Goal: Task Accomplishment & Management: Manage account settings

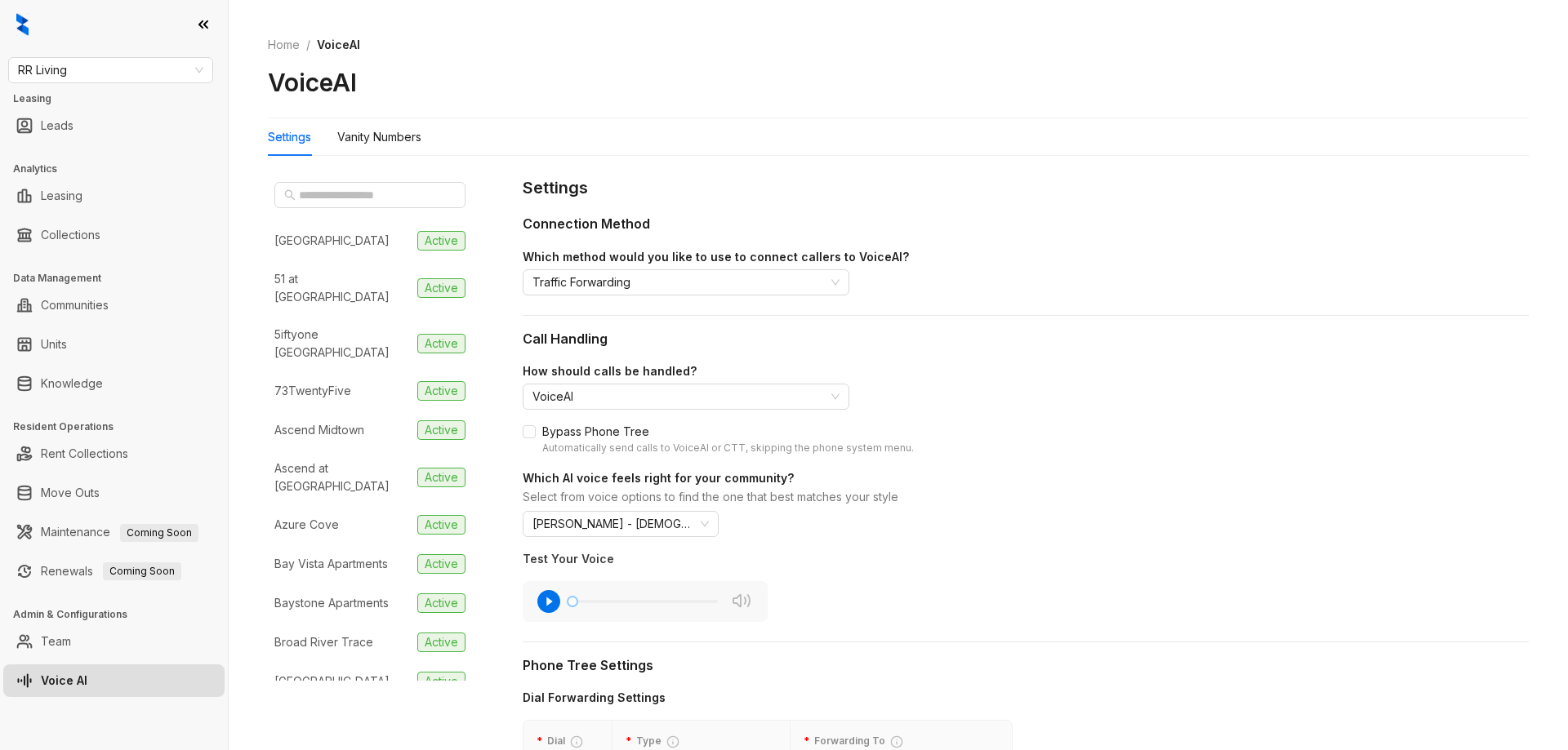
scroll to position [1714, 0]
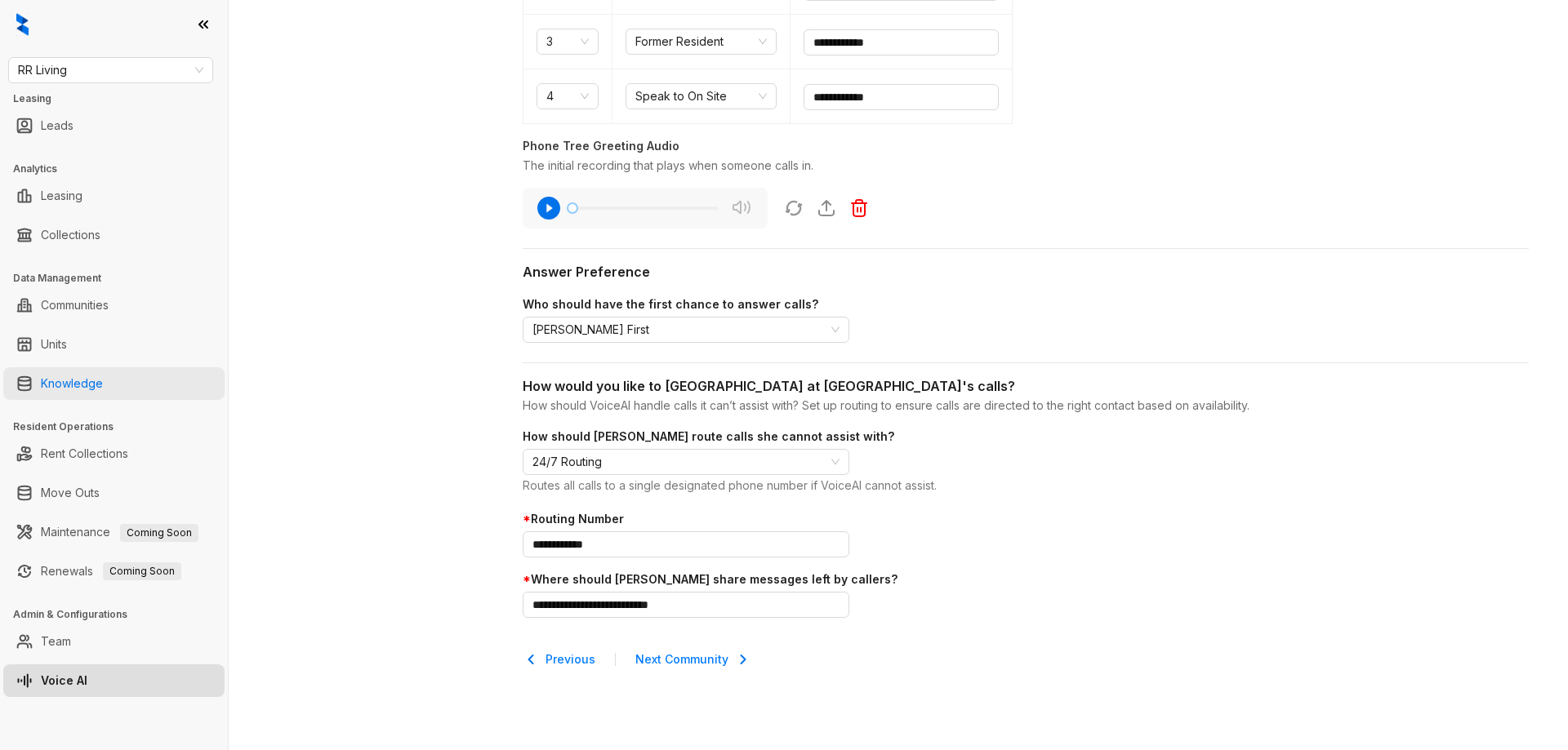
click at [103, 375] on link "Knowledge" at bounding box center [72, 384] width 62 height 33
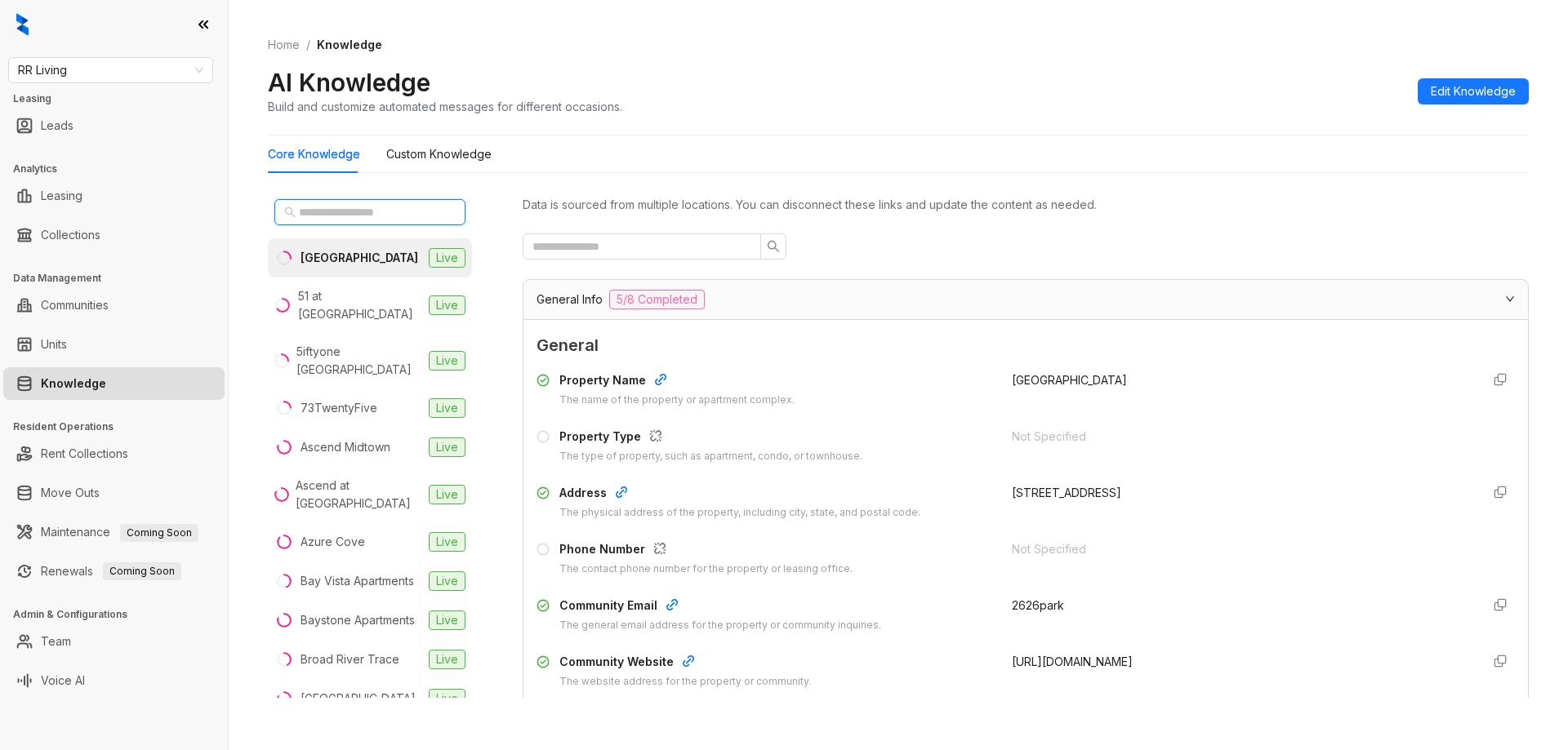
click at [375, 208] on input "text" at bounding box center [370, 212] width 143 height 18
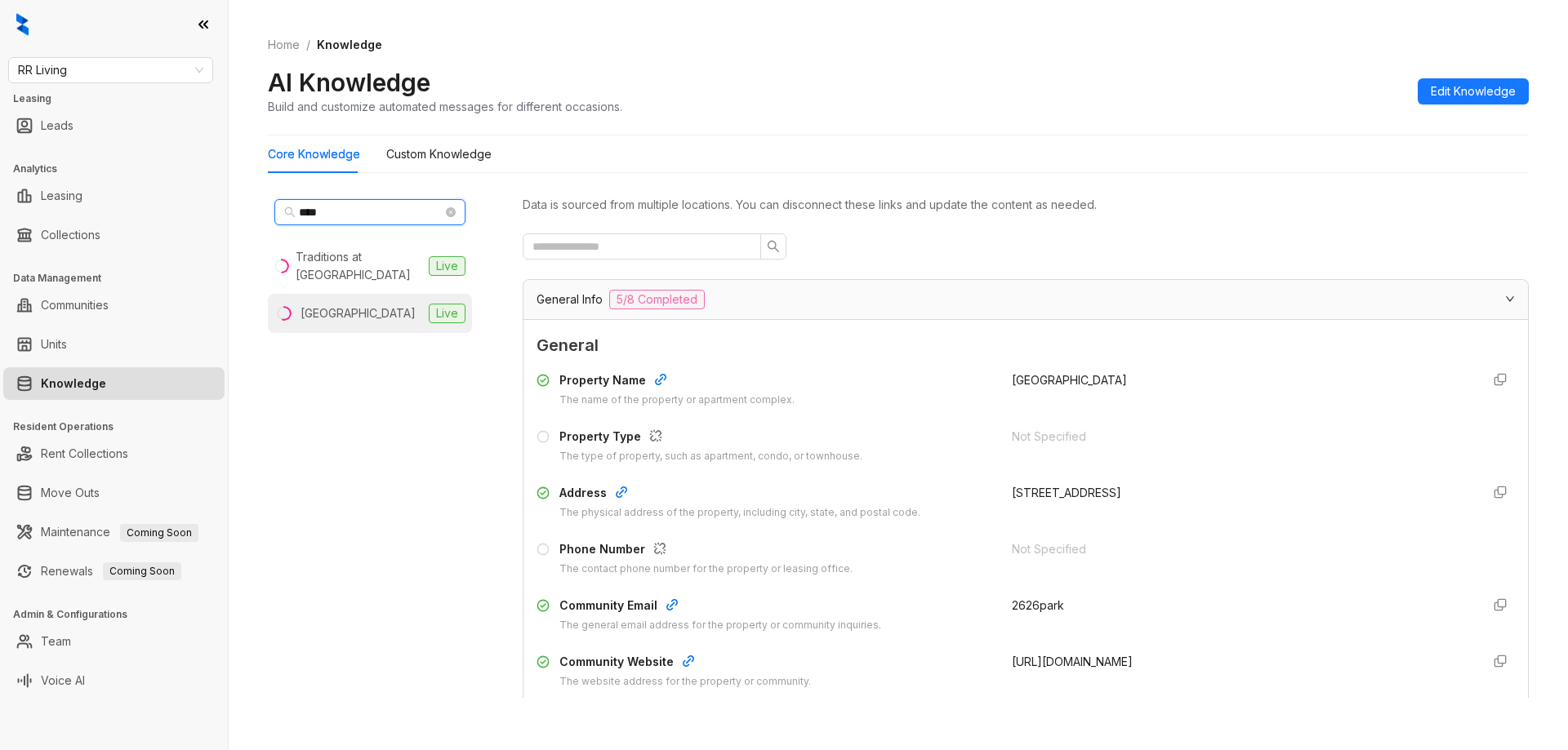
type input "****"
click at [352, 311] on div "[GEOGRAPHIC_DATA]" at bounding box center [358, 314] width 115 height 18
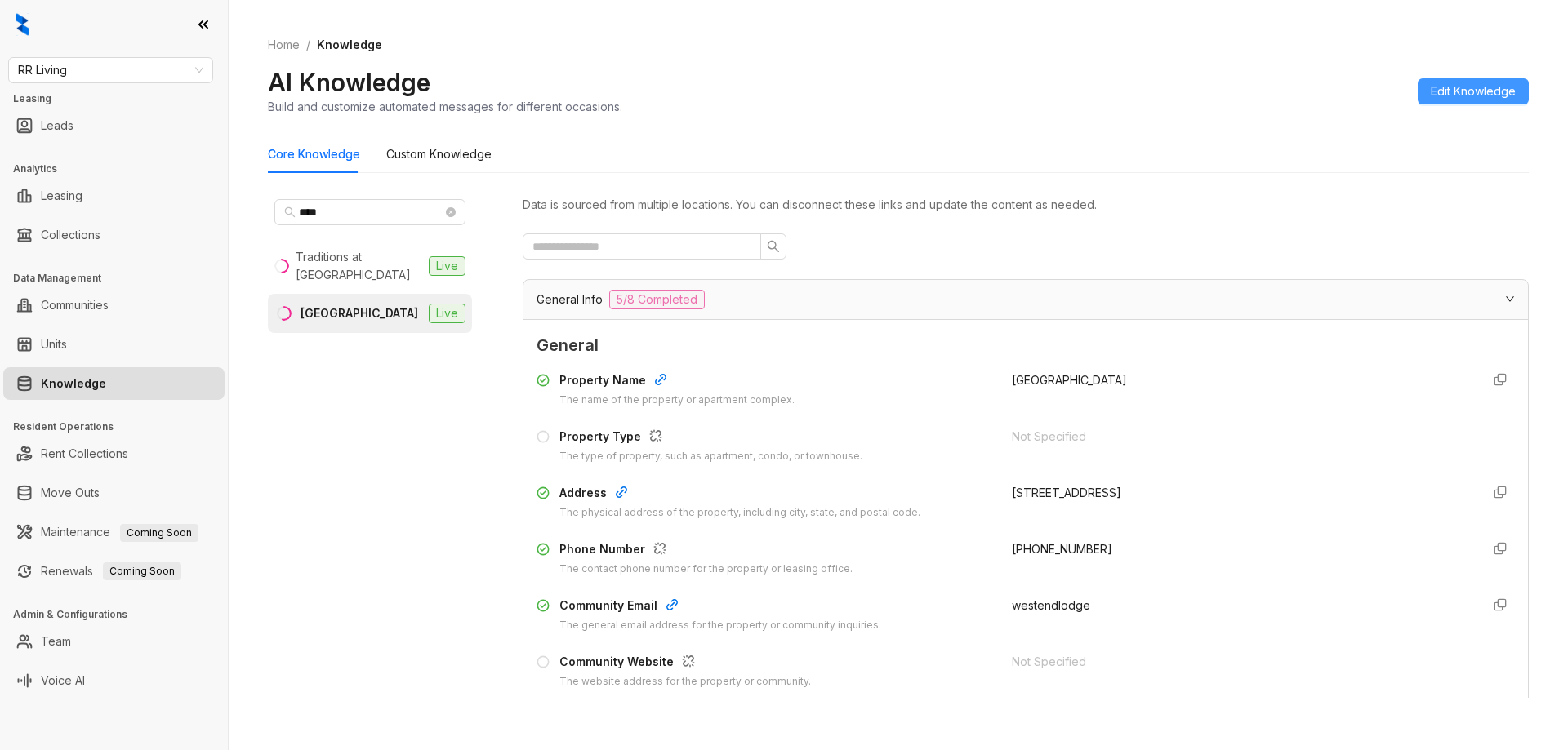
click at [1471, 85] on span "Edit Knowledge" at bounding box center [1474, 92] width 85 height 18
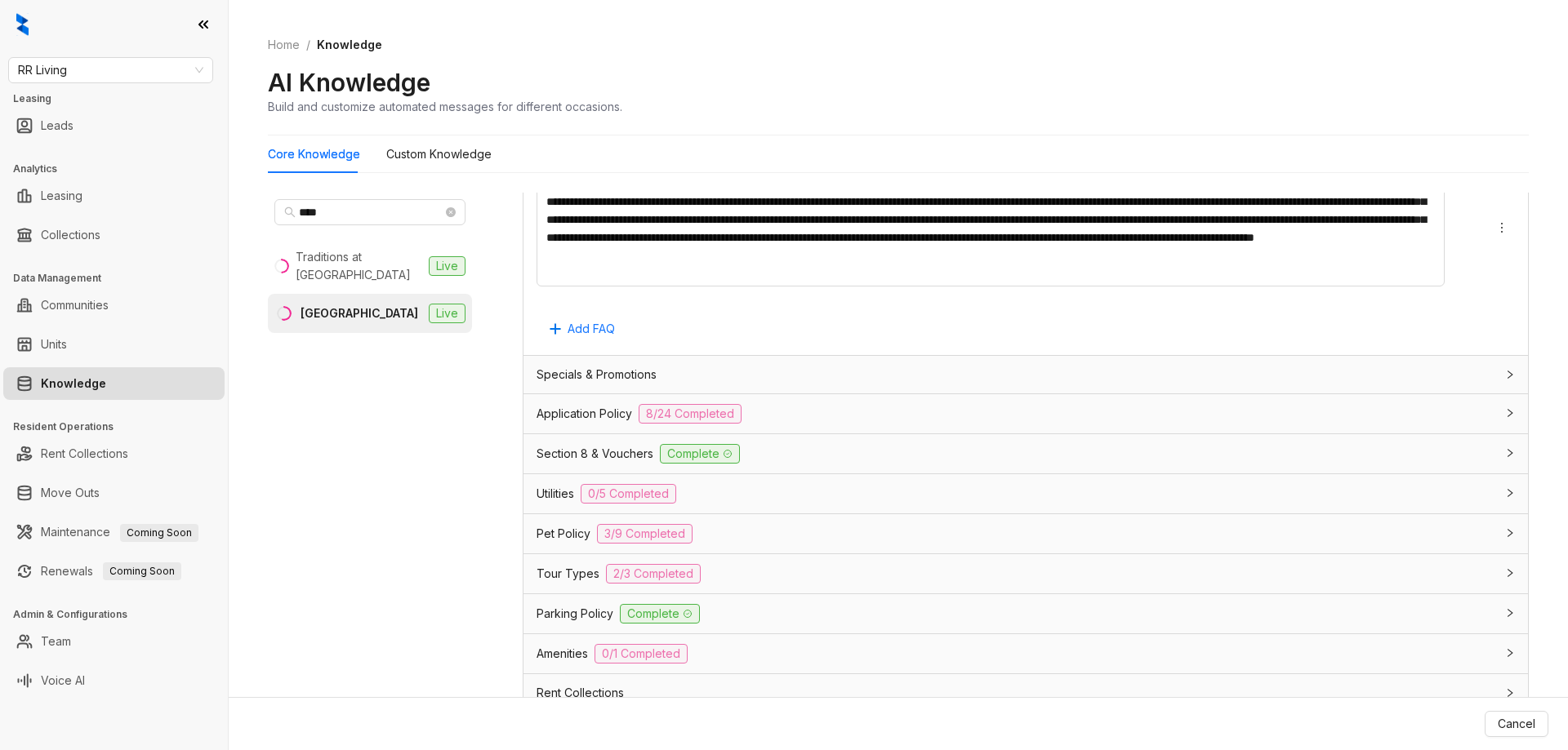
scroll to position [1293, 0]
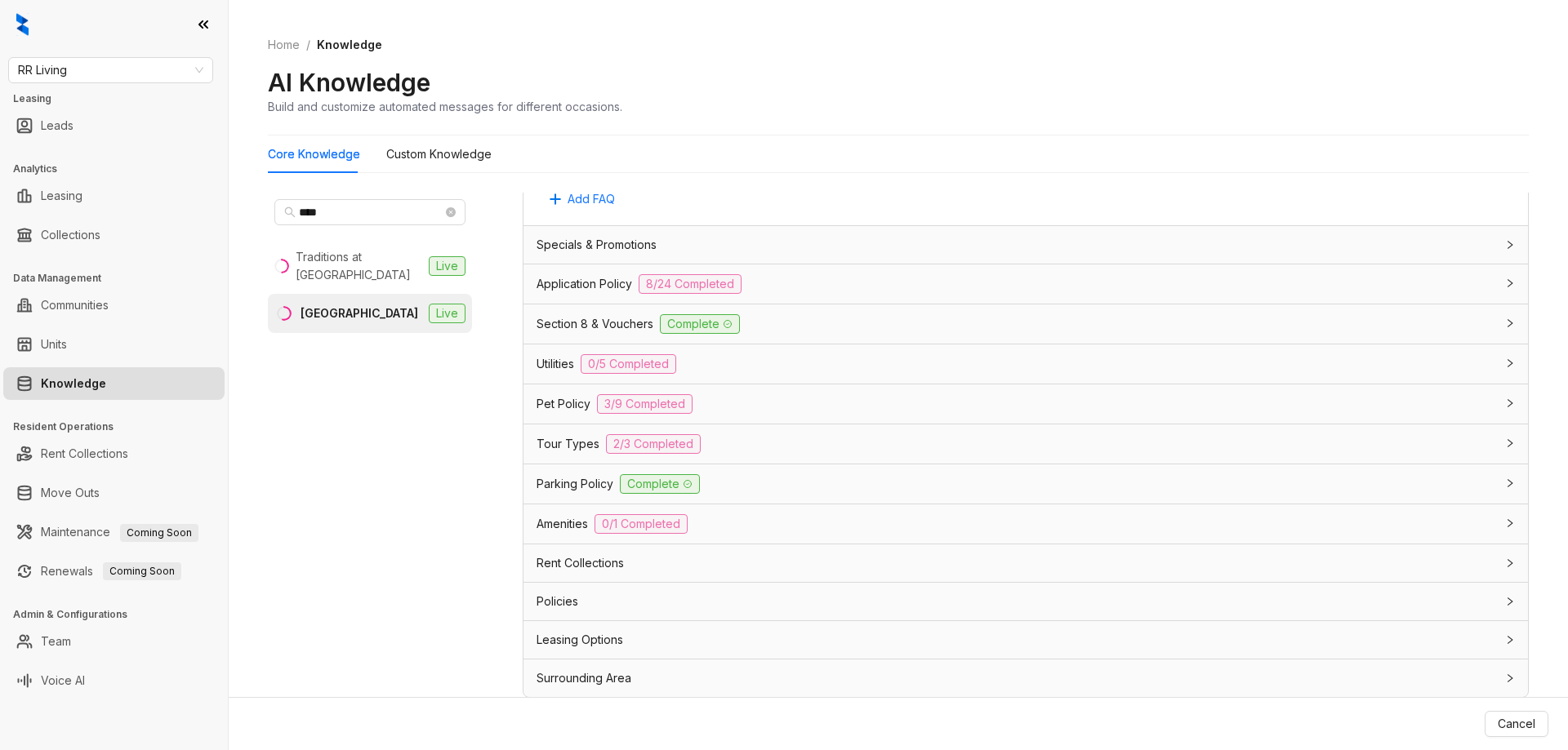
click at [762, 397] on div "Pet Policy 3/9 Completed" at bounding box center [1015, 404] width 959 height 20
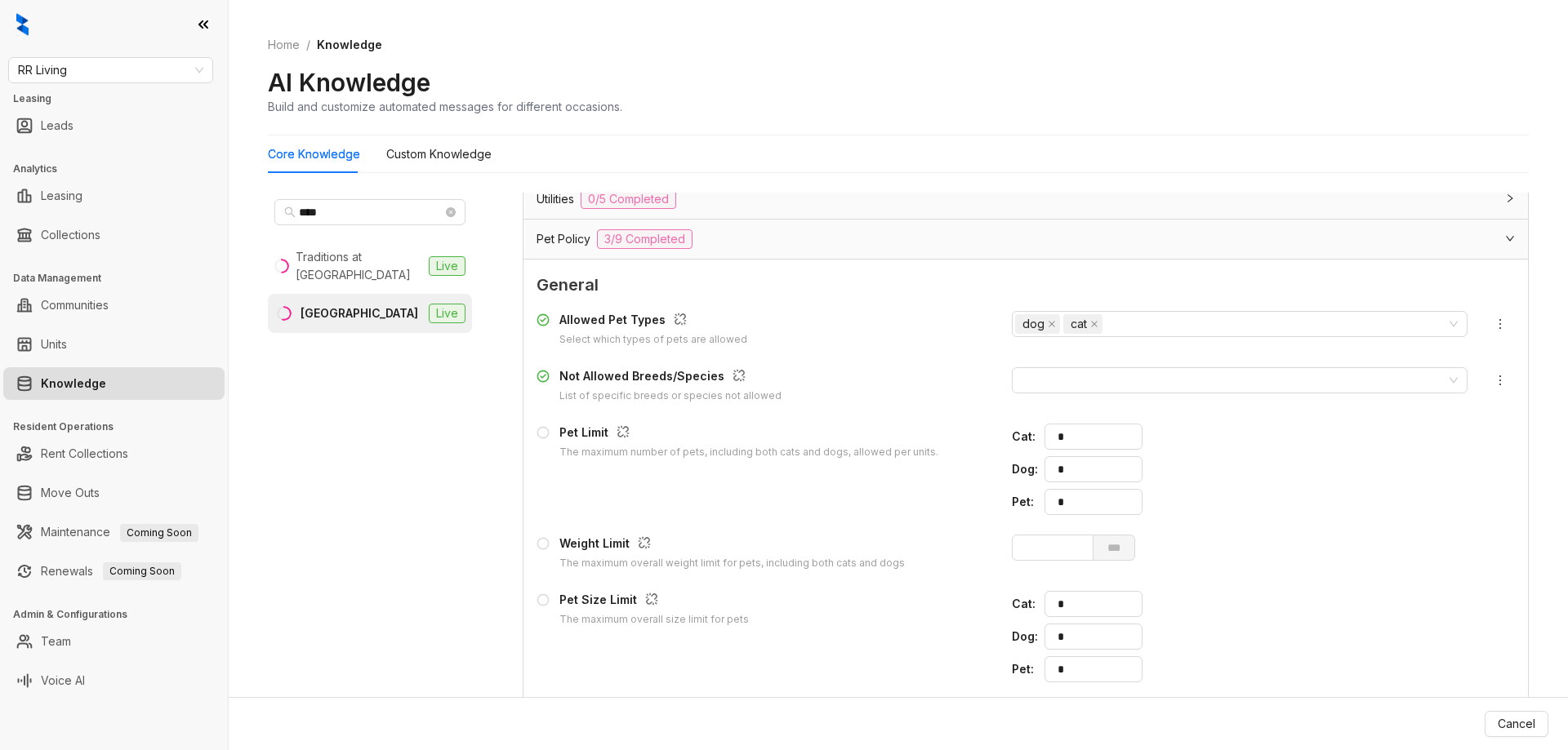
scroll to position [1538, 0]
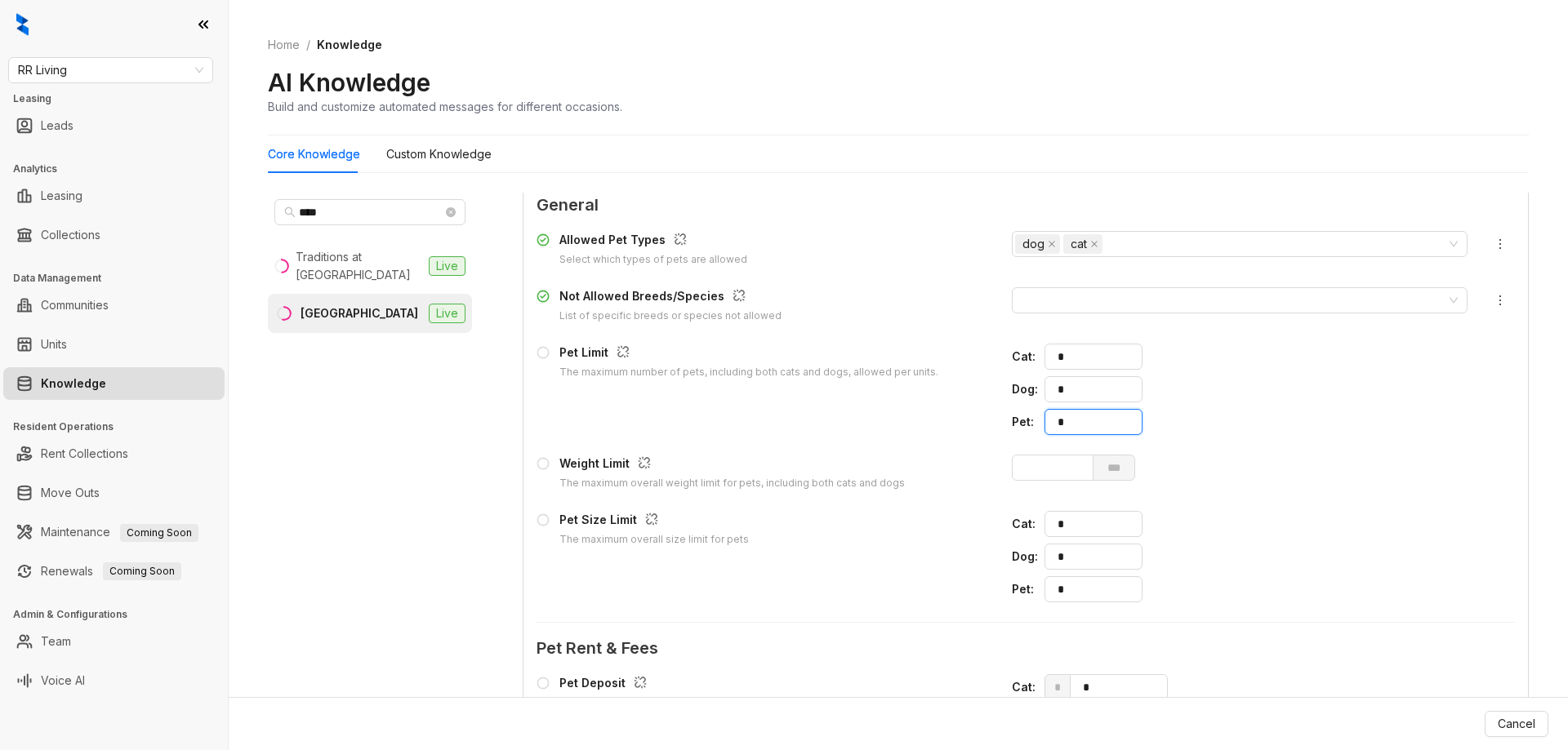
drag, startPoint x: 1073, startPoint y: 426, endPoint x: 1011, endPoint y: 422, distance: 62.1
click at [1012, 422] on div "Pet : *" at bounding box center [1240, 422] width 456 height 26
drag, startPoint x: 1038, startPoint y: 412, endPoint x: 1010, endPoint y: 414, distance: 28.1
click at [1012, 414] on div "Pet : **" at bounding box center [1240, 422] width 456 height 26
type input "*"
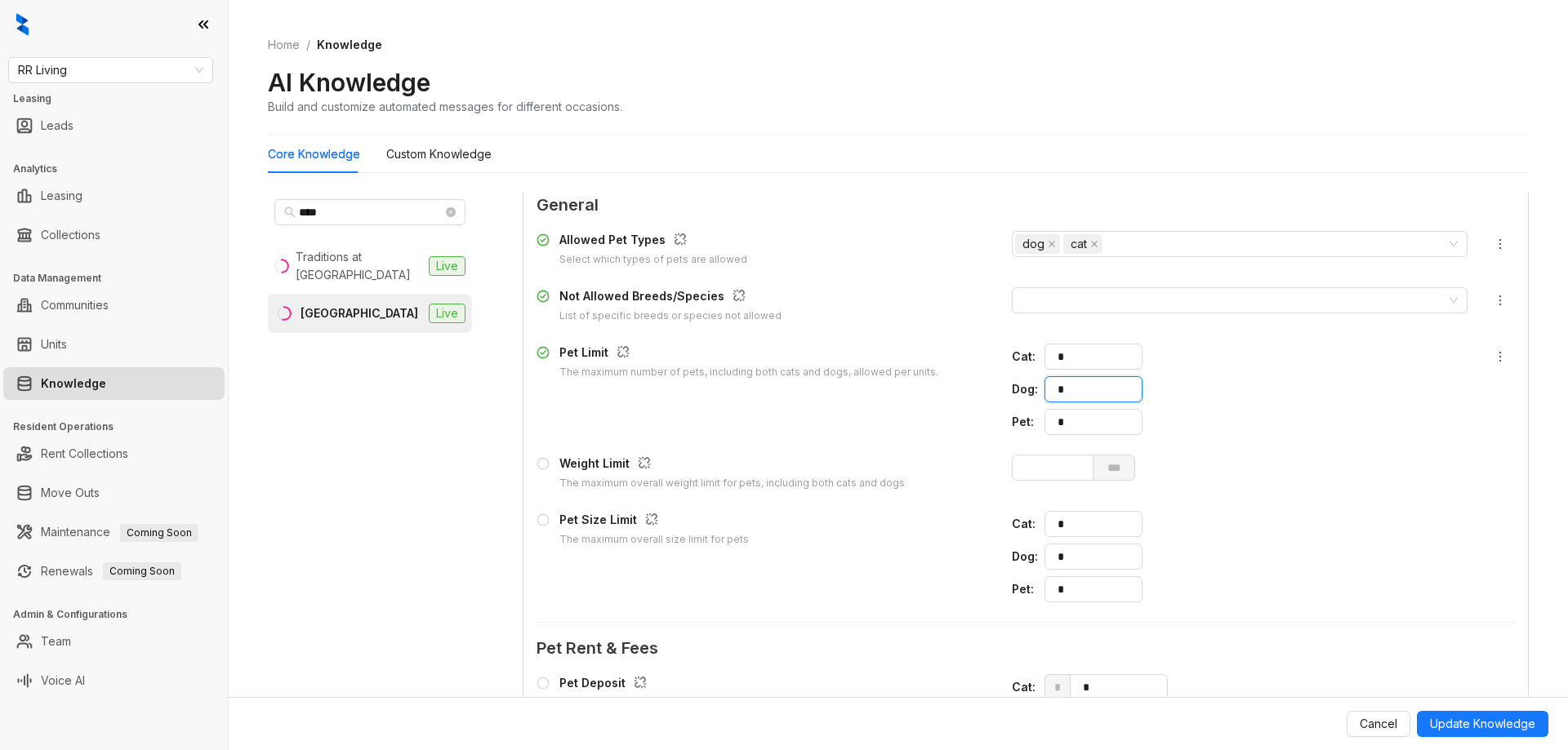
click at [1032, 393] on div "Dog : *" at bounding box center [1240, 389] width 456 height 26
type input "*"
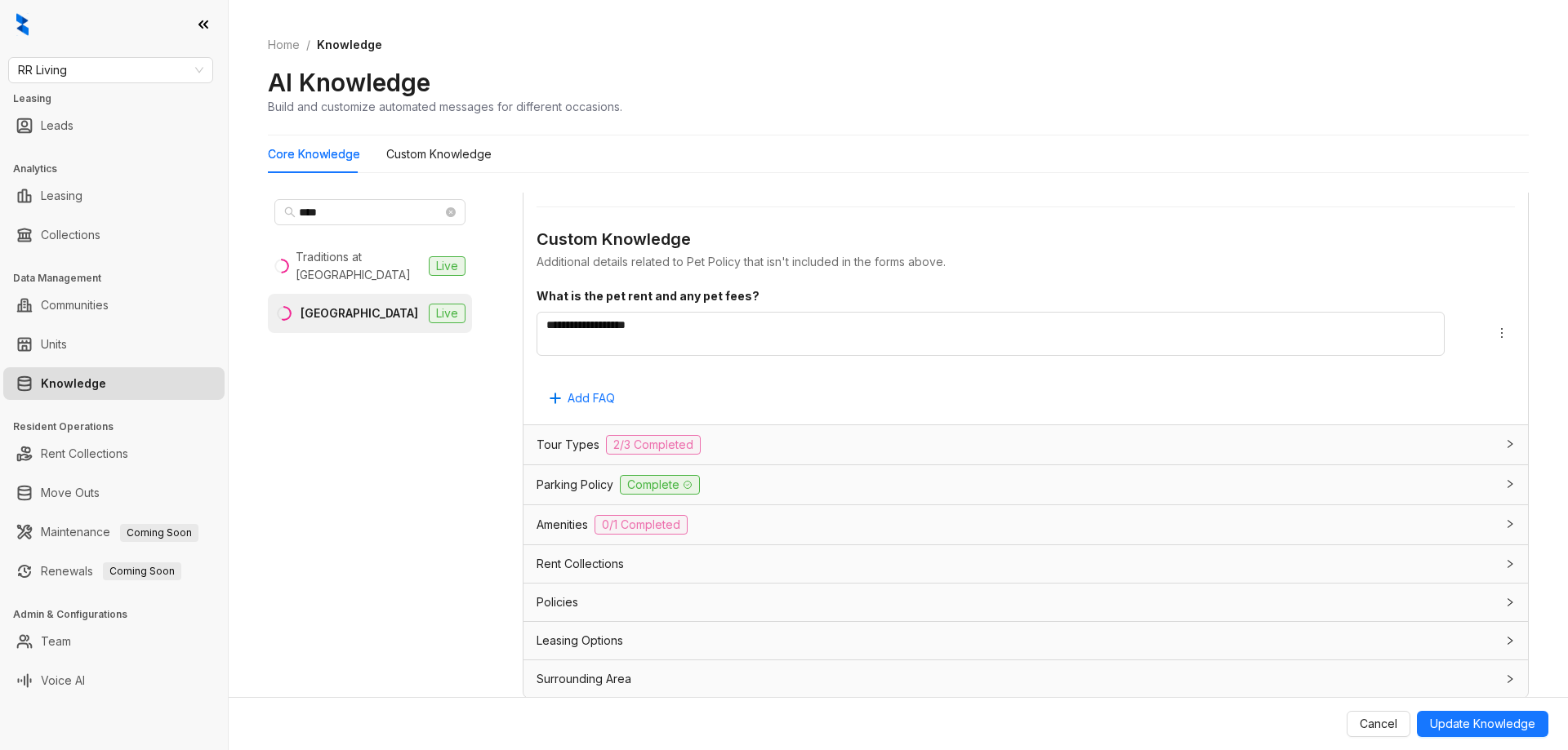
scroll to position [2360, 0]
click at [1487, 721] on span "Update Knowledge" at bounding box center [1483, 724] width 105 height 18
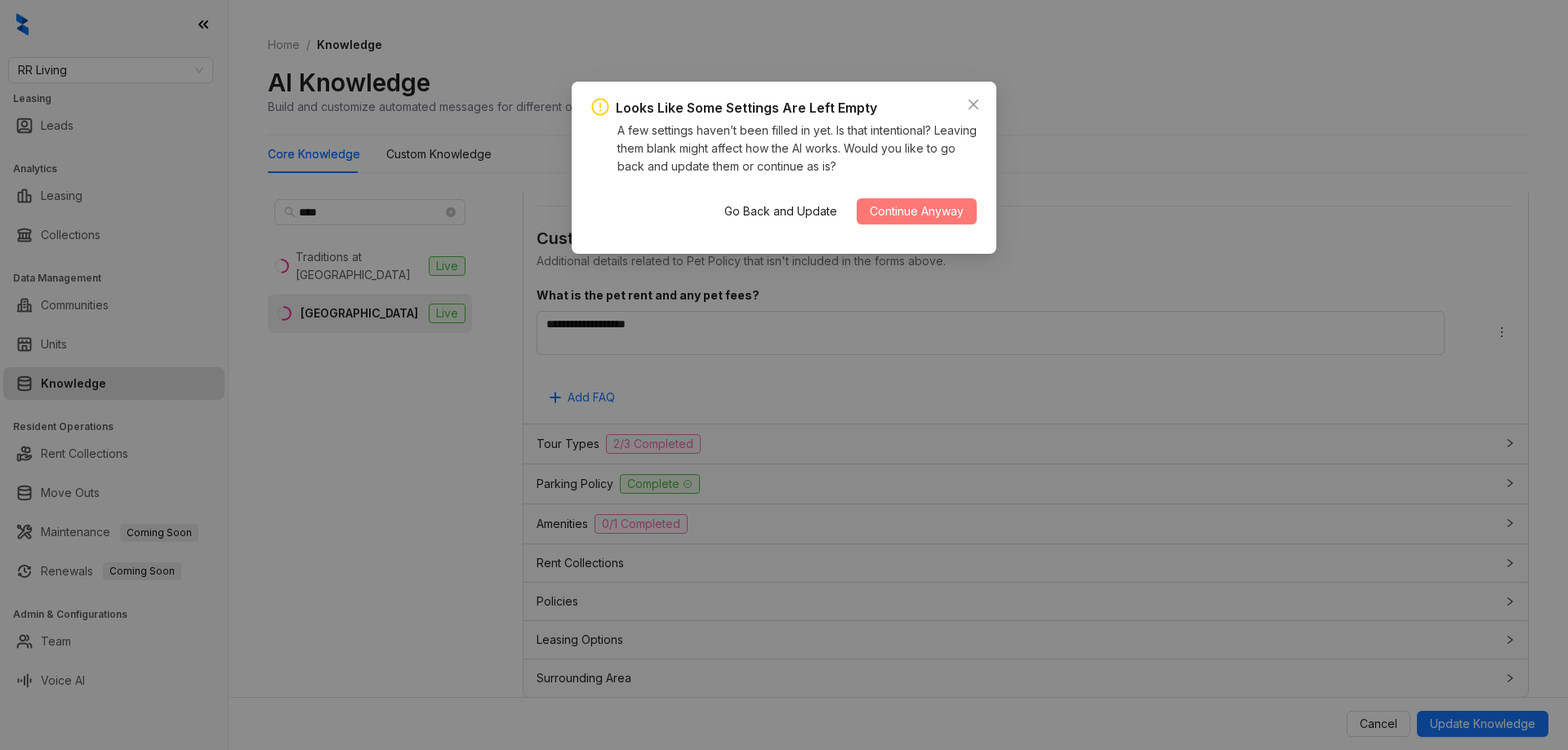
click at [929, 206] on span "Continue Anyway" at bounding box center [916, 211] width 93 height 18
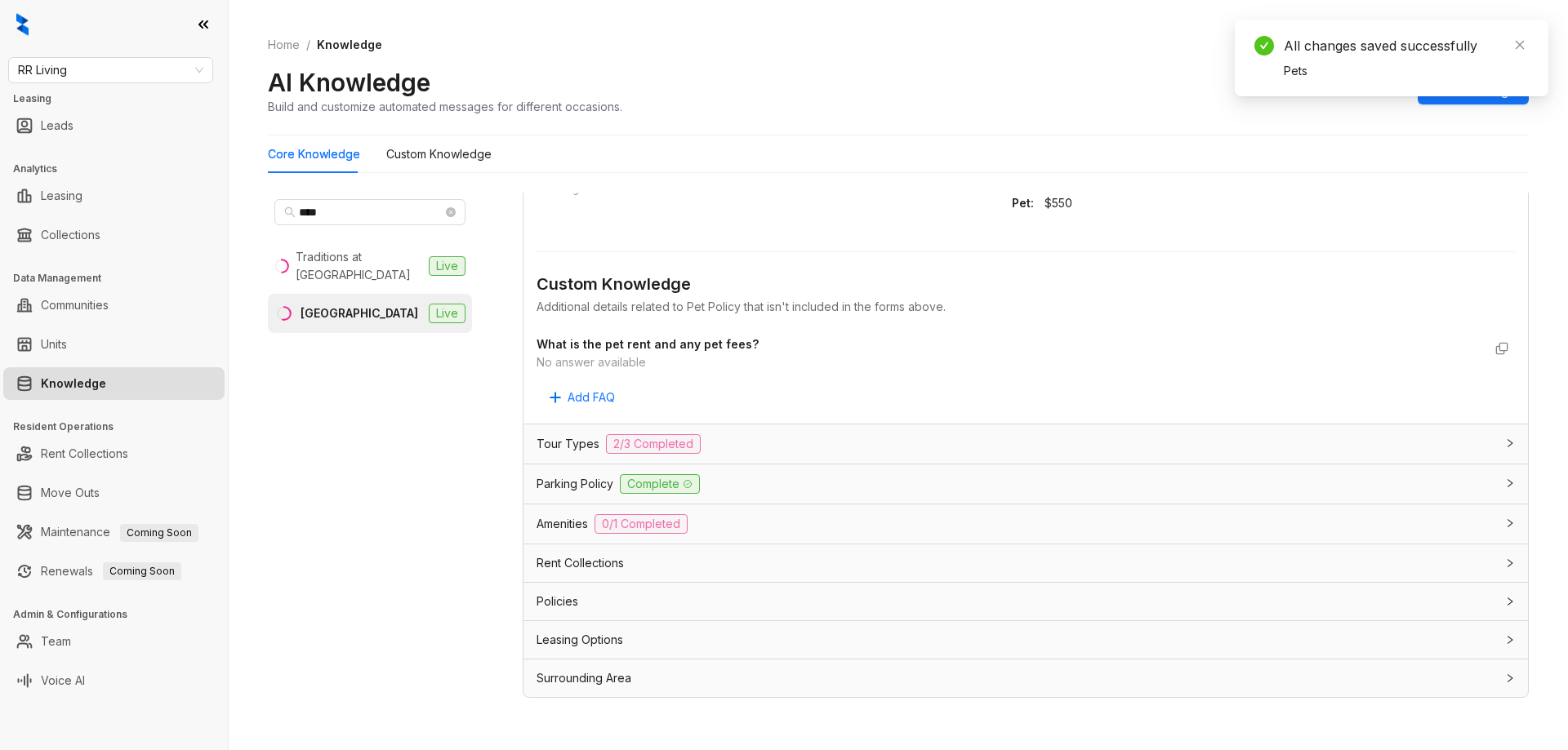
scroll to position [1829, 0]
drag, startPoint x: 453, startPoint y: 215, endPoint x: 403, endPoint y: 209, distance: 50.4
click at [452, 215] on icon "close-circle" at bounding box center [450, 212] width 10 height 10
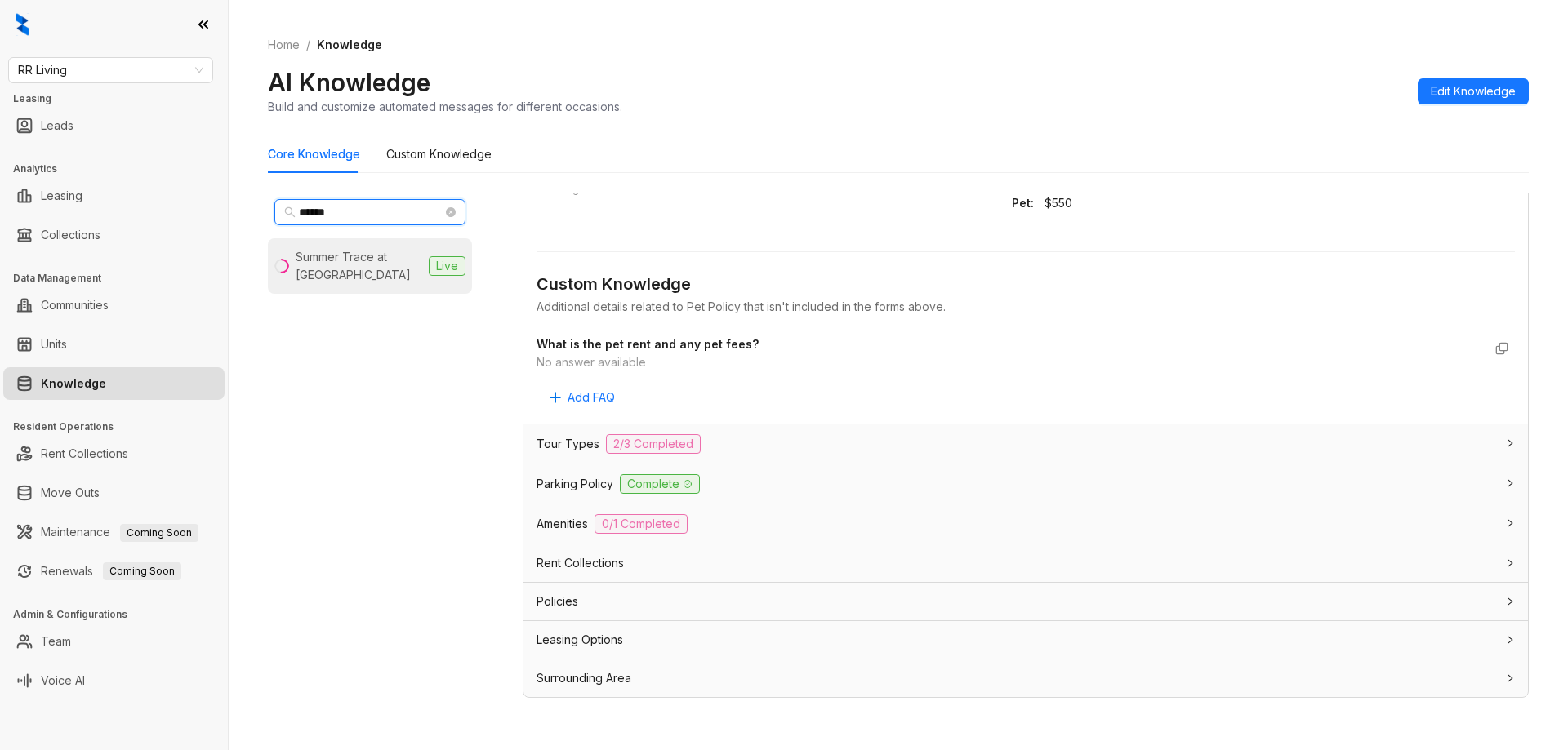
type input "******"
click at [341, 280] on div "Summer Trace at [GEOGRAPHIC_DATA]" at bounding box center [358, 267] width 126 height 36
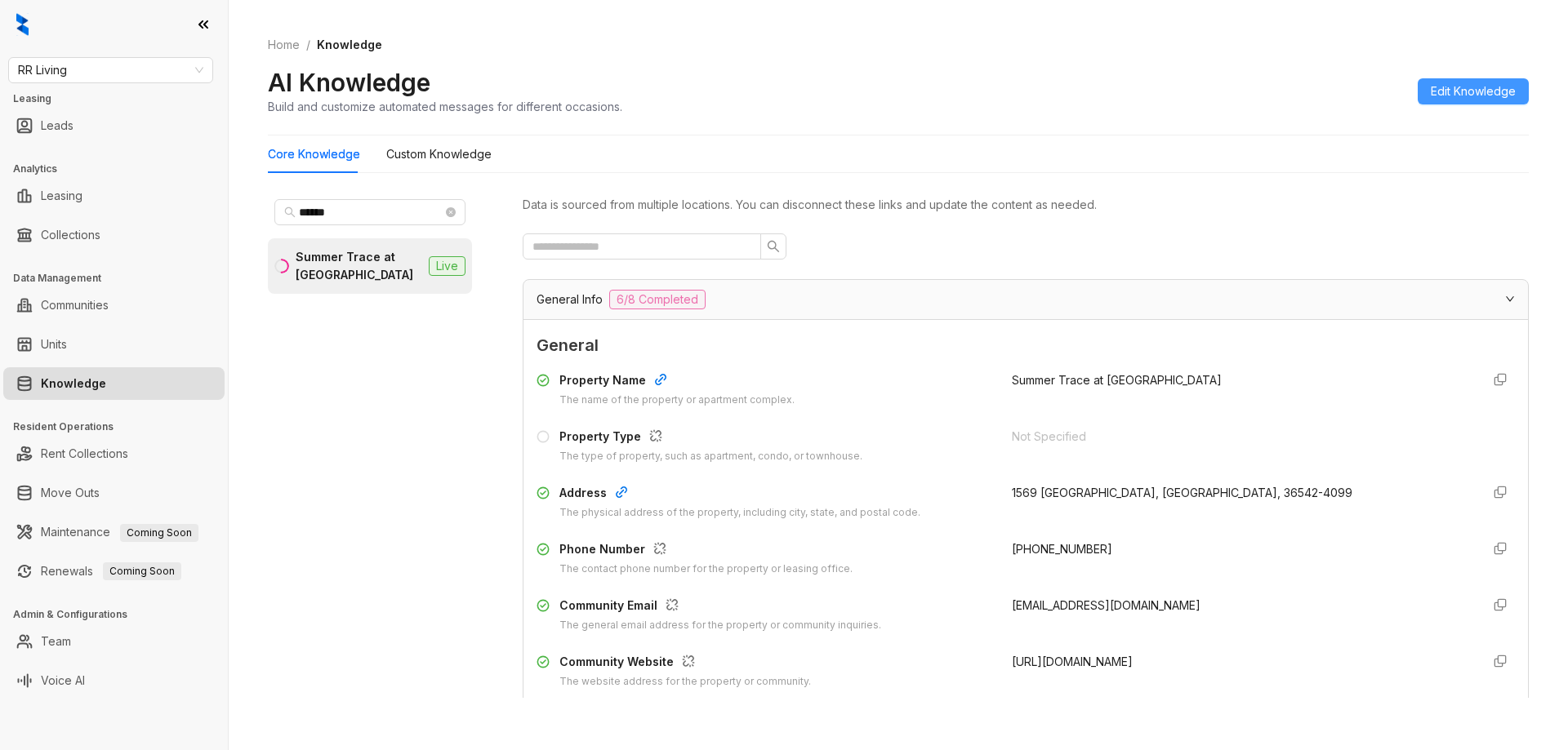
click at [1467, 99] on span "Edit Knowledge" at bounding box center [1474, 92] width 85 height 18
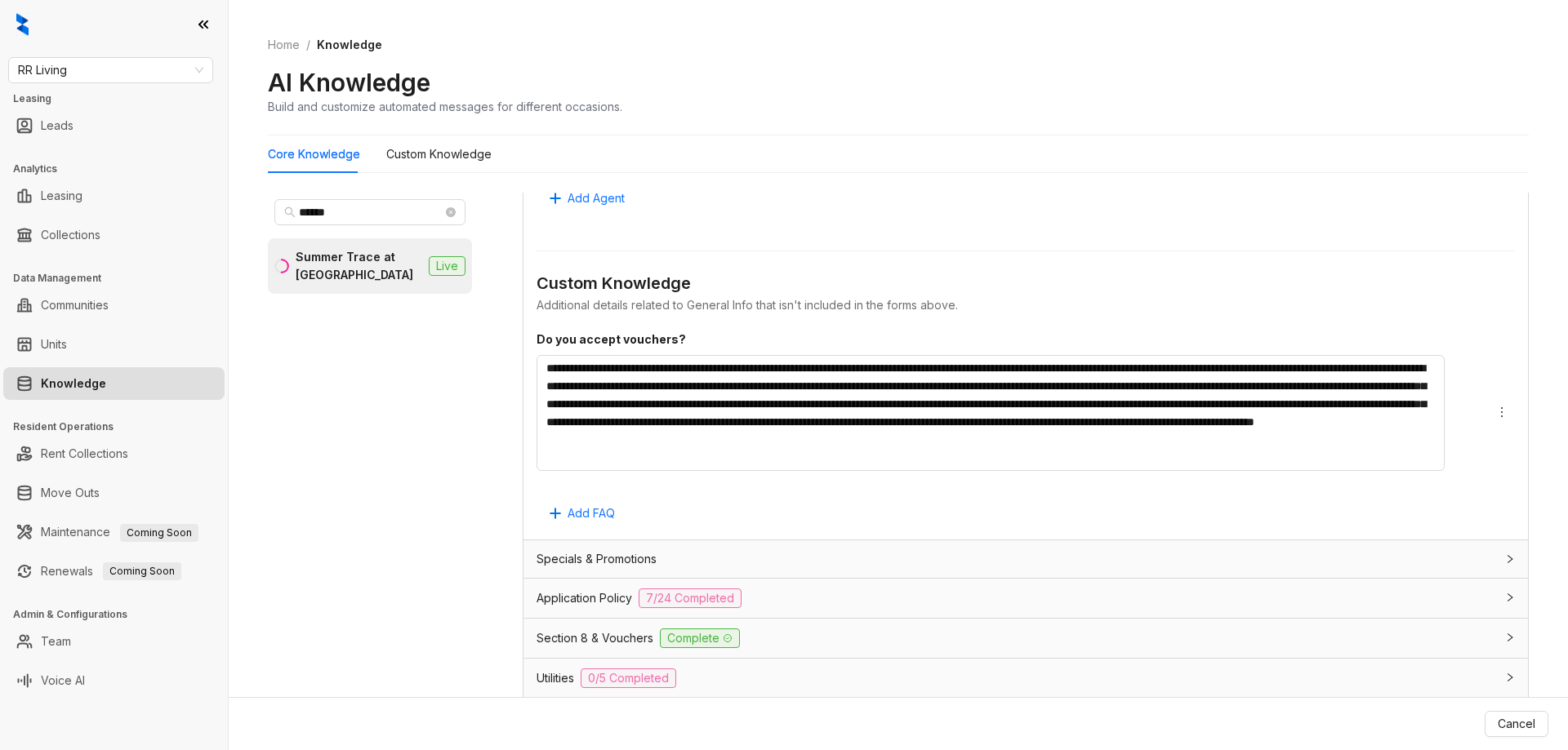
scroll to position [1293, 0]
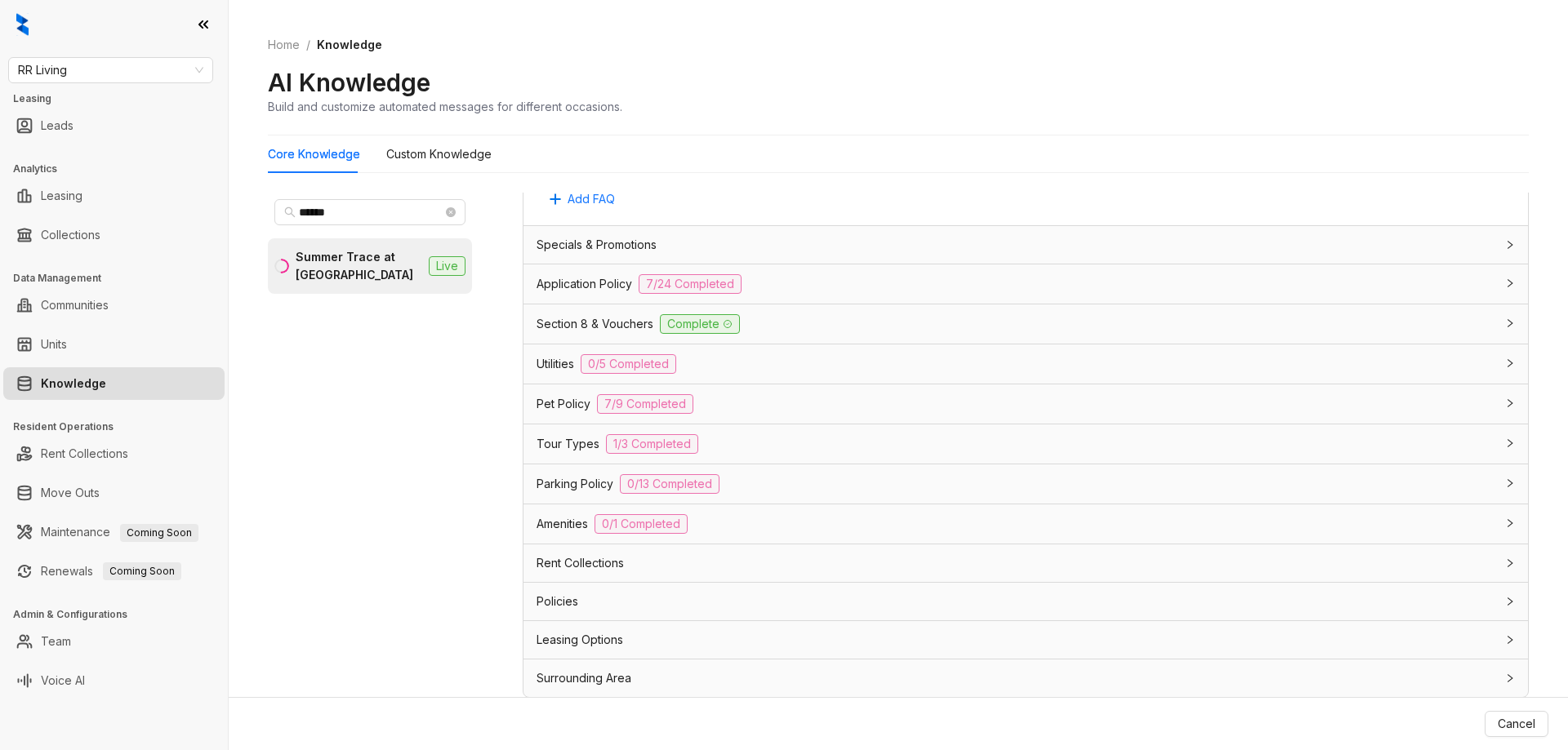
click at [775, 417] on div "Pet Policy 7/9 Completed" at bounding box center [1025, 404] width 1004 height 39
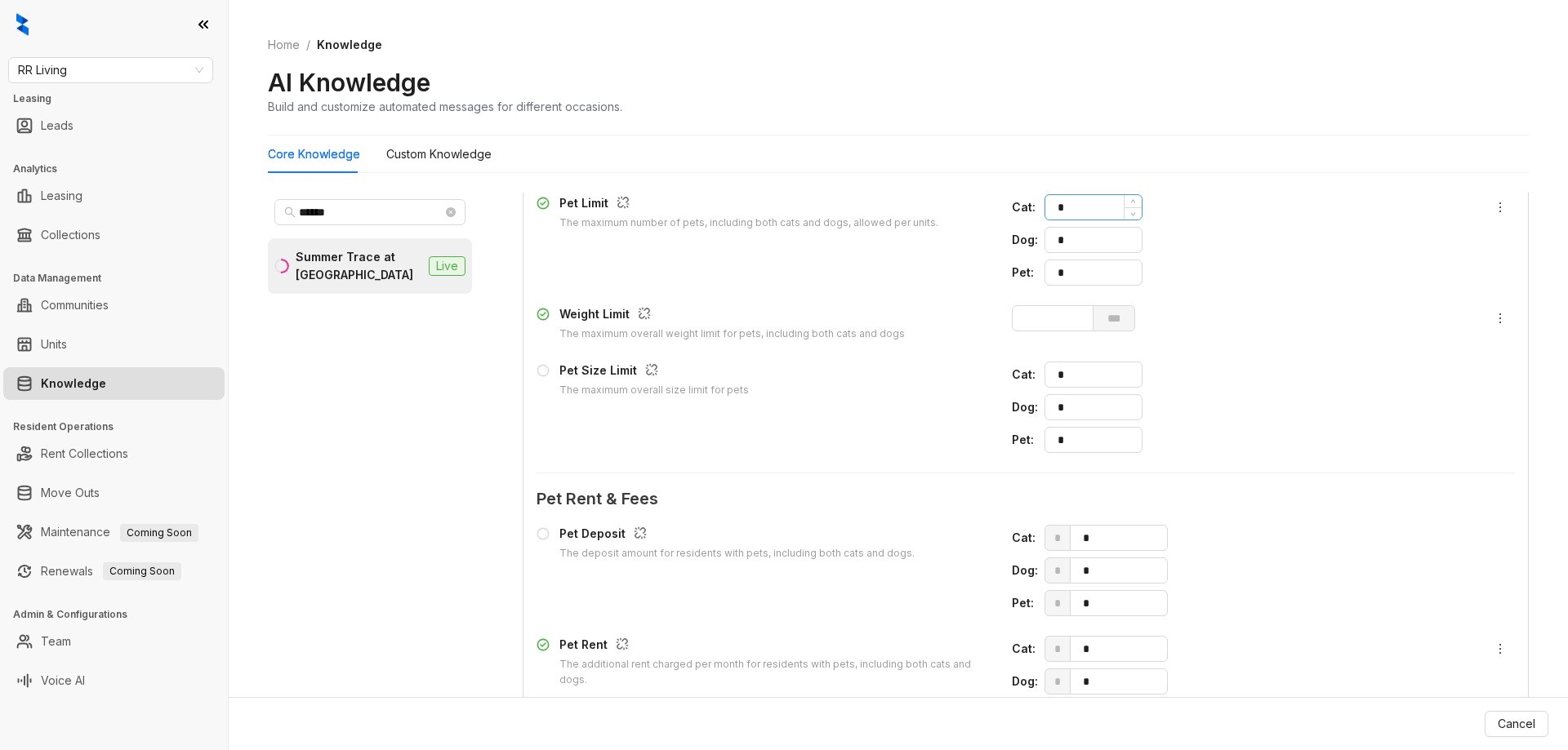
scroll to position [1538, 0]
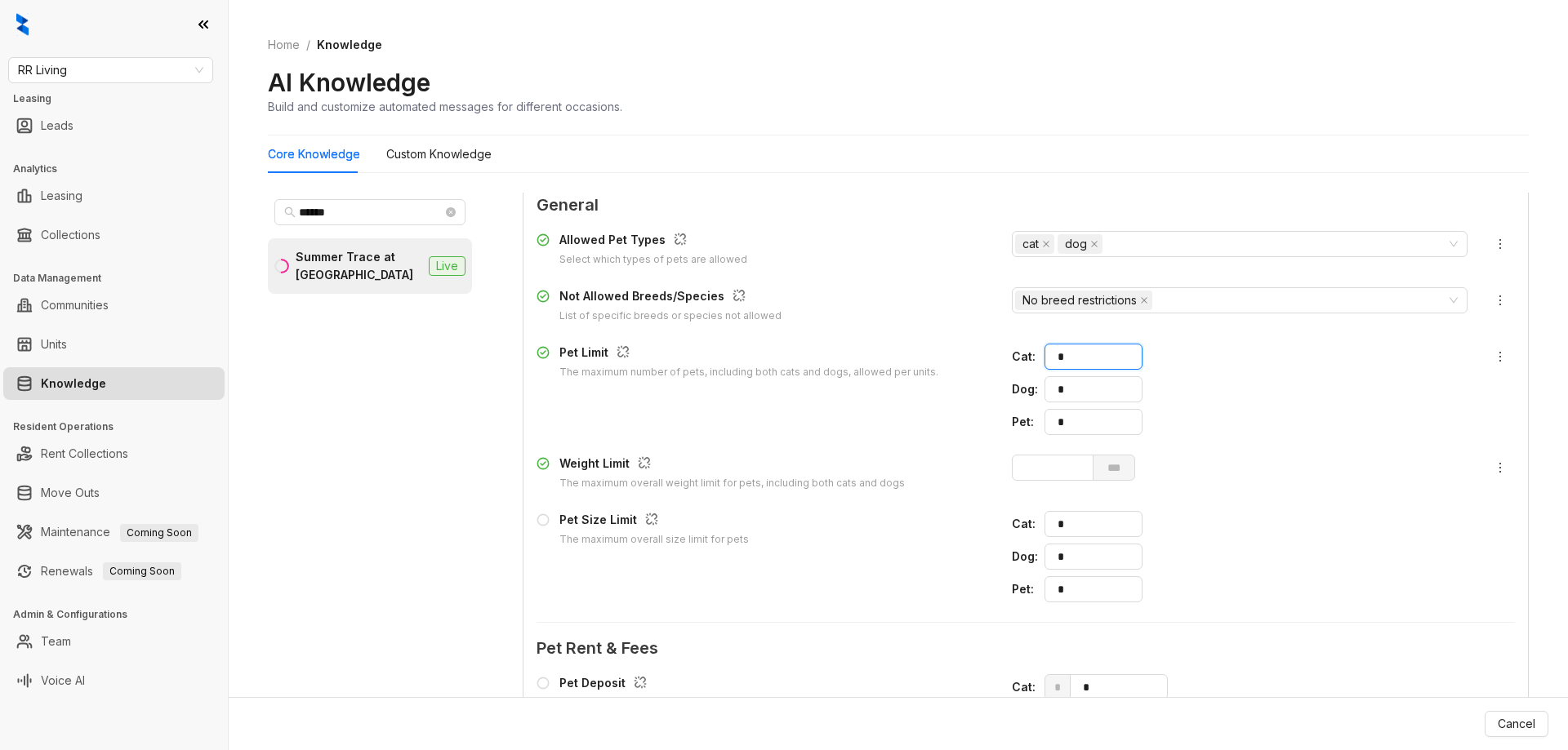
click at [1012, 355] on div "Cat : *" at bounding box center [1240, 356] width 456 height 26
type input "*"
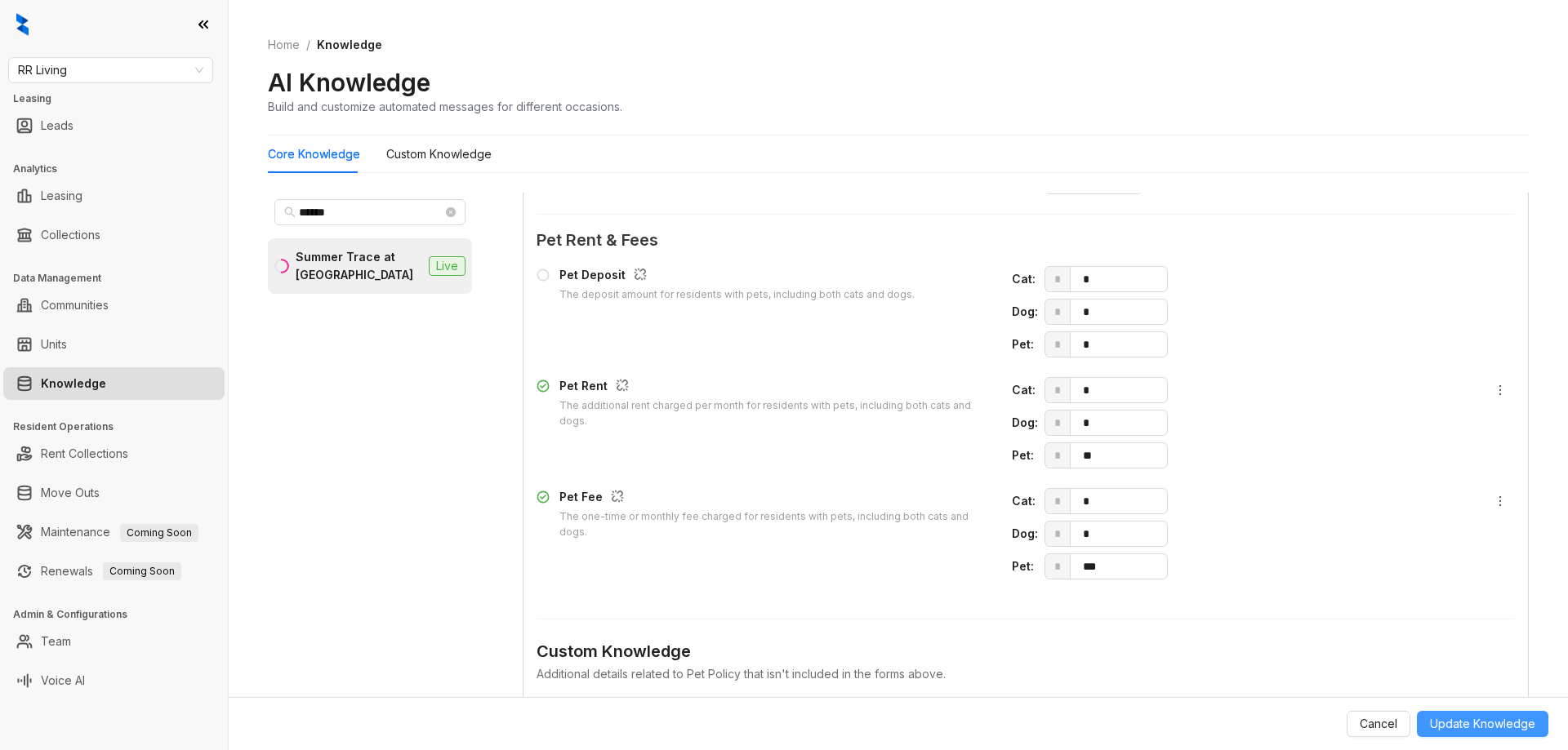
click at [1474, 716] on span "Update Knowledge" at bounding box center [1483, 724] width 105 height 18
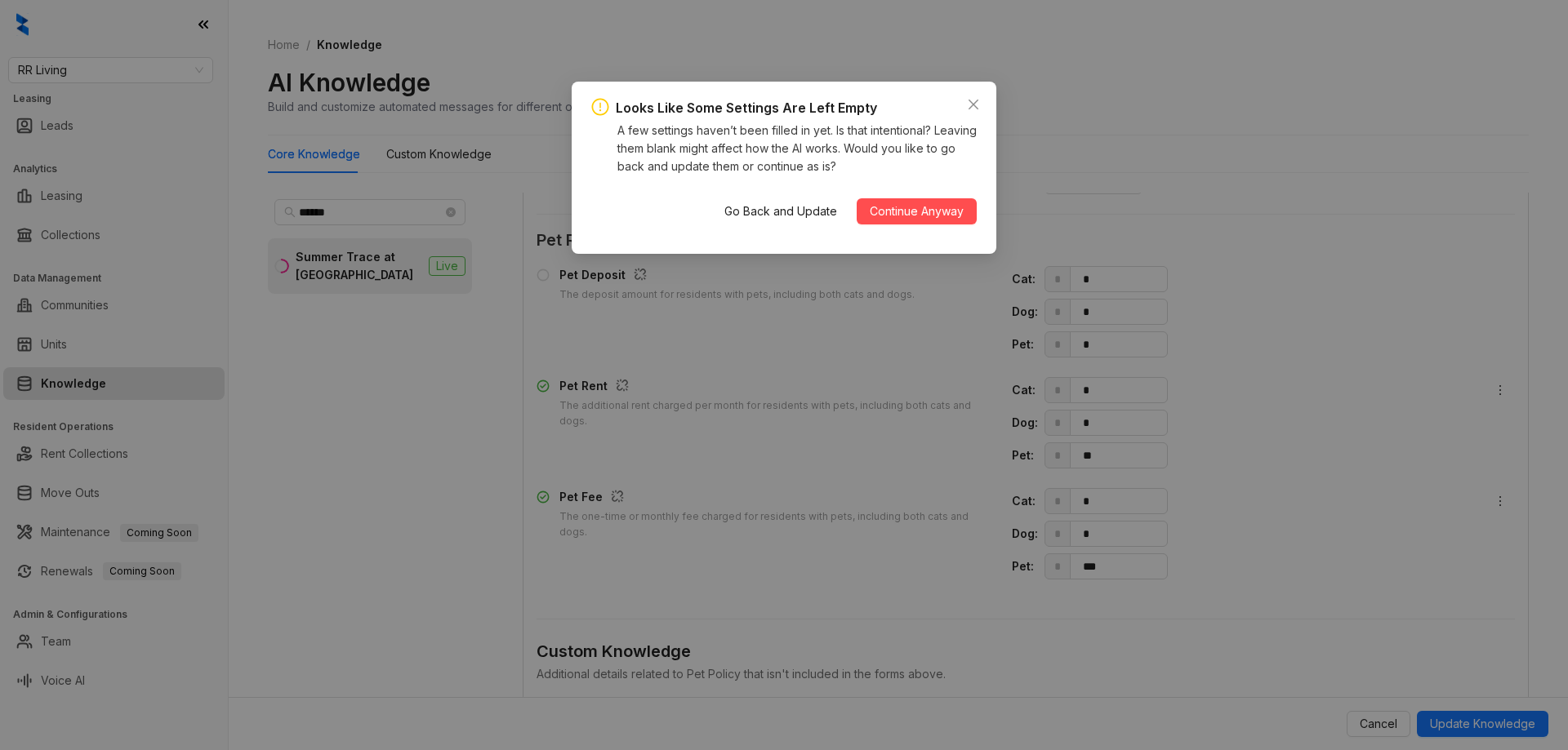
click at [1355, 724] on div "Looks Like Some Settings Are Left Empty A few settings haven’t been filled in y…" at bounding box center [784, 375] width 1568 height 750
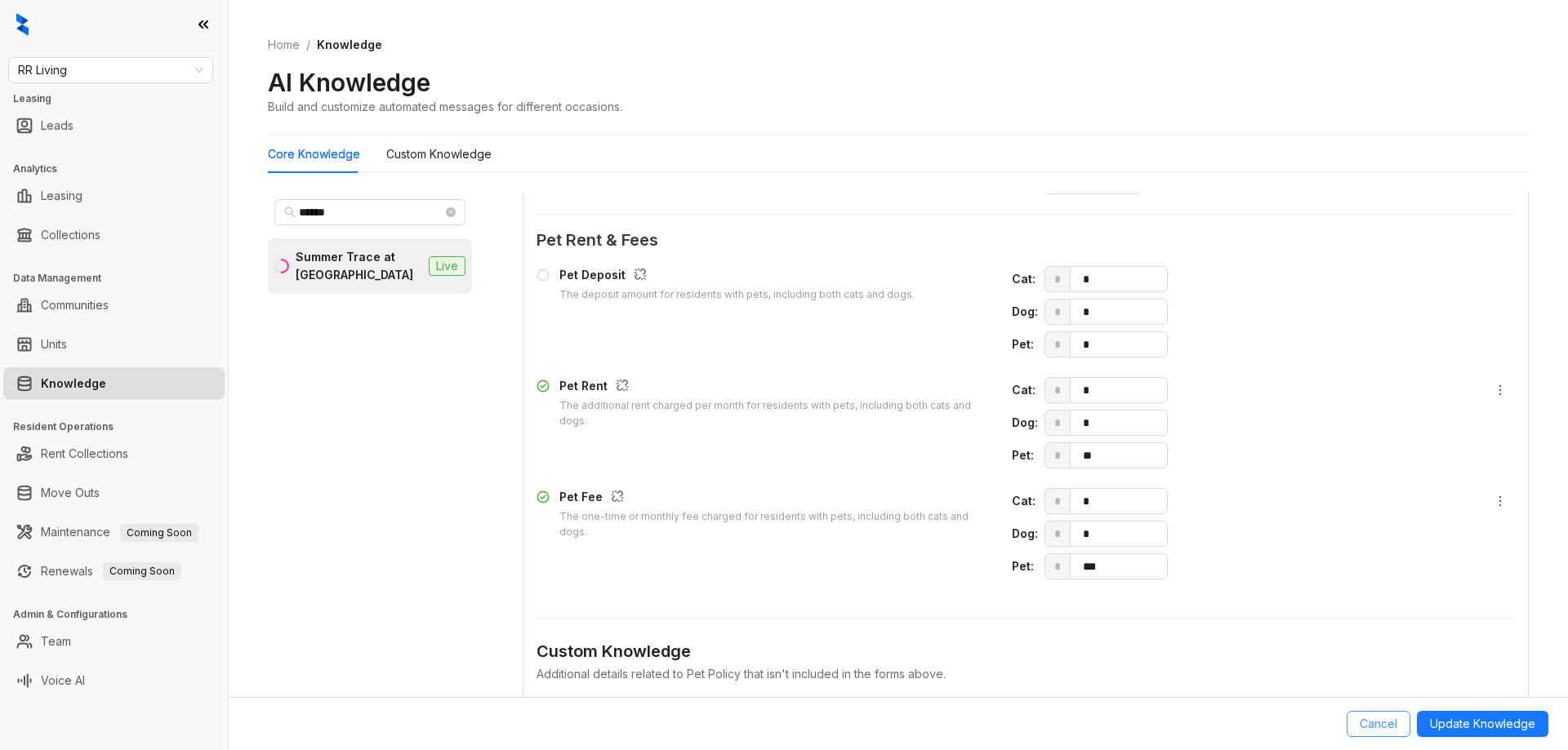
click at [1375, 726] on span "Cancel" at bounding box center [1377, 724] width 37 height 18
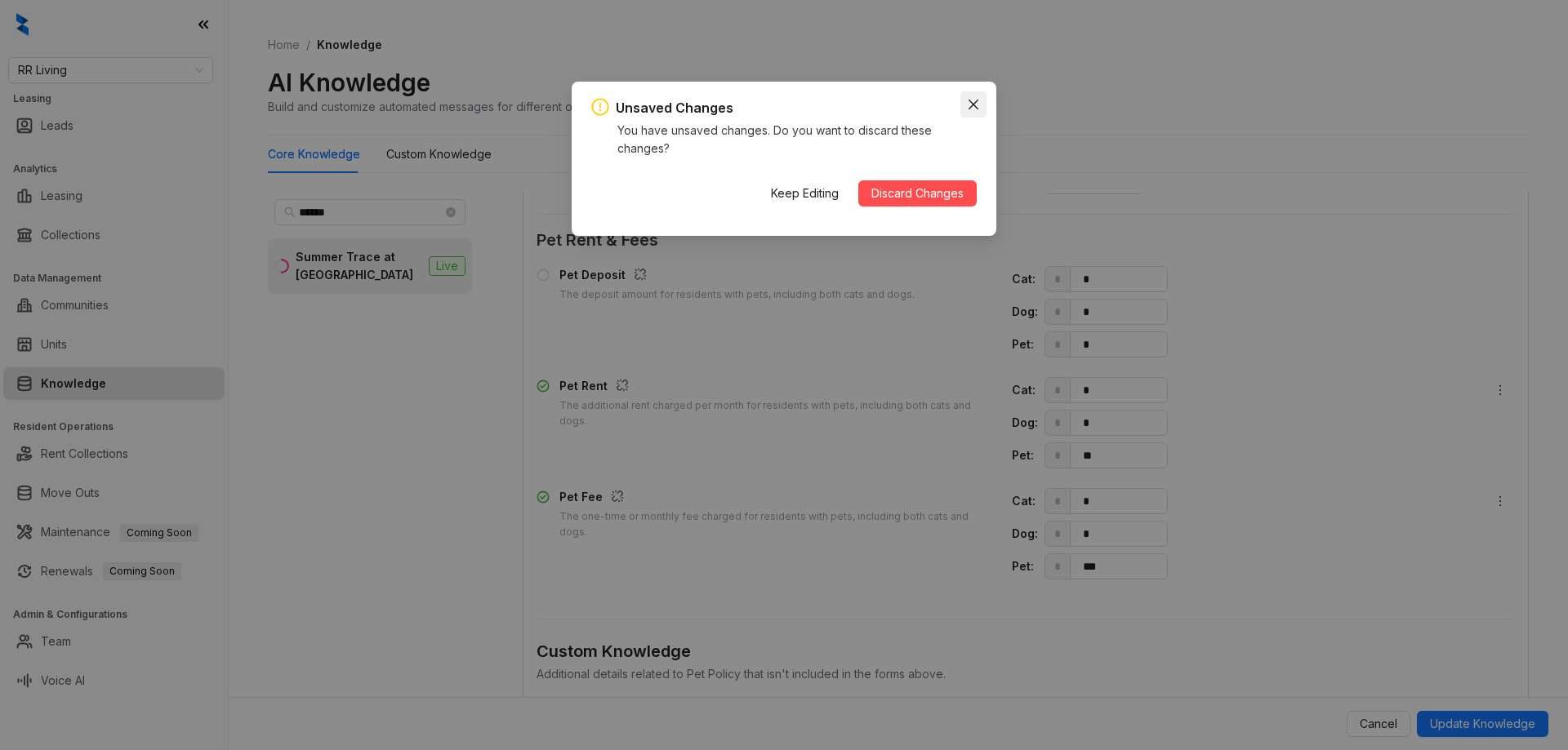
click at [973, 103] on icon "close" at bounding box center [973, 104] width 10 height 10
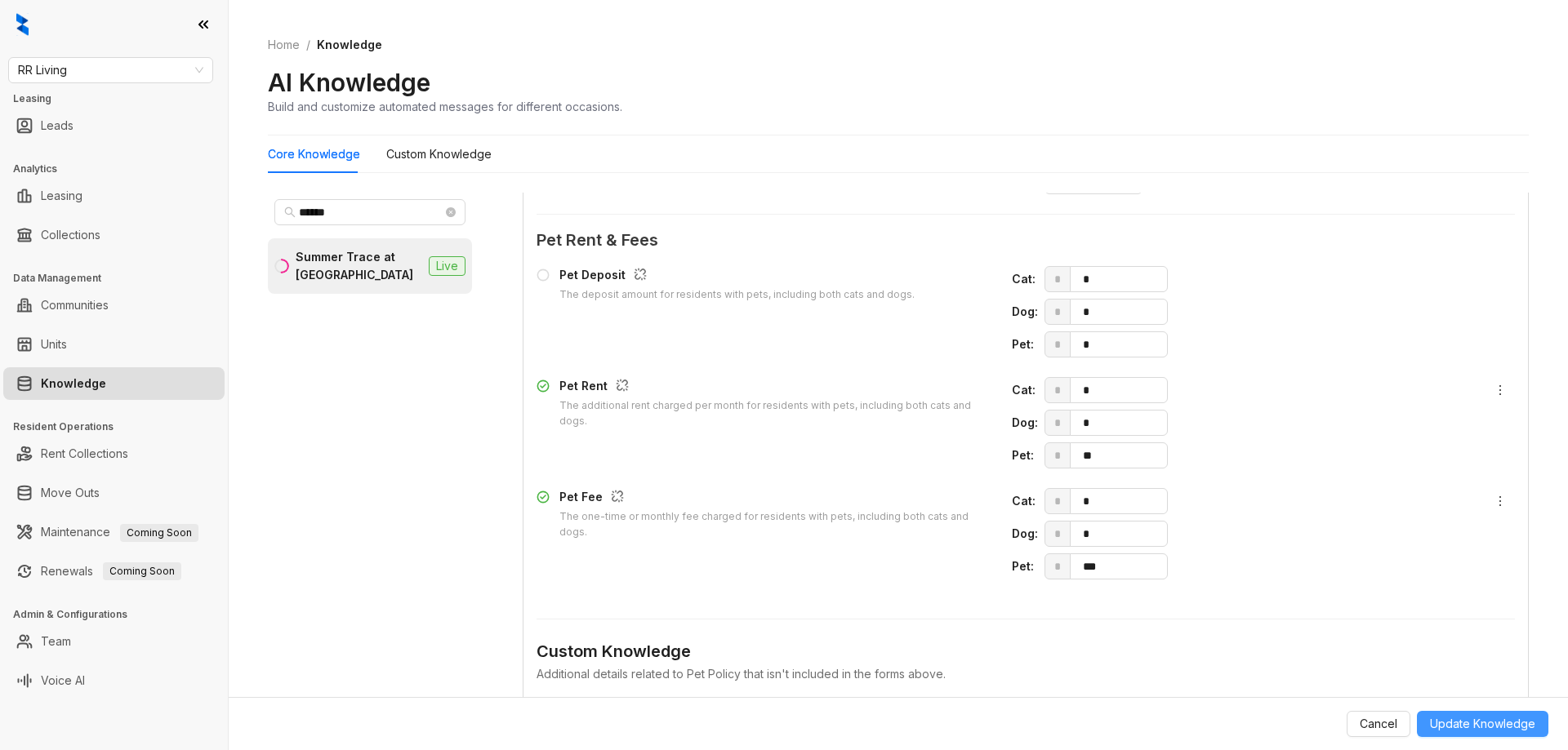
click at [1444, 720] on span "Update Knowledge" at bounding box center [1483, 724] width 105 height 18
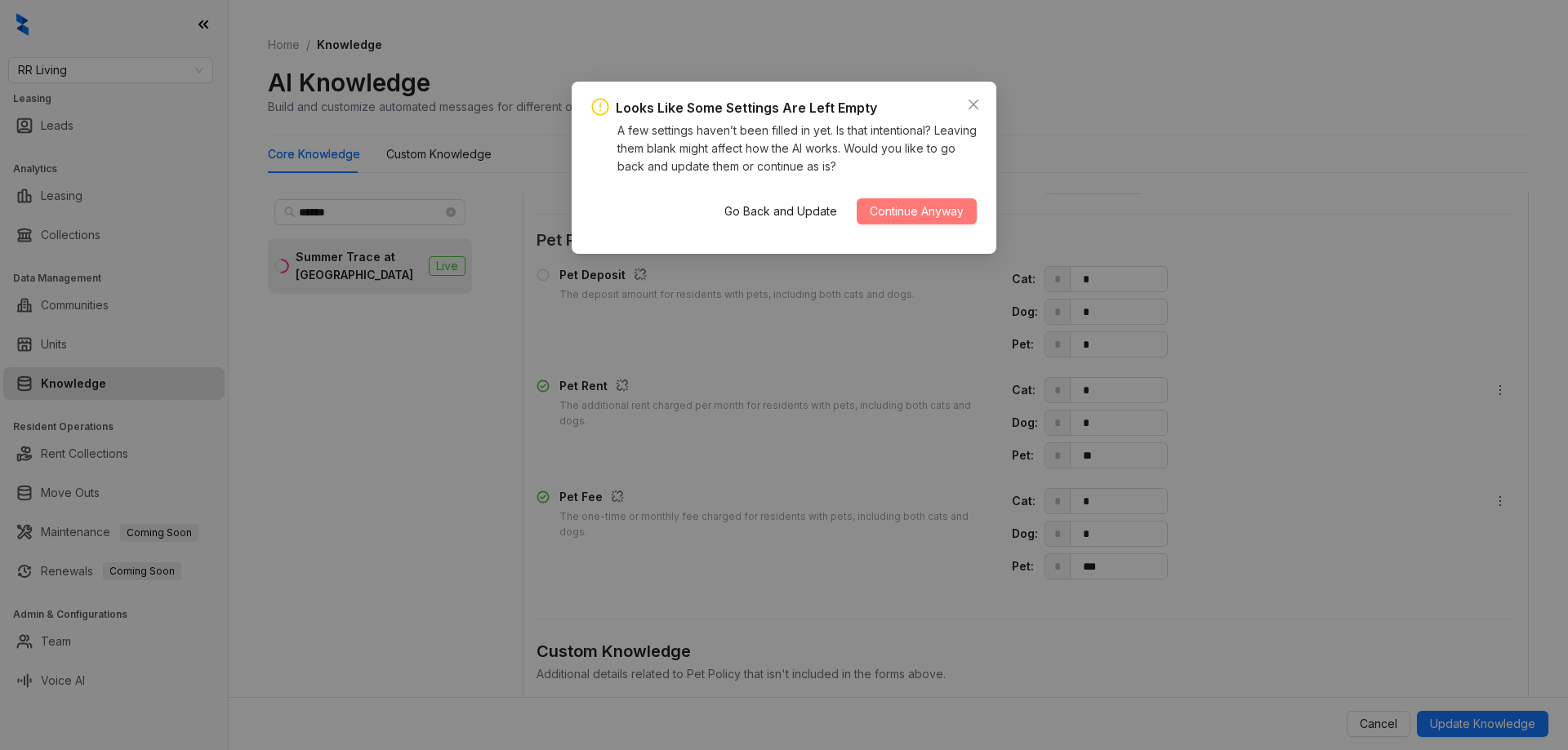
click at [934, 219] on span "Continue Anyway" at bounding box center [916, 211] width 93 height 18
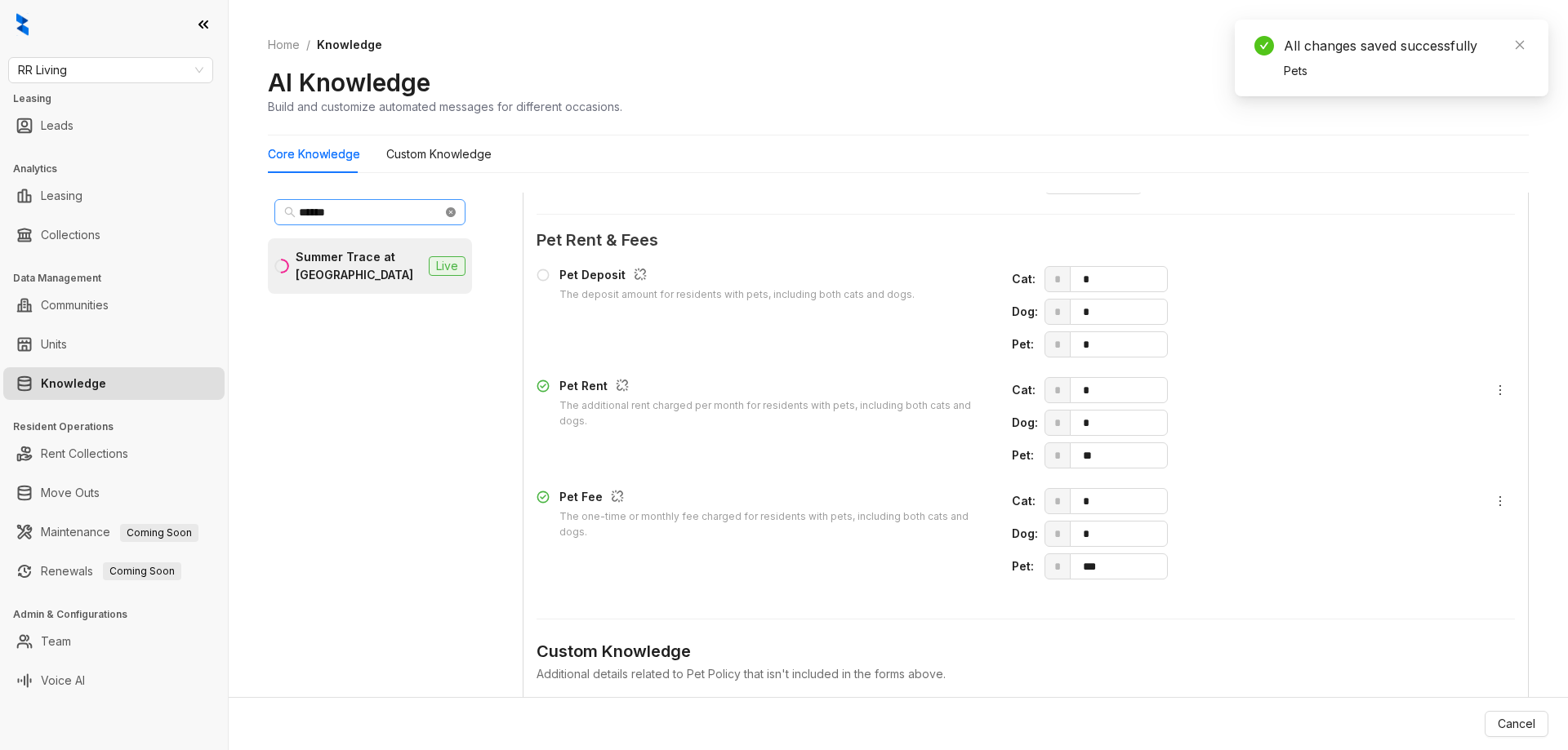
click at [453, 209] on icon "close-circle" at bounding box center [450, 212] width 10 height 10
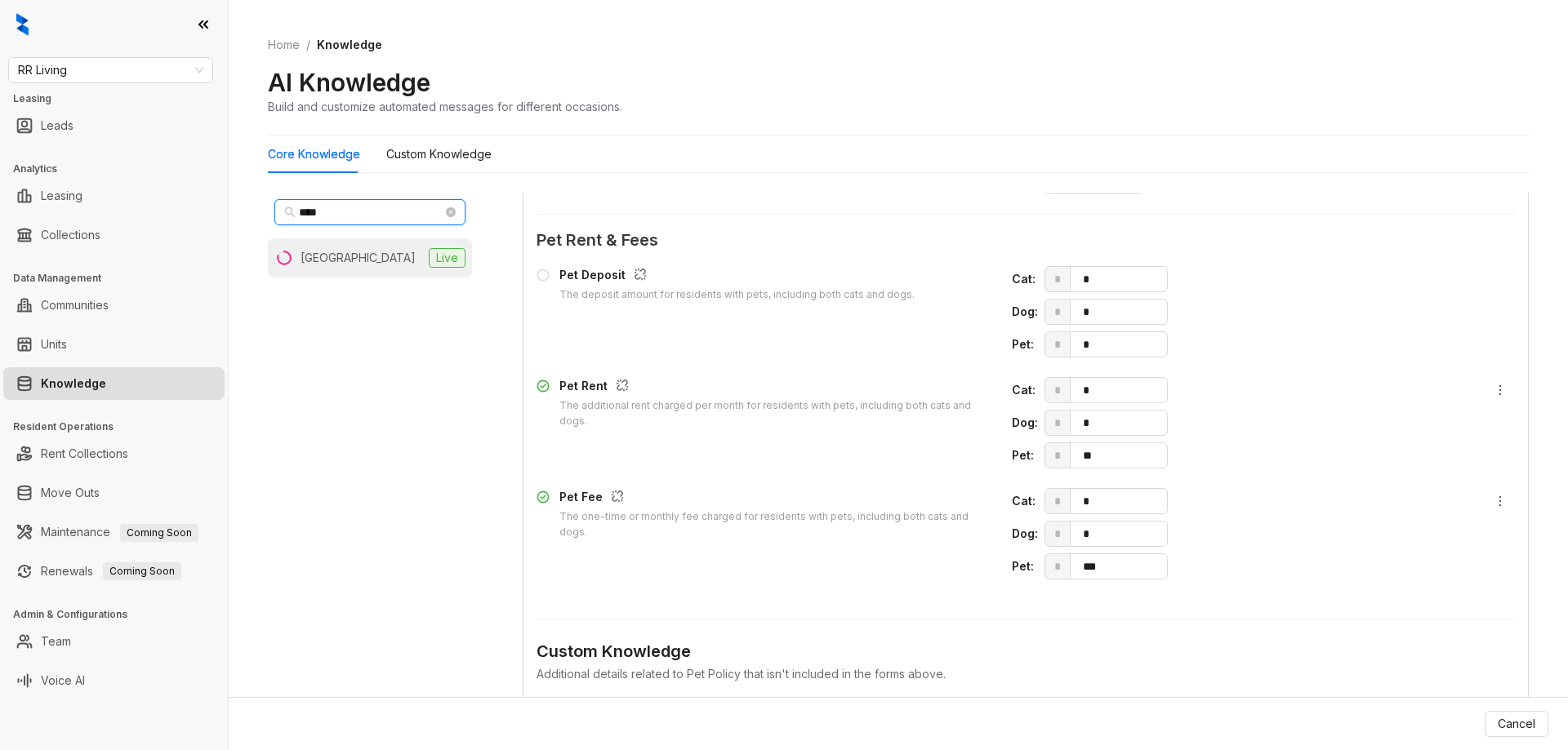
type input "****"
click at [396, 265] on li "Carriage House Live" at bounding box center [369, 258] width 204 height 39
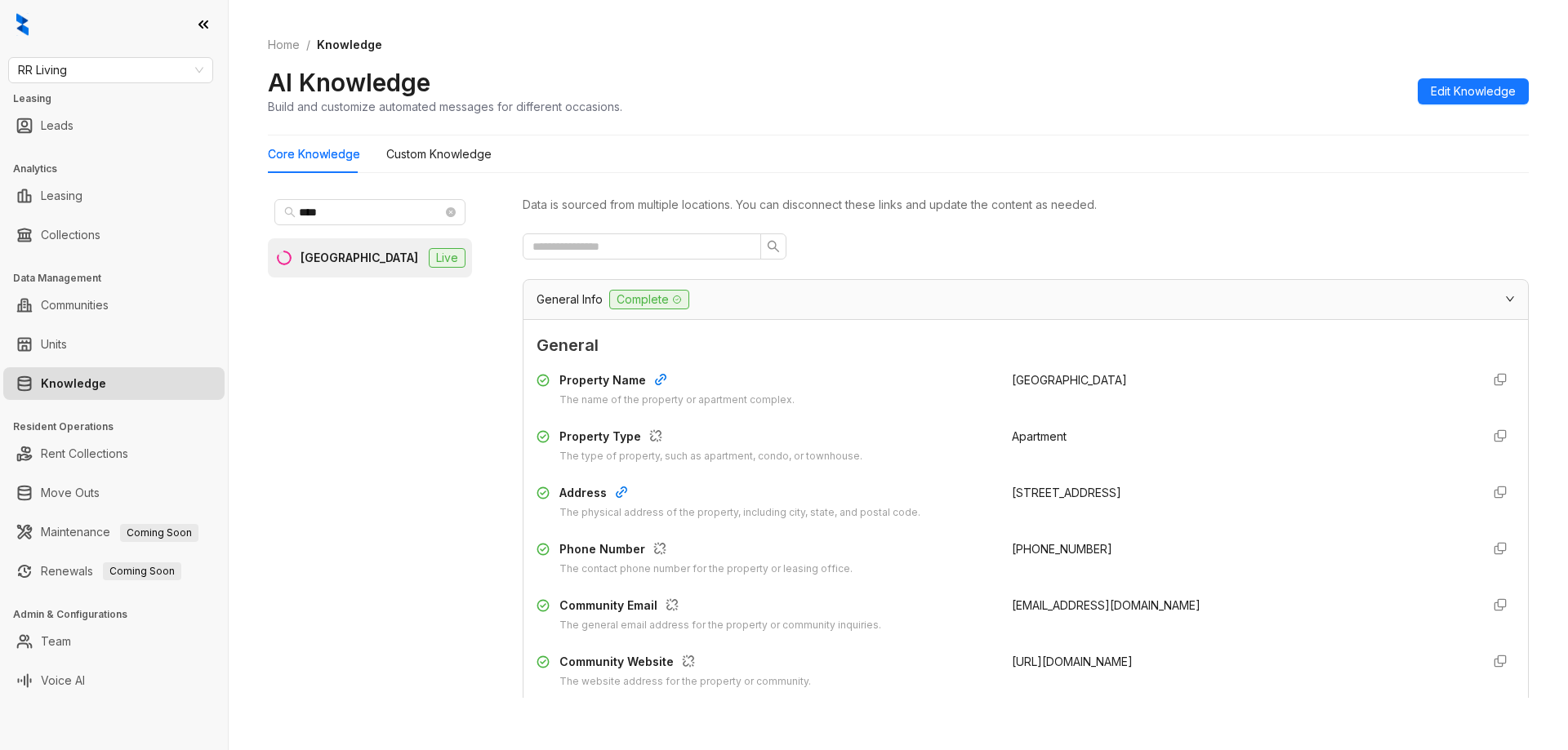
click at [1497, 107] on div "AI Knowledge Build and customize automated messages for different occasions. Ed…" at bounding box center [898, 91] width 1261 height 48
click at [1491, 94] on span "Edit Knowledge" at bounding box center [1474, 92] width 85 height 18
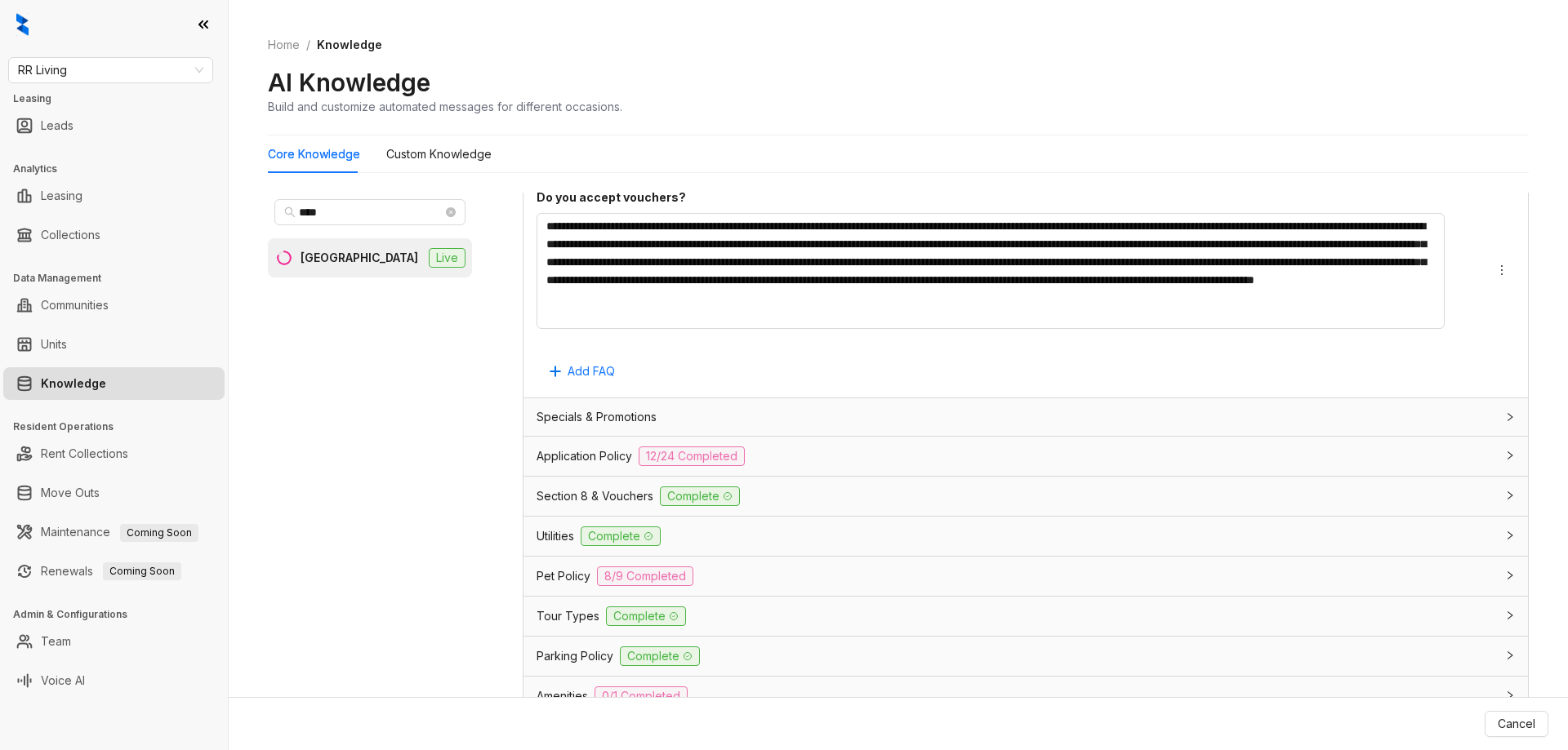
scroll to position [1377, 0]
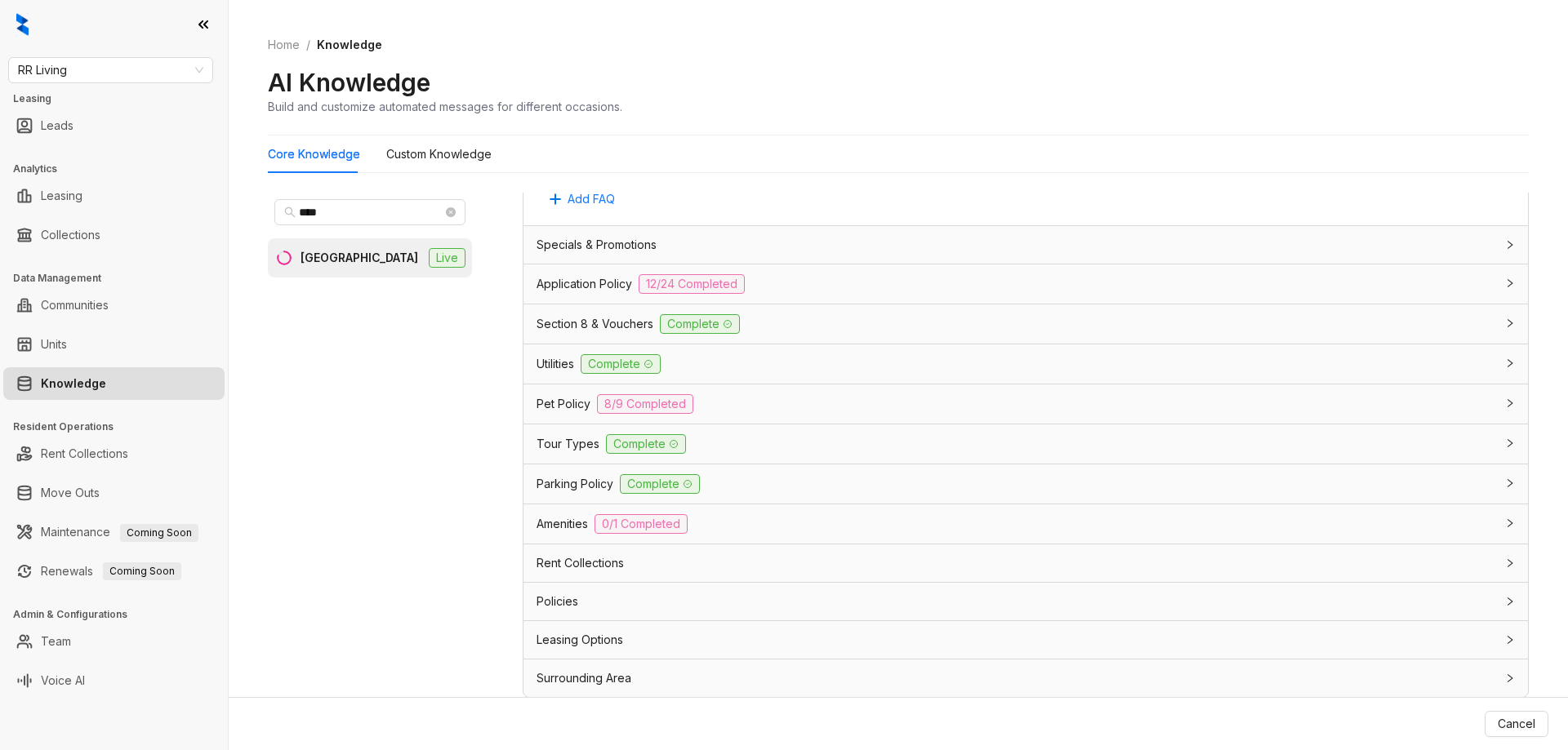
click at [766, 406] on div "Pet Policy 8/9 Completed" at bounding box center [1015, 404] width 959 height 20
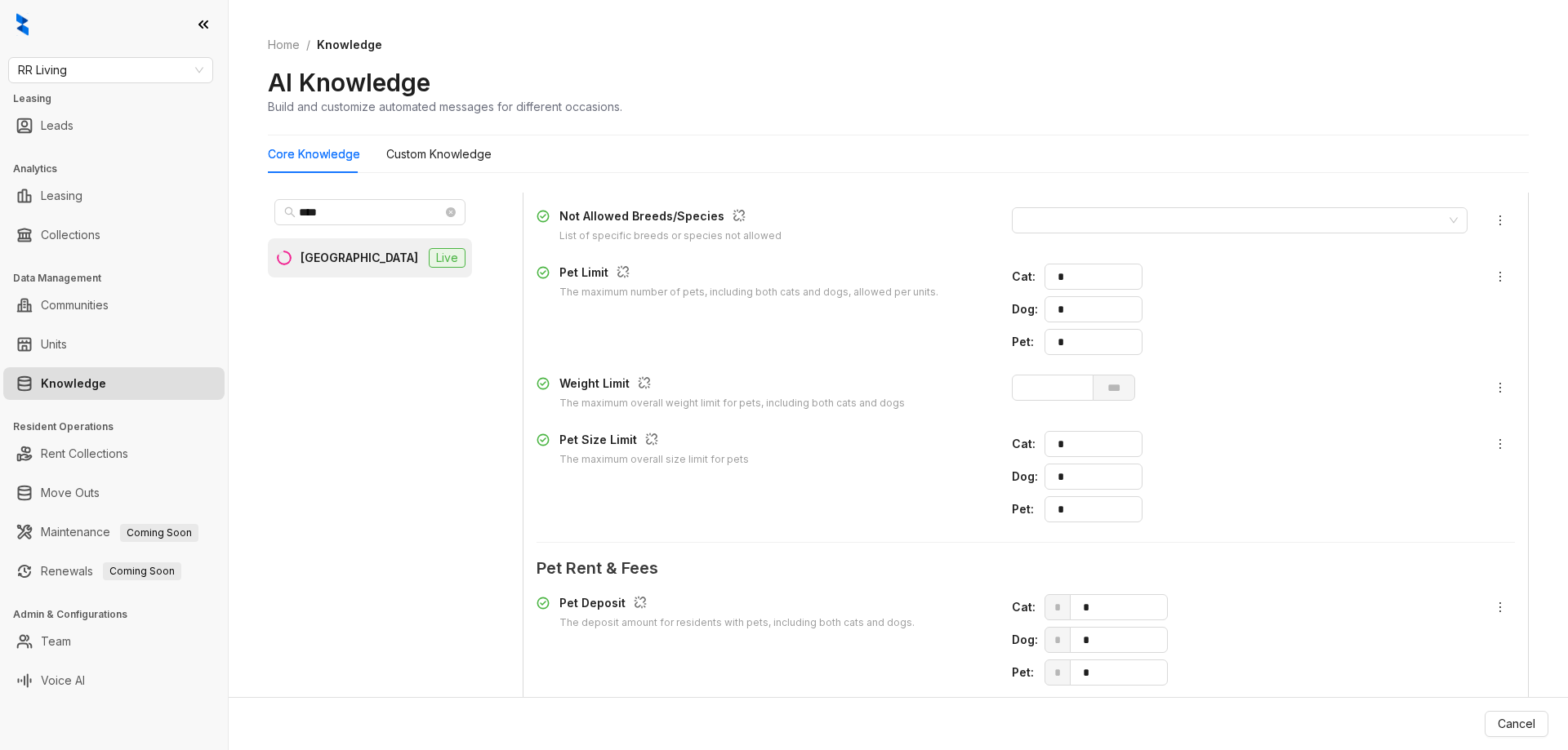
scroll to position [1622, 0]
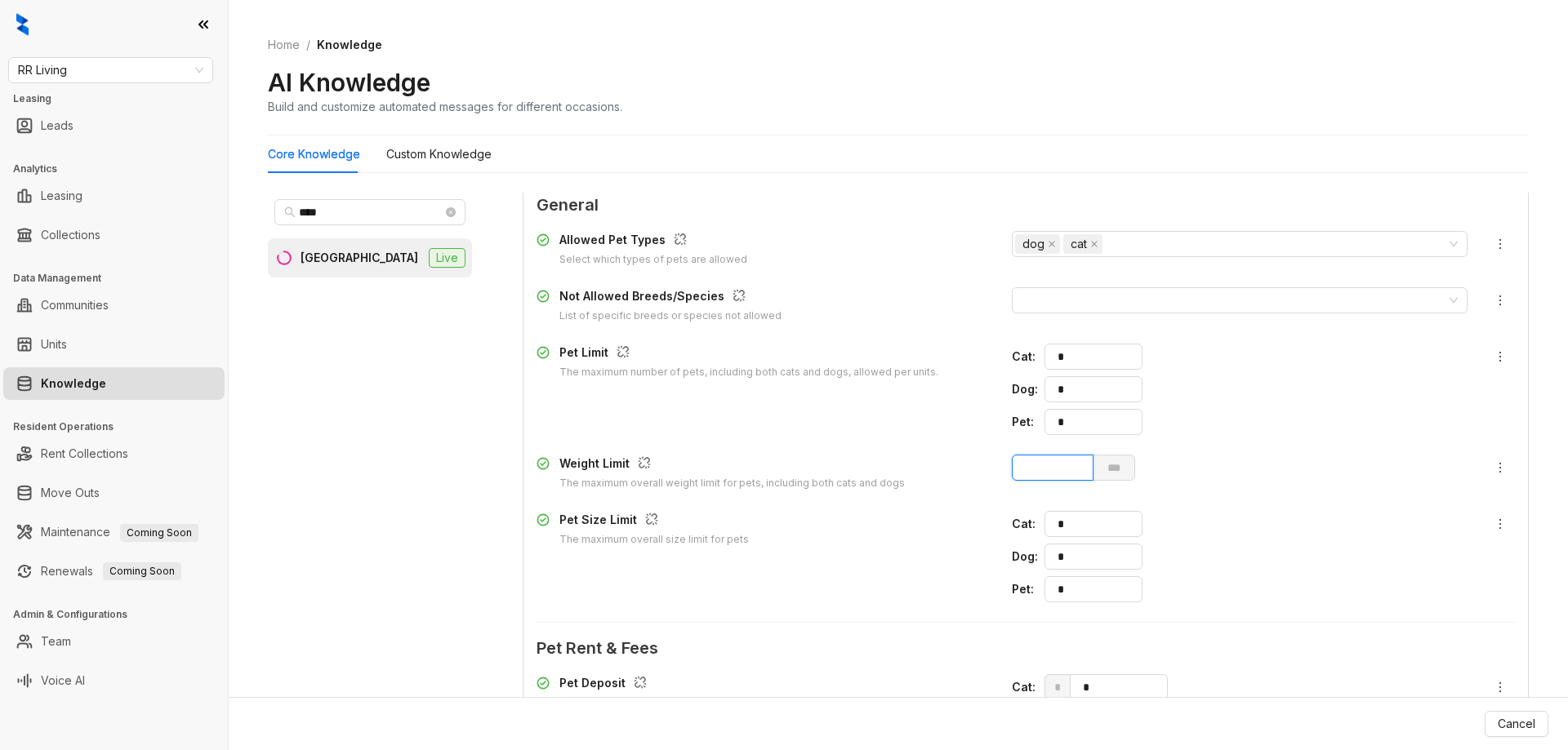
drag, startPoint x: 1012, startPoint y: 469, endPoint x: 889, endPoint y: 465, distance: 123.1
click at [893, 463] on div "Weight Limit The maximum overall weight limit for pets, including both cats and…" at bounding box center [1025, 472] width 978 height 36
type input "*"
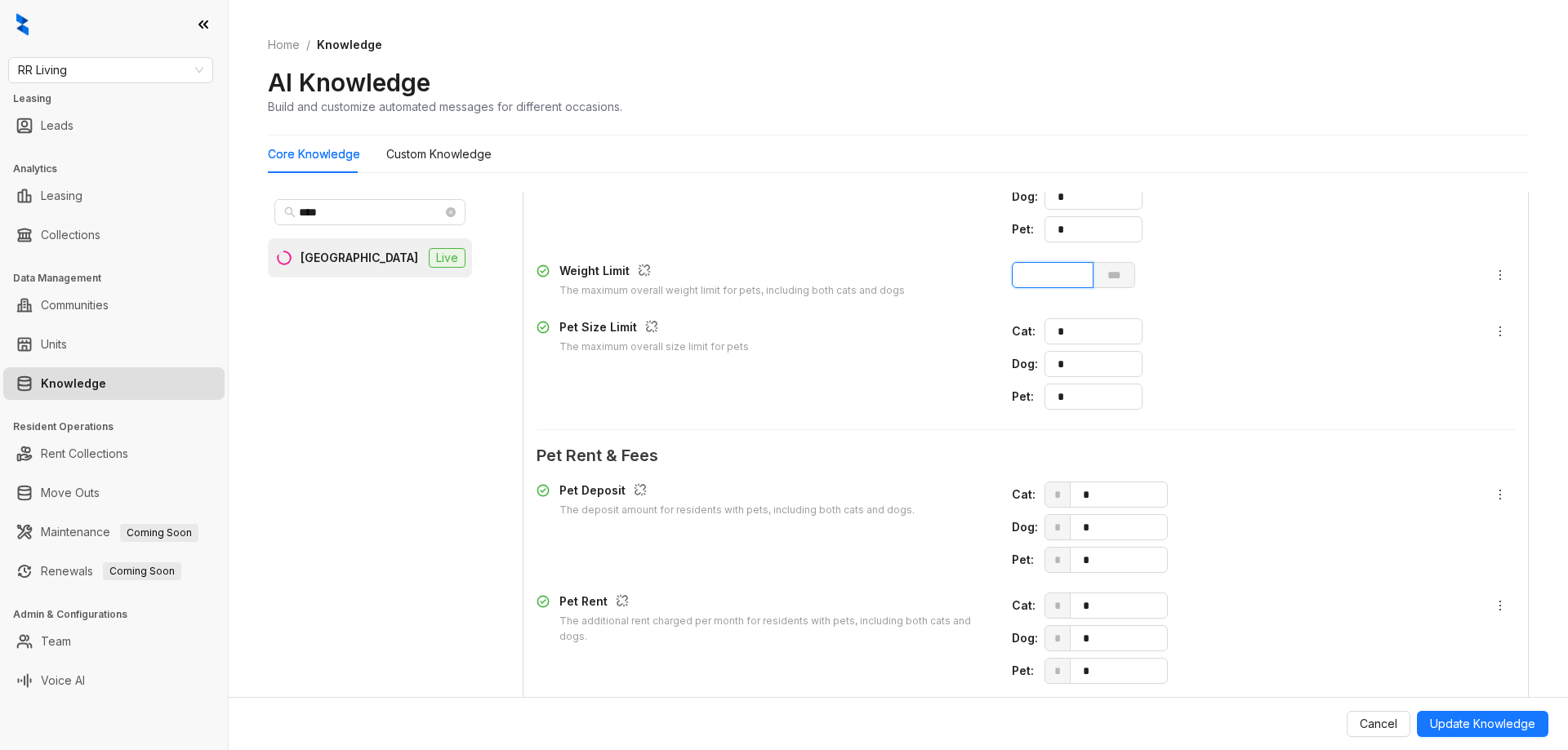
scroll to position [1540, 0]
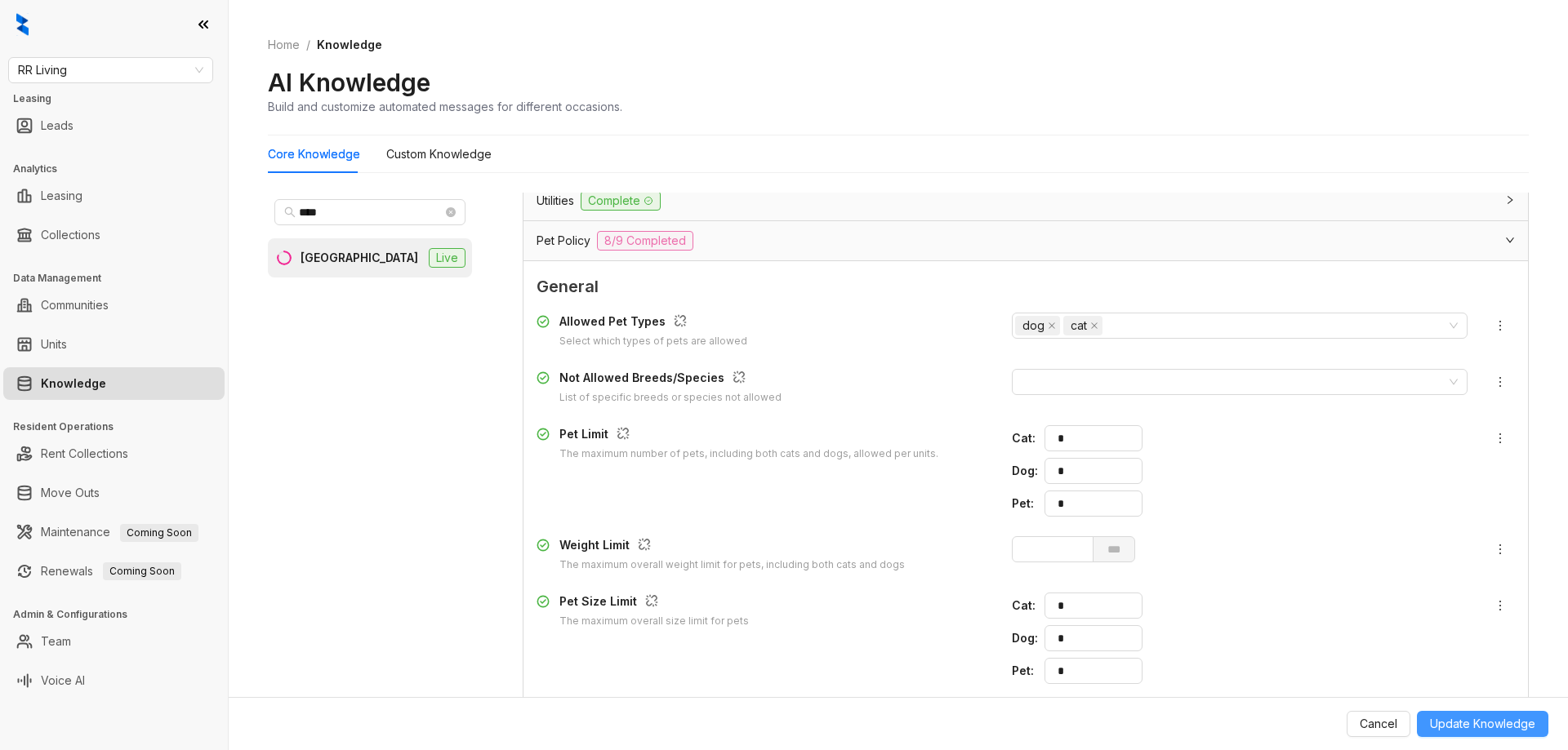
click at [1509, 712] on button "Update Knowledge" at bounding box center [1482, 724] width 132 height 26
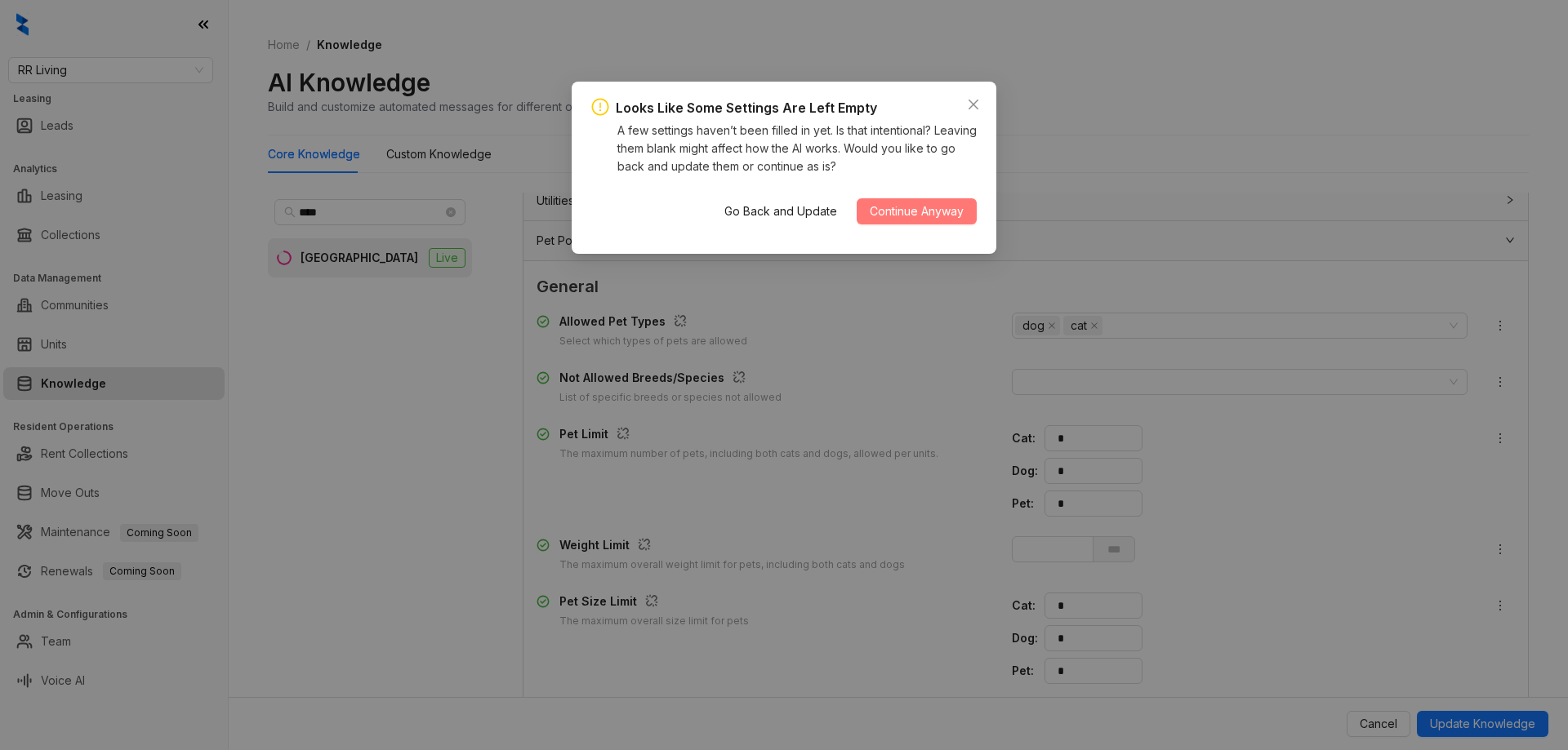
click at [915, 204] on span "Continue Anyway" at bounding box center [916, 211] width 93 height 18
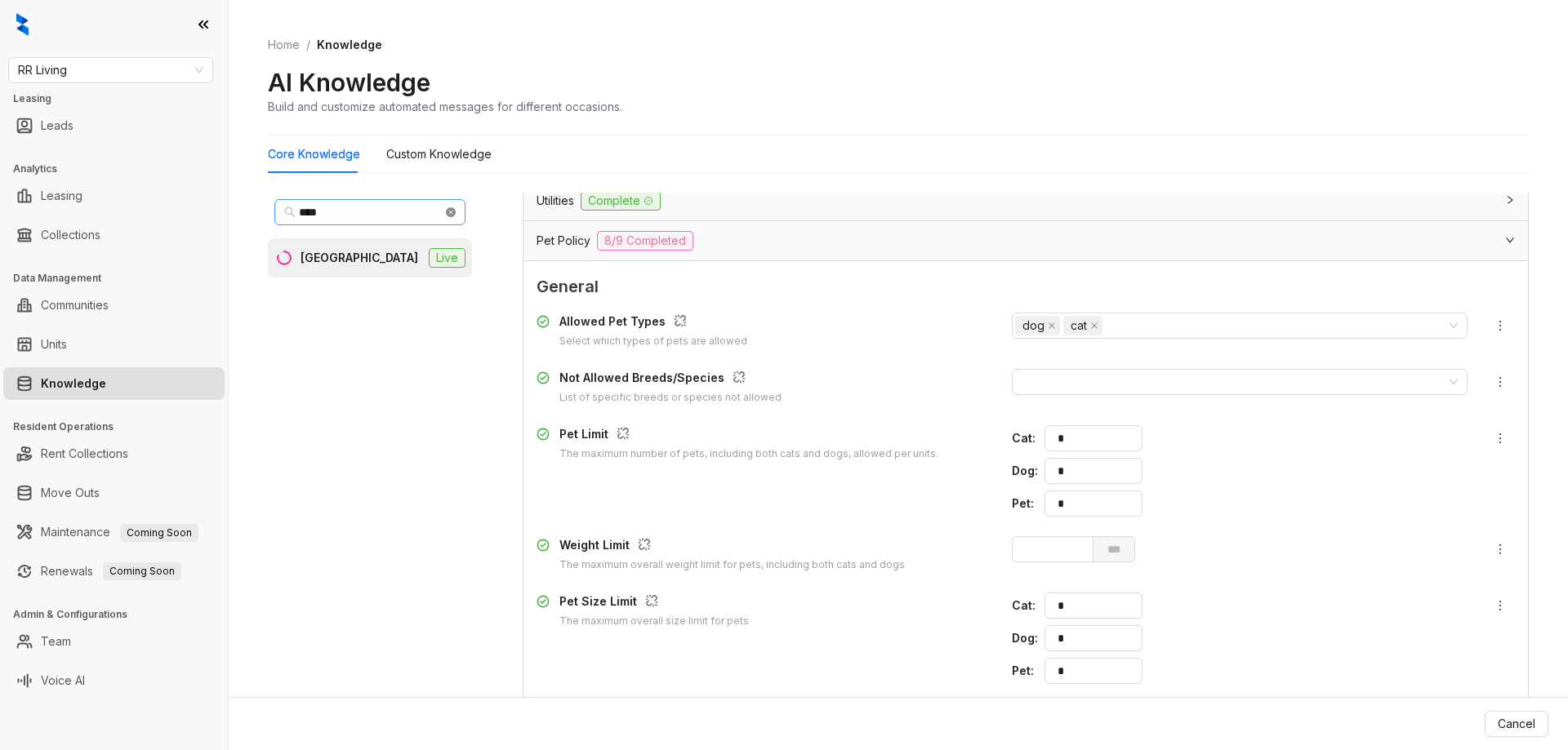
click at [446, 215] on icon "close-circle" at bounding box center [450, 212] width 10 height 10
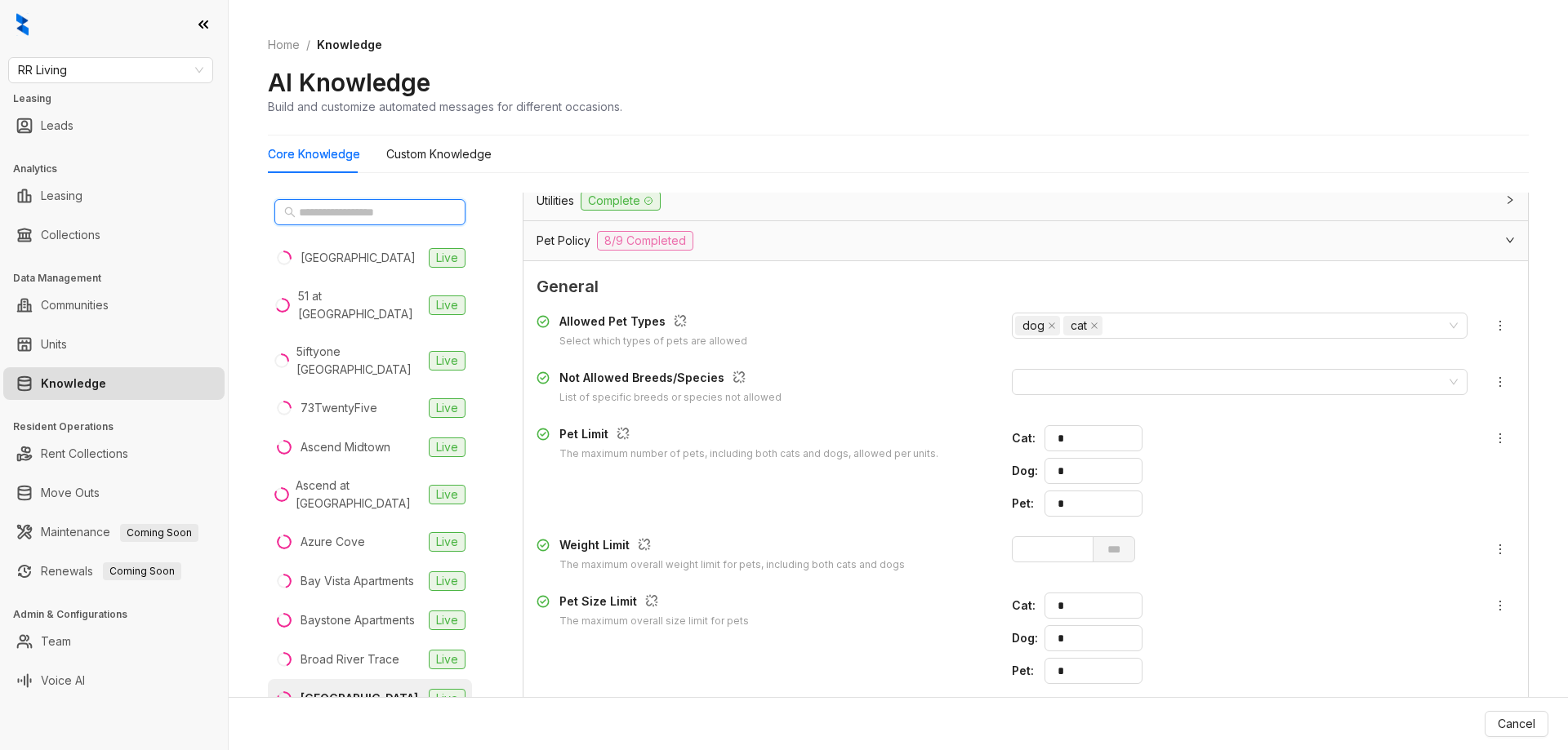
click at [384, 213] on input "text" at bounding box center [370, 212] width 143 height 18
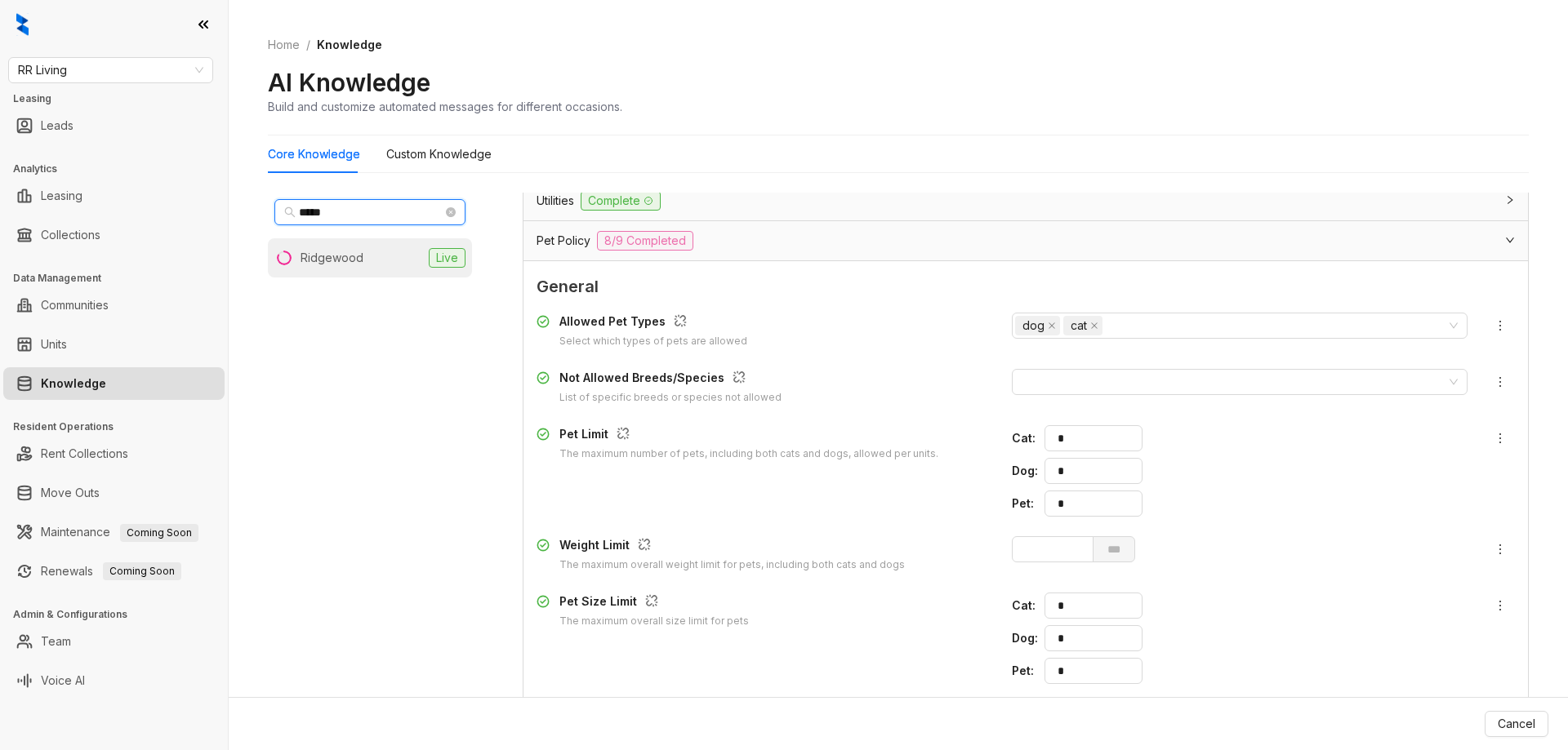
type input "*****"
click at [377, 258] on li "Ridgewood Live" at bounding box center [369, 258] width 204 height 39
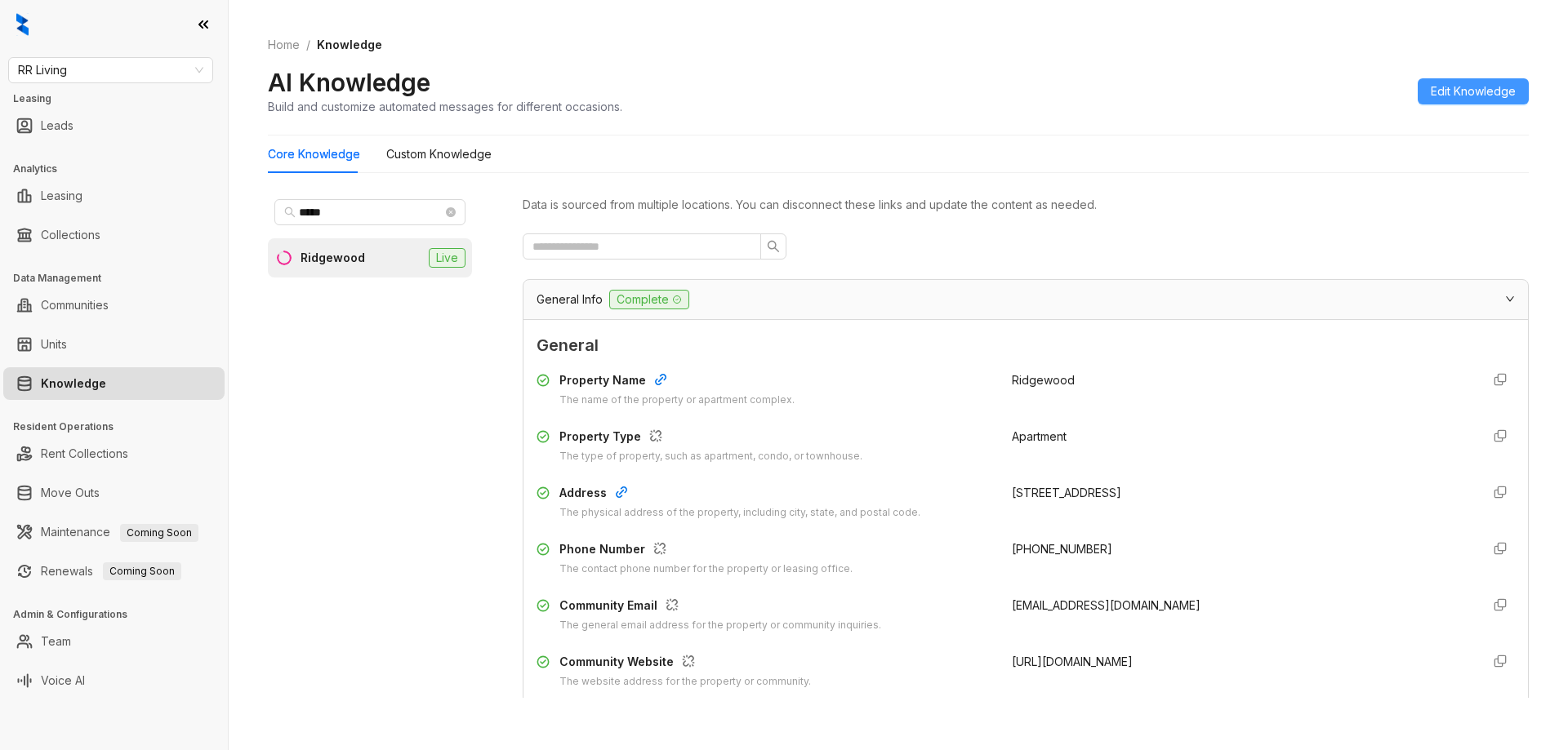
drag, startPoint x: 1481, startPoint y: 96, endPoint x: 1154, endPoint y: 385, distance: 436.4
click at [1480, 96] on span "Edit Knowledge" at bounding box center [1474, 92] width 85 height 18
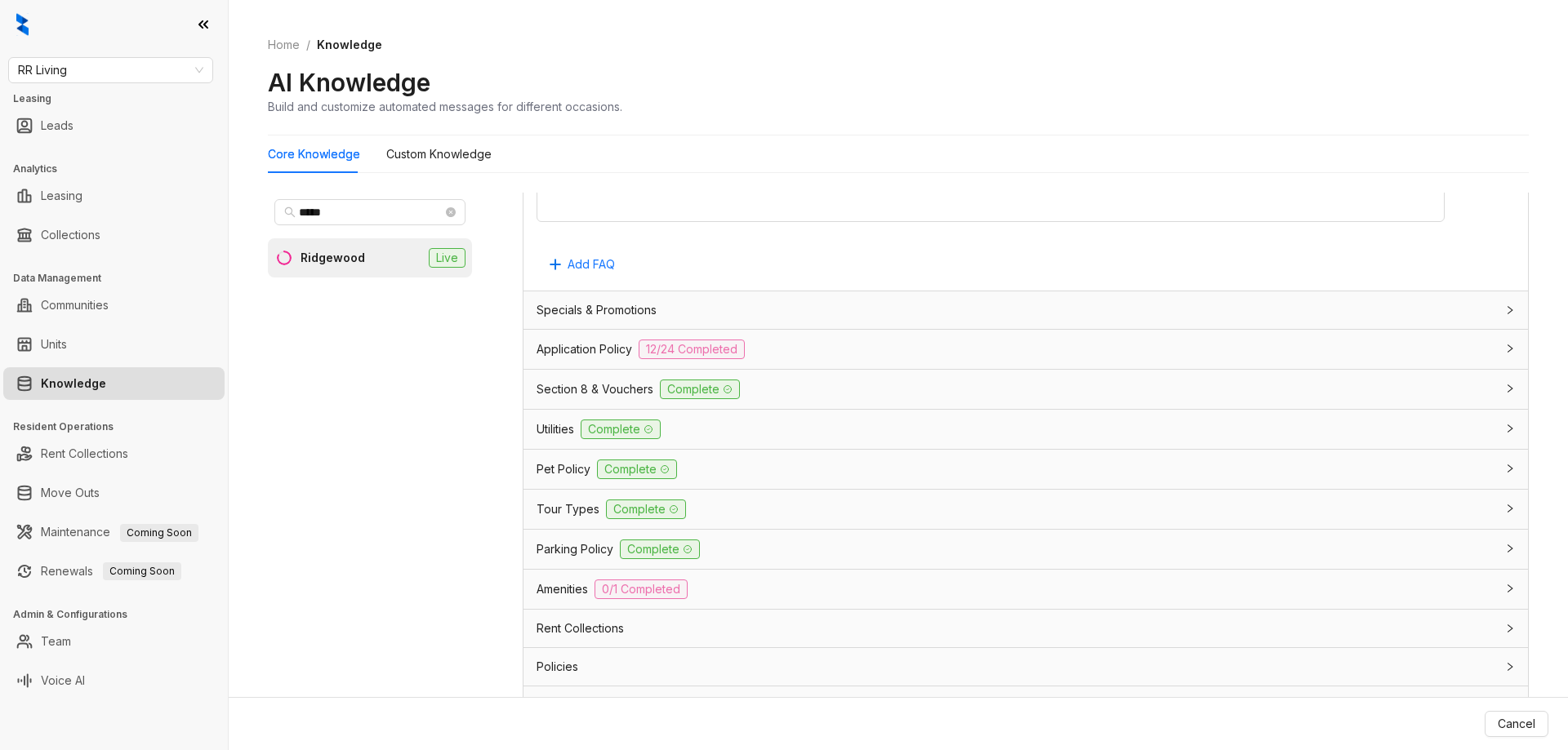
scroll to position [1377, 0]
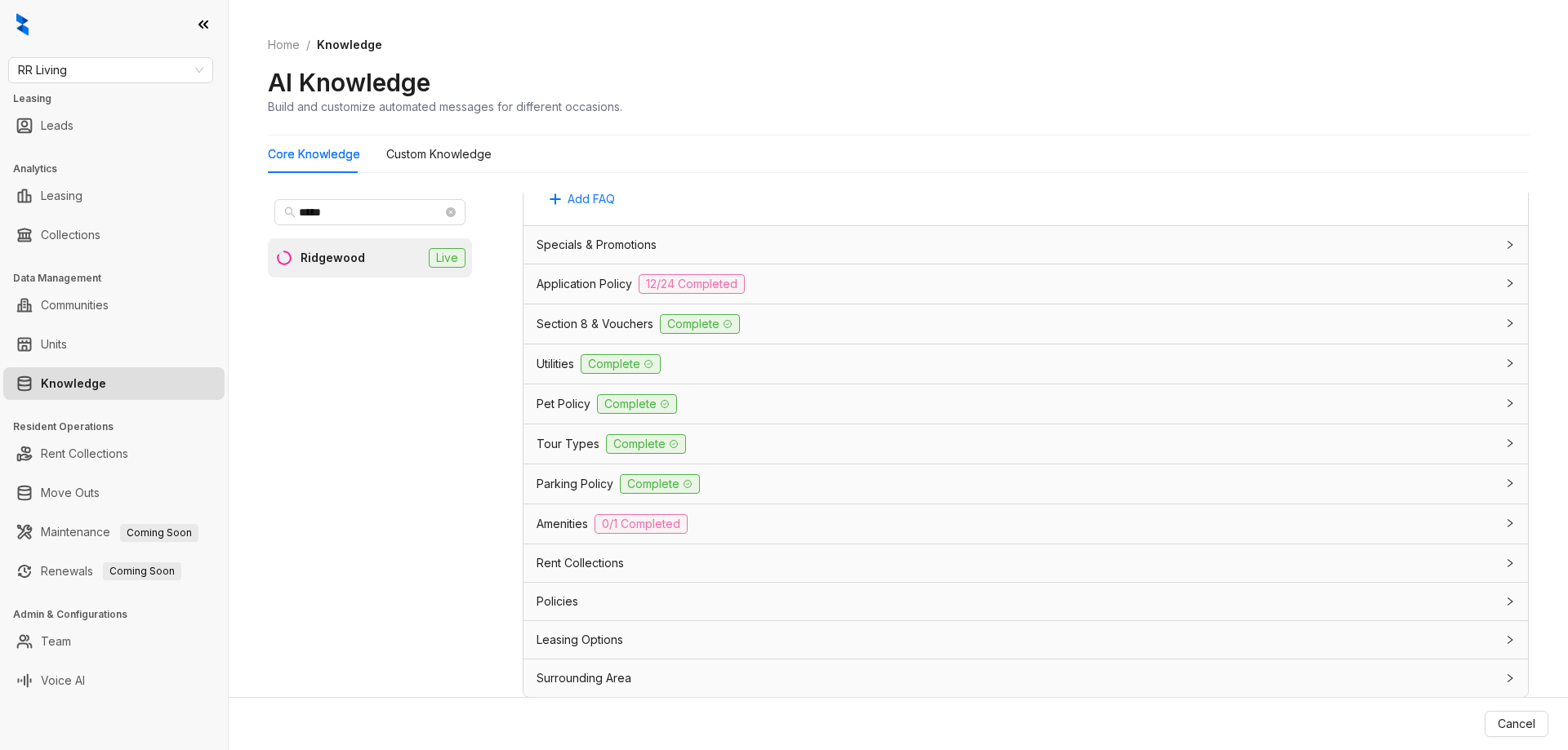
click at [767, 409] on div "Pet Policy Complete" at bounding box center [1015, 404] width 959 height 20
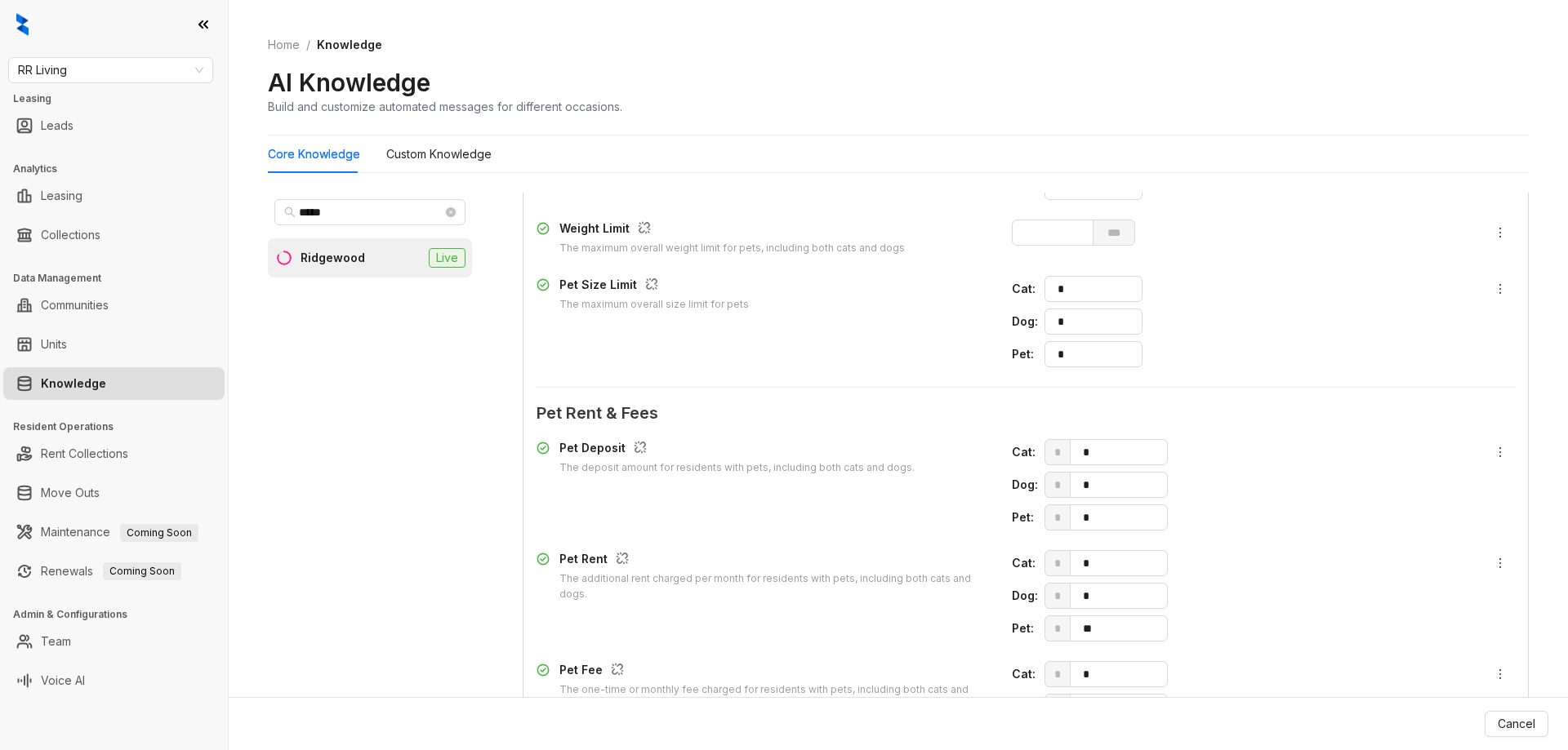
scroll to position [1948, 0]
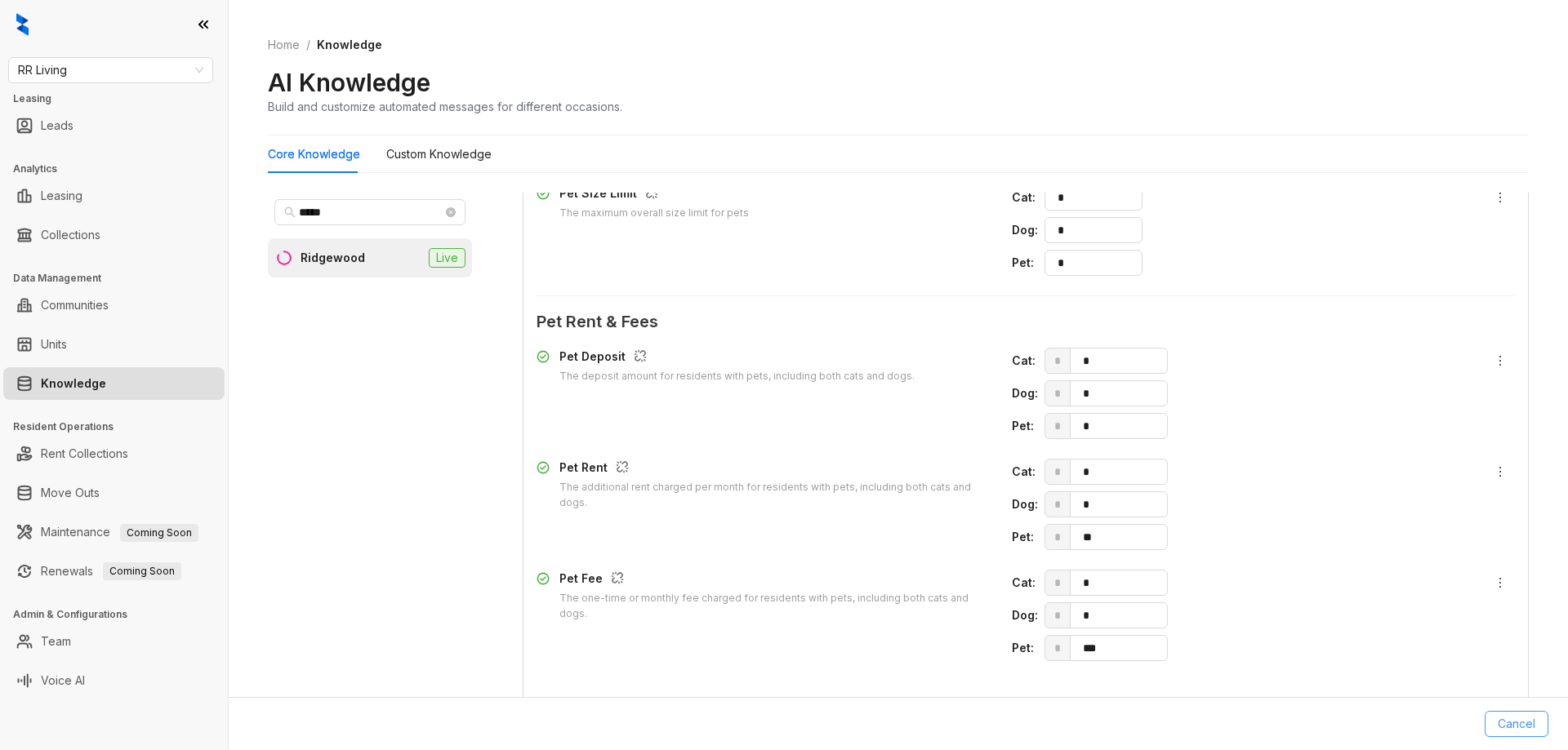
click at [1524, 729] on span "Cancel" at bounding box center [1515, 724] width 37 height 18
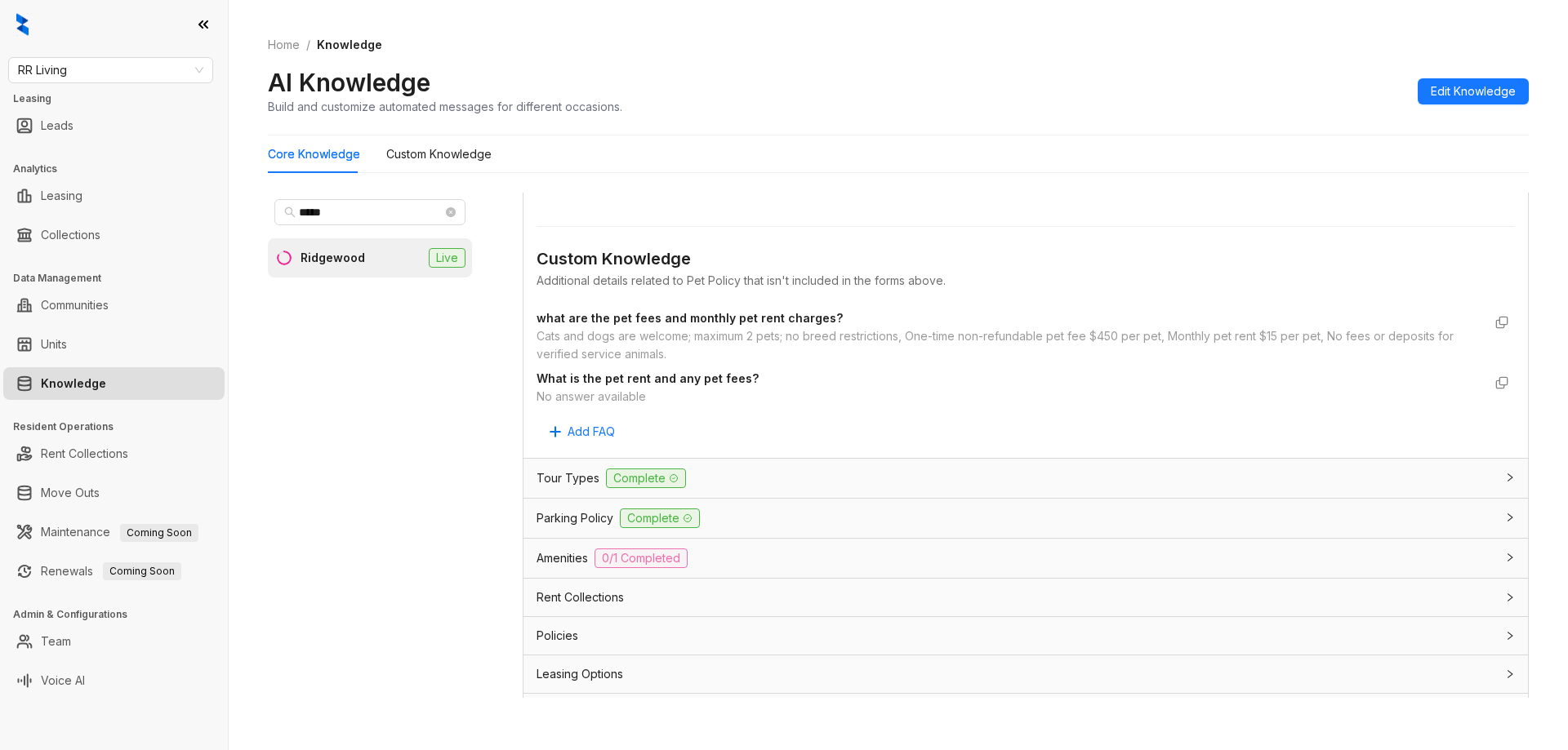
scroll to position [1571, 0]
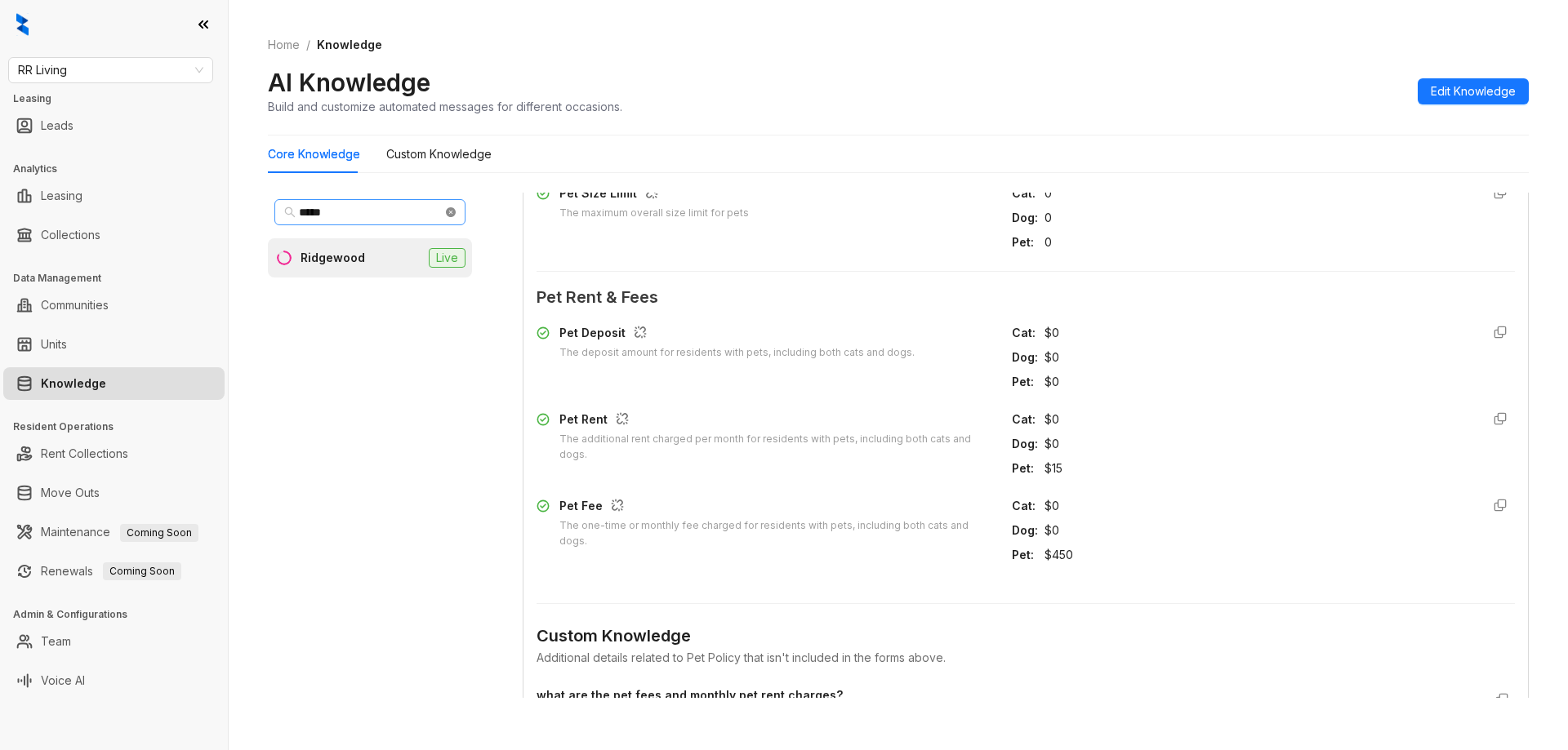
click at [446, 212] on icon "close-circle" at bounding box center [450, 212] width 10 height 10
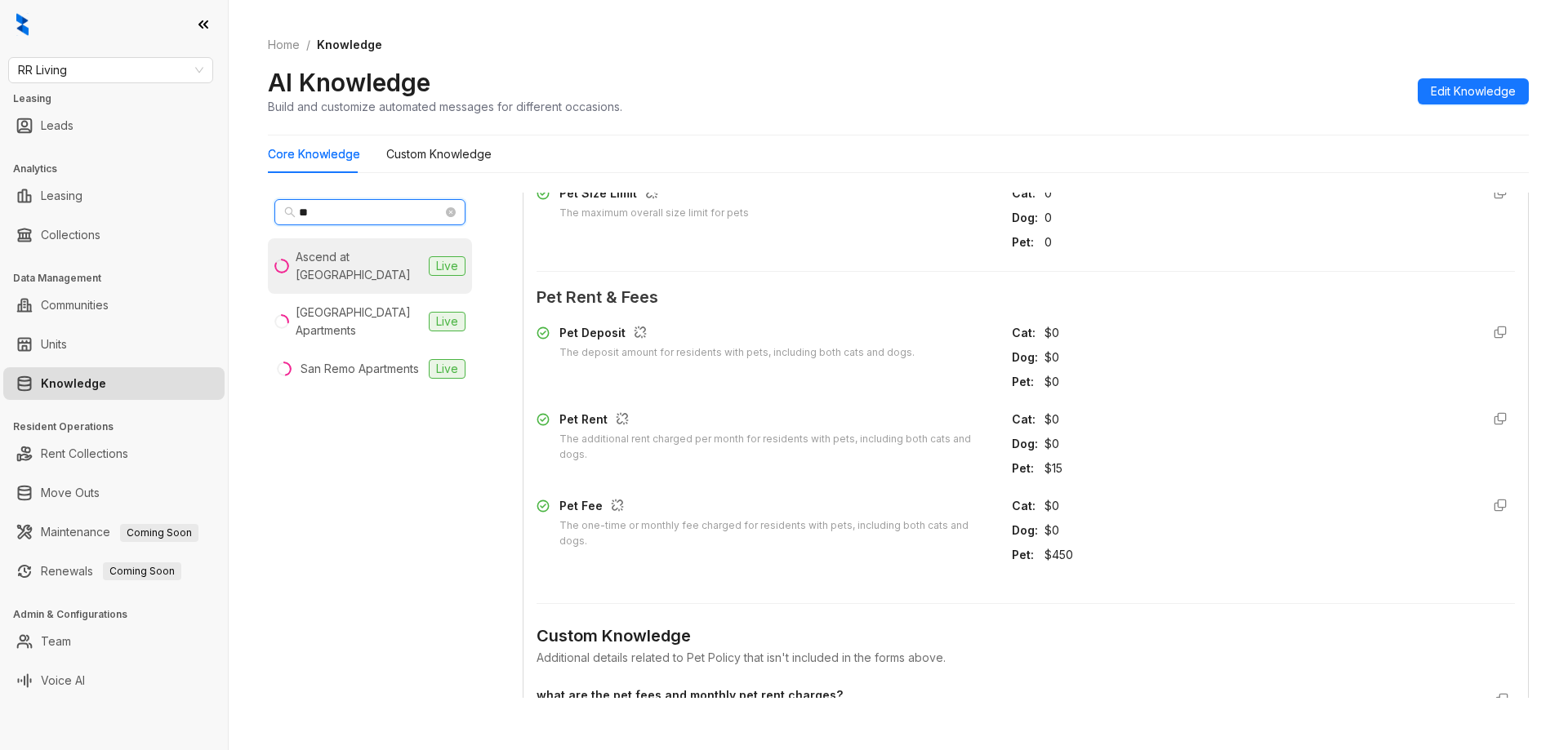
type input "**"
click at [409, 256] on div "Ascend at [GEOGRAPHIC_DATA]" at bounding box center [358, 267] width 126 height 36
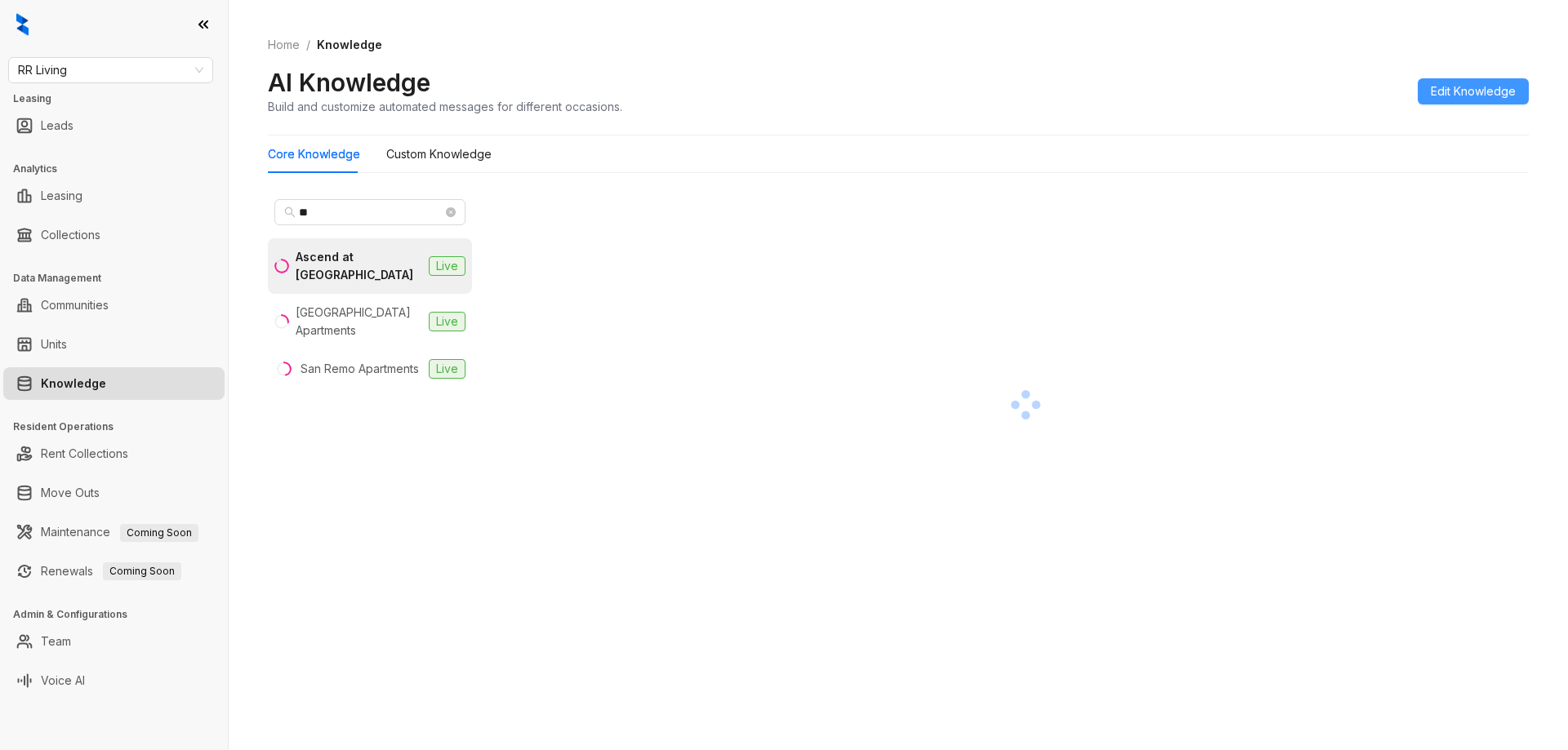
click at [1502, 99] on span "Edit Knowledge" at bounding box center [1474, 92] width 85 height 18
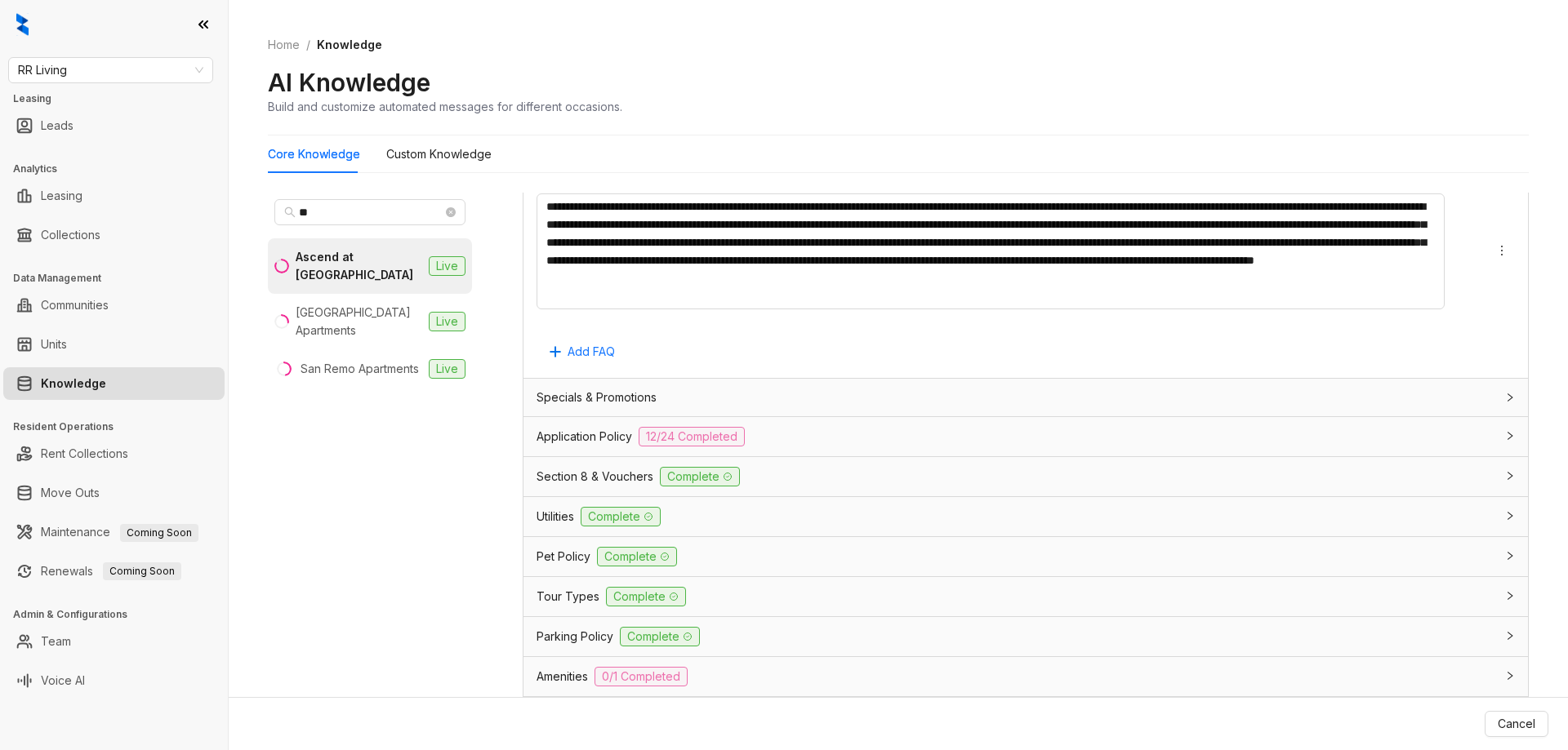
scroll to position [1377, 0]
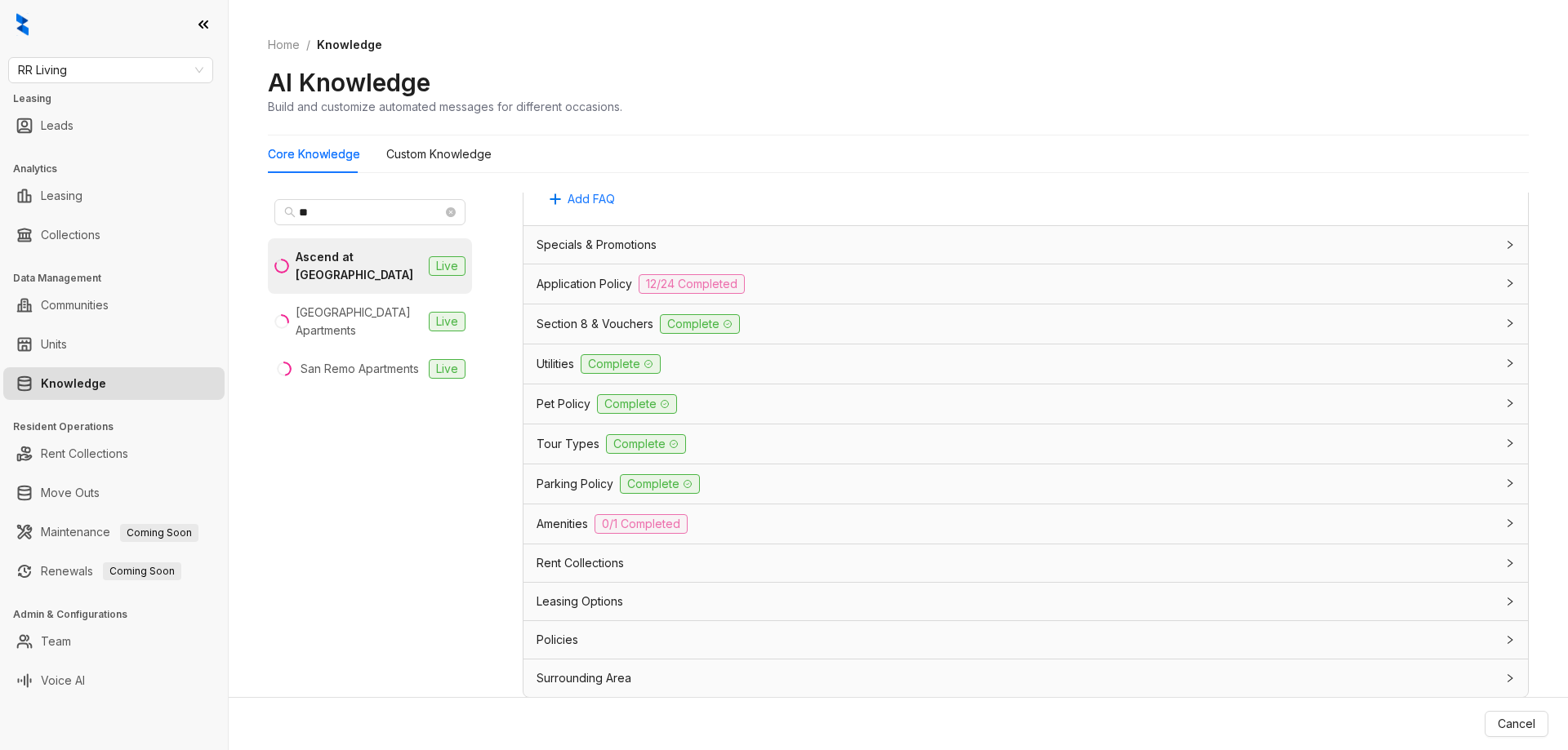
click at [789, 409] on div "Pet Policy Complete" at bounding box center [1015, 404] width 959 height 20
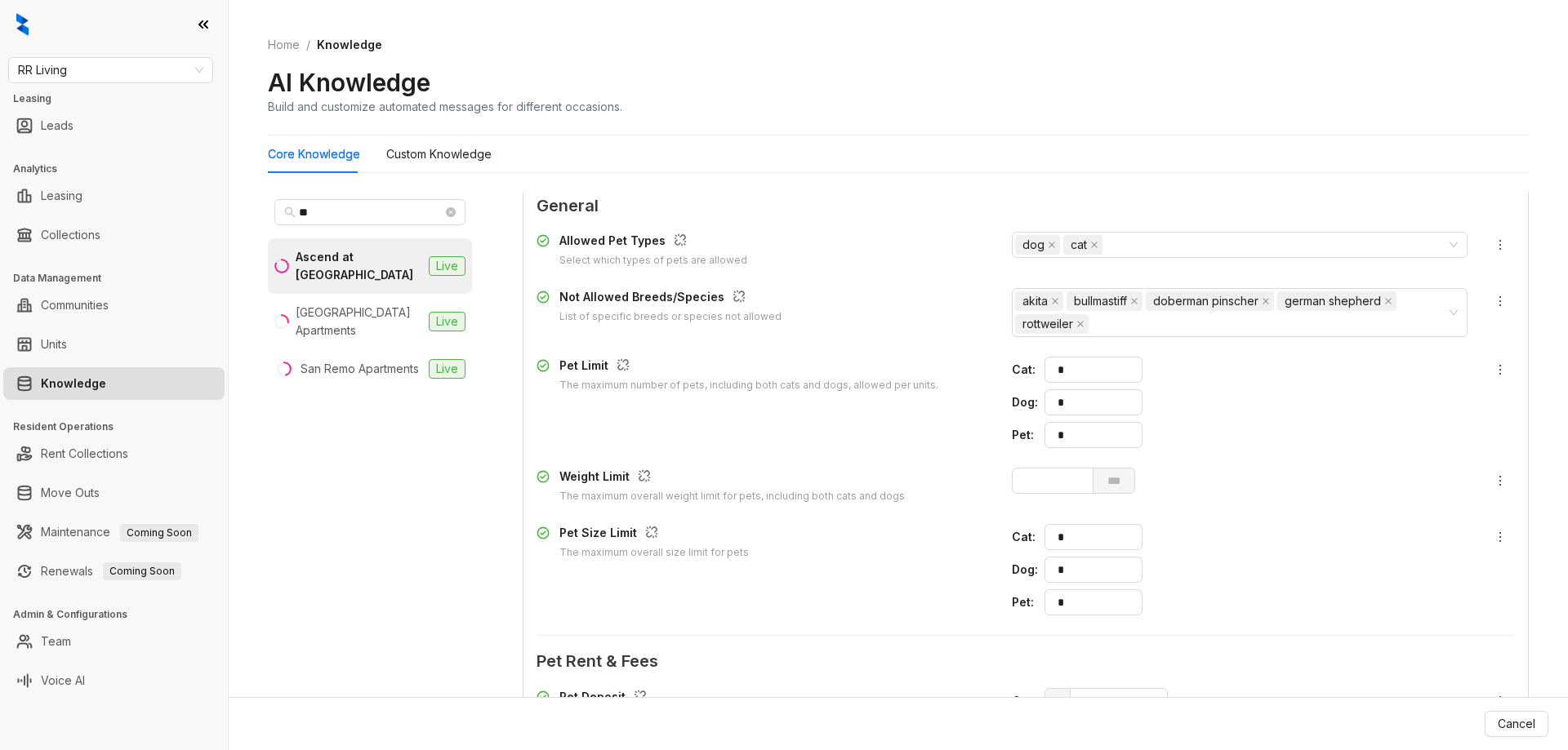
scroll to position [1458, 0]
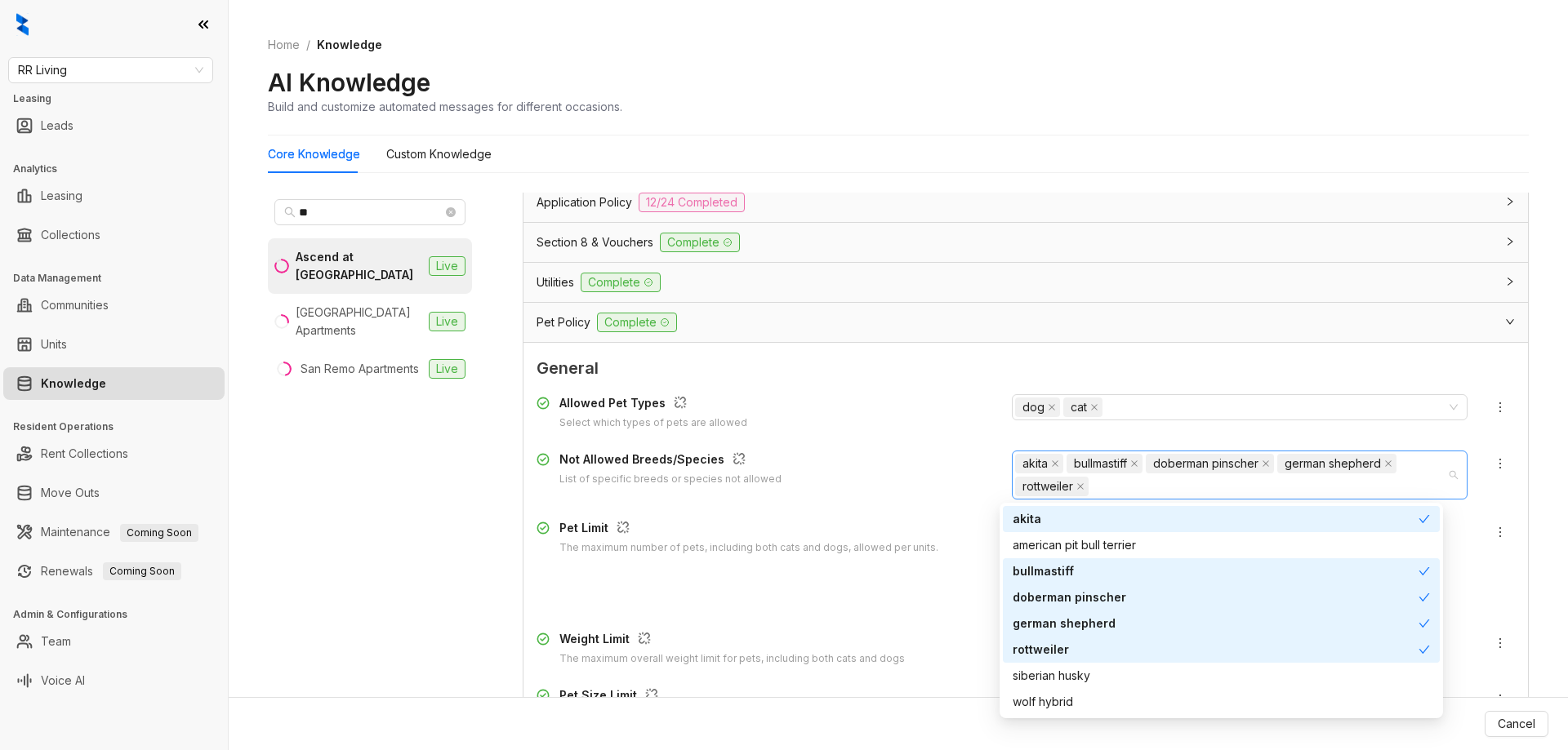
click at [1143, 489] on div "akita bullmastiff doberman pinscher german shepherd rottweiler" at bounding box center [1231, 475] width 432 height 45
paste input "**********"
type input "**********"
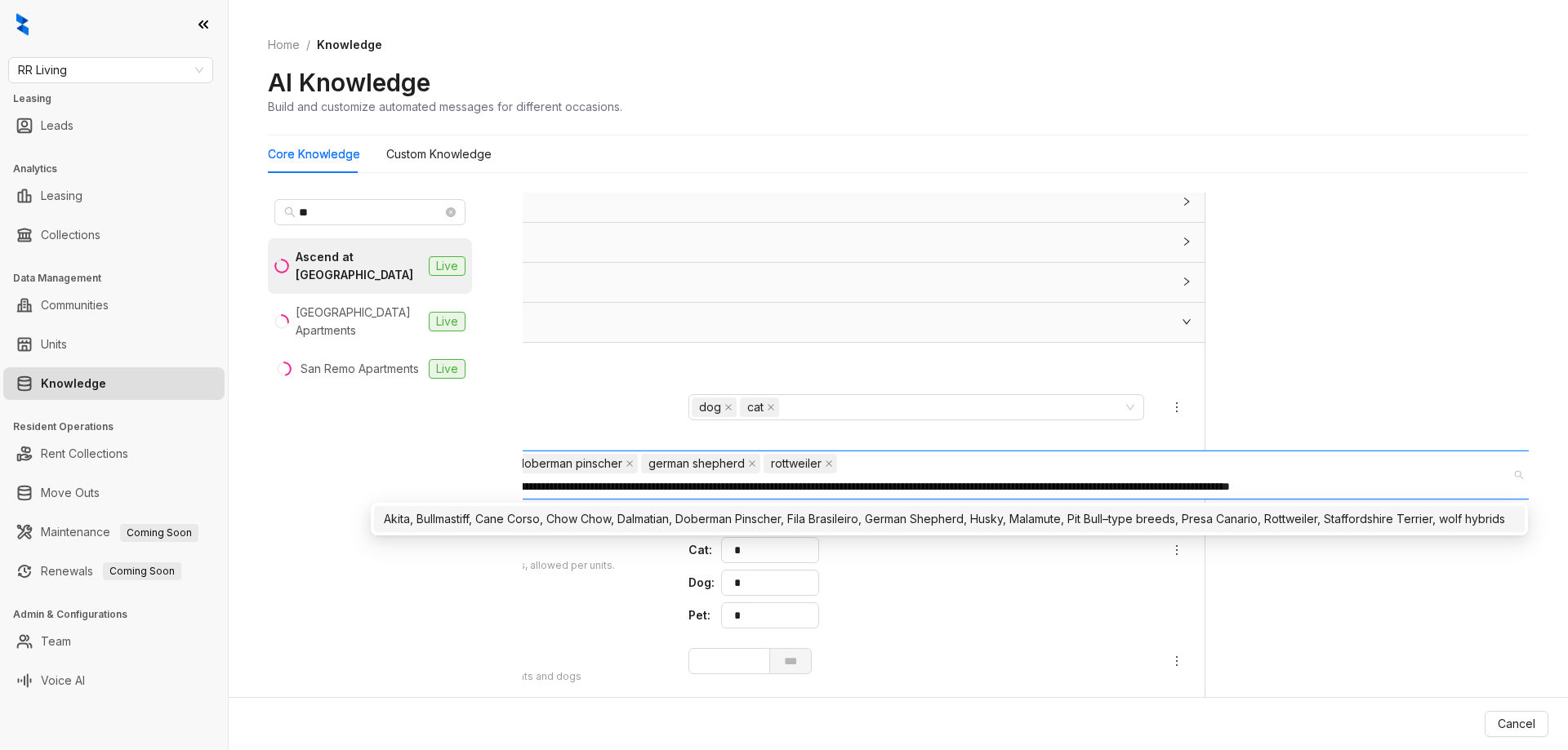
click at [1140, 522] on div "Akita, Bullmastiff, Cane Corso, Chow Chow, Dalmatian, Doberman Pinscher, Fila B…" at bounding box center [949, 519] width 1131 height 18
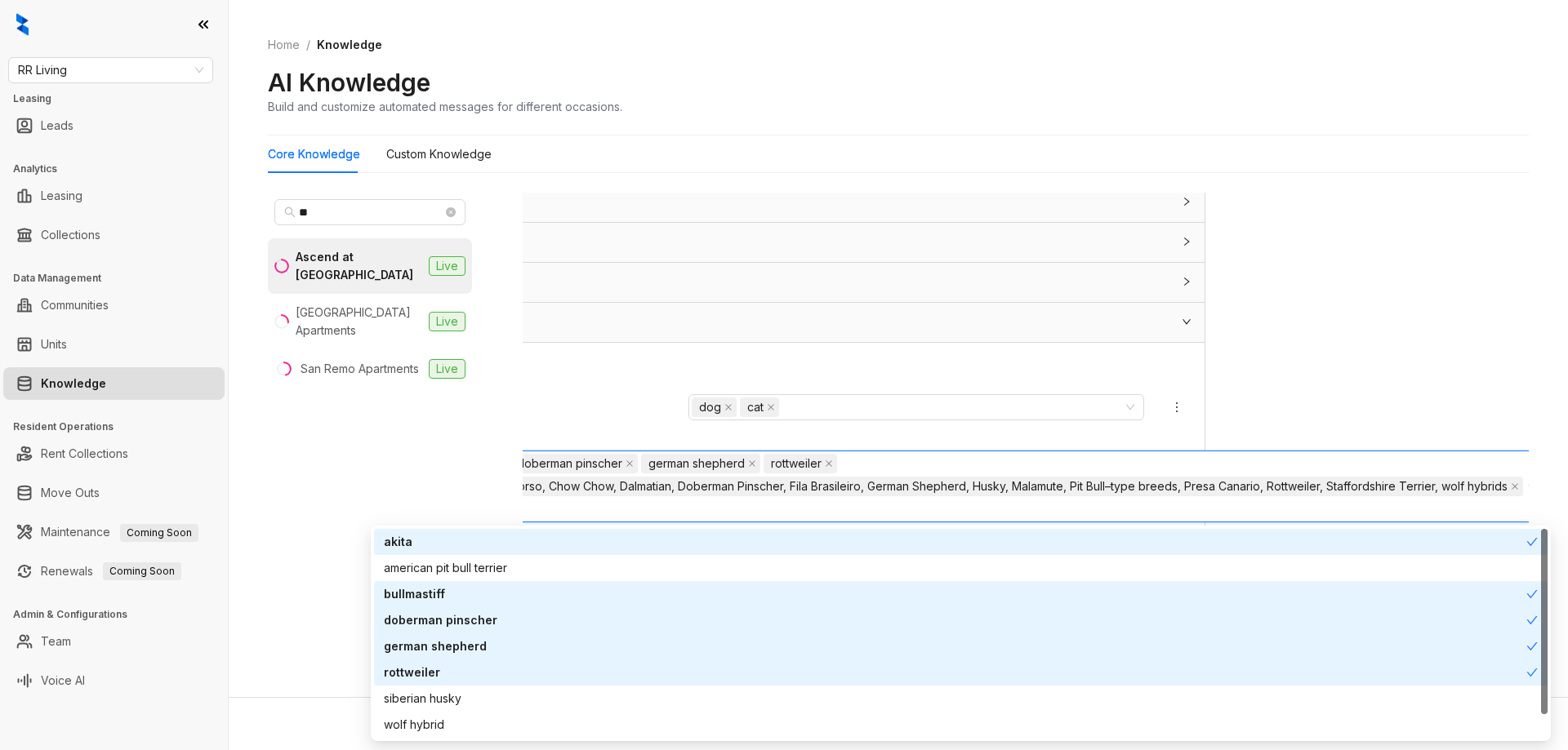
click at [1265, 395] on div "**********" at bounding box center [1025, 444] width 1006 height 505
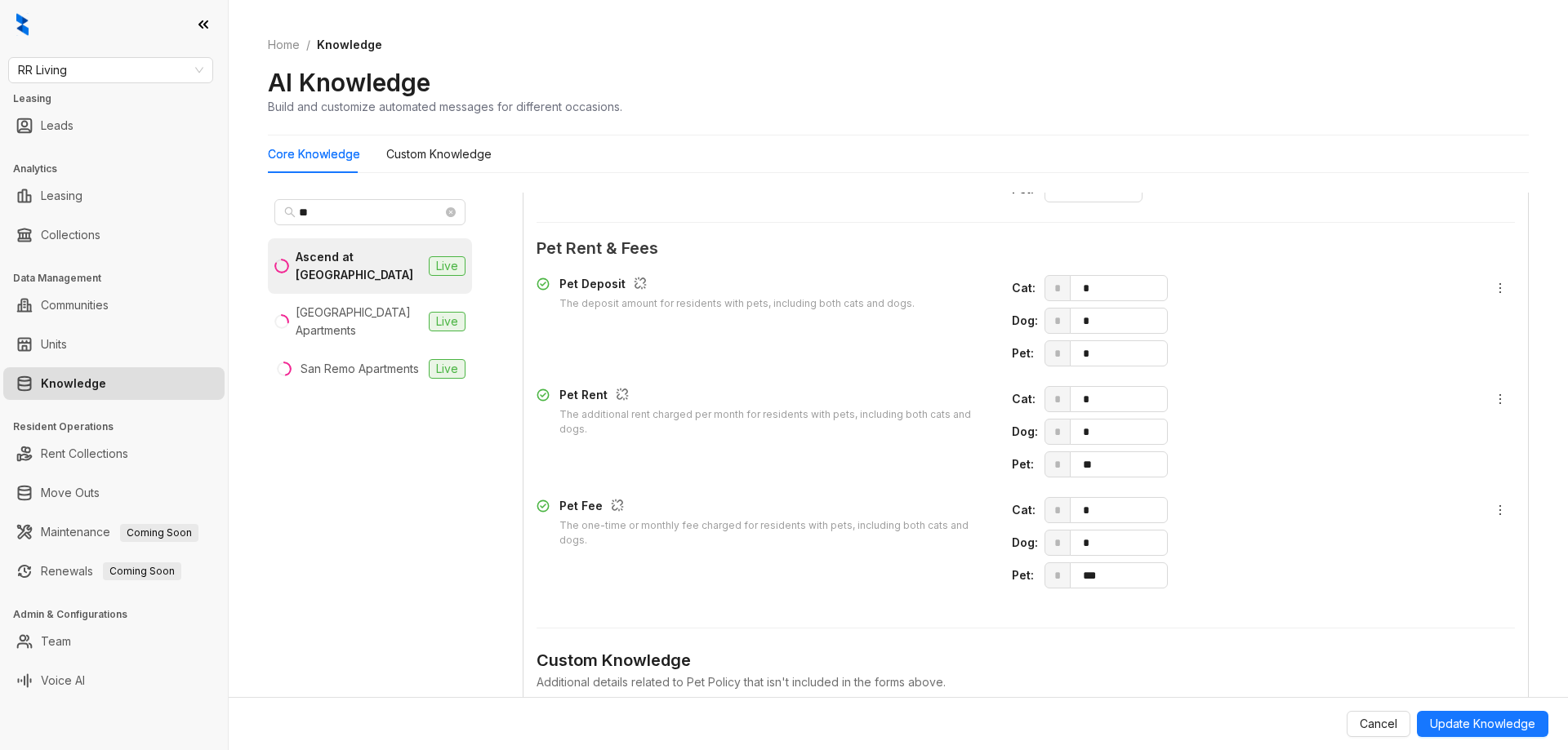
scroll to position [2193, 0]
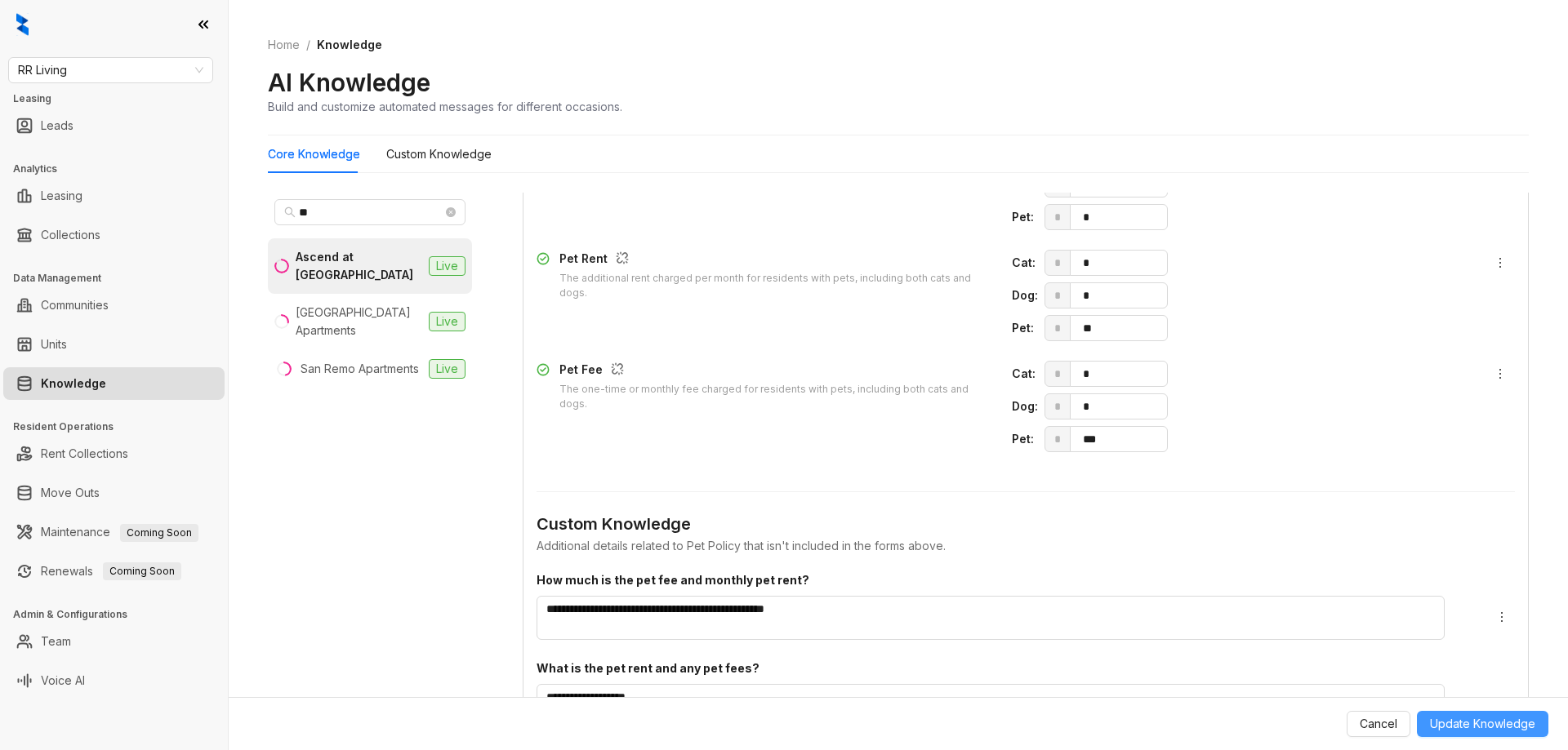
click at [1481, 724] on span "Update Knowledge" at bounding box center [1483, 724] width 105 height 18
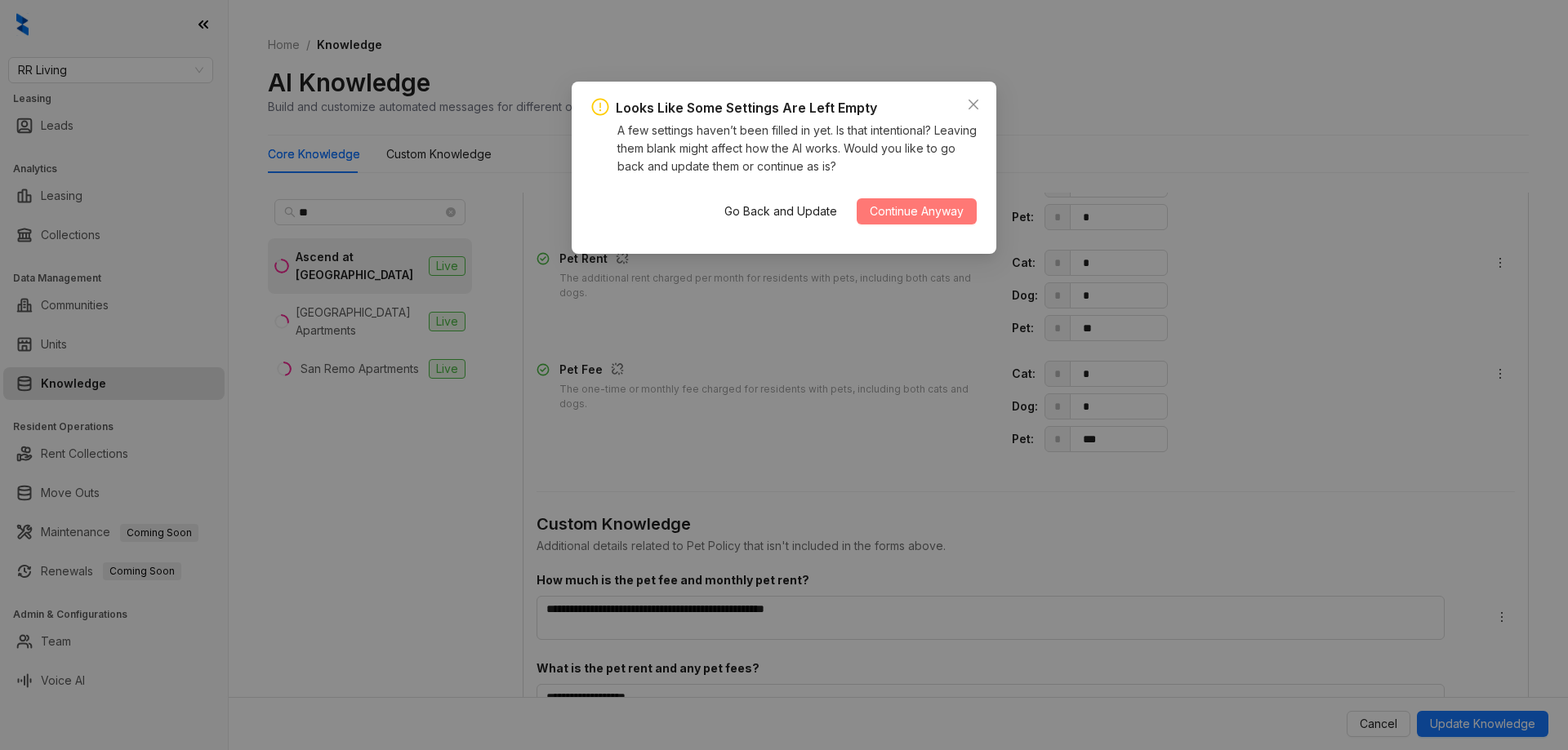
click at [940, 219] on span "Continue Anyway" at bounding box center [916, 211] width 93 height 18
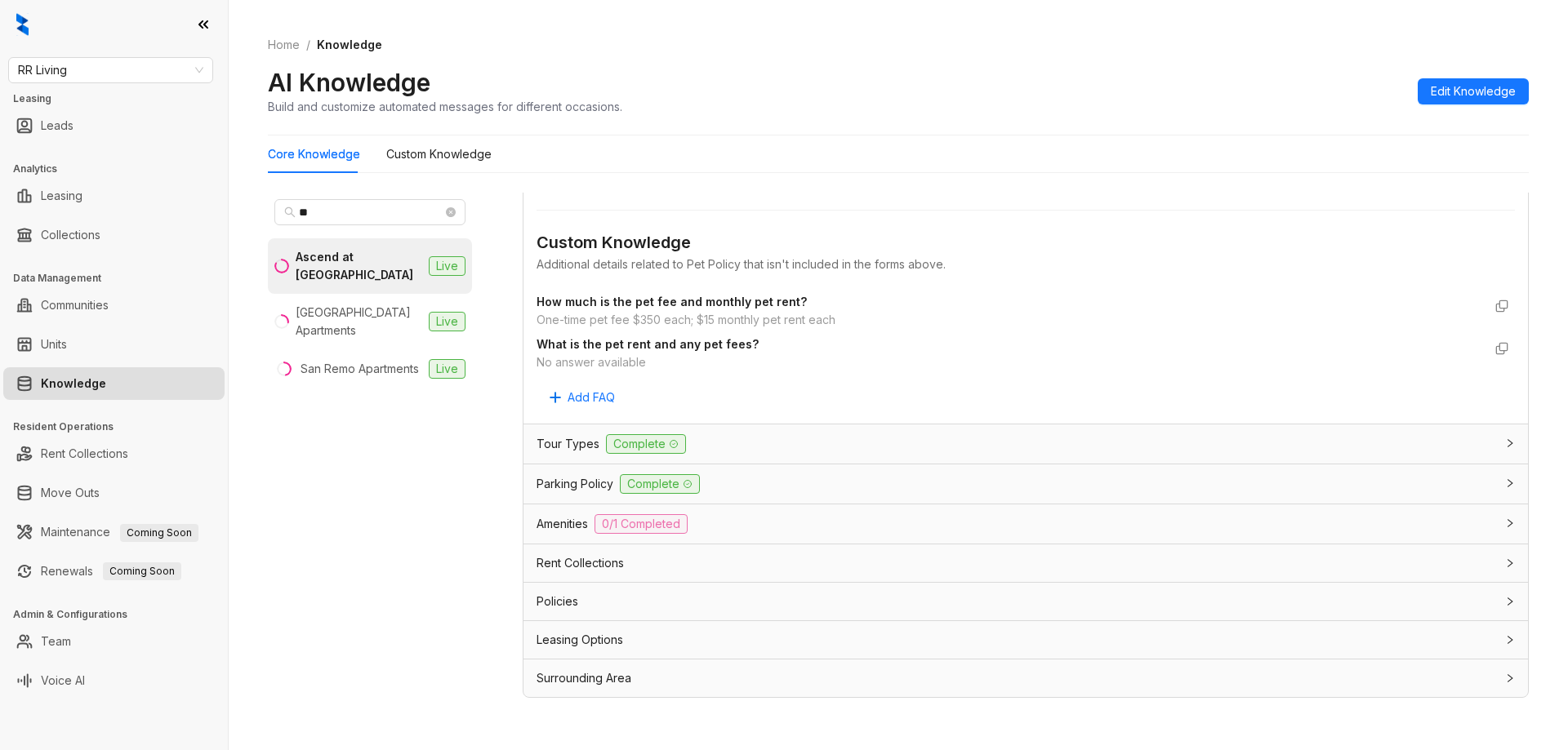
scroll to position [1791, 0]
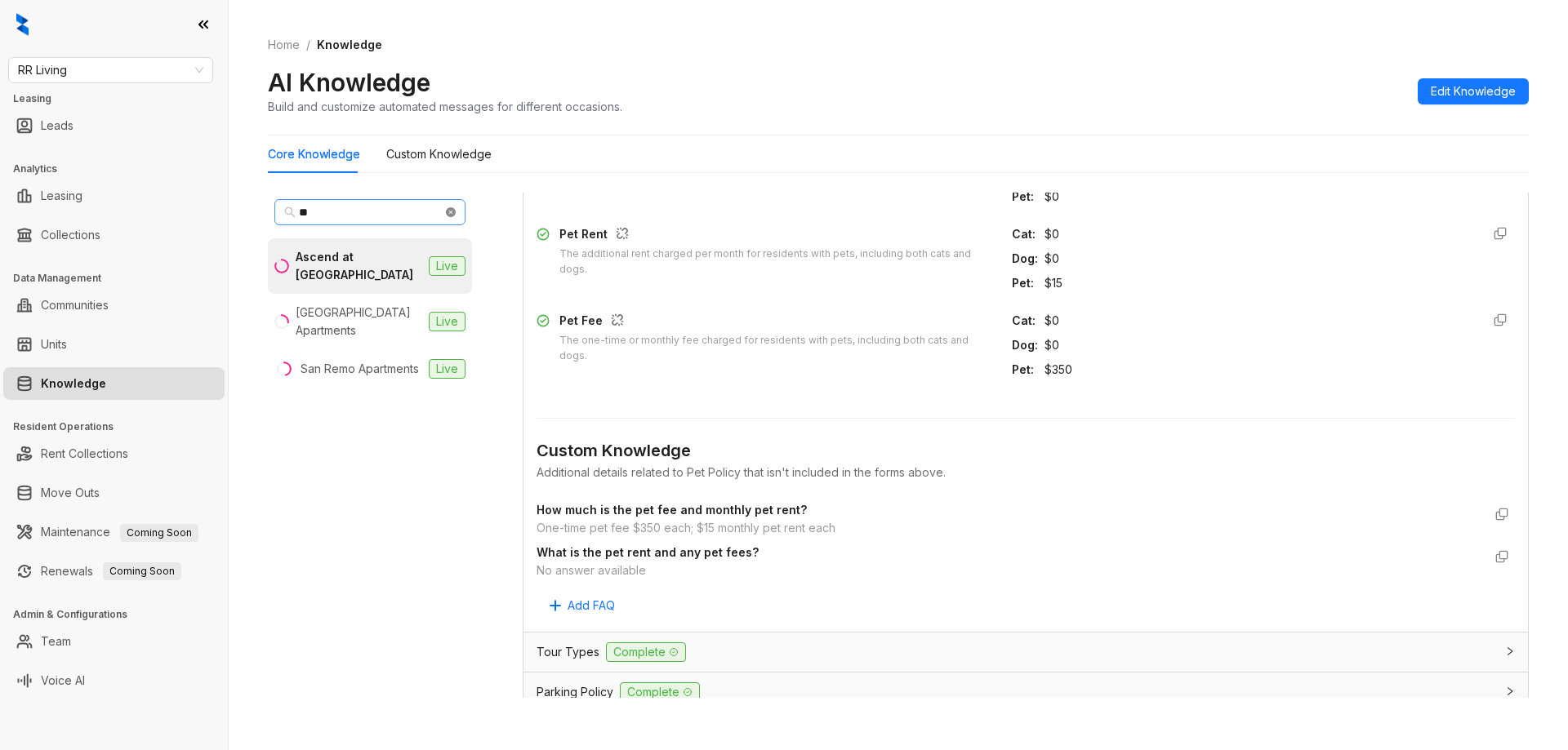
click at [452, 212] on icon "close-circle" at bounding box center [450, 212] width 10 height 10
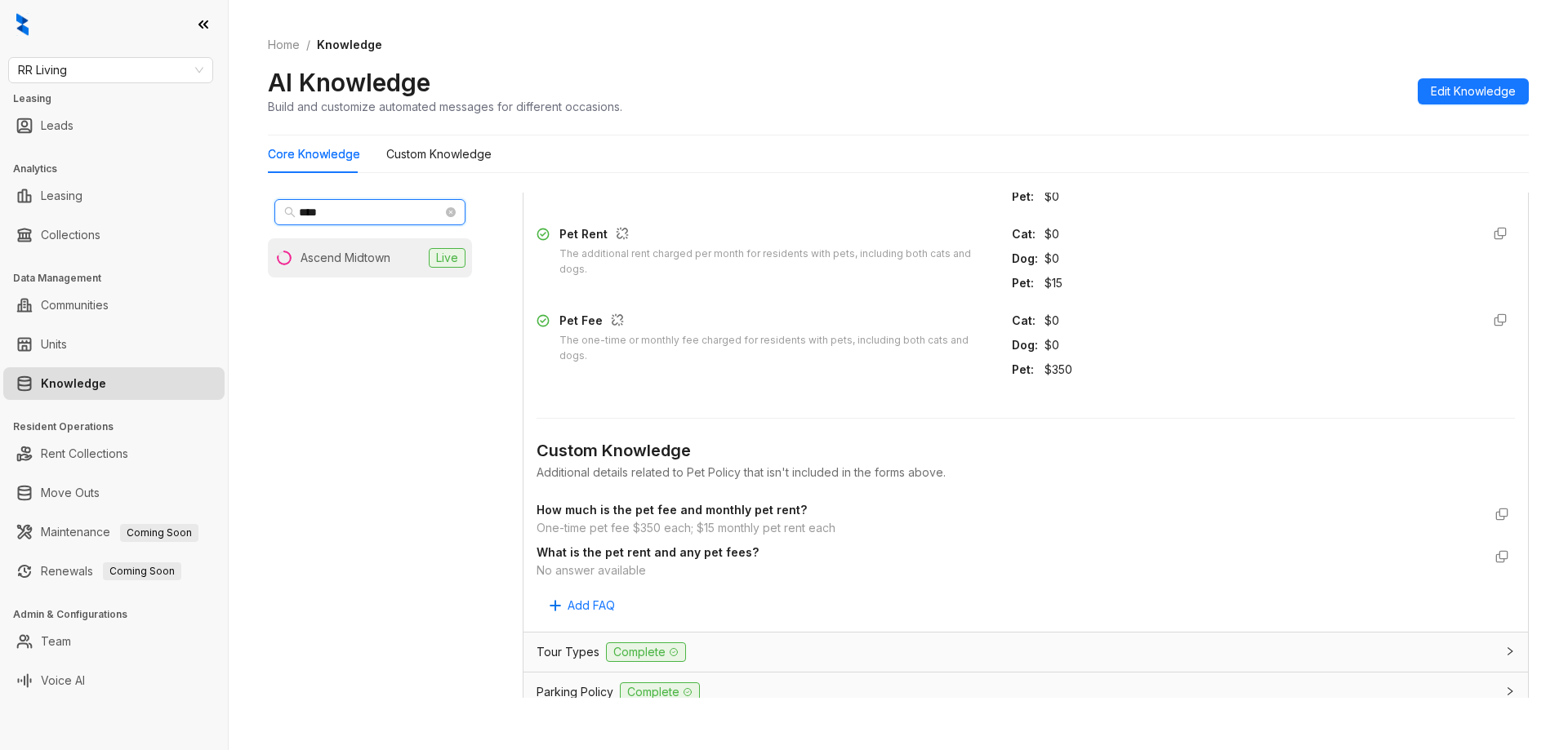
type input "****"
click at [375, 257] on div "Ascend Midtown" at bounding box center [345, 258] width 90 height 18
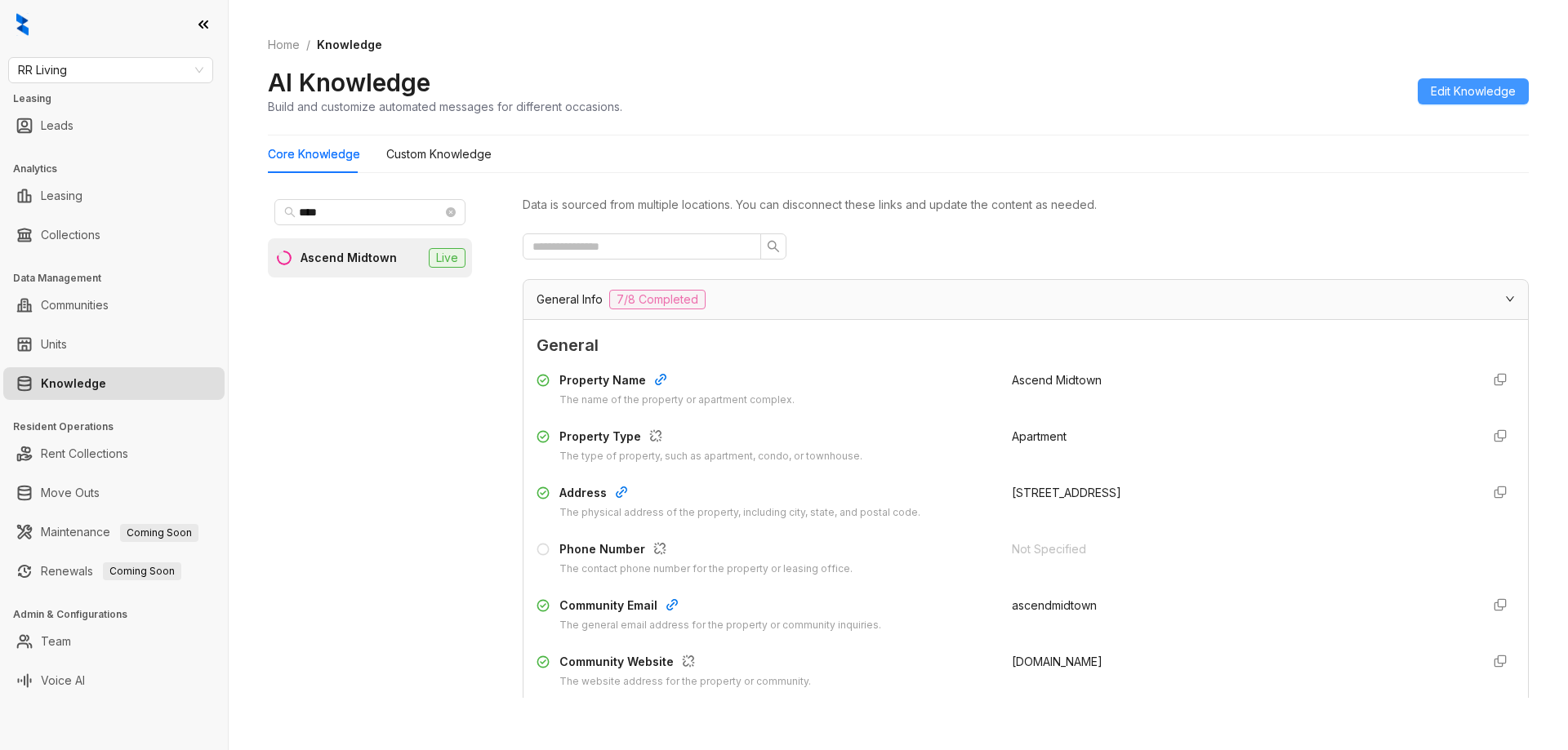
click at [1450, 101] on button "Edit Knowledge" at bounding box center [1473, 91] width 111 height 26
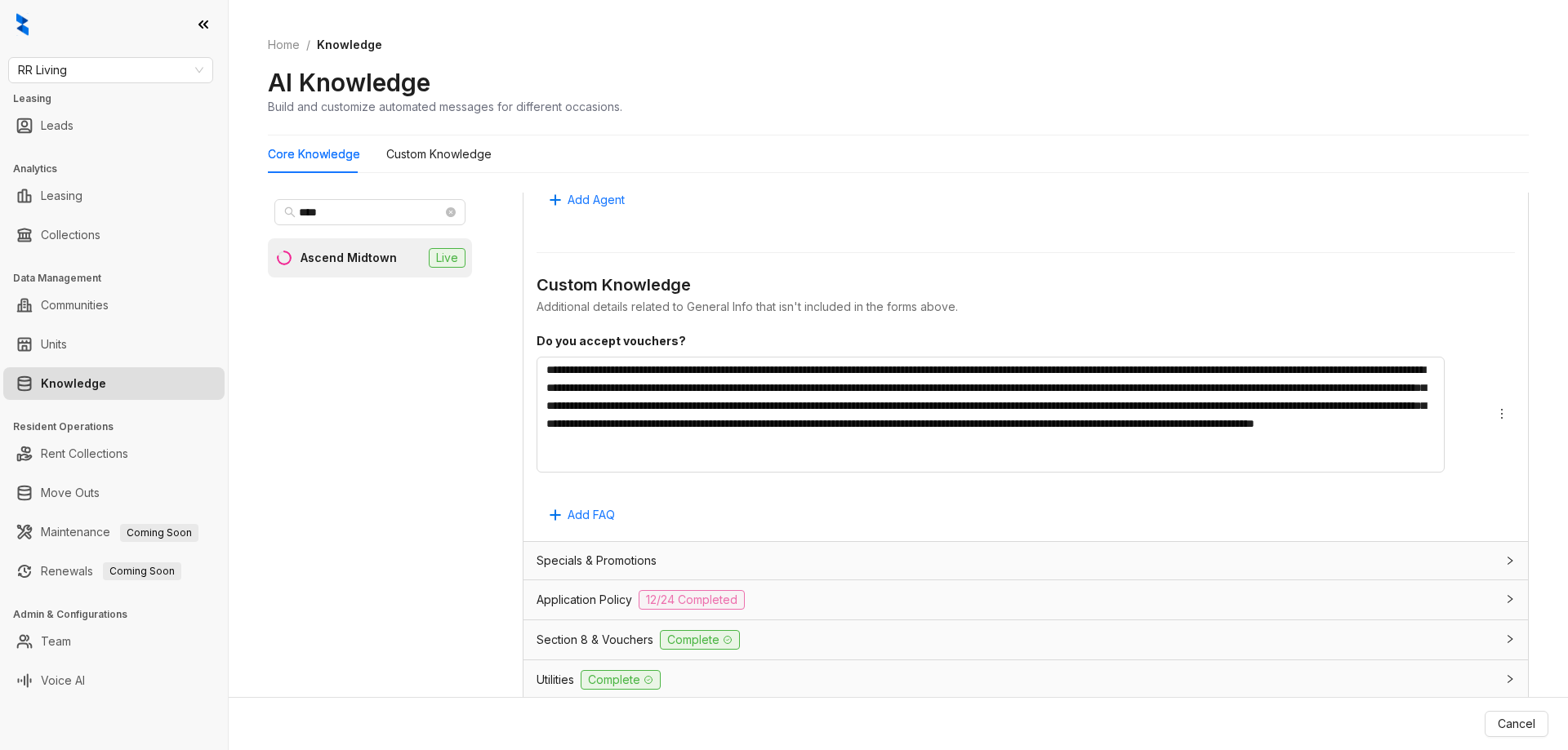
scroll to position [1377, 0]
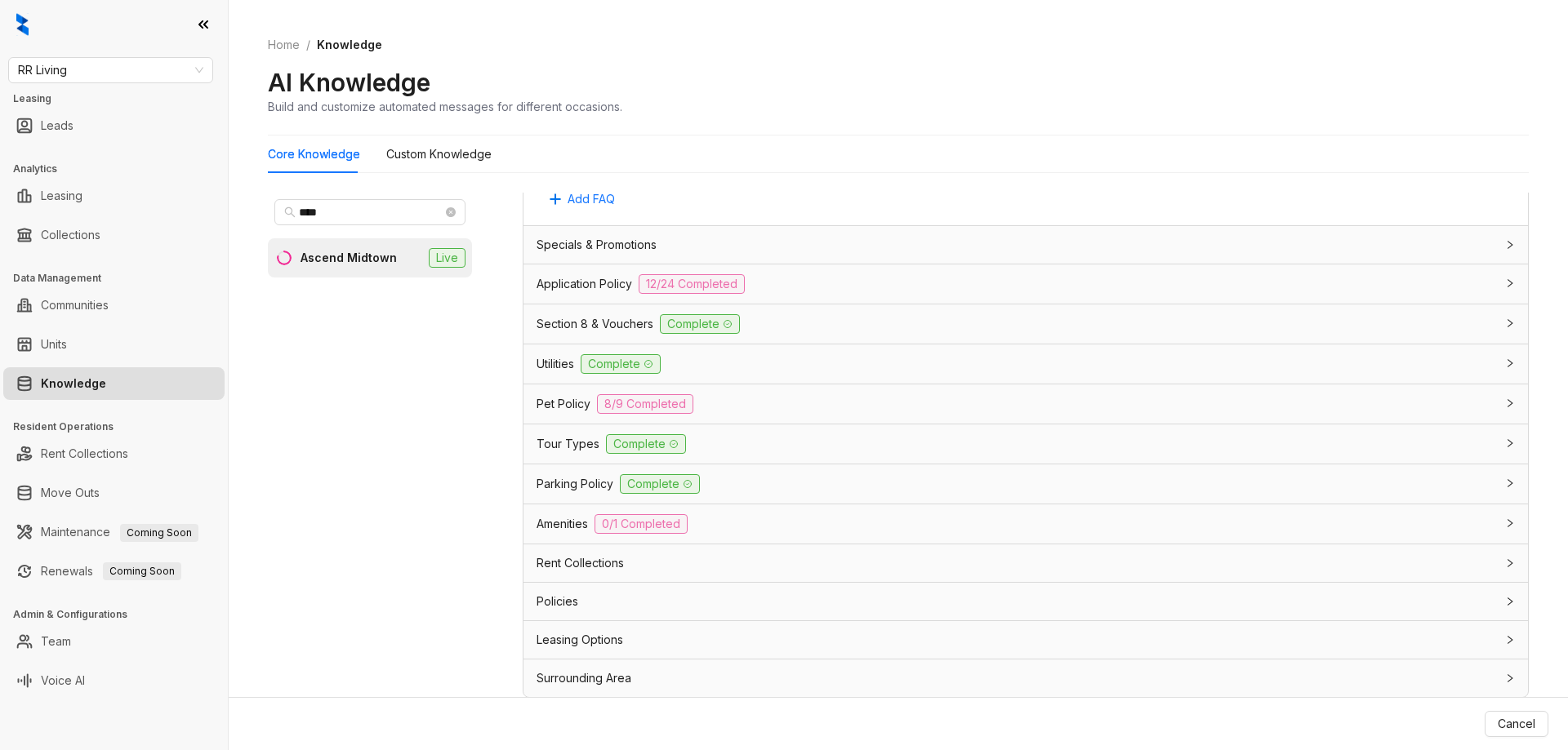
drag, startPoint x: 757, startPoint y: 407, endPoint x: 837, endPoint y: 427, distance: 82.5
click at [757, 406] on div "Pet Policy 8/9 Completed" at bounding box center [1015, 404] width 959 height 20
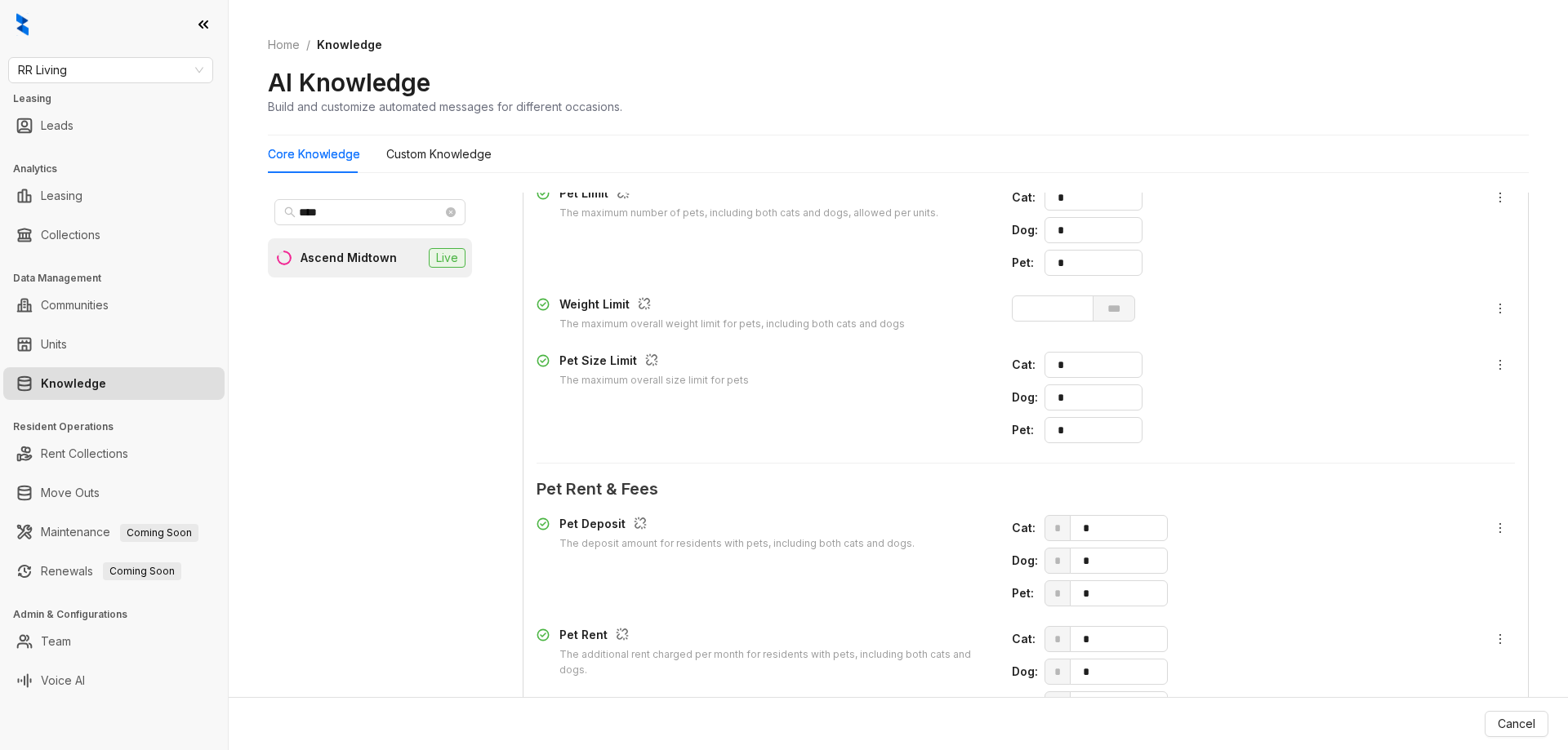
scroll to position [1866, 0]
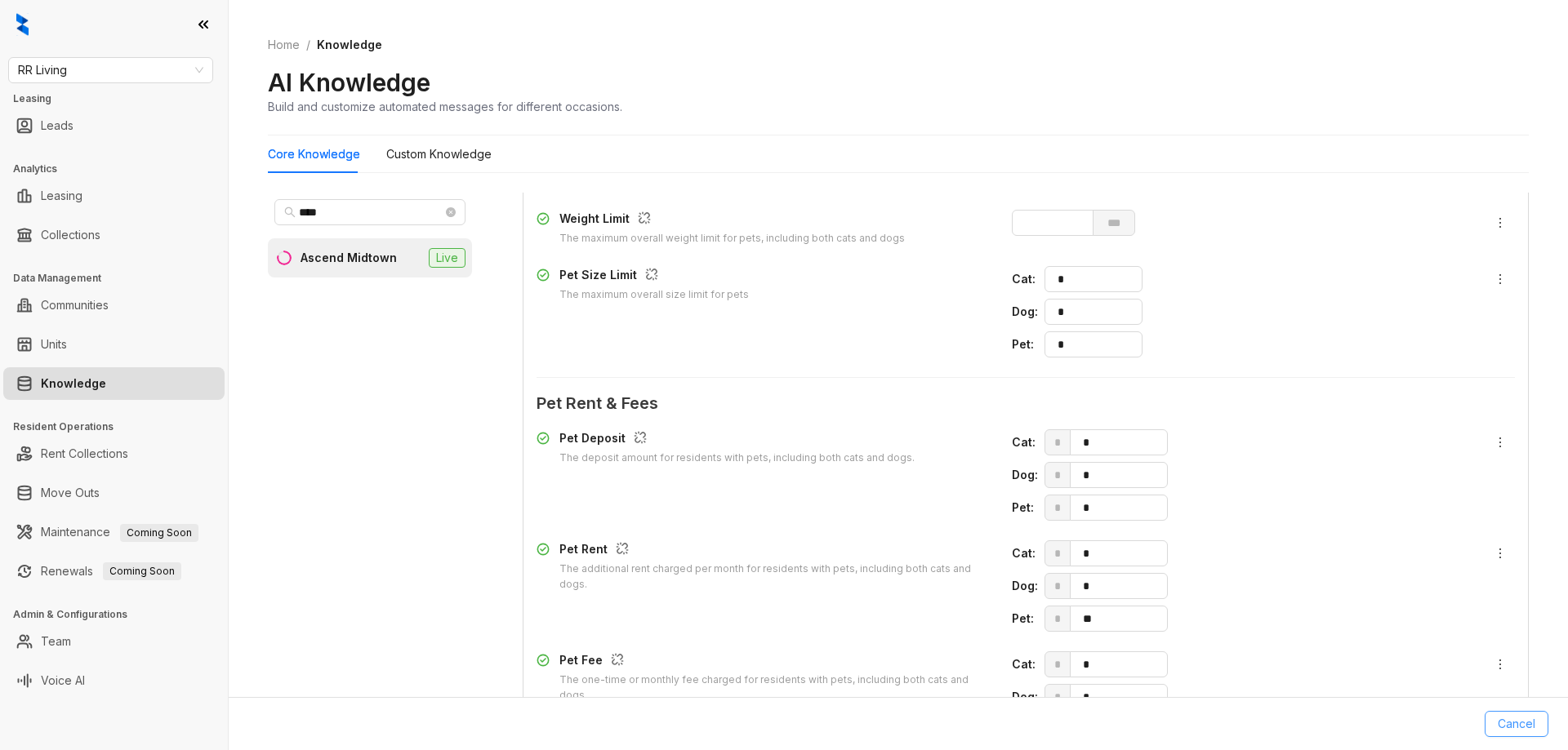
click at [1518, 724] on span "Cancel" at bounding box center [1515, 724] width 37 height 18
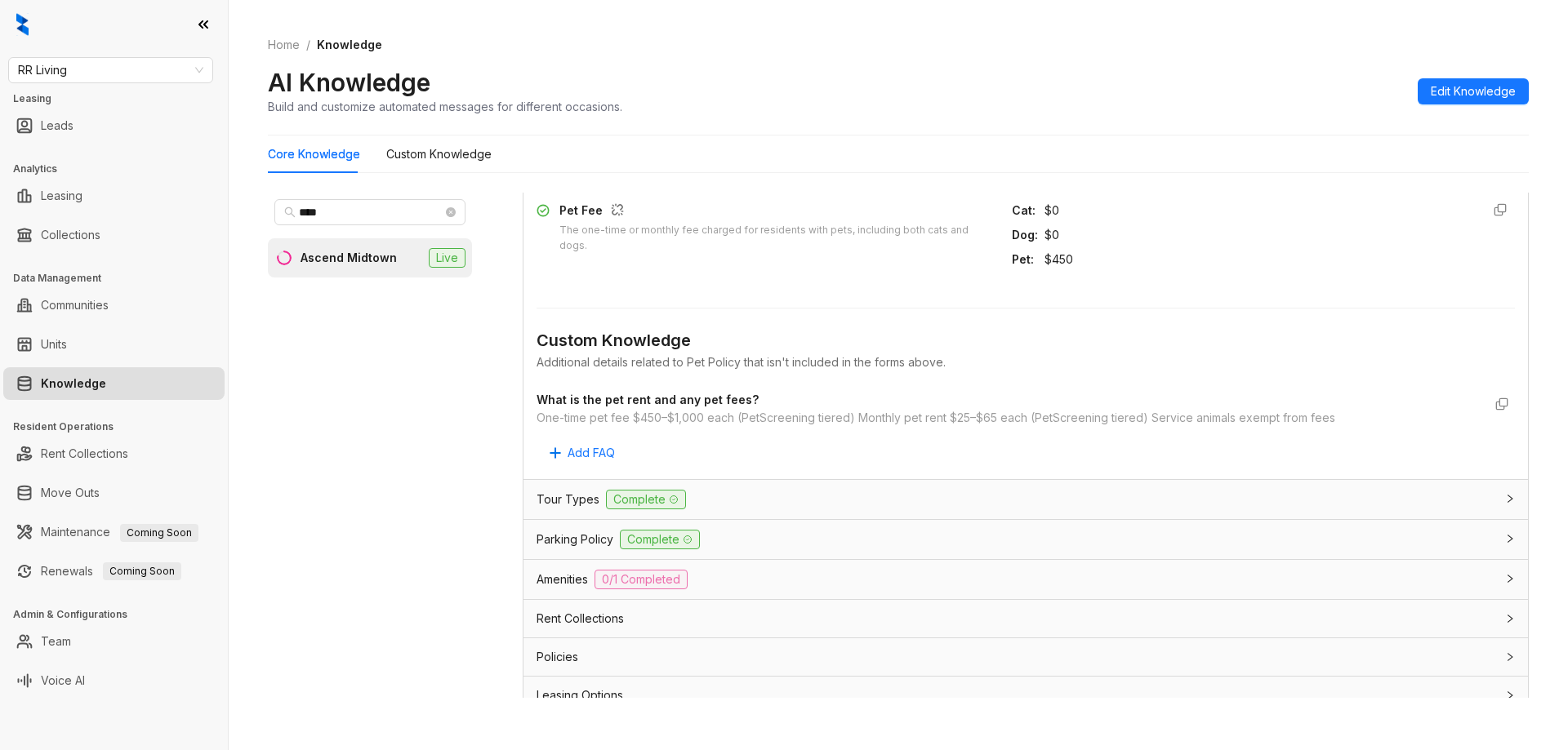
scroll to position [1489, 0]
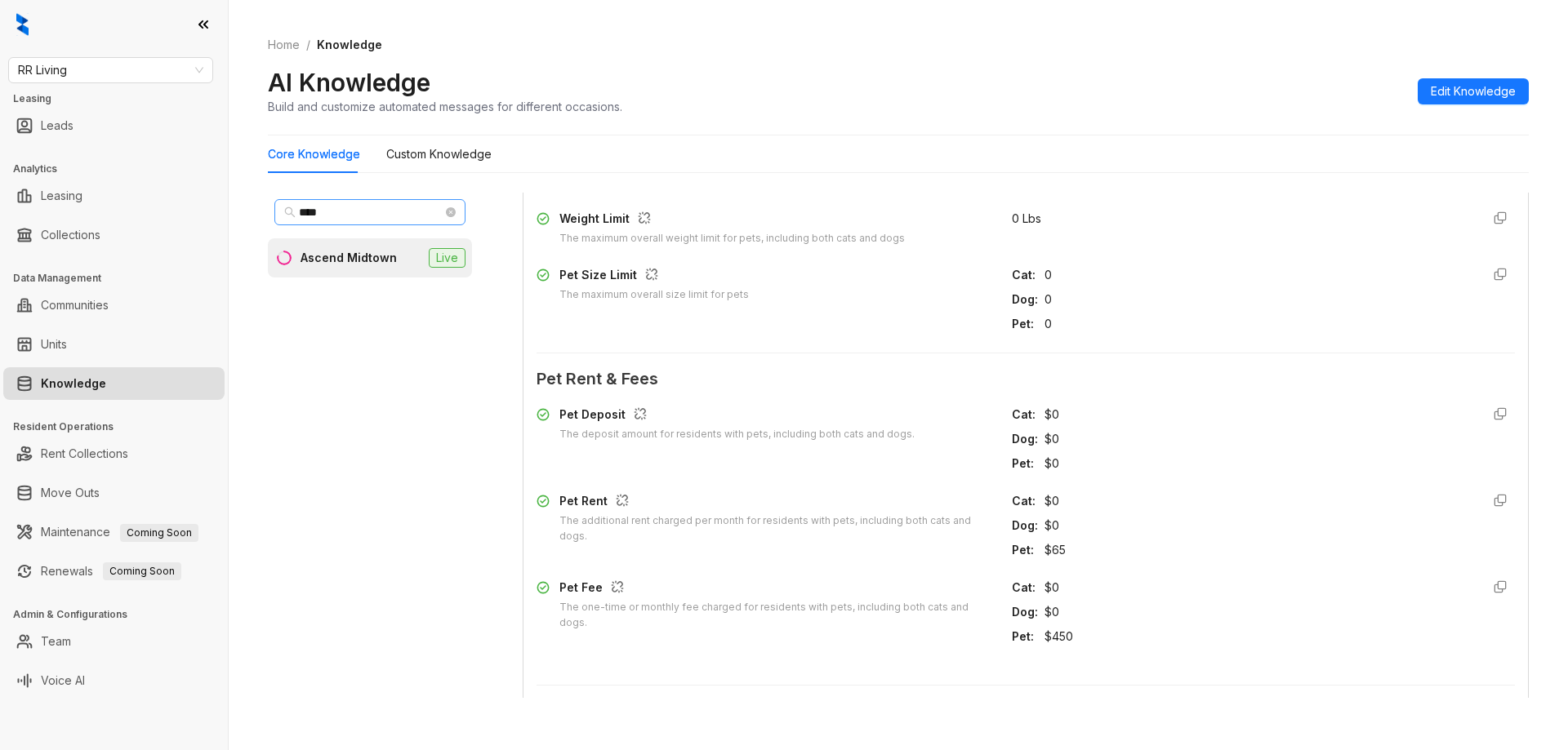
click at [456, 209] on span "****" at bounding box center [369, 212] width 191 height 26
click at [455, 217] on span at bounding box center [450, 212] width 10 height 18
click at [453, 214] on icon "close-circle" at bounding box center [450, 212] width 10 height 10
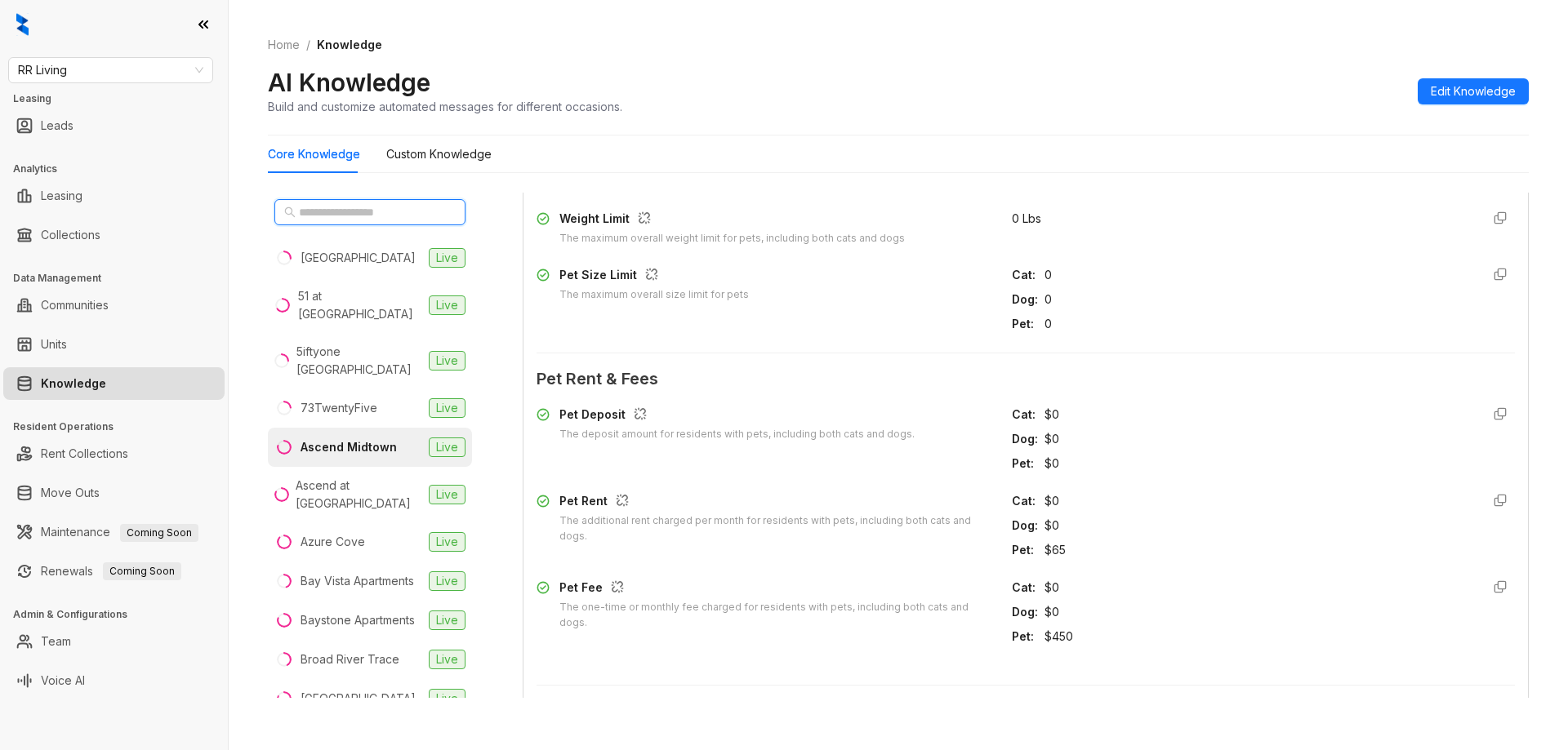
click at [381, 218] on input "text" at bounding box center [370, 212] width 143 height 18
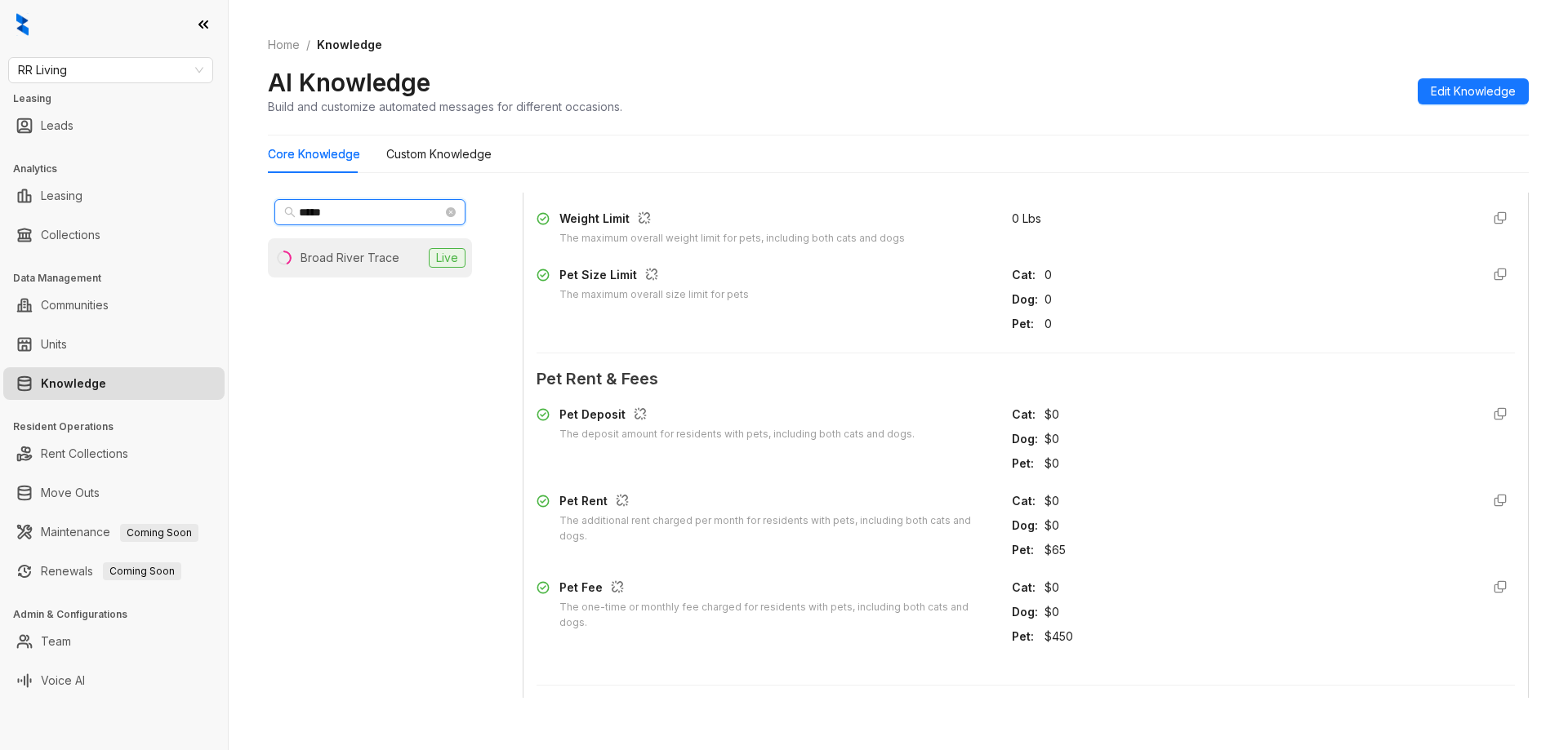
type input "*****"
click at [348, 258] on div "Broad River Trace" at bounding box center [349, 258] width 99 height 18
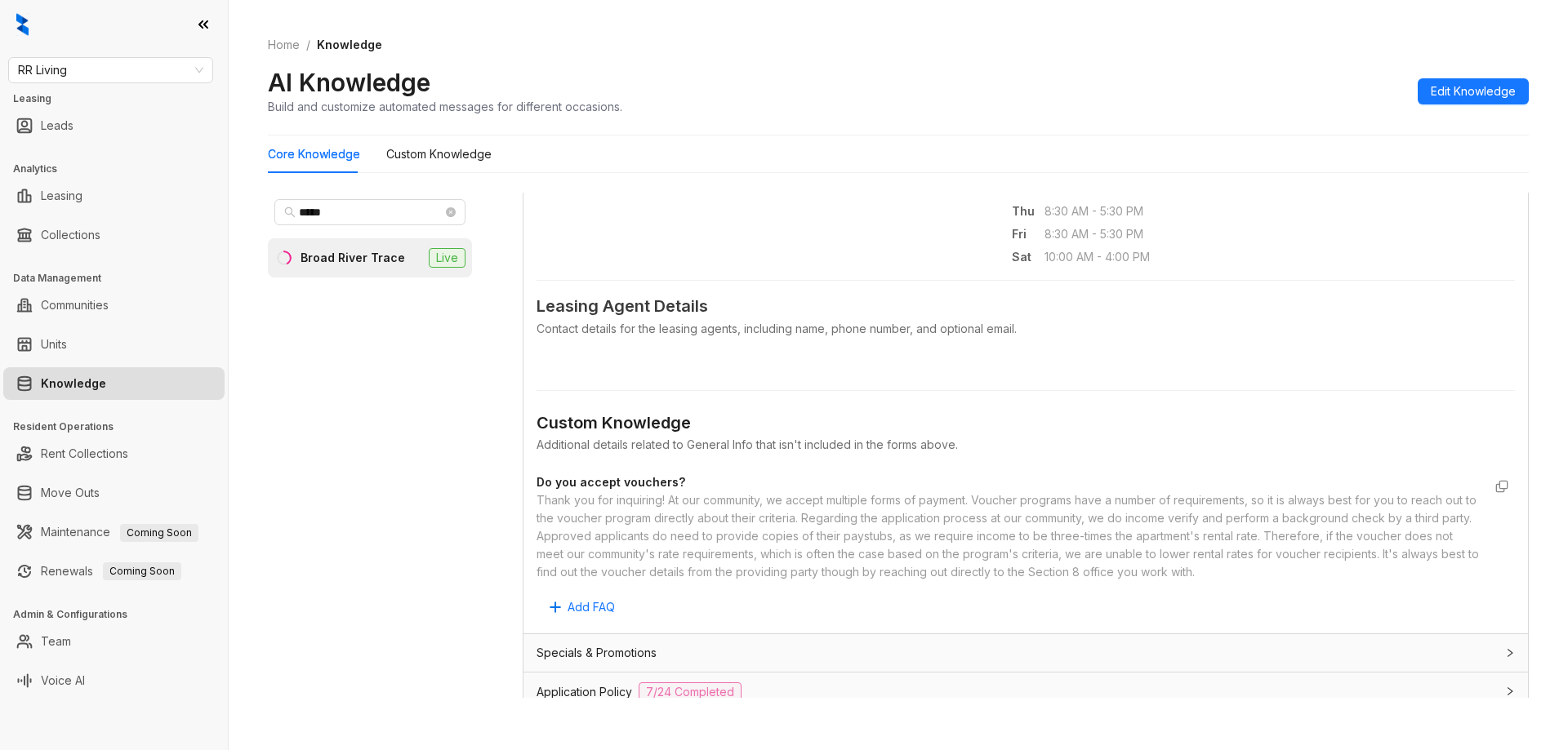
scroll to position [925, 0]
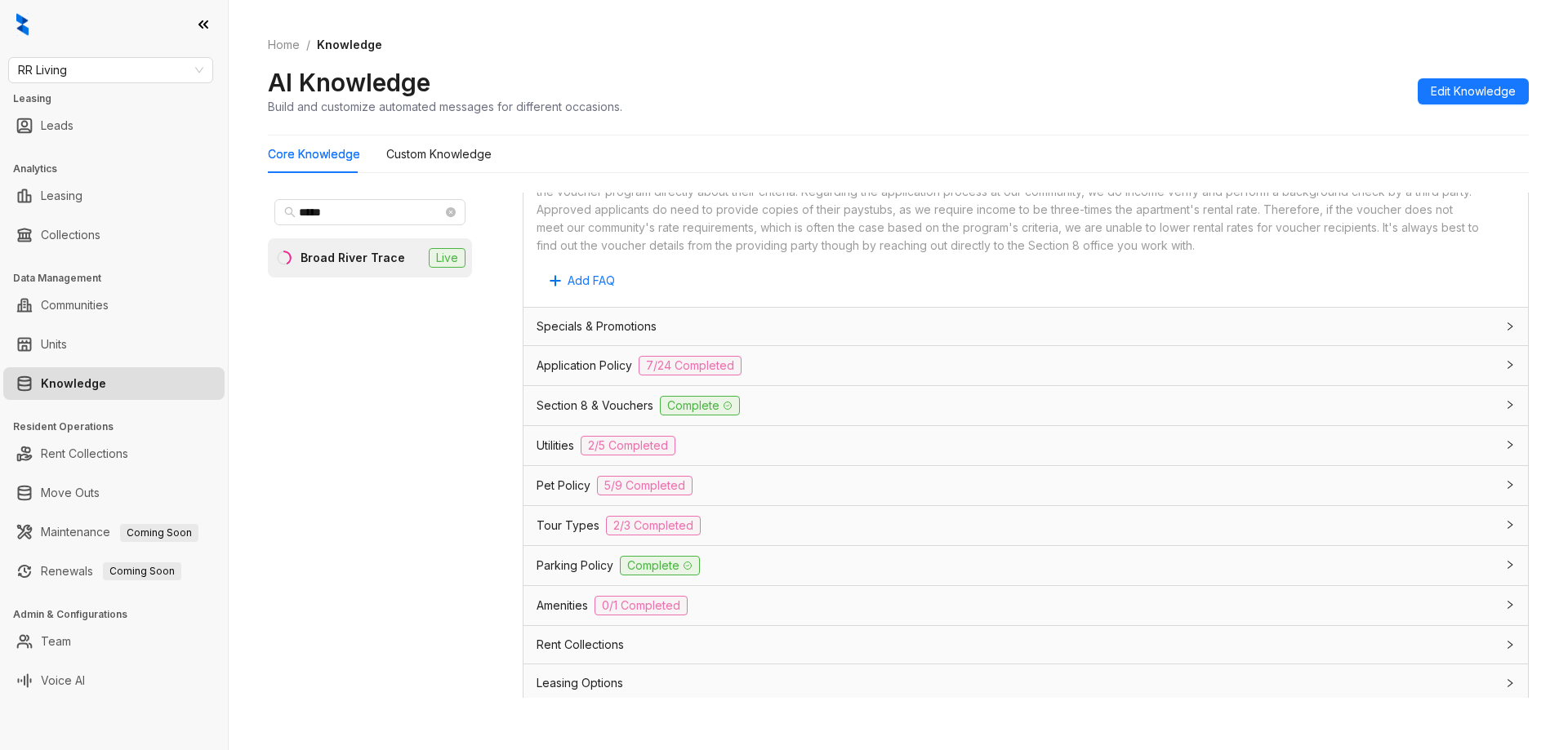
click at [910, 569] on div "Parking Policy Complete" at bounding box center [1015, 566] width 959 height 20
click at [877, 497] on div "Pet Policy 5/9 Completed" at bounding box center [1025, 485] width 1004 height 39
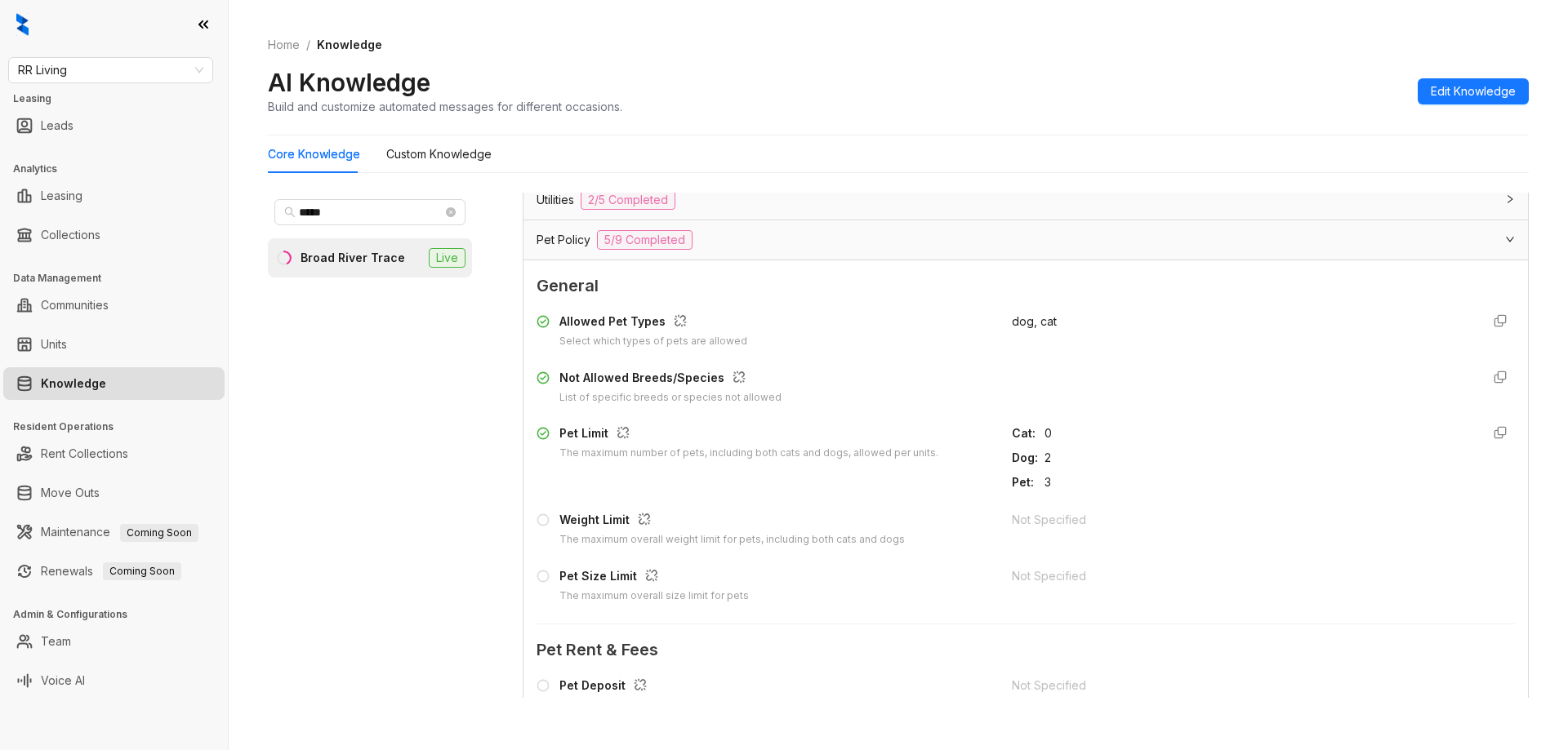
scroll to position [1333, 0]
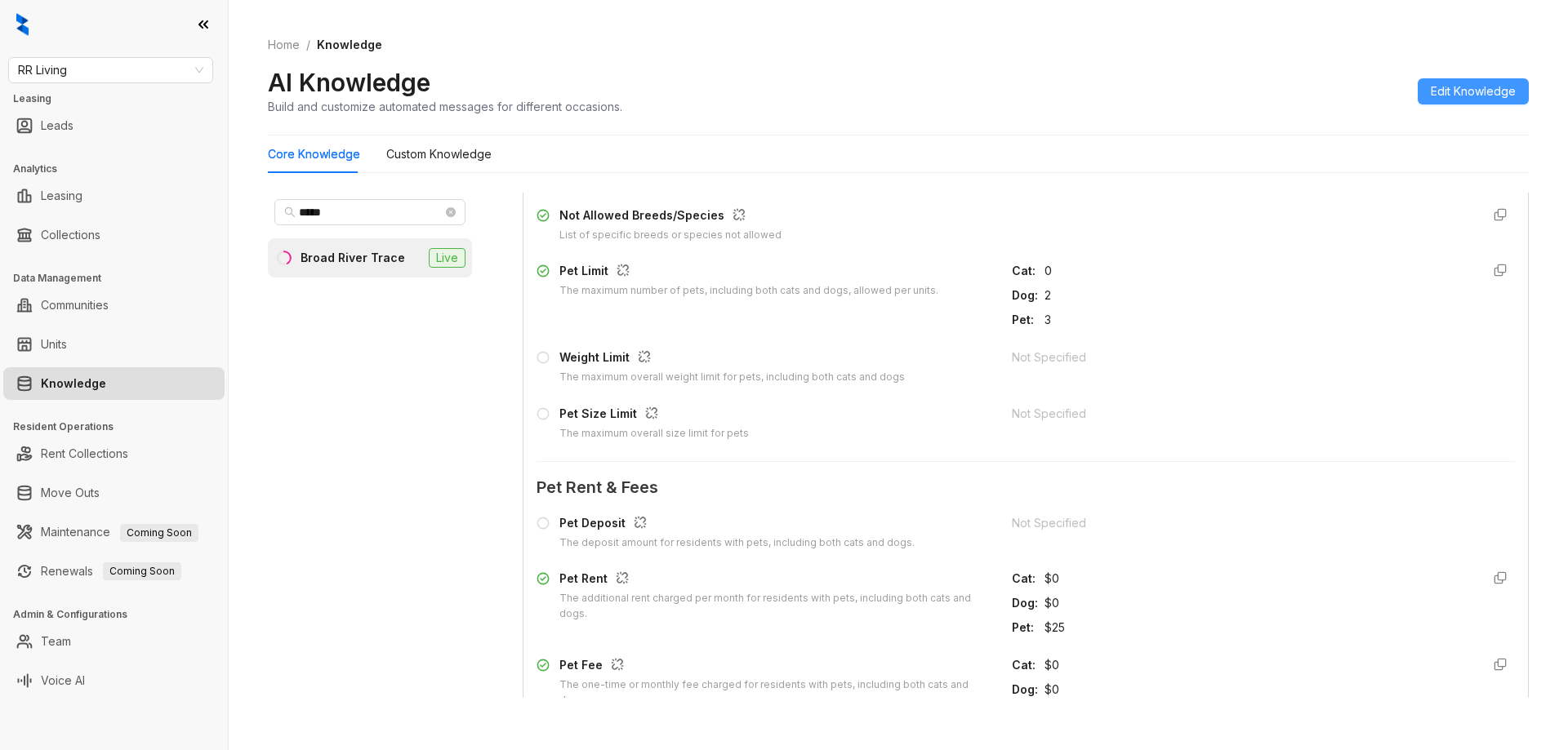
click at [1465, 84] on span "Edit Knowledge" at bounding box center [1474, 92] width 85 height 18
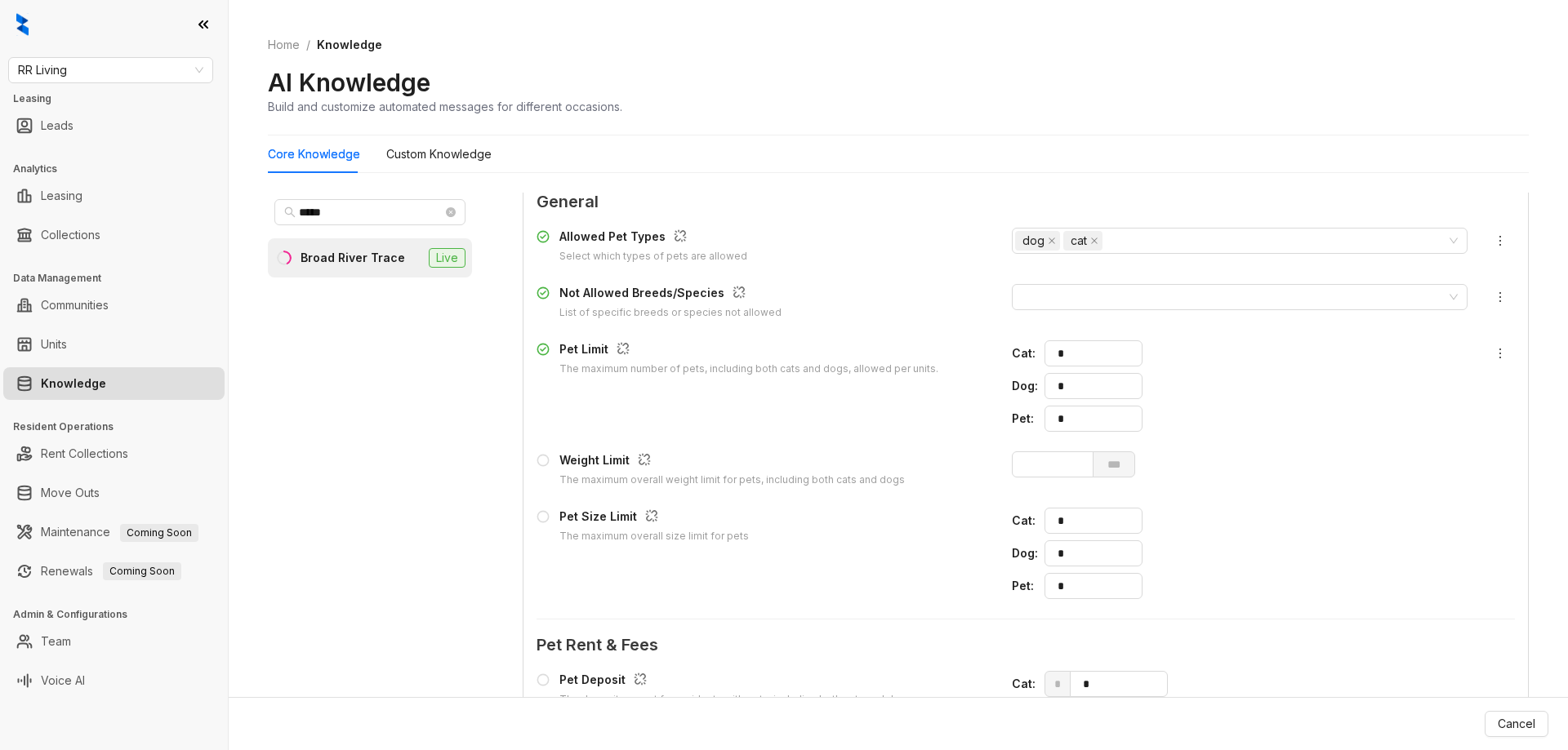
scroll to position [1537, 0]
click at [446, 213] on icon "close-circle" at bounding box center [450, 212] width 10 height 10
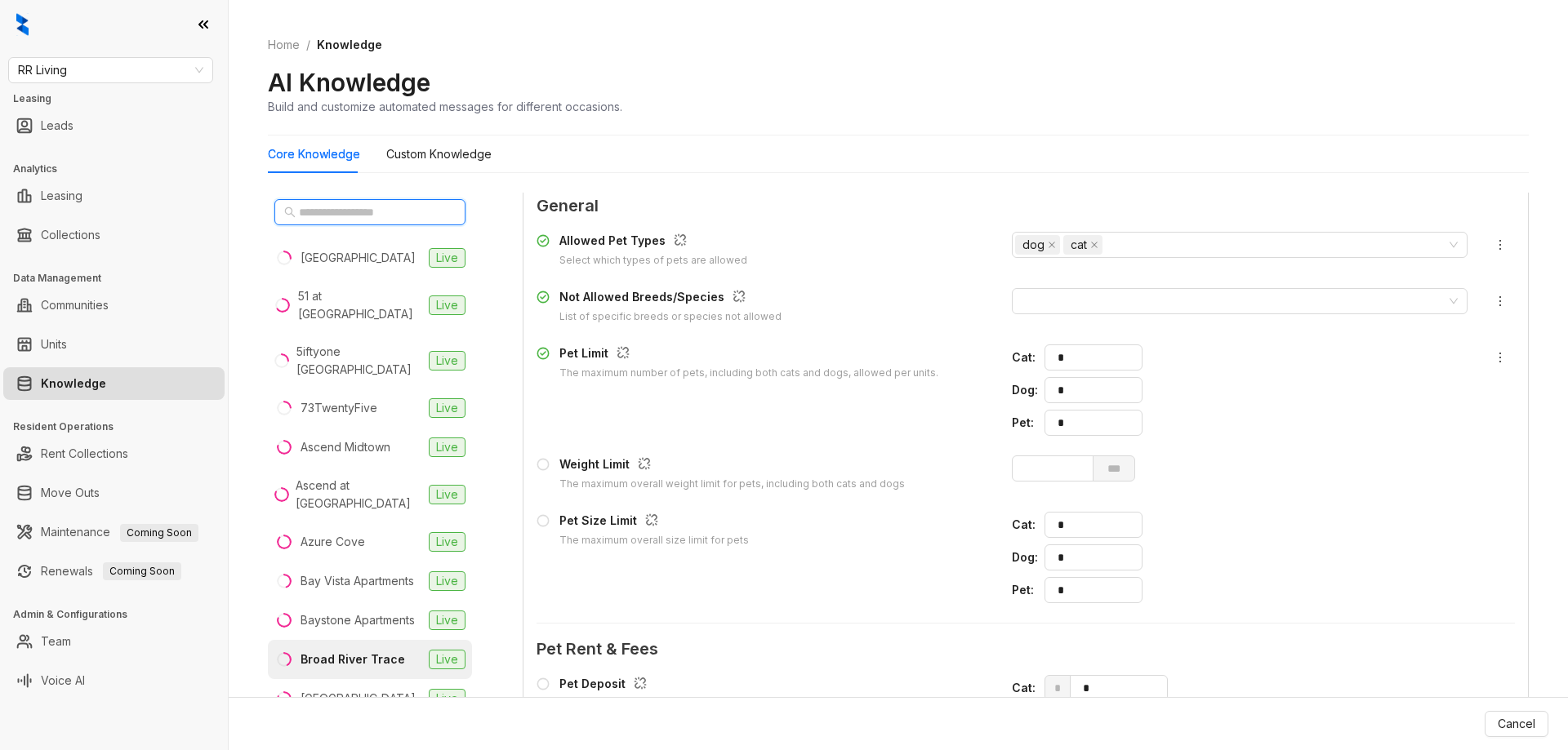
click at [404, 219] on input "text" at bounding box center [370, 212] width 143 height 18
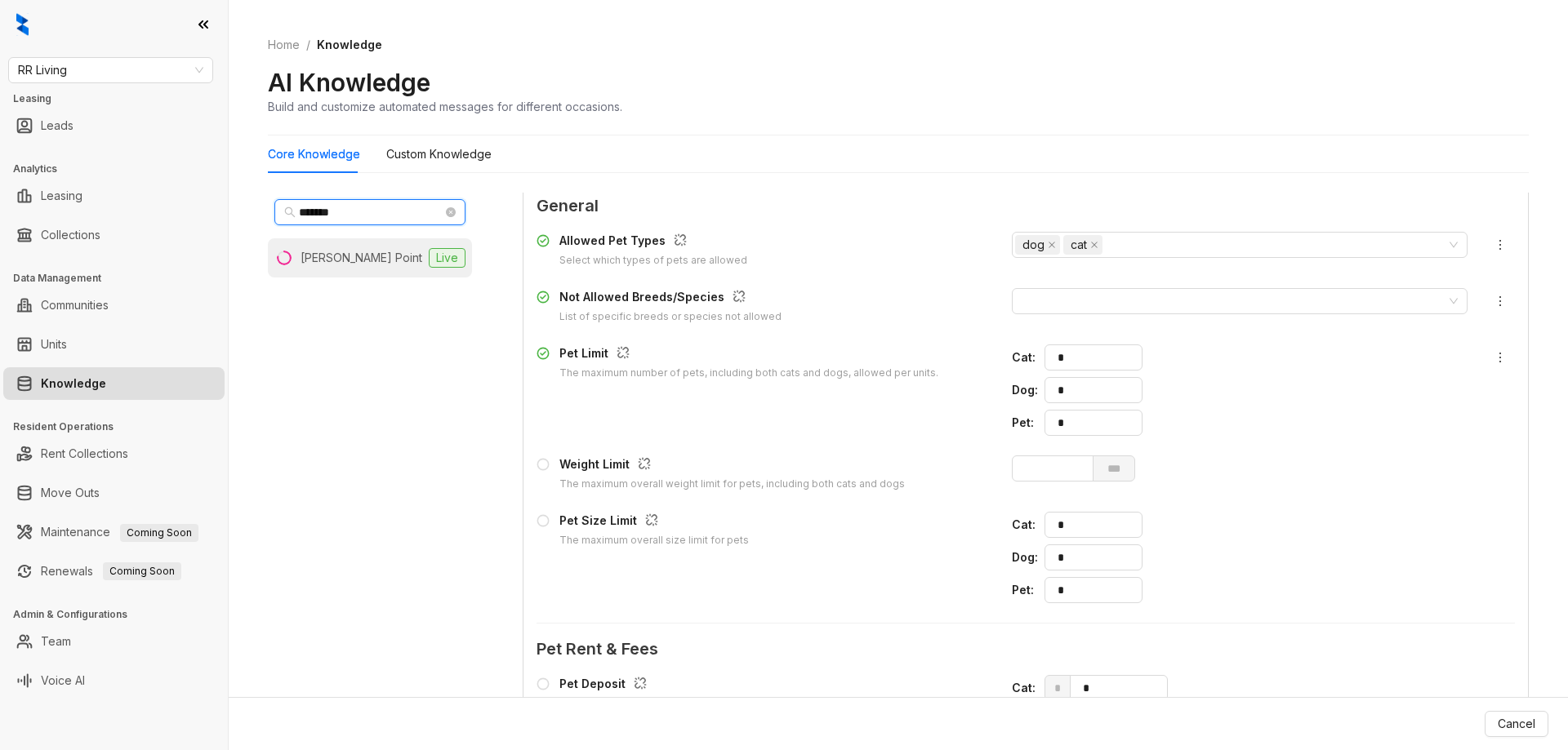
type input "*******"
click at [359, 244] on li "[PERSON_NAME] Point Live" at bounding box center [369, 258] width 204 height 39
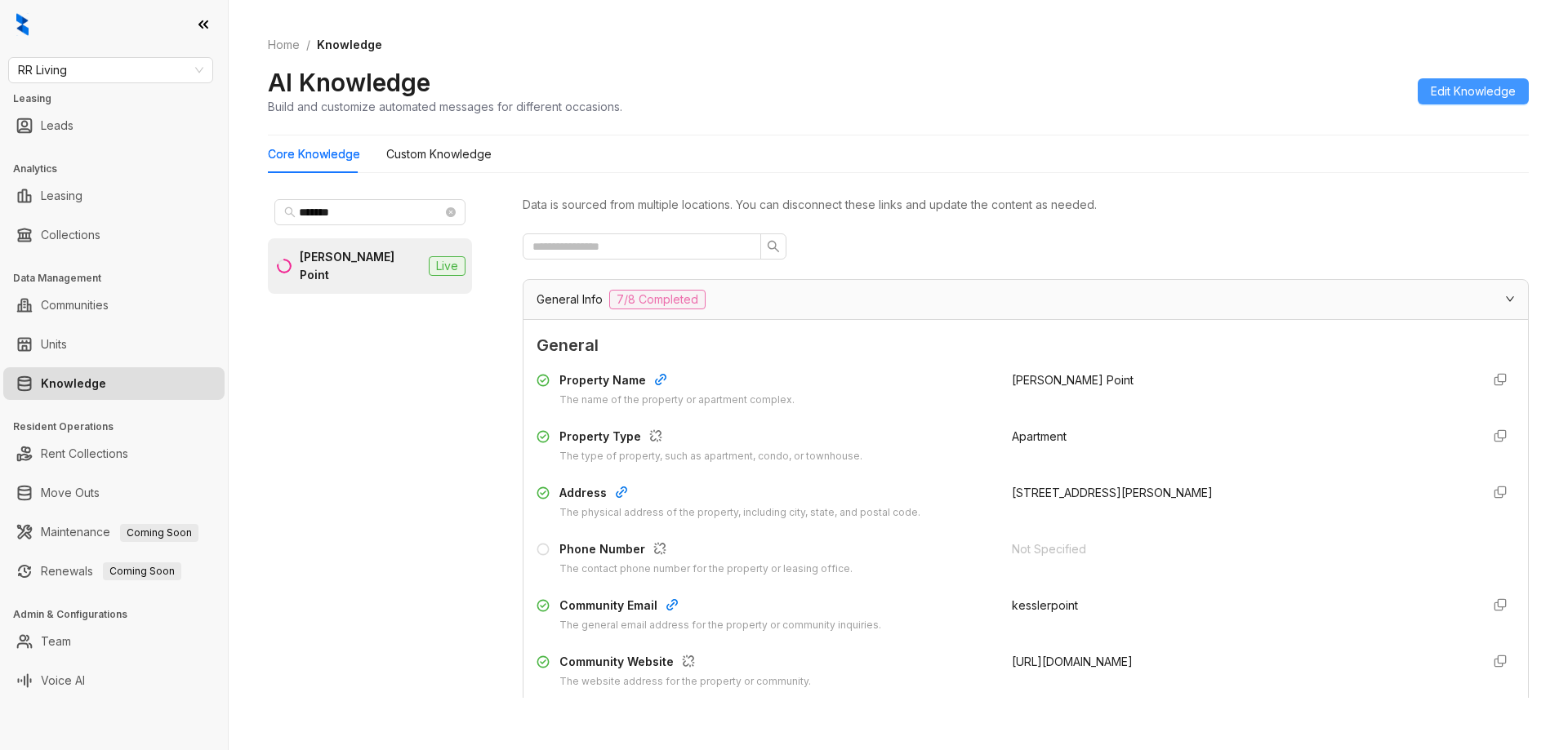
click at [1475, 95] on span "Edit Knowledge" at bounding box center [1474, 92] width 85 height 18
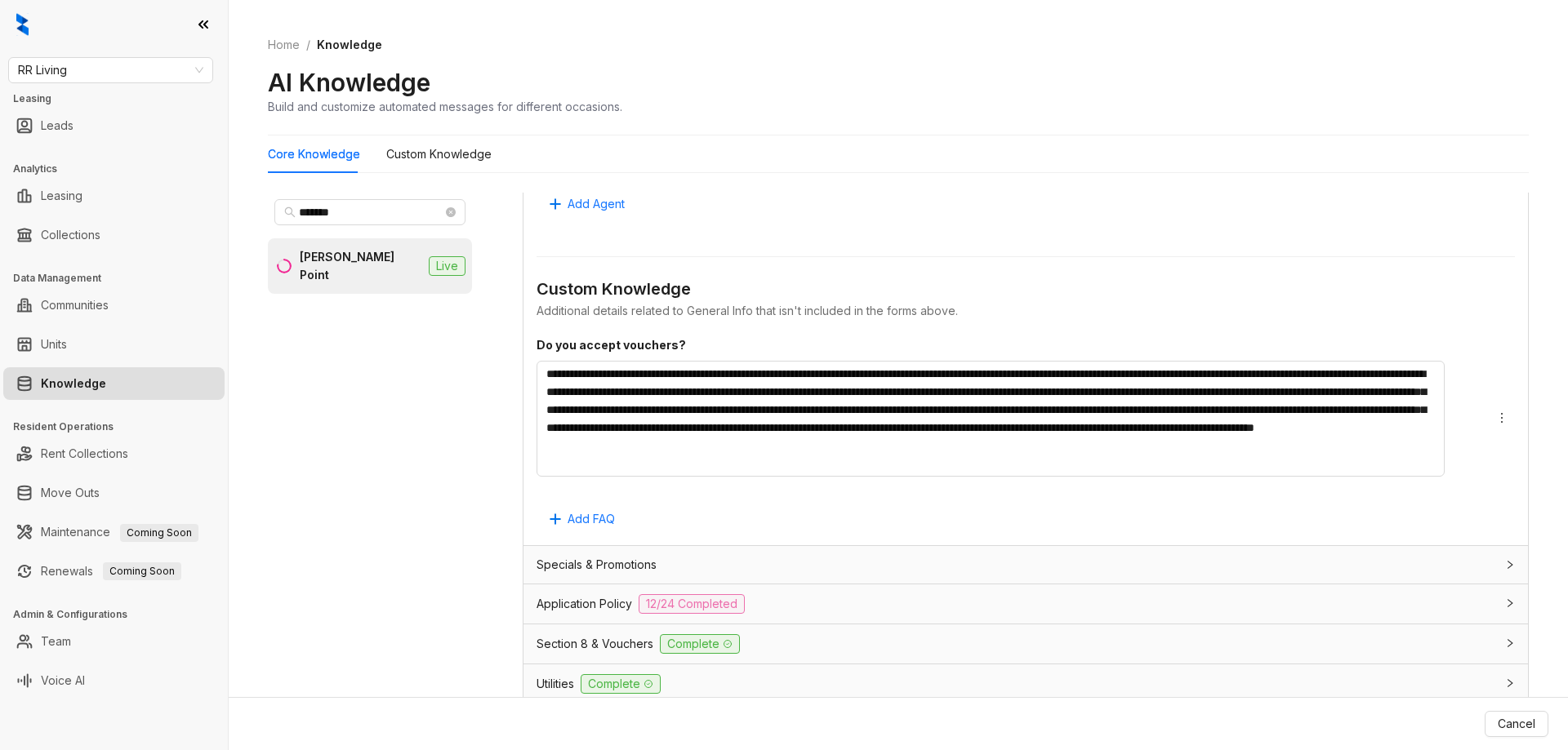
scroll to position [1306, 0]
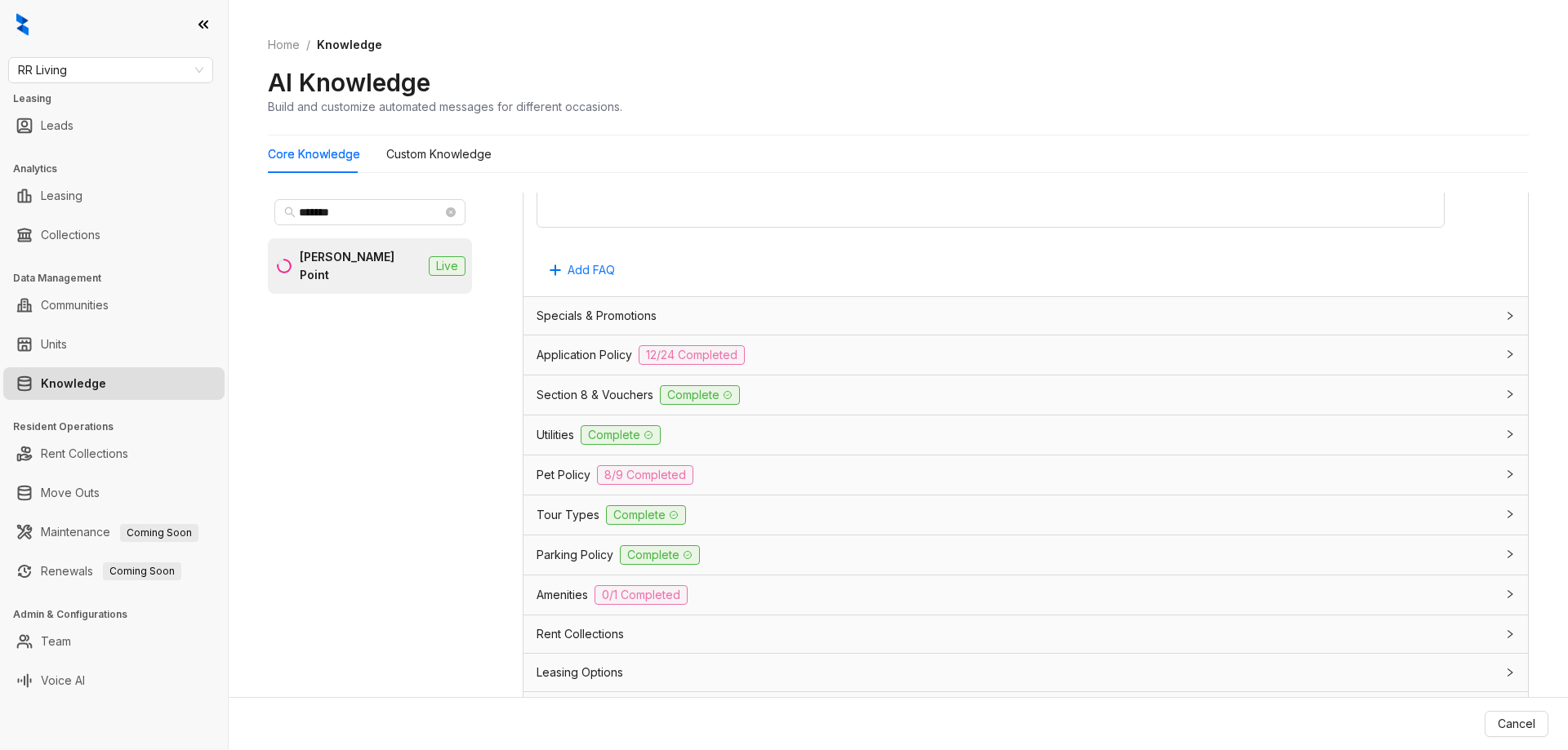
click at [760, 461] on div "Pet Policy 8/9 Completed" at bounding box center [1025, 474] width 1004 height 39
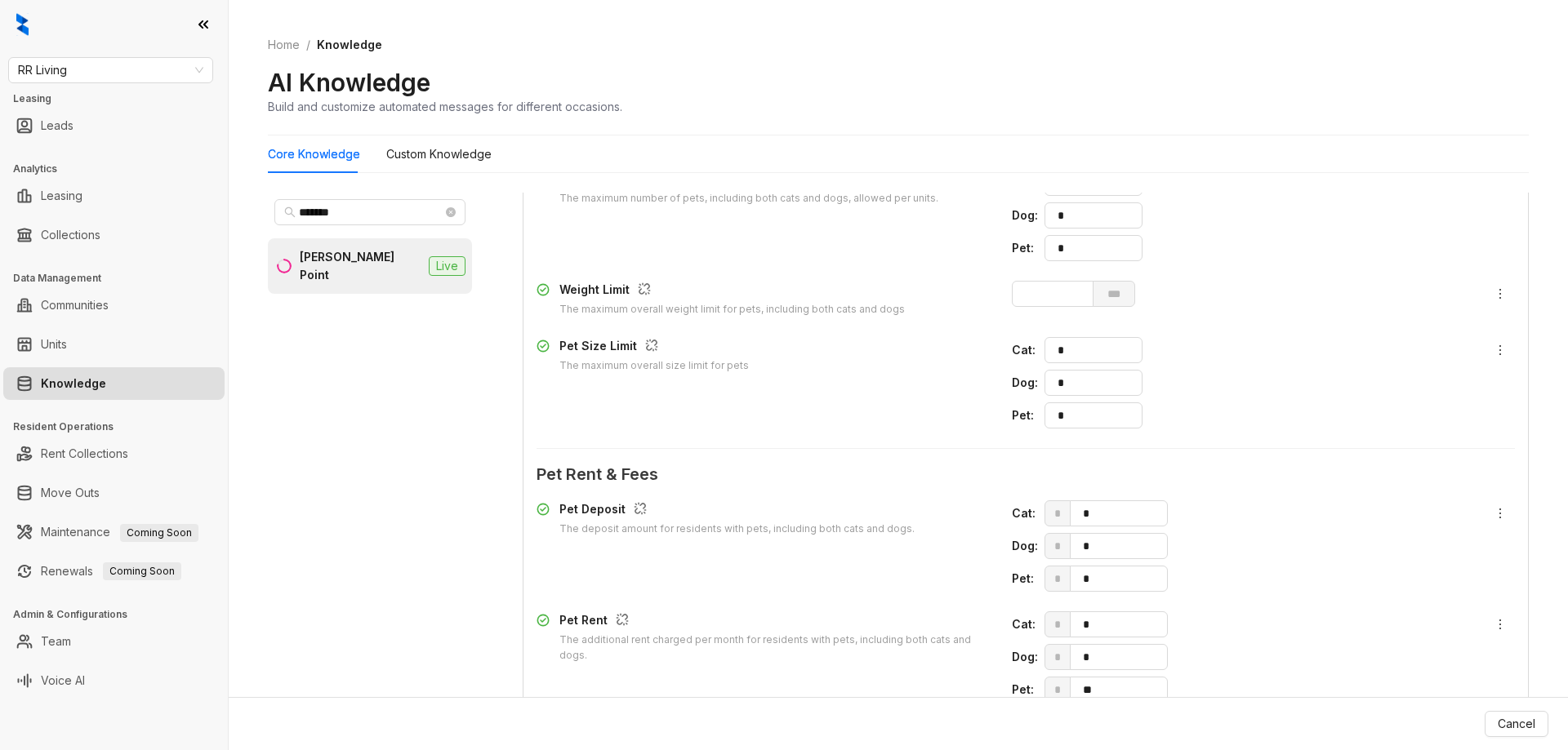
scroll to position [2204, 0]
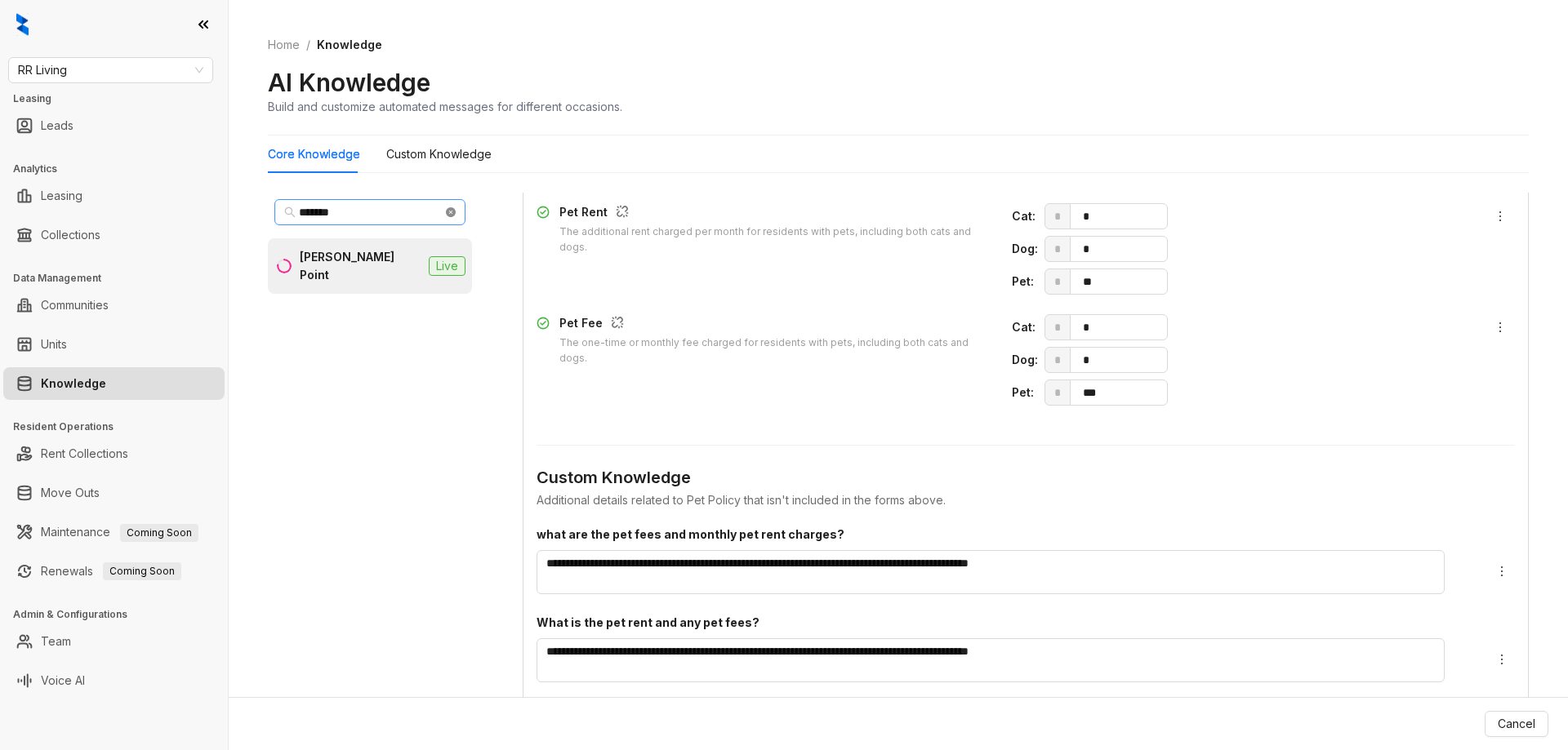
click at [448, 209] on icon "close-circle" at bounding box center [450, 212] width 10 height 10
type input "******"
click at [365, 265] on div "Meadow Chase" at bounding box center [343, 258] width 85 height 18
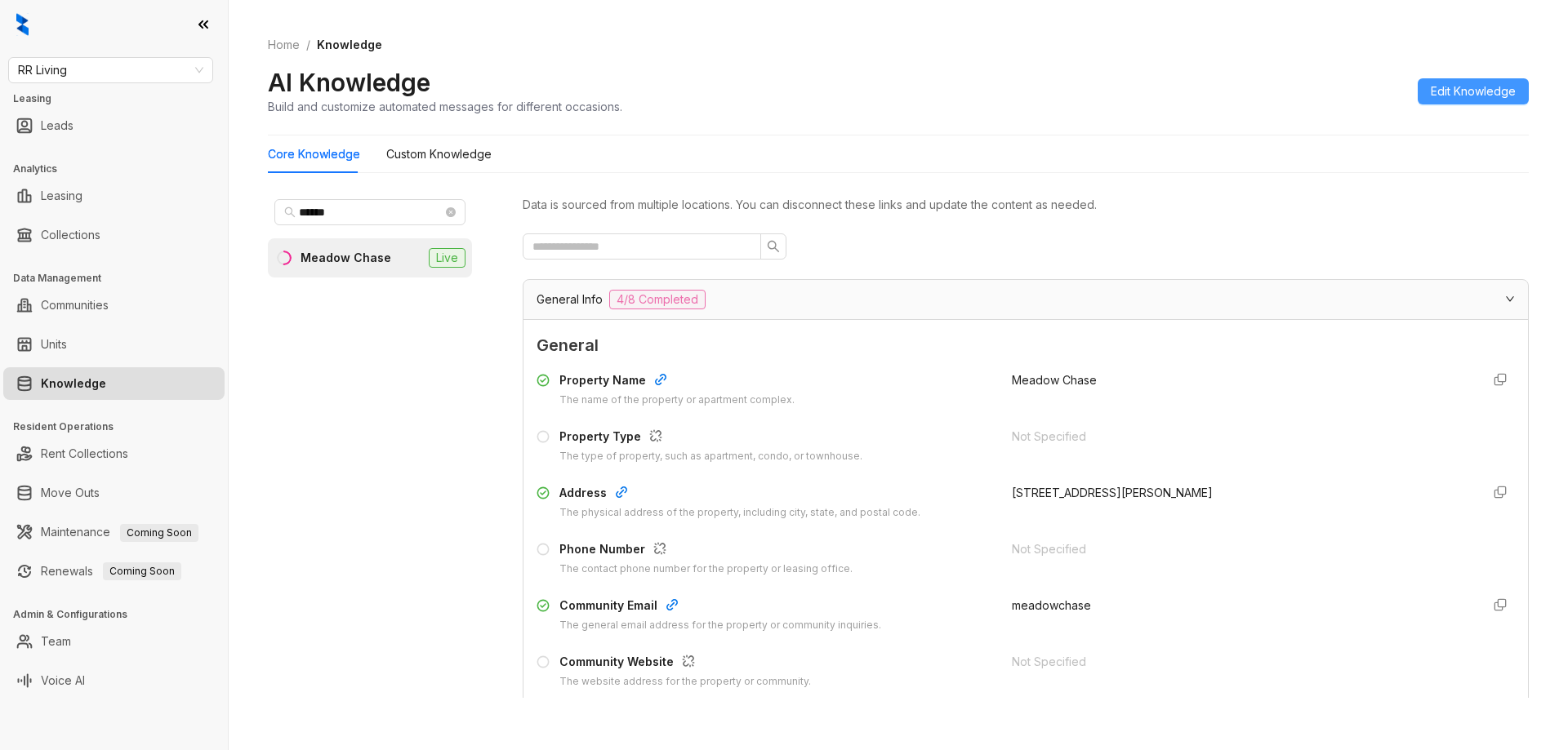
click at [1500, 95] on span "Edit Knowledge" at bounding box center [1474, 92] width 85 height 18
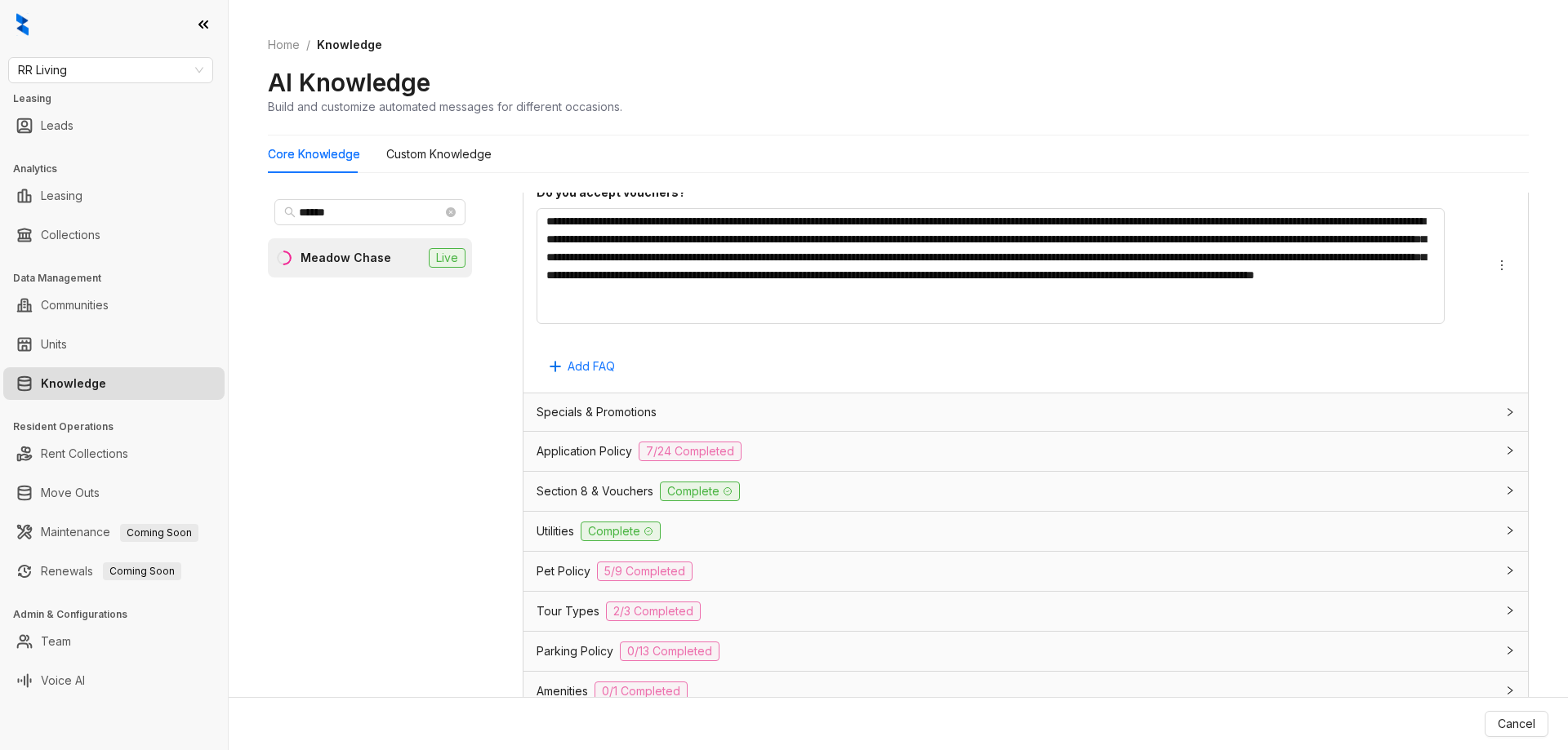
scroll to position [1293, 0]
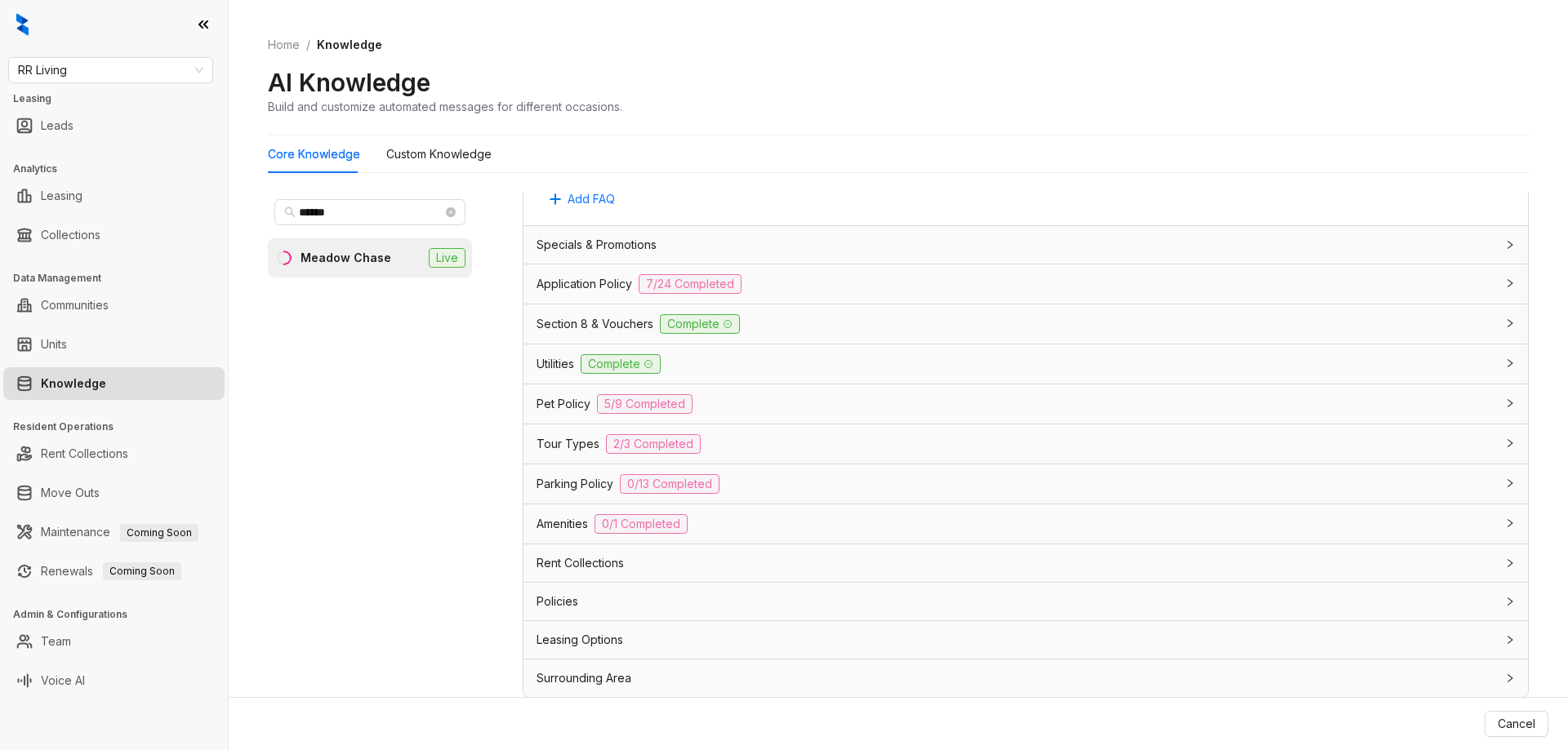
drag, startPoint x: 731, startPoint y: 412, endPoint x: 902, endPoint y: 440, distance: 173.3
click at [732, 412] on div "Pet Policy 5/9 Completed" at bounding box center [1015, 404] width 959 height 20
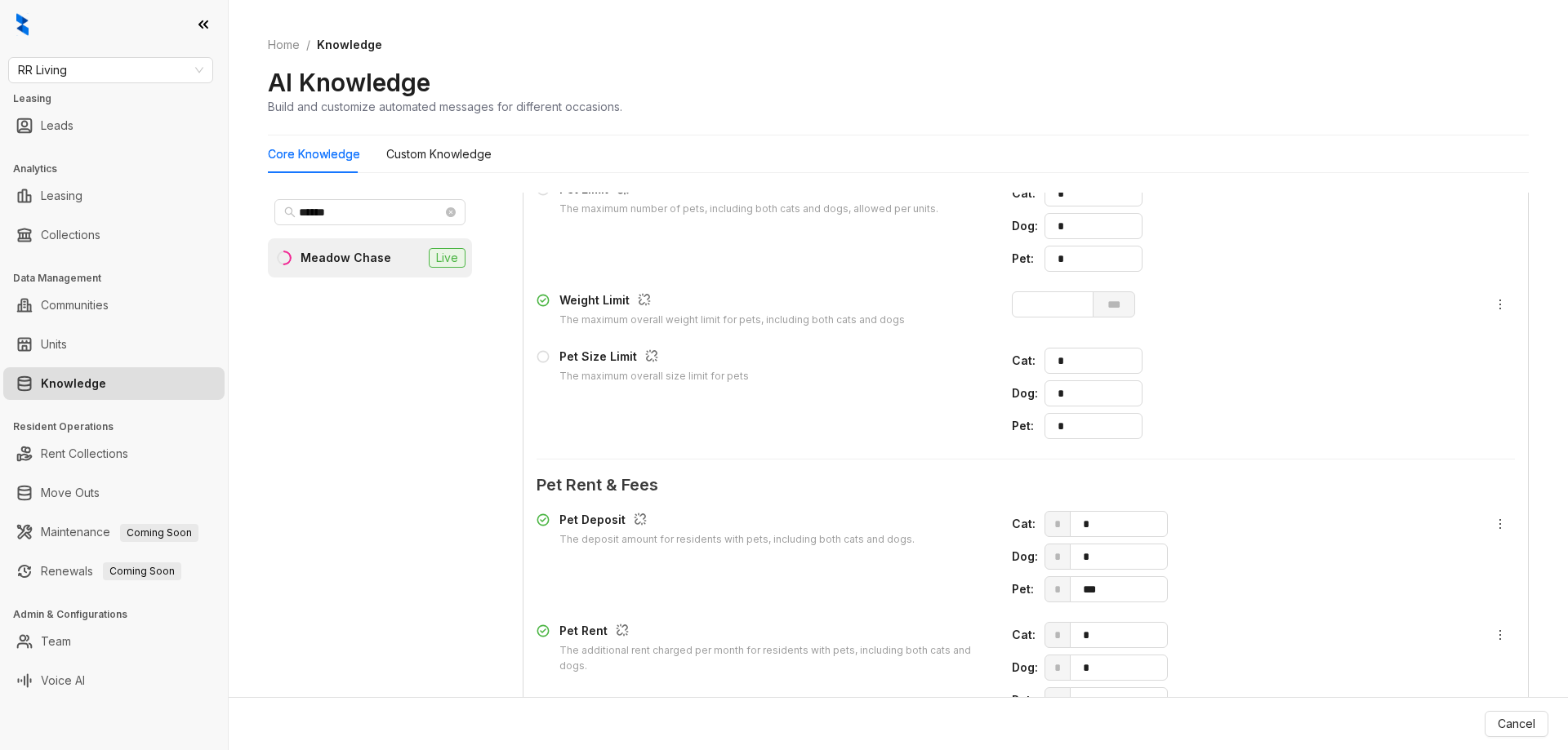
scroll to position [1946, 0]
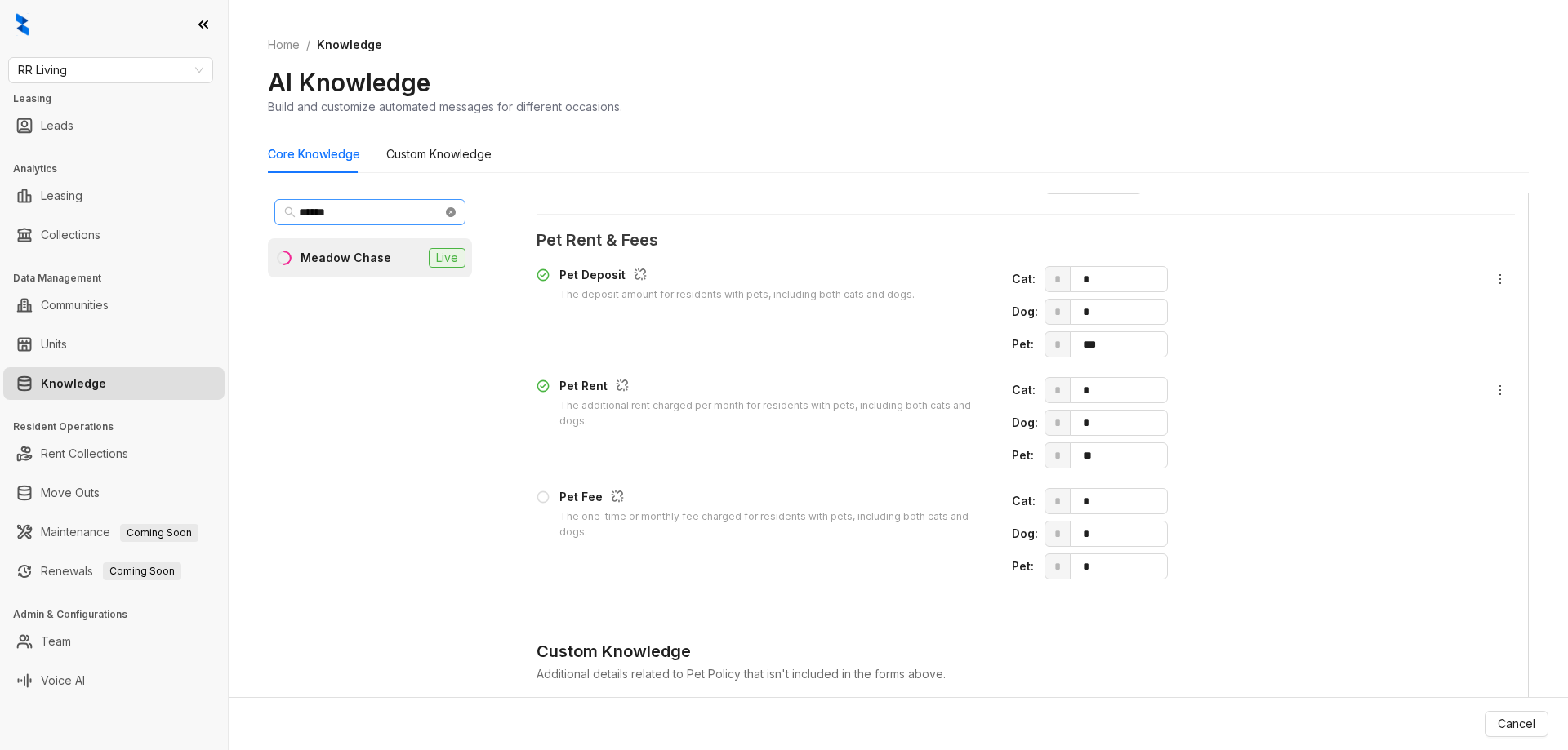
click at [449, 216] on icon "close-circle" at bounding box center [450, 212] width 10 height 10
type input "****"
click at [350, 280] on div "[PERSON_NAME] Valley Apartments" at bounding box center [358, 267] width 126 height 36
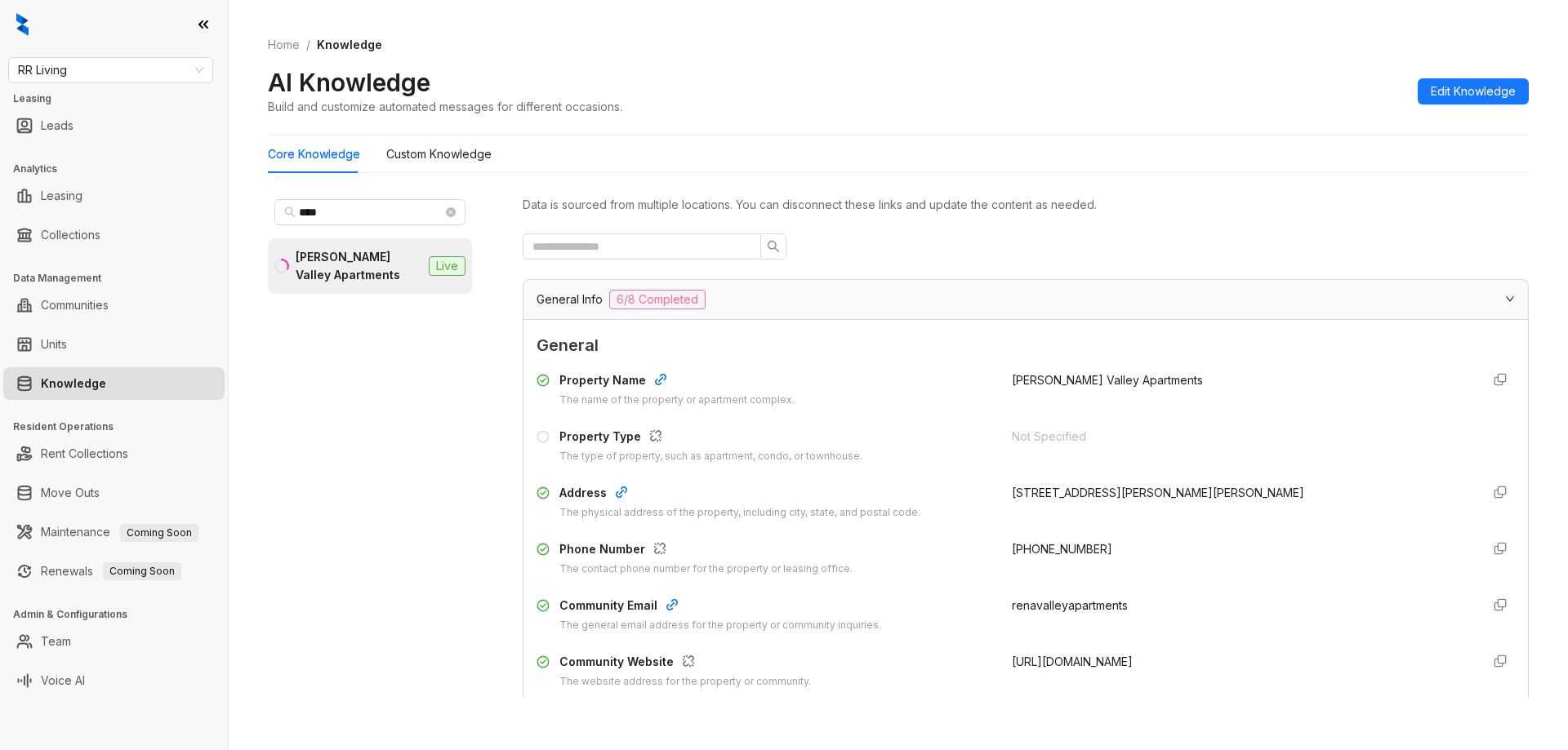
click at [1455, 98] on span "Edit Knowledge" at bounding box center [1474, 92] width 85 height 18
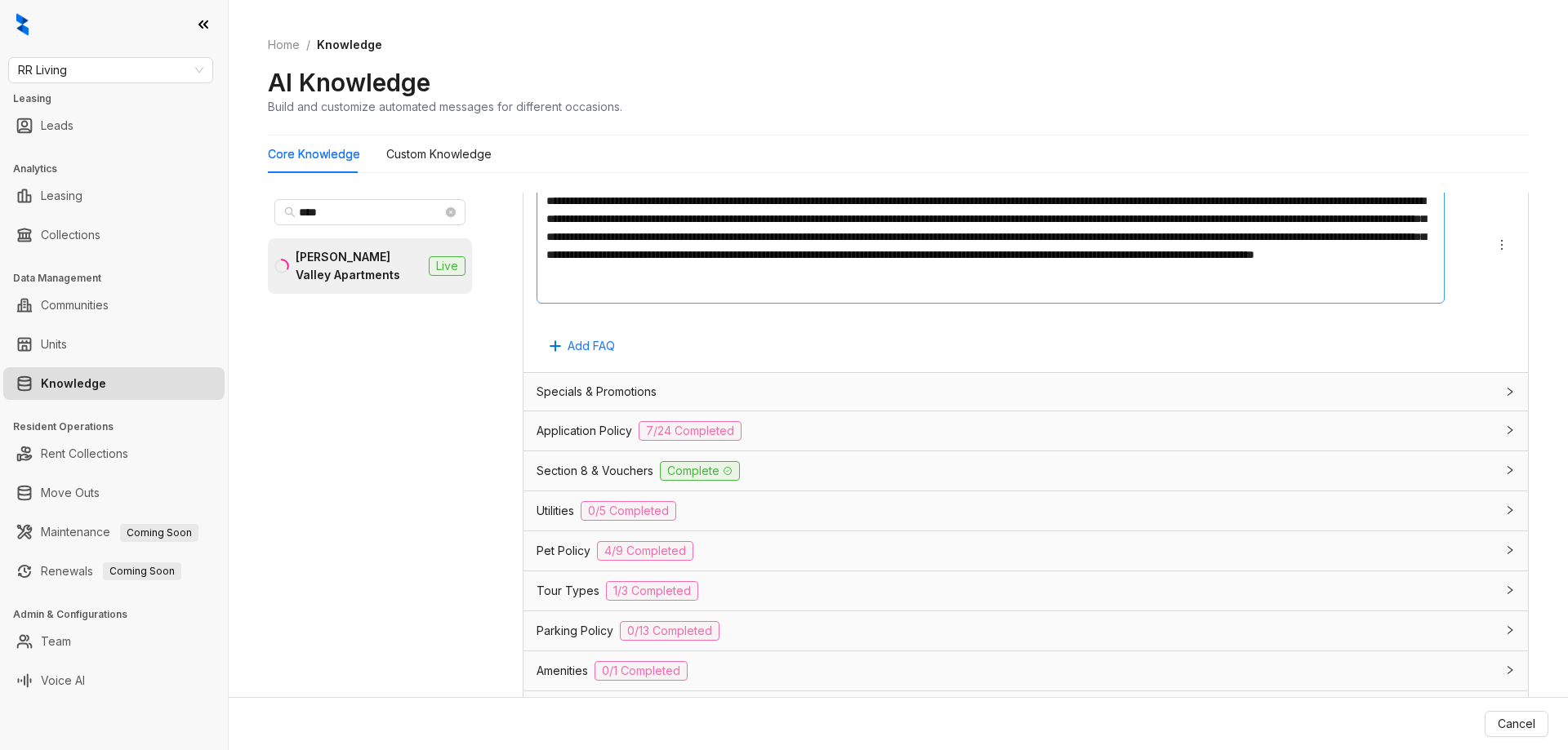
scroll to position [1293, 0]
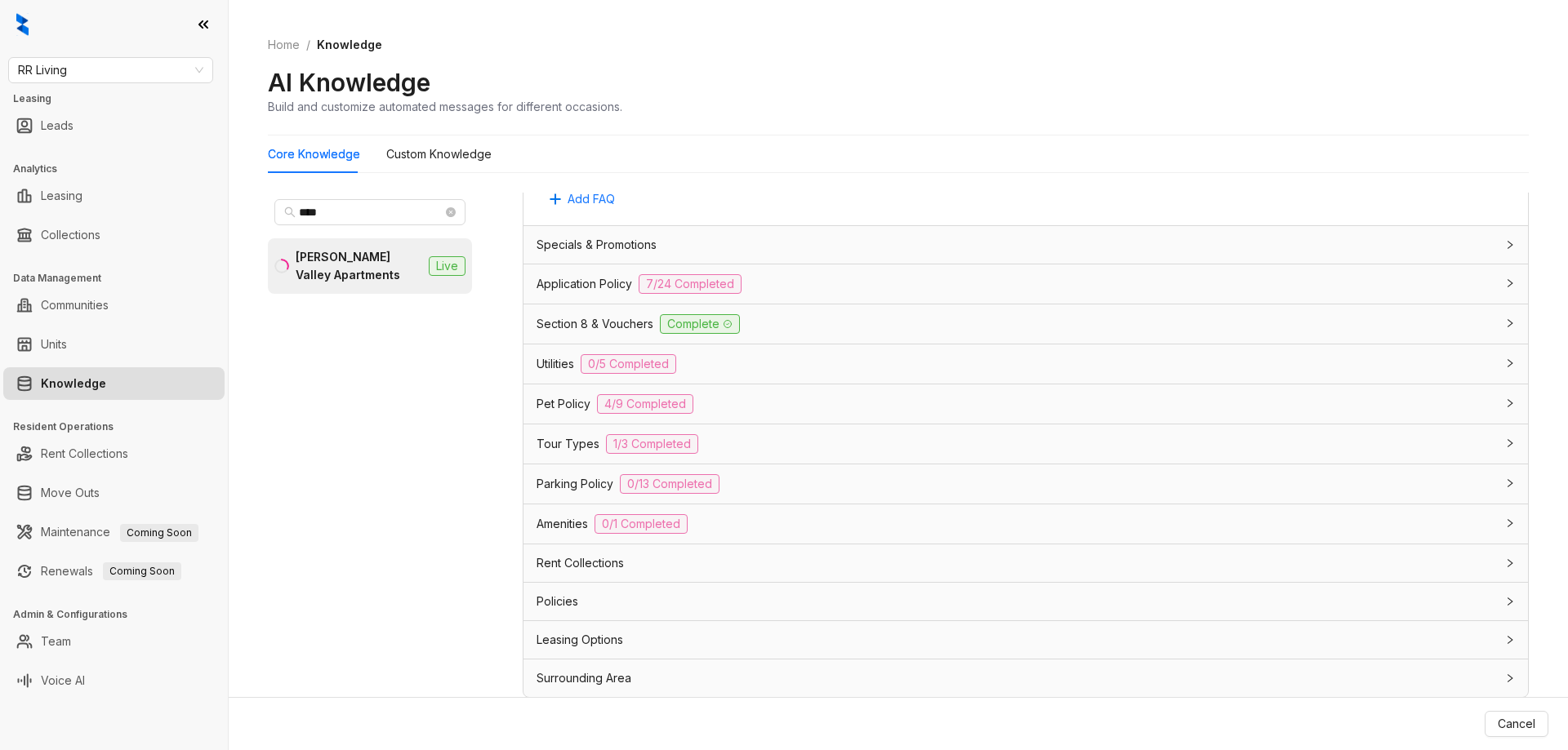
click at [762, 403] on div "Pet Policy 4/9 Completed" at bounding box center [1015, 404] width 959 height 20
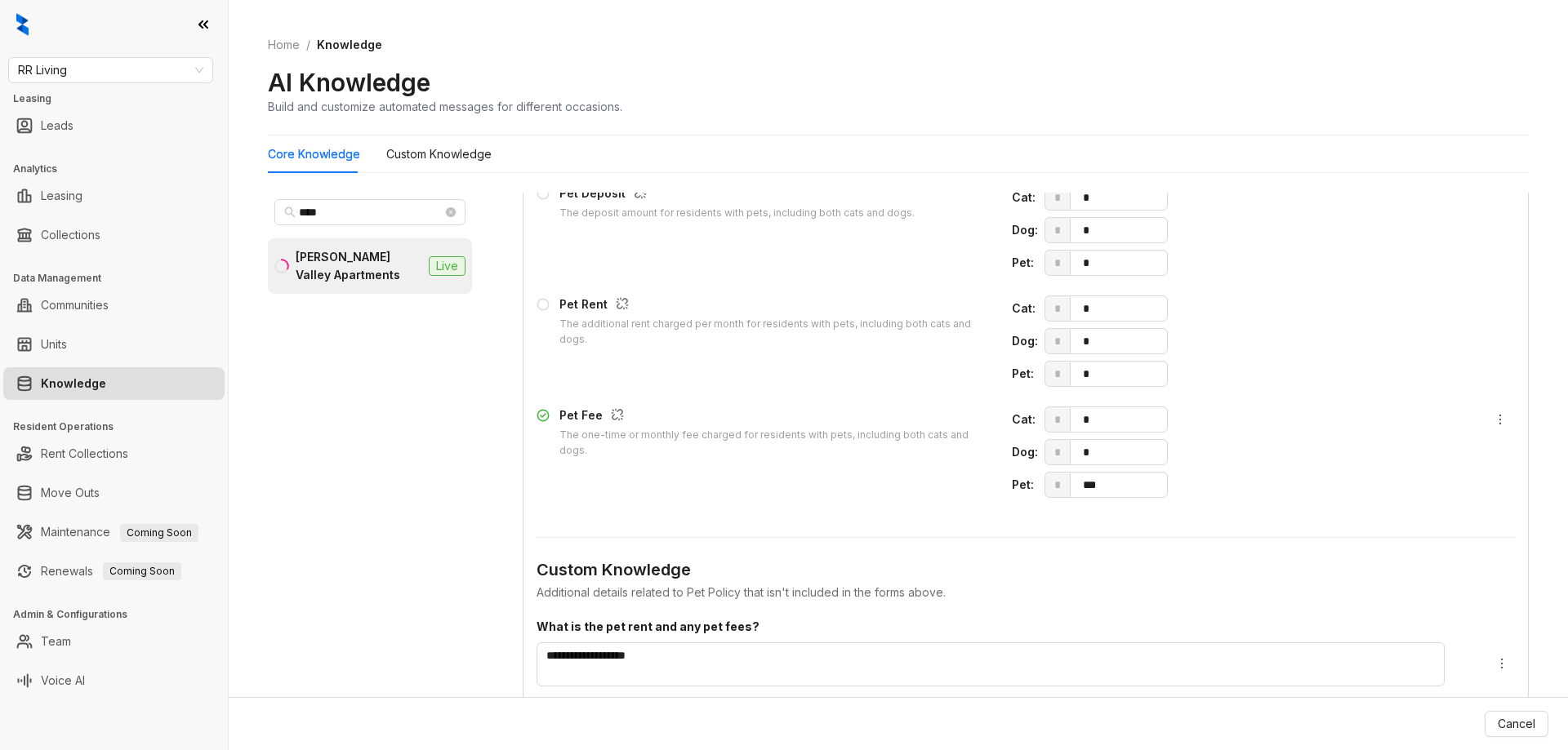
scroll to position [1783, 0]
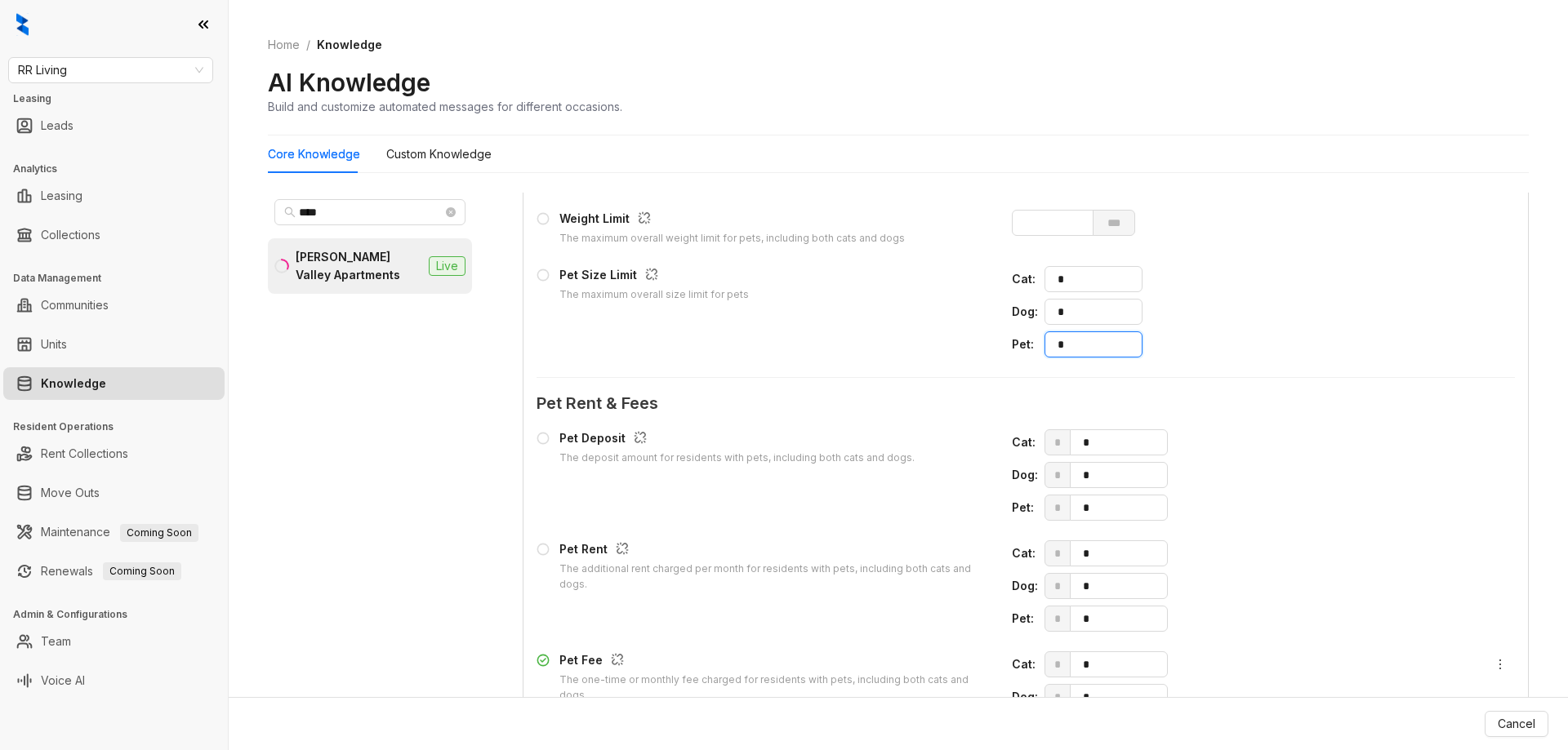
drag, startPoint x: 1077, startPoint y: 346, endPoint x: 994, endPoint y: 336, distance: 83.6
click at [994, 336] on div "Pet Size Limit The maximum overall size limit for pets Cat : * Dog : * Pet : *" at bounding box center [1025, 311] width 978 height 92
drag, startPoint x: 1058, startPoint y: 345, endPoint x: 1035, endPoint y: 344, distance: 23.0
click at [1044, 344] on div "*" at bounding box center [1093, 344] width 98 height 26
type input "*"
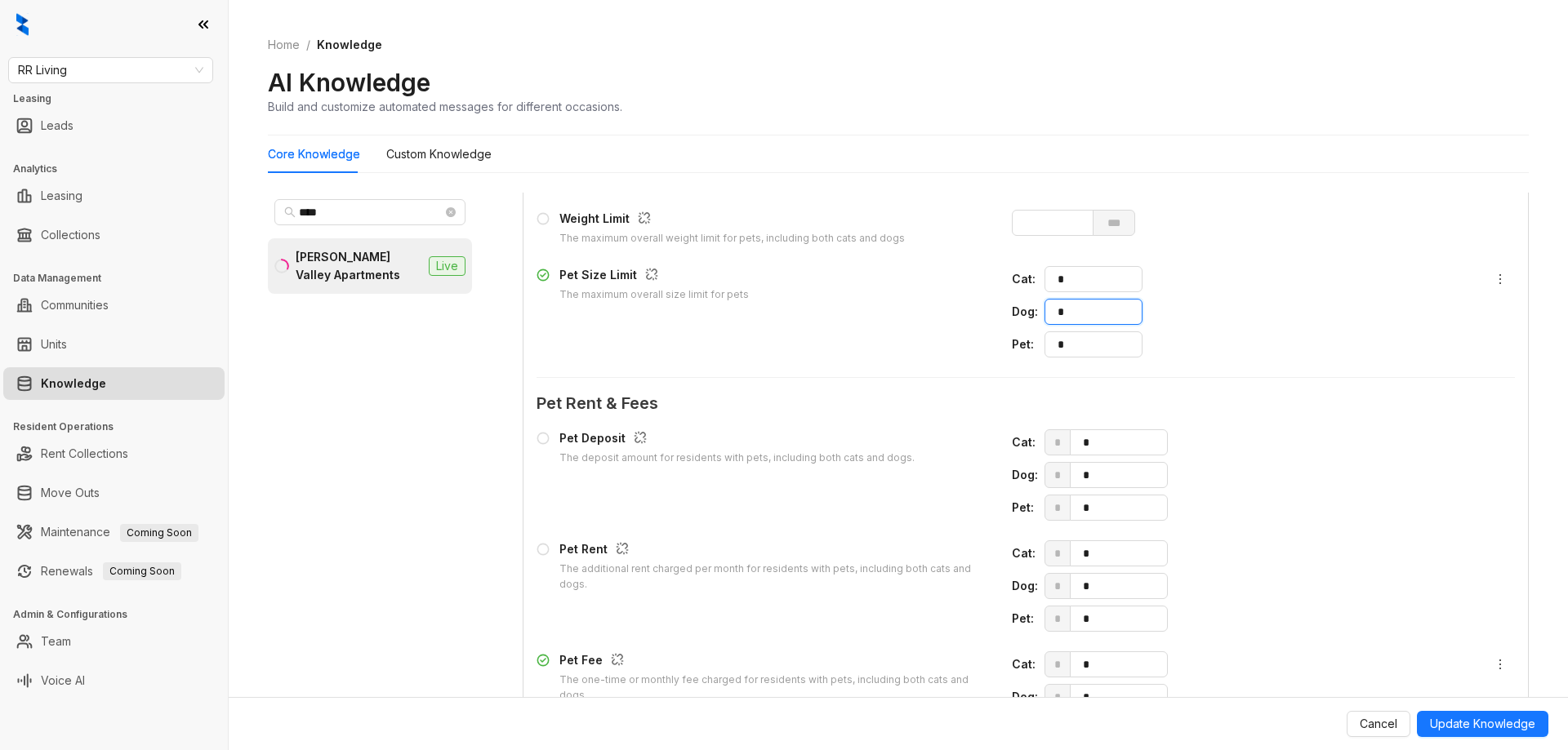
drag, startPoint x: 1078, startPoint y: 316, endPoint x: 985, endPoint y: 304, distance: 93.8
click at [985, 304] on div "Pet Size Limit The maximum overall size limit for pets Cat : * Dog : * Pet : *" at bounding box center [1025, 311] width 978 height 92
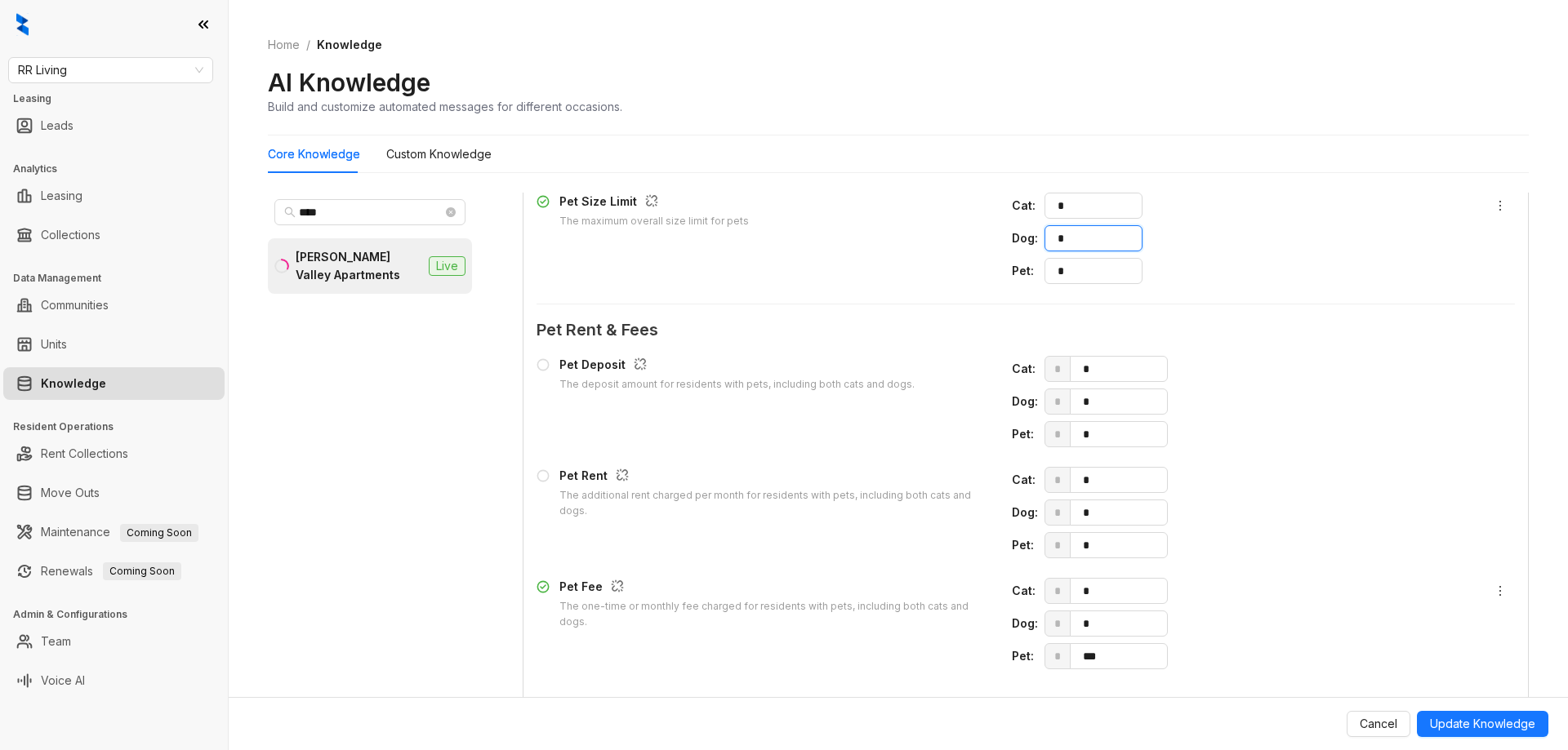
scroll to position [2028, 0]
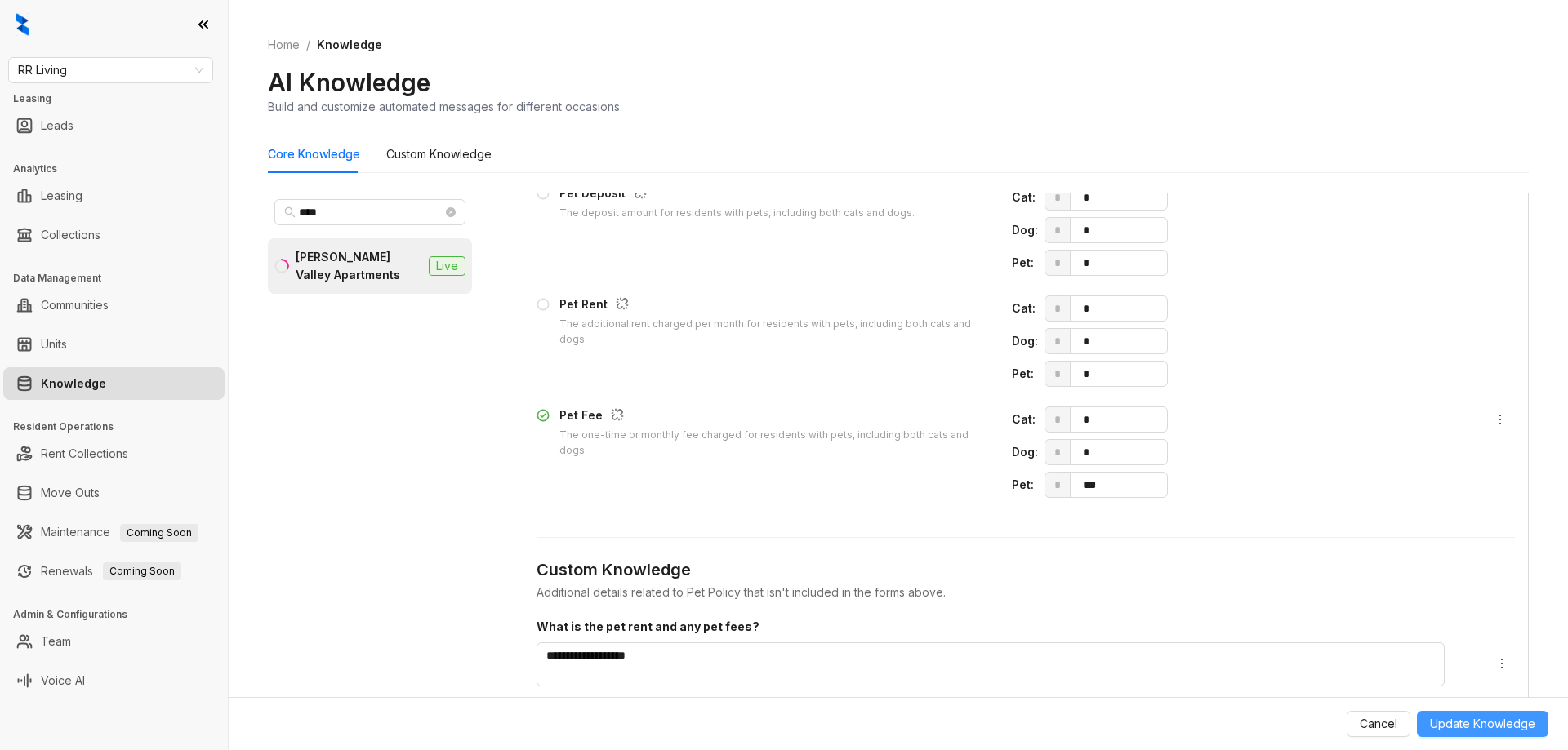
type input "*"
click at [1495, 729] on span "Update Knowledge" at bounding box center [1483, 724] width 105 height 18
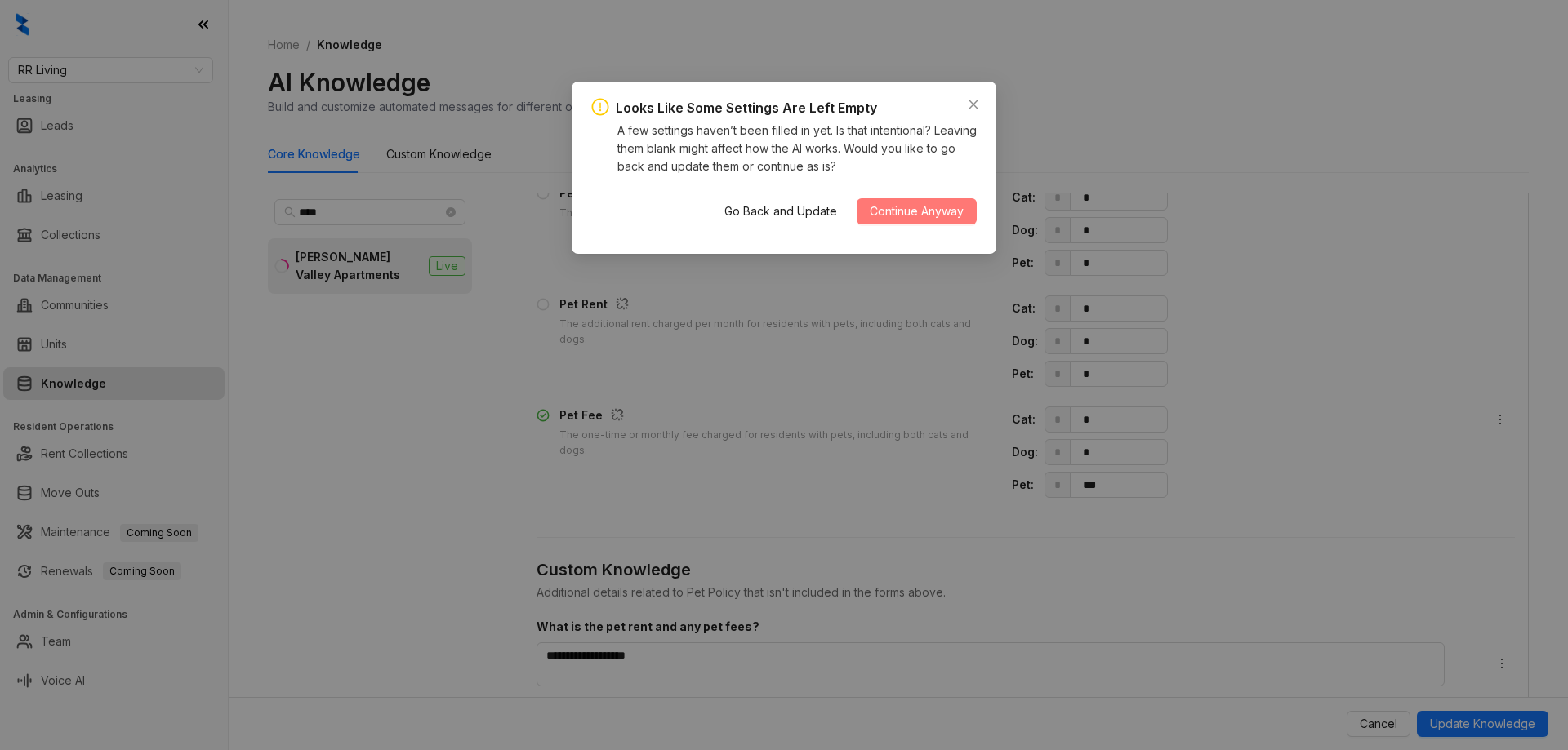
click at [925, 212] on span "Continue Anyway" at bounding box center [916, 211] width 93 height 18
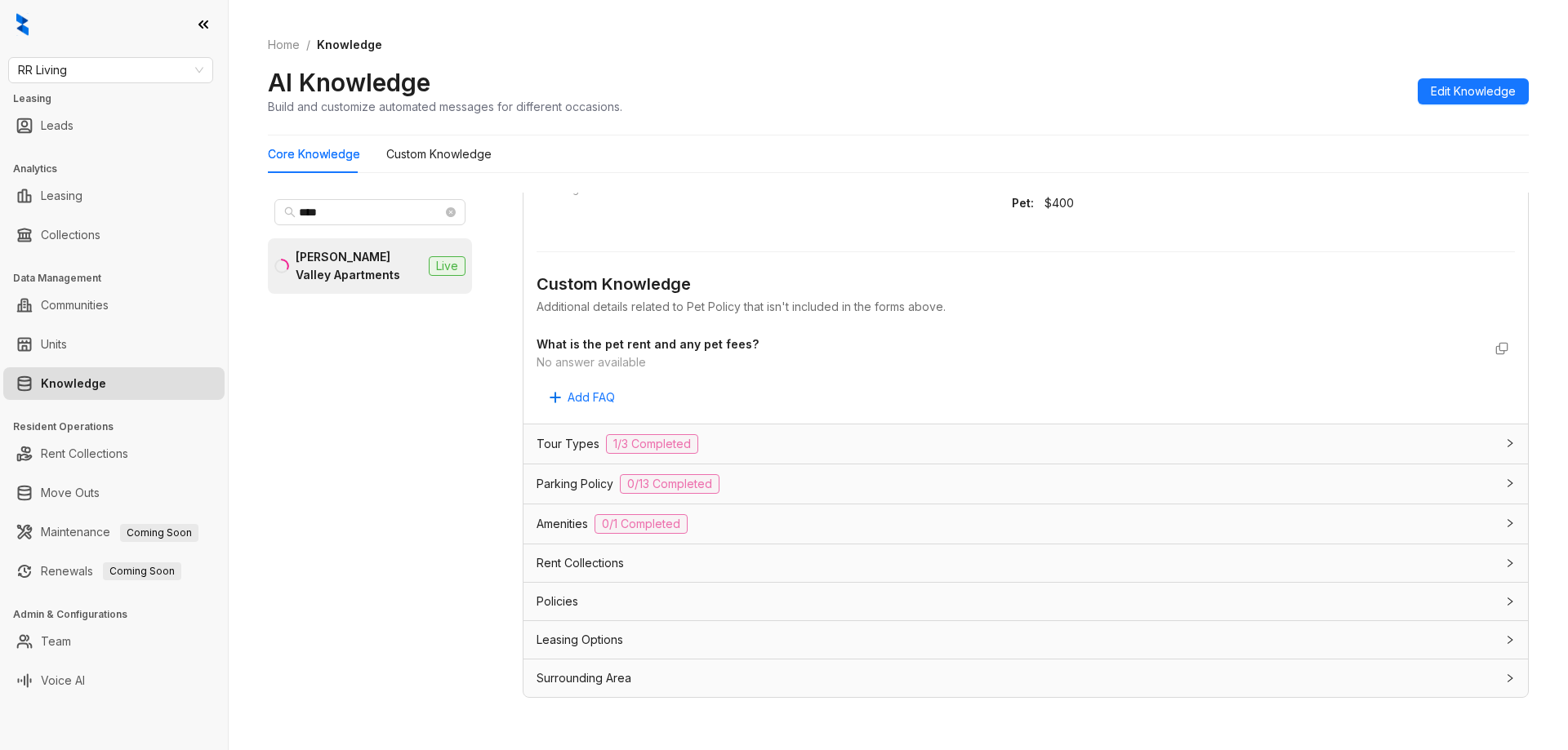
scroll to position [1692, 0]
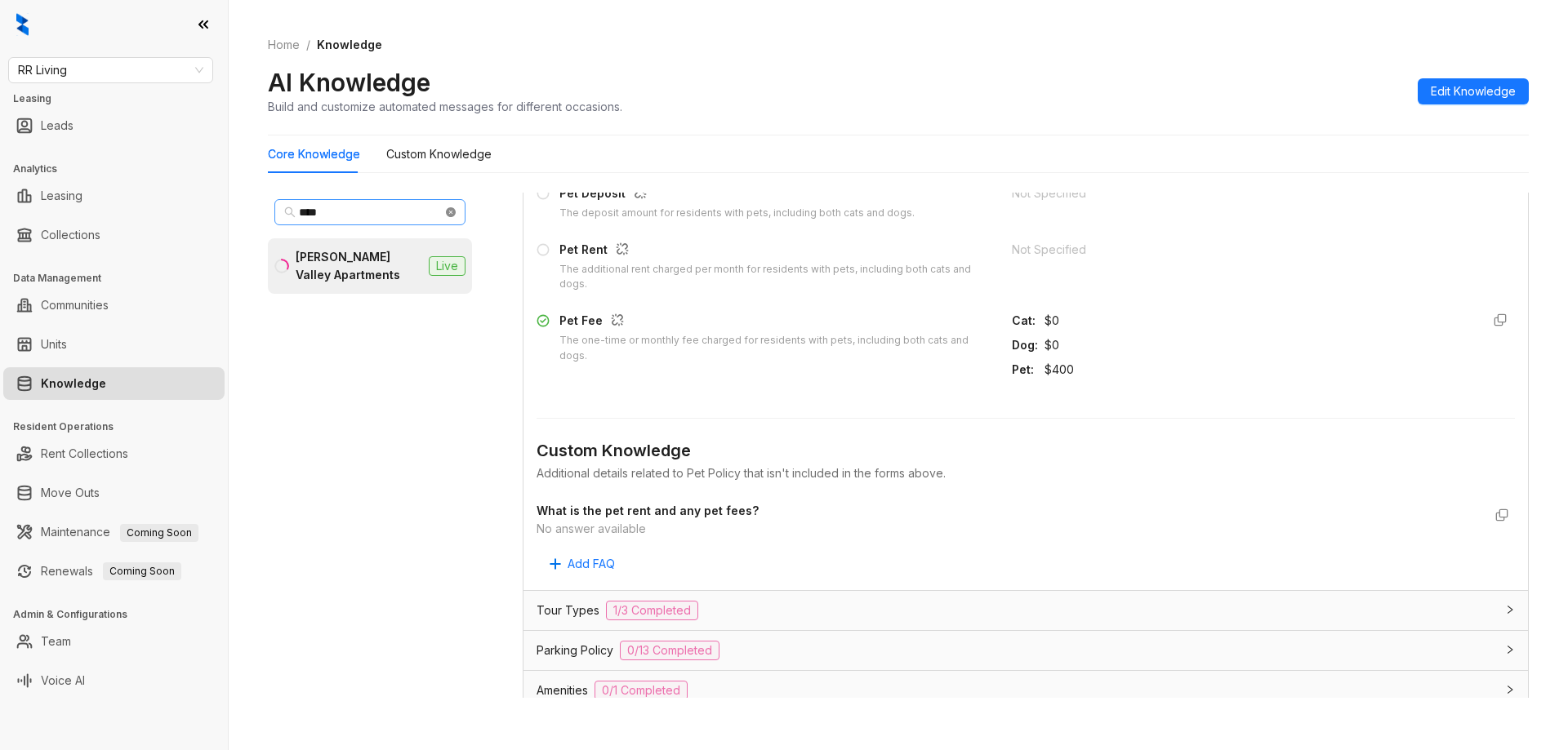
click at [449, 212] on icon "close-circle" at bounding box center [450, 212] width 10 height 10
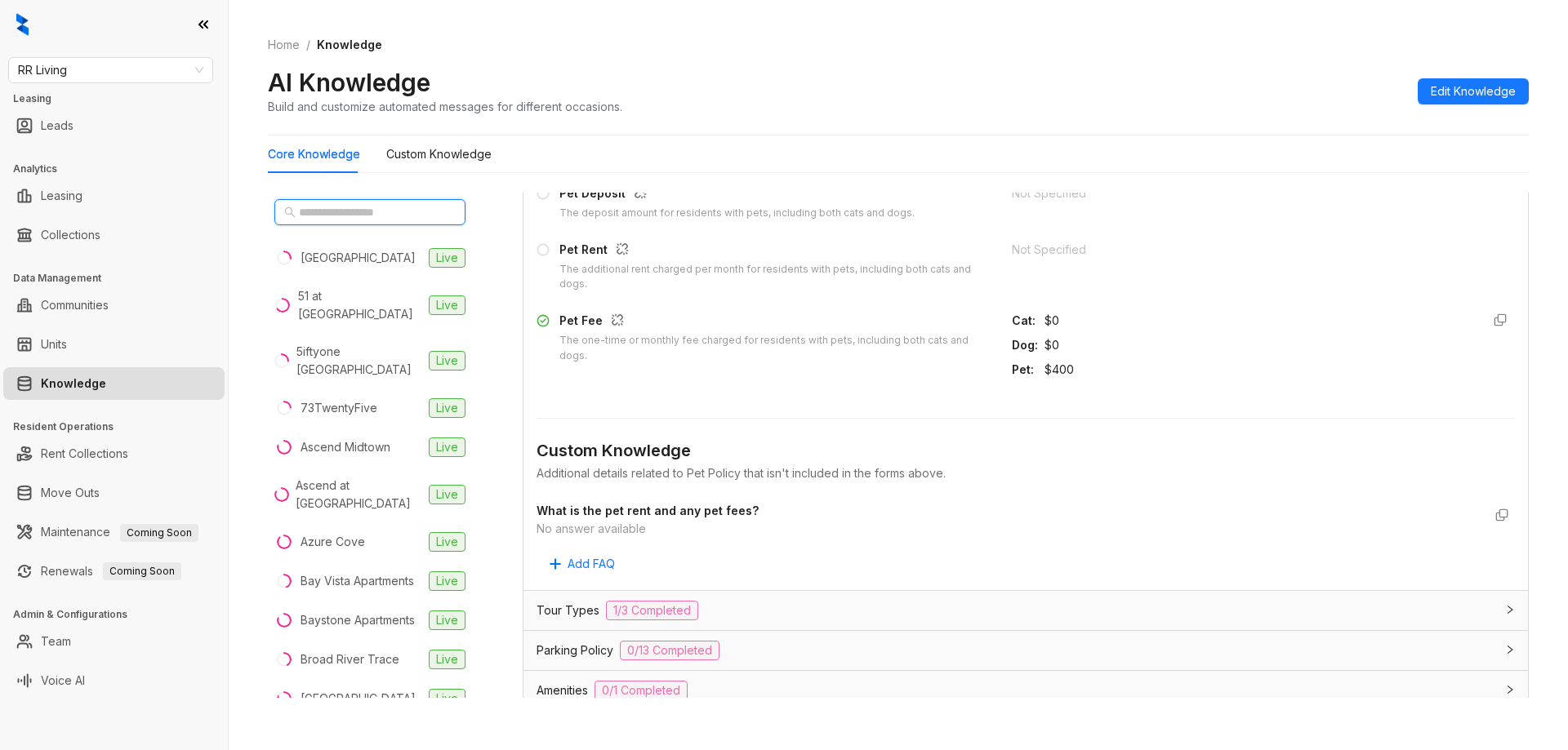
click at [417, 216] on input "text" at bounding box center [370, 212] width 143 height 18
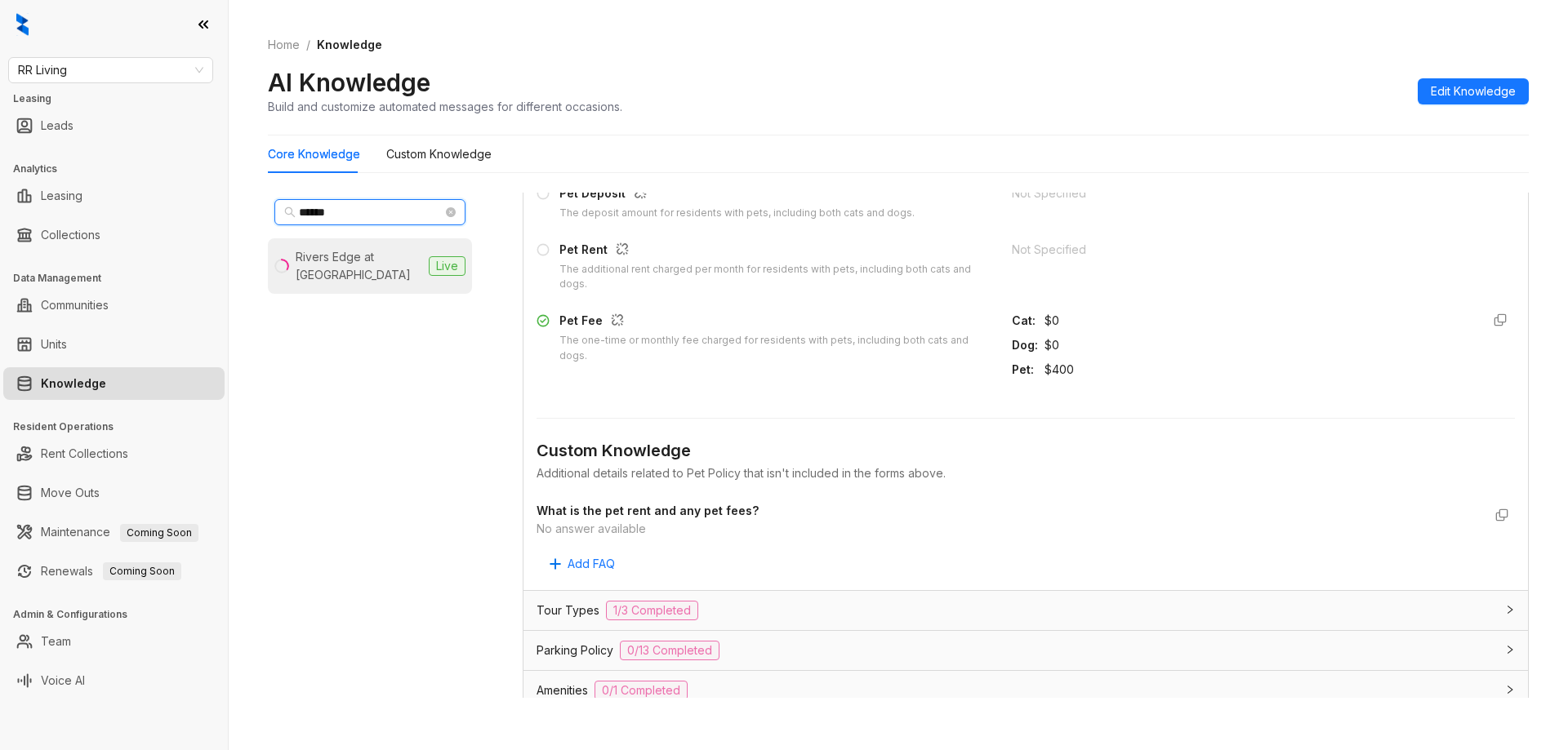
type input "******"
click at [374, 263] on div "Rivers Edge at [GEOGRAPHIC_DATA]" at bounding box center [358, 267] width 126 height 36
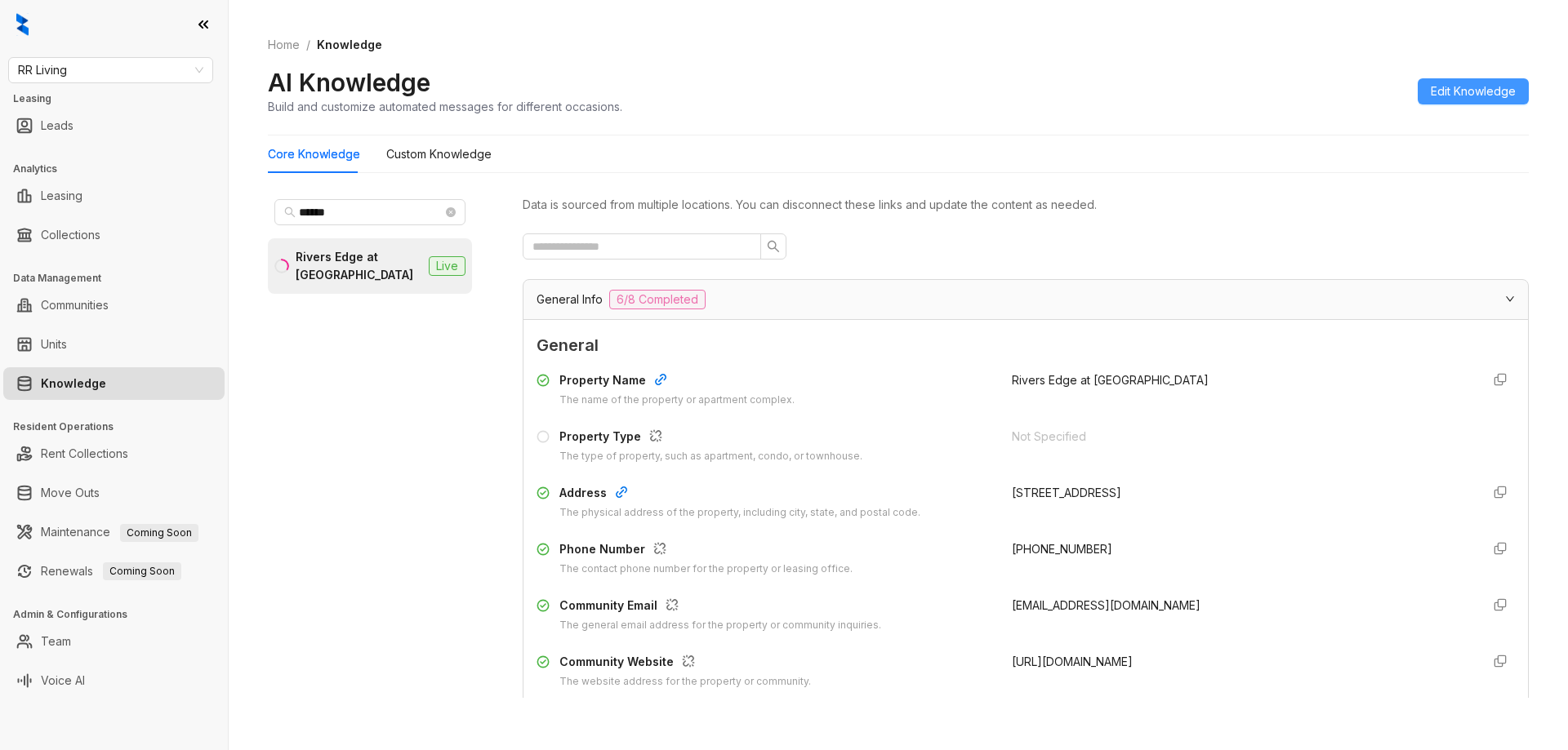
click at [1467, 93] on span "Edit Knowledge" at bounding box center [1474, 92] width 85 height 18
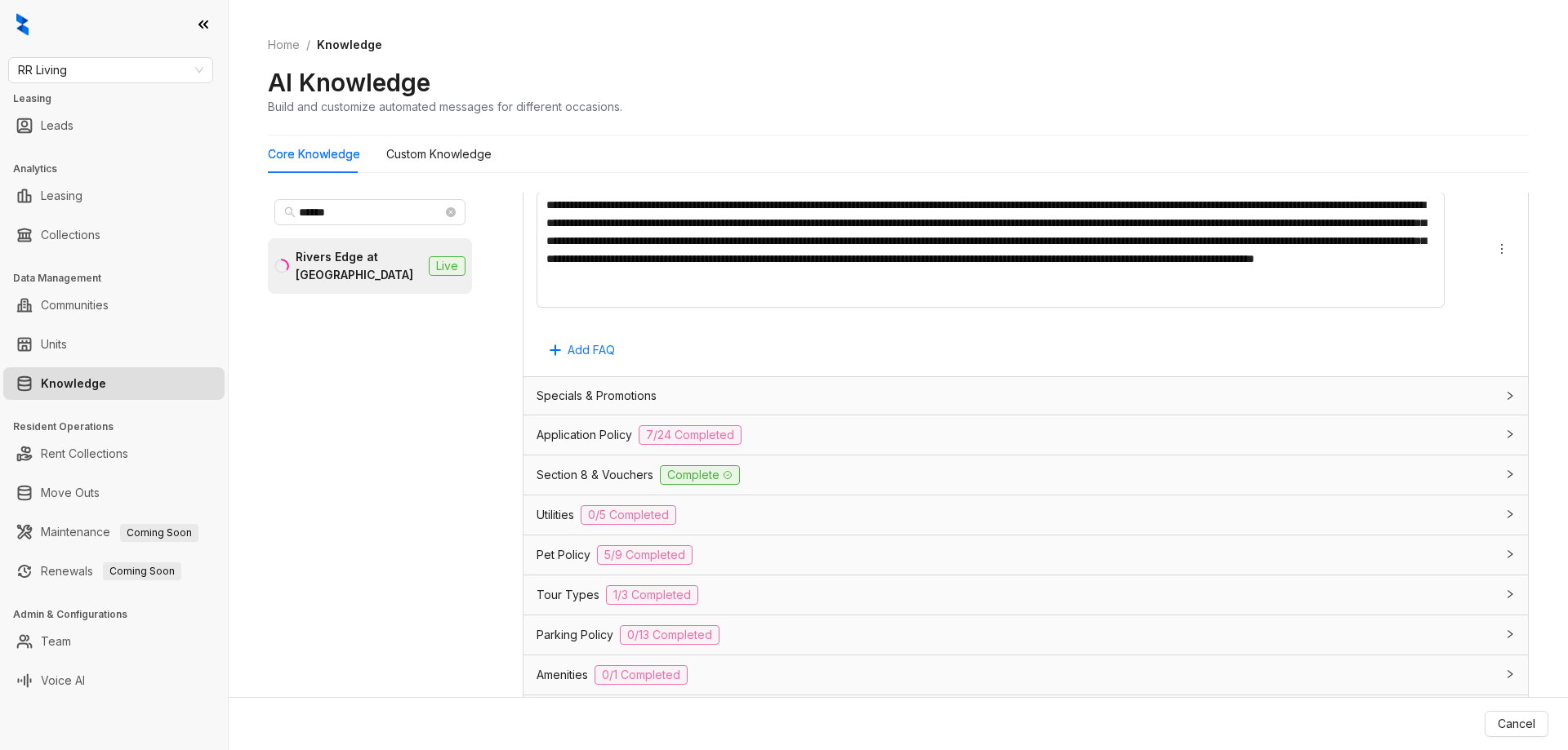
scroll to position [1293, 0]
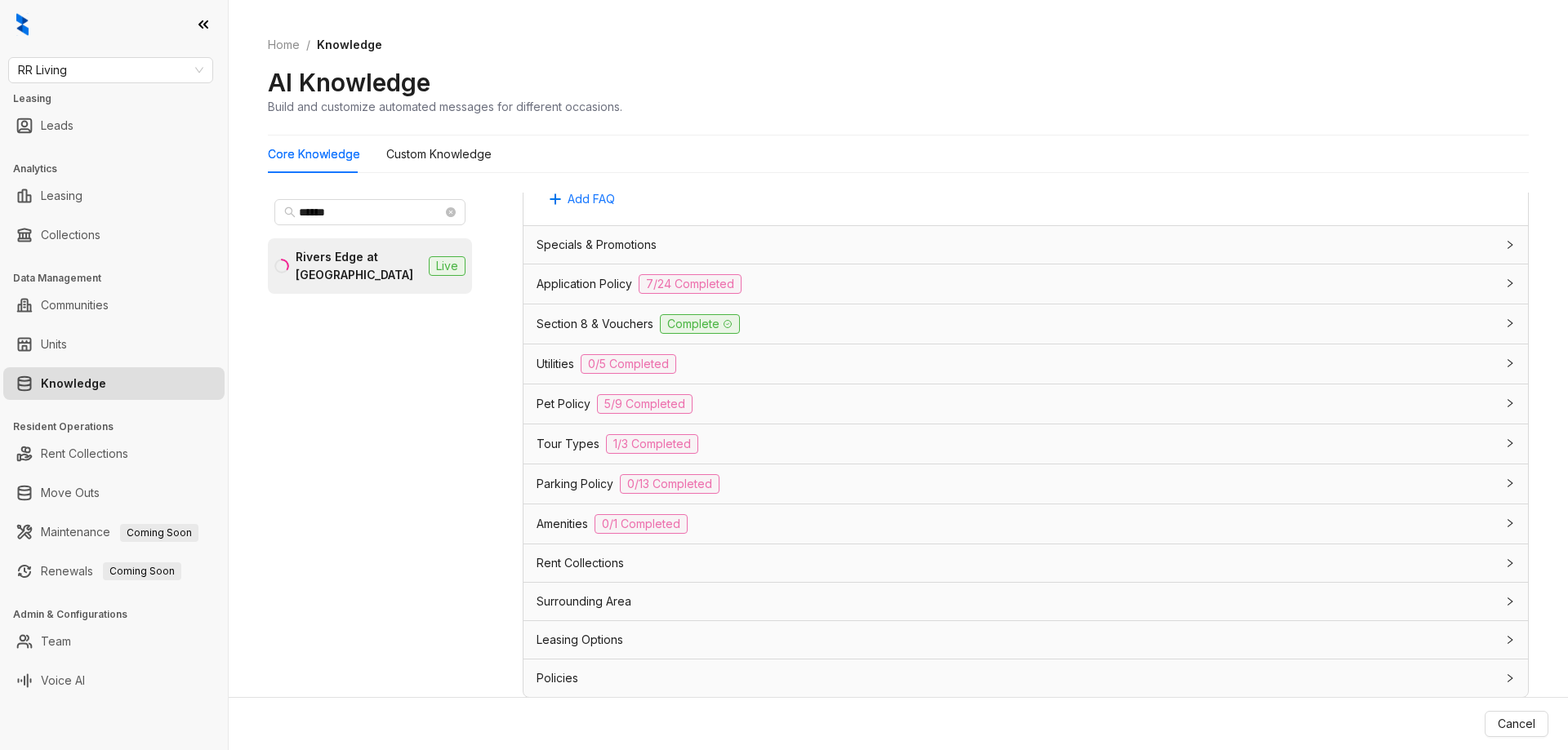
click at [777, 410] on div "Pet Policy 5/9 Completed" at bounding box center [1015, 404] width 959 height 20
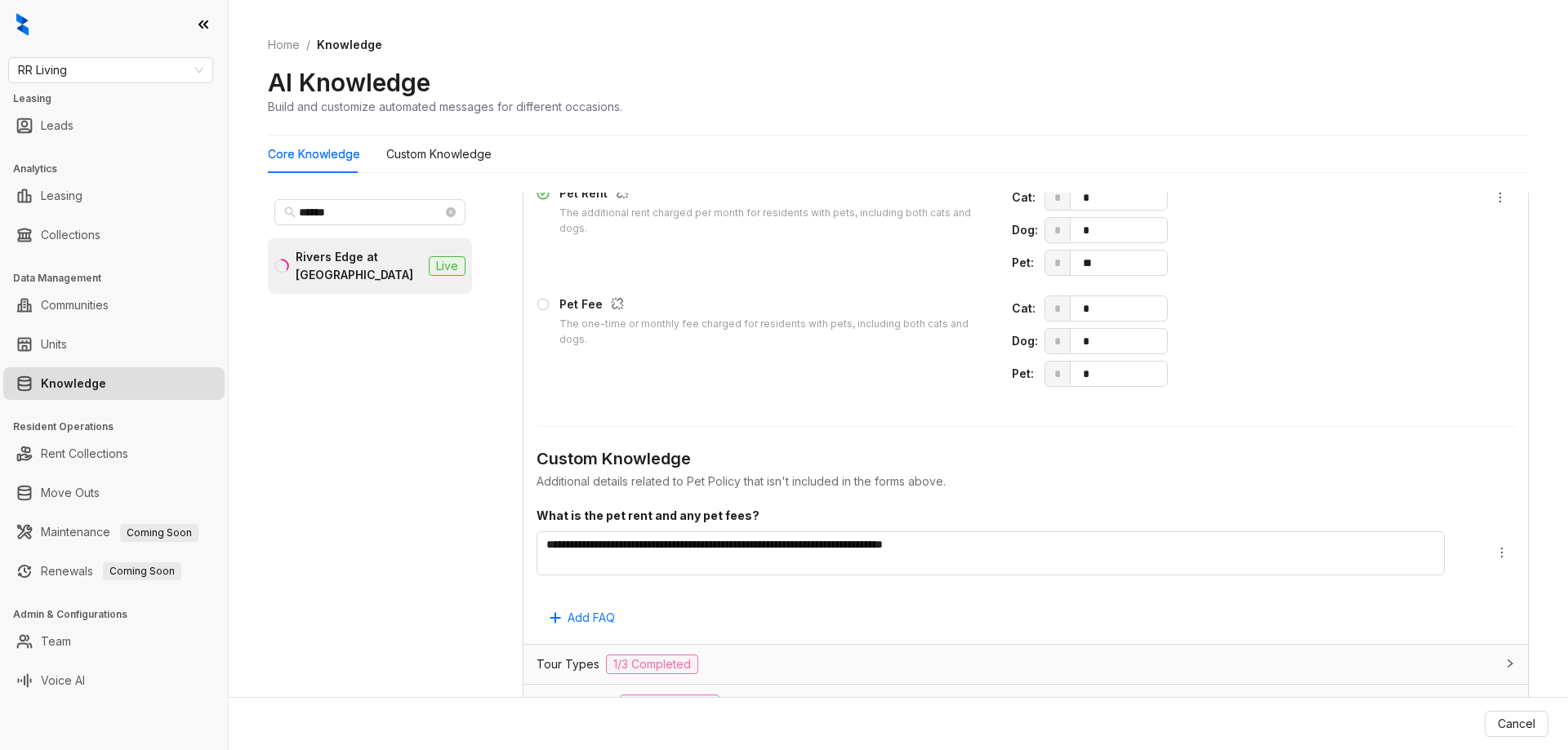
scroll to position [2109, 0]
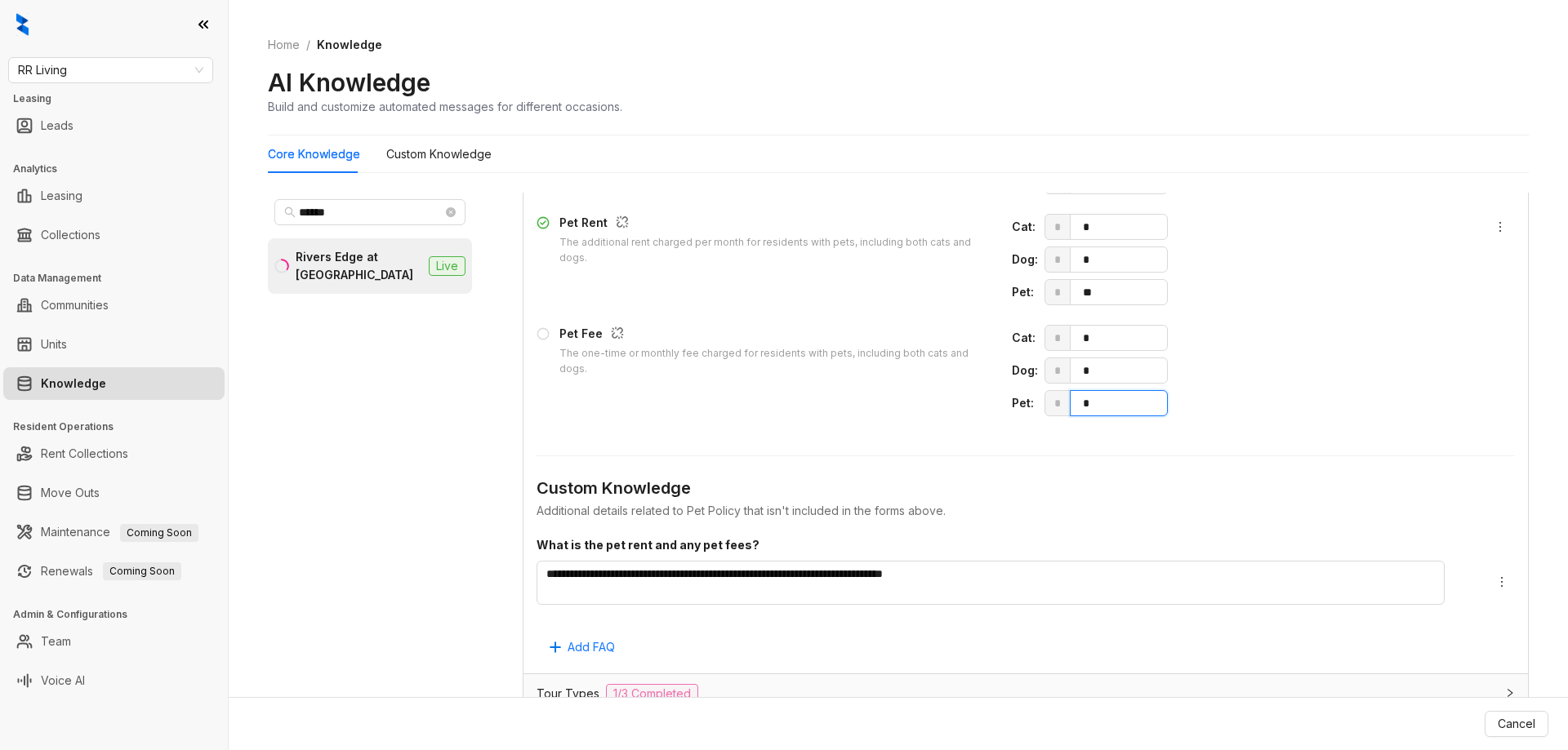
drag, startPoint x: 1094, startPoint y: 407, endPoint x: 1032, endPoint y: 395, distance: 63.2
click at [1032, 395] on div "Pet : * *" at bounding box center [1240, 403] width 456 height 26
click at [446, 215] on icon "close-circle" at bounding box center [450, 212] width 10 height 10
type input "*******"
click at [391, 264] on li "[GEOGRAPHIC_DATA] Live" at bounding box center [369, 258] width 204 height 39
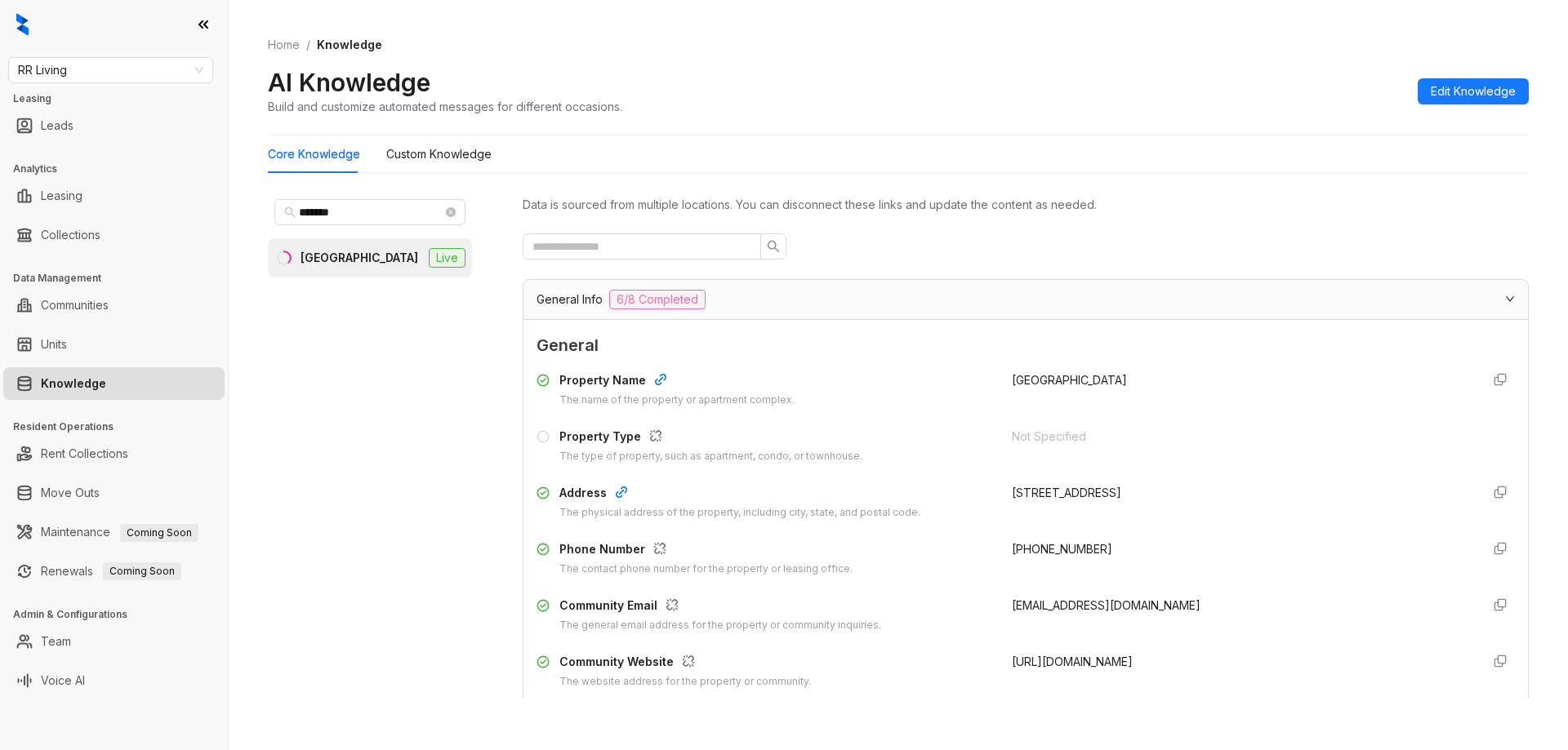
click at [1485, 105] on div "AI Knowledge Build and customize automated messages for different occasions. Ed…" at bounding box center [898, 91] width 1261 height 48
click at [1494, 85] on span "Edit Knowledge" at bounding box center [1474, 92] width 85 height 18
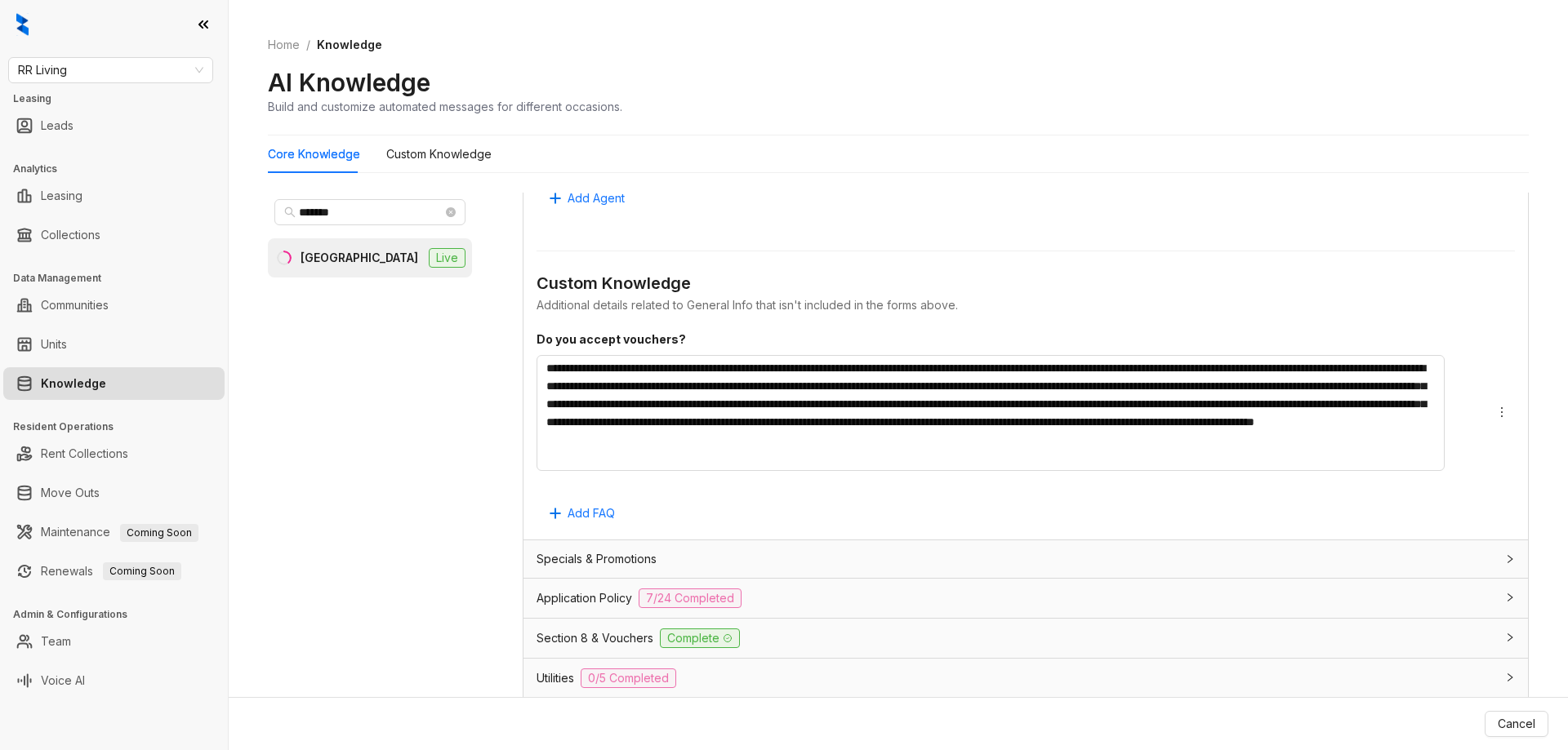
scroll to position [1293, 0]
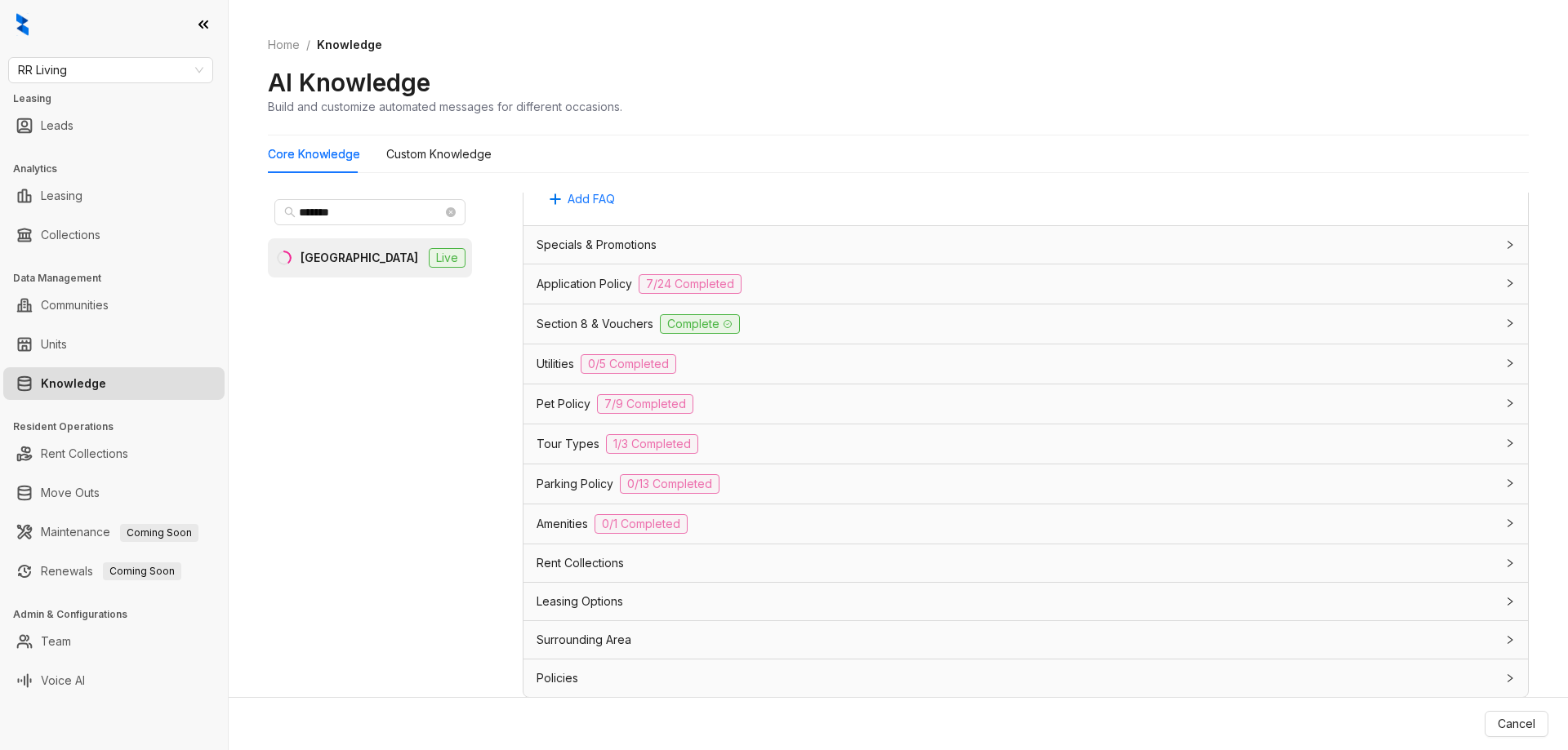
click at [742, 414] on div "Pet Policy 7/9 Completed" at bounding box center [1015, 404] width 959 height 20
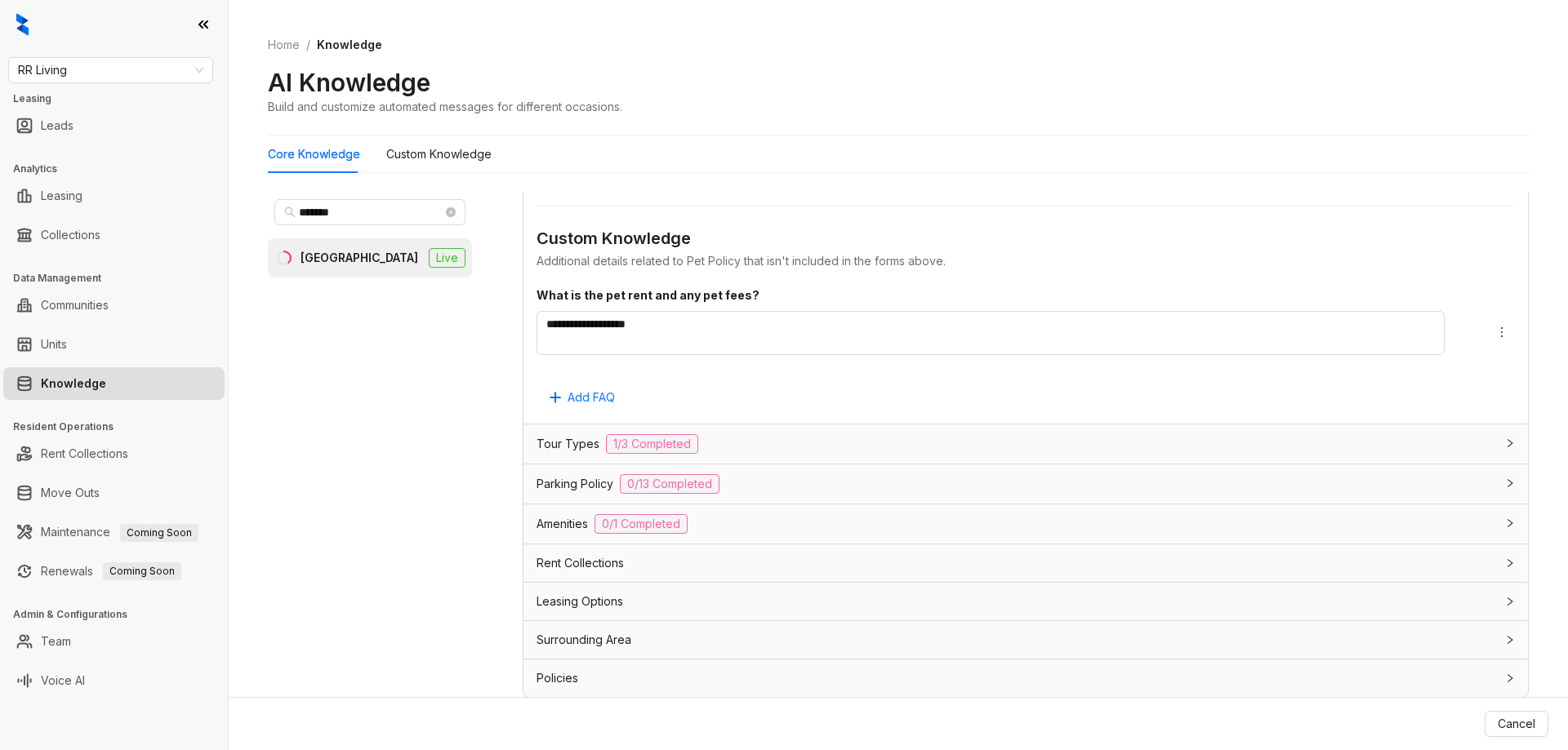
scroll to position [1952, 0]
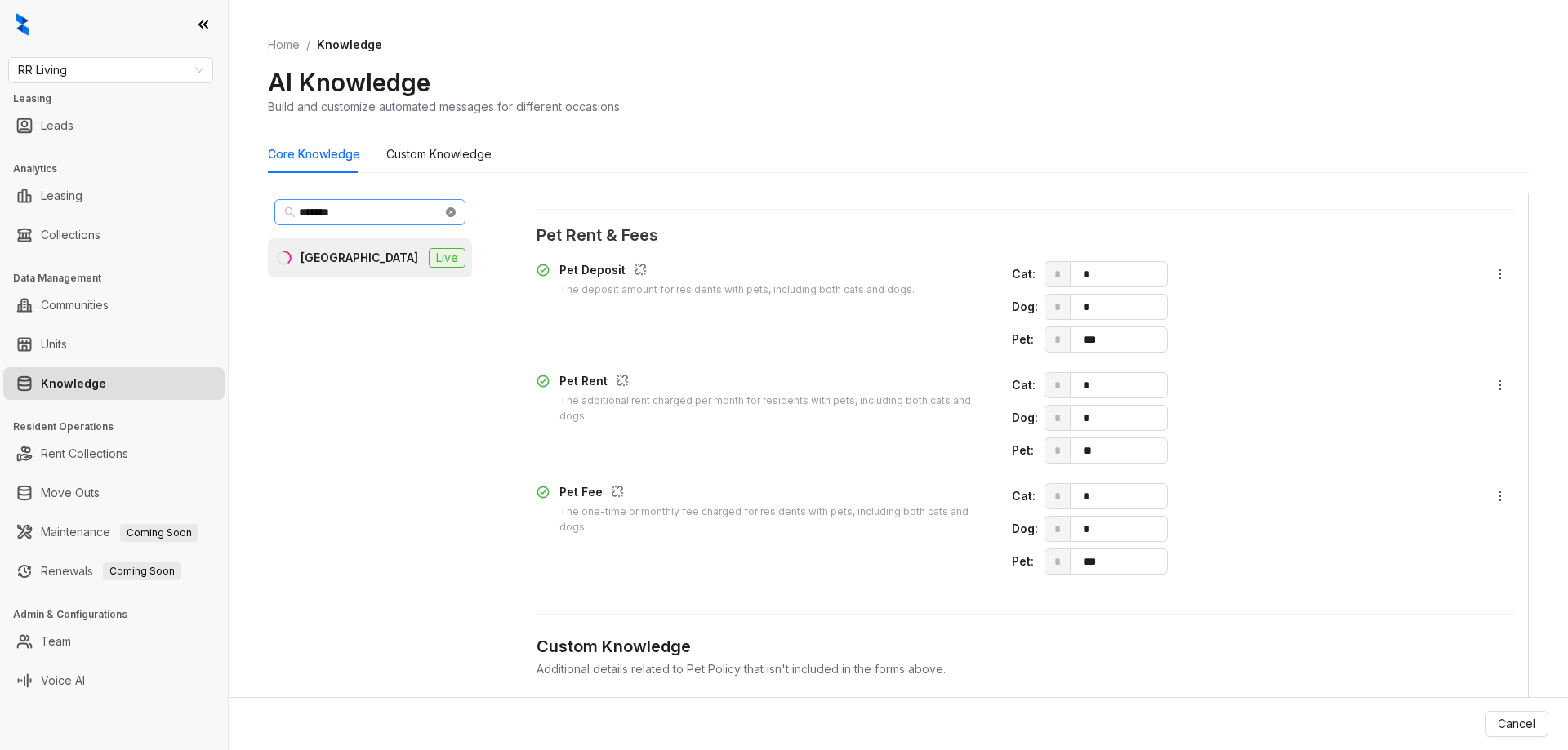
click at [451, 214] on icon "close-circle" at bounding box center [450, 212] width 10 height 10
type input "***"
click at [373, 265] on li "The Arbors Live" at bounding box center [369, 258] width 204 height 39
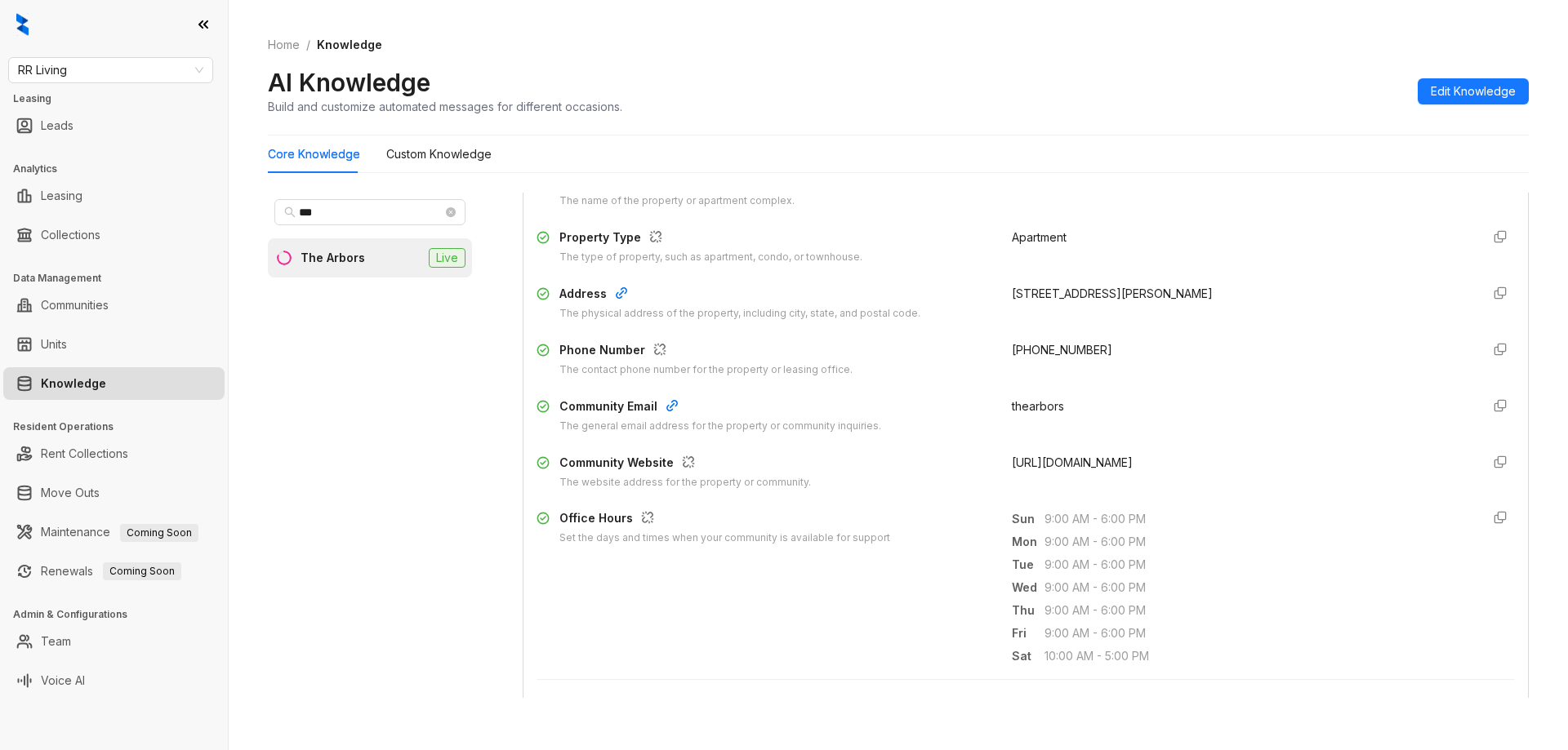
scroll to position [408, 0]
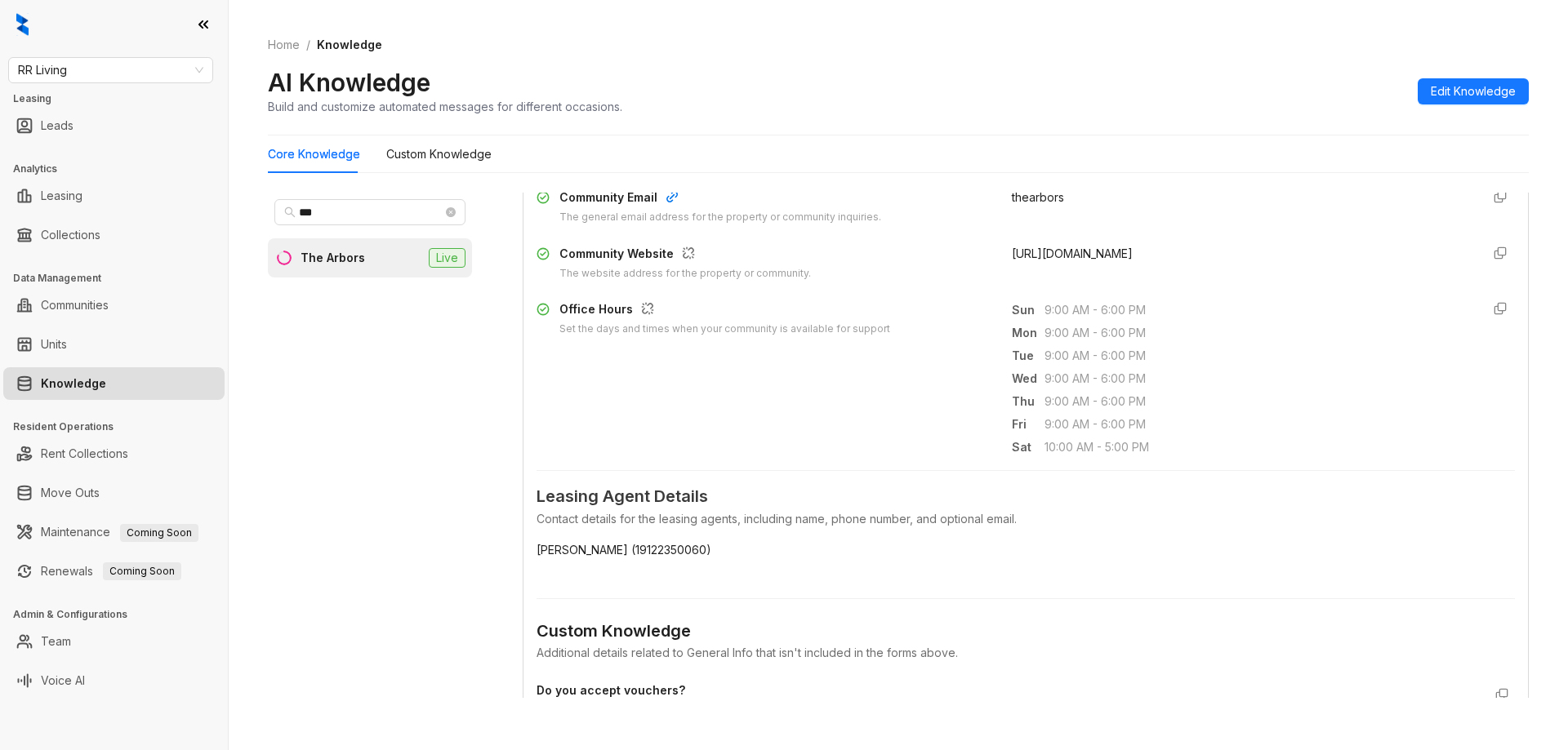
click at [1444, 104] on div "AI Knowledge Build and customize automated messages for different occasions. Ed…" at bounding box center [898, 91] width 1261 height 48
drag, startPoint x: 1433, startPoint y: 98, endPoint x: 1153, endPoint y: 308, distance: 350.0
click at [1432, 98] on span "Edit Knowledge" at bounding box center [1474, 92] width 85 height 18
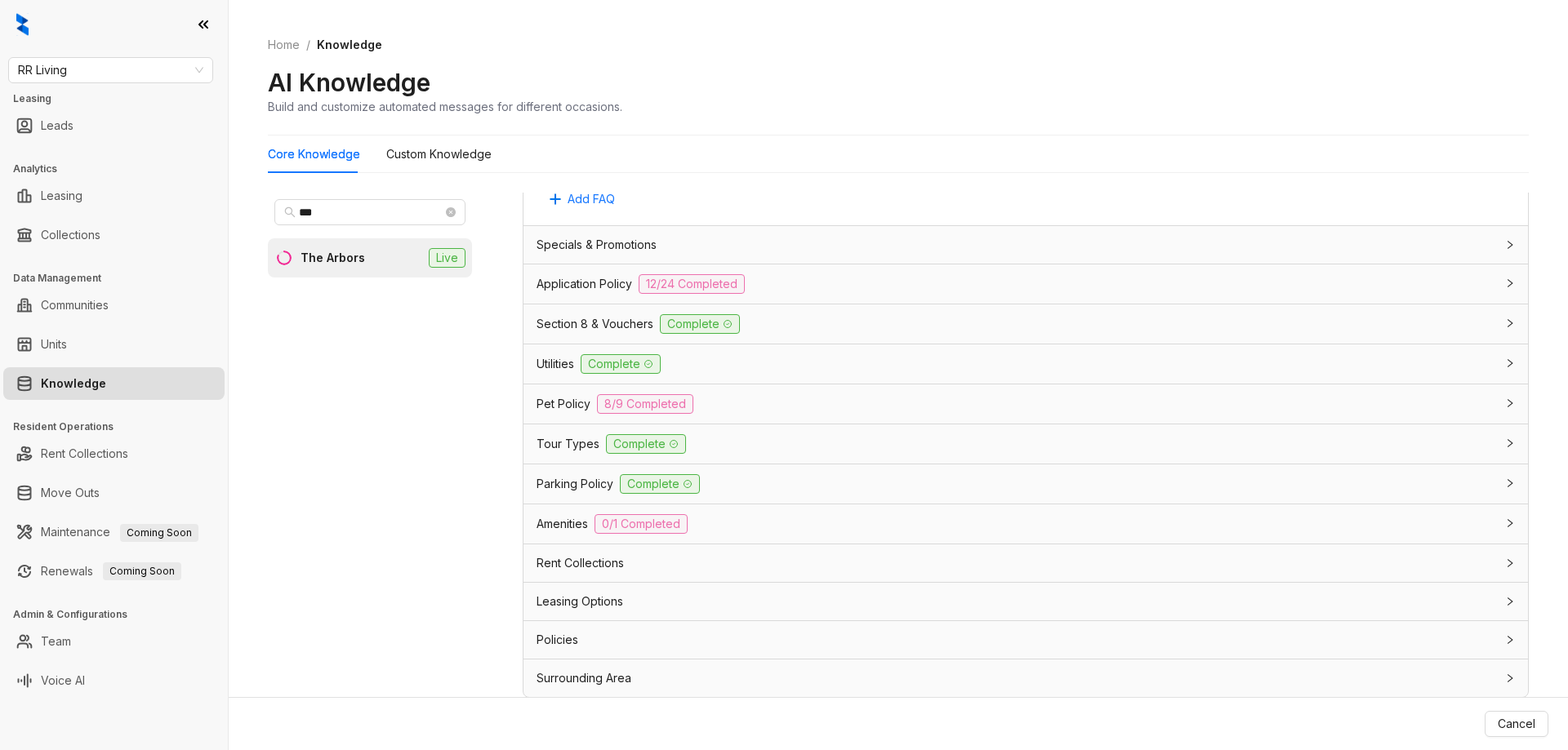
scroll to position [52, 0]
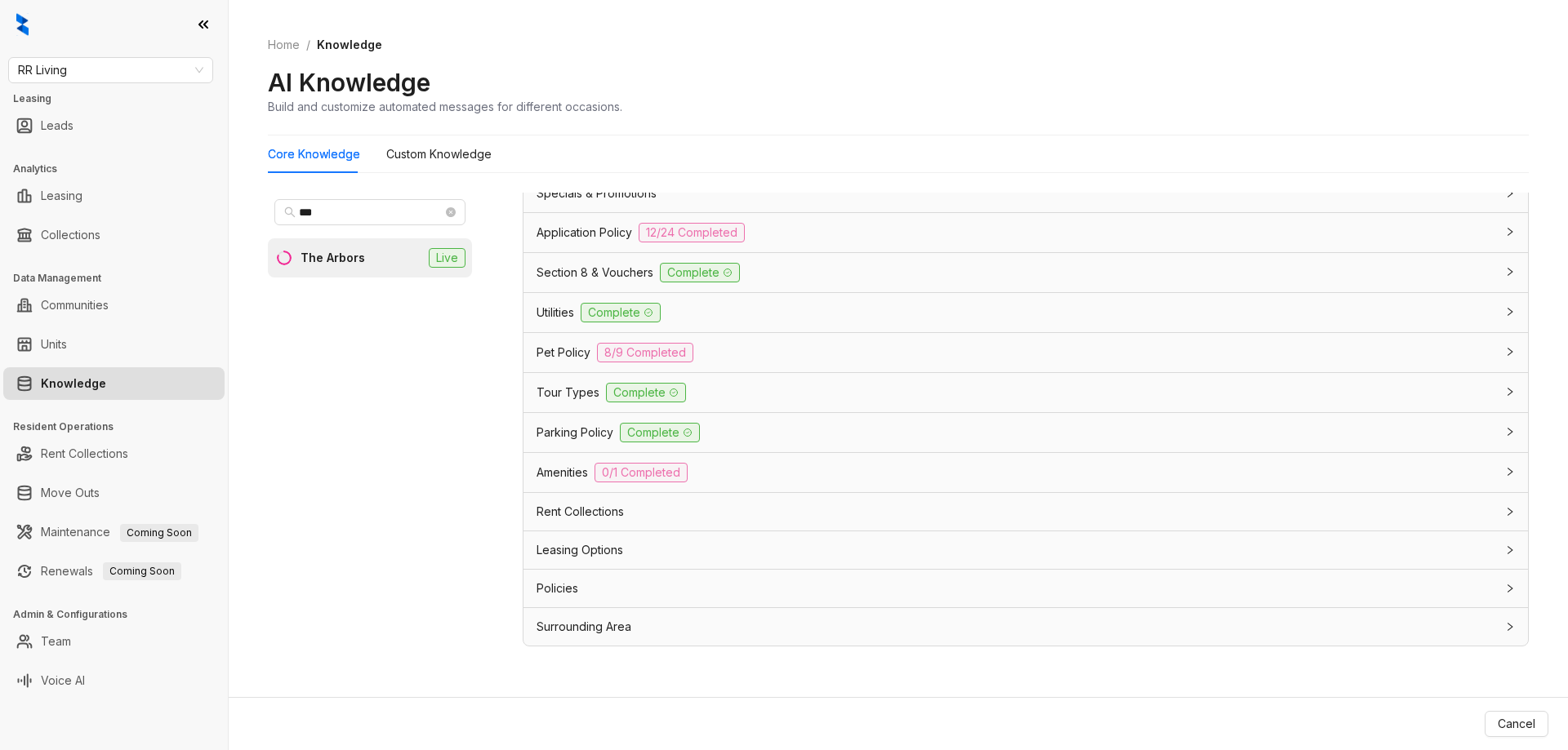
click at [750, 348] on div "Pet Policy 8/9 Completed" at bounding box center [1015, 353] width 959 height 20
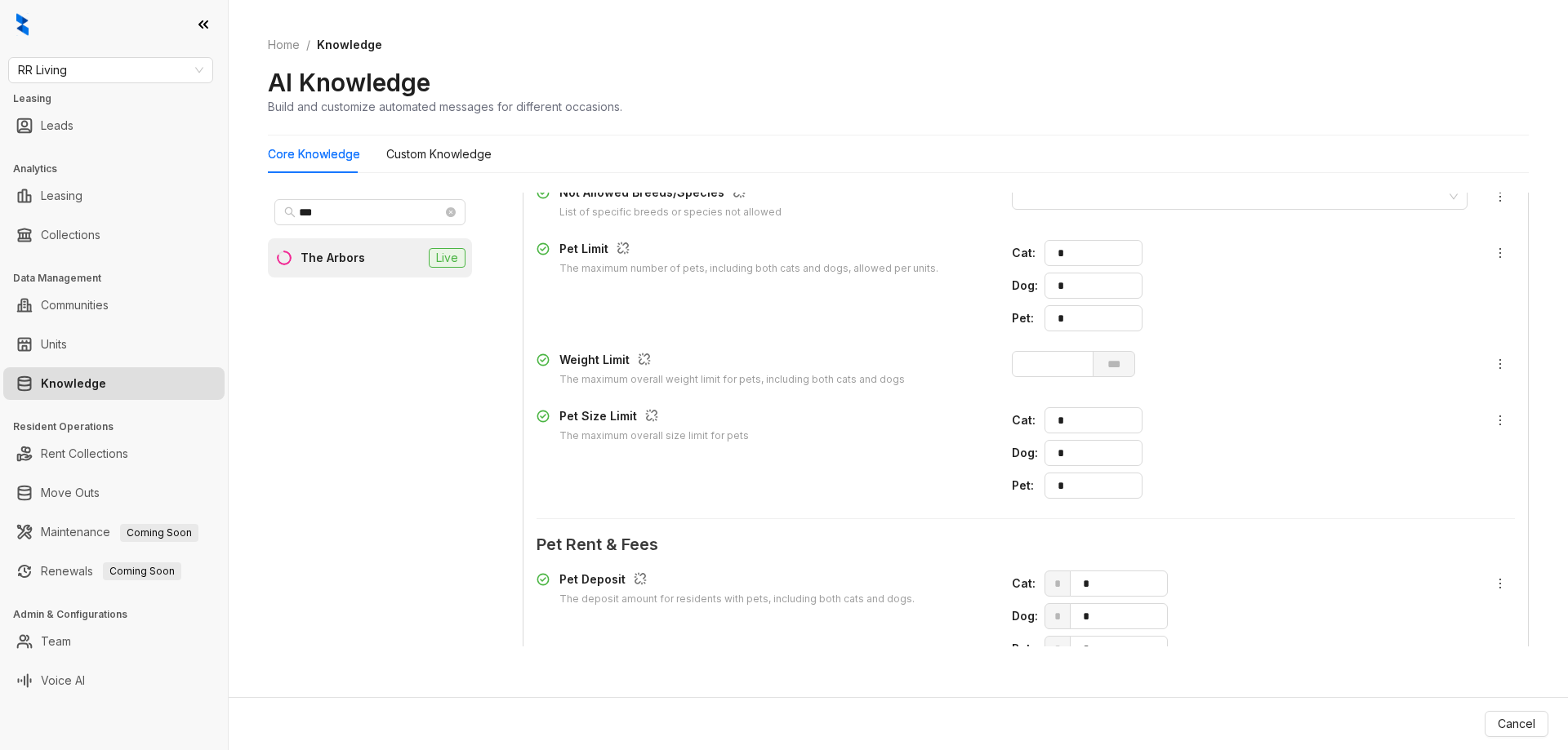
scroll to position [1540, 0]
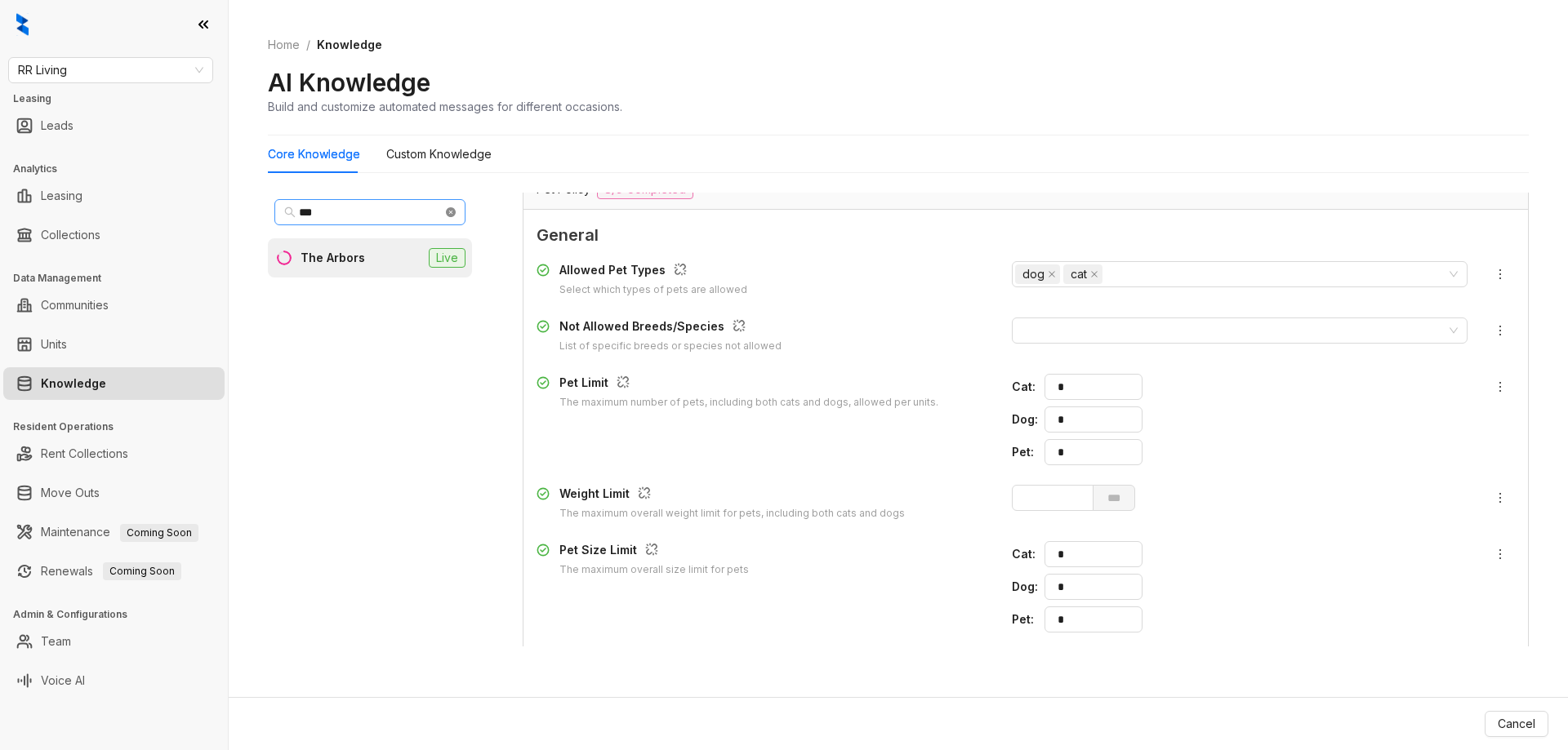
click at [446, 213] on span "***" at bounding box center [369, 212] width 191 height 26
click at [451, 213] on icon "close-circle" at bounding box center [450, 212] width 10 height 10
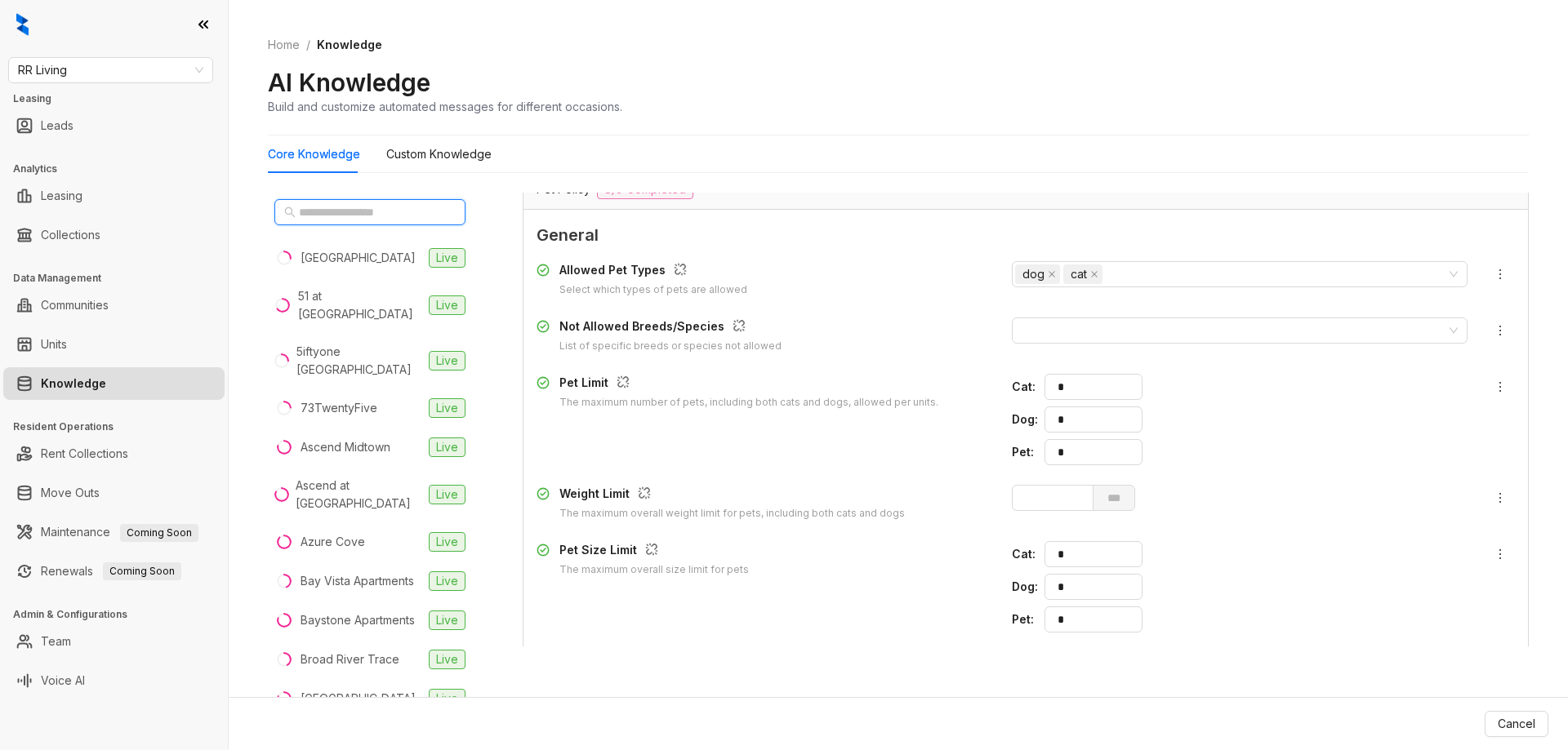
click at [397, 216] on input "text" at bounding box center [370, 212] width 143 height 18
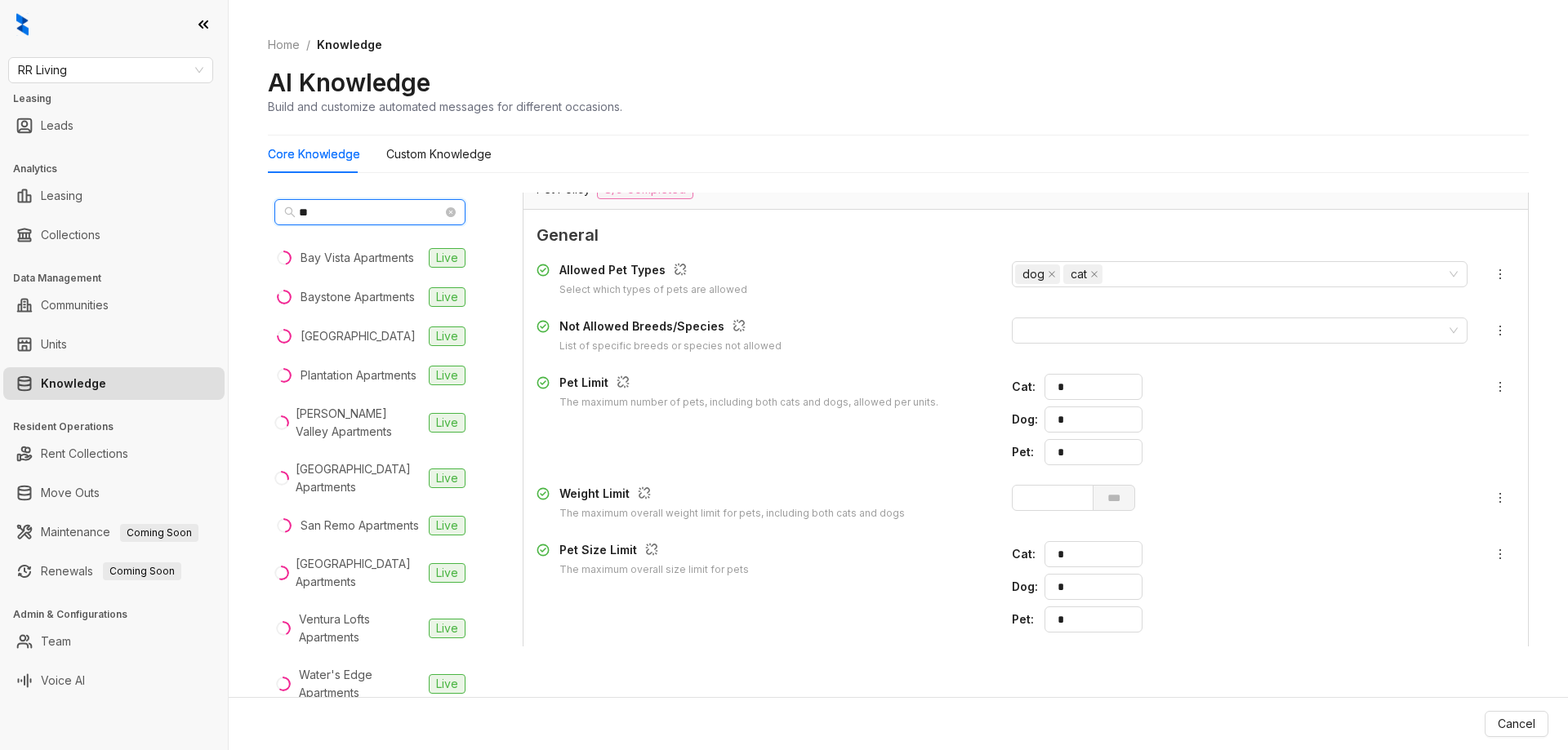
type input "*"
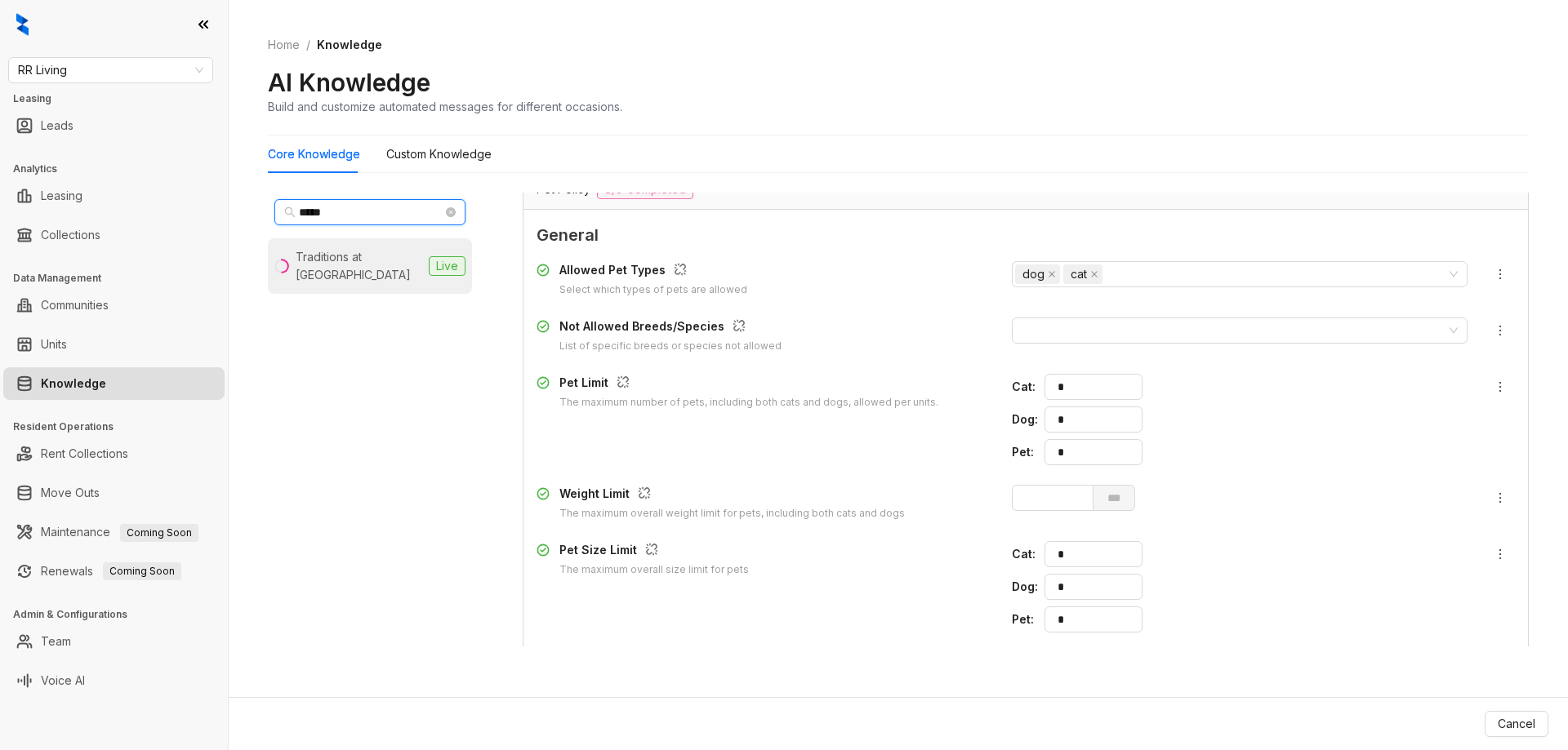
type input "*****"
click at [338, 289] on li "Traditions at [GEOGRAPHIC_DATA] Live" at bounding box center [369, 266] width 204 height 55
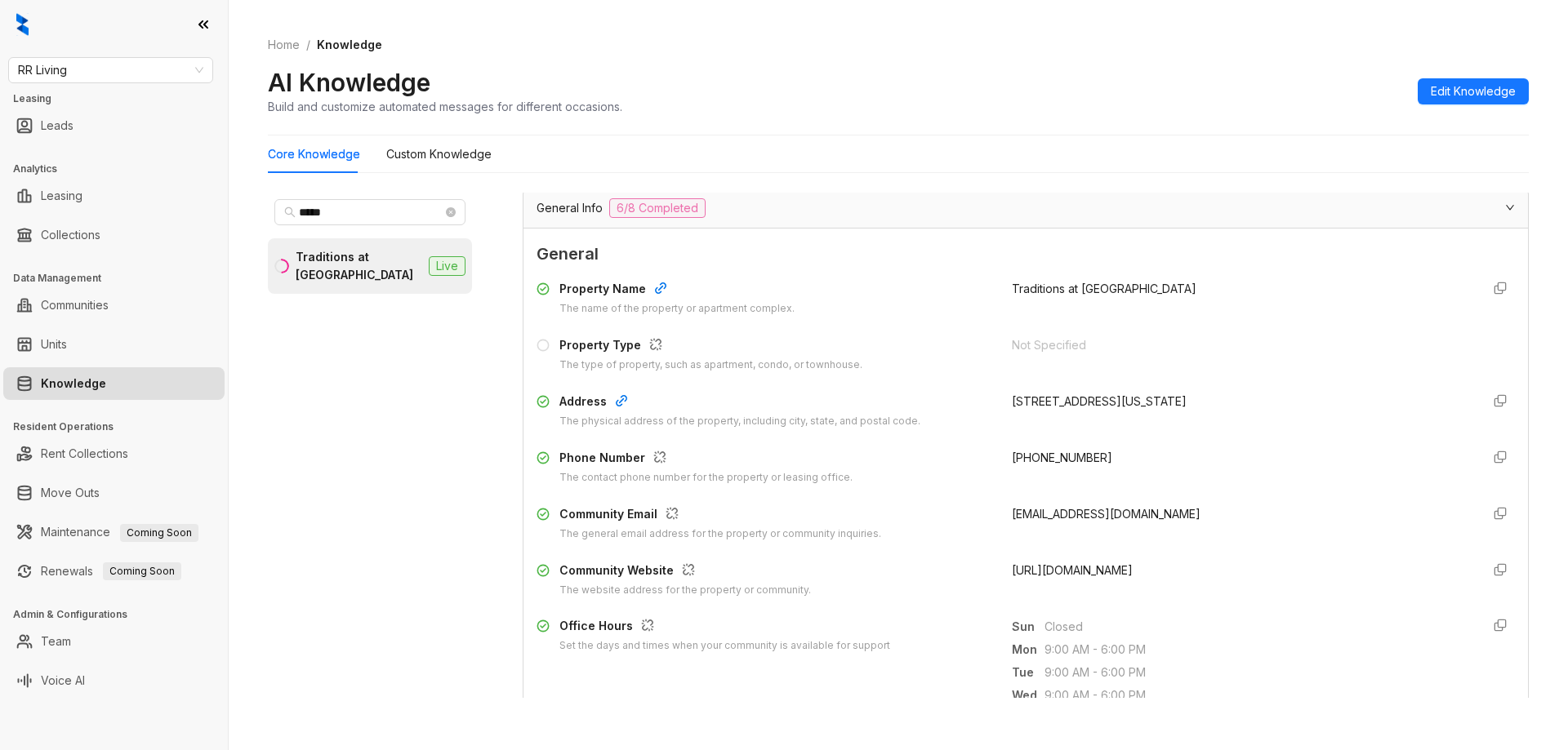
scroll to position [245, 0]
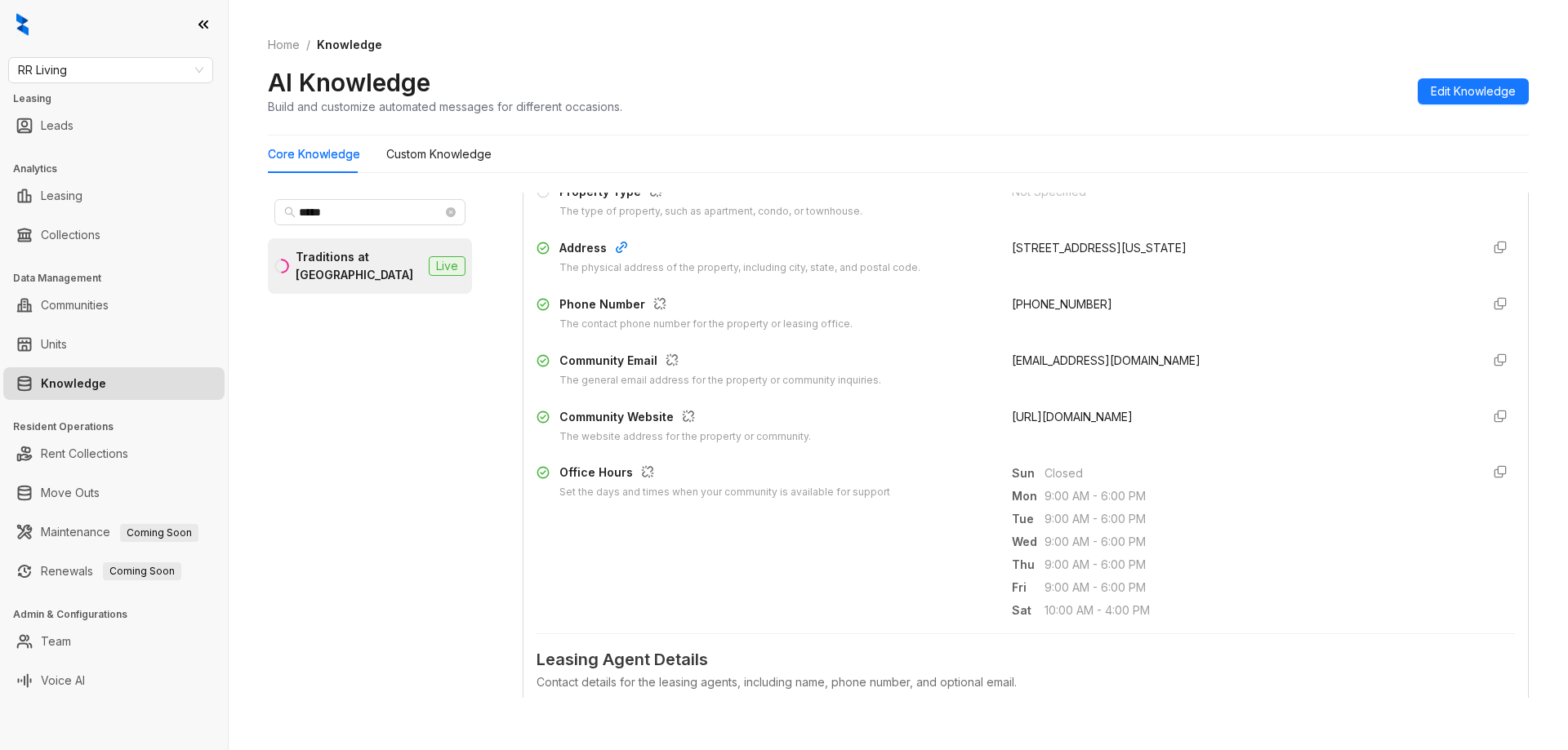
drag, startPoint x: 1471, startPoint y: 92, endPoint x: 1073, endPoint y: 330, distance: 463.7
click at [1469, 93] on span "Edit Knowledge" at bounding box center [1474, 92] width 85 height 18
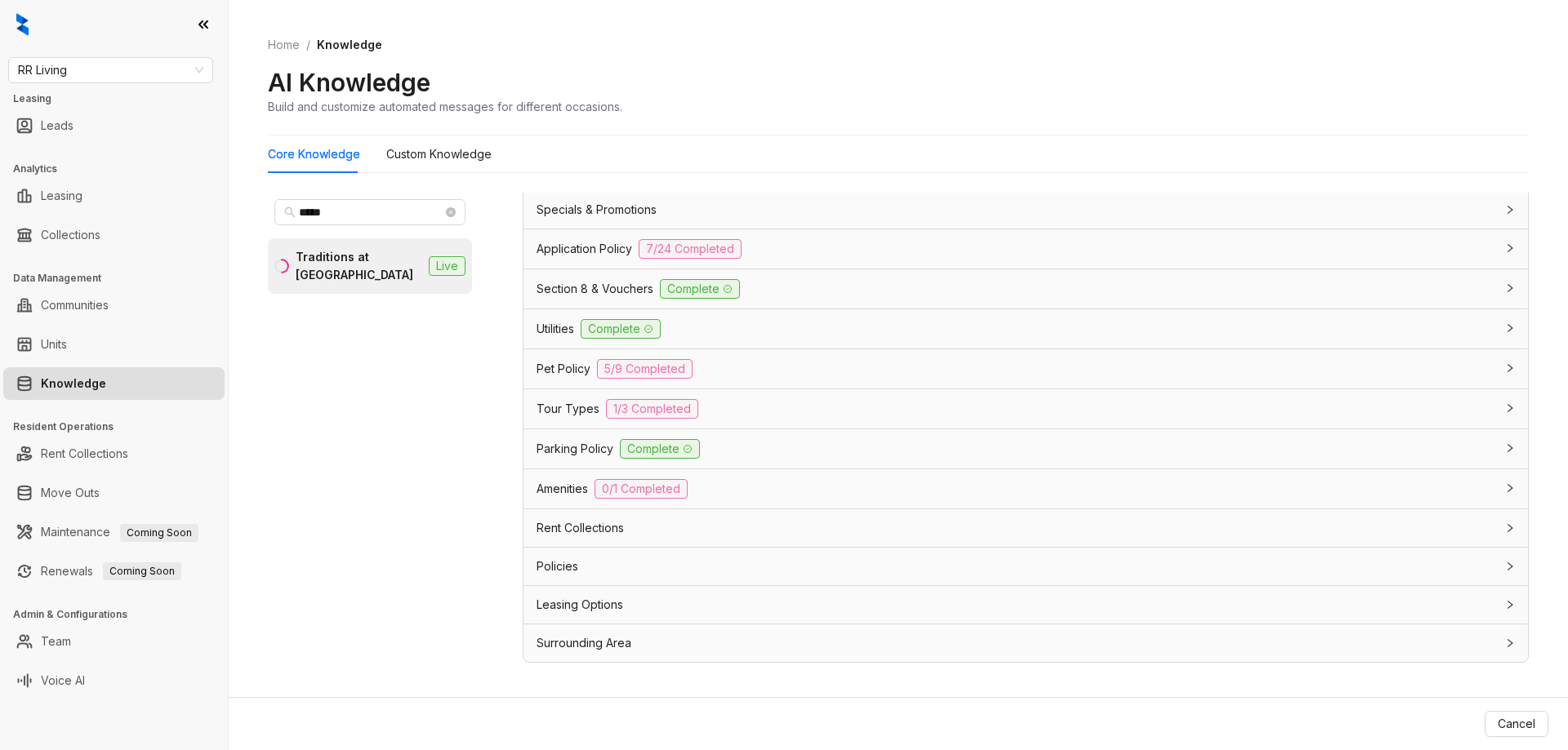
scroll to position [52, 0]
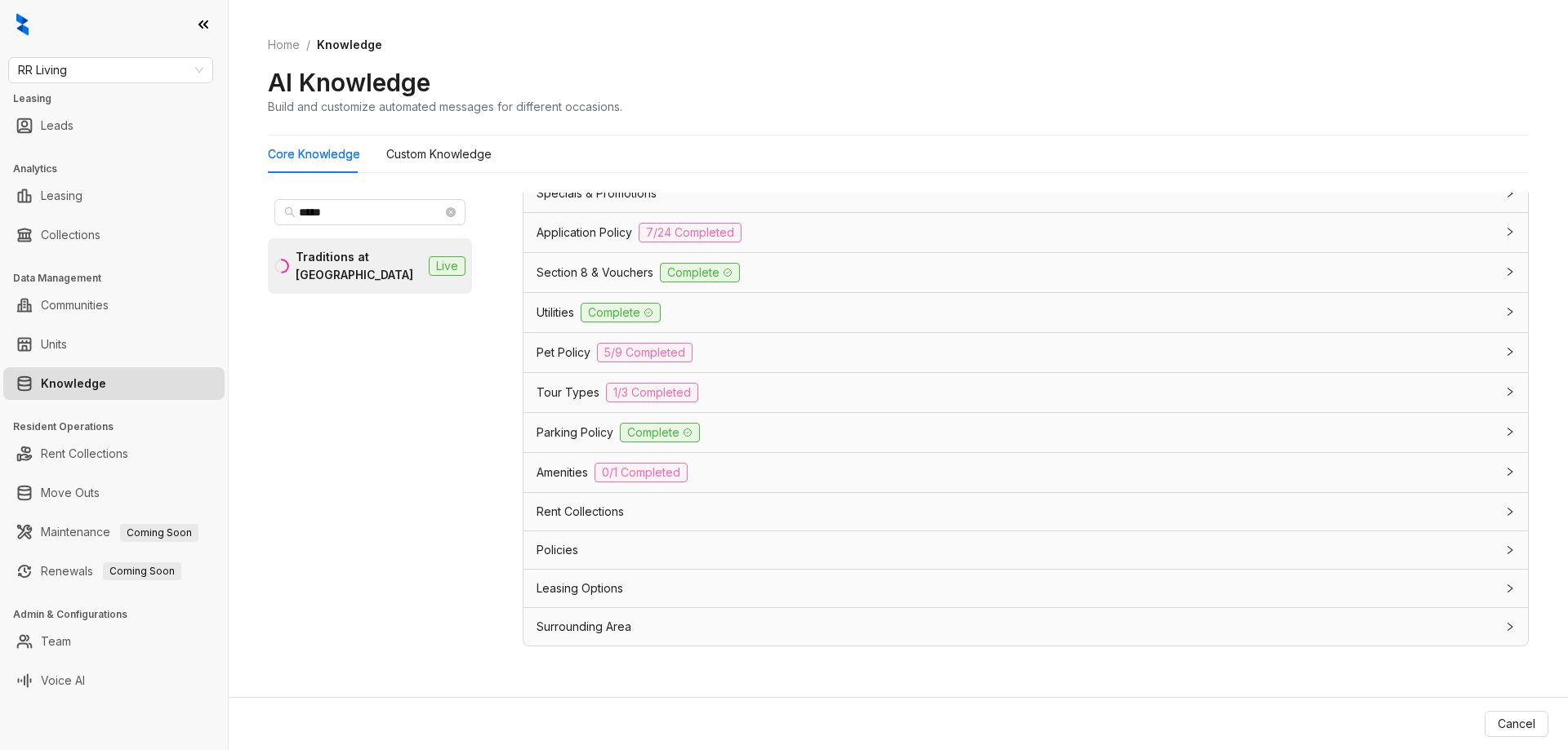
click at [728, 355] on div "Pet Policy 5/9 Completed" at bounding box center [1015, 353] width 959 height 20
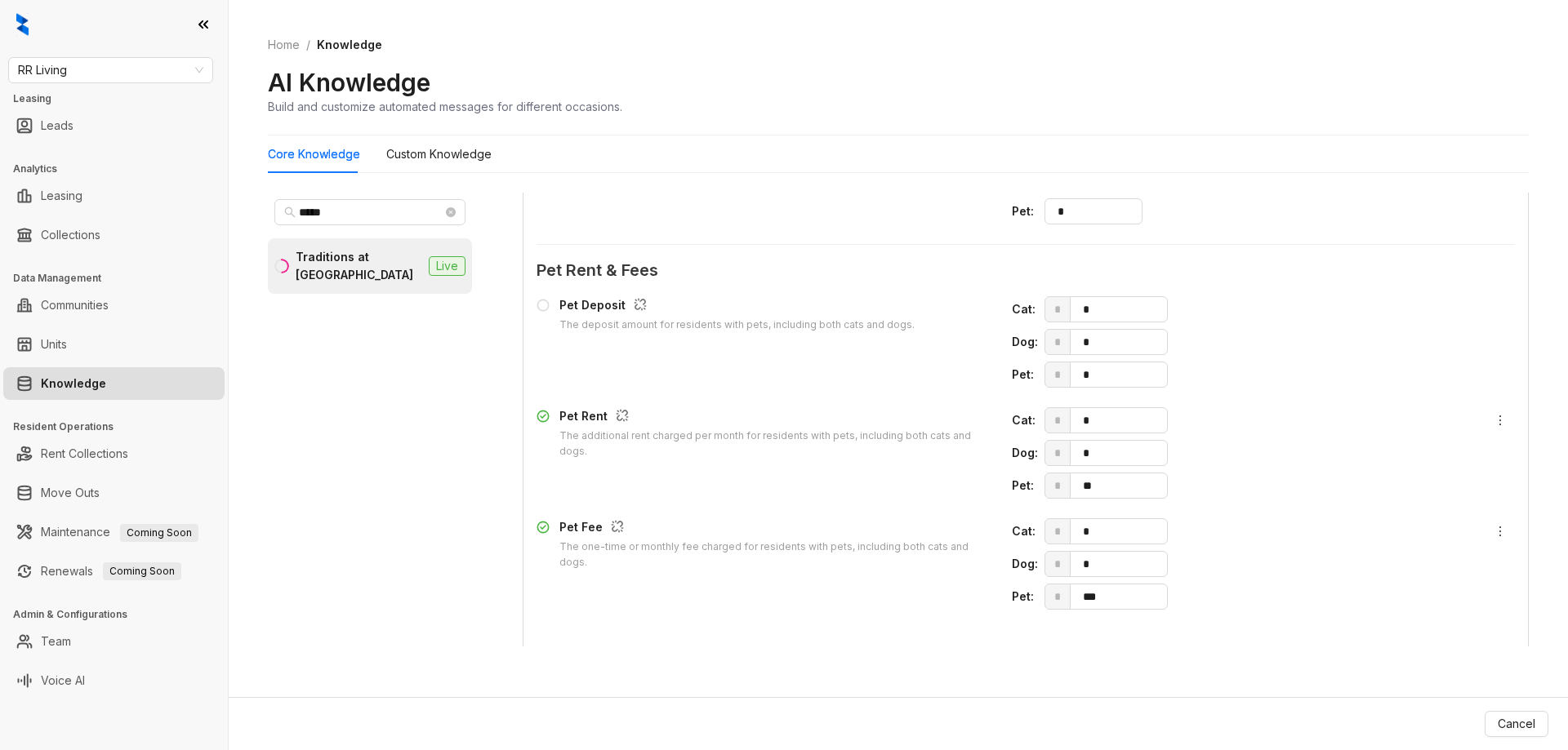
scroll to position [1620, 0]
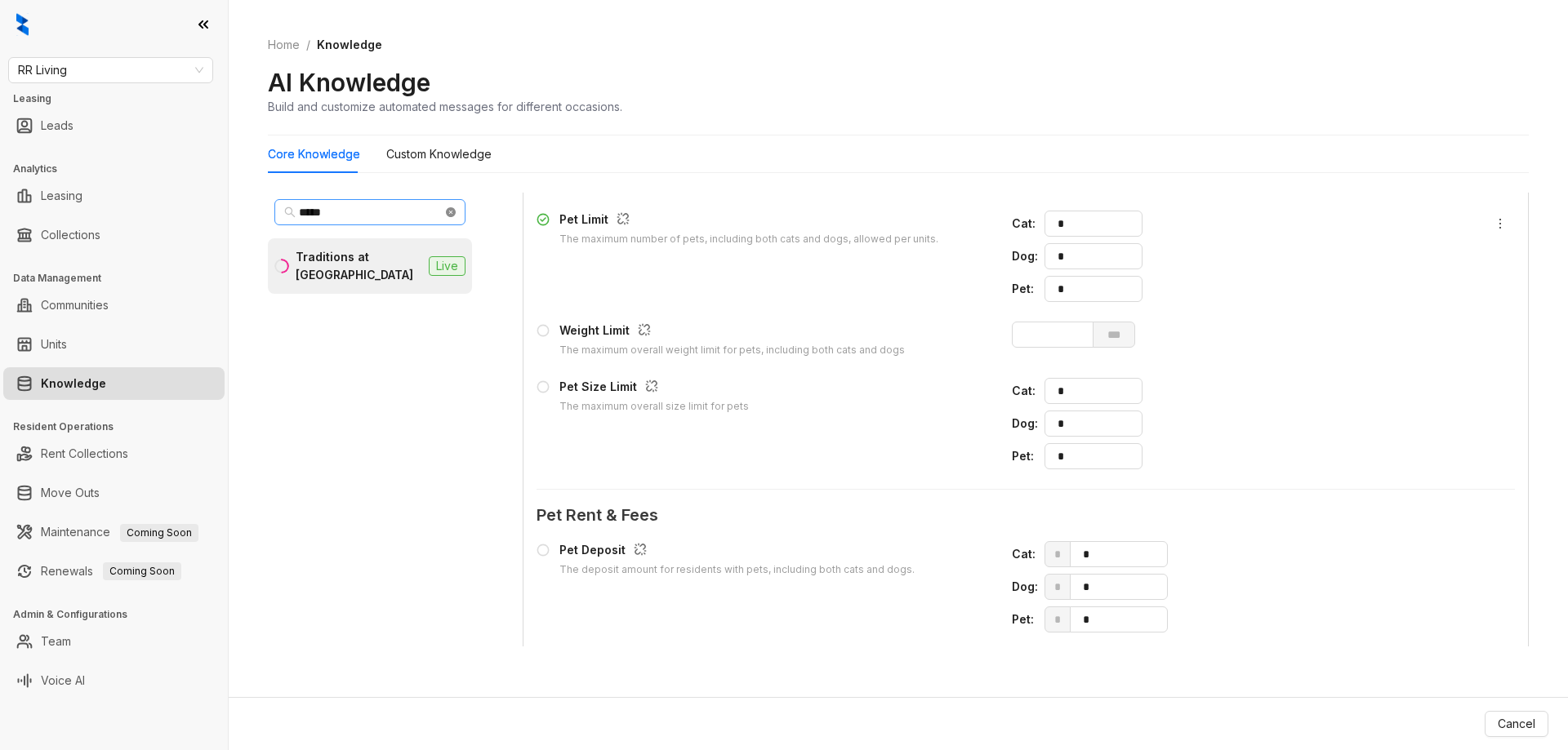
click at [452, 209] on icon "close-circle" at bounding box center [450, 212] width 10 height 10
type input "**"
click at [341, 246] on li "51 at [GEOGRAPHIC_DATA] Live" at bounding box center [369, 266] width 204 height 55
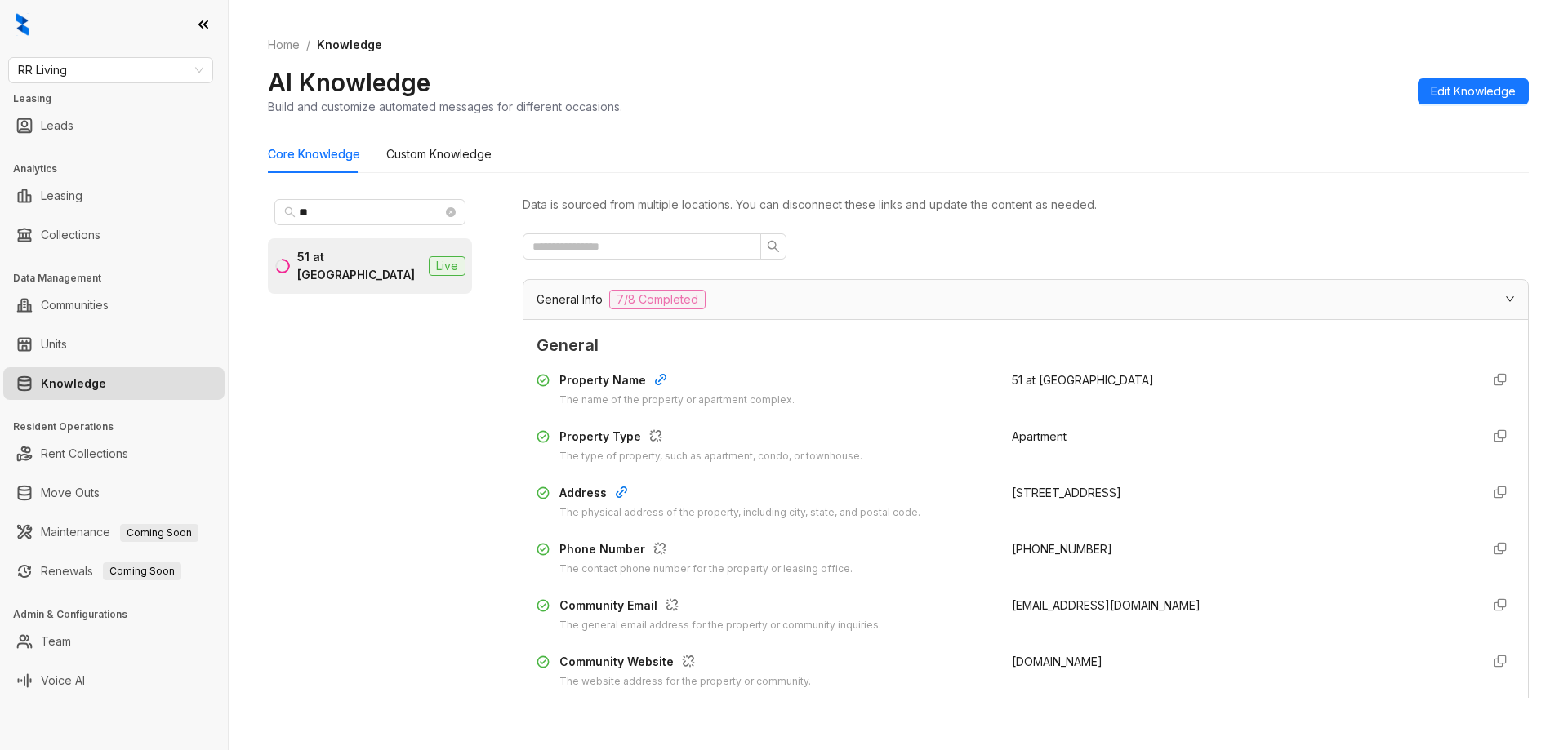
click at [1470, 98] on span "Edit Knowledge" at bounding box center [1474, 92] width 85 height 18
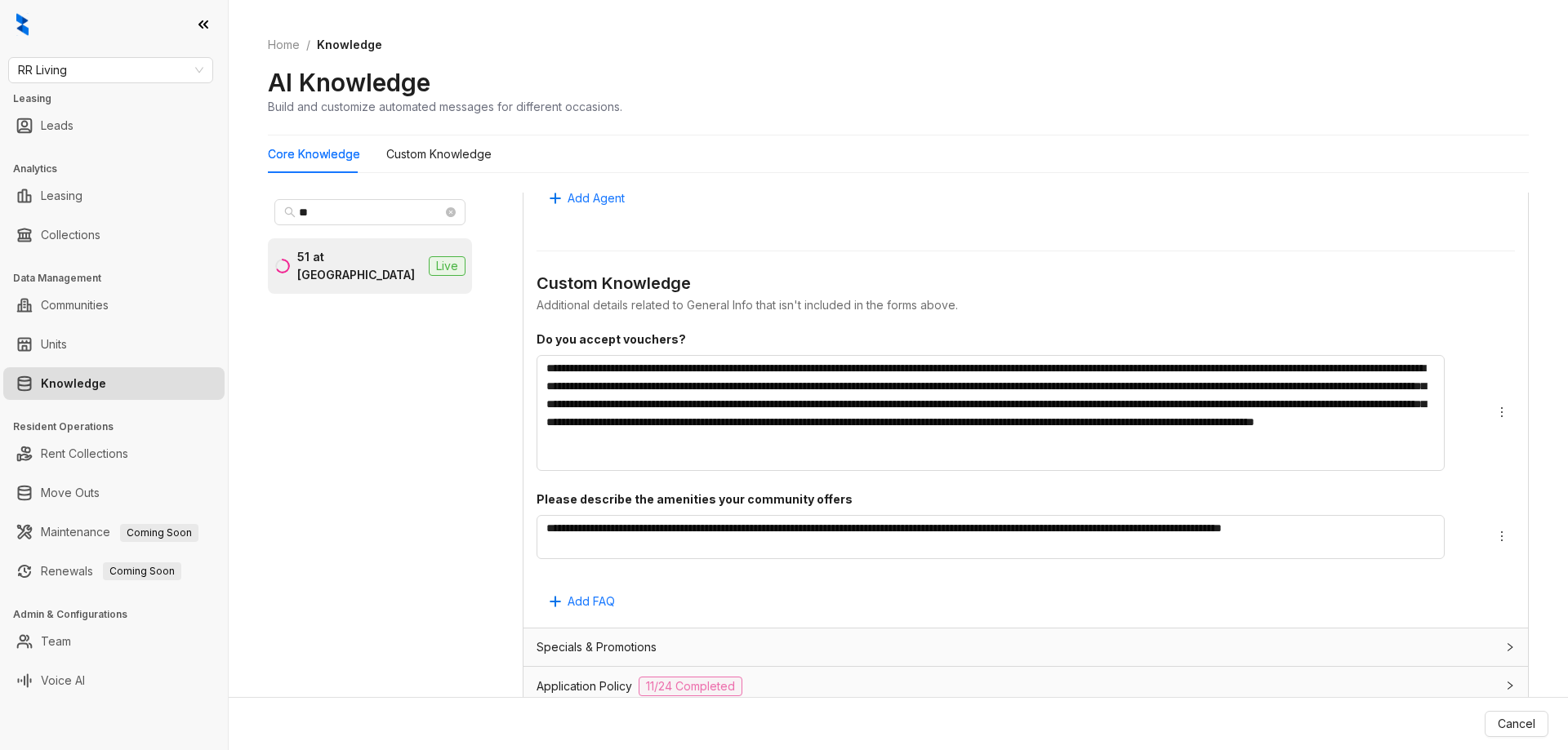
scroll to position [1382, 0]
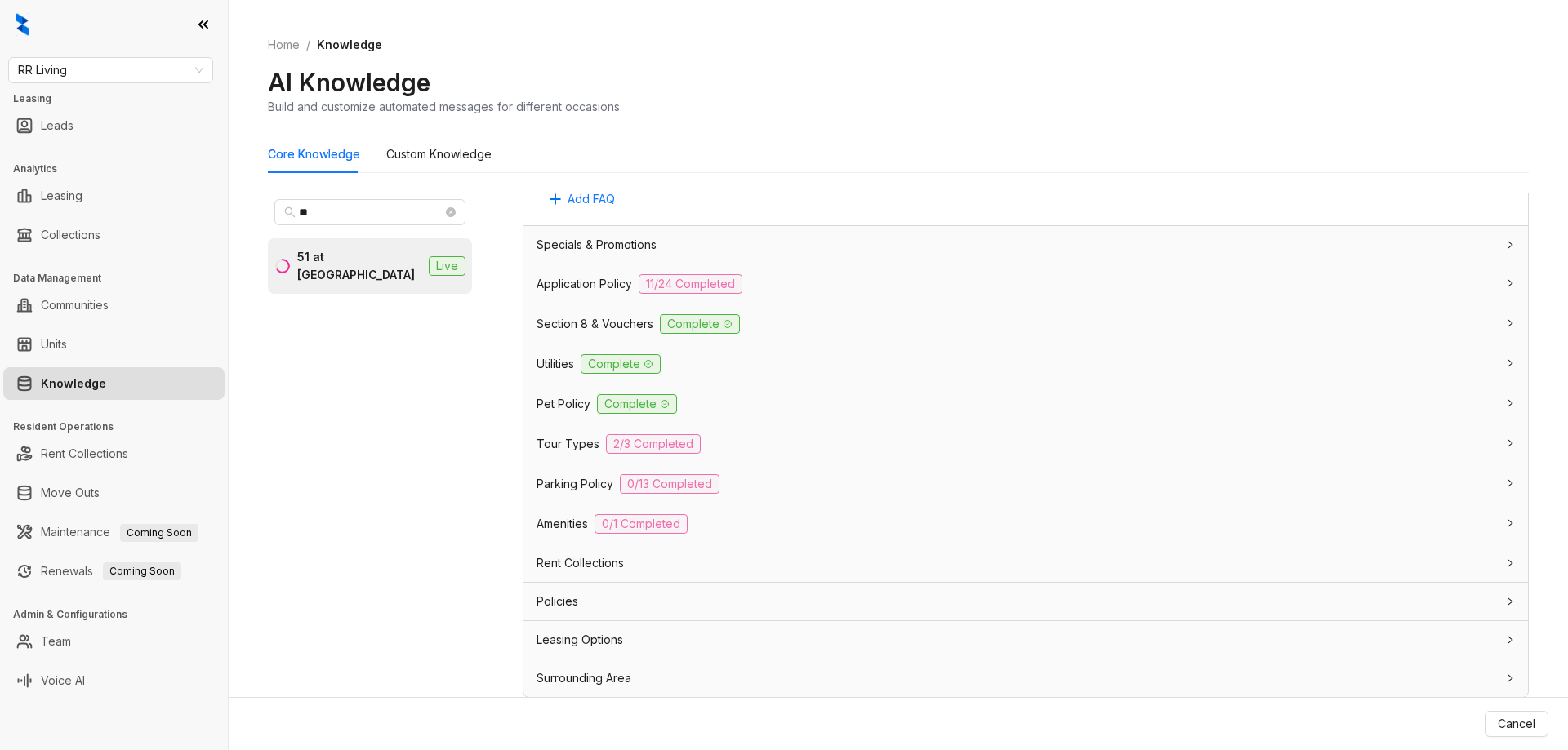
click at [756, 414] on div "Pet Policy Complete" at bounding box center [1015, 404] width 959 height 20
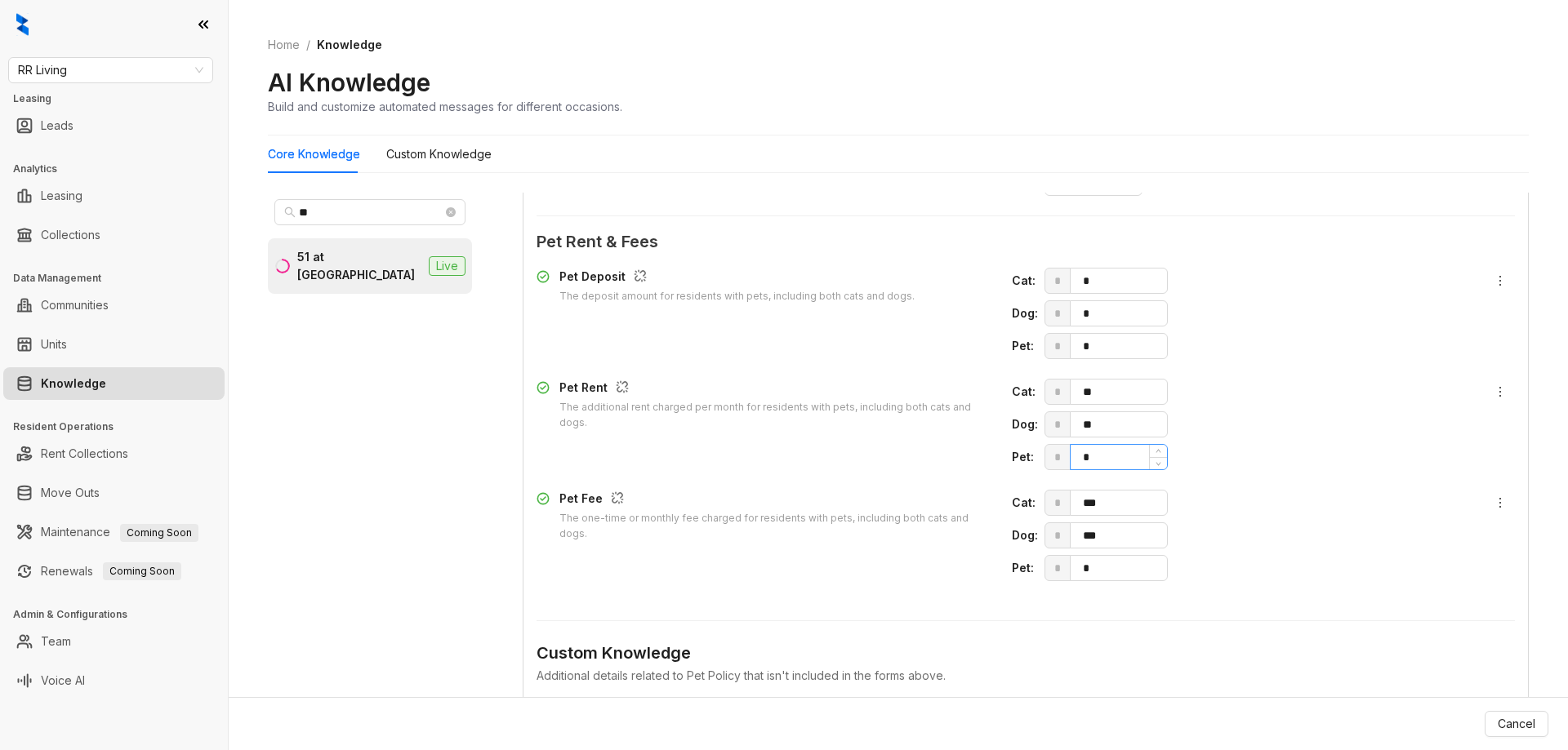
scroll to position [2035, 0]
click at [452, 212] on icon "close-circle" at bounding box center [450, 212] width 10 height 10
type input "******"
click at [378, 257] on div "Legacy at [GEOGRAPHIC_DATA]" at bounding box center [358, 267] width 126 height 36
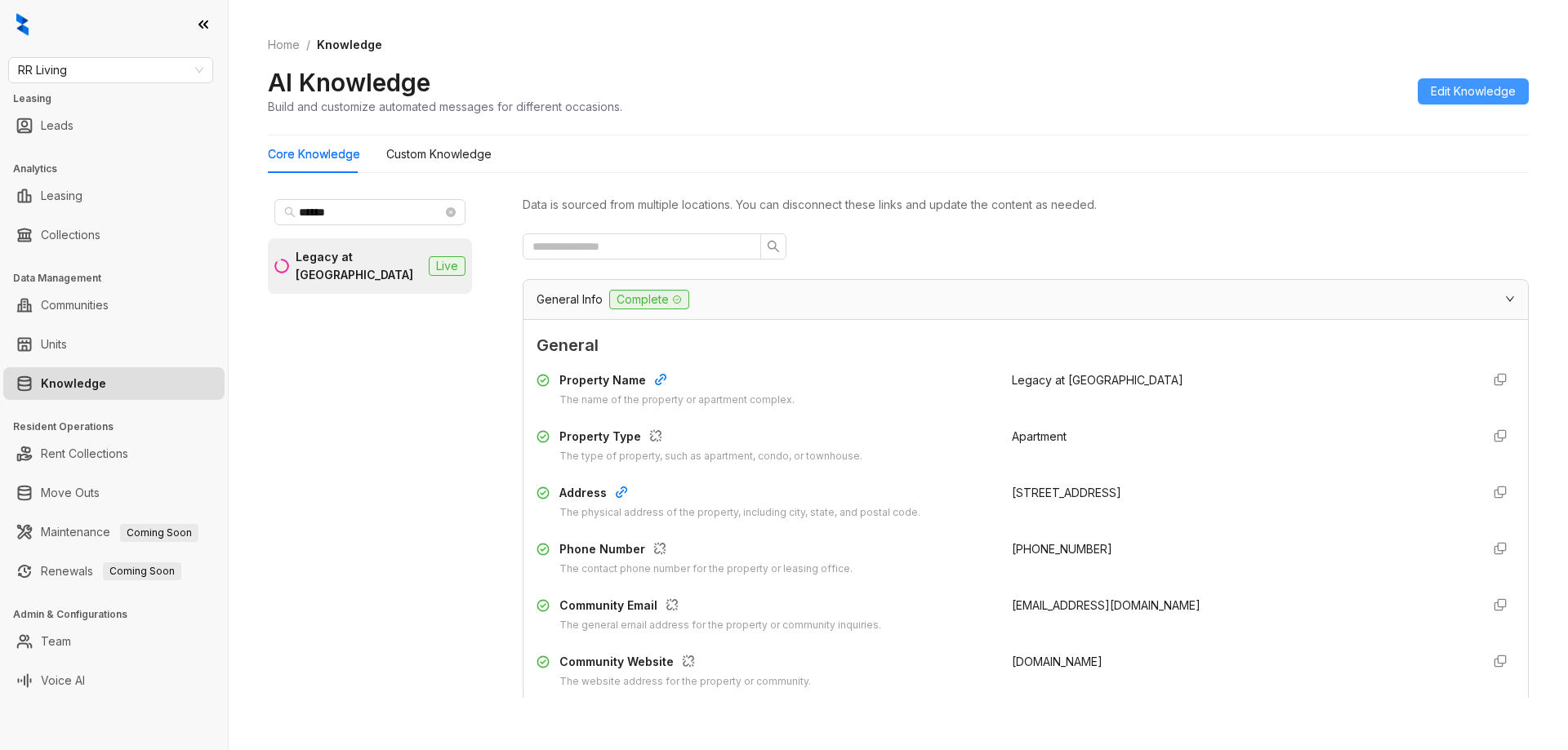
click at [1467, 91] on span "Edit Knowledge" at bounding box center [1474, 92] width 85 height 18
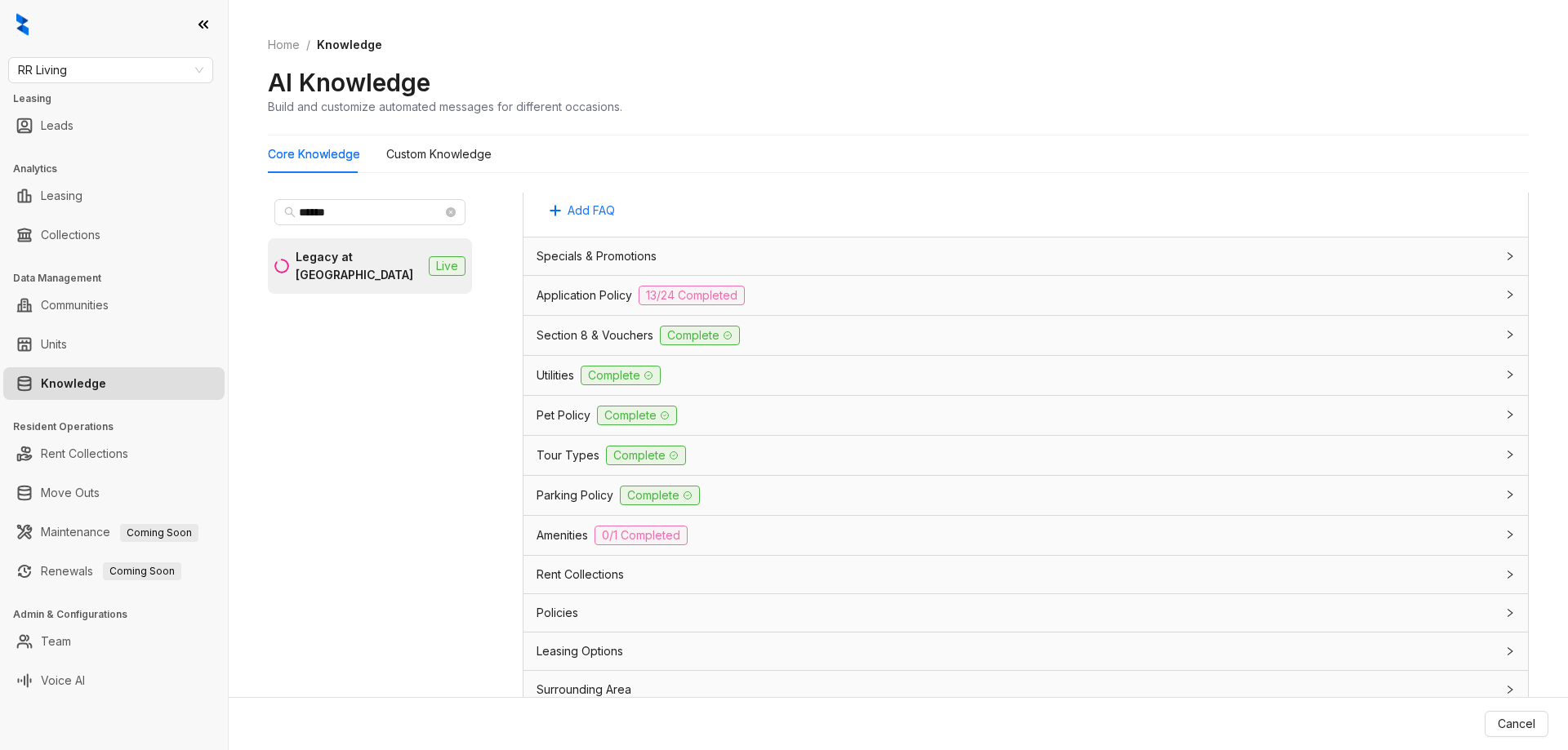
scroll to position [1632, 0]
click at [694, 409] on div "Pet Policy Complete" at bounding box center [1015, 414] width 959 height 20
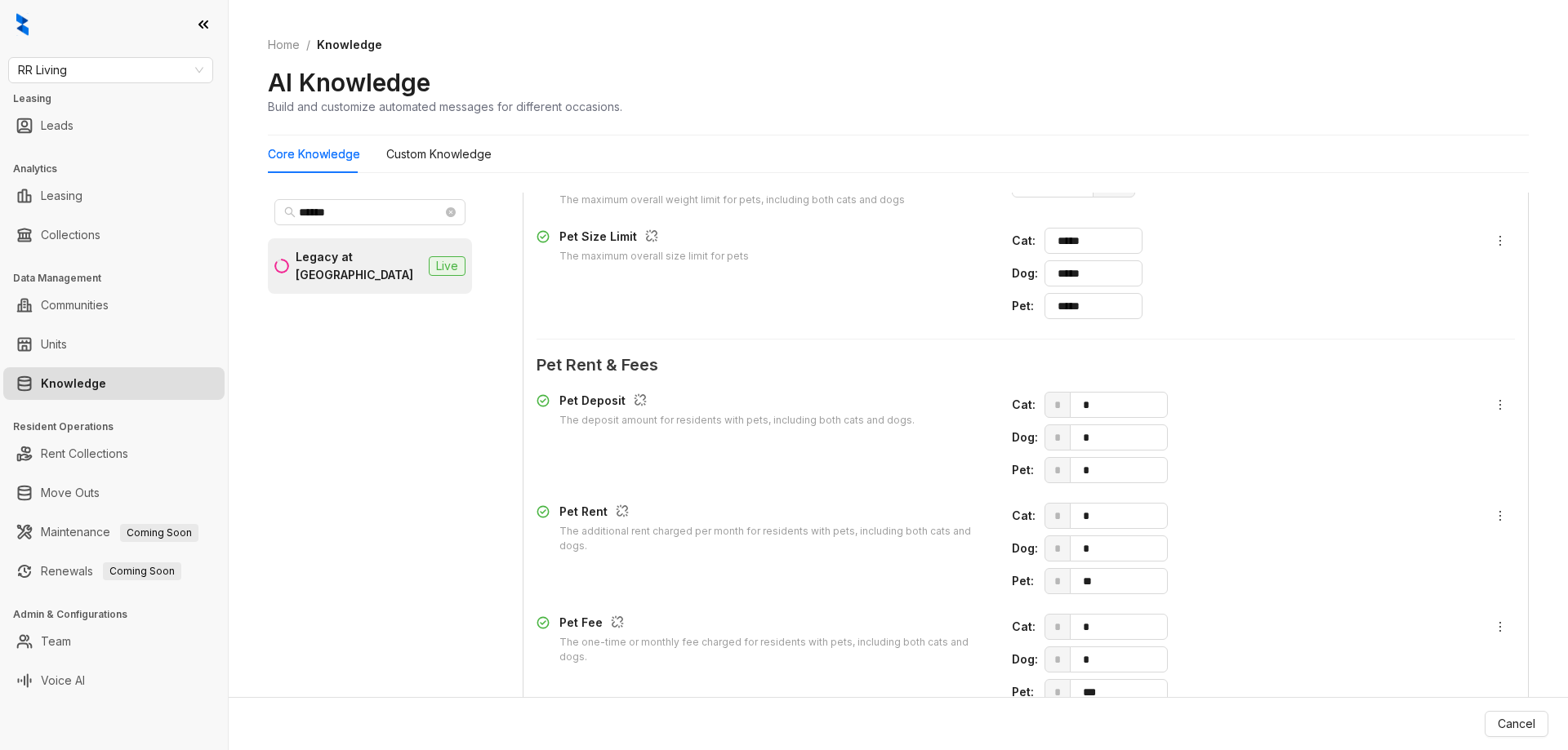
scroll to position [2285, 0]
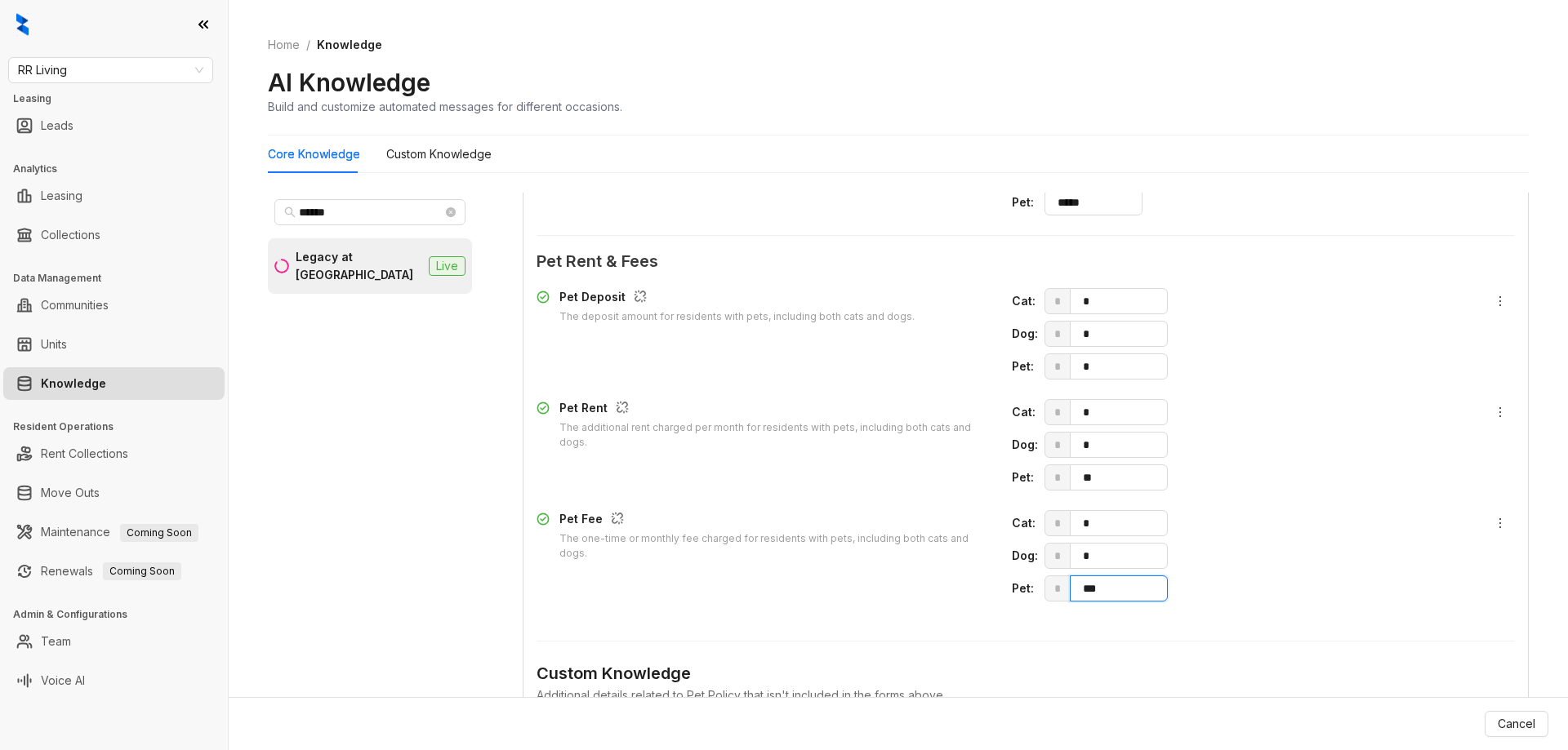
drag, startPoint x: 1102, startPoint y: 589, endPoint x: 1026, endPoint y: 584, distance: 76.2
click at [1025, 589] on div "Pet : * ***" at bounding box center [1240, 588] width 456 height 26
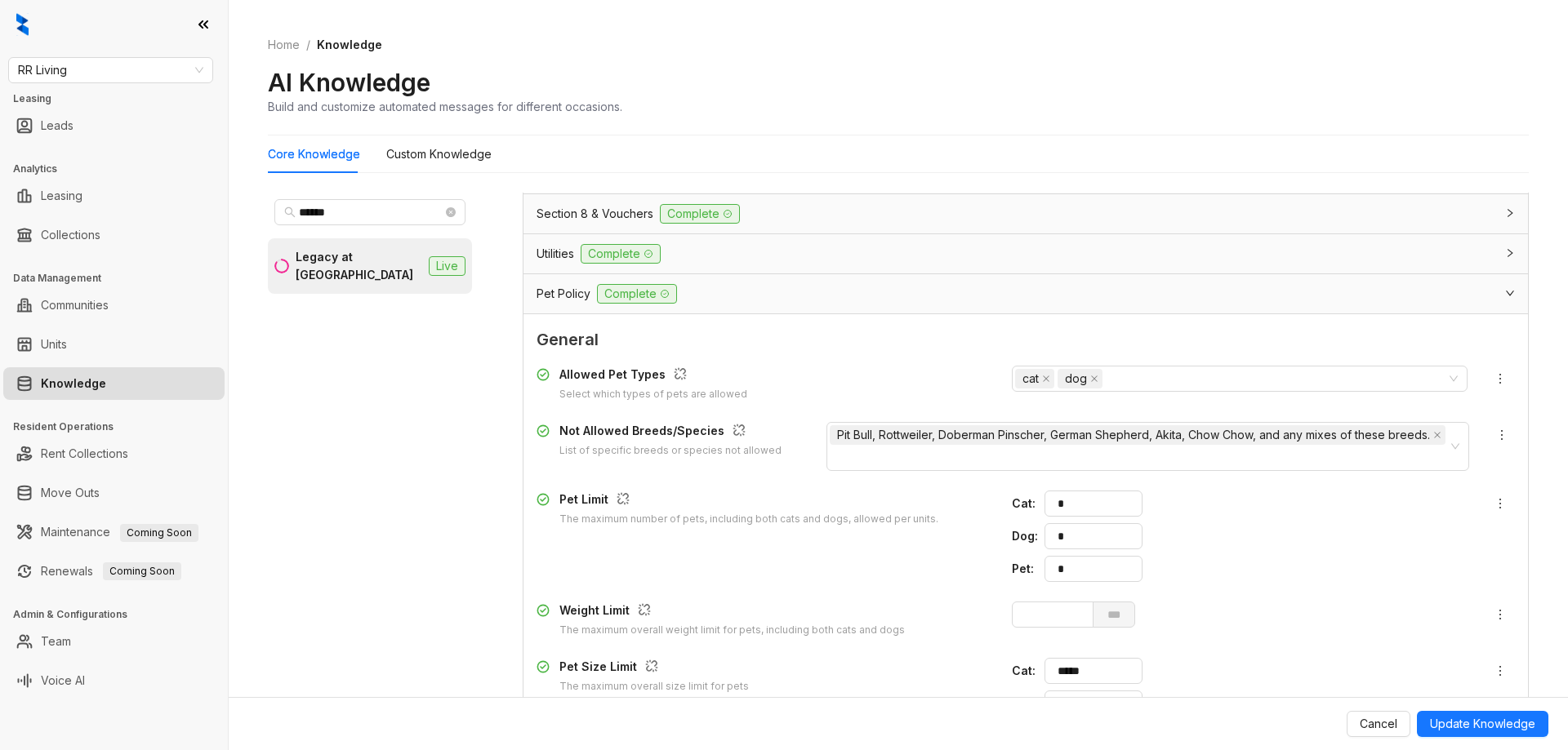
scroll to position [1877, 0]
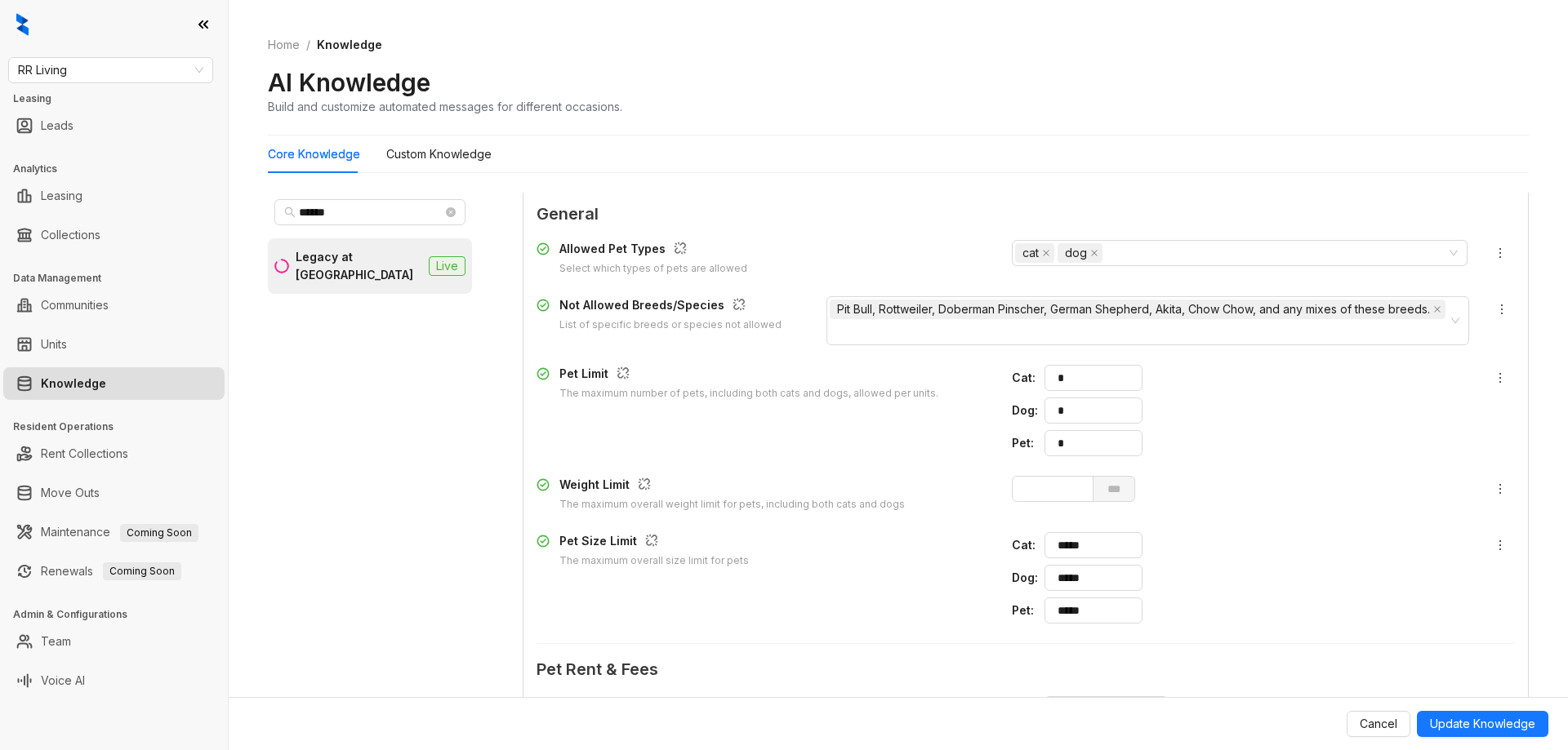
type input "***"
drag, startPoint x: 1019, startPoint y: 440, endPoint x: 1000, endPoint y: 439, distance: 19.0
click at [1012, 439] on div "Pet : *" at bounding box center [1240, 443] width 456 height 26
type input "*"
click at [1479, 723] on span "Update Knowledge" at bounding box center [1483, 724] width 105 height 18
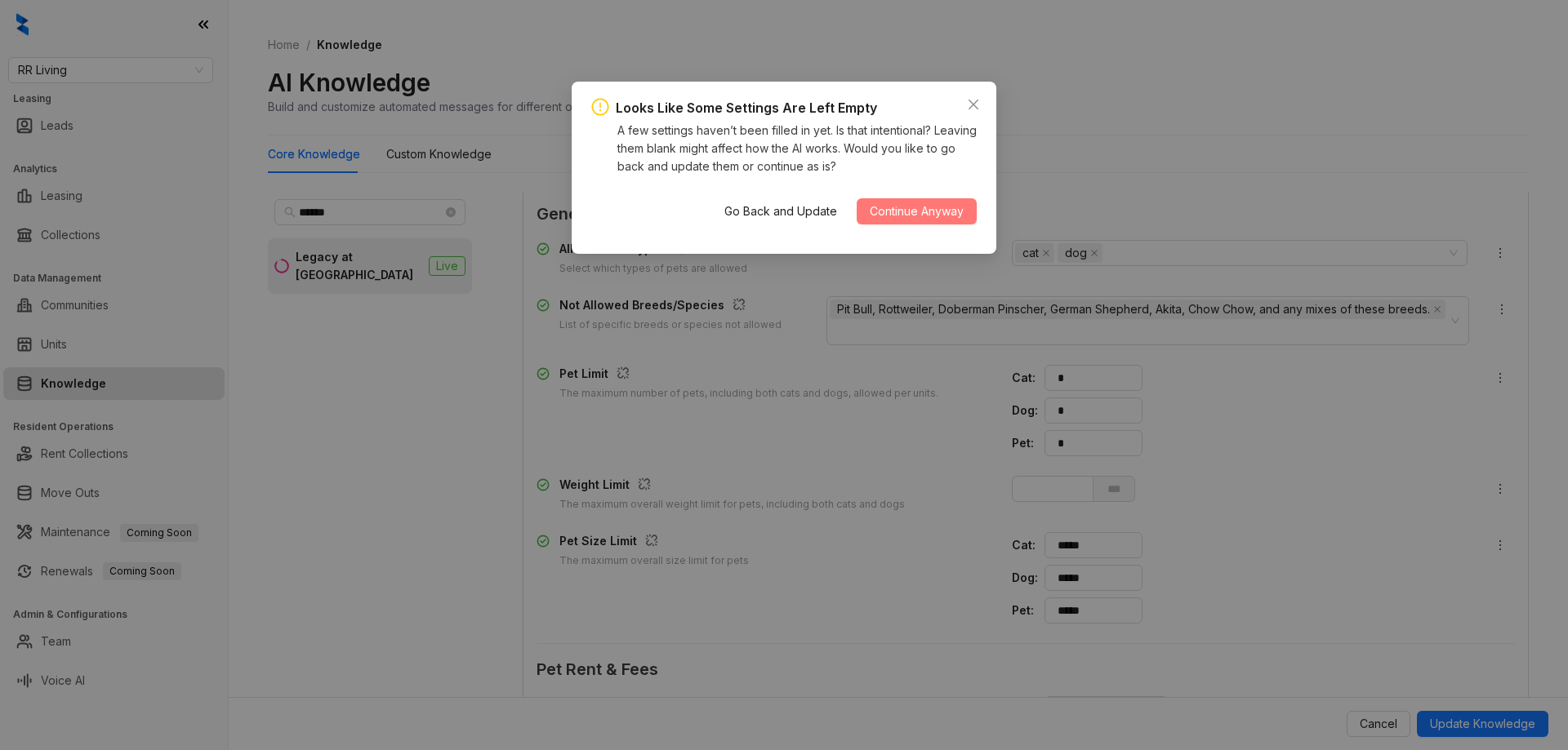
click at [913, 221] on button "Continue Anyway" at bounding box center [916, 211] width 120 height 26
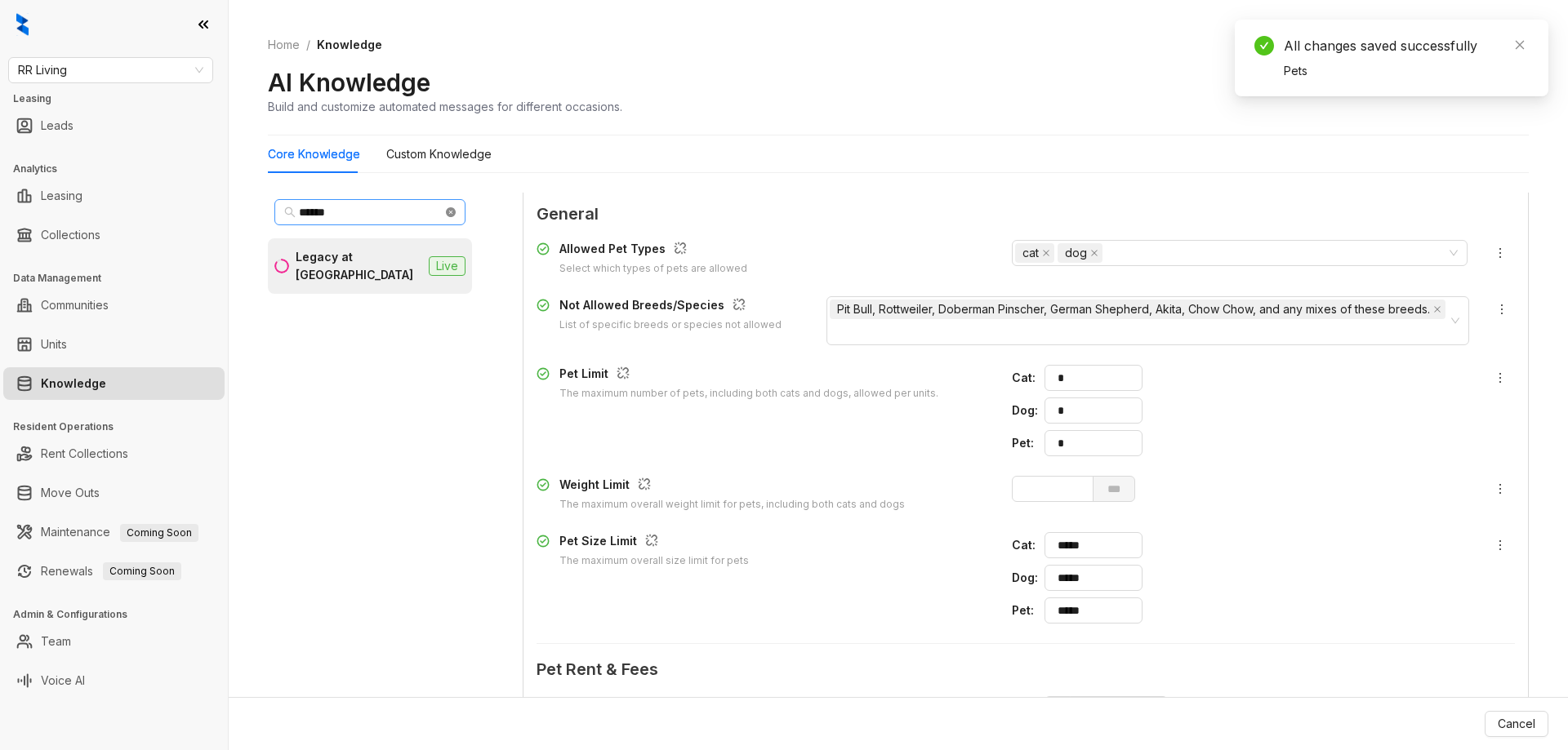
click at [447, 216] on icon "close-circle" at bounding box center [450, 212] width 10 height 10
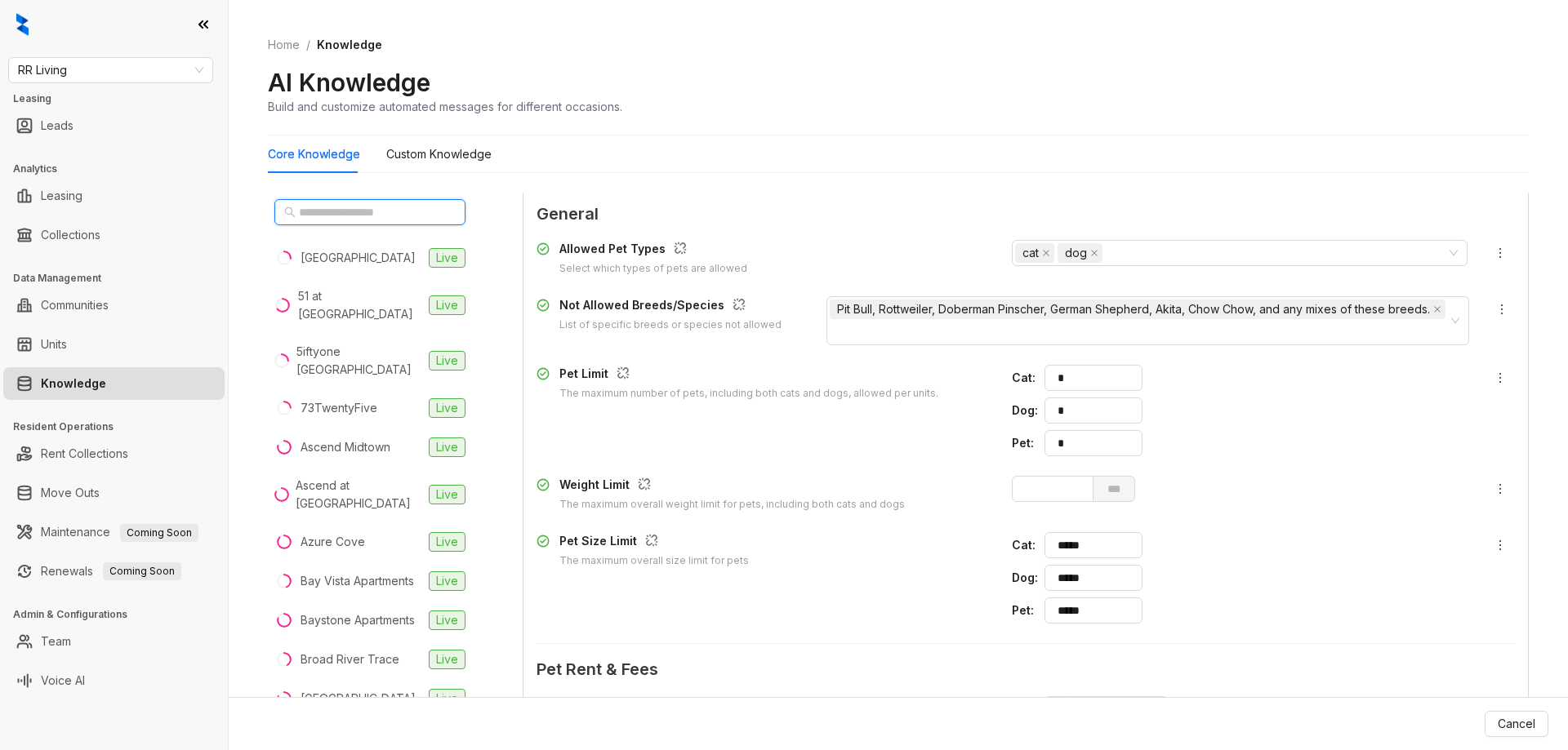
type input "*"
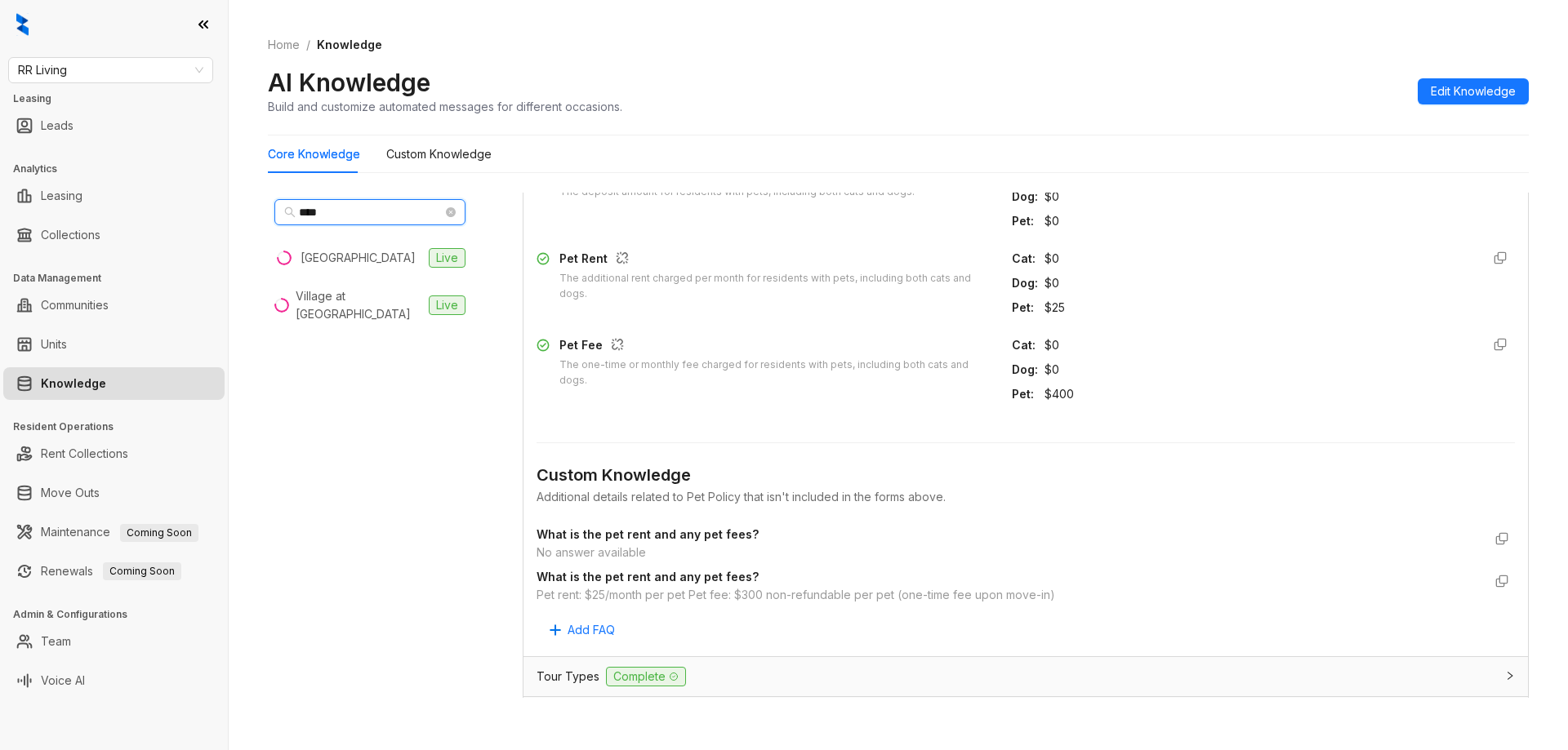
scroll to position [1406, 0]
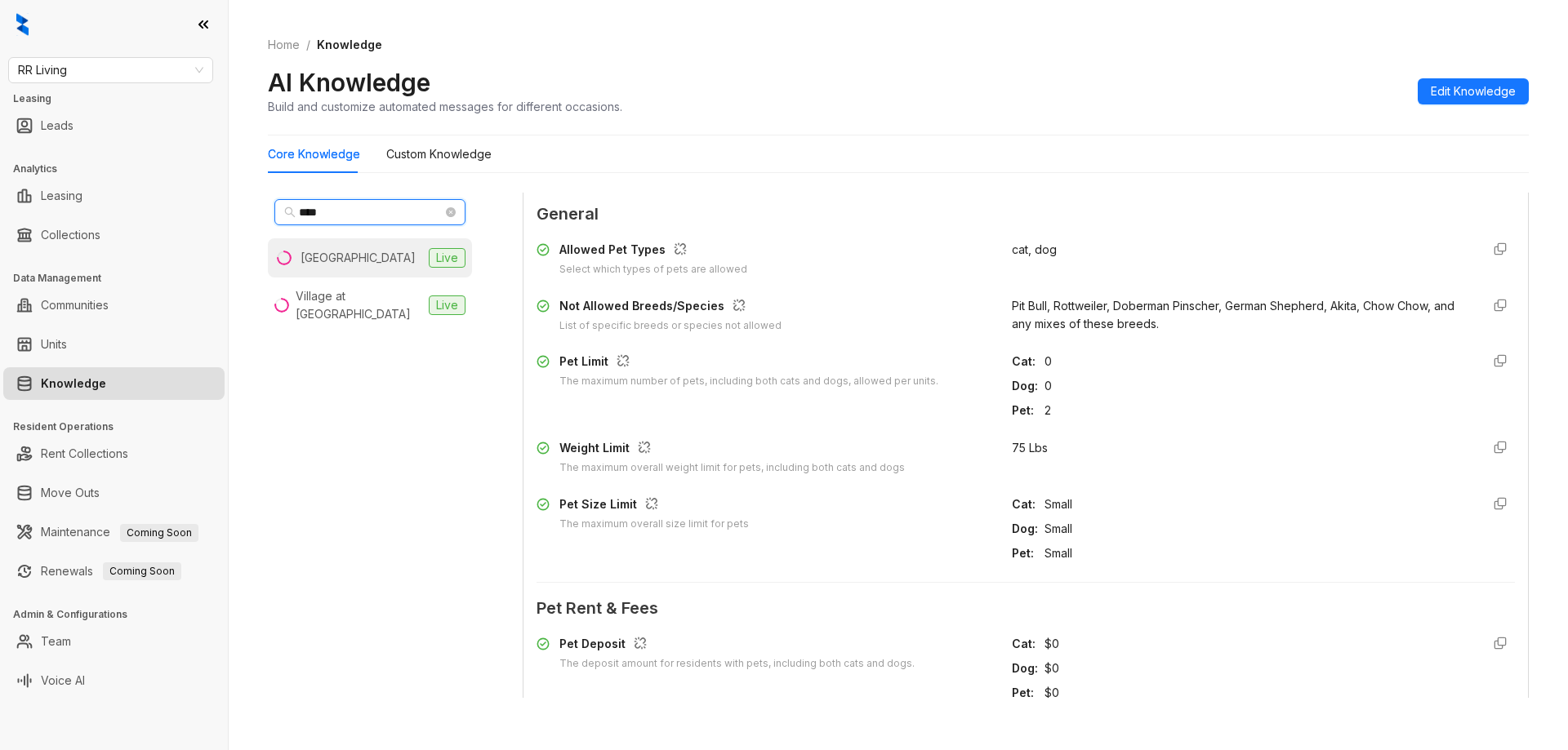
type input "****"
click at [381, 248] on li "[GEOGRAPHIC_DATA] Apartments Live" at bounding box center [369, 258] width 204 height 39
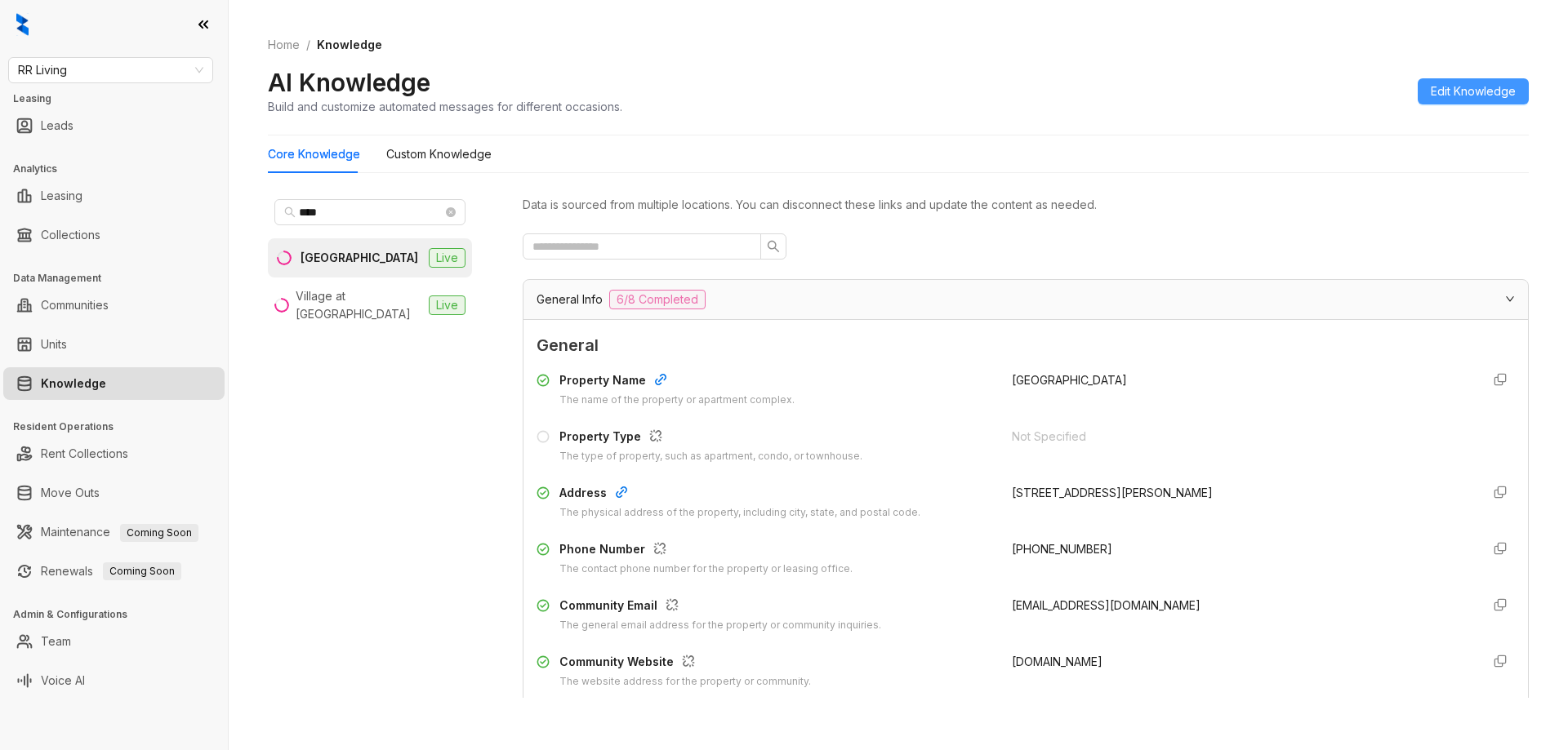
click at [1428, 86] on button "Edit Knowledge" at bounding box center [1473, 91] width 111 height 26
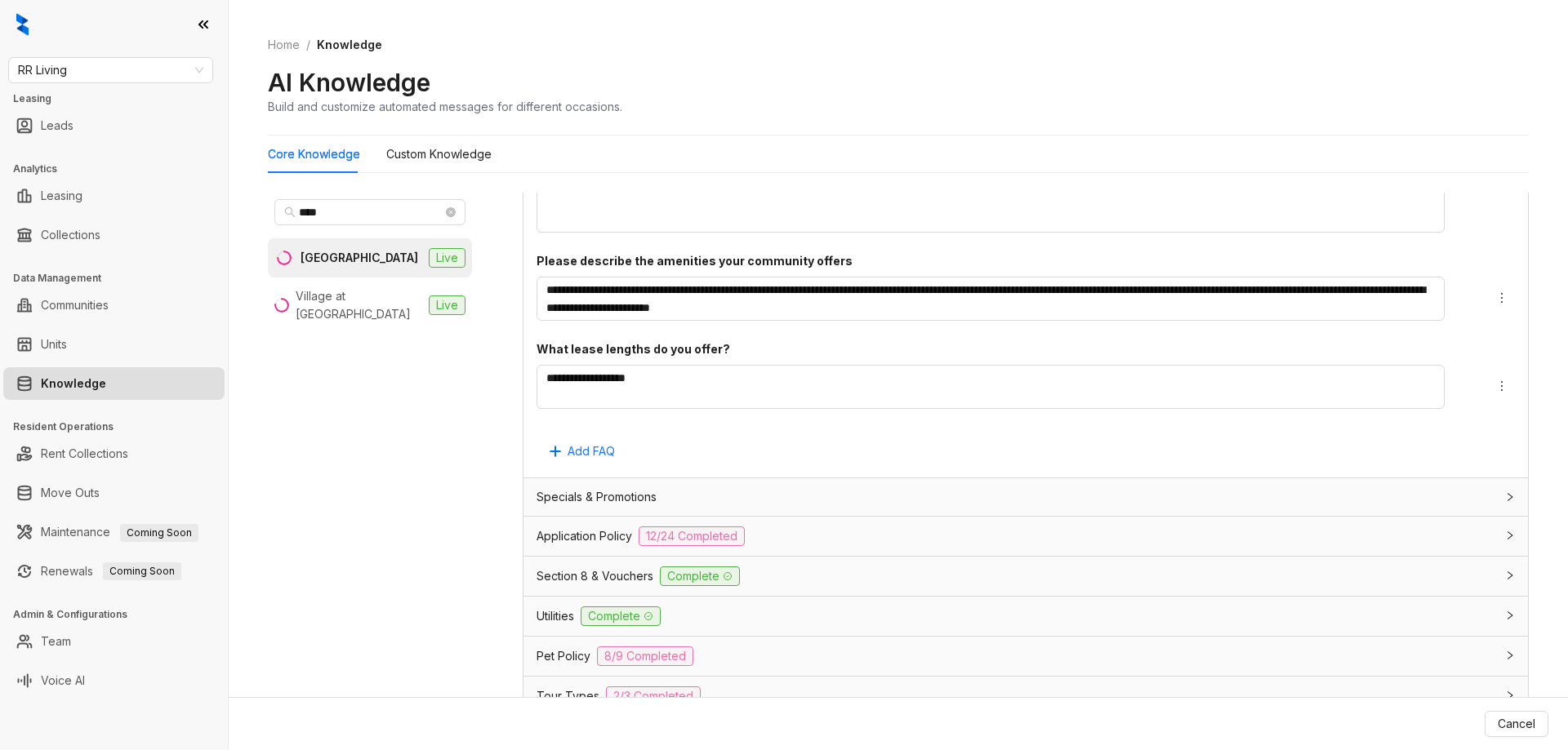
scroll to position [1558, 0]
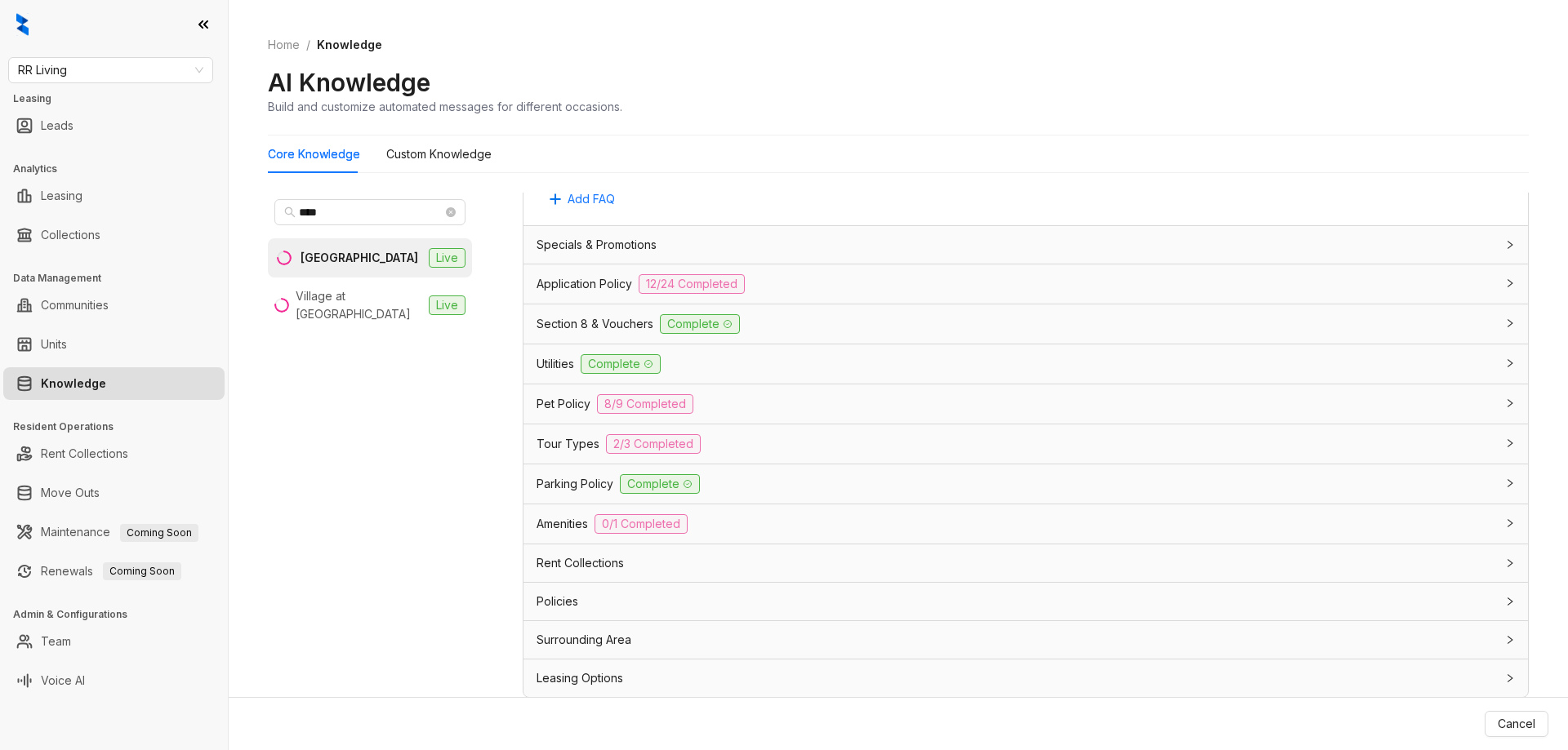
drag, startPoint x: 745, startPoint y: 402, endPoint x: 828, endPoint y: 640, distance: 252.1
click at [746, 402] on div "Pet Policy 8/9 Completed" at bounding box center [1015, 404] width 959 height 20
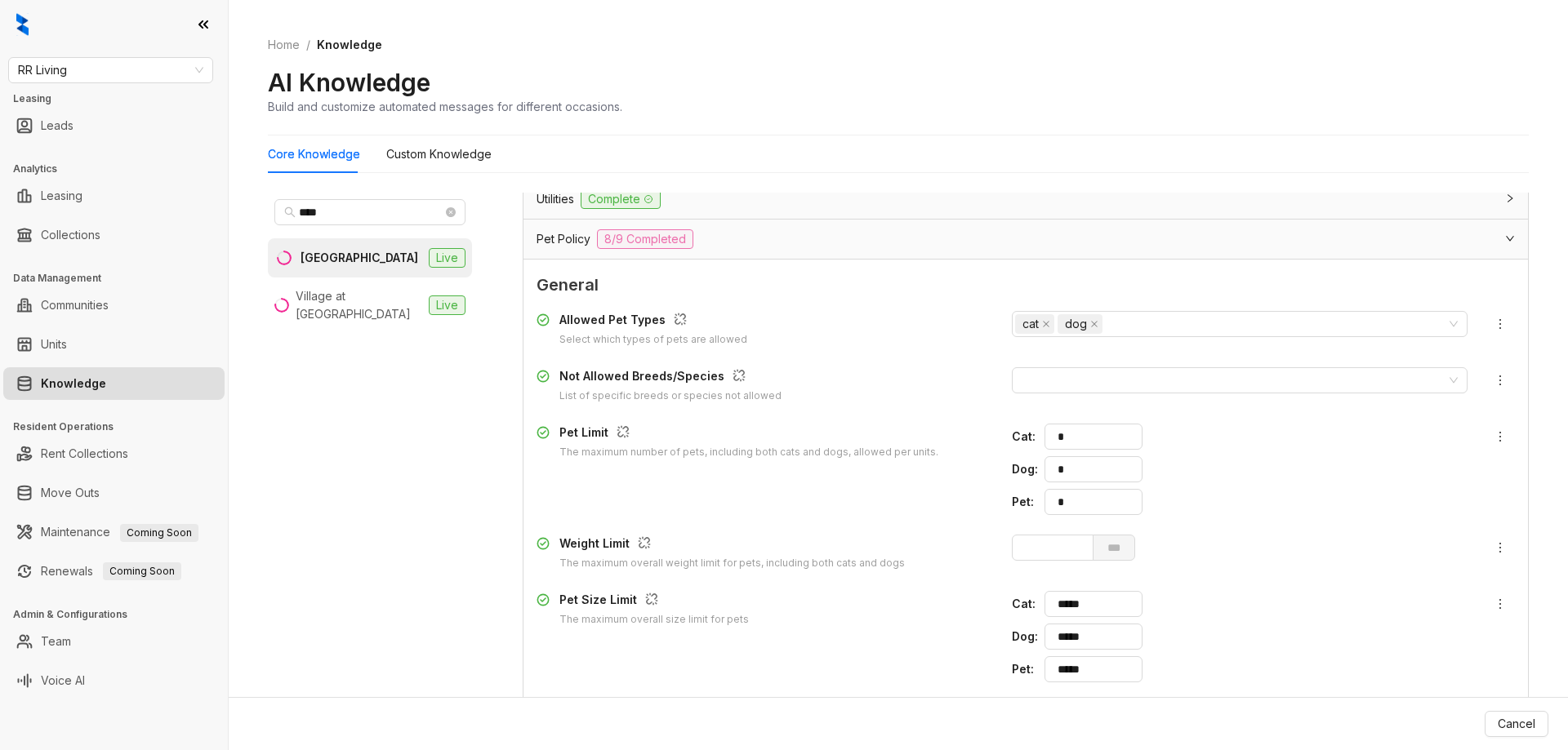
scroll to position [1721, 0]
drag, startPoint x: 1064, startPoint y: 506, endPoint x: 968, endPoint y: 499, distance: 96.3
click at [990, 502] on div "Pet Limit The maximum number of pets, including both cats and dogs, allowed per…" at bounding box center [1025, 471] width 978 height 92
type input "*"
click at [1483, 721] on span "Update Knowledge" at bounding box center [1483, 724] width 105 height 18
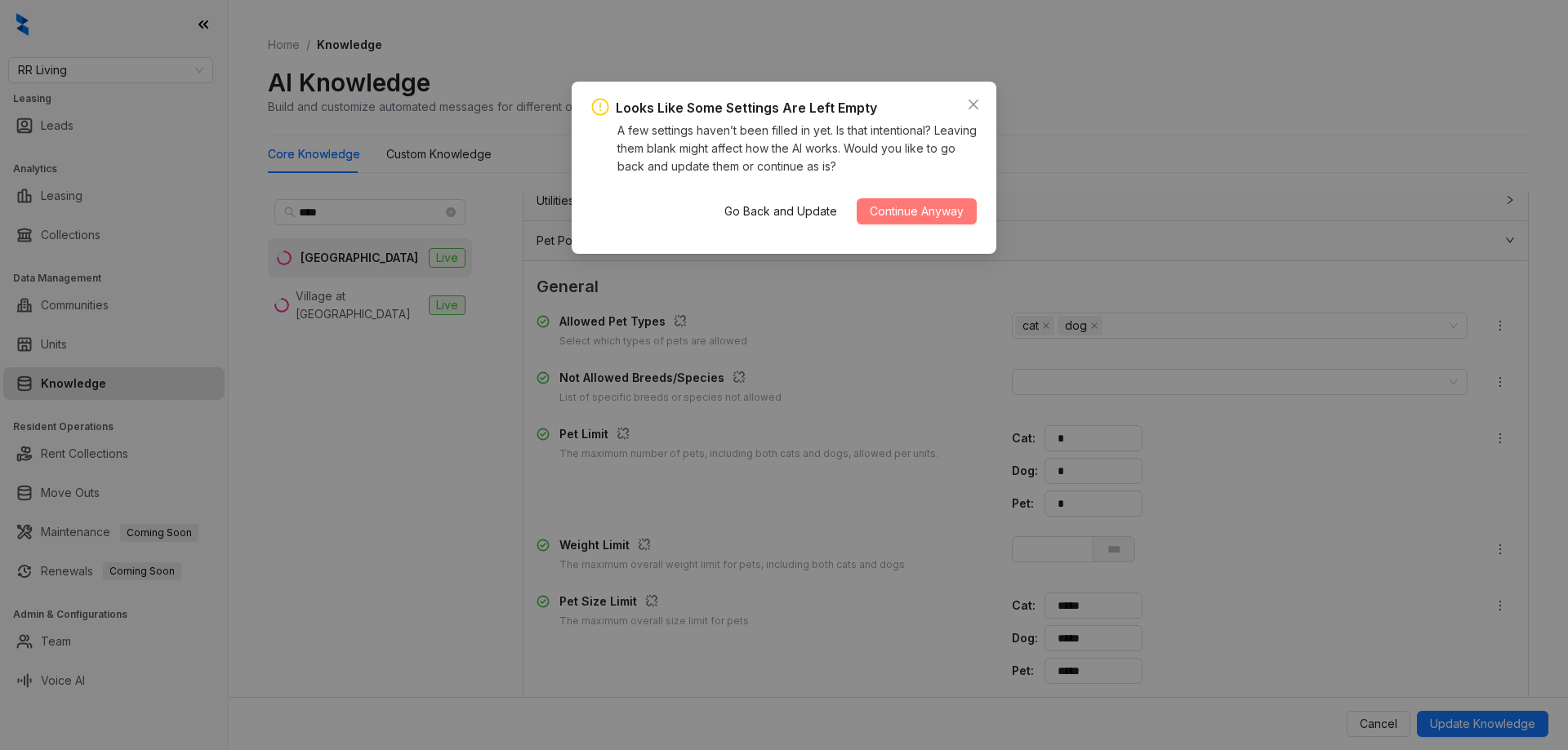
drag, startPoint x: 901, startPoint y: 202, endPoint x: 837, endPoint y: 229, distance: 69.5
click at [901, 201] on button "Continue Anyway" at bounding box center [916, 211] width 120 height 26
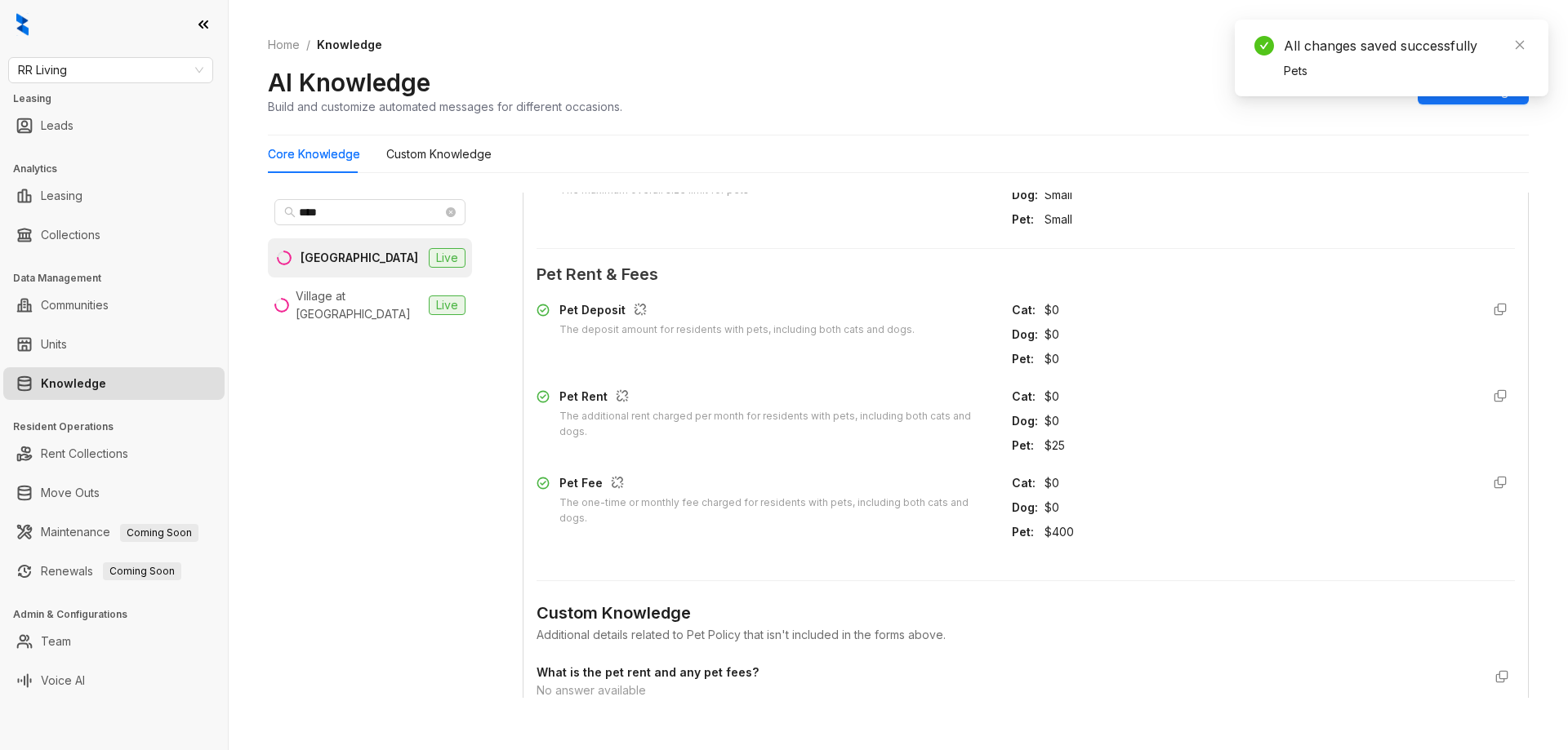
scroll to position [1315, 0]
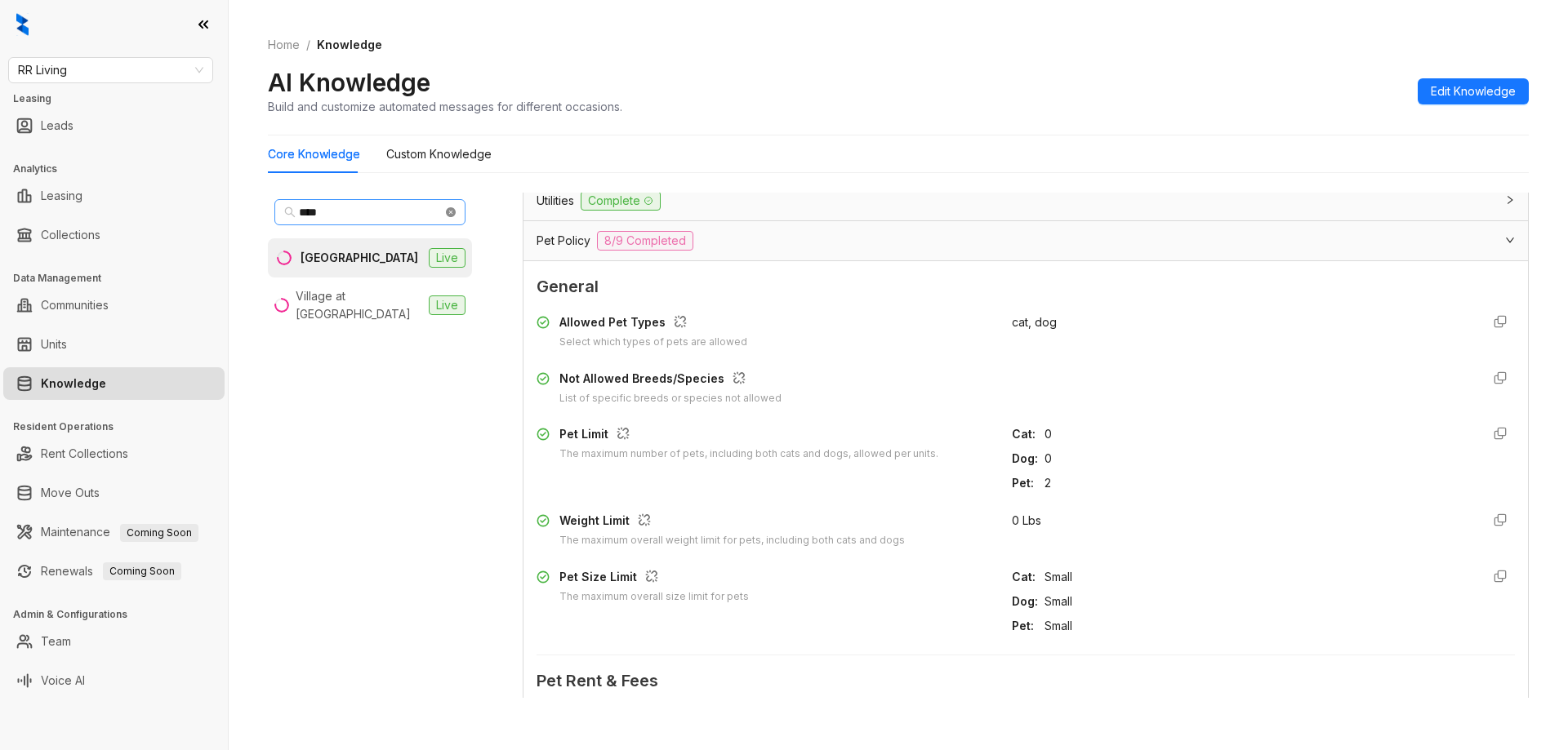
click at [454, 216] on icon "close-circle" at bounding box center [450, 212] width 10 height 10
type input "*******"
click at [366, 277] on div "******* [GEOGRAPHIC_DATA]" at bounding box center [369, 444] width 204 height 505
click at [347, 262] on div "Windsor Estates" at bounding box center [343, 258] width 86 height 18
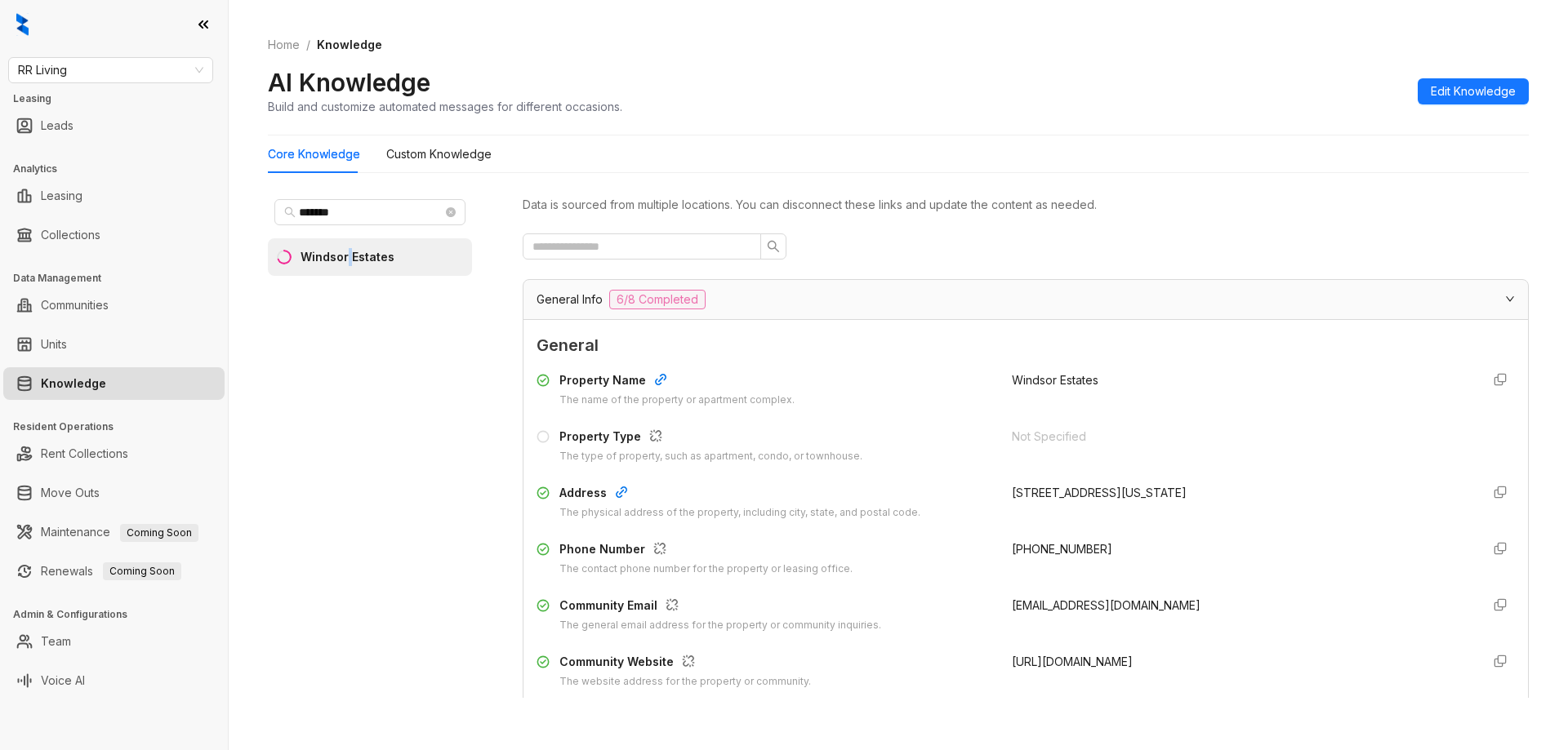
click at [1460, 99] on span "Edit Knowledge" at bounding box center [1474, 92] width 85 height 18
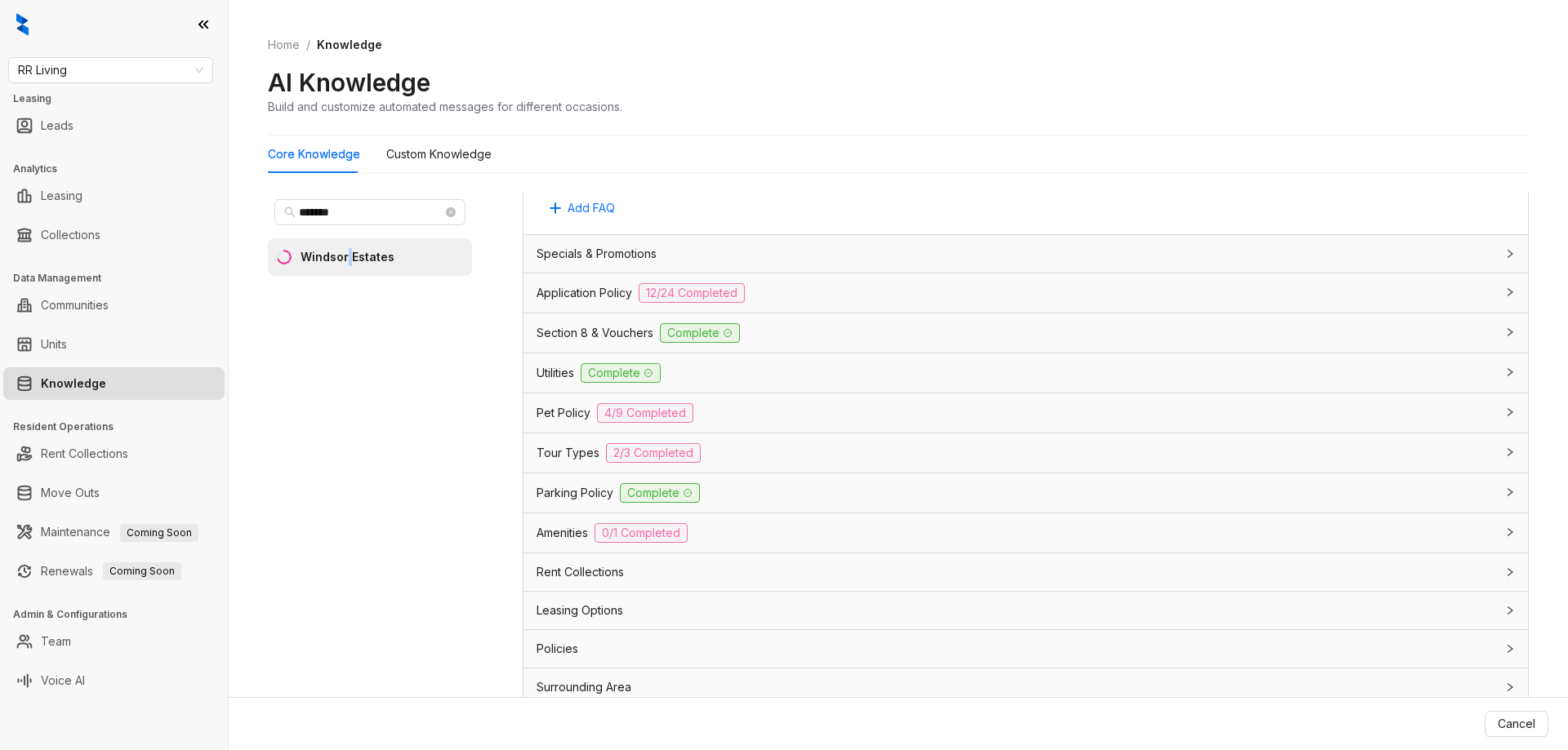
scroll to position [1551, 0]
drag, startPoint x: 766, startPoint y: 406, endPoint x: 799, endPoint y: 416, distance: 34.5
click at [766, 405] on div "Pet Policy 4/9 Completed" at bounding box center [1015, 412] width 959 height 20
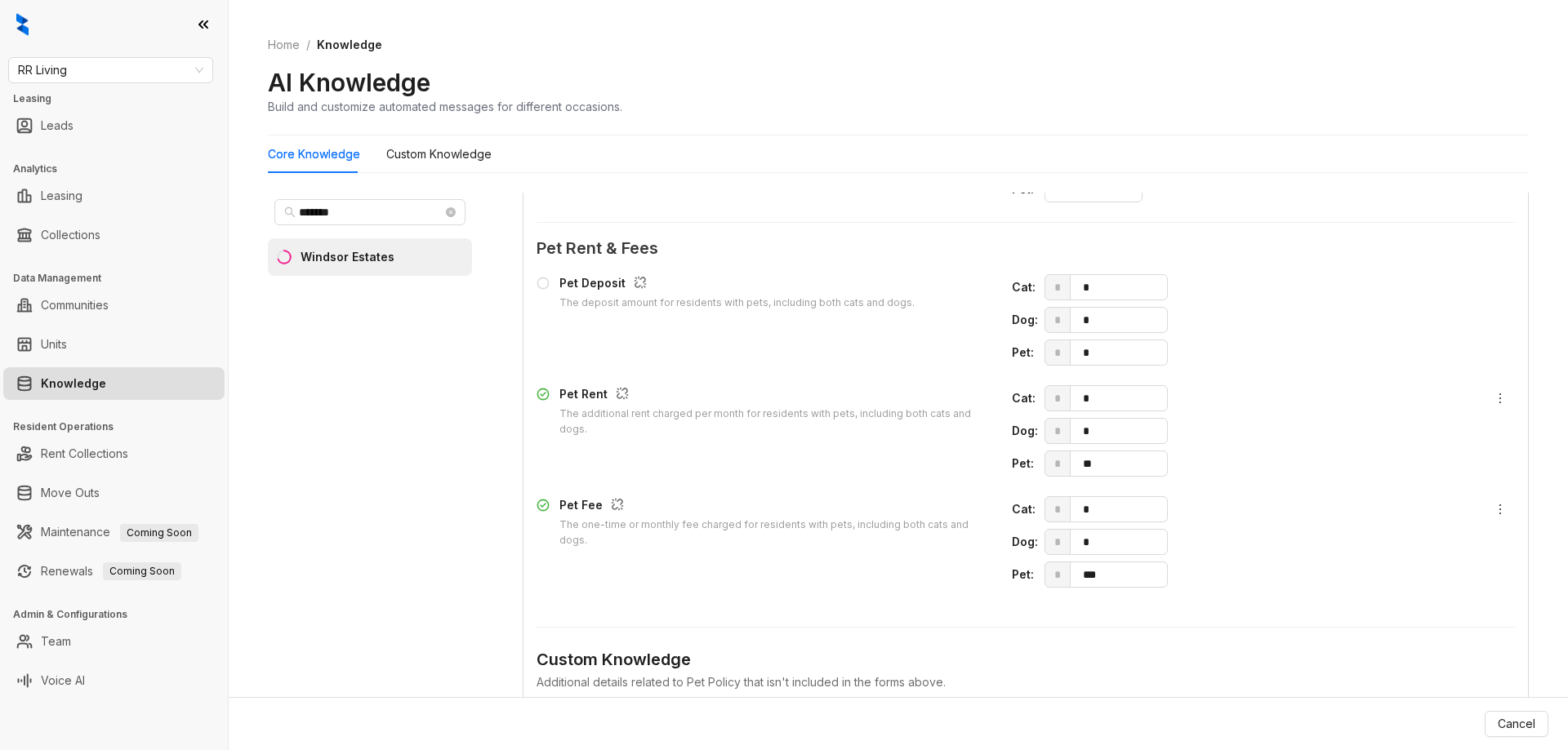
scroll to position [1959, 0]
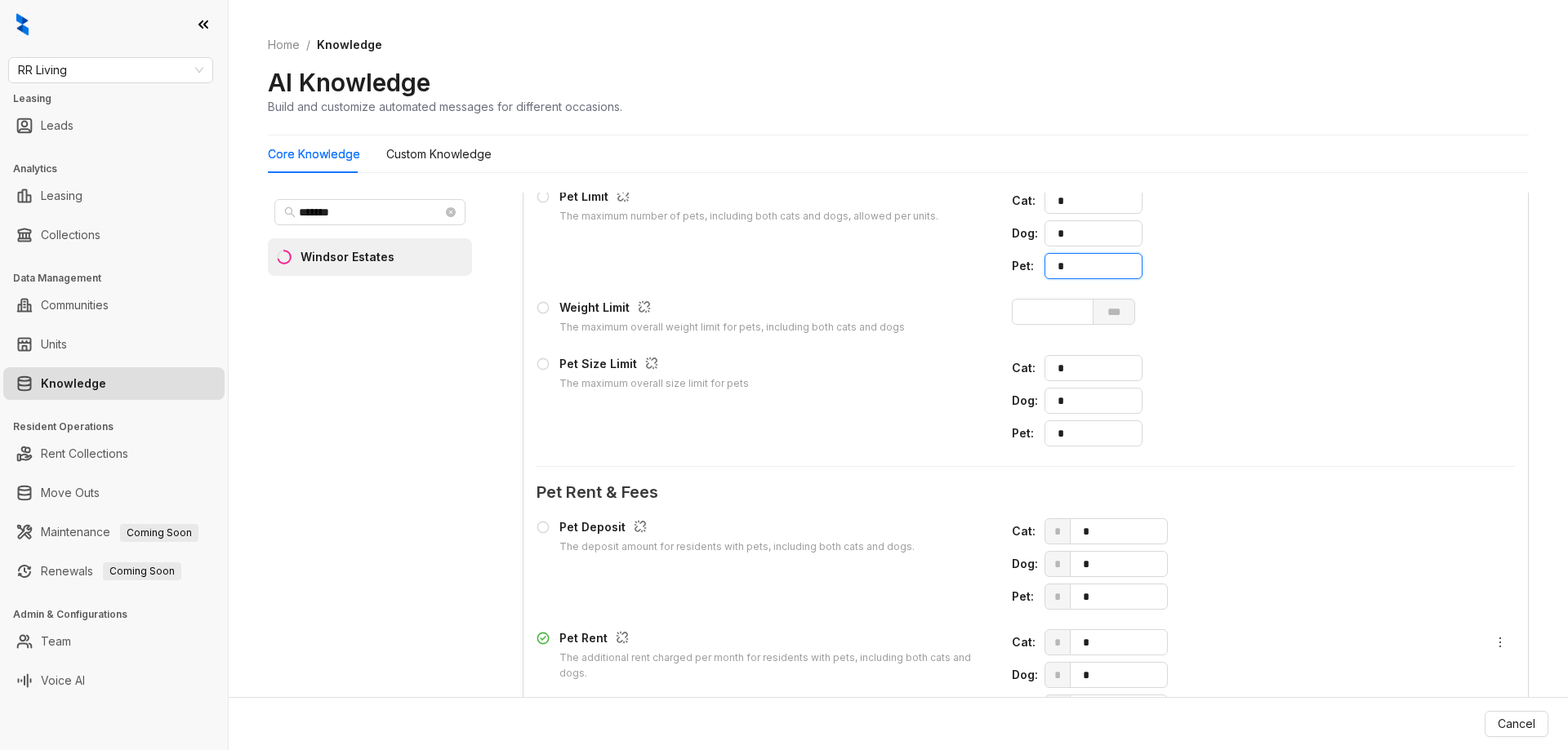
drag, startPoint x: 1075, startPoint y: 269, endPoint x: 946, endPoint y: 269, distance: 129.0
click at [946, 269] on div "Pet Limit The maximum number of pets, including both cats and dogs, allowed per…" at bounding box center [1025, 233] width 978 height 92
type input "*"
click at [1502, 716] on span "Update Knowledge" at bounding box center [1483, 724] width 105 height 18
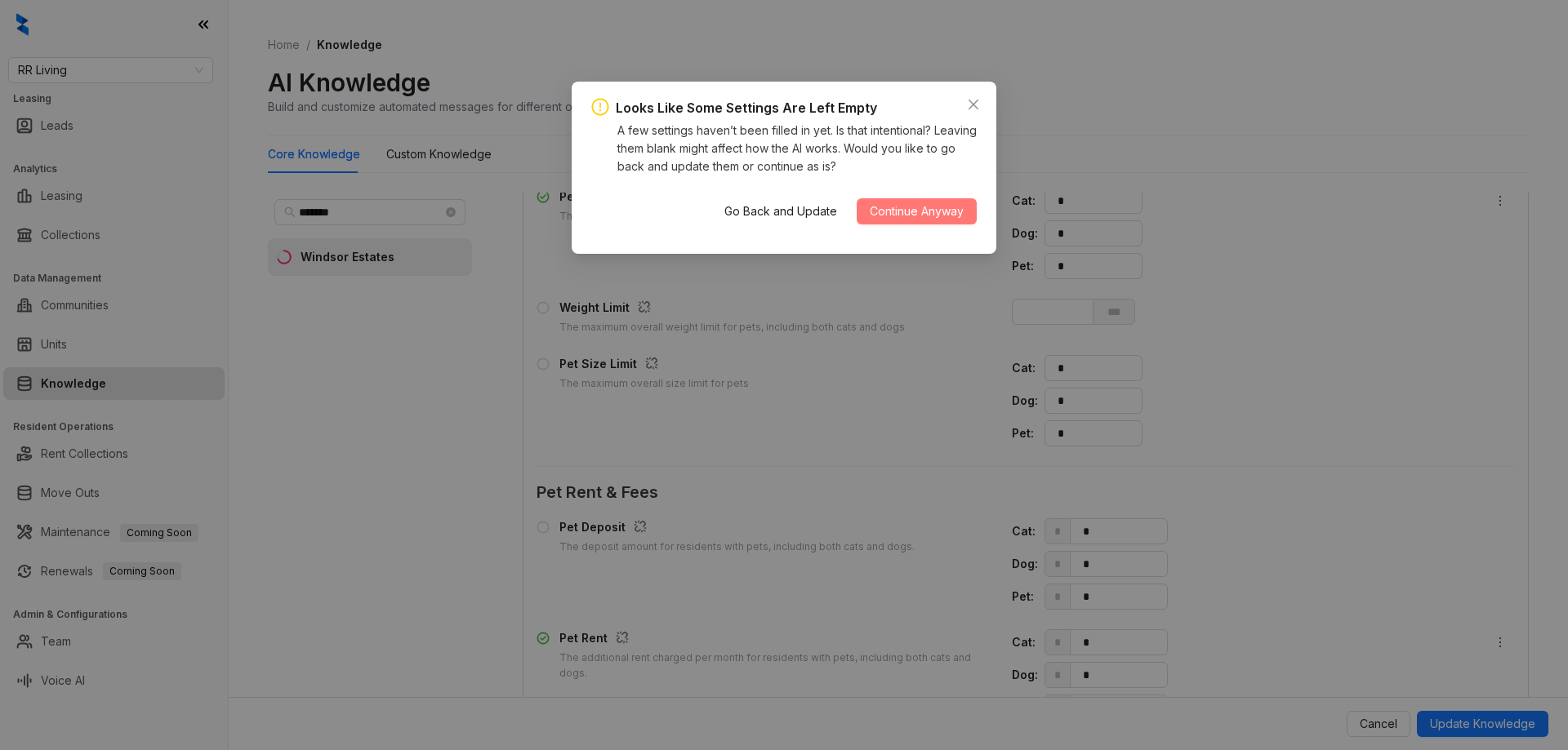
click at [915, 219] on span "Continue Anyway" at bounding box center [916, 211] width 93 height 18
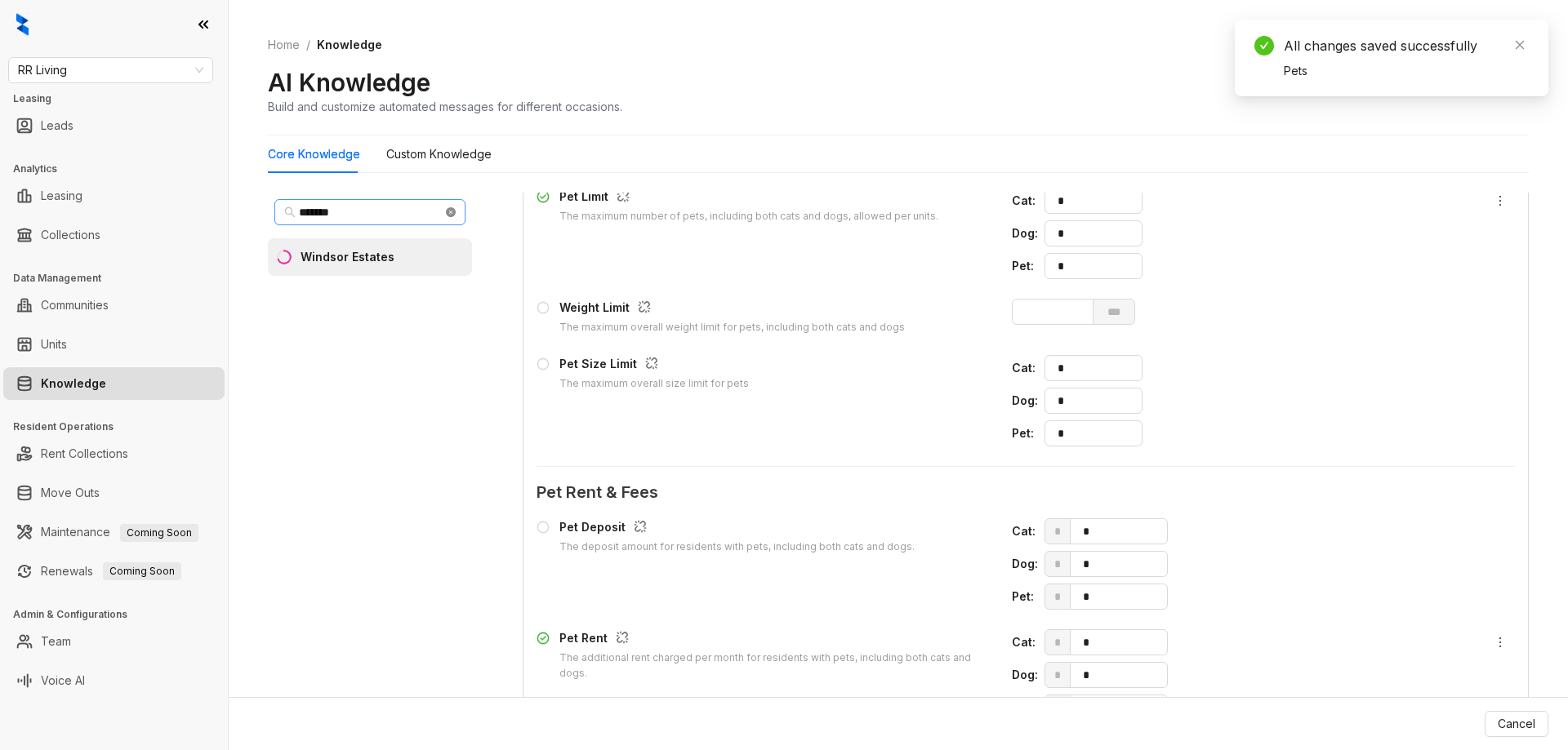
click at [447, 211] on icon "close-circle" at bounding box center [450, 212] width 10 height 10
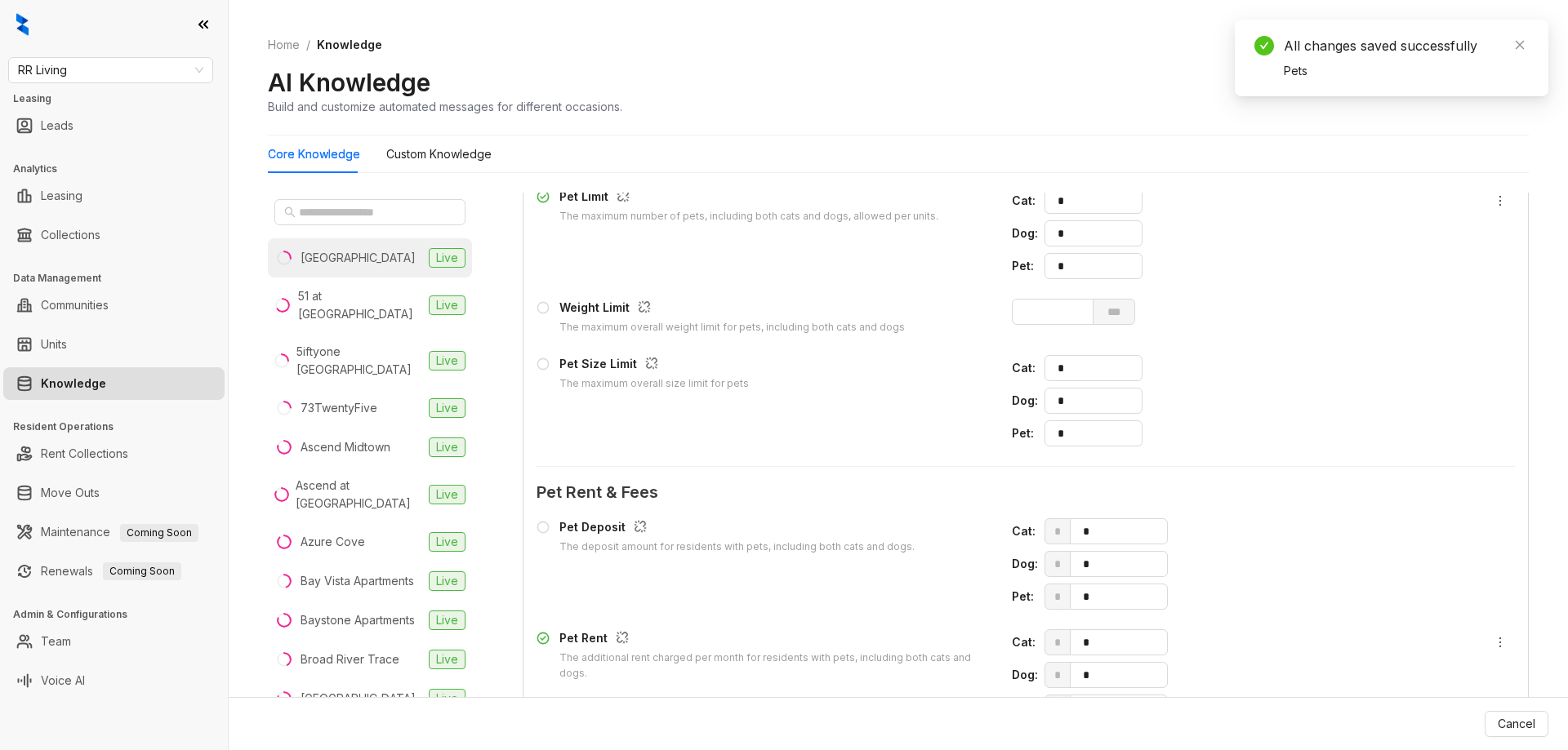
click at [344, 250] on div "[GEOGRAPHIC_DATA]" at bounding box center [358, 258] width 115 height 18
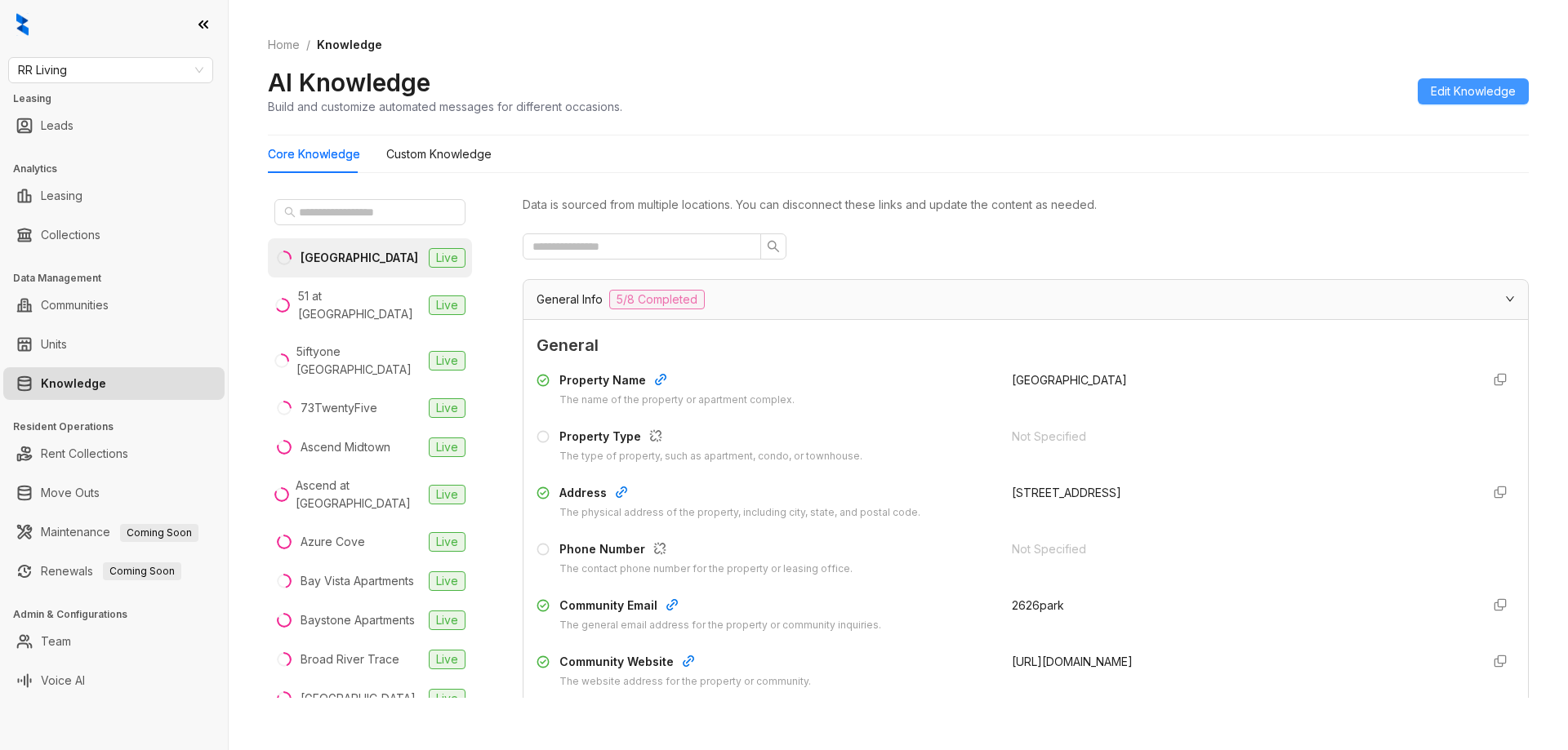
click at [1498, 93] on span "Edit Knowledge" at bounding box center [1474, 92] width 85 height 18
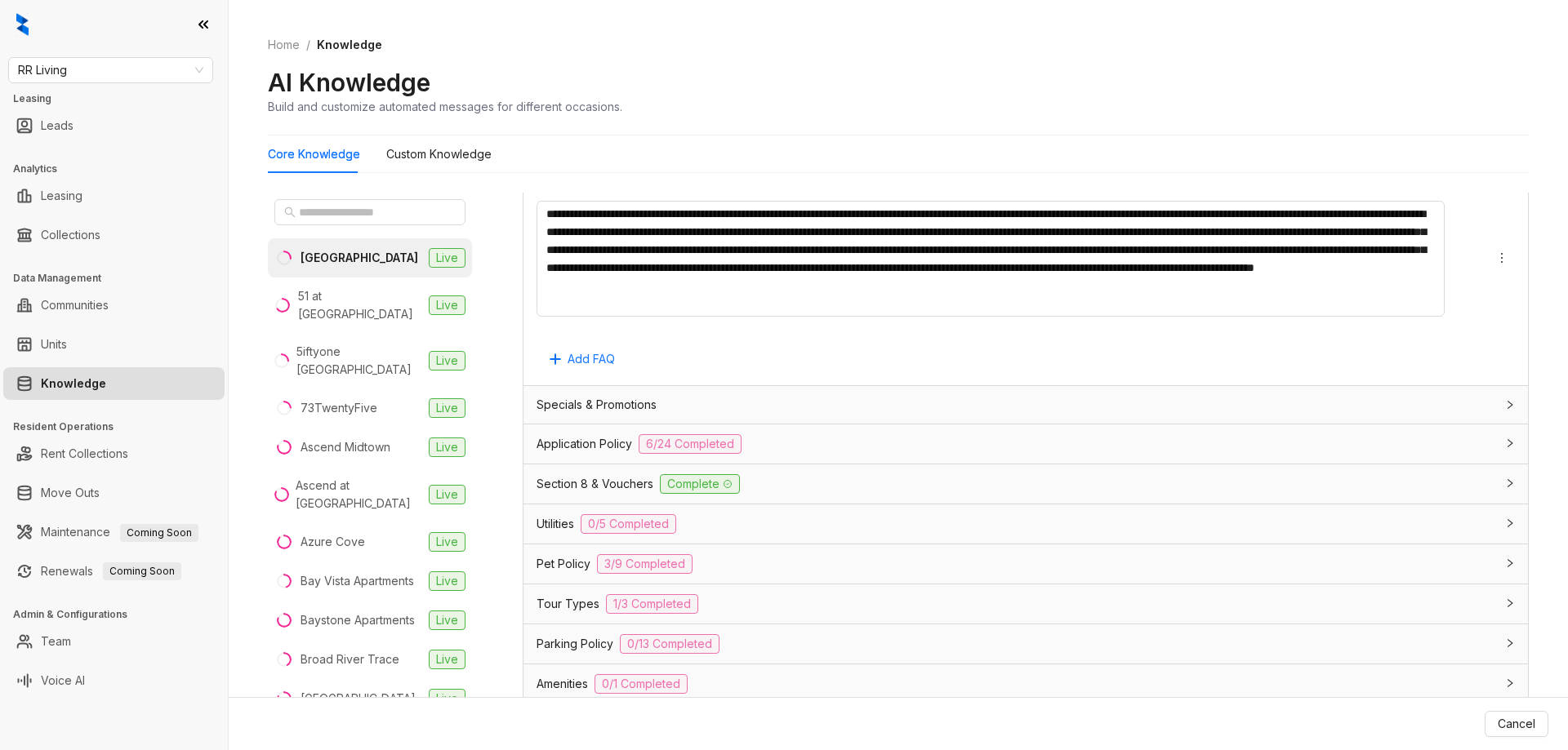
scroll to position [1293, 0]
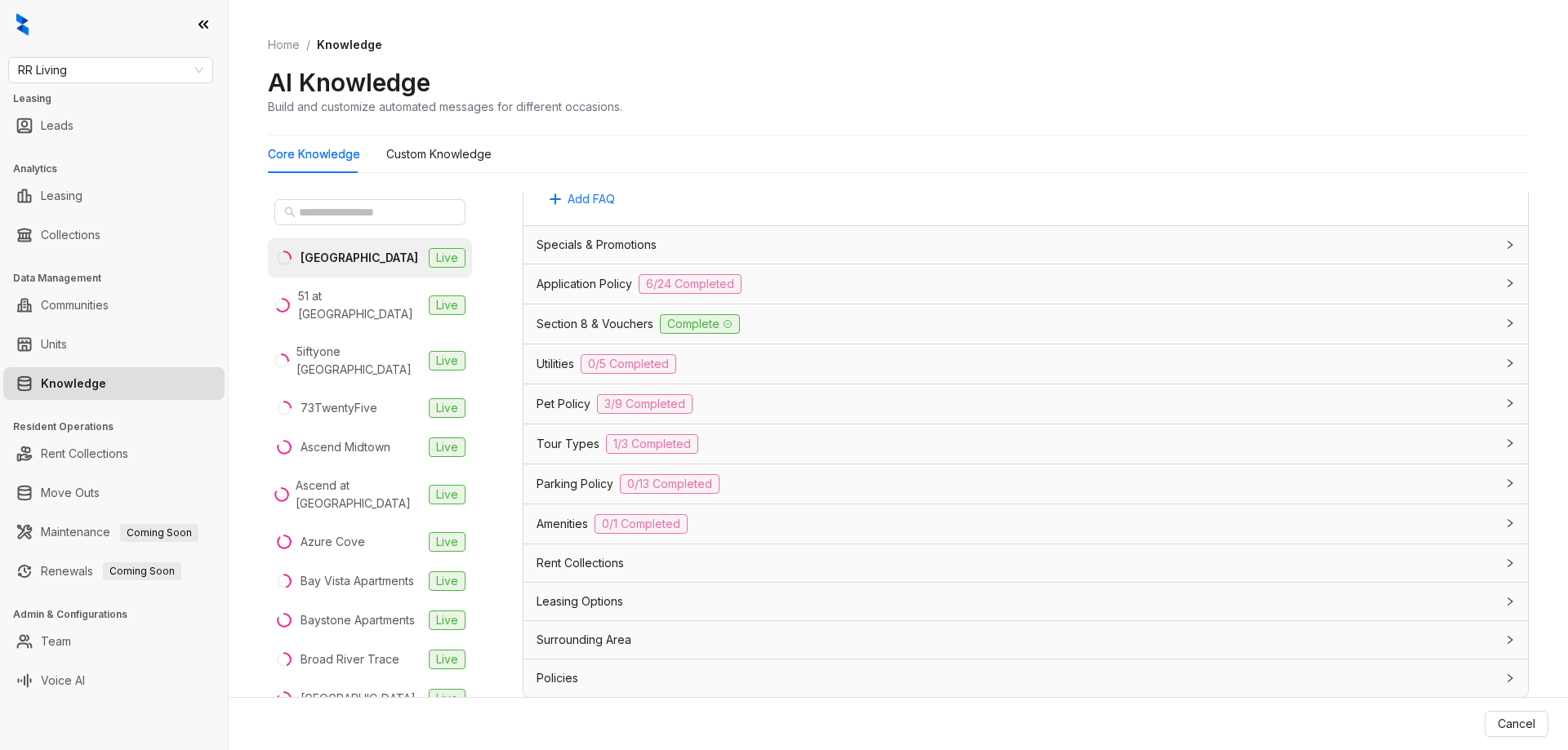
click at [736, 397] on div "Pet Policy 3/9 Completed" at bounding box center [1015, 404] width 959 height 20
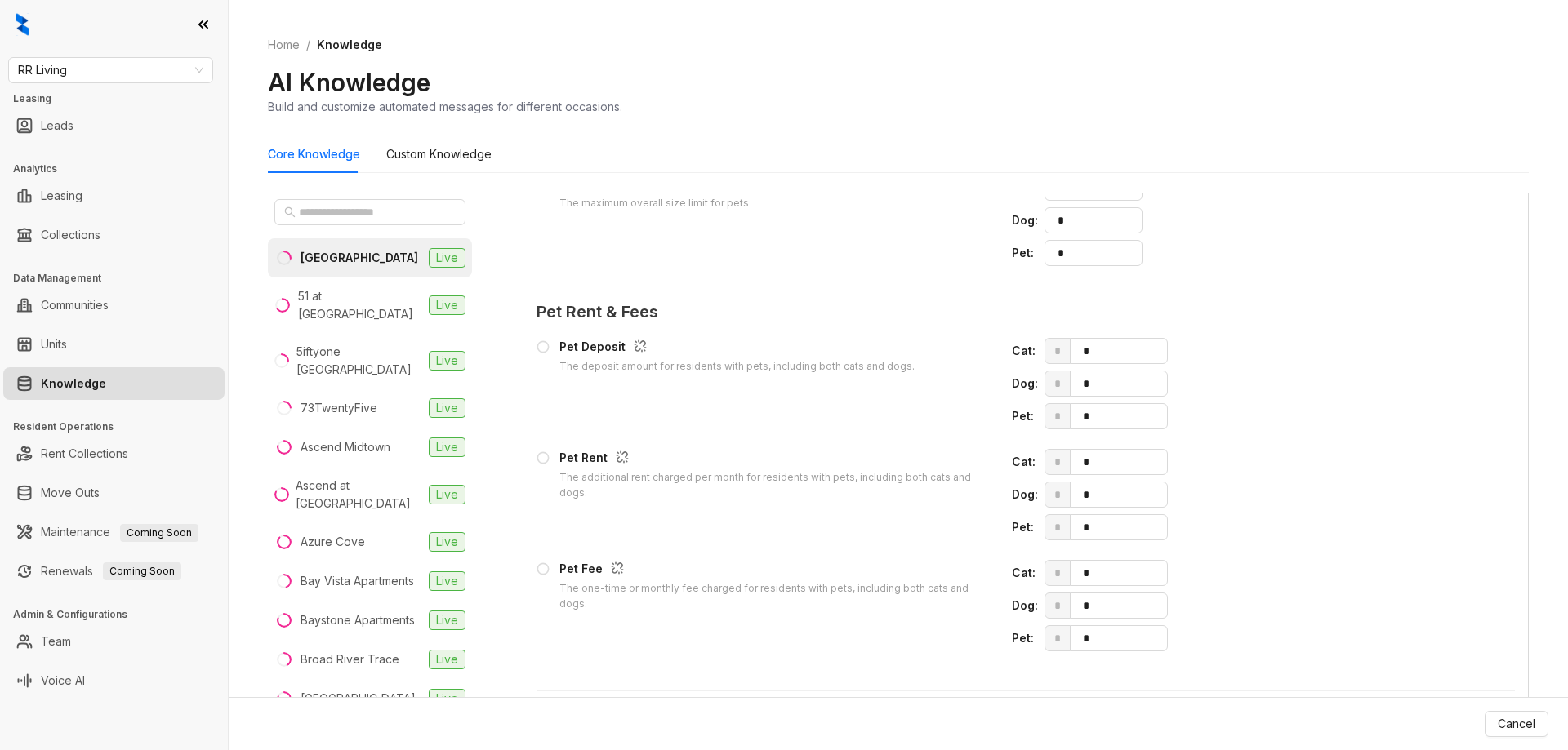
scroll to position [1701, 0]
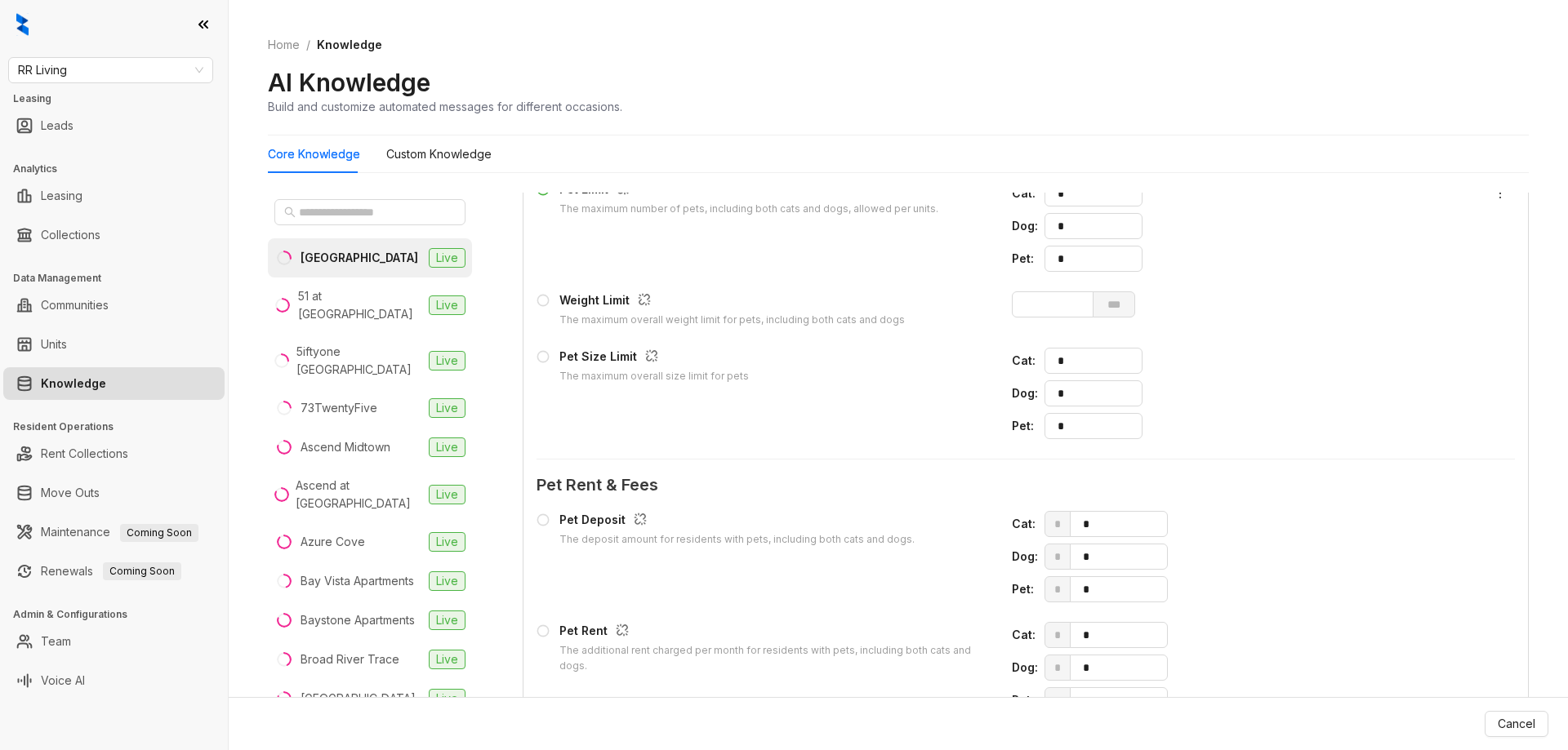
click at [703, 86] on div "AI Knowledge Build and customize automated messages for different occasions." at bounding box center [898, 91] width 1261 height 48
click at [378, 265] on li "[GEOGRAPHIC_DATA] Live" at bounding box center [369, 258] width 204 height 39
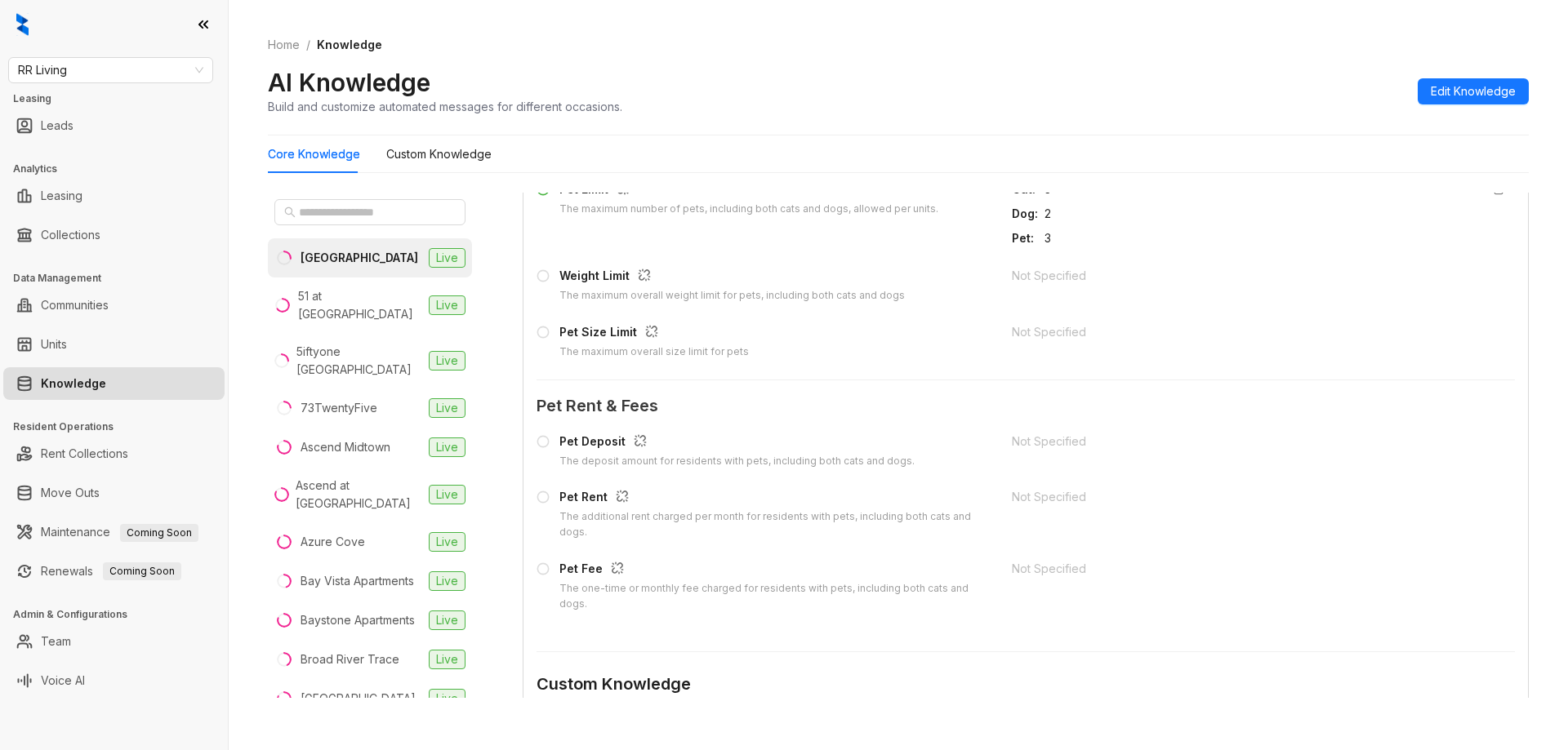
scroll to position [1088, 0]
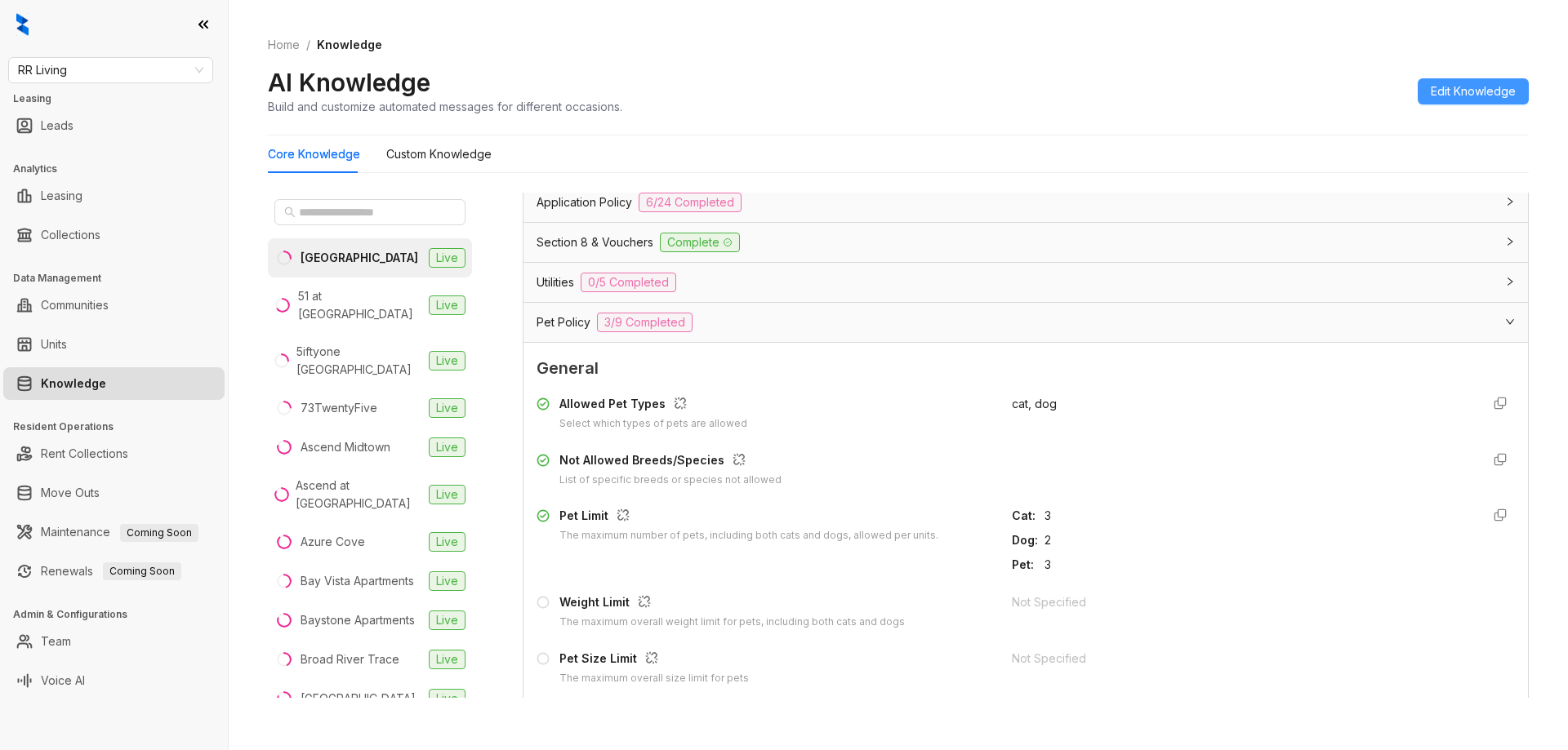
click at [1461, 96] on span "Edit Knowledge" at bounding box center [1474, 92] width 85 height 18
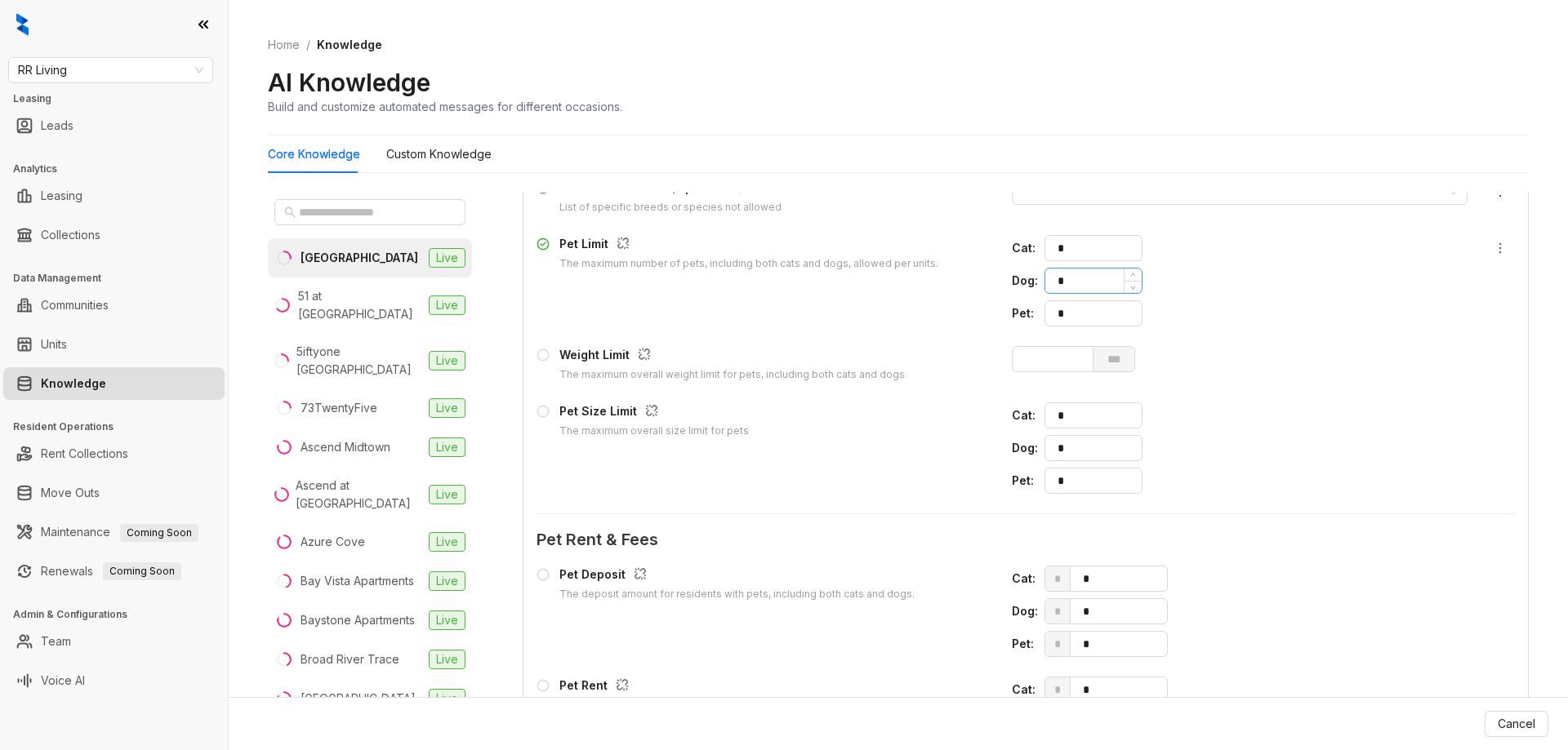
scroll to position [1620, 0]
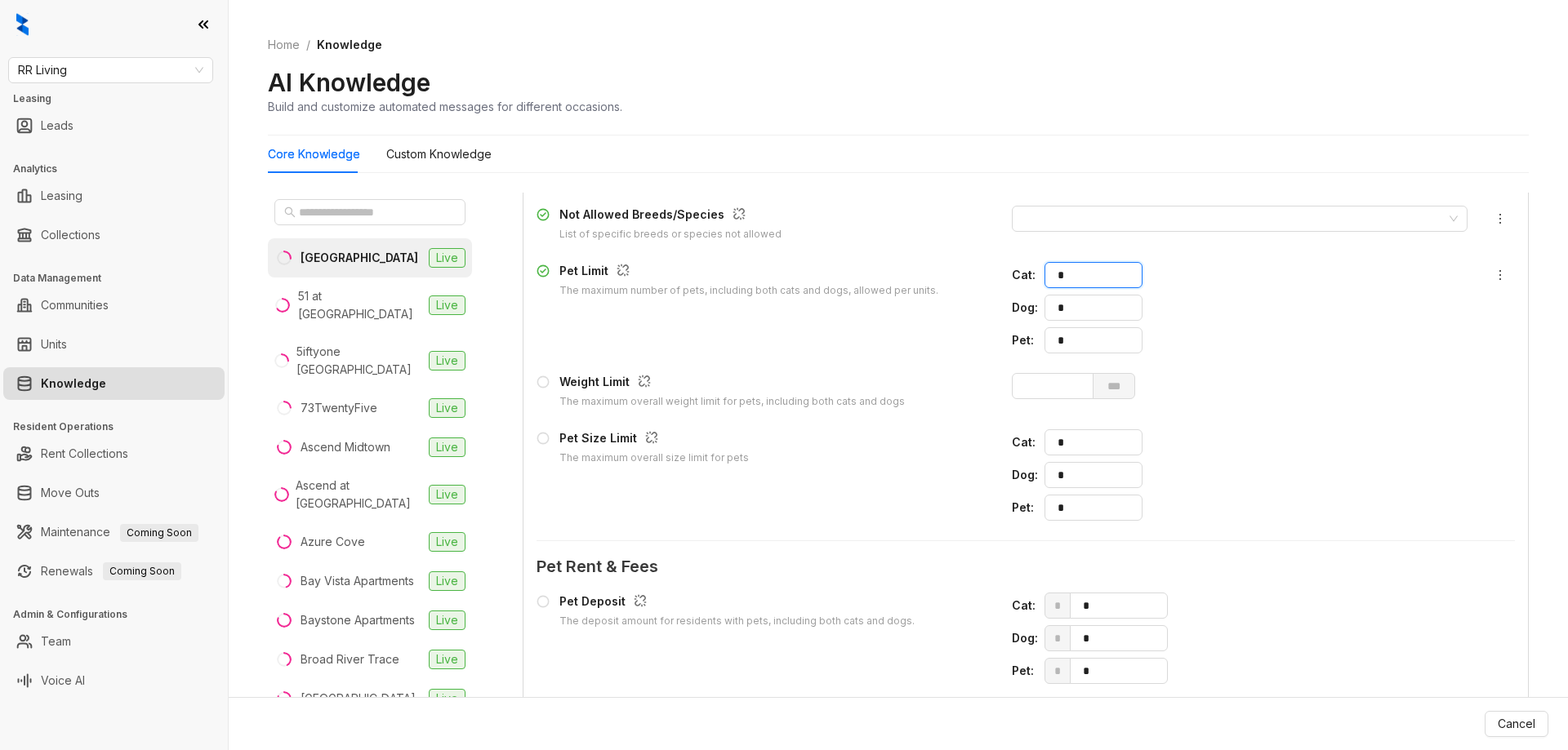
drag, startPoint x: 1065, startPoint y: 281, endPoint x: 1013, endPoint y: 275, distance: 52.3
click at [1013, 275] on div "Cat : *" at bounding box center [1240, 275] width 456 height 26
type input "*"
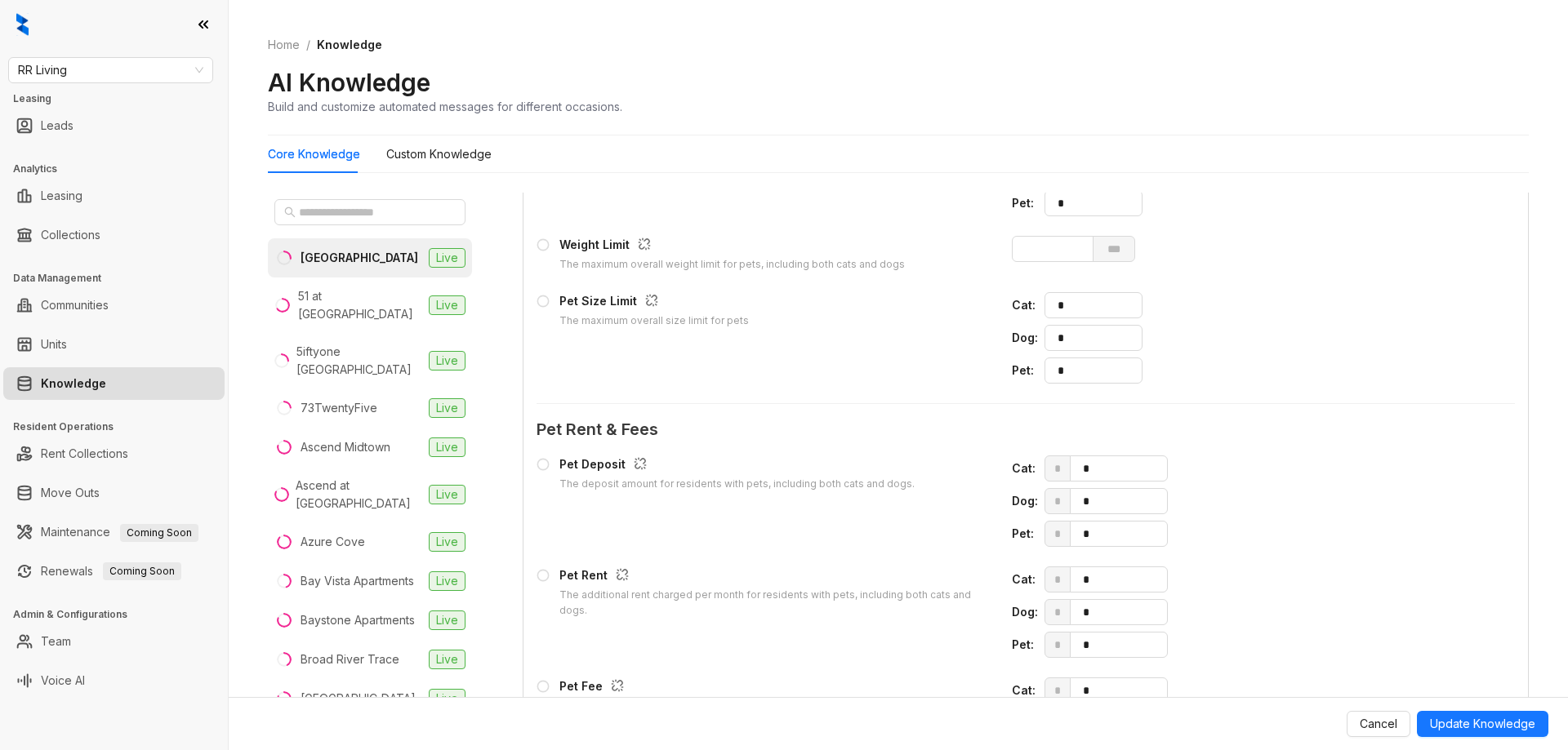
scroll to position [1946, 0]
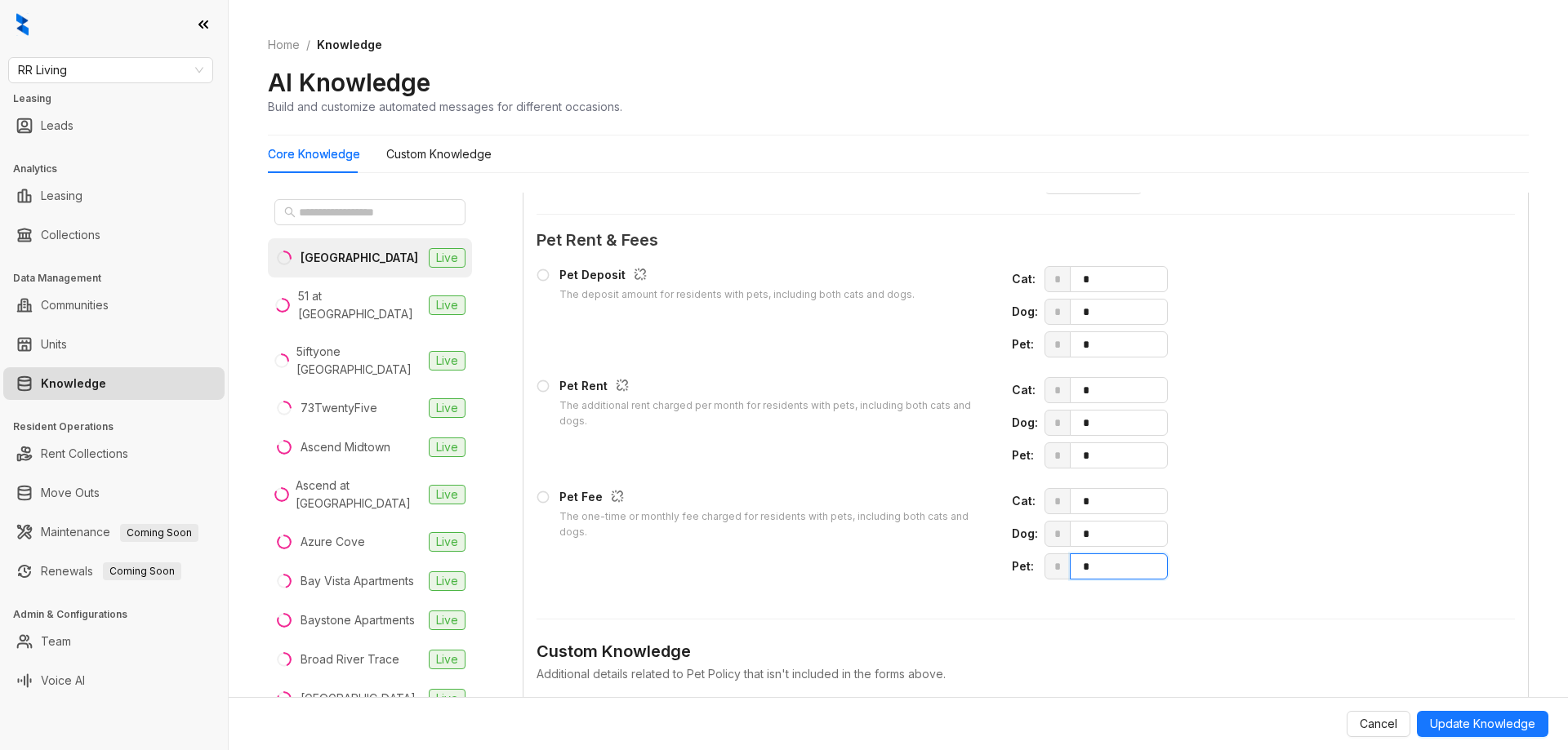
drag, startPoint x: 1105, startPoint y: 570, endPoint x: 1025, endPoint y: 563, distance: 80.3
click at [1025, 563] on div "Pet : * *" at bounding box center [1240, 566] width 456 height 26
type input "***"
drag, startPoint x: 1090, startPoint y: 457, endPoint x: 1024, endPoint y: 453, distance: 66.1
click at [1024, 453] on div "Pet : * *" at bounding box center [1240, 455] width 456 height 26
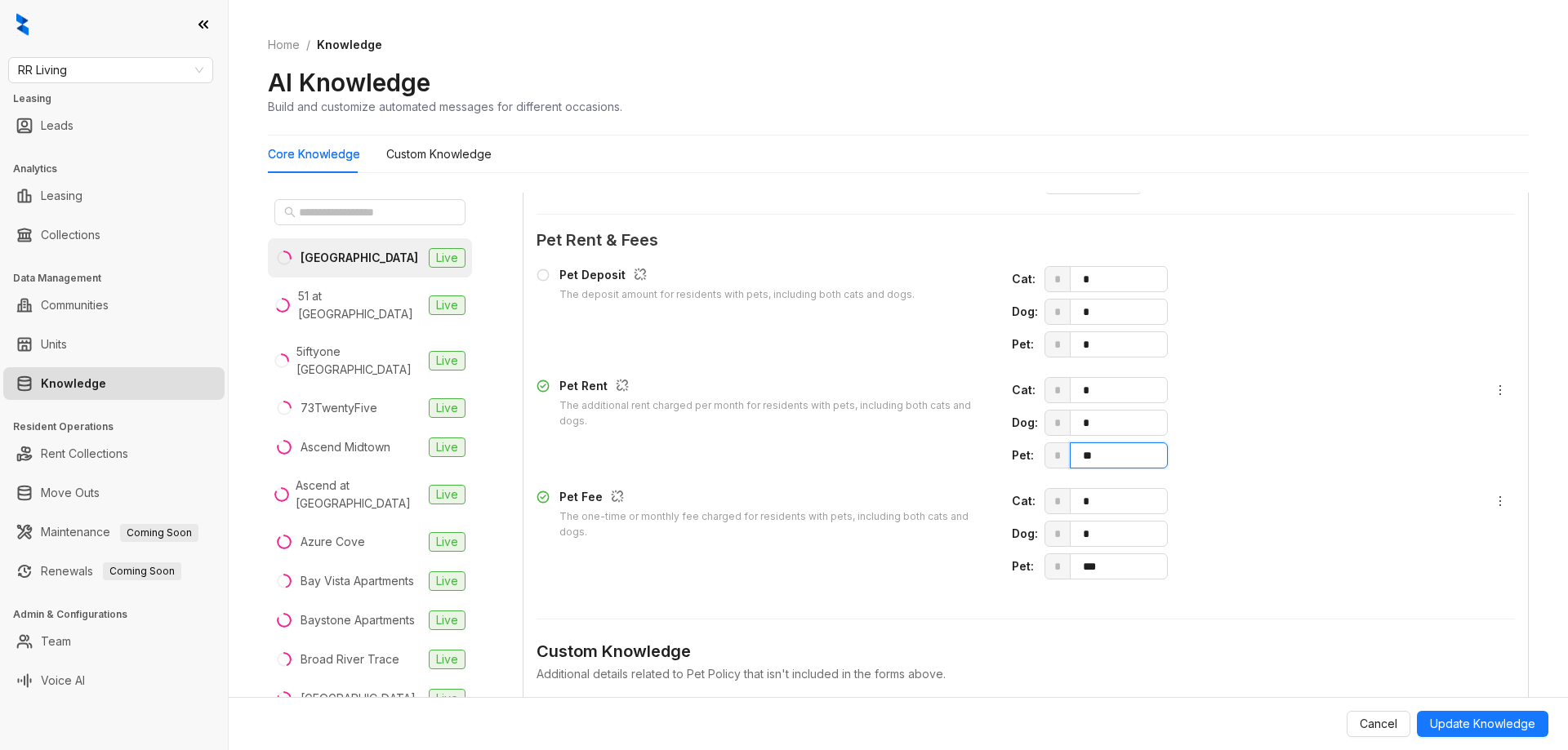
type input "**"
click at [1468, 723] on span "Update Knowledge" at bounding box center [1483, 724] width 105 height 18
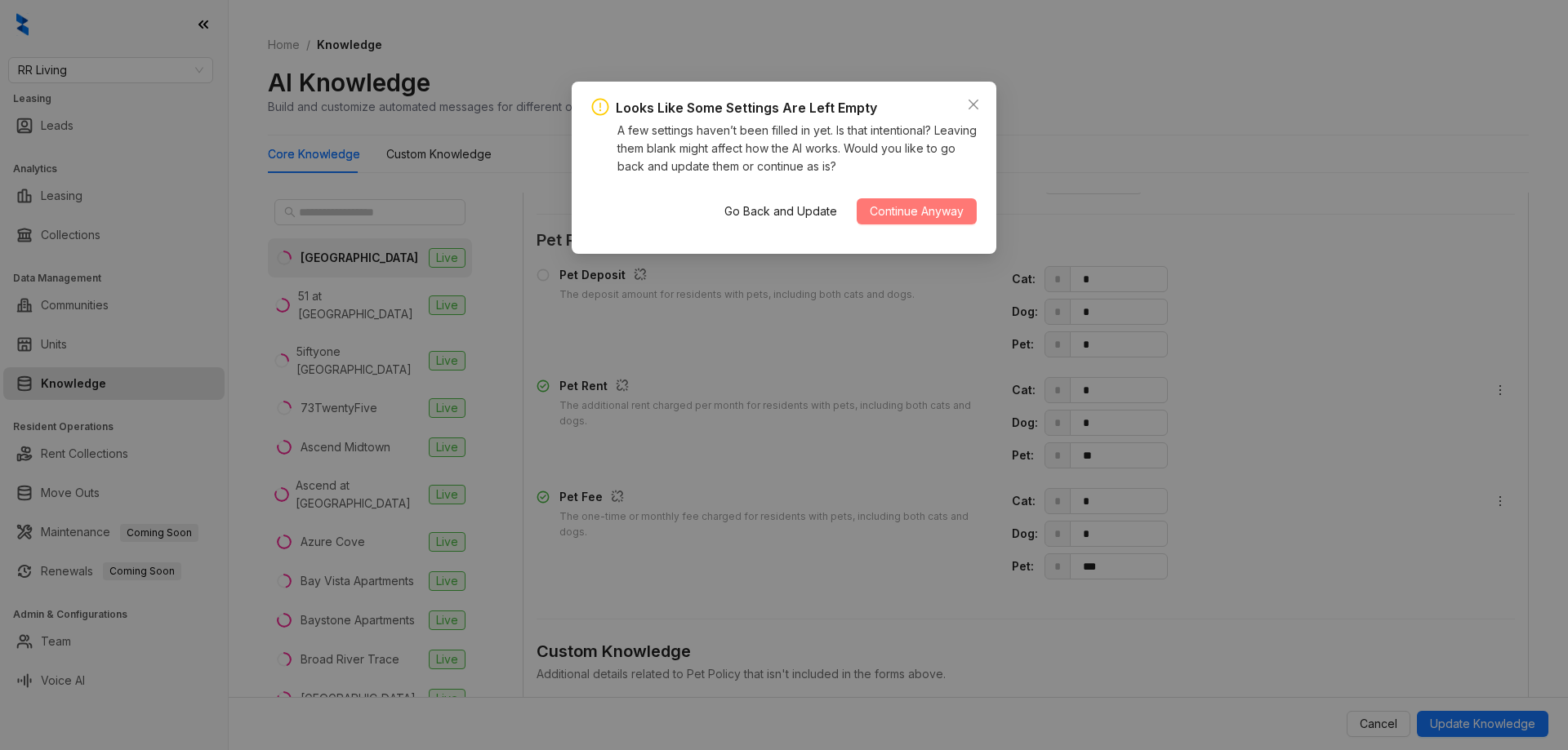
click at [910, 208] on span "Continue Anyway" at bounding box center [916, 211] width 93 height 18
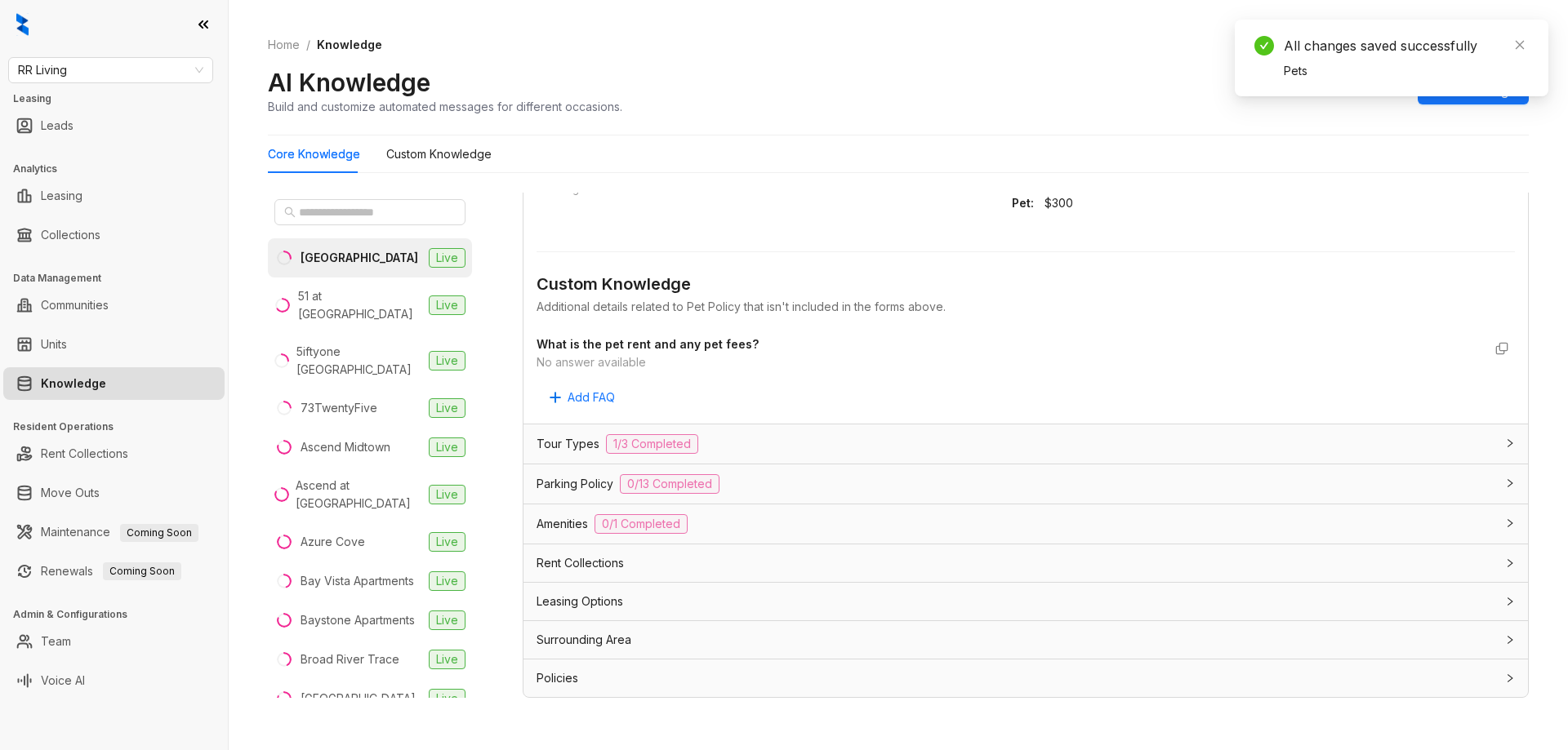
scroll to position [1635, 0]
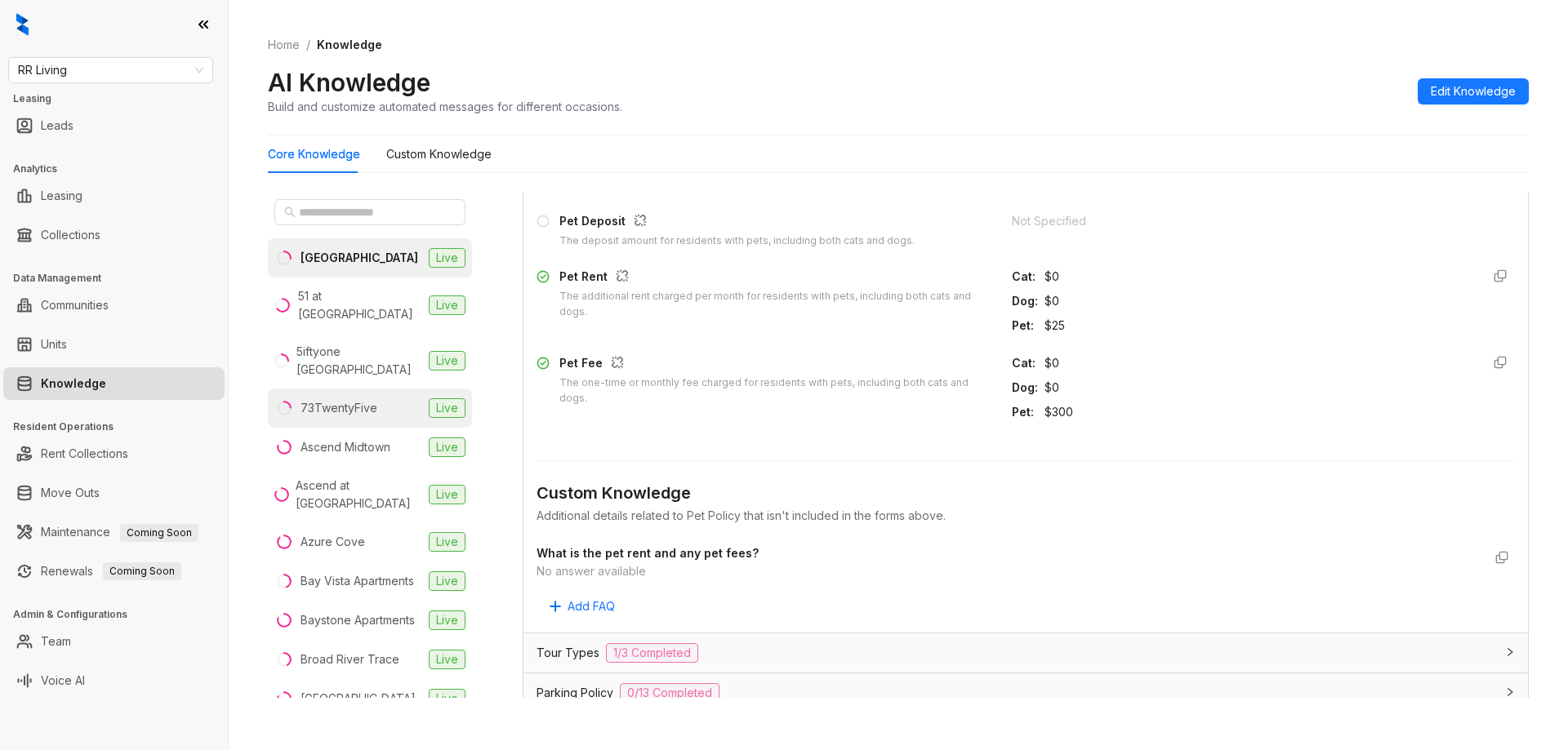
click at [363, 399] on div "73TwentyFive" at bounding box center [338, 408] width 77 height 18
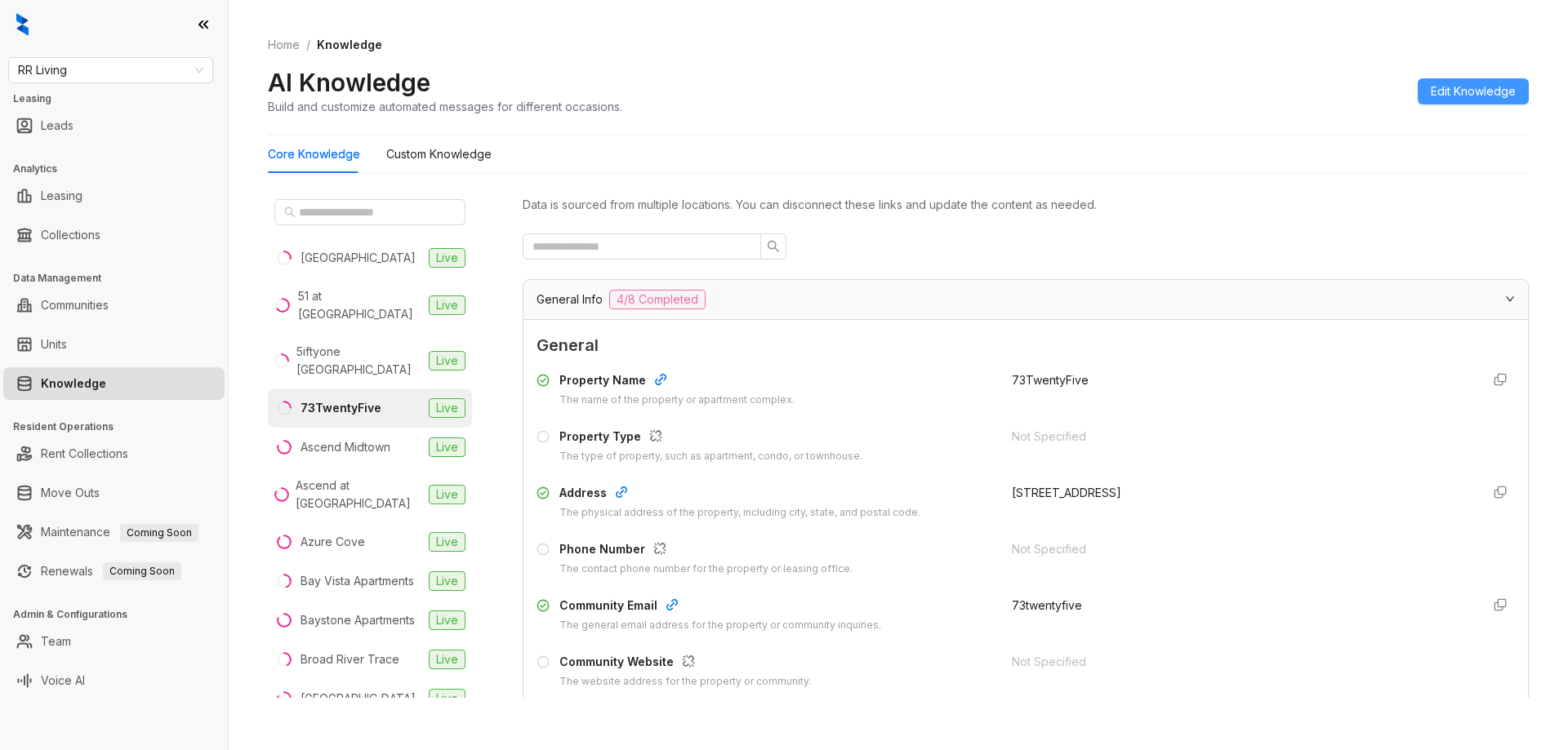
click at [1447, 89] on span "Edit Knowledge" at bounding box center [1474, 92] width 85 height 18
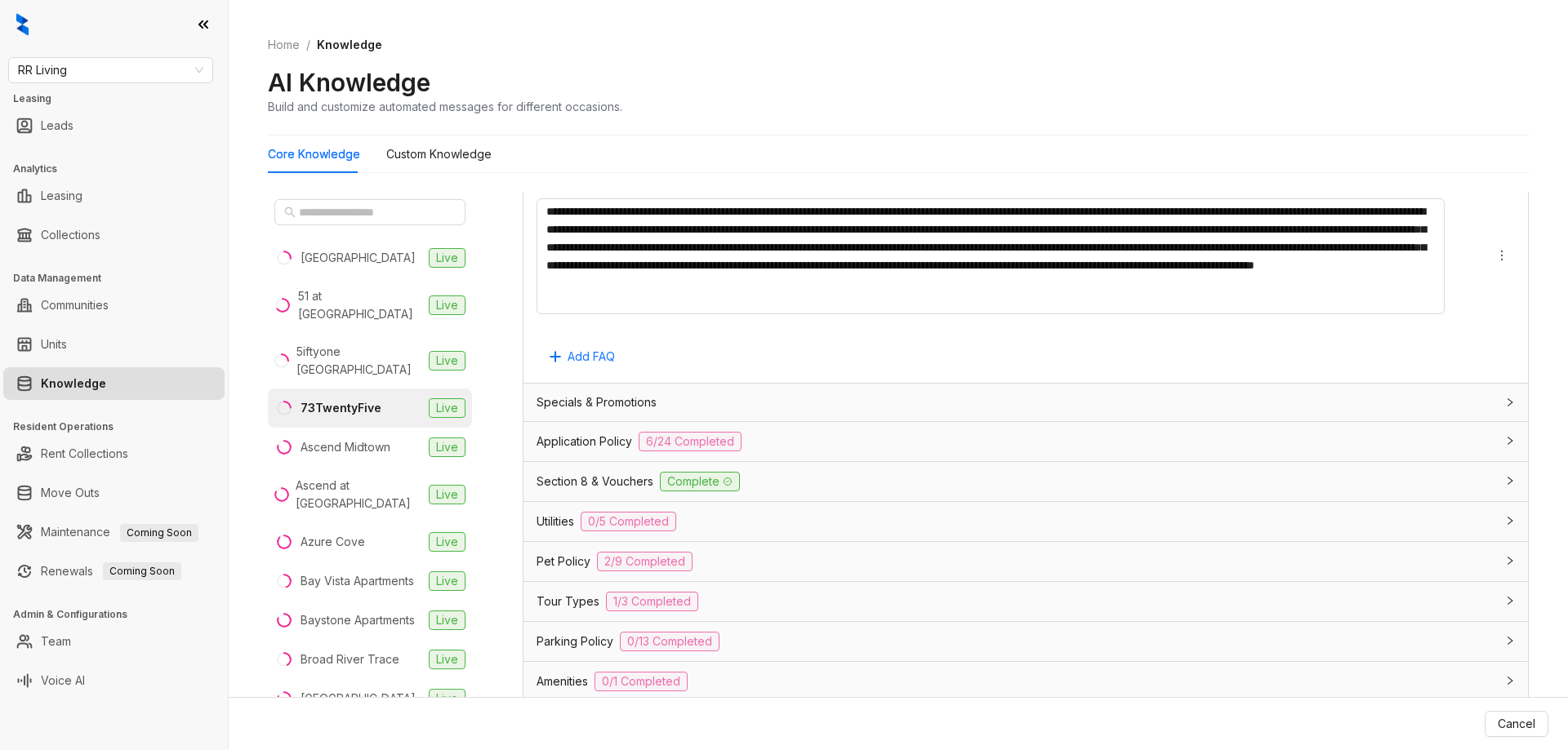
scroll to position [1293, 0]
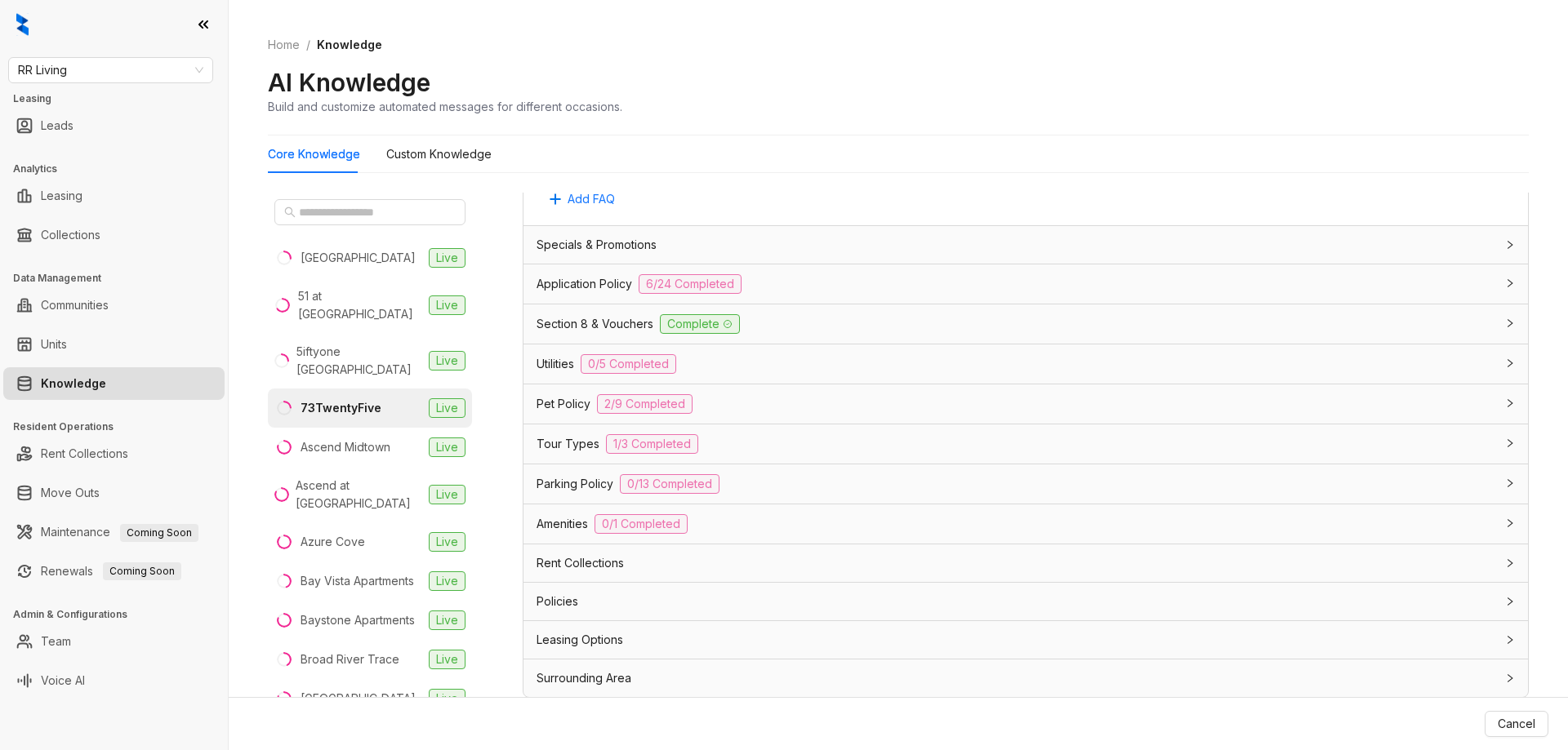
click at [779, 394] on div "Pet Policy 2/9 Completed" at bounding box center [1015, 404] width 959 height 20
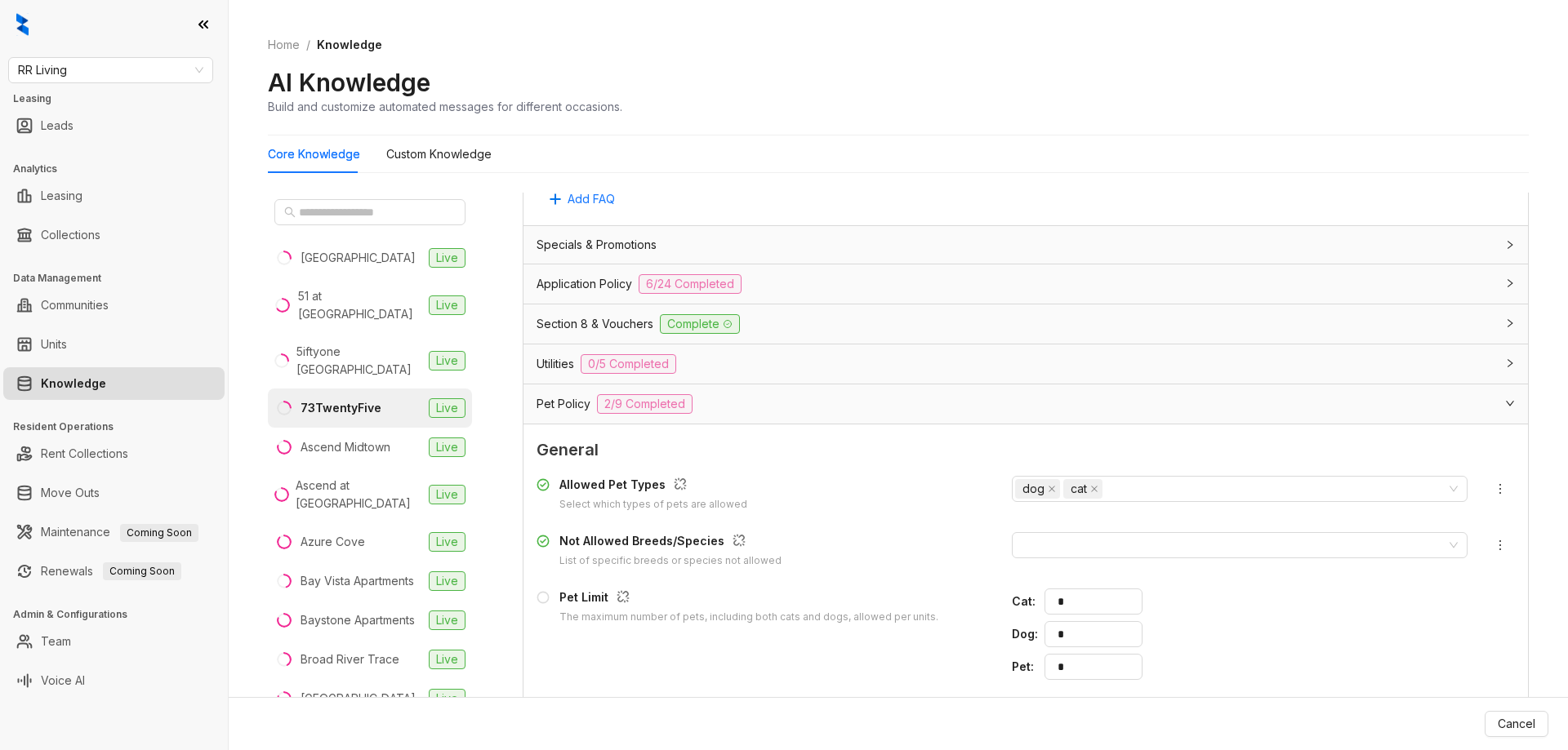
scroll to position [1538, 0]
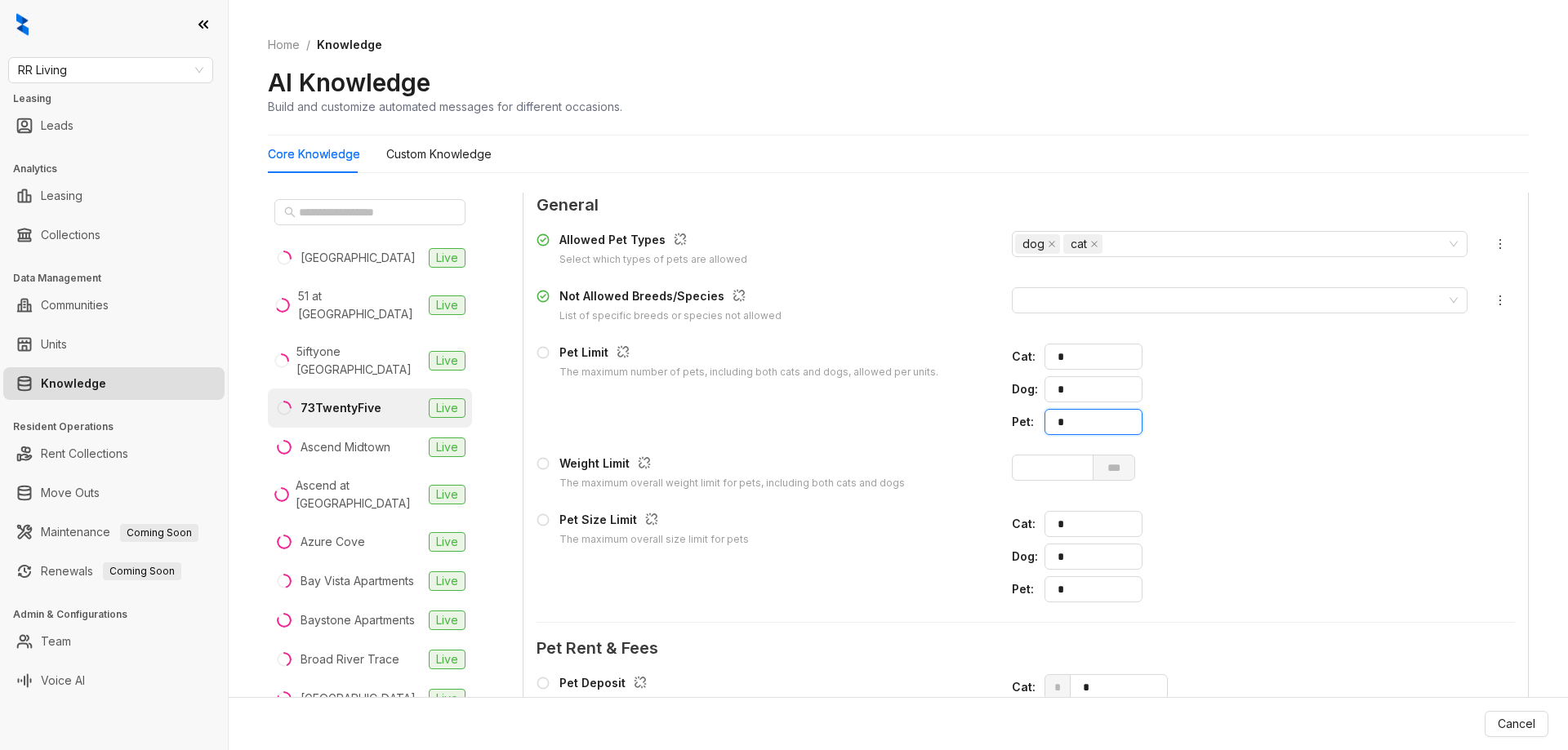
drag, startPoint x: 1073, startPoint y: 425, endPoint x: 986, endPoint y: 414, distance: 87.7
click at [991, 415] on div "Pet Limit The maximum number of pets, including both cats and dogs, allowed per…" at bounding box center [1025, 389] width 978 height 92
type input "*"
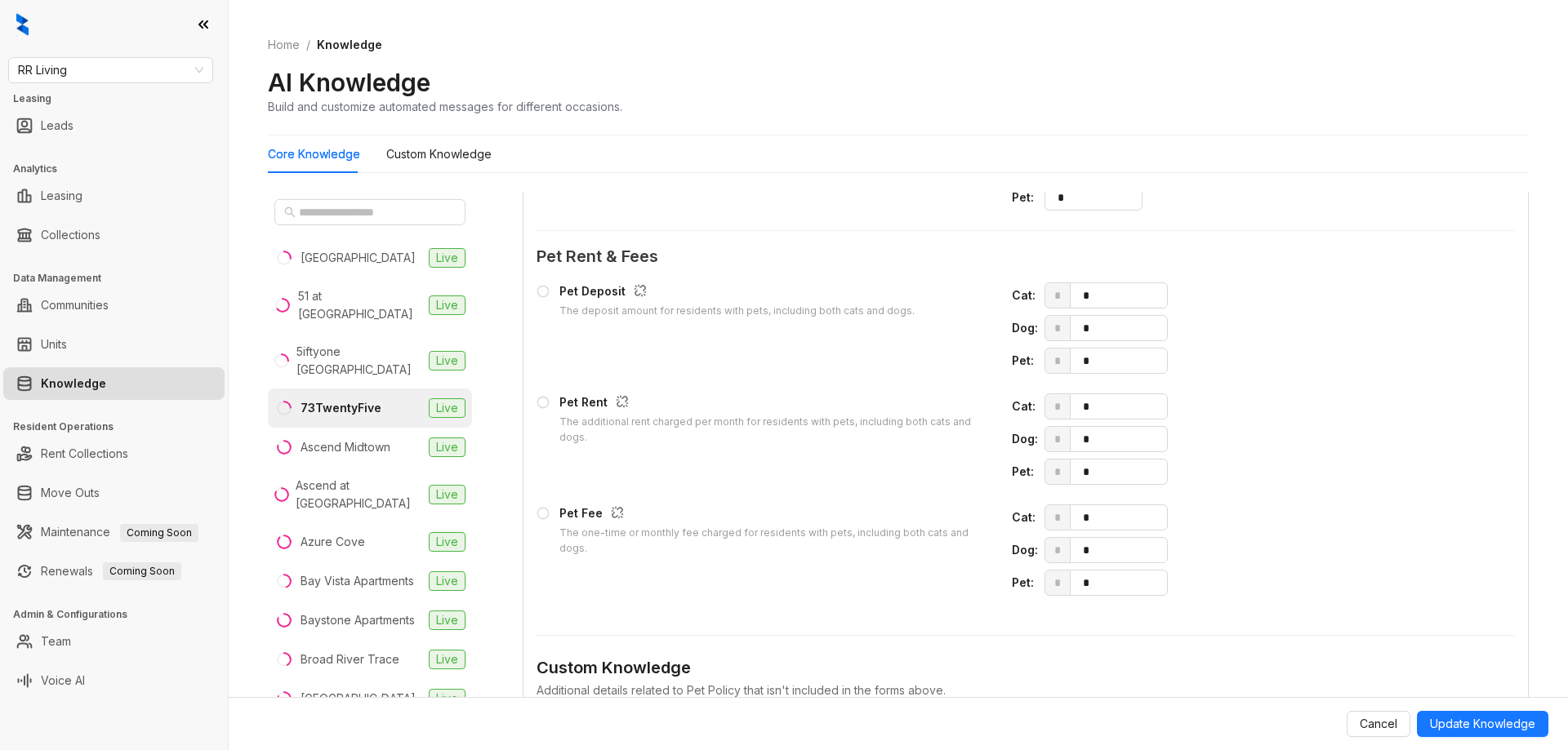
scroll to position [2109, 0]
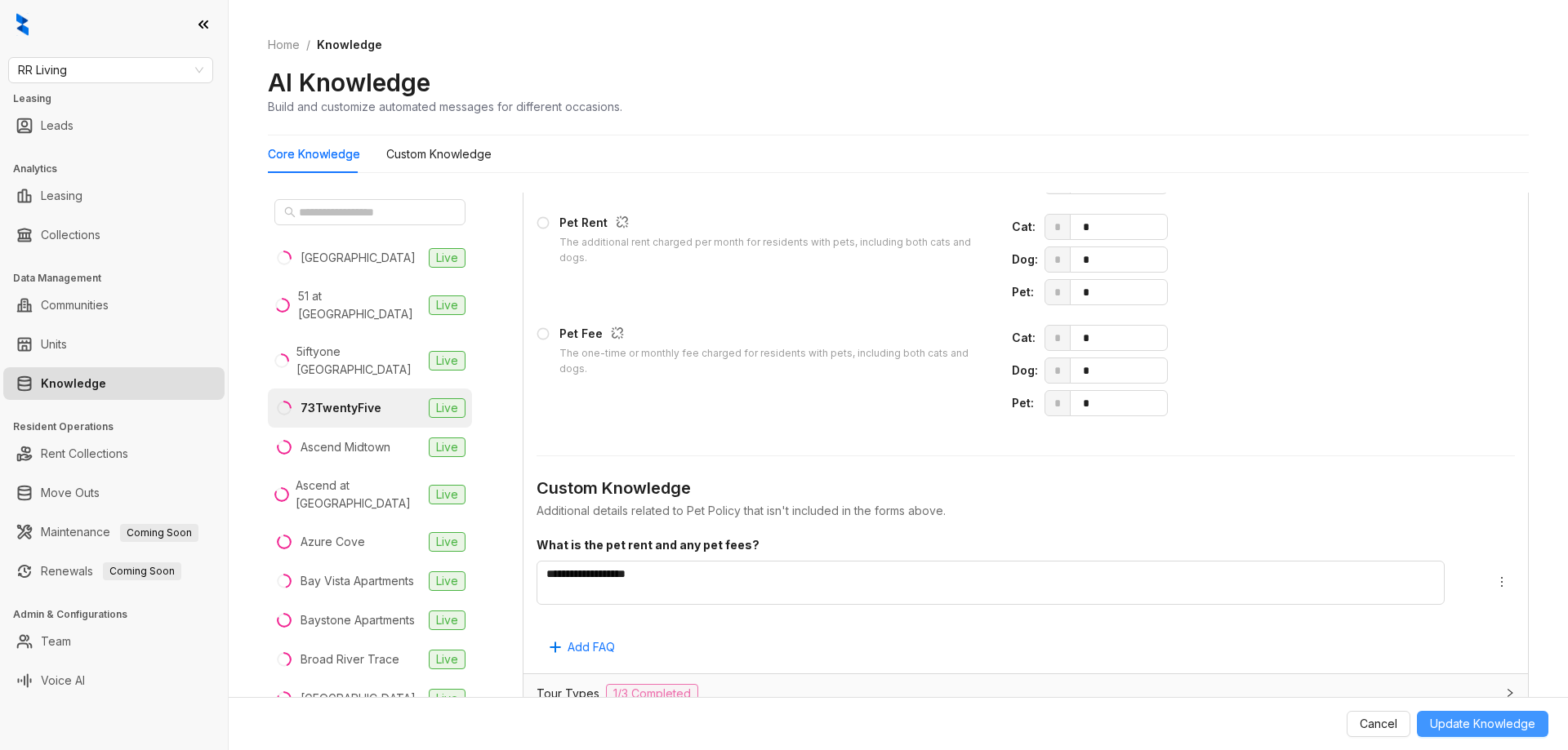
click at [1463, 722] on span "Update Knowledge" at bounding box center [1483, 724] width 105 height 18
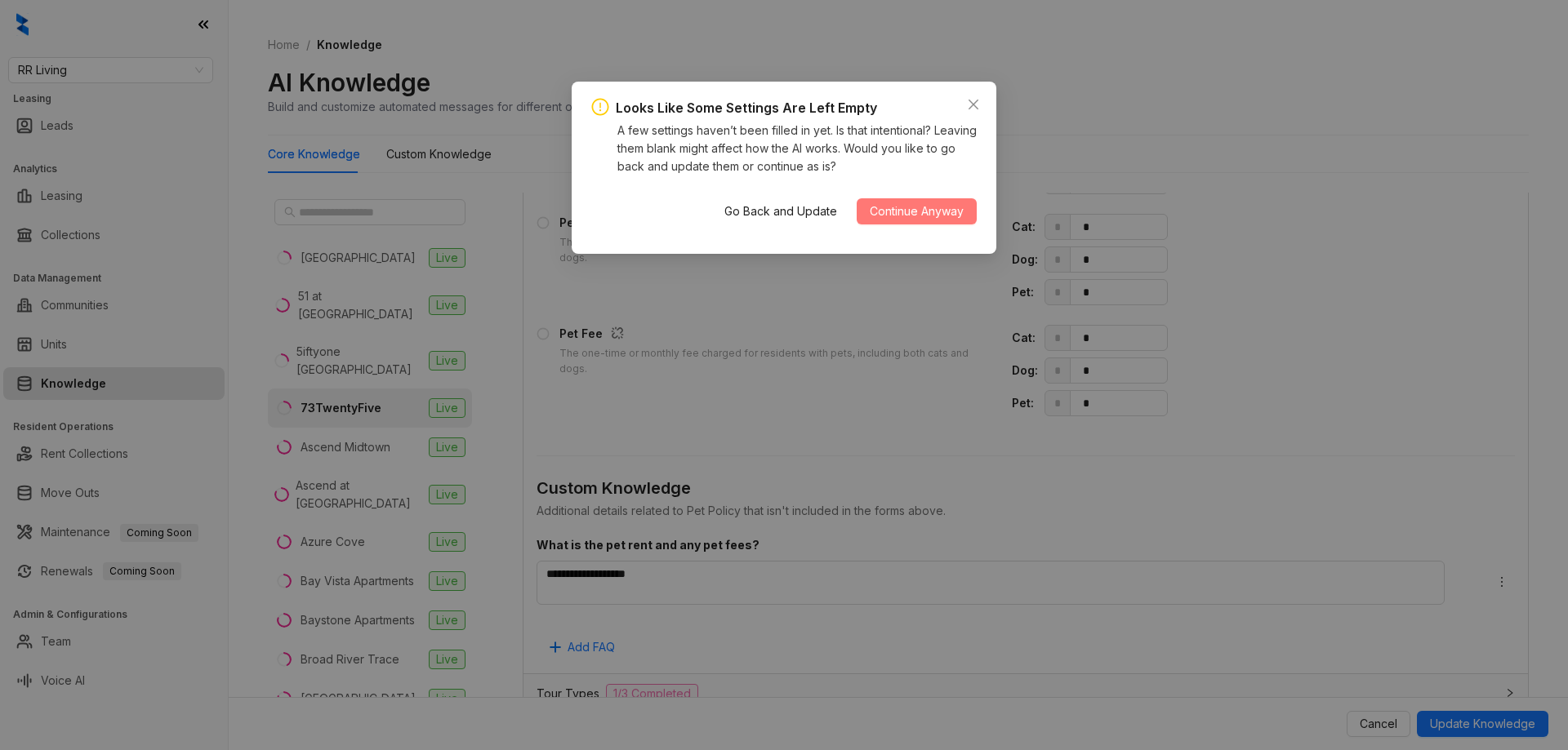
click at [945, 213] on span "Continue Anyway" at bounding box center [916, 211] width 93 height 18
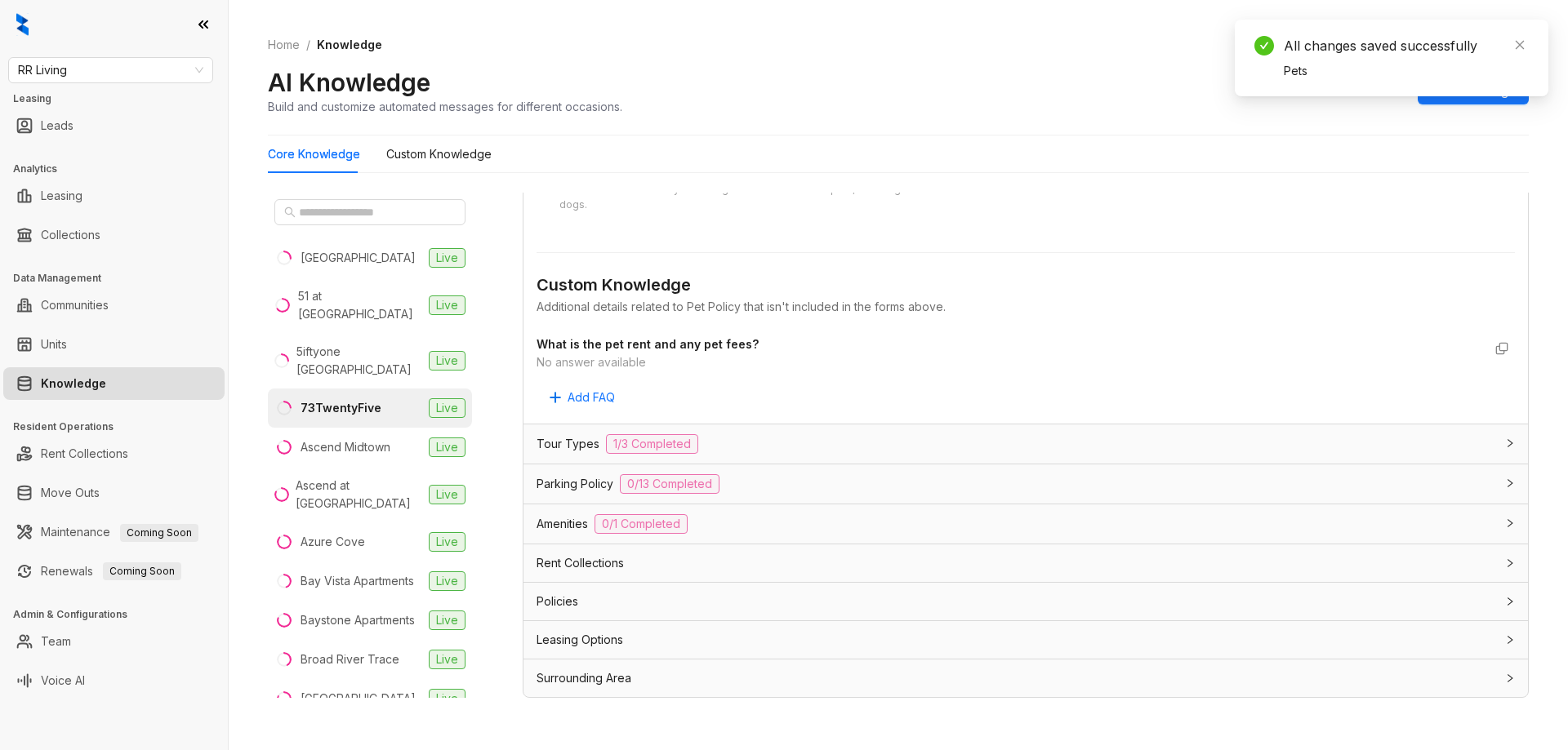
scroll to position [1744, 0]
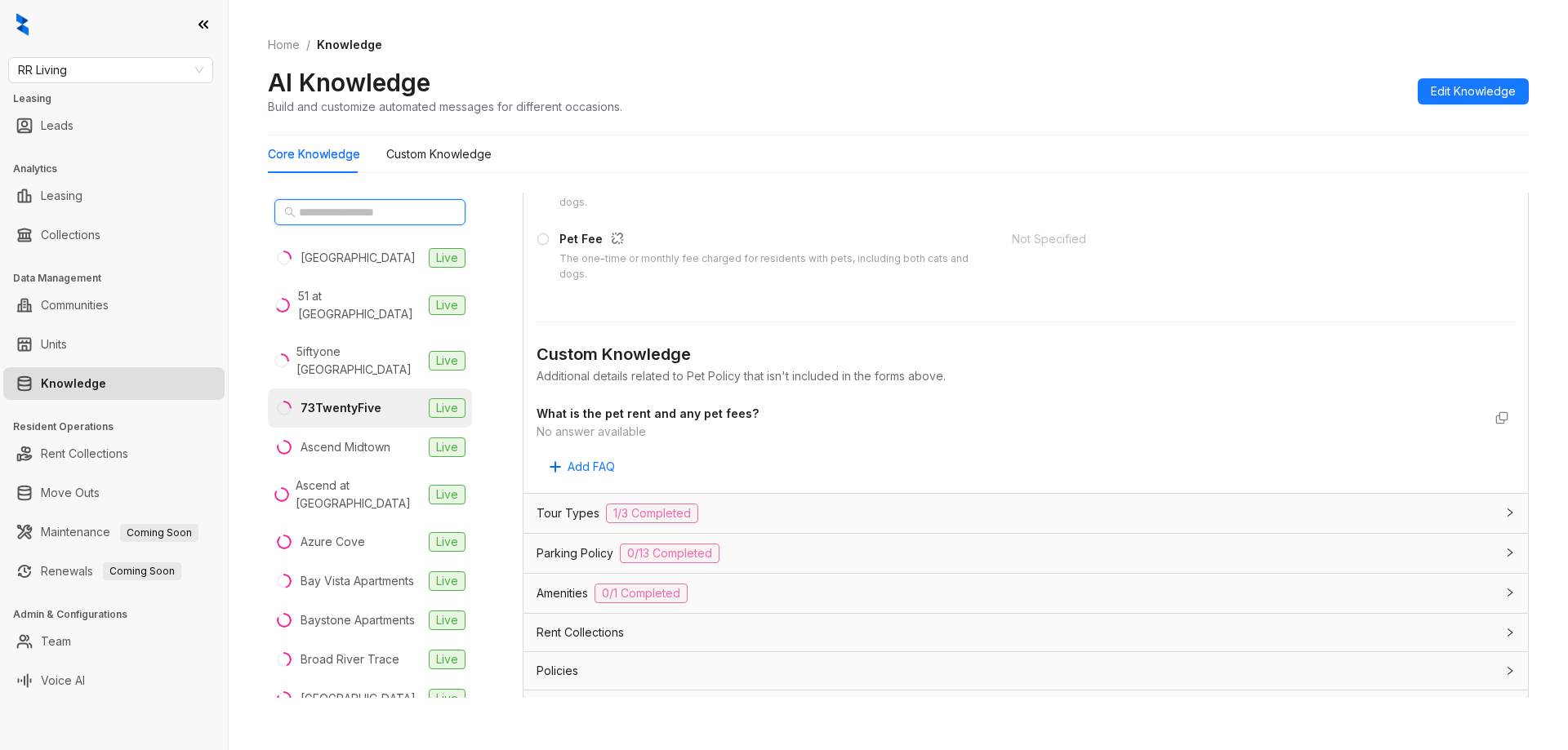
click at [401, 216] on input "text" at bounding box center [370, 212] width 143 height 18
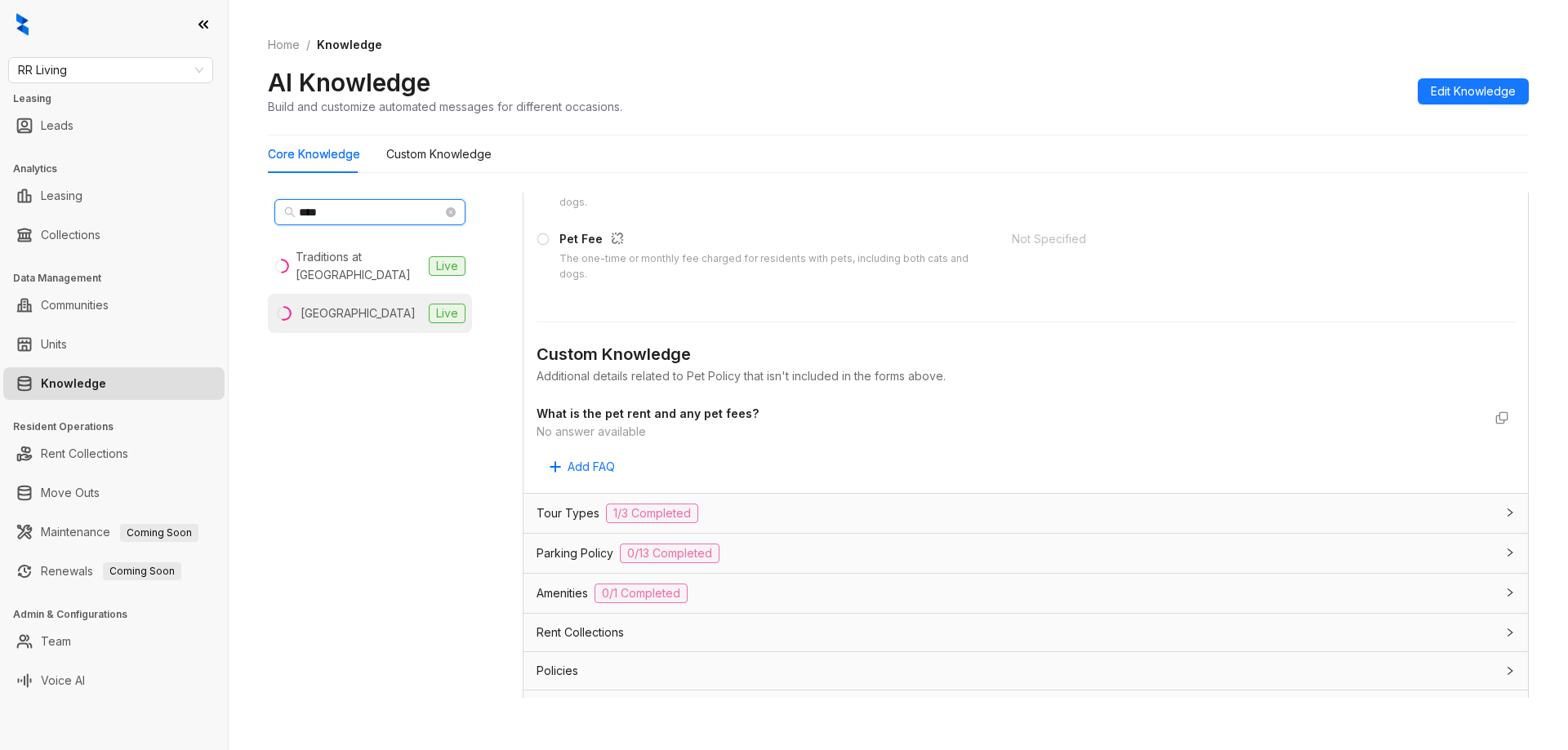
type input "****"
click at [349, 310] on div "[GEOGRAPHIC_DATA]" at bounding box center [358, 314] width 115 height 18
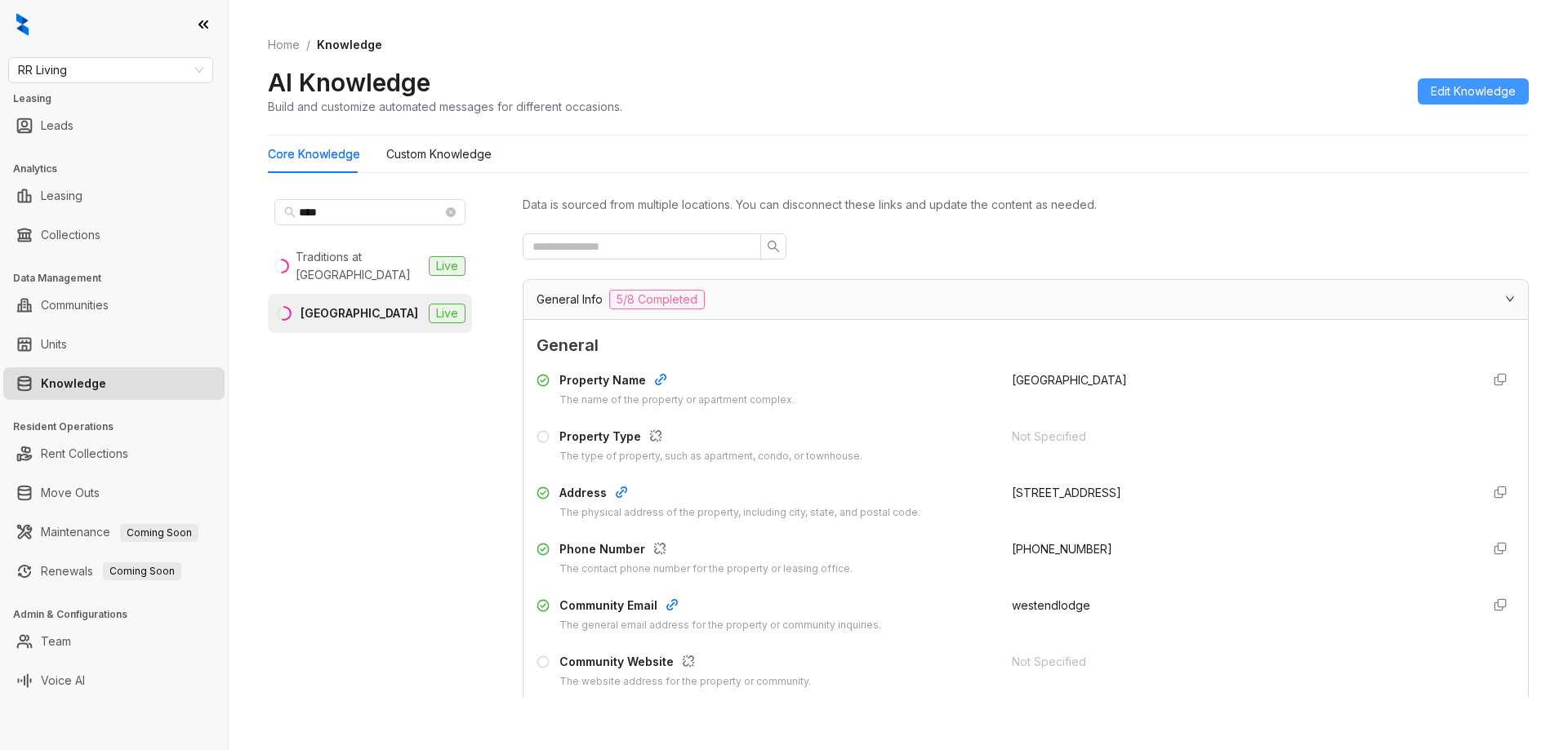
click at [1463, 86] on span "Edit Knowledge" at bounding box center [1474, 92] width 85 height 18
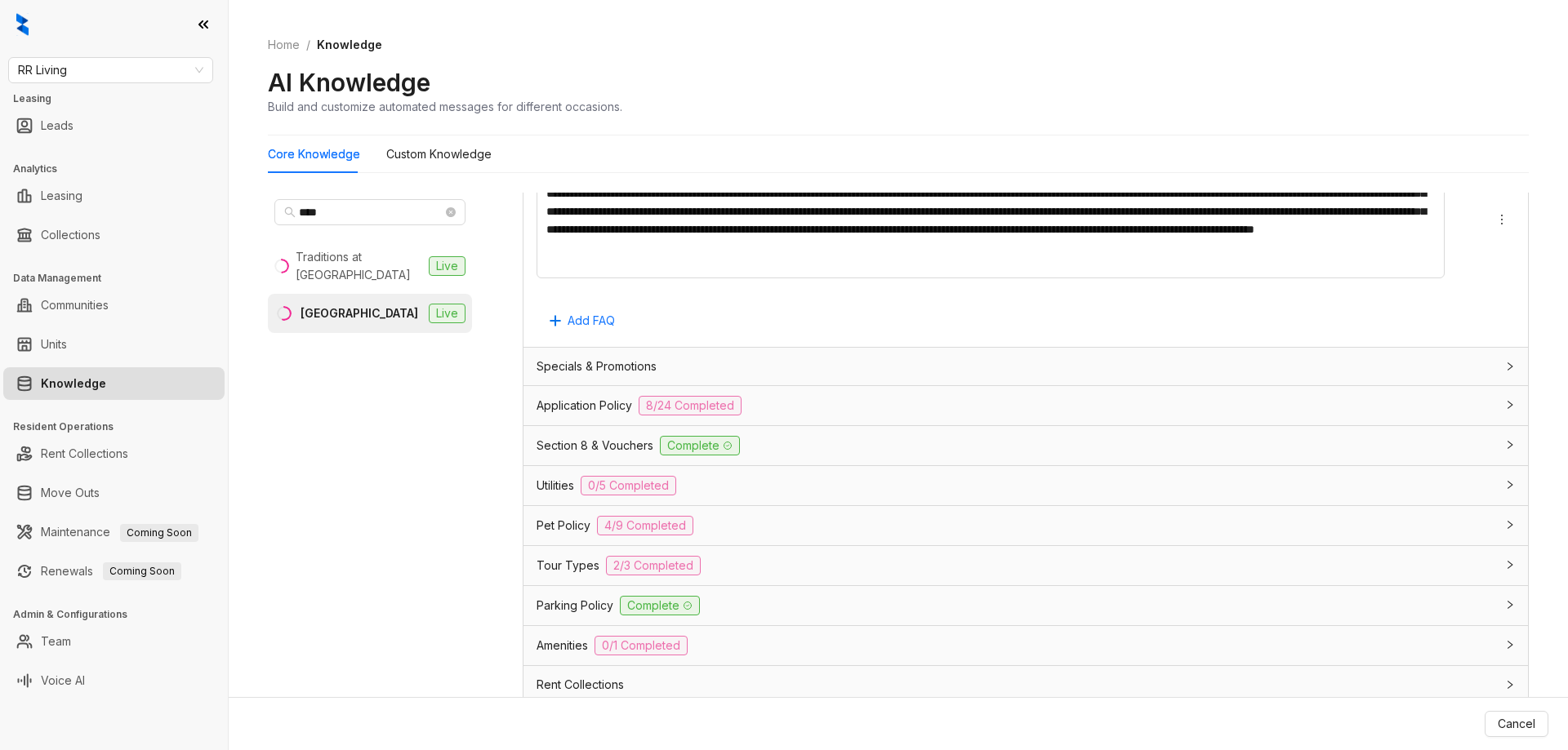
scroll to position [1293, 0]
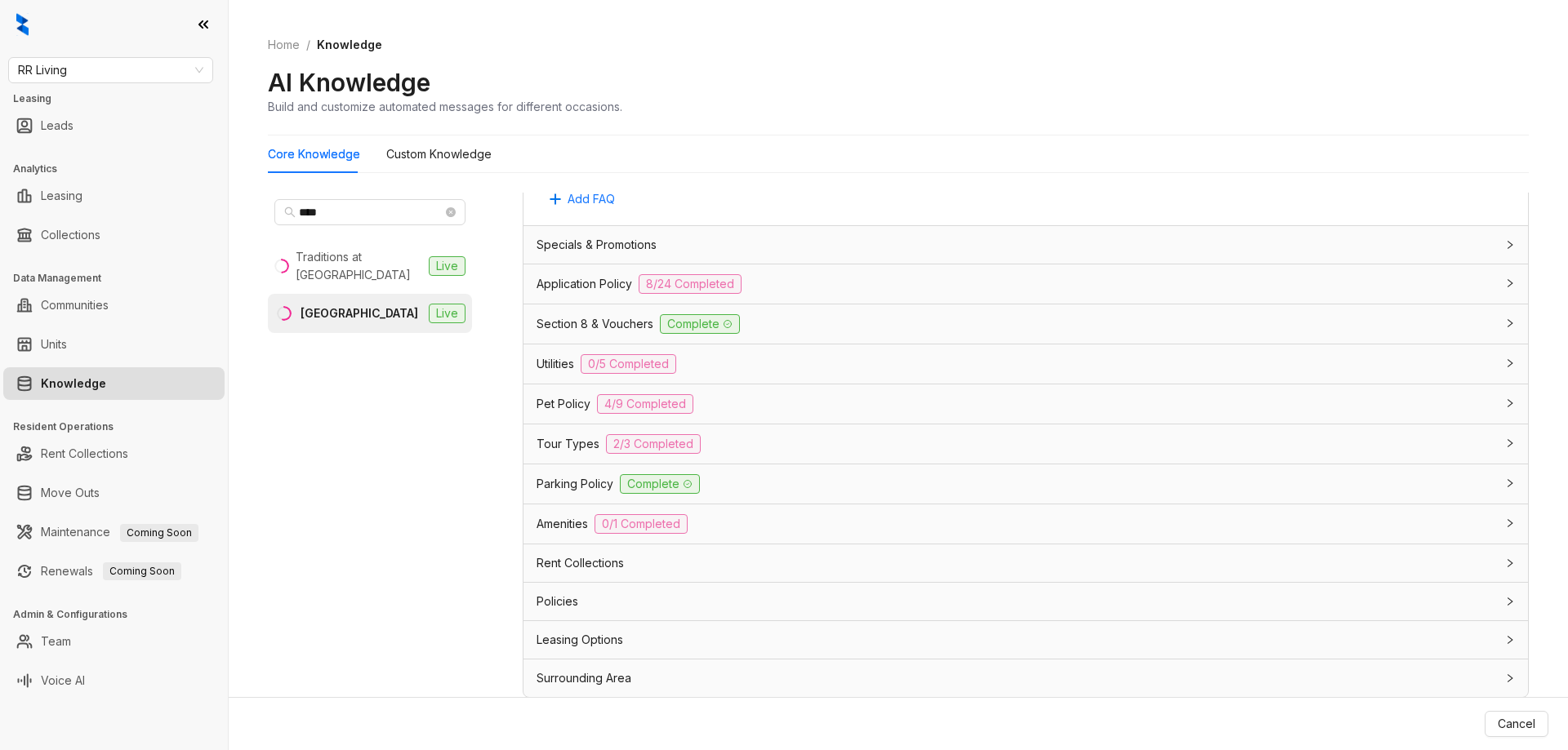
drag, startPoint x: 731, startPoint y: 409, endPoint x: 763, endPoint y: 413, distance: 32.2
click at [732, 409] on div "Pet Policy 4/9 Completed" at bounding box center [1015, 404] width 959 height 20
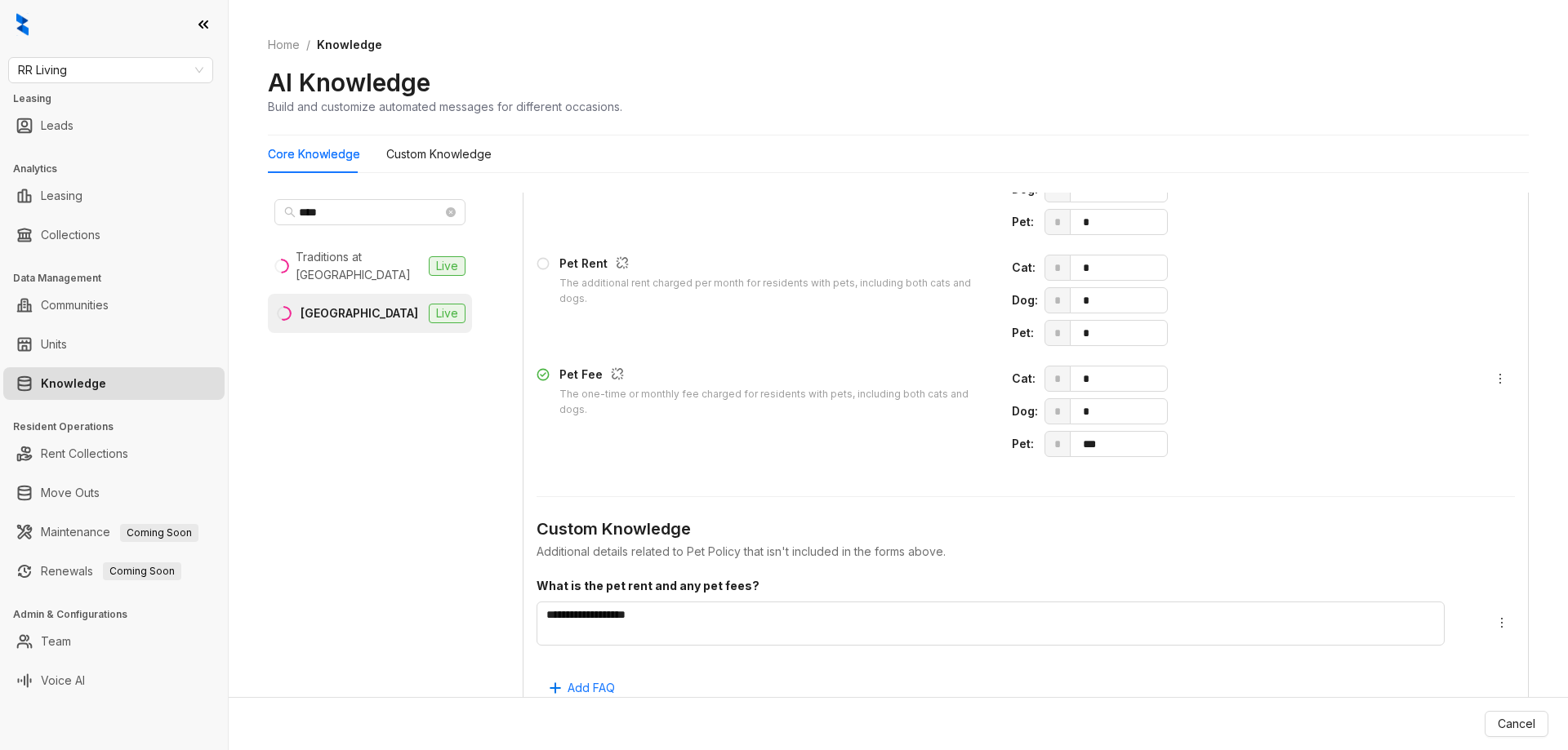
scroll to position [1946, 0]
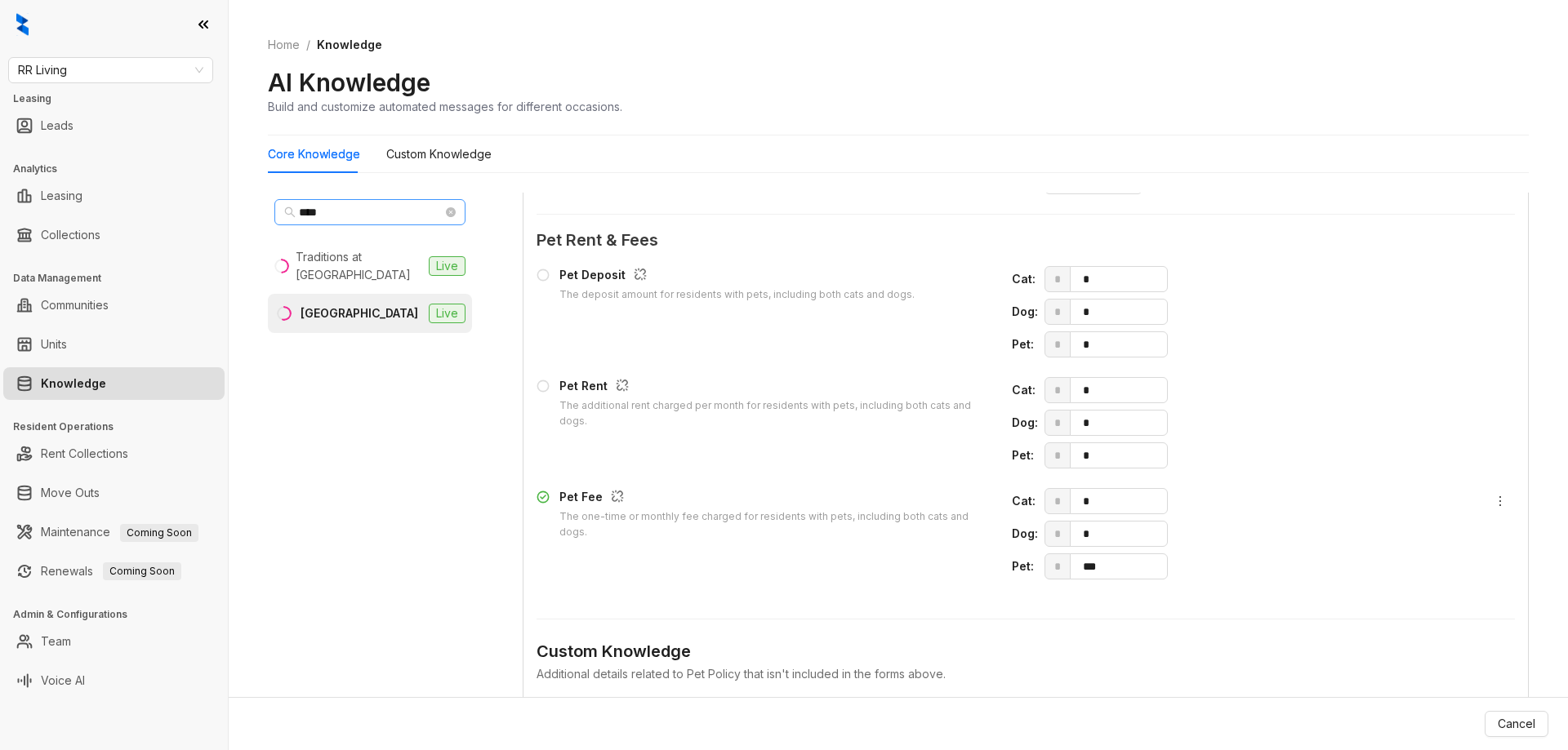
click at [450, 217] on span at bounding box center [450, 212] width 10 height 18
click at [451, 216] on icon "close-circle" at bounding box center [450, 212] width 10 height 10
type input "********"
click at [353, 251] on div "[GEOGRAPHIC_DATA]" at bounding box center [358, 258] width 115 height 18
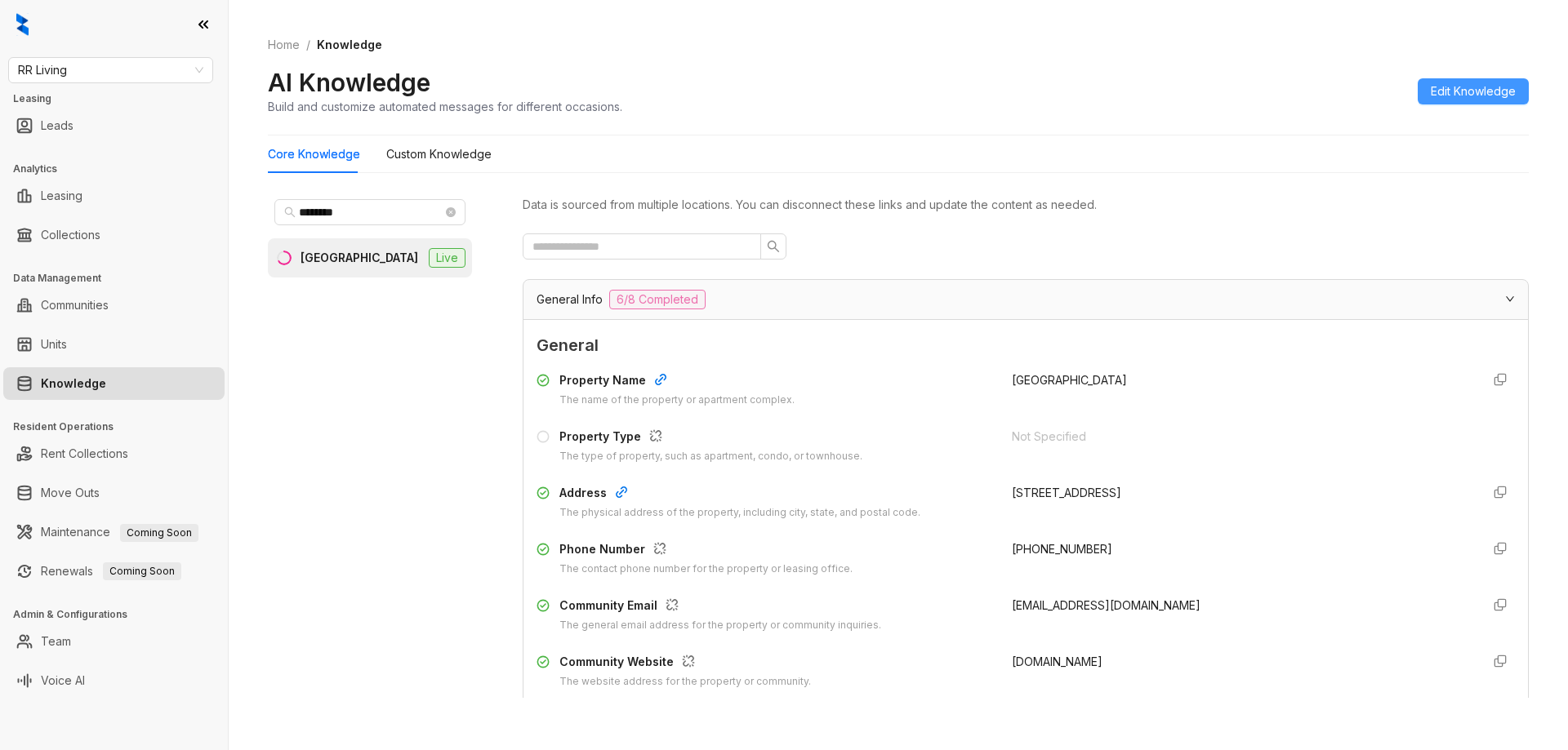
click at [1455, 96] on span "Edit Knowledge" at bounding box center [1474, 92] width 85 height 18
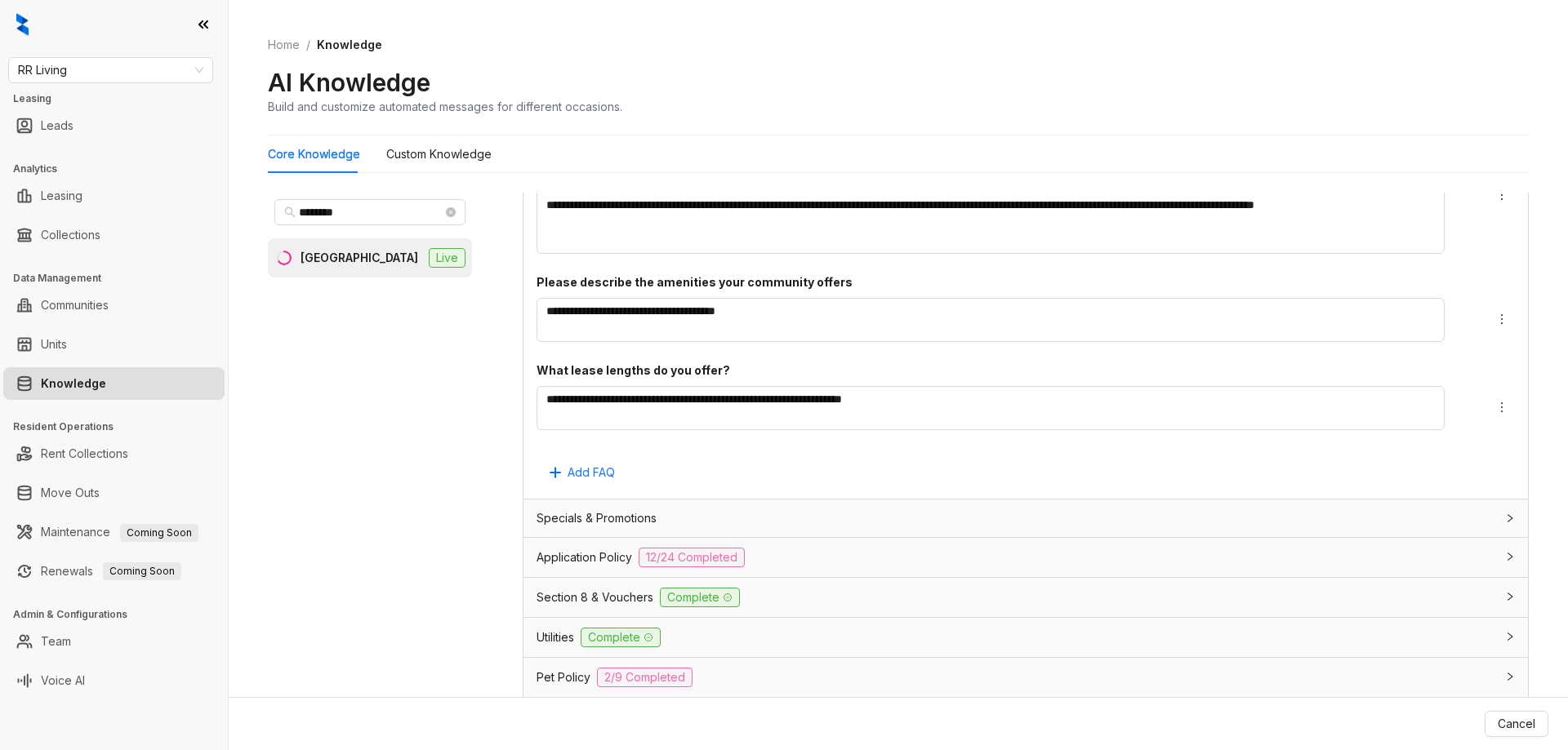
scroll to position [1388, 0]
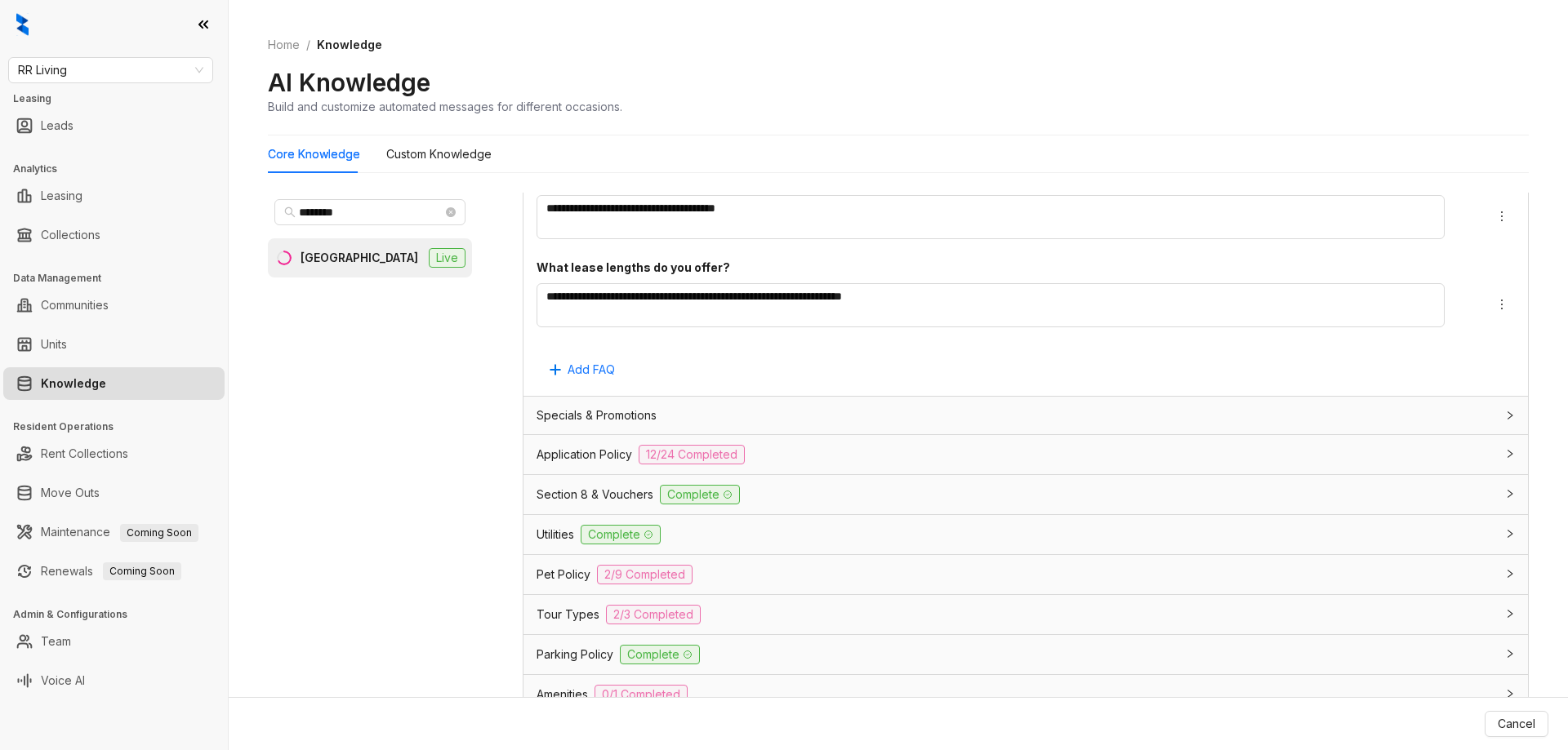
click at [665, 571] on span "2/9 Completed" at bounding box center [644, 575] width 95 height 20
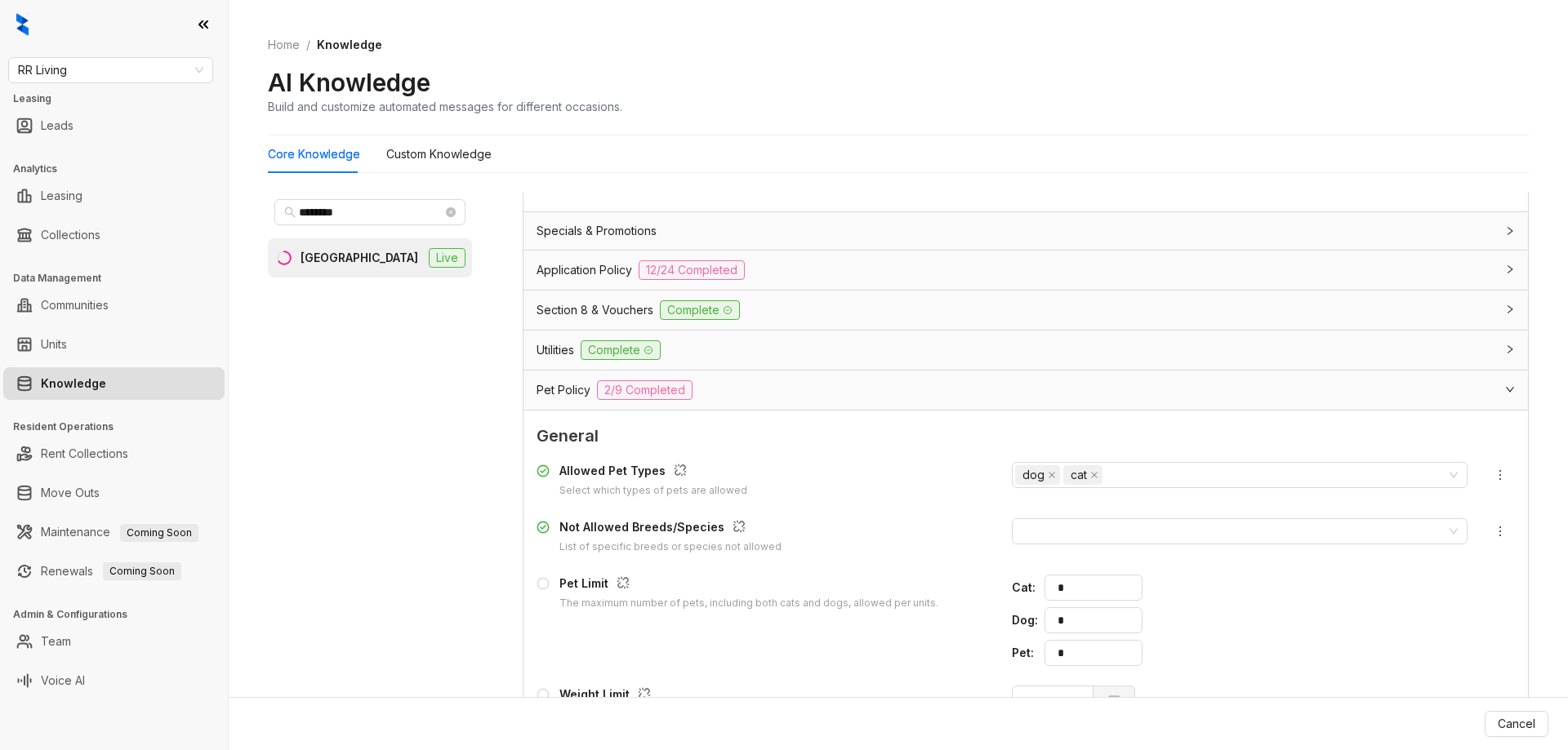
scroll to position [1714, 0]
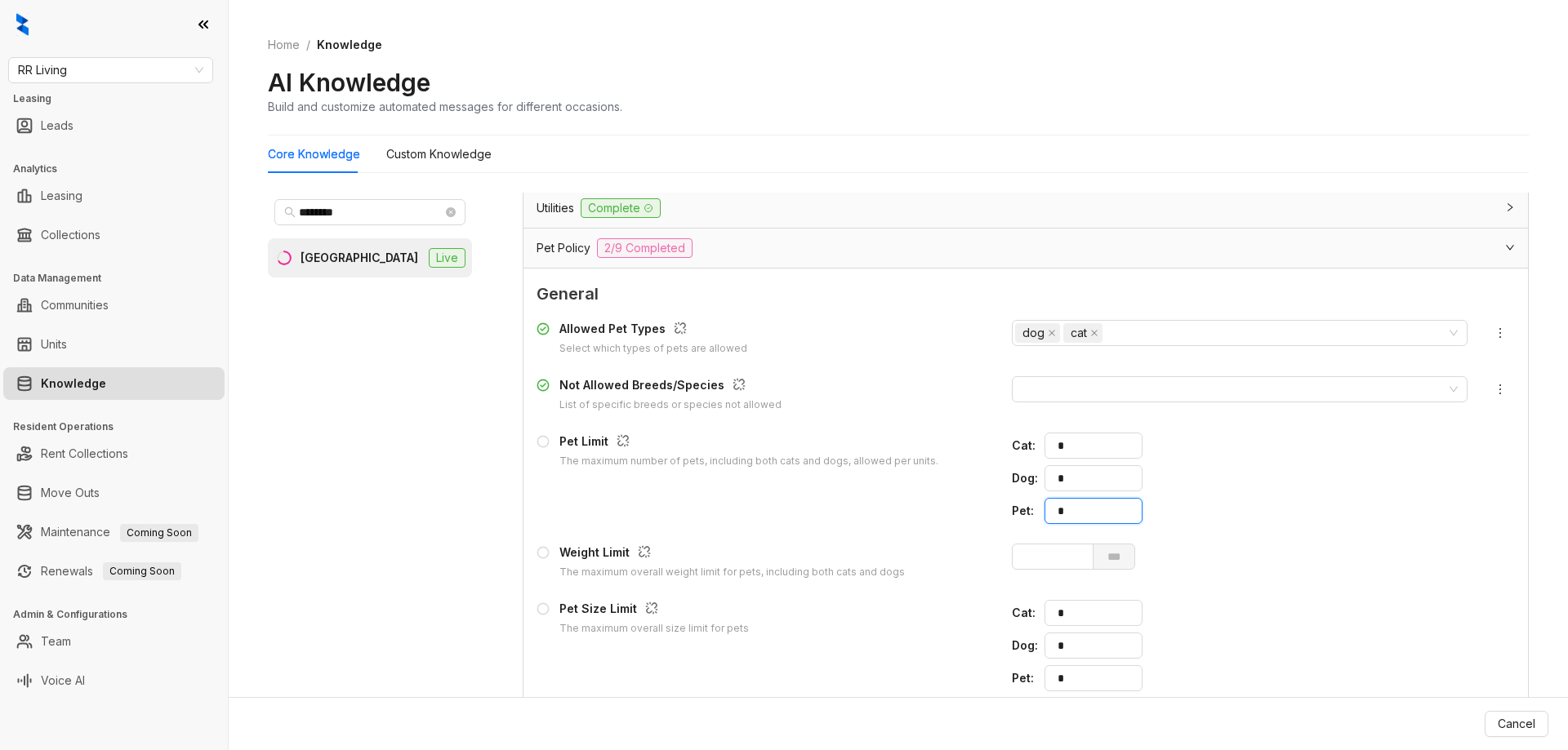
click at [1023, 511] on div "Pet : *" at bounding box center [1240, 511] width 456 height 26
type input "*"
drag, startPoint x: 1070, startPoint y: 491, endPoint x: 1009, endPoint y: 485, distance: 61.3
click at [1012, 485] on div "Dog : *" at bounding box center [1240, 478] width 456 height 26
type input "*"
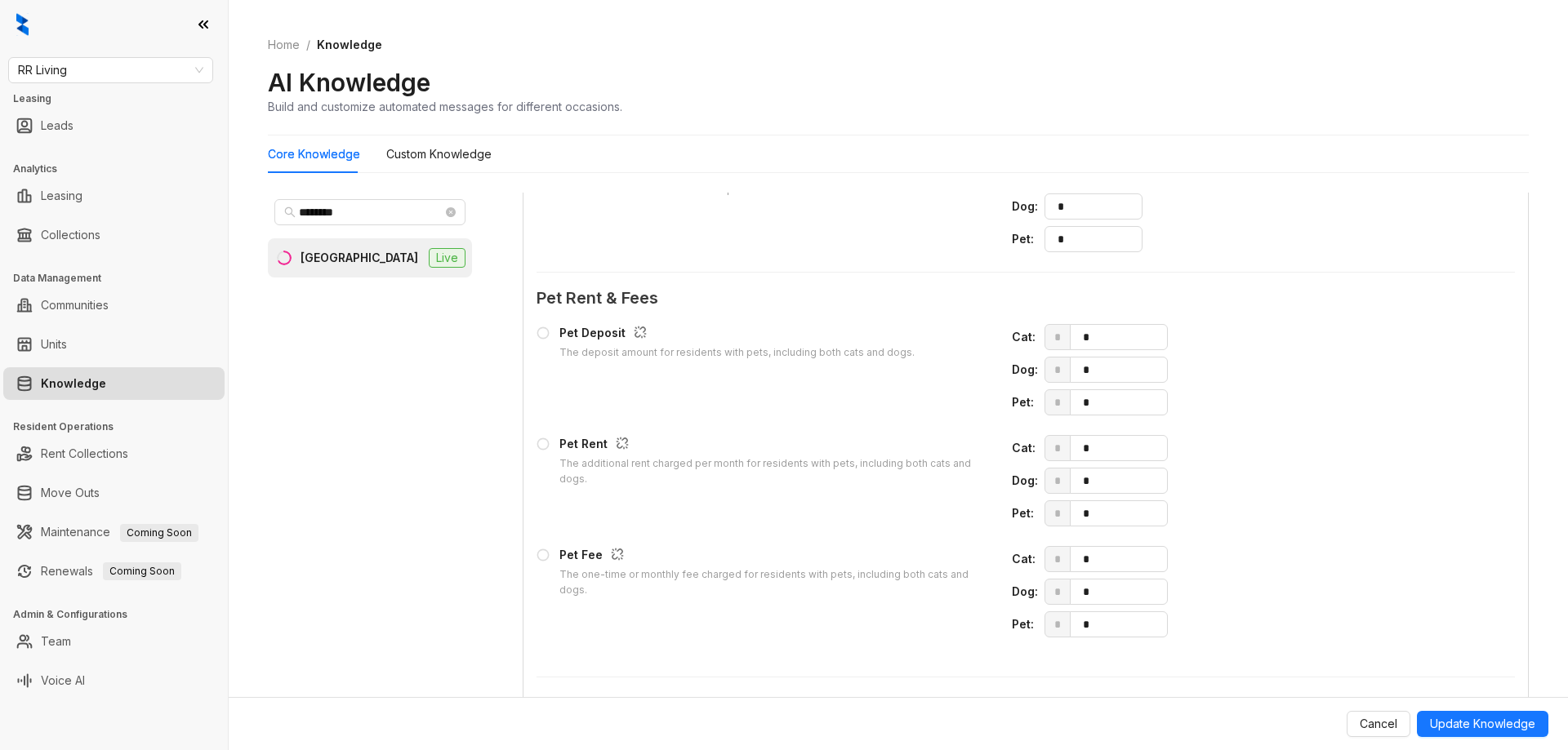
scroll to position [2285, 0]
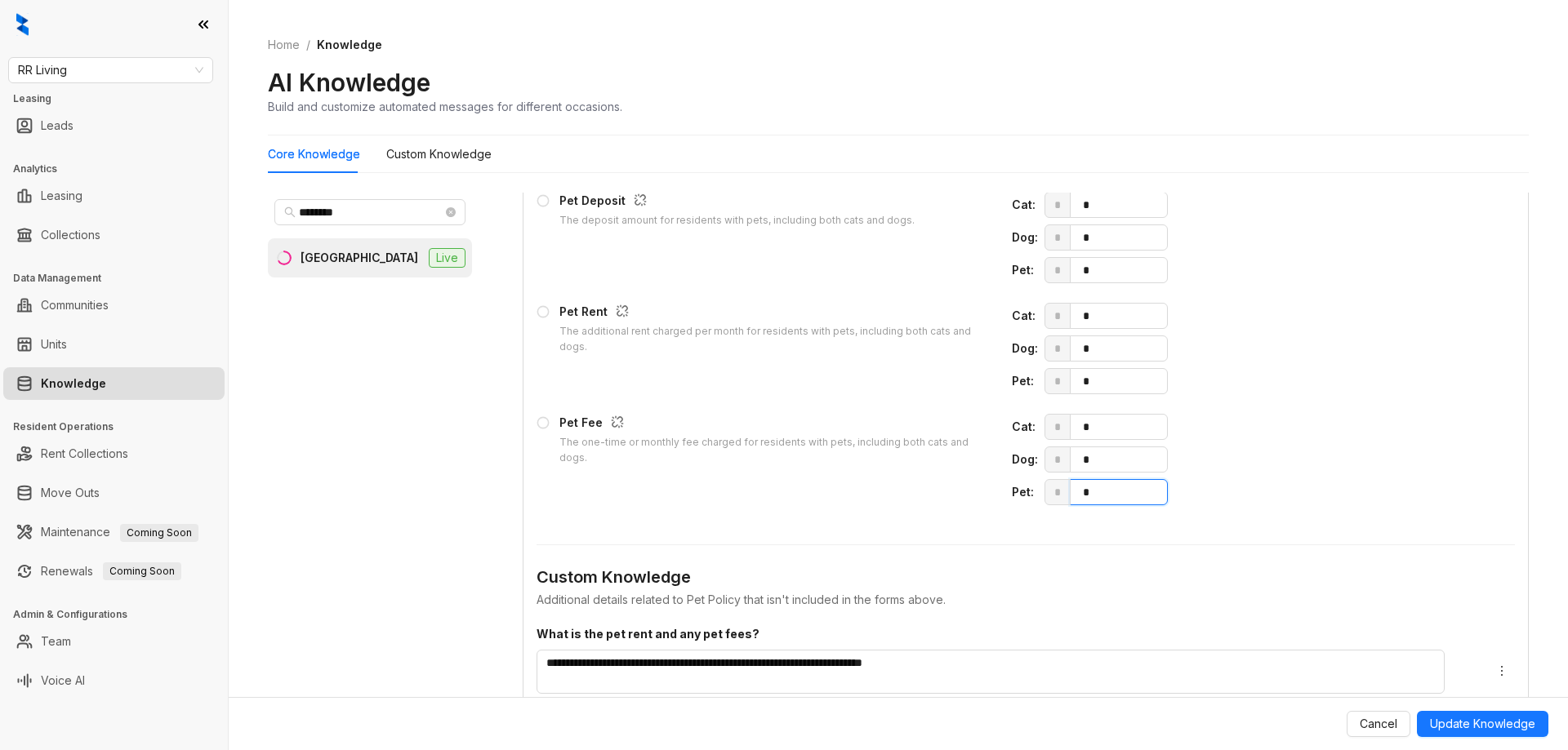
click at [1049, 500] on span "* *" at bounding box center [1256, 492] width 423 height 26
type input "***"
click at [1481, 726] on span "Update Knowledge" at bounding box center [1483, 724] width 105 height 18
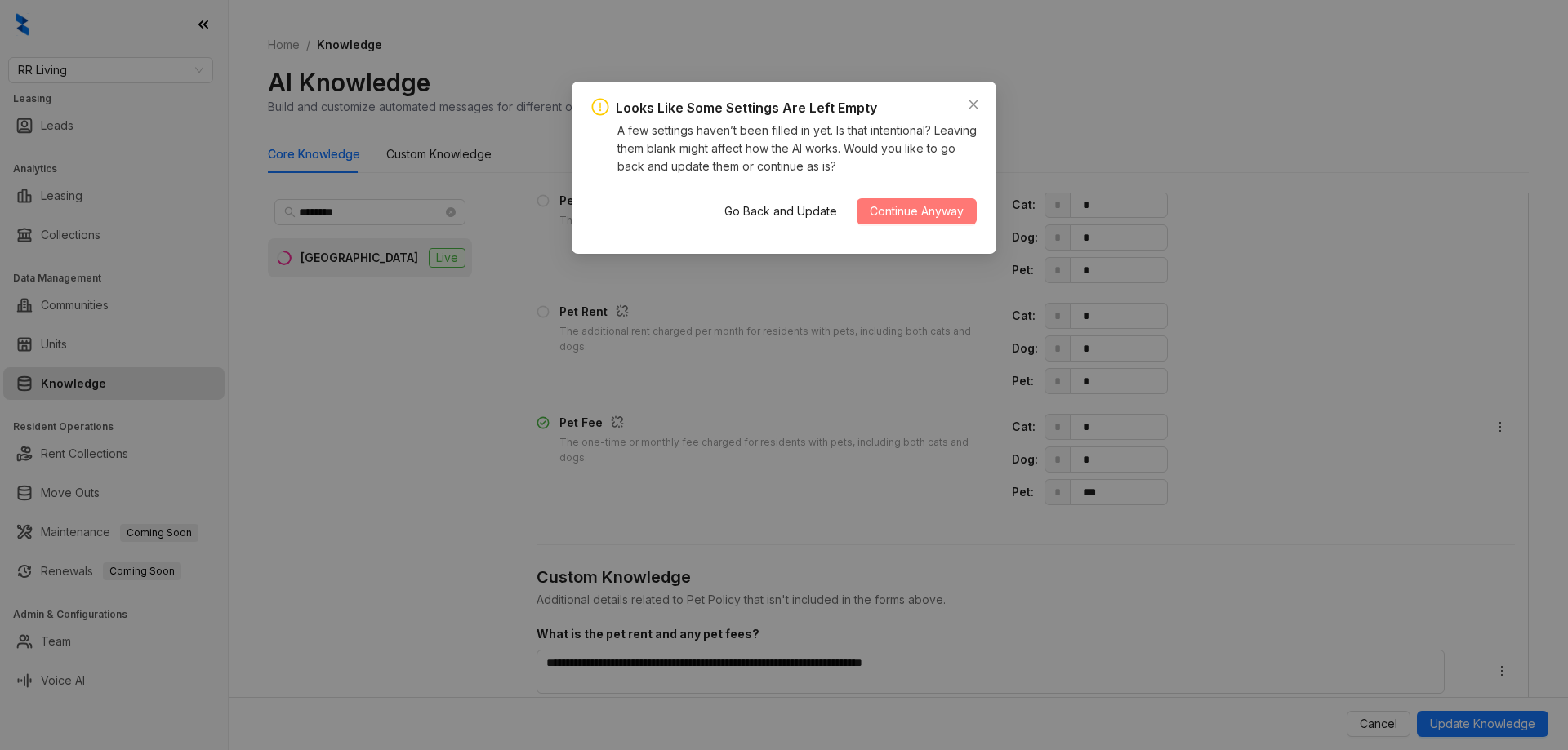
click at [918, 217] on span "Continue Anyway" at bounding box center [916, 211] width 93 height 18
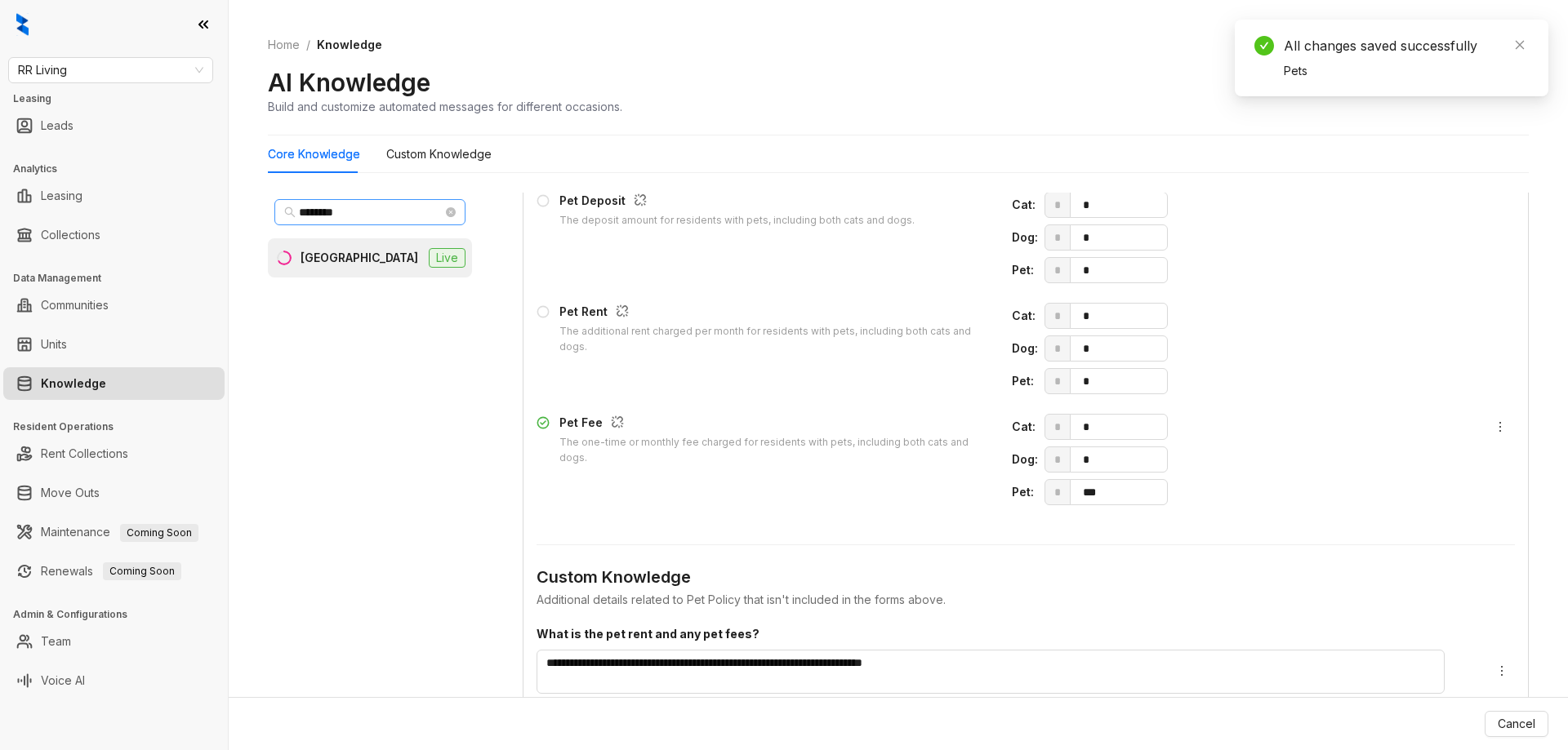
click at [446, 205] on span at bounding box center [450, 212] width 10 height 18
click at [451, 213] on icon "close-circle" at bounding box center [450, 212] width 10 height 10
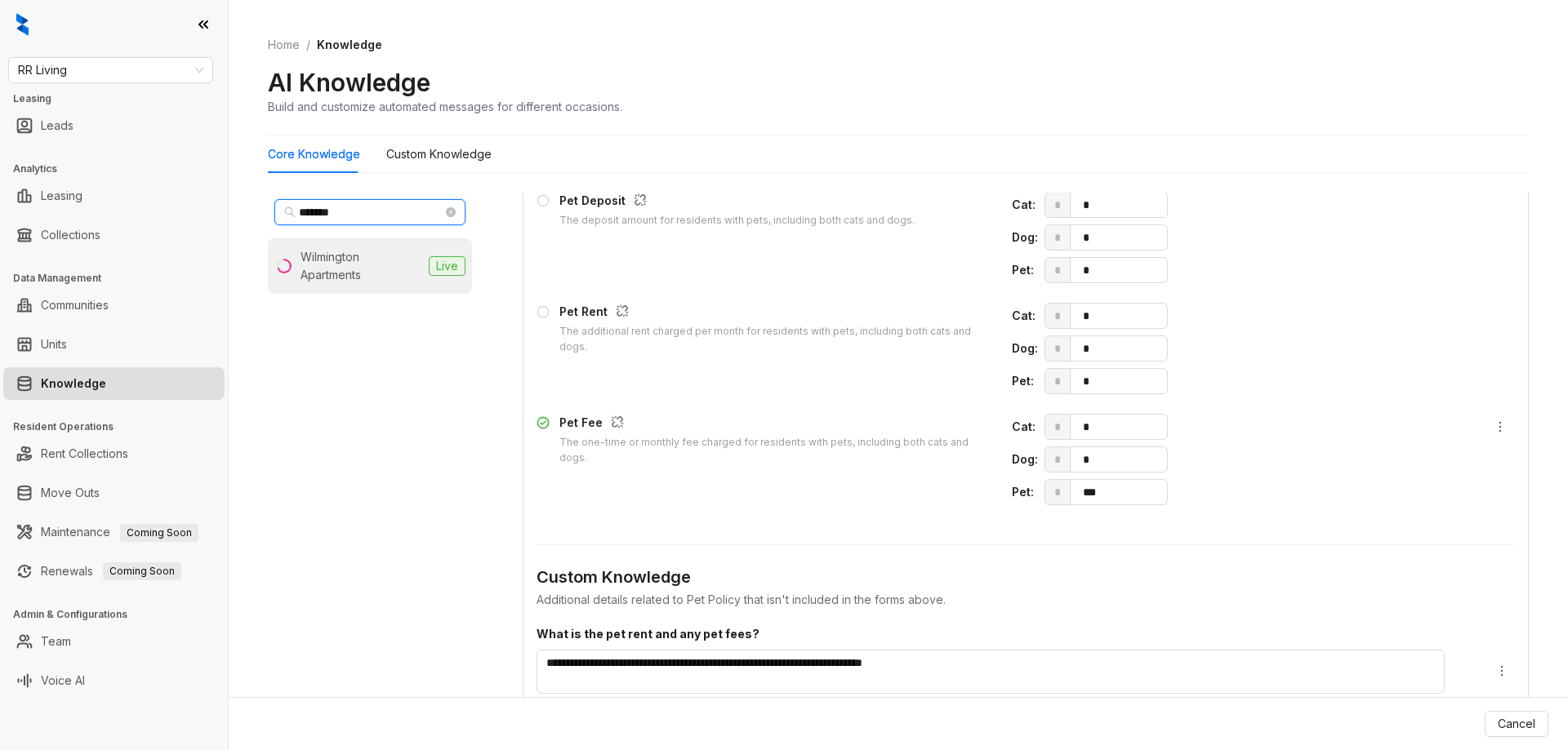
type input "*******"
click at [342, 265] on div "Wilmington Apartments" at bounding box center [361, 267] width 122 height 36
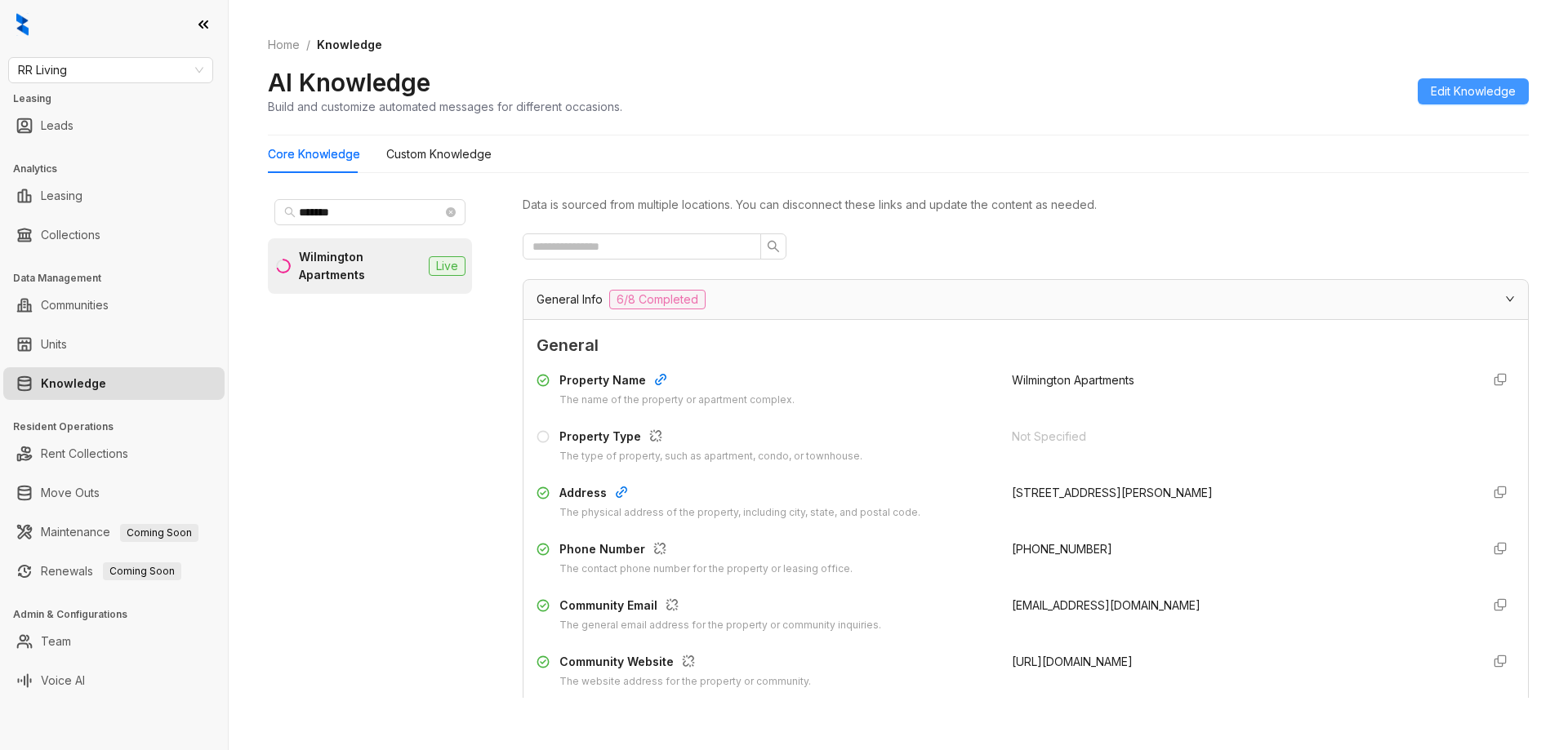
click at [1480, 91] on span "Edit Knowledge" at bounding box center [1474, 92] width 85 height 18
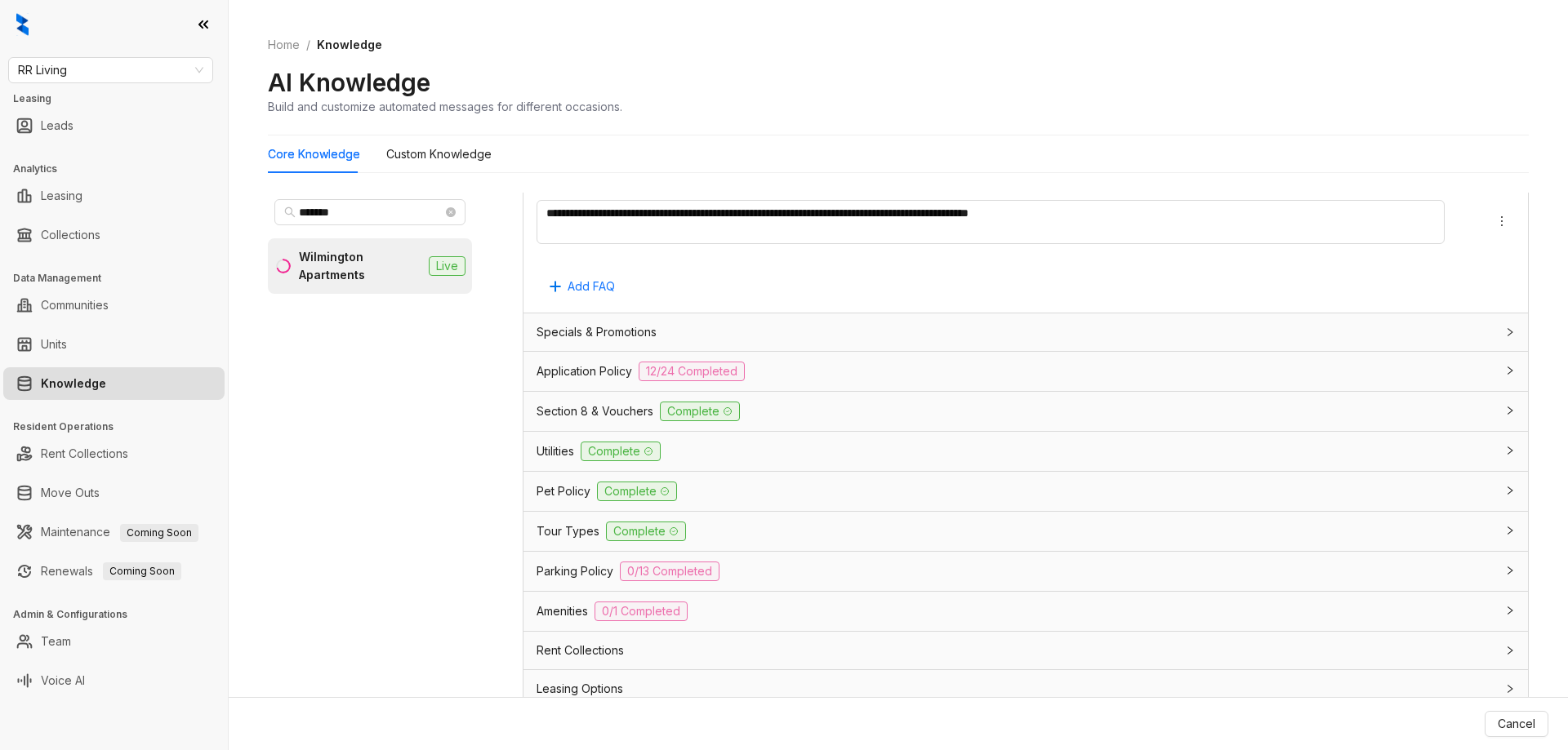
scroll to position [1551, 0]
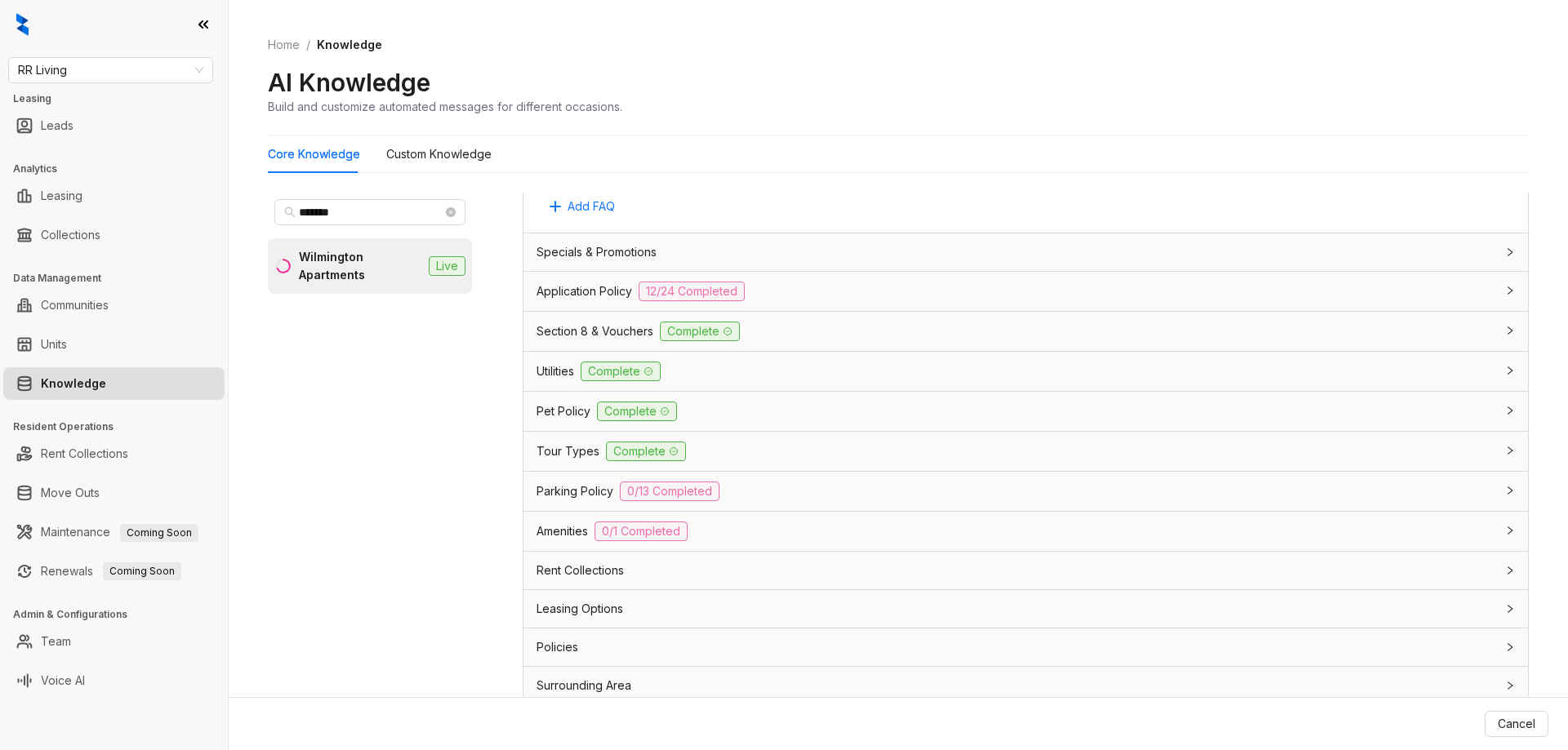
click at [772, 410] on div "Pet Policy Complete" at bounding box center [1015, 412] width 959 height 20
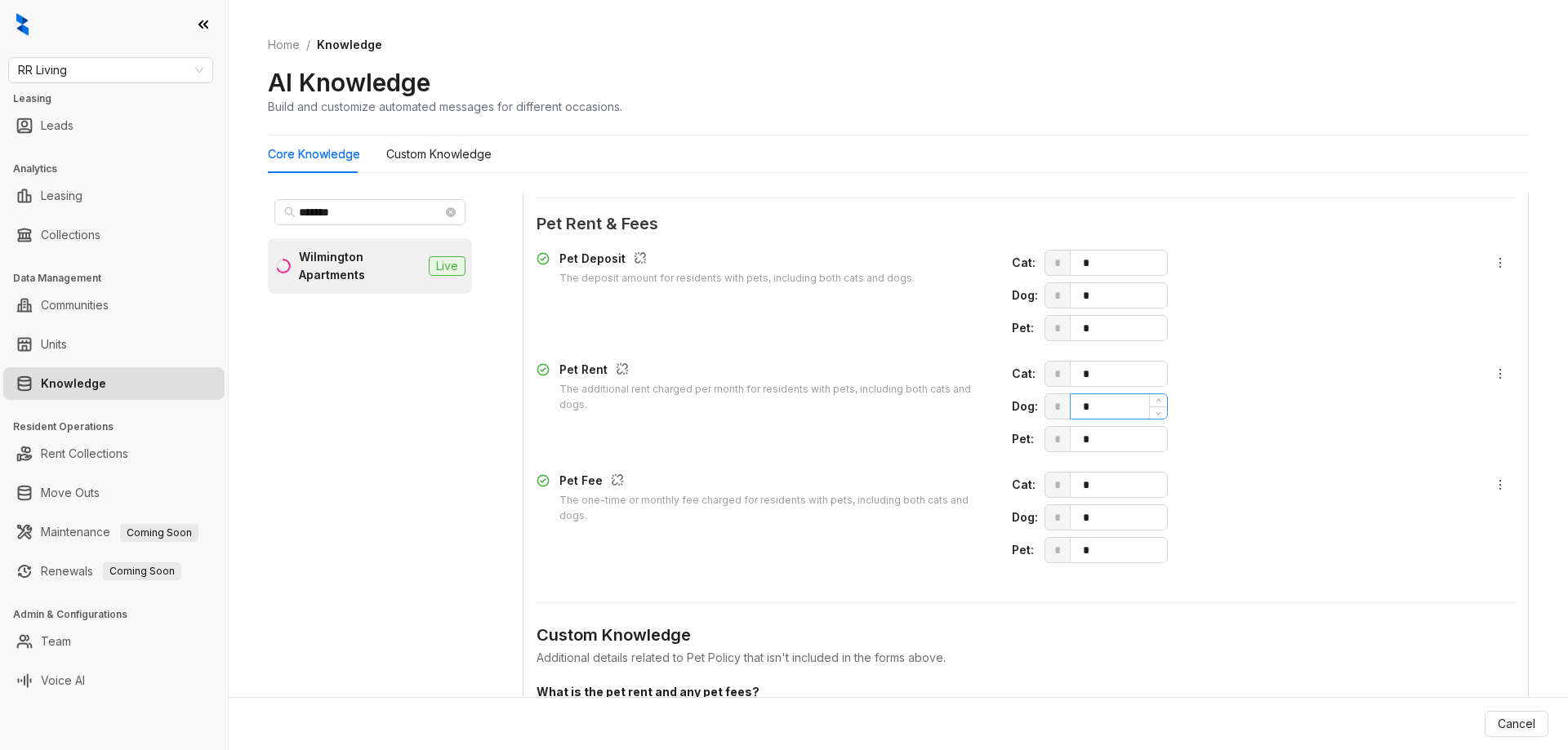
scroll to position [2367, 0]
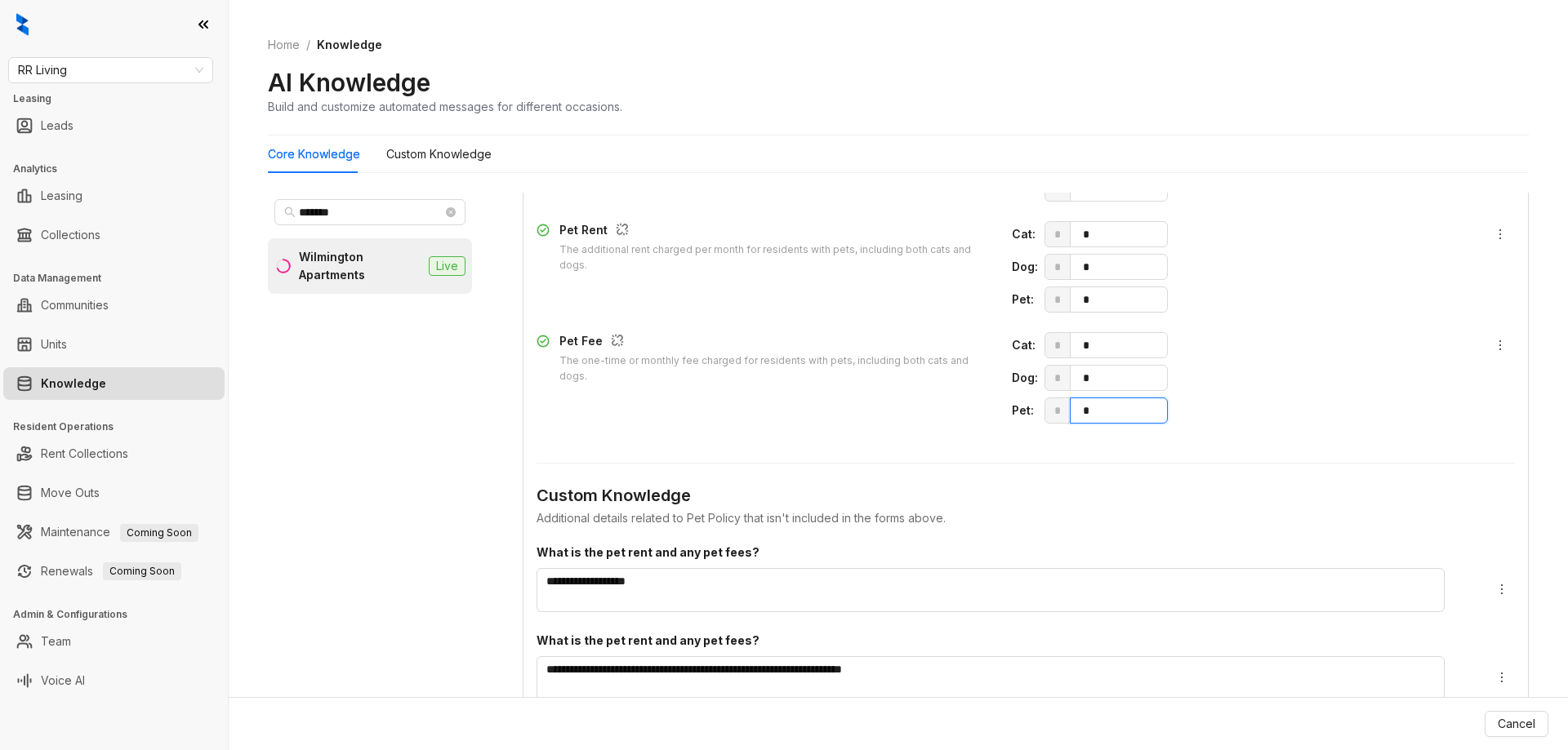
drag, startPoint x: 1073, startPoint y: 412, endPoint x: 1004, endPoint y: 405, distance: 69.4
click at [1012, 405] on div "Pet : * *" at bounding box center [1240, 410] width 456 height 26
type input "***"
click at [1028, 301] on div "Pet : * *" at bounding box center [1240, 299] width 456 height 26
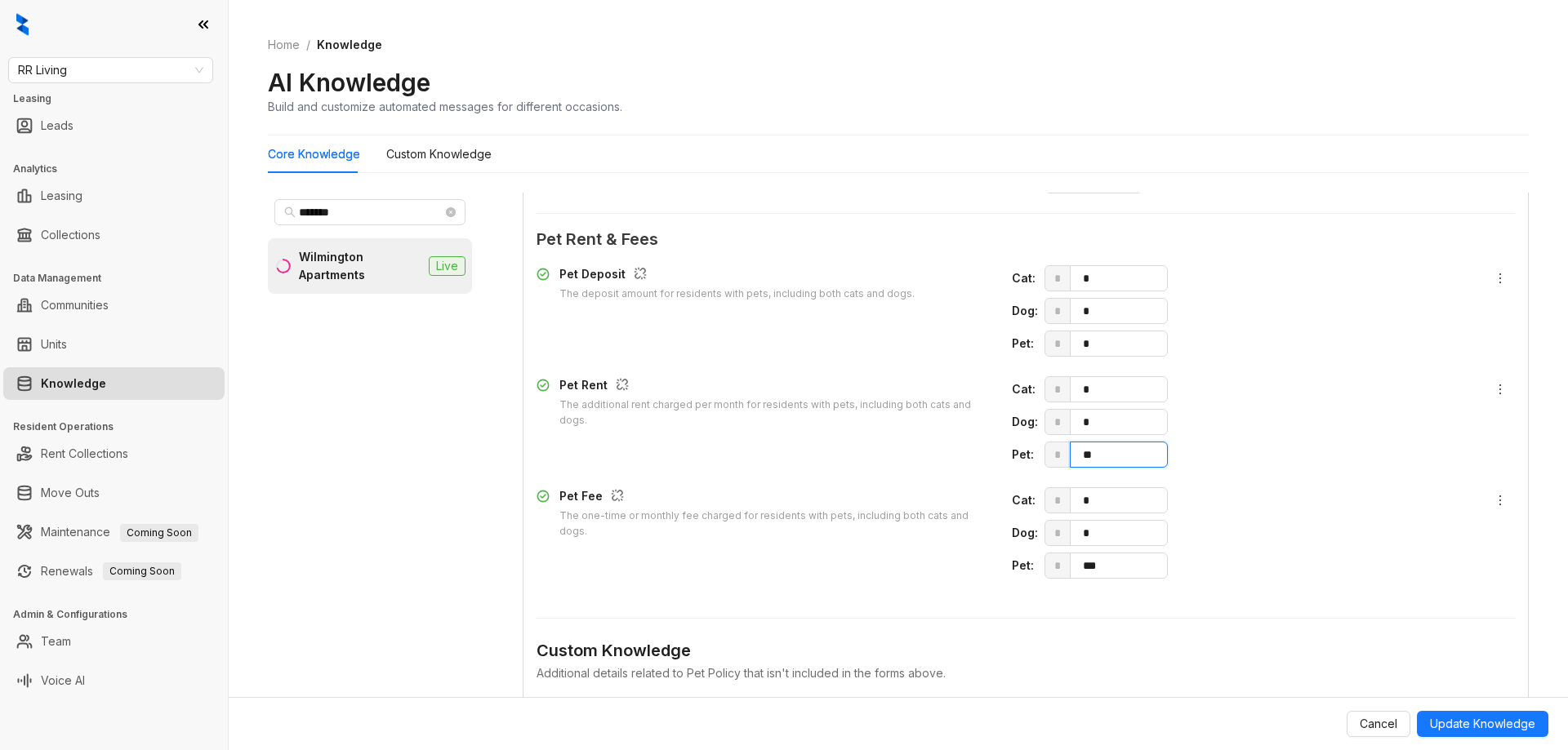
scroll to position [2122, 0]
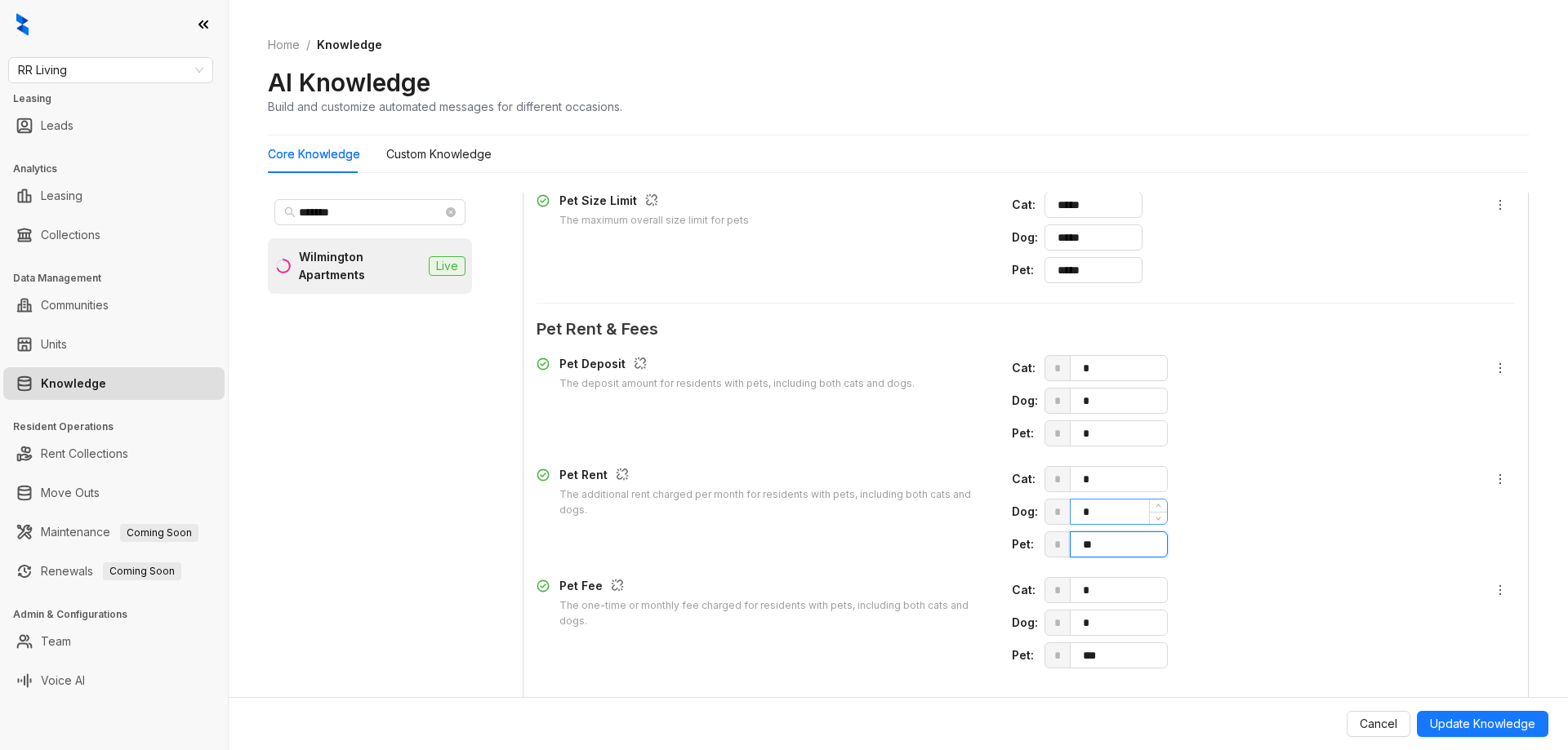
type input "**"
drag, startPoint x: 1098, startPoint y: 661, endPoint x: 1004, endPoint y: 636, distance: 97.3
click at [967, 654] on div "Pet Fee The one-time or monthly fee charged for residents with pets, including …" at bounding box center [1025, 622] width 978 height 92
type input "*"
drag, startPoint x: 1083, startPoint y: 431, endPoint x: 1024, endPoint y: 431, distance: 59.0
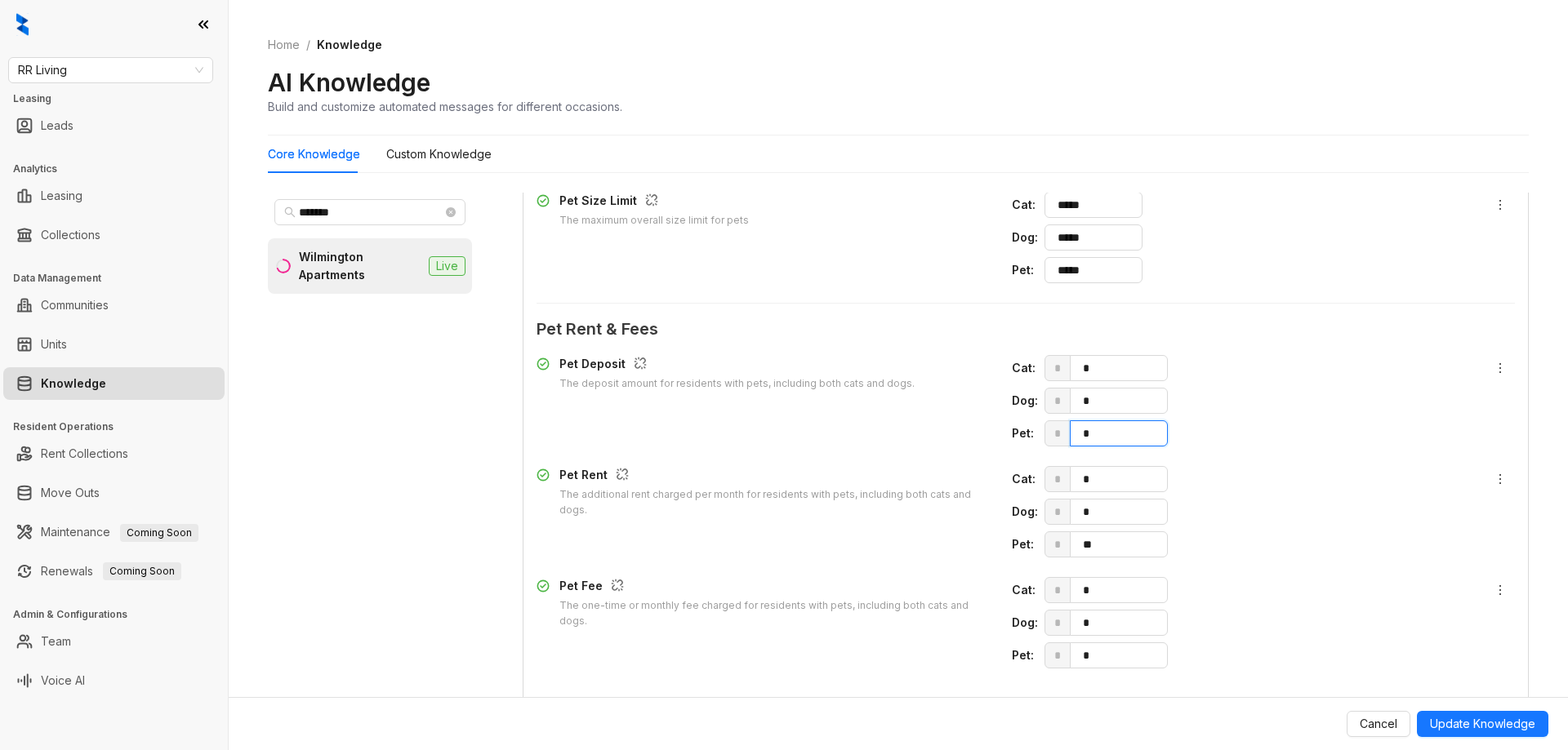
click at [1026, 431] on div "Pet : * *" at bounding box center [1240, 433] width 456 height 26
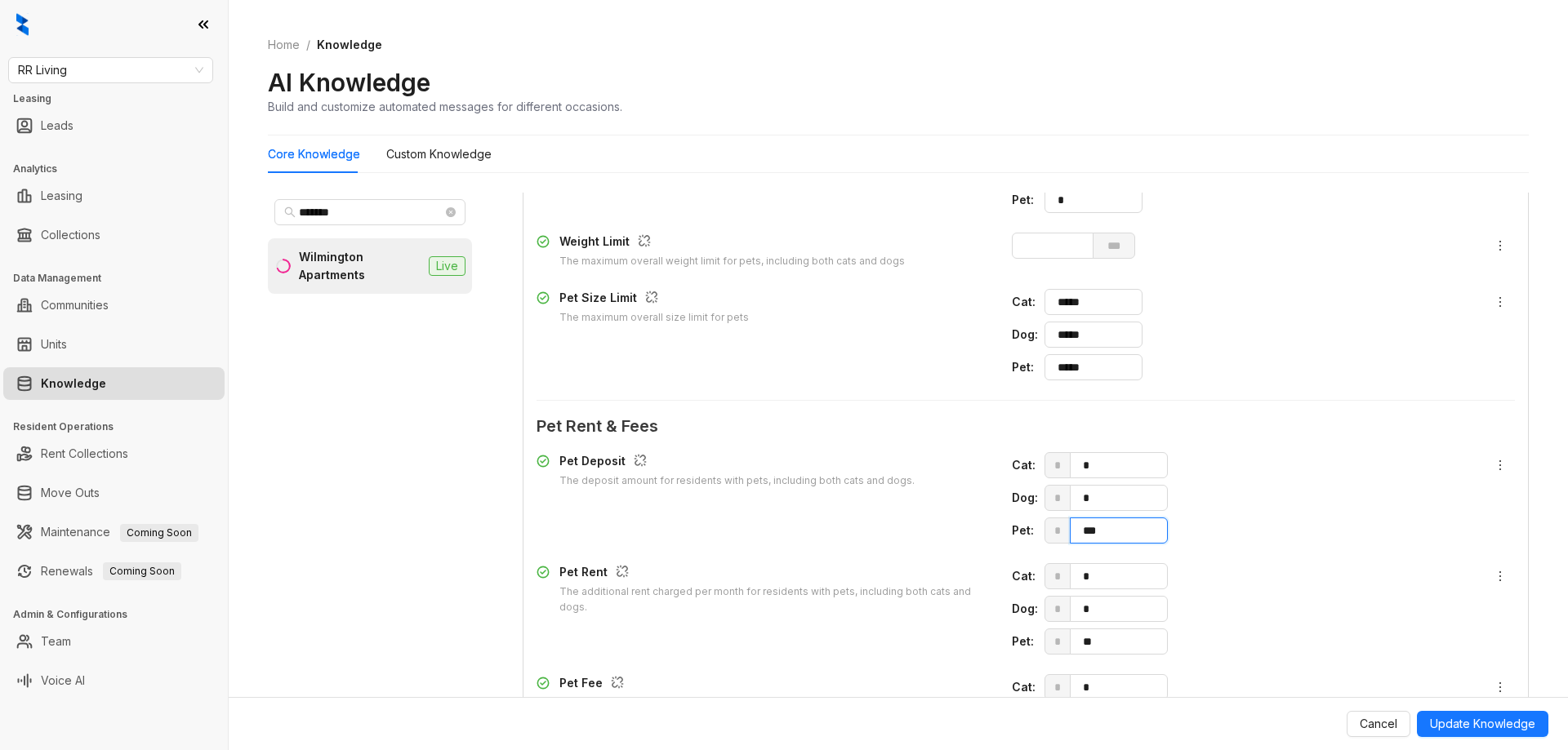
scroll to position [1877, 0]
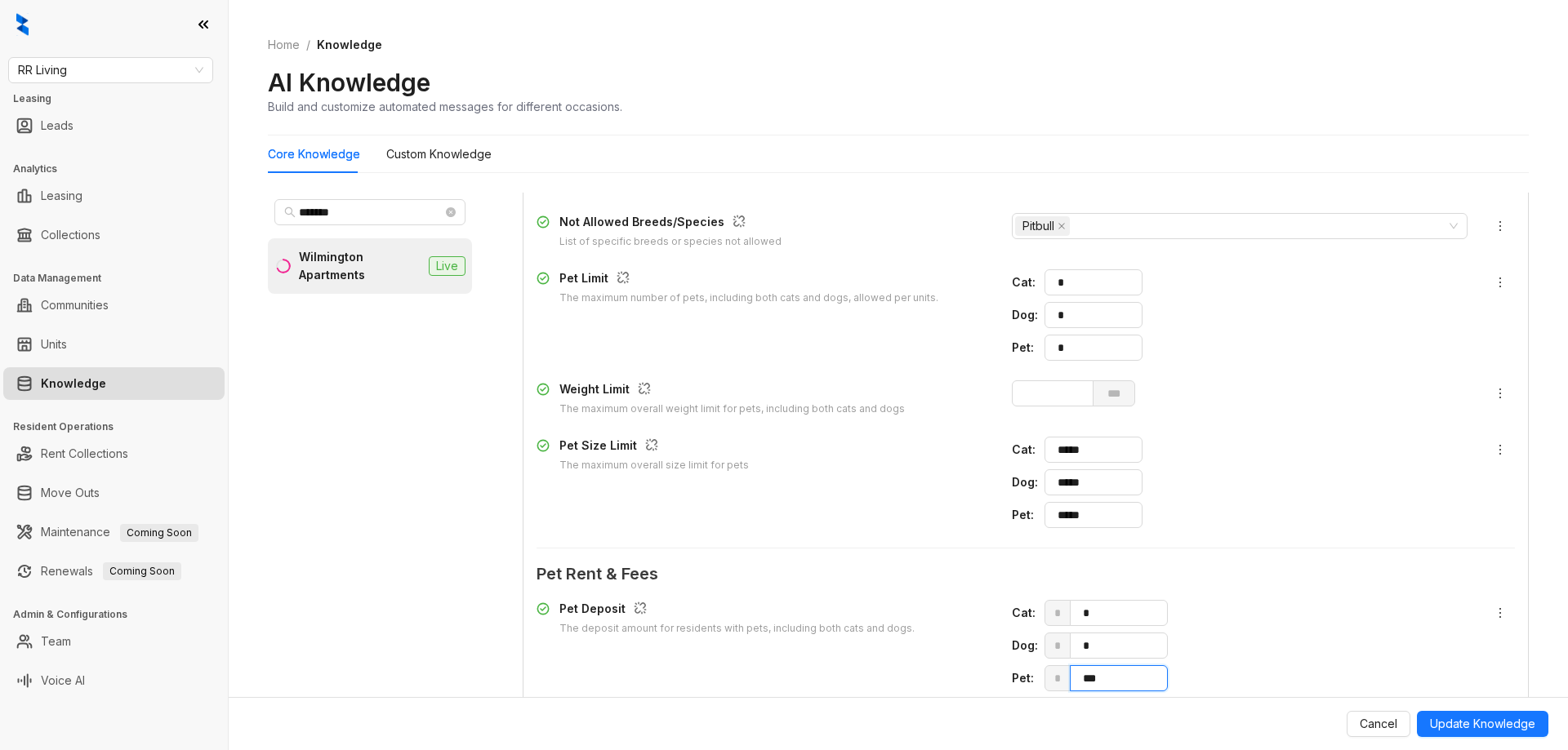
type input "***"
click at [1012, 345] on div "Pet : *" at bounding box center [1240, 347] width 456 height 26
type input "*"
click at [1518, 727] on span "Update Knowledge" at bounding box center [1483, 724] width 105 height 18
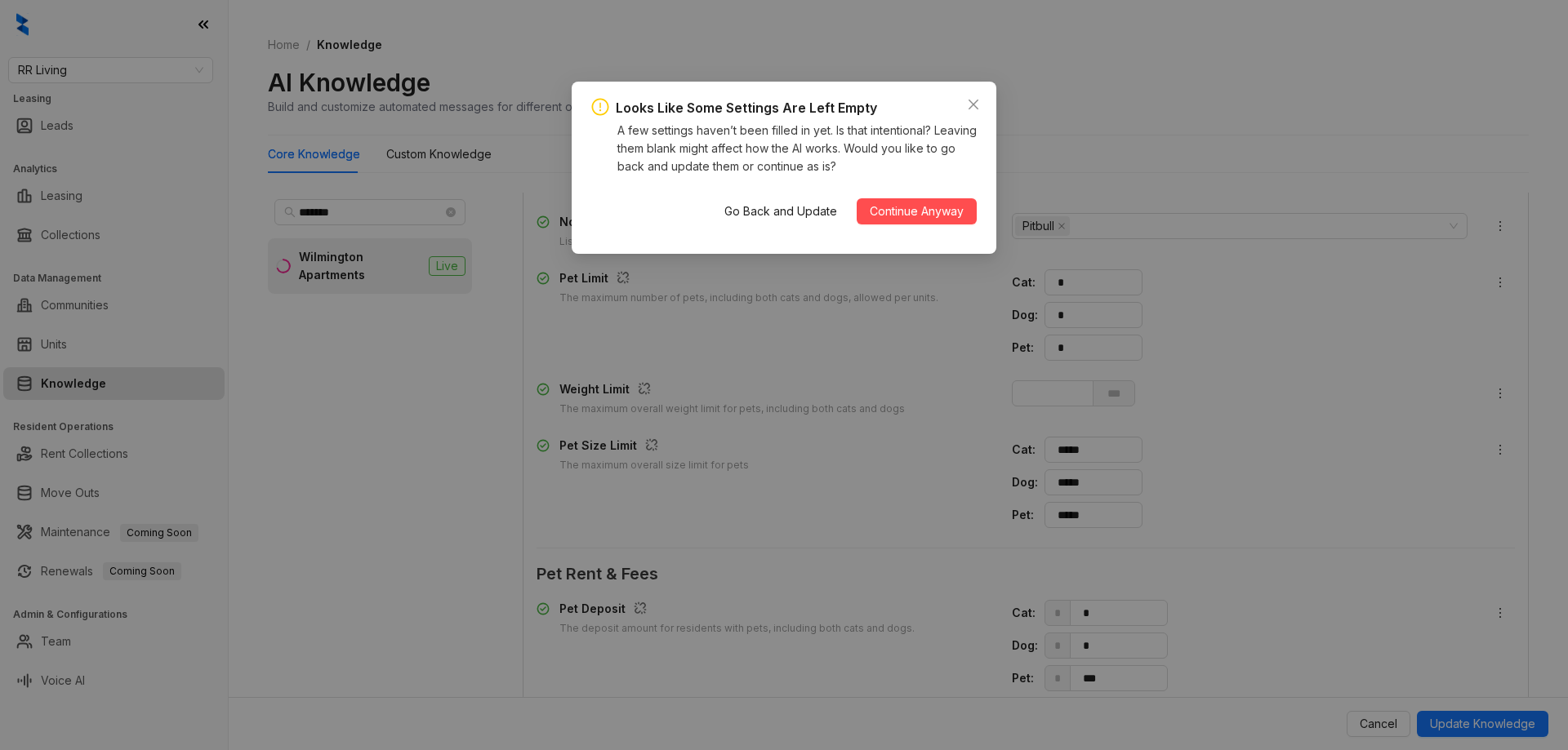
click at [920, 200] on button "Continue Anyway" at bounding box center [916, 211] width 120 height 26
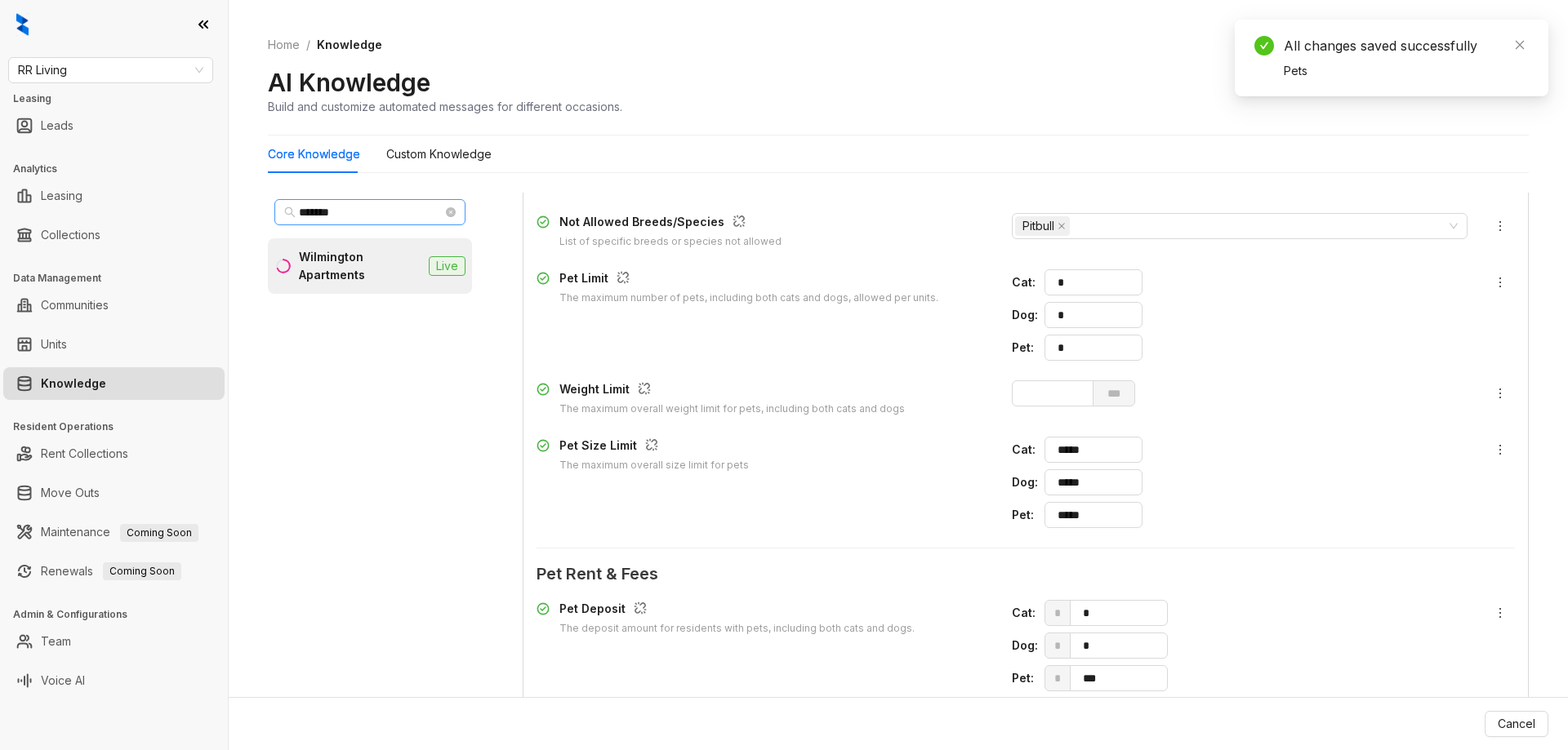
click at [453, 222] on span "*******" at bounding box center [369, 212] width 191 height 26
click at [453, 216] on icon "close-circle" at bounding box center [450, 212] width 10 height 10
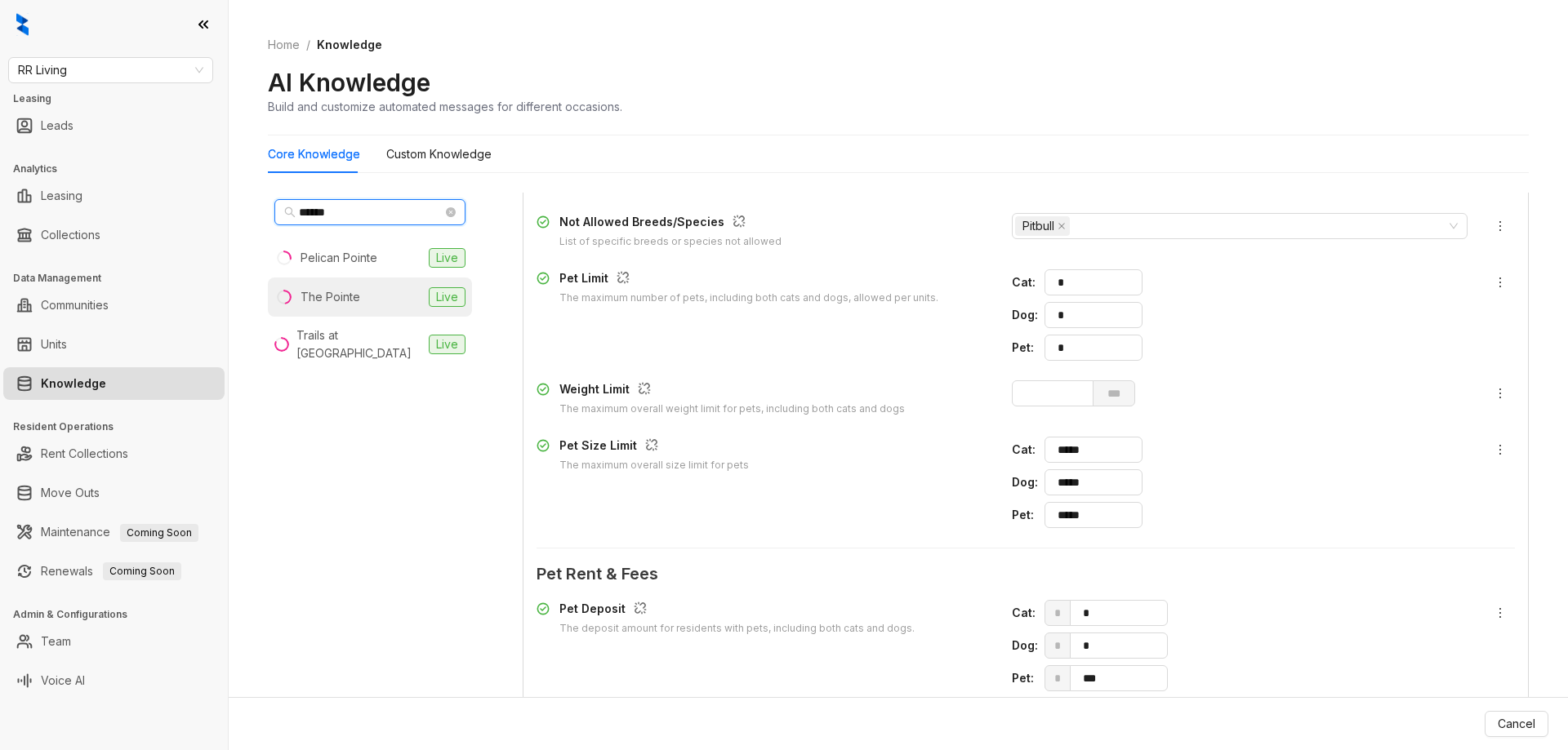
type input "******"
click at [331, 300] on div "The Pointe" at bounding box center [330, 297] width 60 height 18
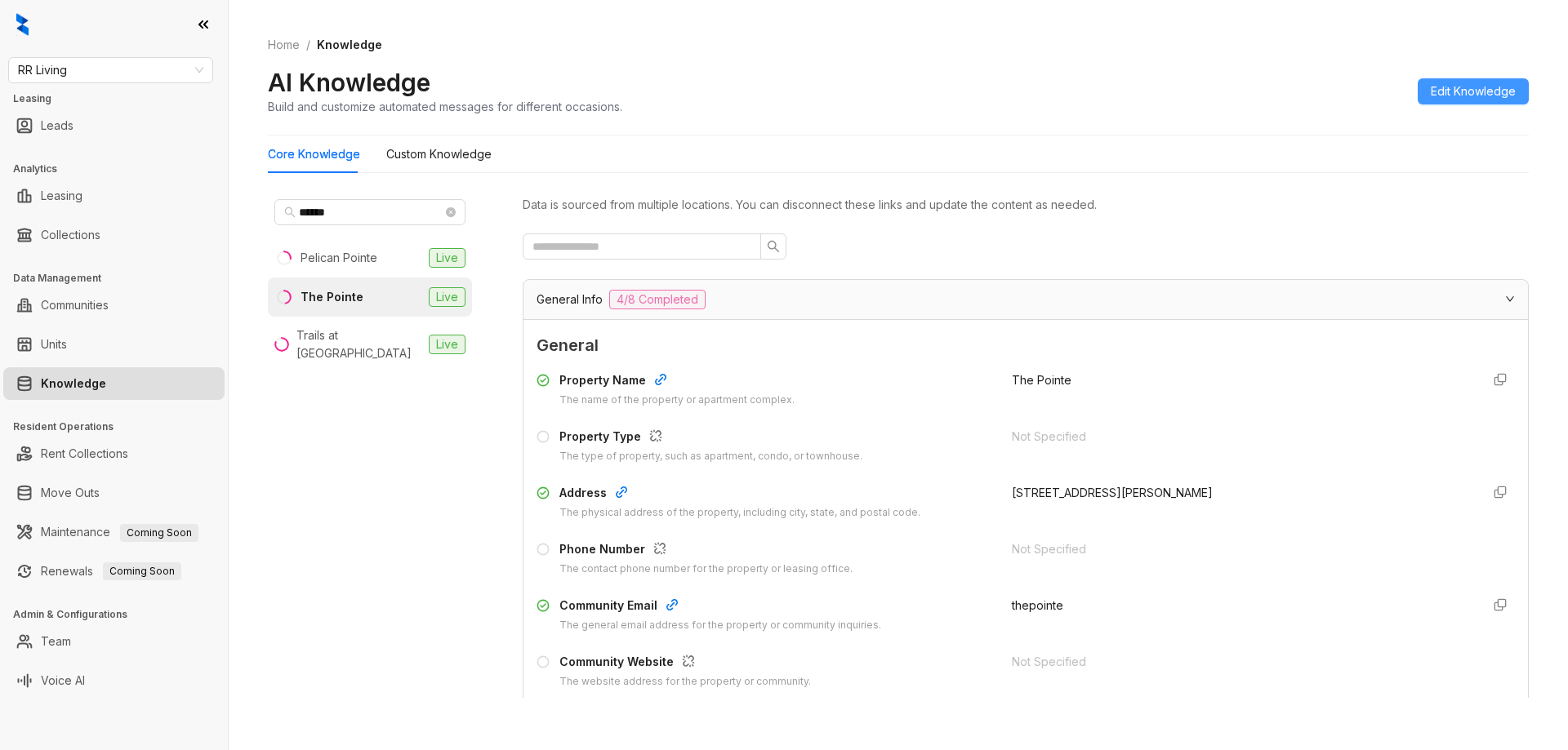
click at [1465, 95] on span "Edit Knowledge" at bounding box center [1474, 92] width 85 height 18
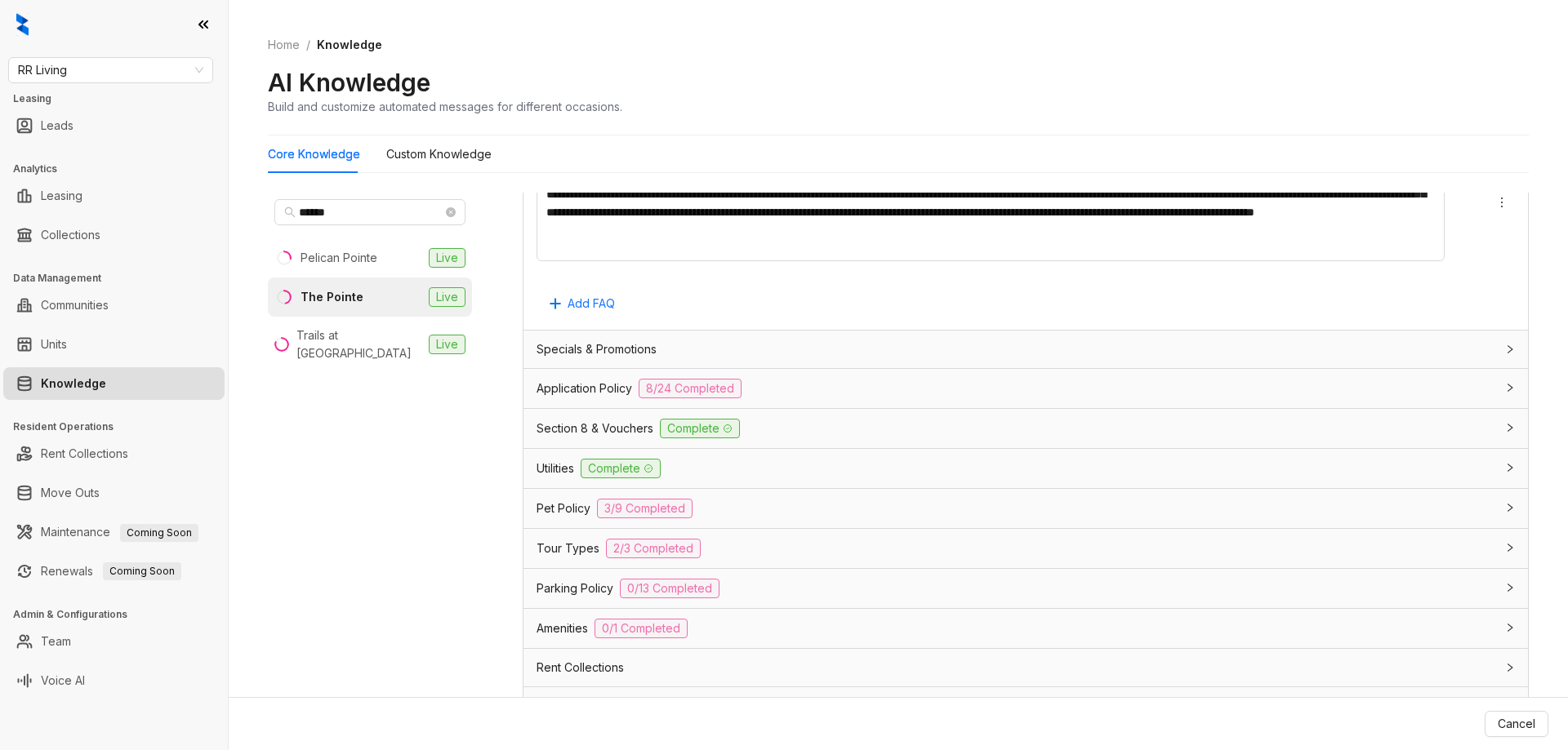
scroll to position [1293, 0]
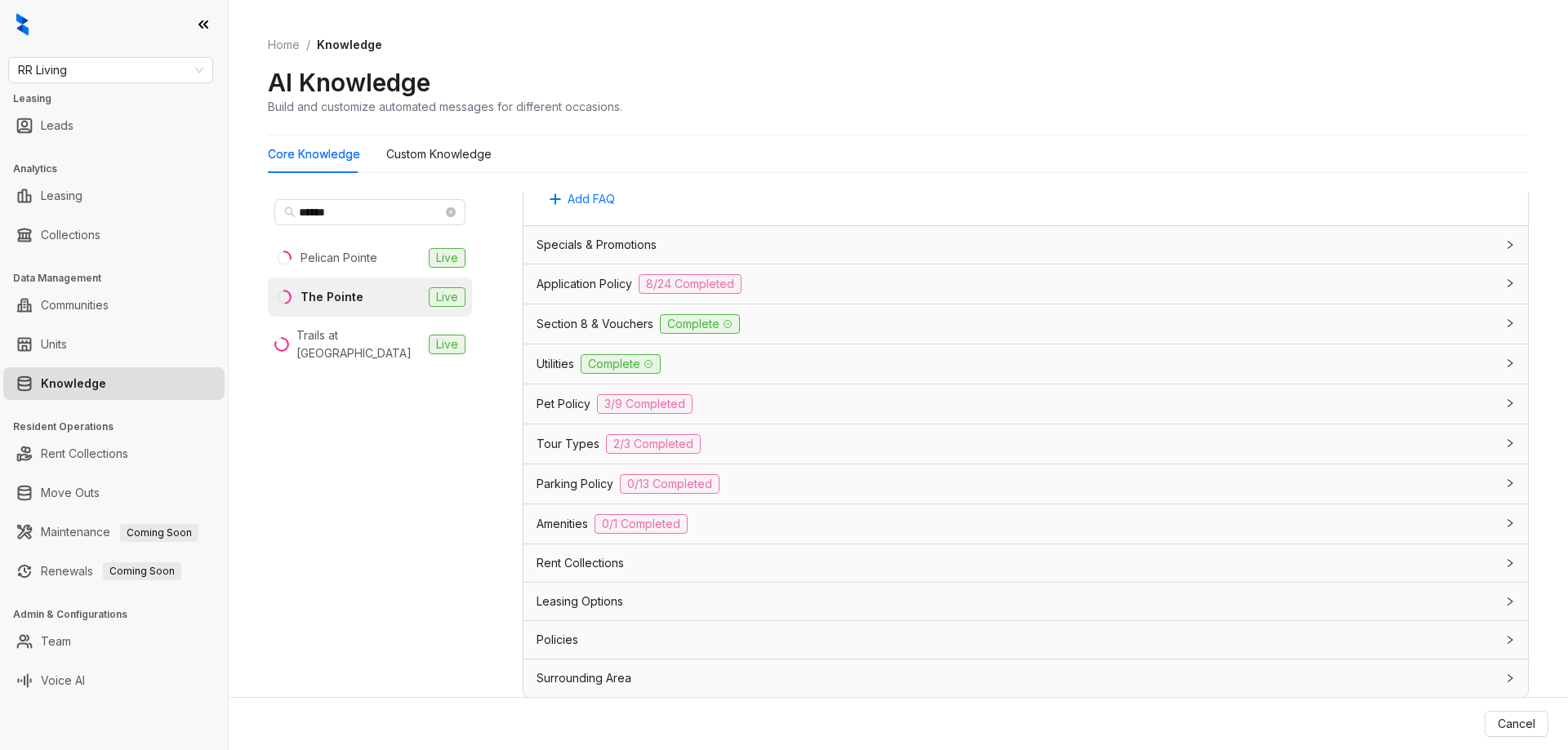
click at [790, 408] on div "Pet Policy 3/9 Completed" at bounding box center [1015, 404] width 959 height 20
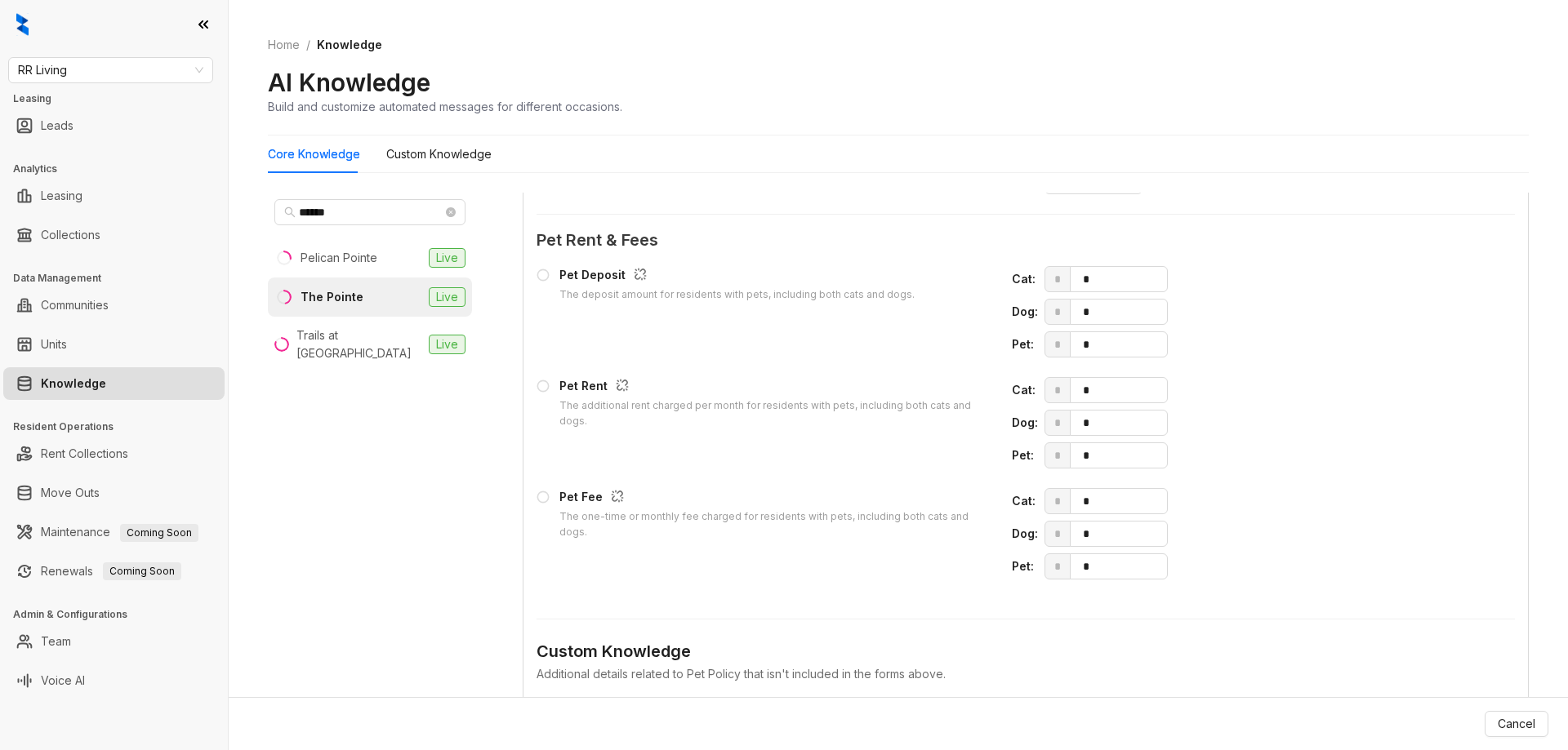
scroll to position [1783, 0]
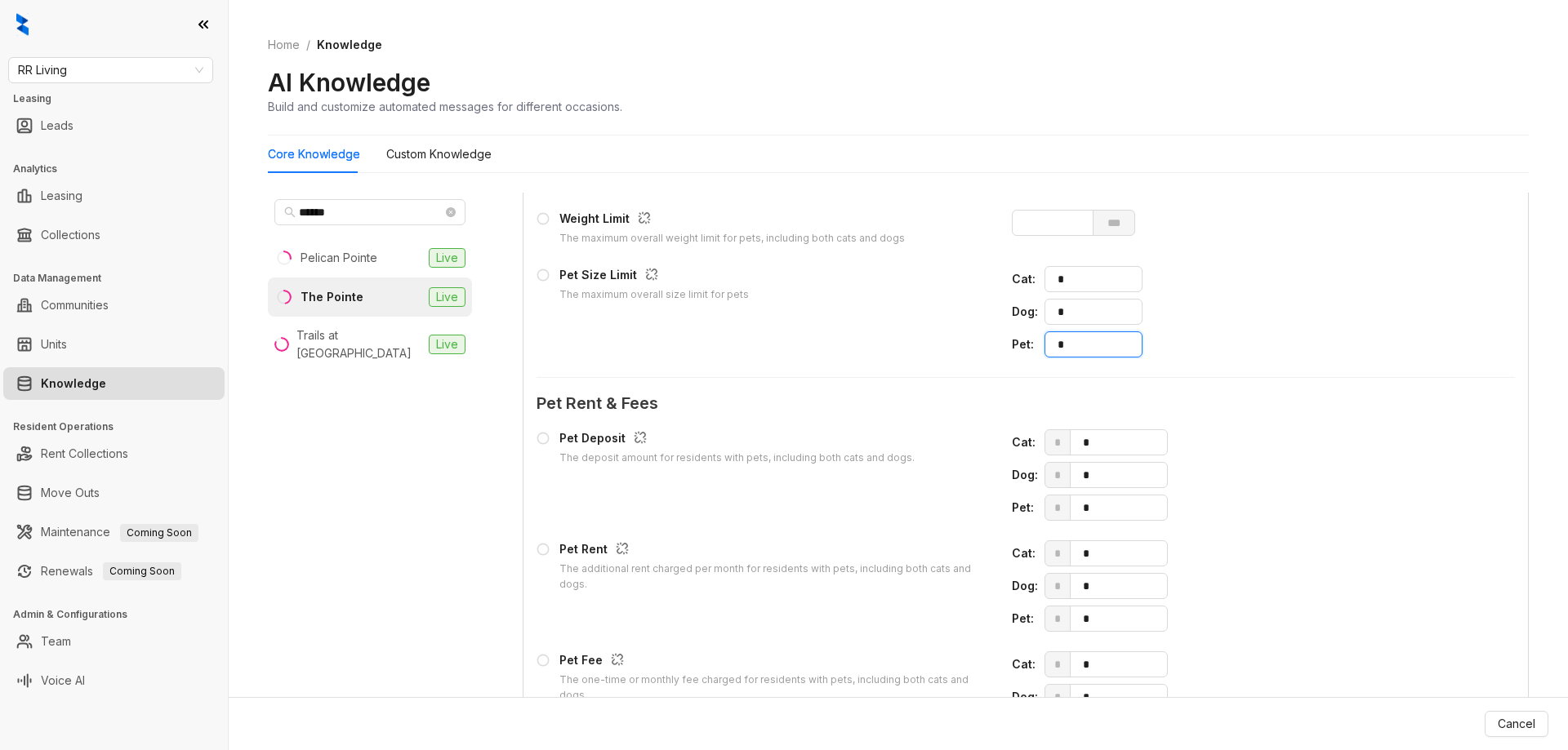
drag, startPoint x: 1057, startPoint y: 339, endPoint x: 1029, endPoint y: 338, distance: 28.0
click at [1029, 338] on div "Pet : *" at bounding box center [1240, 344] width 456 height 26
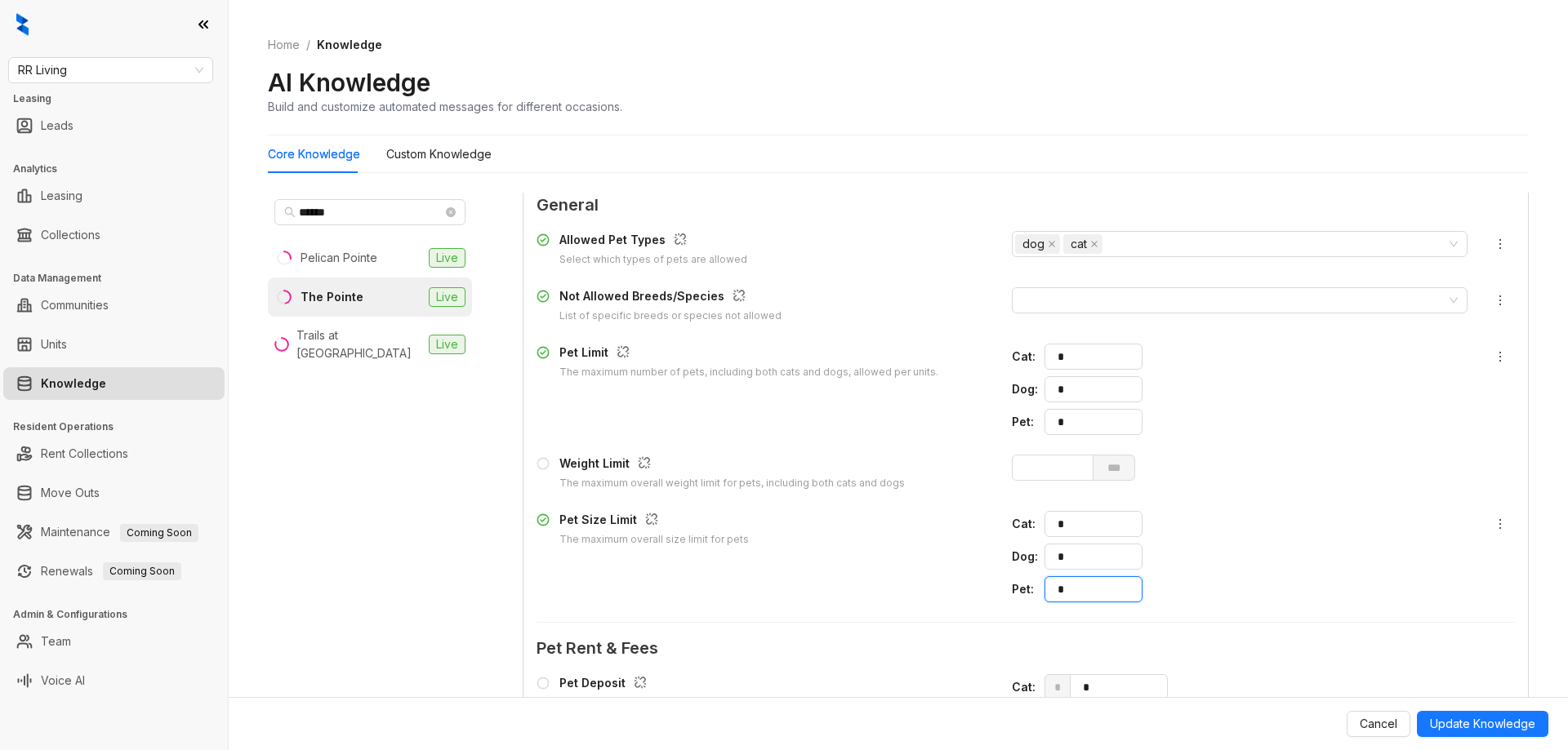
drag, startPoint x: 1035, startPoint y: 589, endPoint x: 1006, endPoint y: 587, distance: 29.1
click at [1012, 587] on div "Pet : *" at bounding box center [1240, 589] width 456 height 26
type input "*"
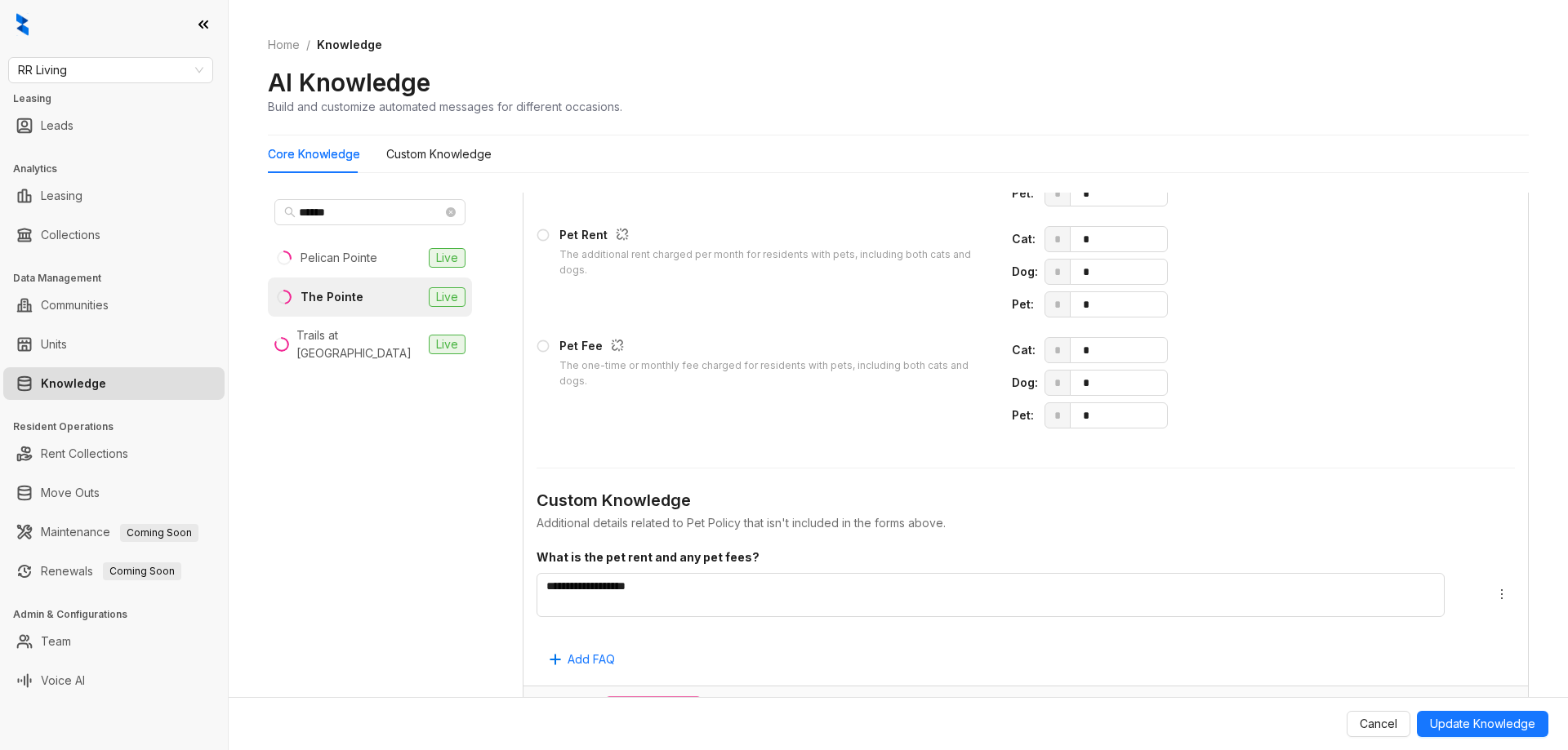
scroll to position [2273, 0]
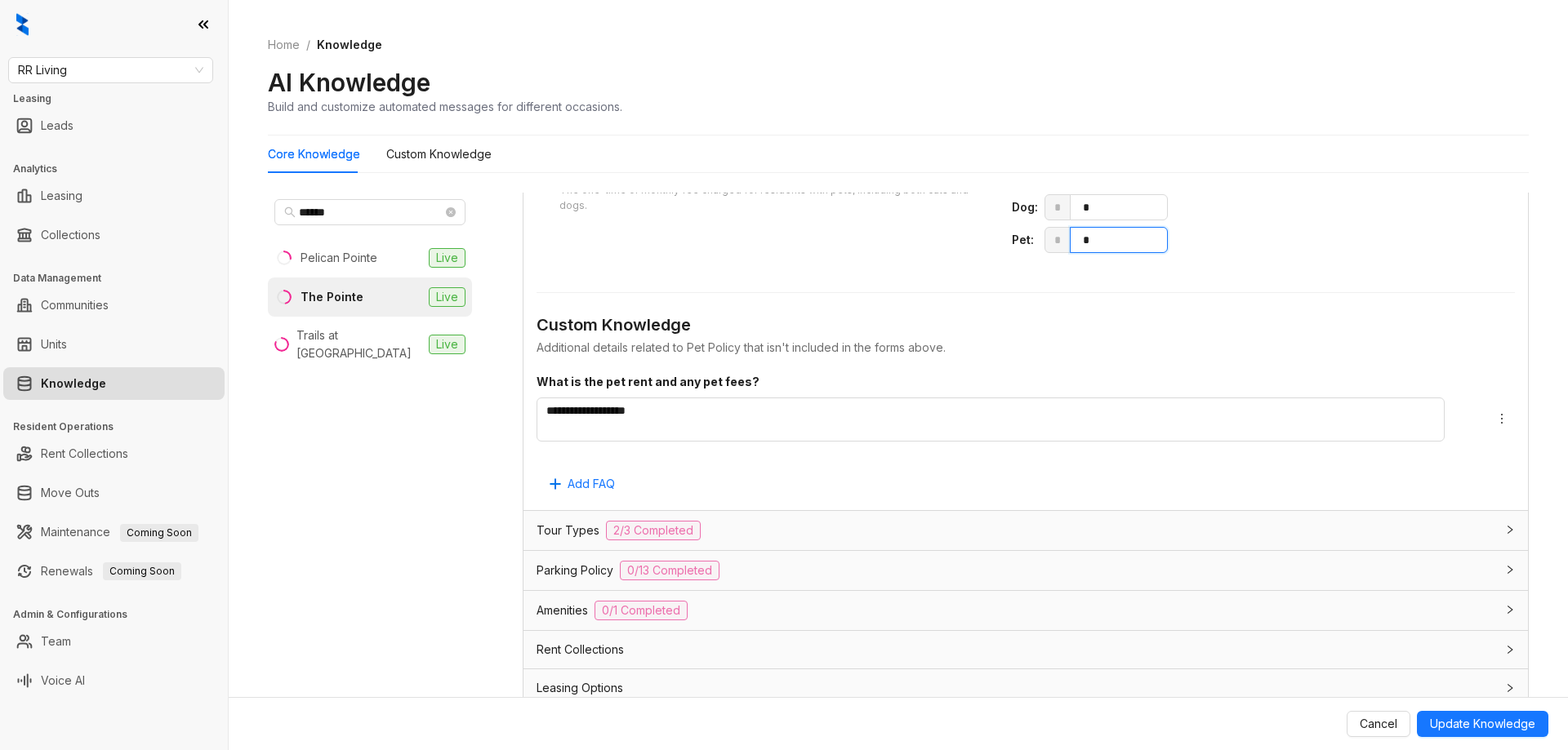
drag, startPoint x: 1093, startPoint y: 241, endPoint x: 965, endPoint y: 230, distance: 128.5
click at [965, 230] on div "Pet Fee The one-time or monthly fee charged for residents with pets, including …" at bounding box center [1025, 207] width 978 height 92
type input "***"
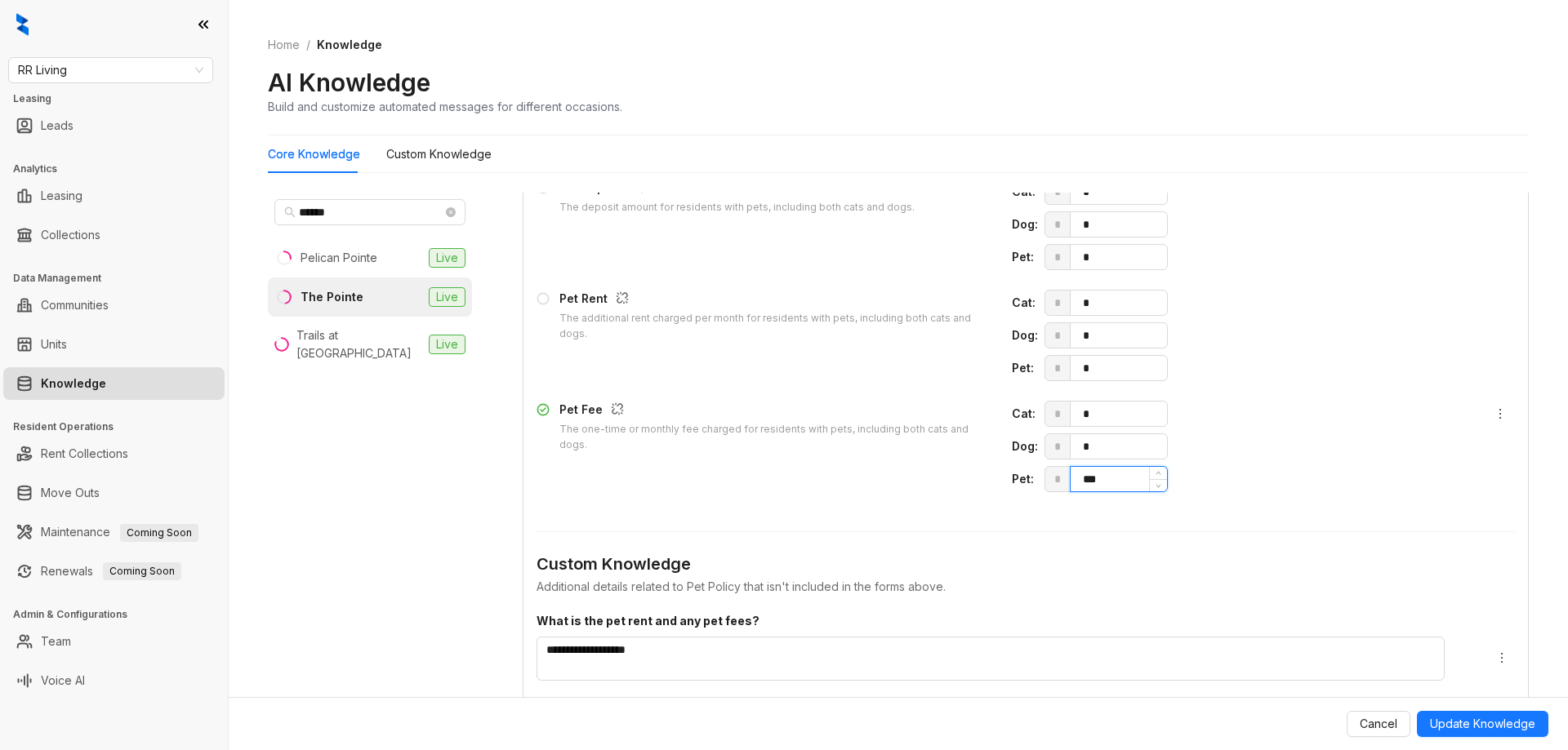
scroll to position [2028, 0]
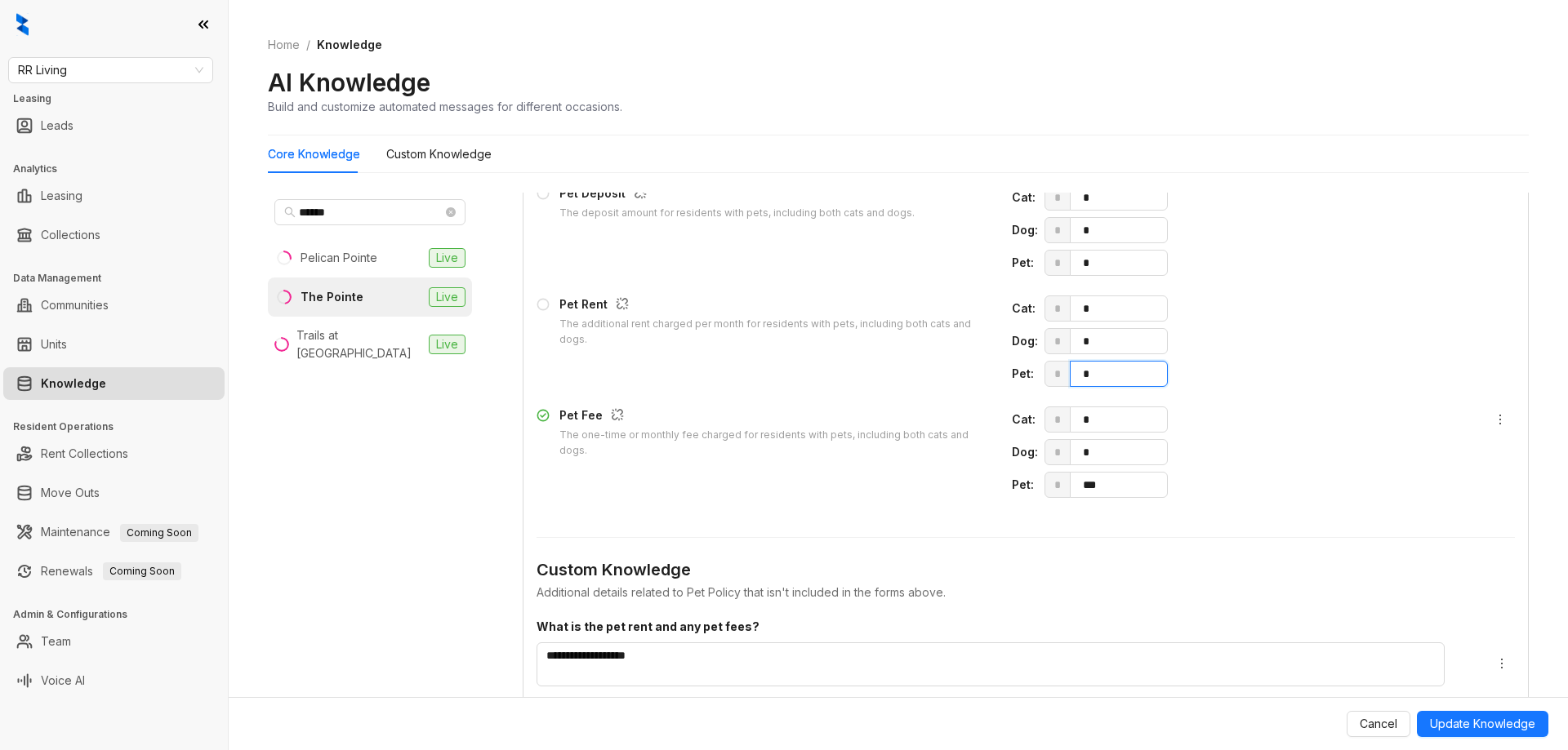
drag, startPoint x: 1083, startPoint y: 374, endPoint x: 971, endPoint y: 363, distance: 112.5
click at [972, 363] on div "Pet Rent The additional rent charged per month for residents with pets, includi…" at bounding box center [1025, 341] width 978 height 92
type input "**"
click at [1506, 734] on button "Update Knowledge" at bounding box center [1482, 724] width 132 height 26
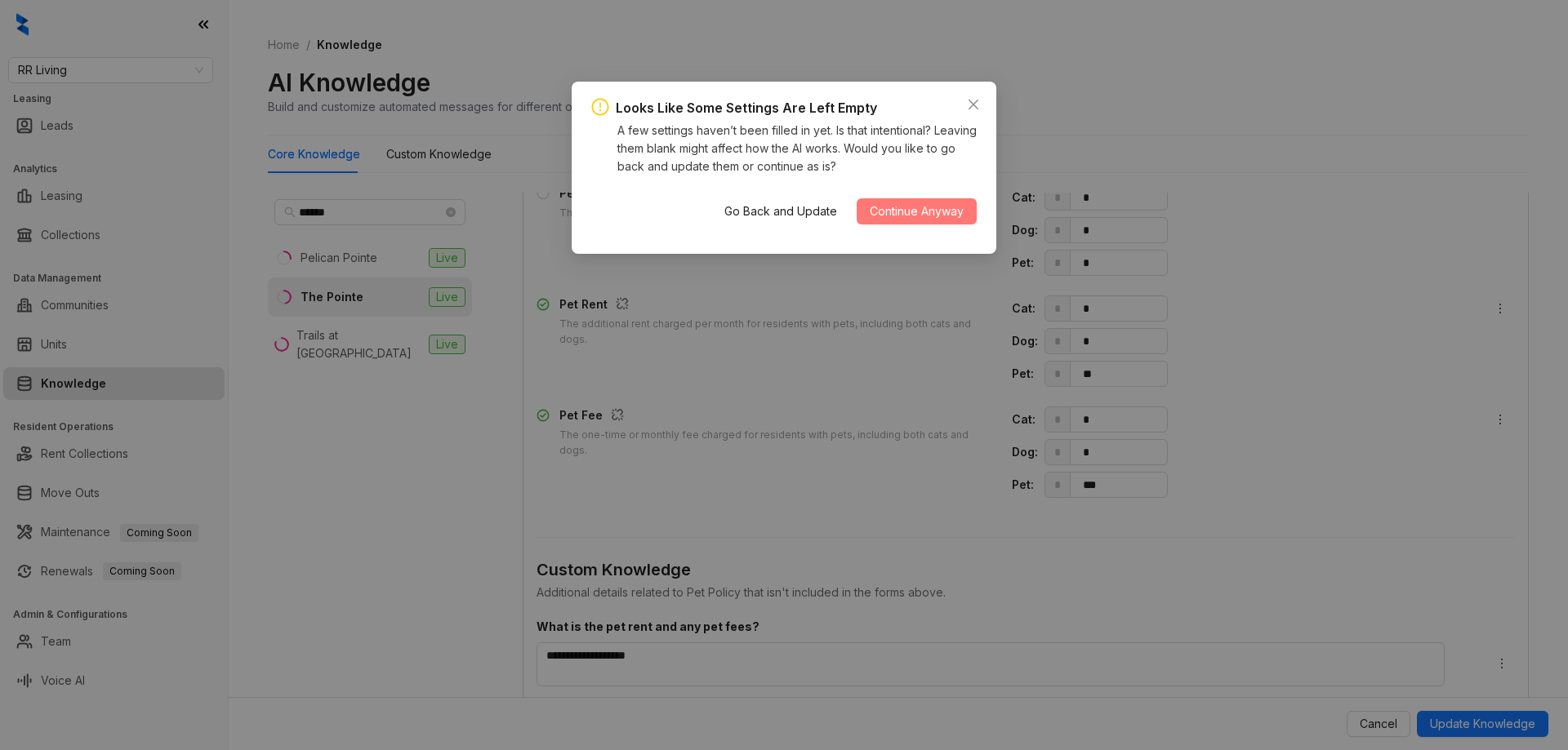
click at [933, 200] on button "Continue Anyway" at bounding box center [916, 211] width 120 height 26
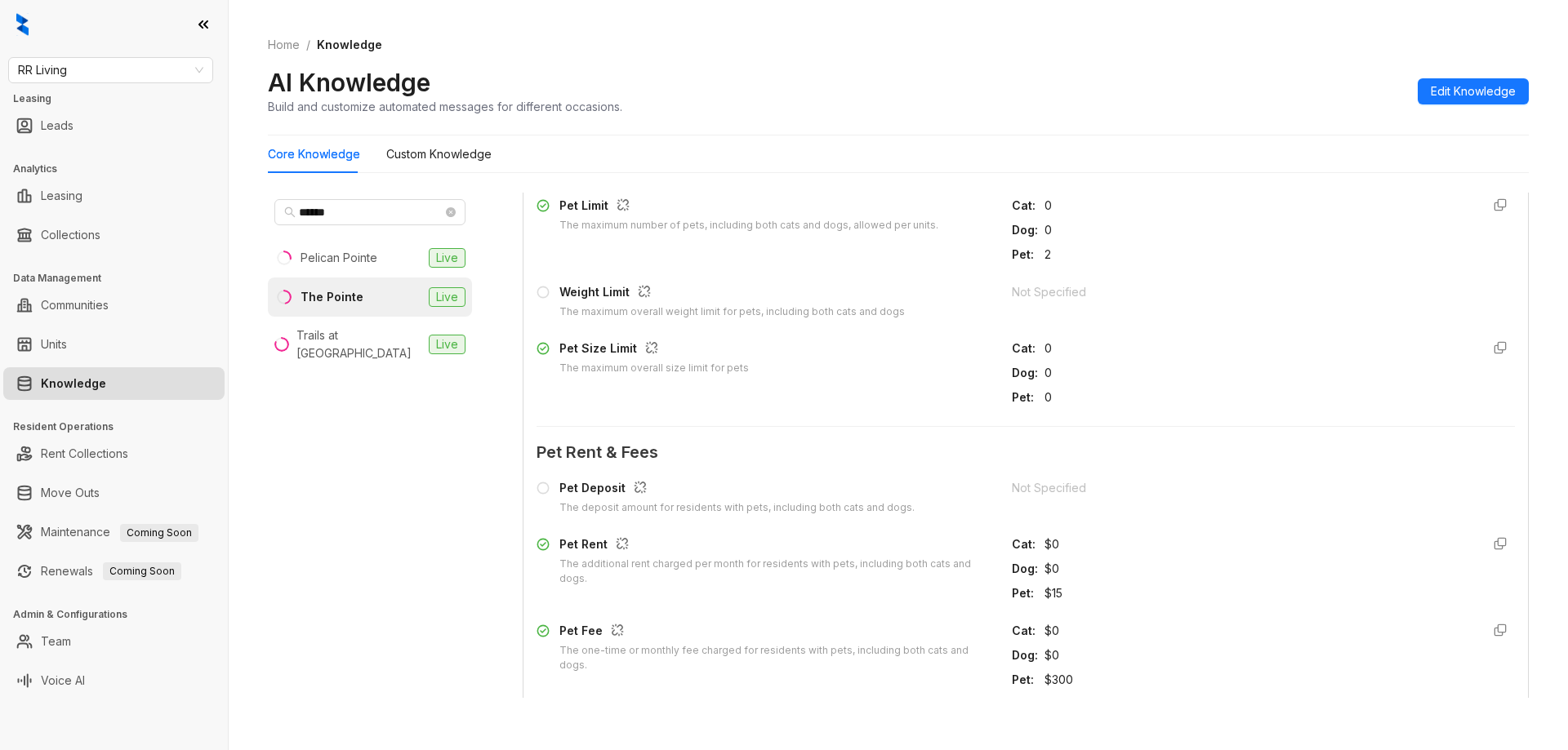
scroll to position [1309, 0]
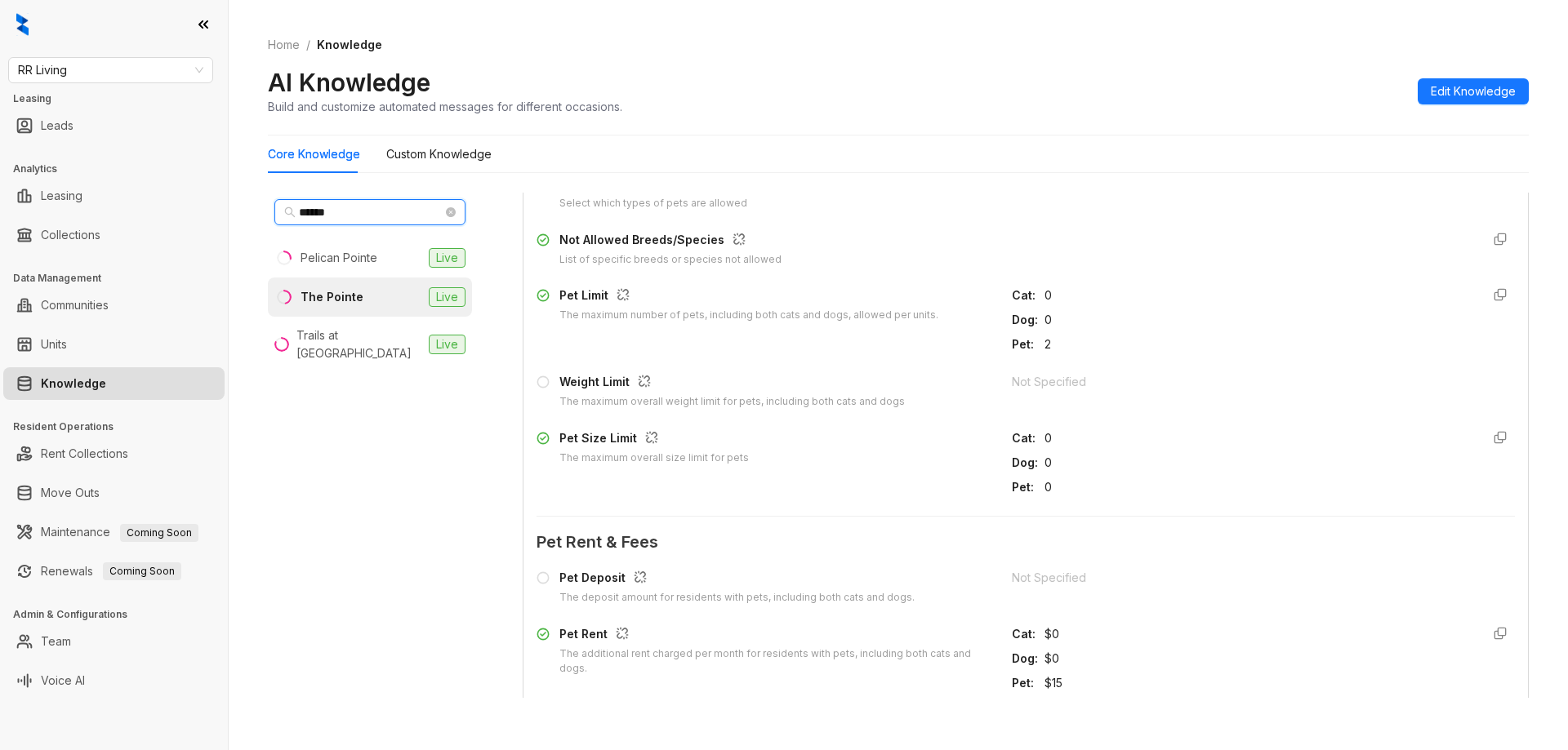
click at [443, 216] on span "******" at bounding box center [369, 212] width 191 height 26
click at [446, 214] on icon "close-circle" at bounding box center [450, 212] width 10 height 10
type input "*****"
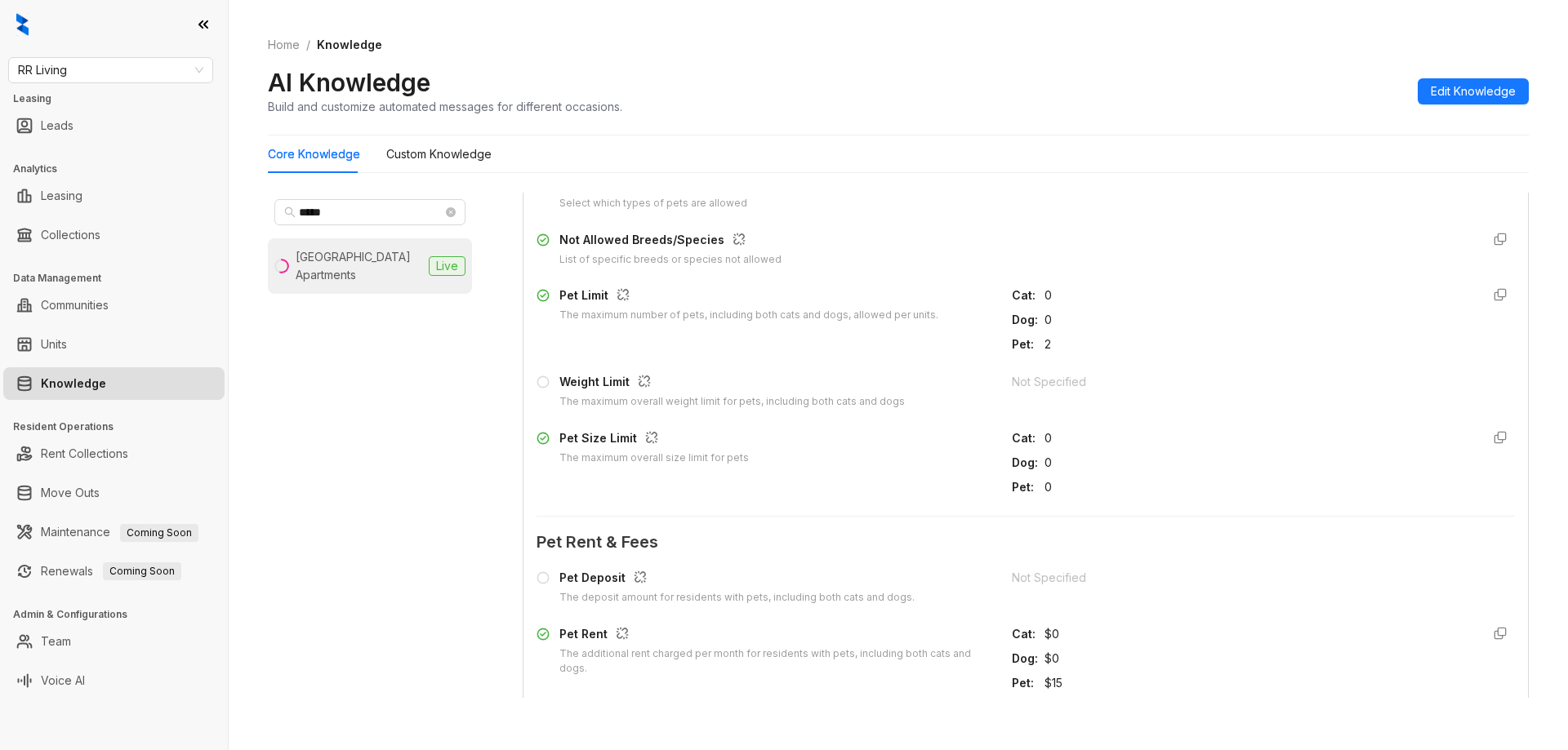
click at [345, 250] on div "[GEOGRAPHIC_DATA] Apartments" at bounding box center [358, 267] width 126 height 36
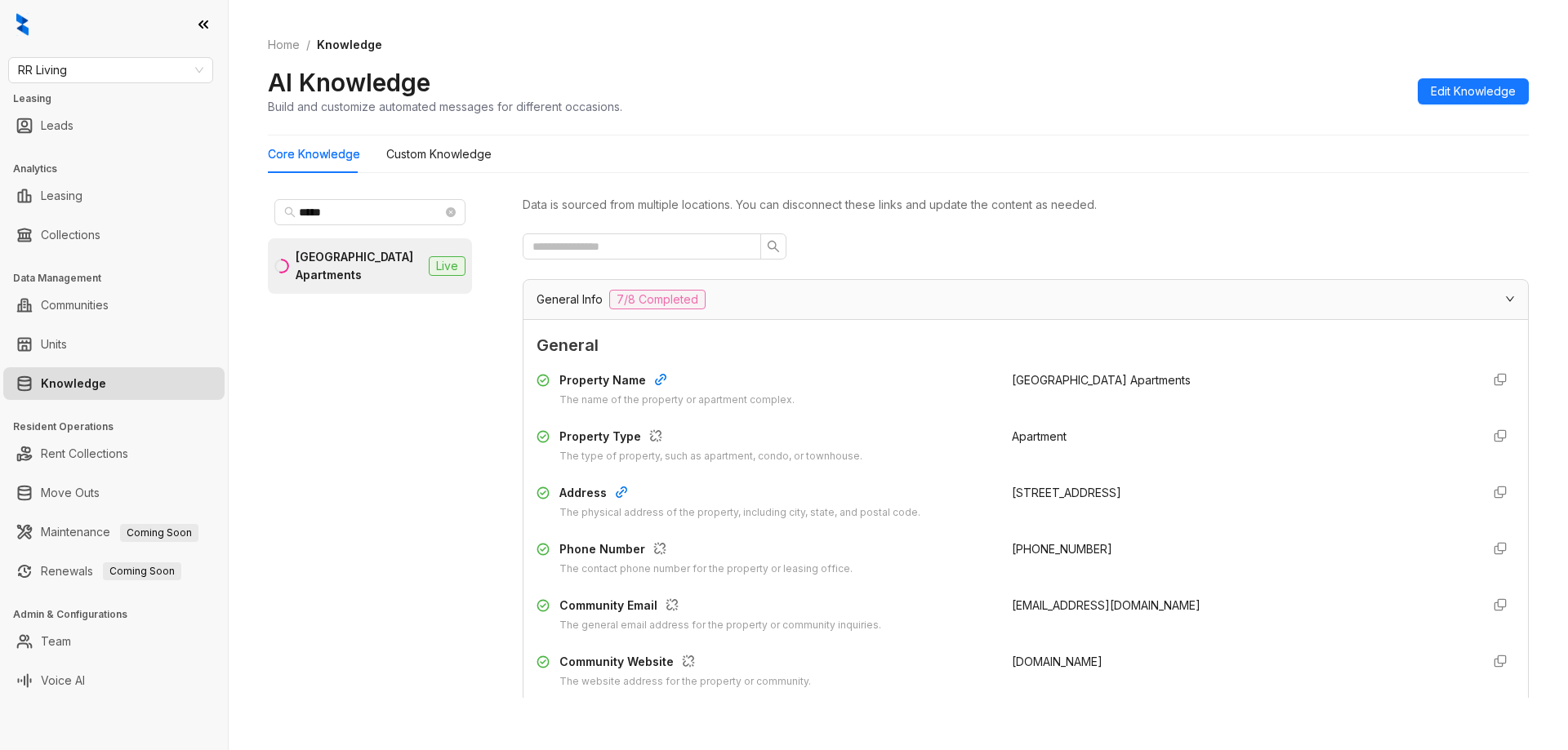
click at [1501, 86] on span "Edit Knowledge" at bounding box center [1474, 92] width 85 height 18
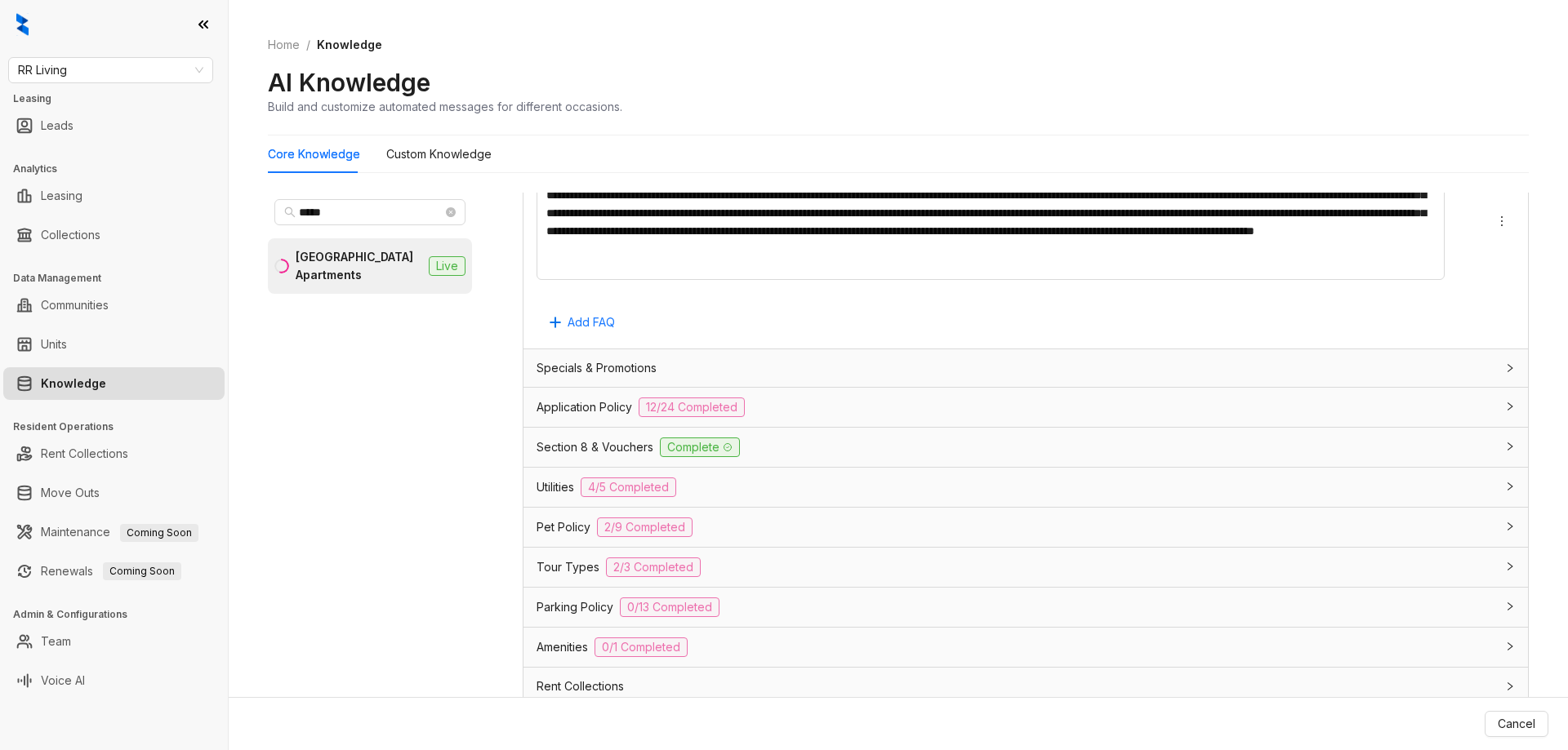
scroll to position [1293, 0]
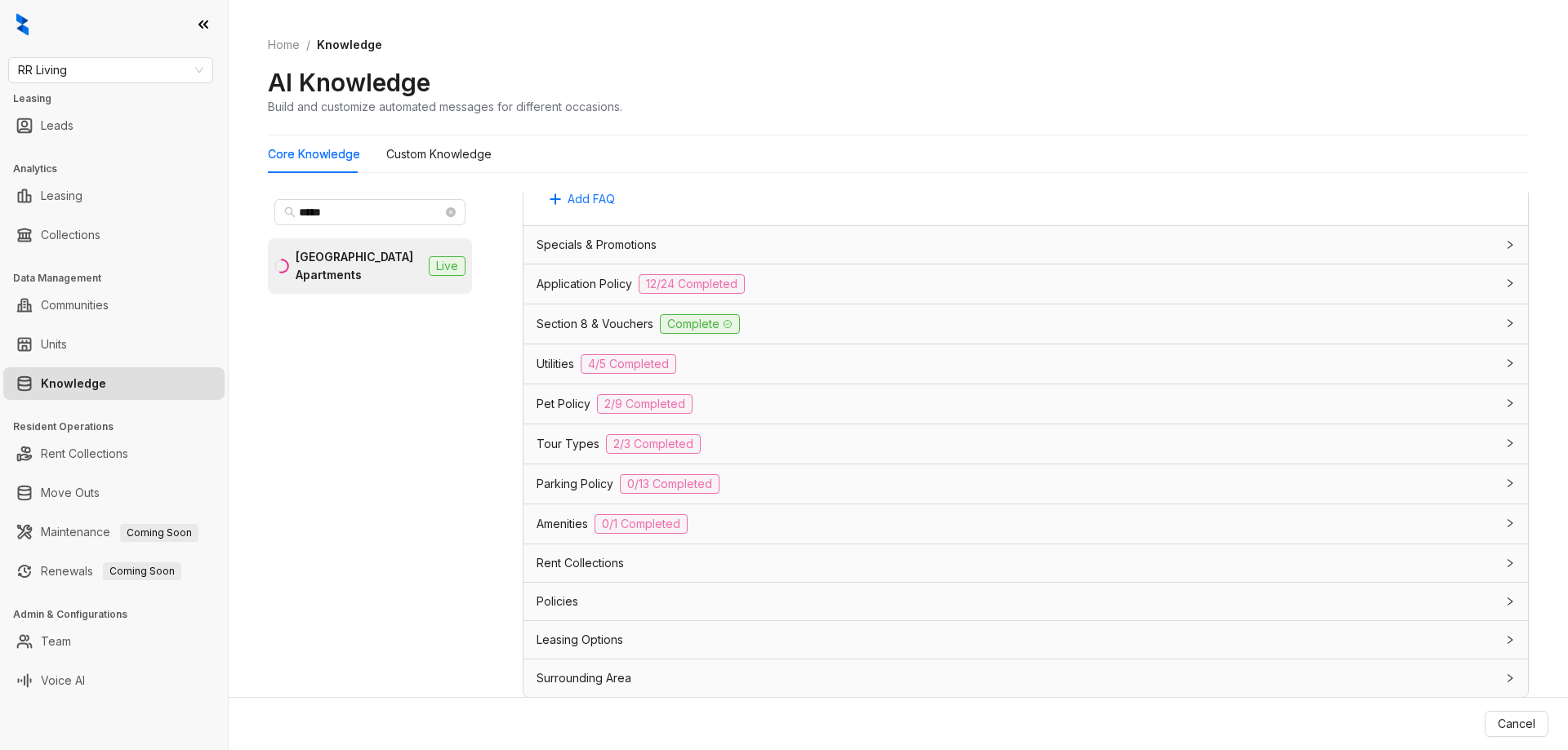
click at [775, 416] on div "Pet Policy 2/9 Completed" at bounding box center [1025, 404] width 1004 height 39
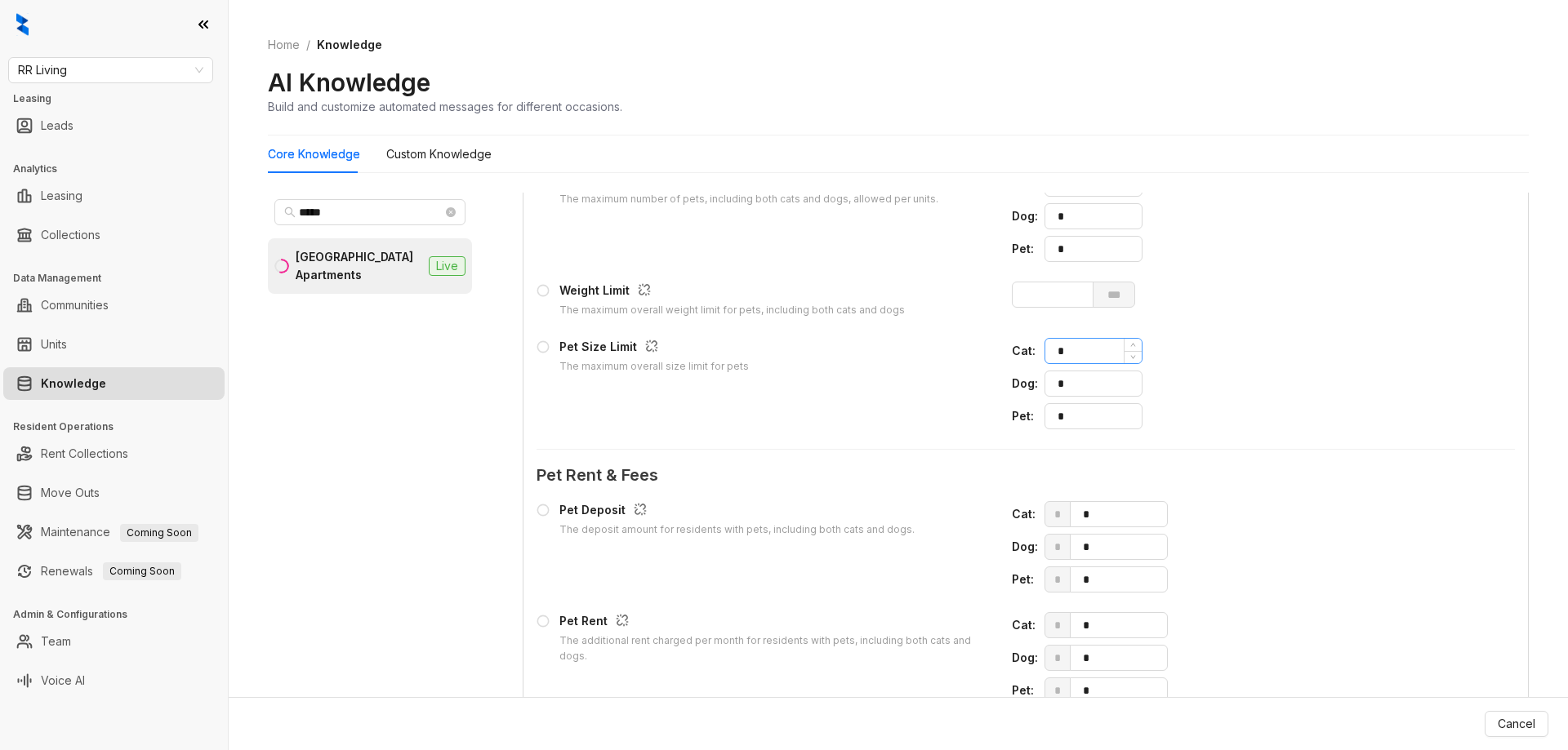
scroll to position [1620, 0]
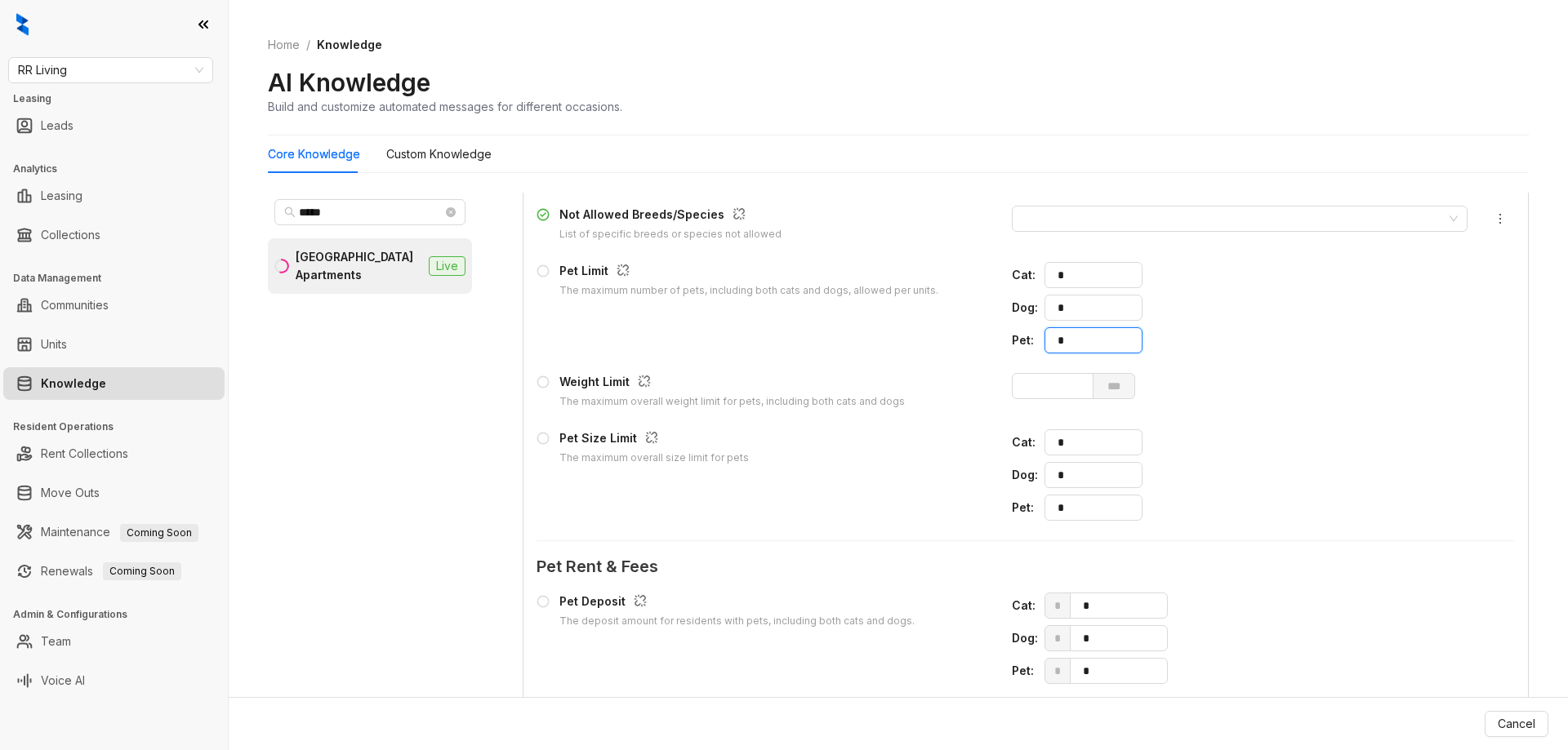
drag, startPoint x: 1073, startPoint y: 344, endPoint x: 983, endPoint y: 336, distance: 90.4
click at [983, 336] on div "Pet Limit The maximum number of pets, including both cats and dogs, allowed per…" at bounding box center [1025, 307] width 978 height 92
type input "*"
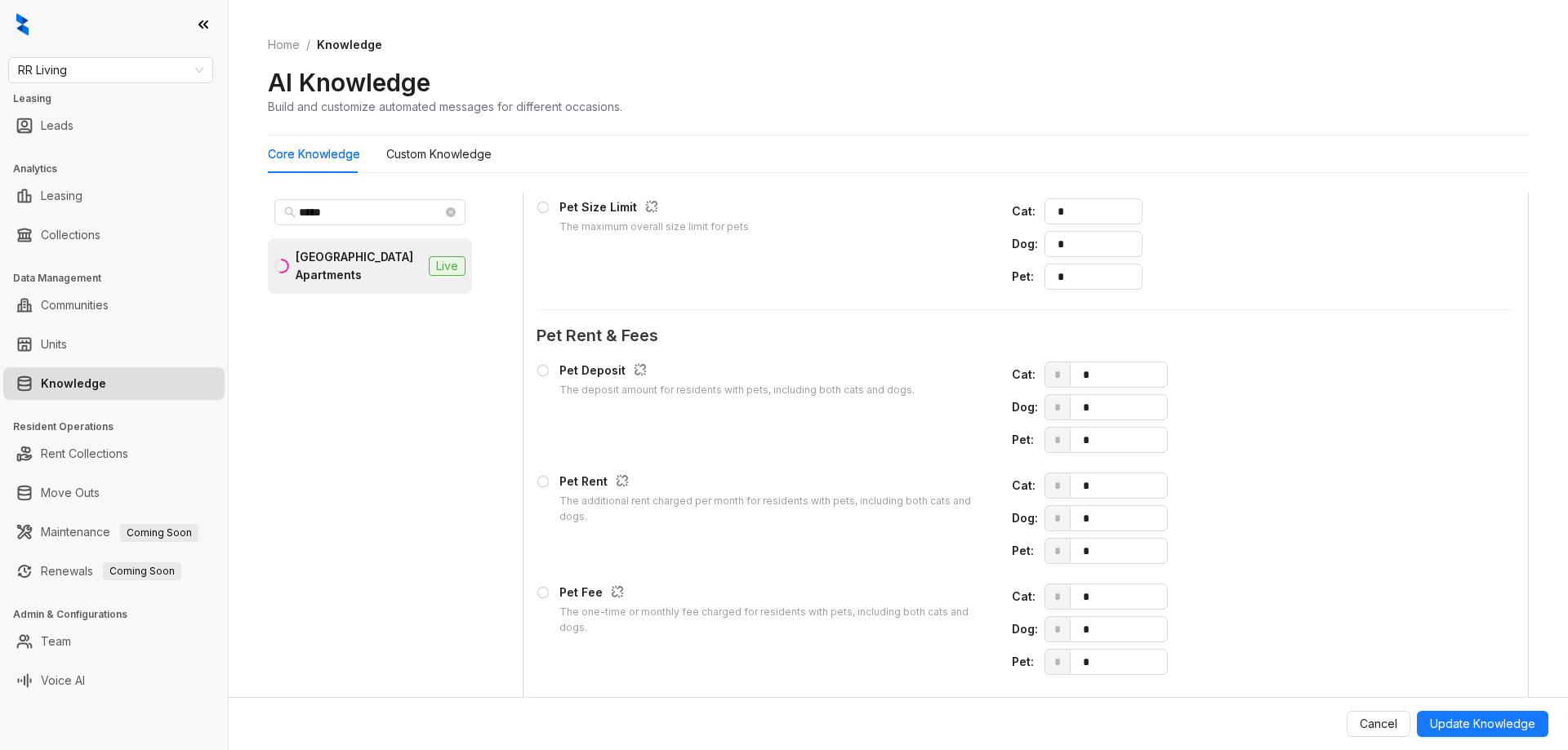
scroll to position [1946, 0]
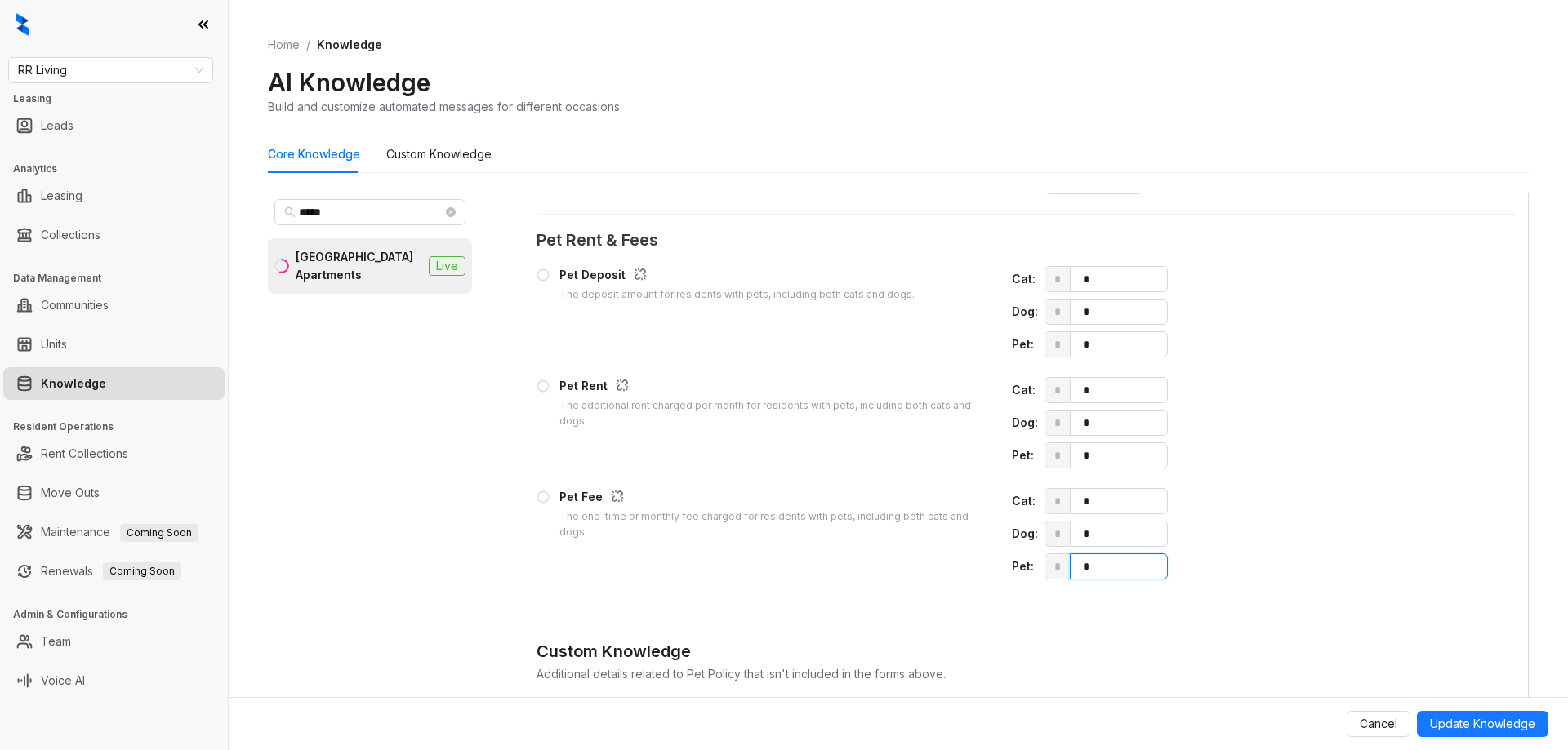
drag, startPoint x: 1102, startPoint y: 570, endPoint x: 1017, endPoint y: 561, distance: 85.5
click at [1018, 563] on div "Pet : * *" at bounding box center [1240, 566] width 456 height 26
type input "***"
click at [1050, 457] on span "* *" at bounding box center [1256, 455] width 423 height 26
type input "**"
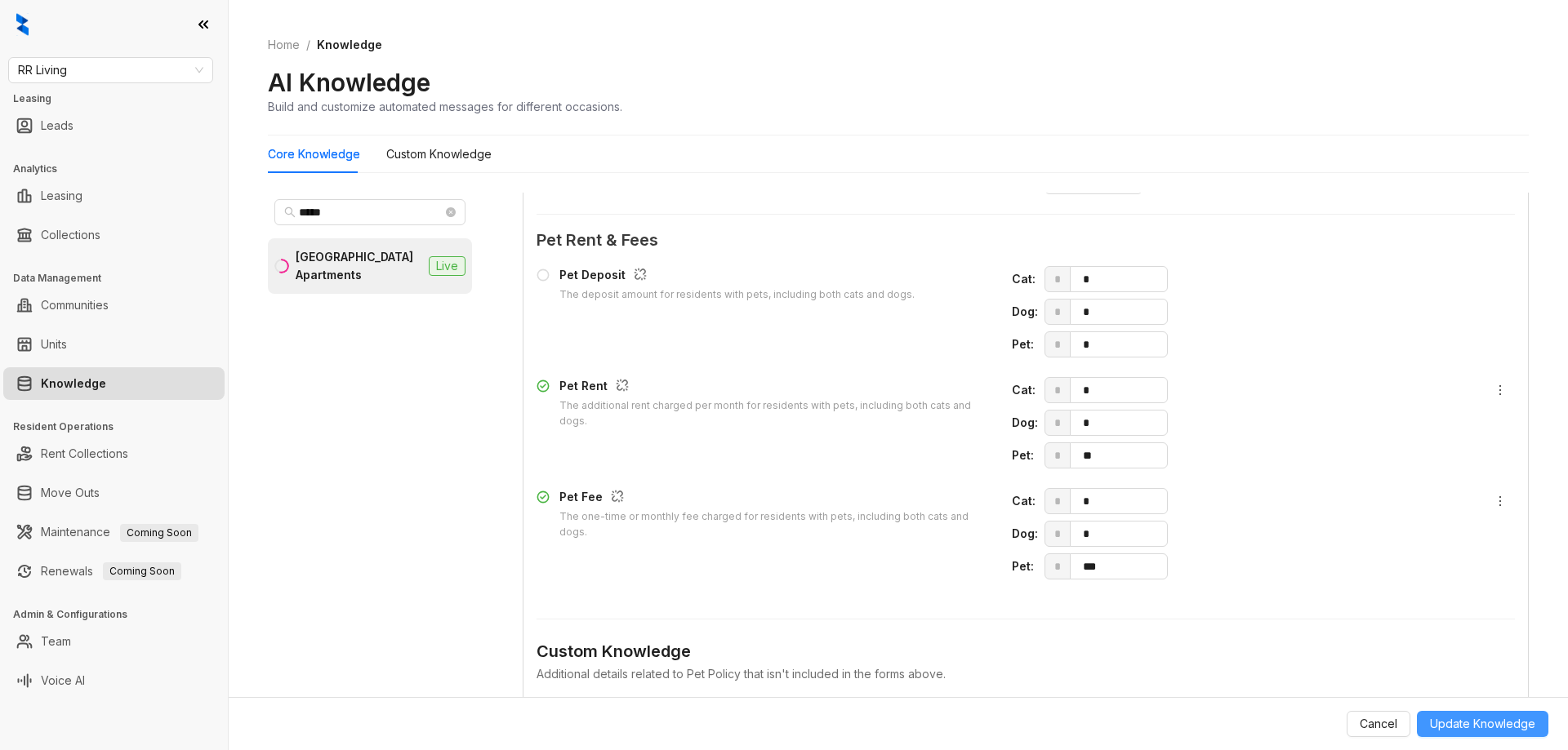
click at [1497, 722] on span "Update Knowledge" at bounding box center [1483, 724] width 105 height 18
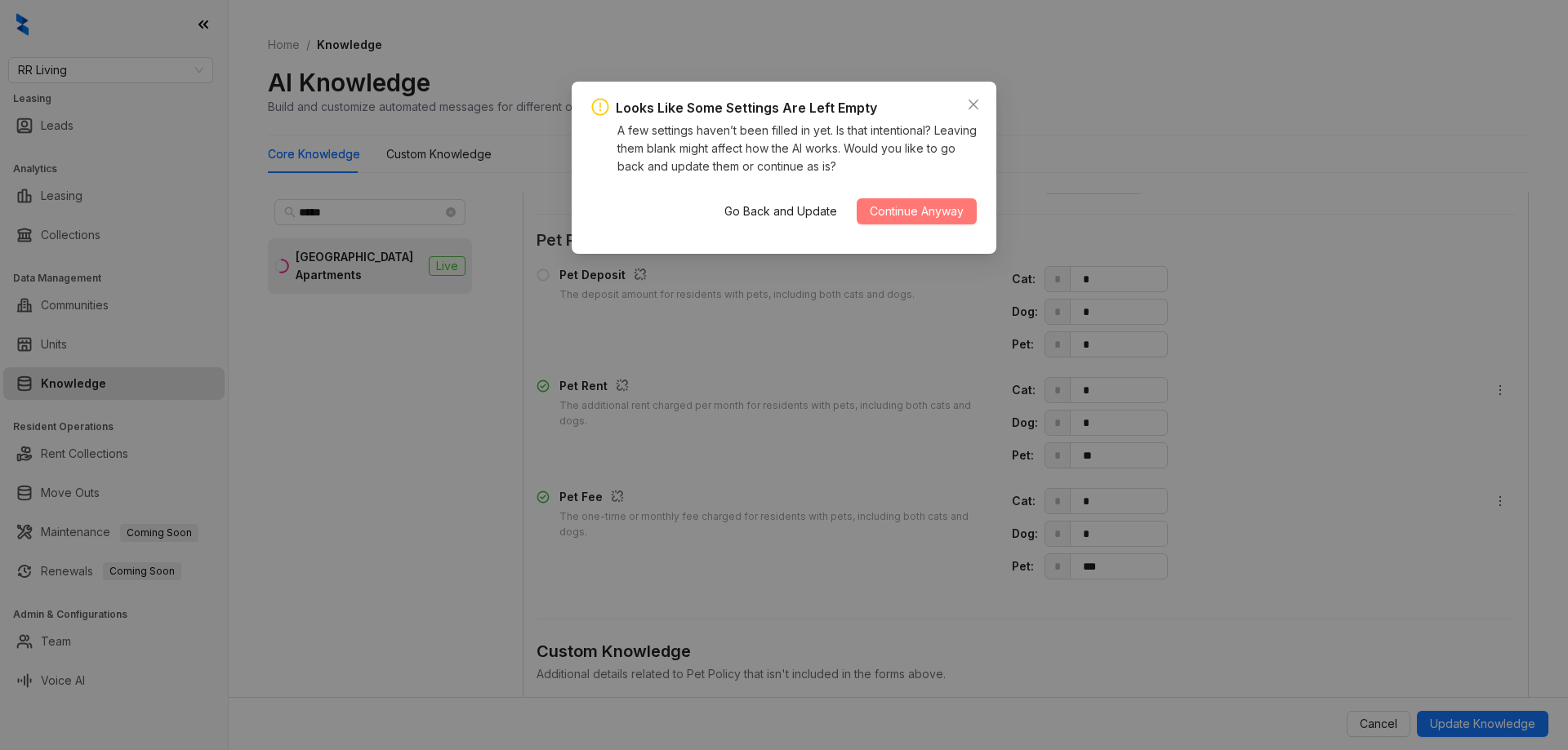
click at [910, 216] on span "Continue Anyway" at bounding box center [916, 211] width 93 height 18
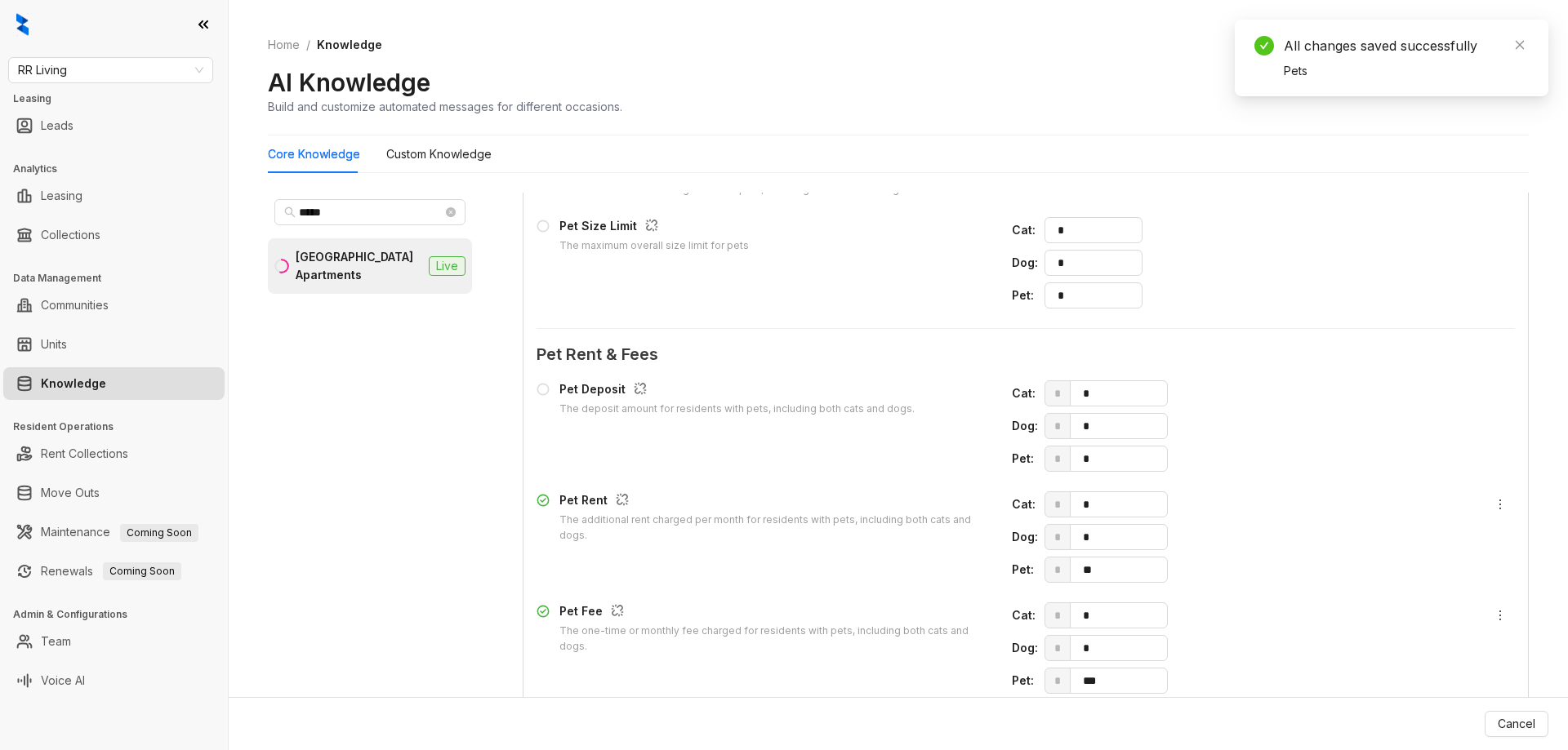
scroll to position [1701, 0]
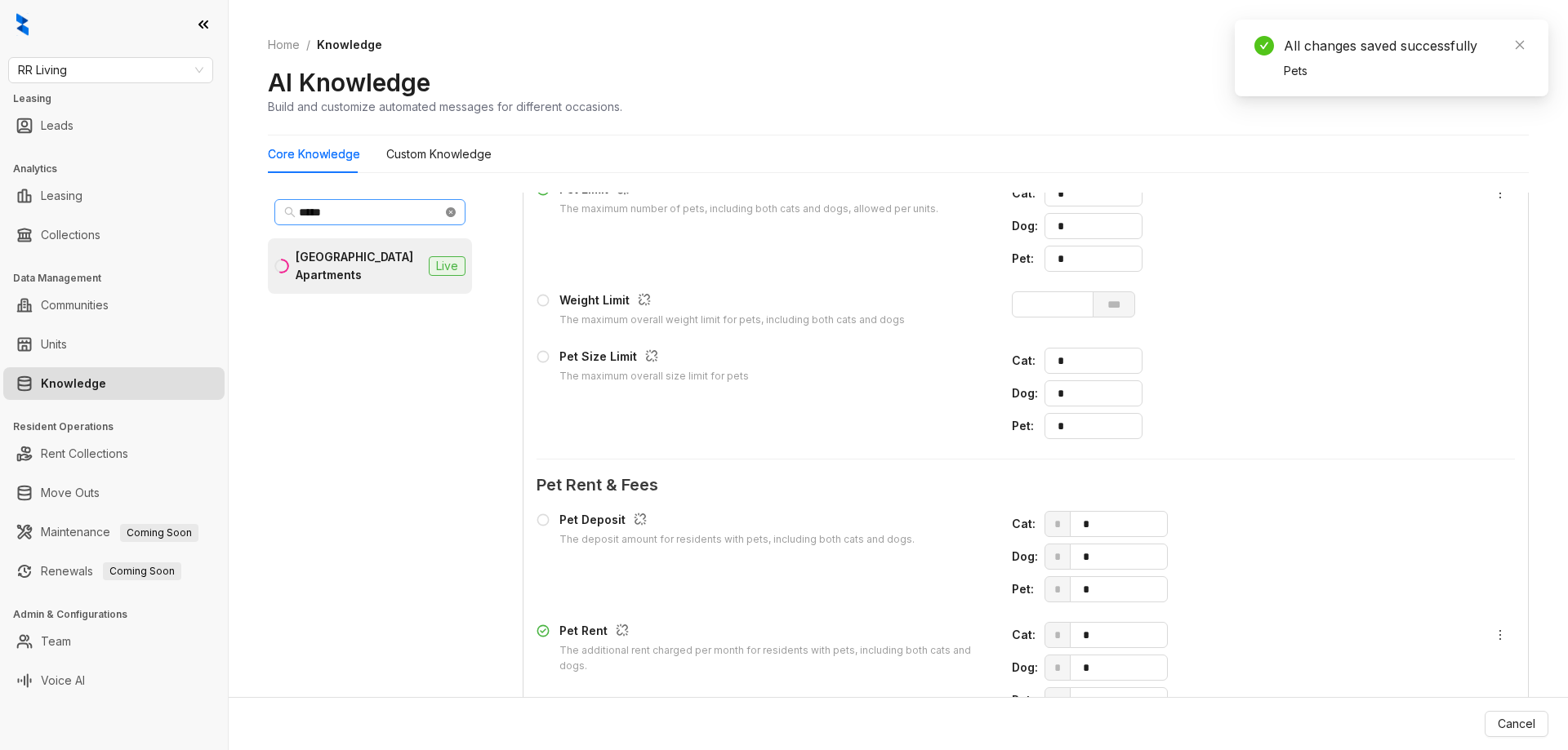
click at [453, 213] on icon "close-circle" at bounding box center [450, 212] width 10 height 10
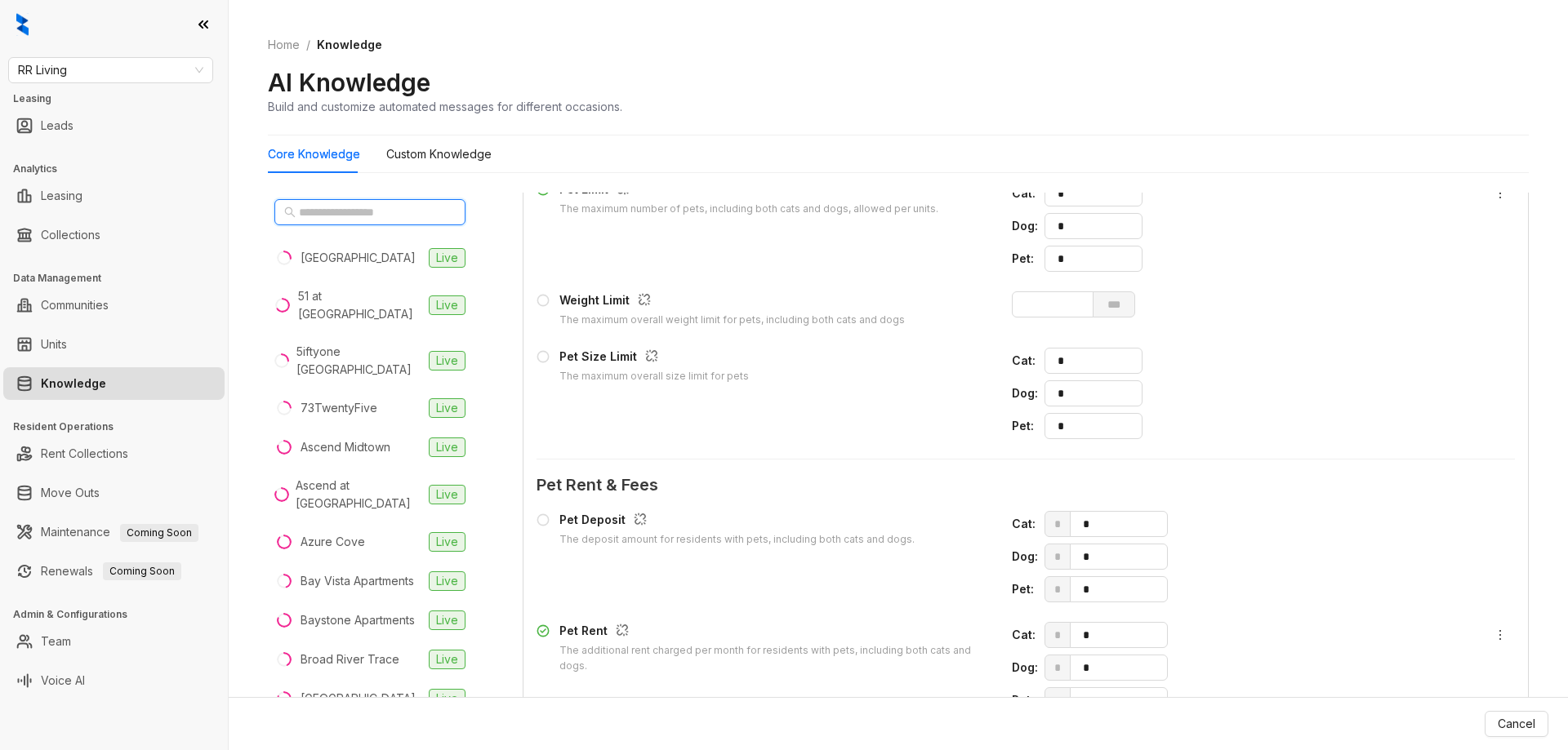
click at [416, 216] on input "text" at bounding box center [370, 212] width 143 height 18
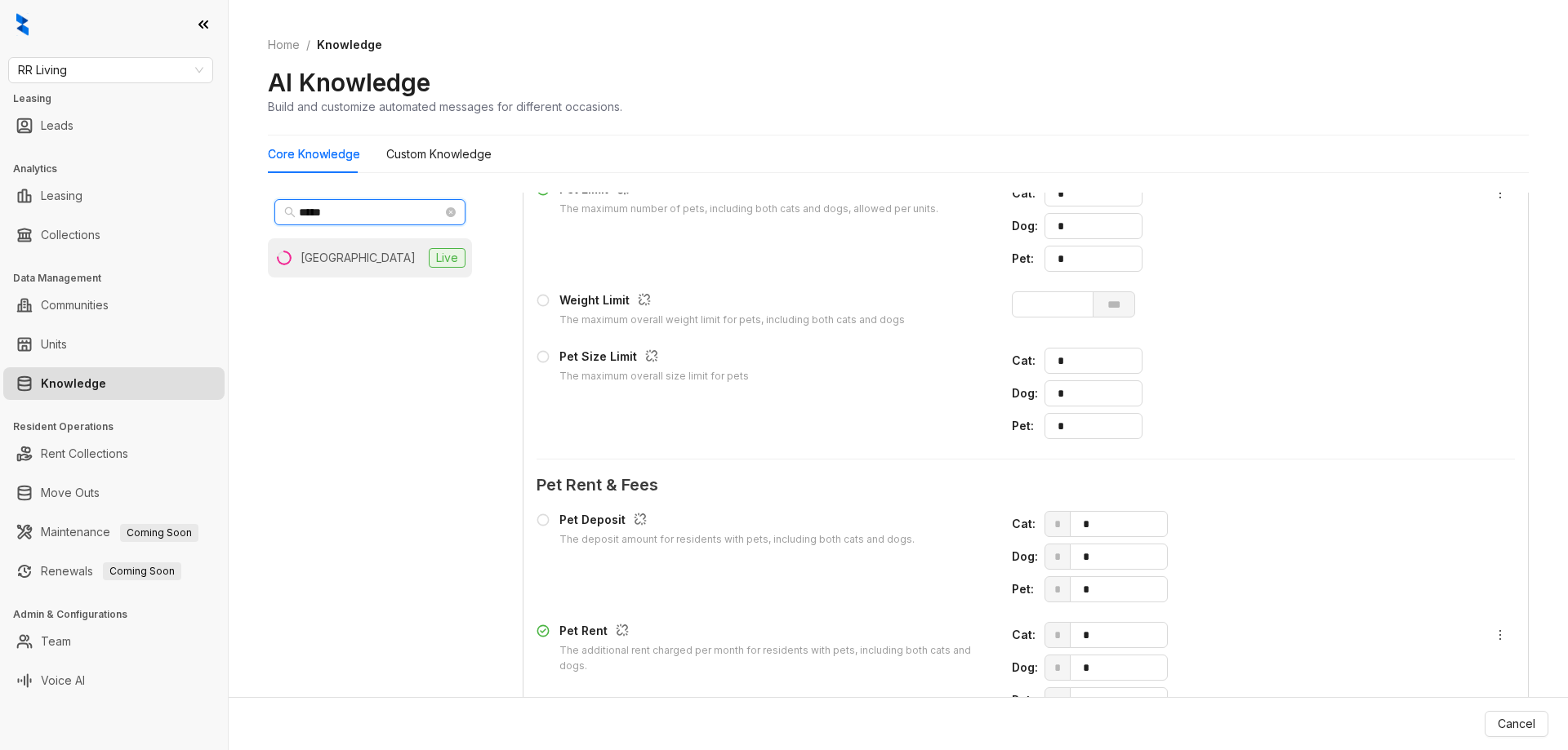
scroll to position [1415, 0]
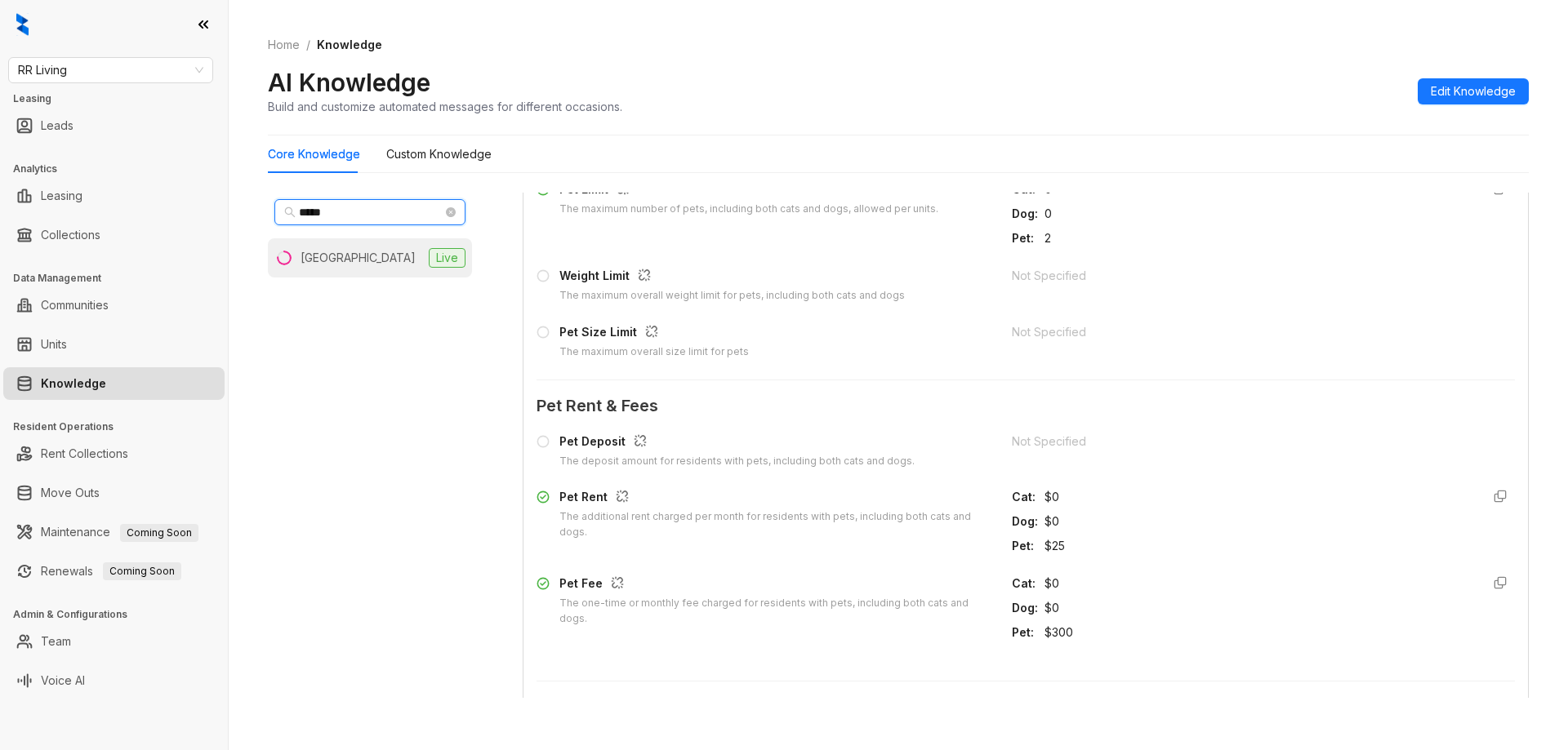
type input "*****"
click at [379, 239] on li "Indian Hills Live" at bounding box center [369, 258] width 204 height 39
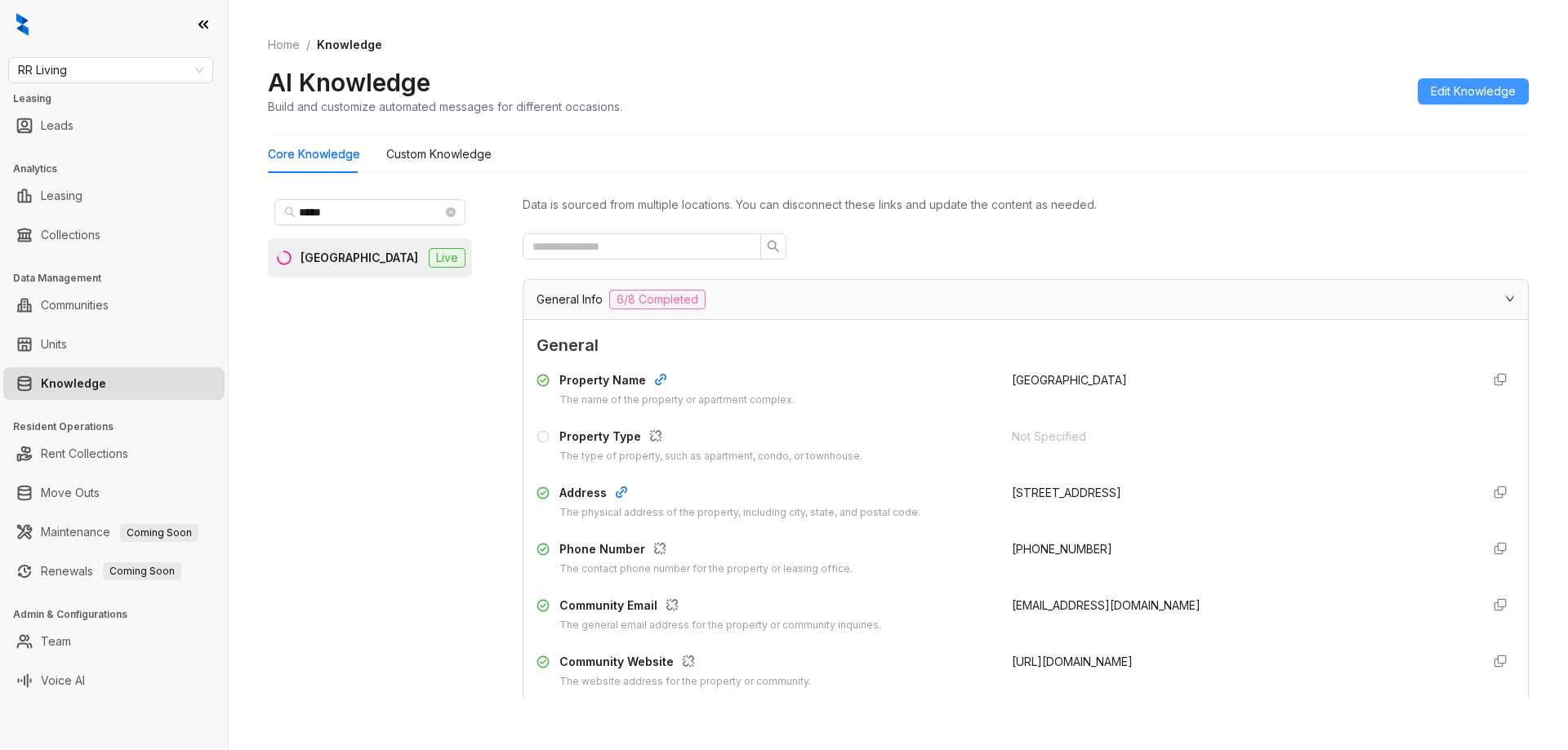
click at [1470, 93] on span "Edit Knowledge" at bounding box center [1474, 92] width 85 height 18
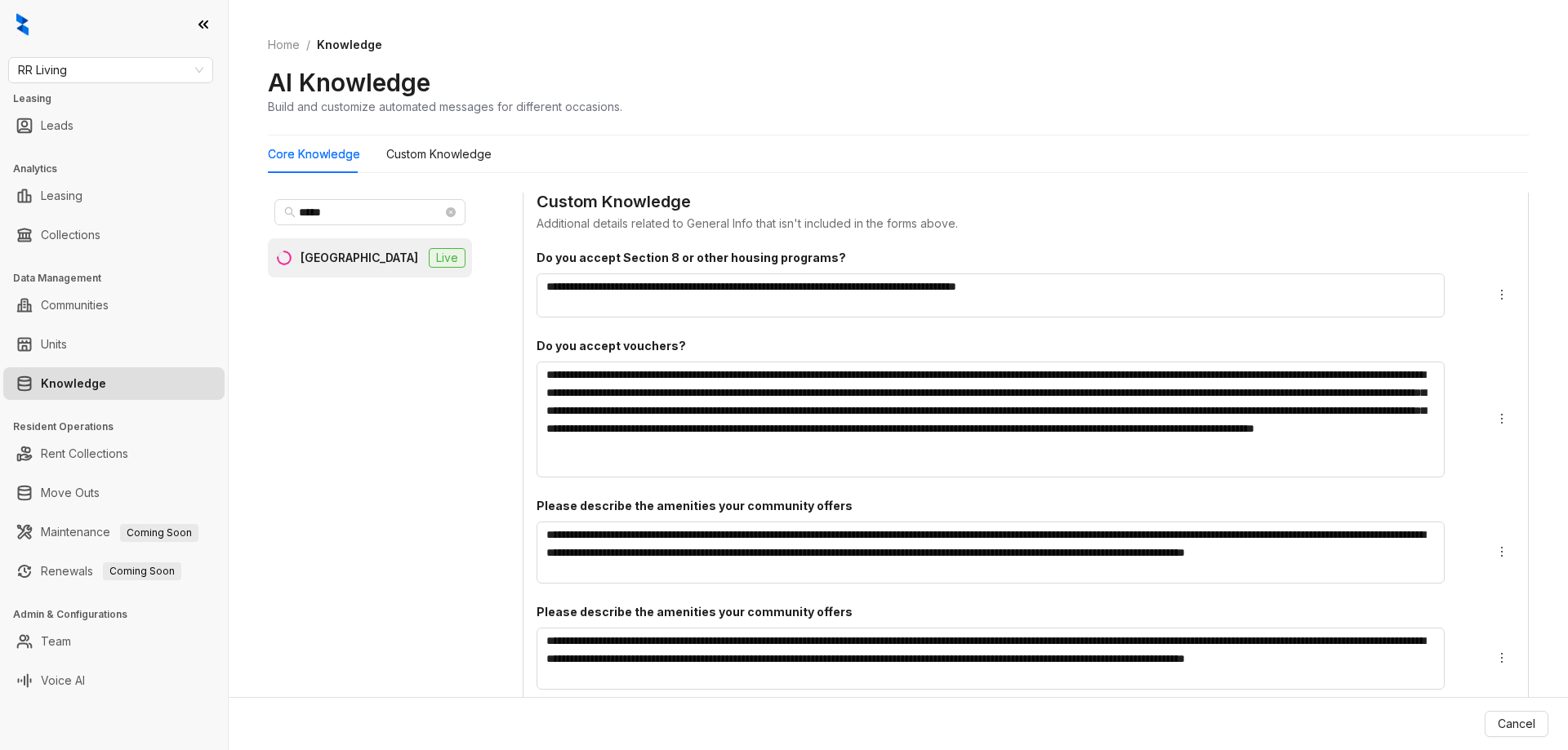
scroll to position [1551, 0]
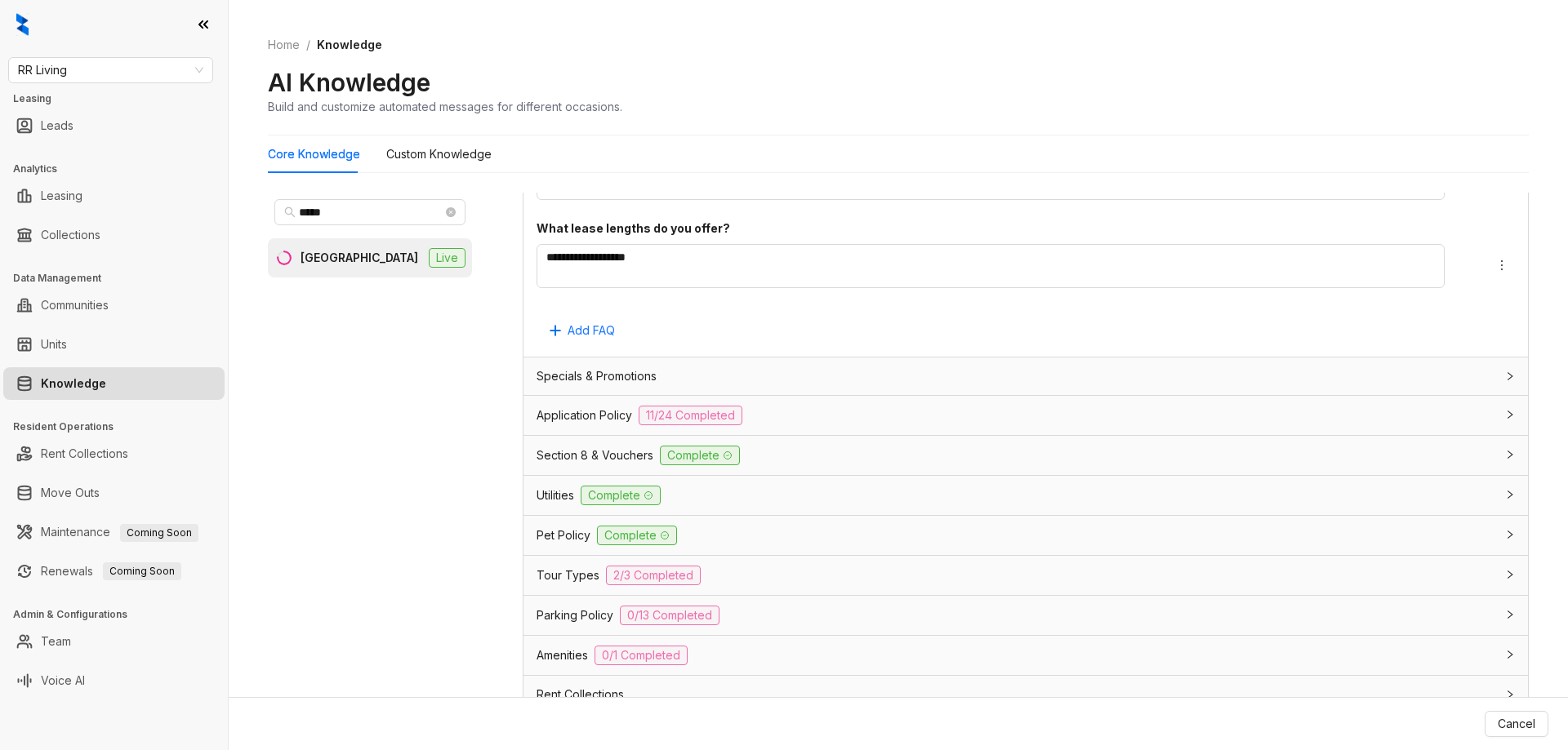
click at [760, 534] on div "Pet Policy Complete" at bounding box center [1015, 536] width 959 height 20
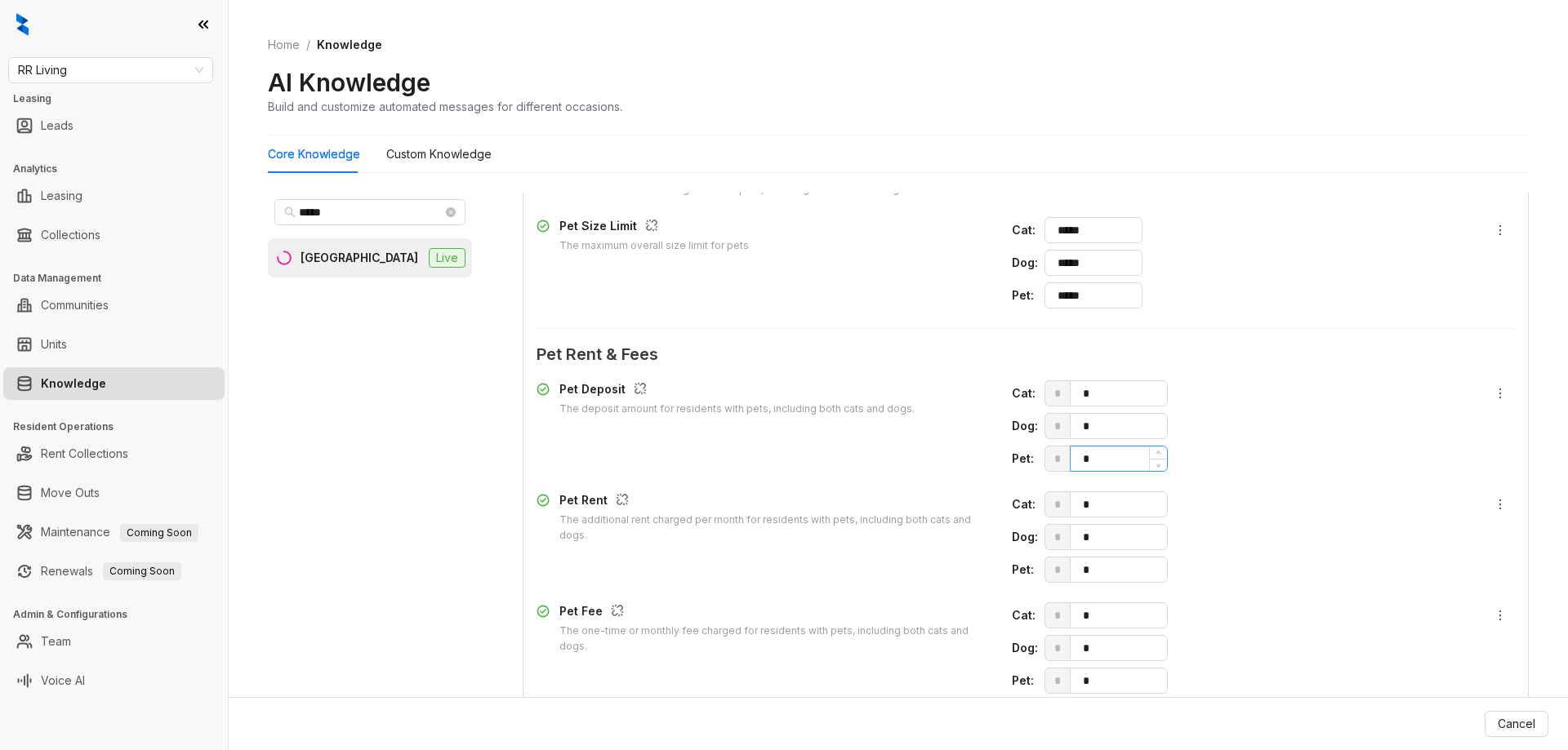
scroll to position [2041, 0]
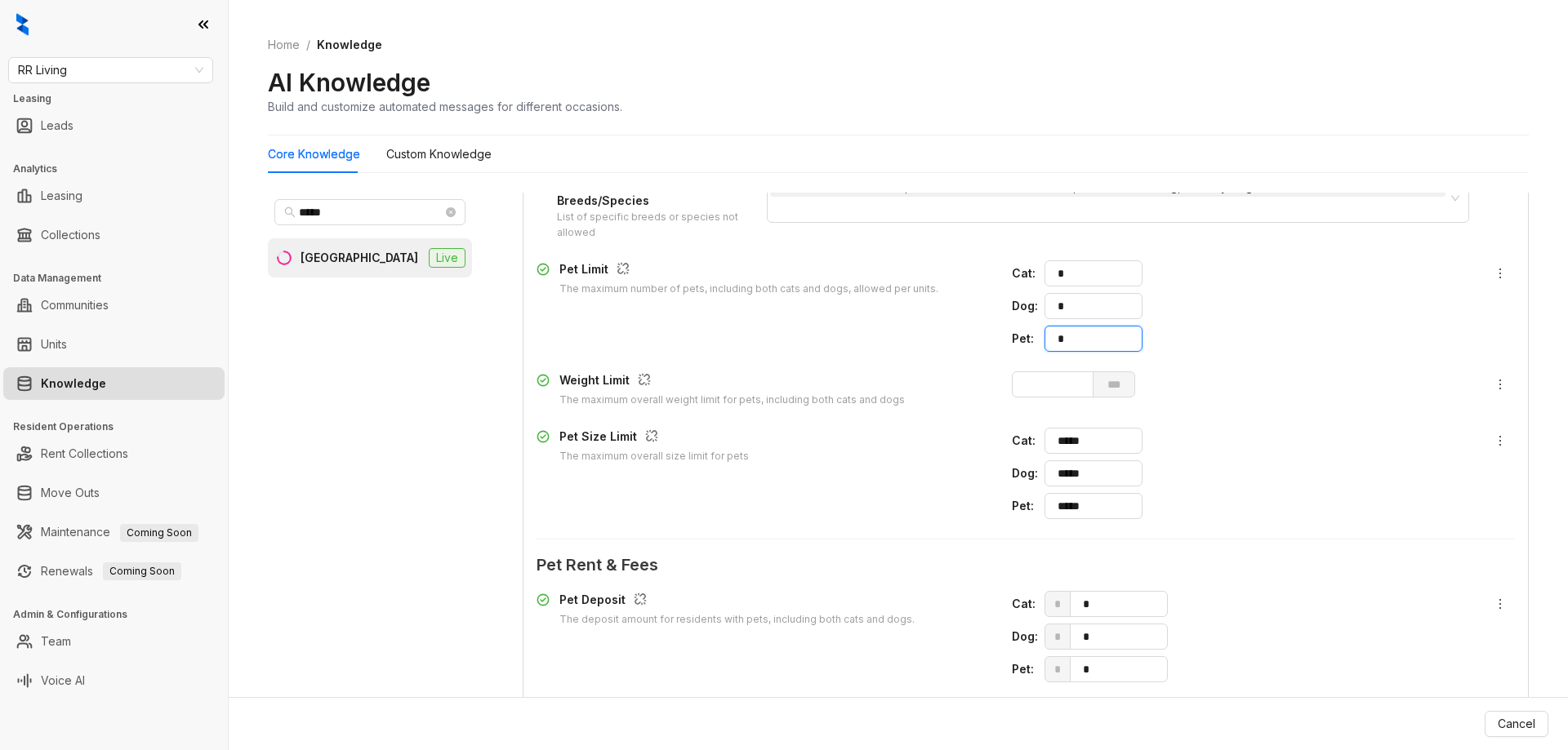
drag, startPoint x: 1064, startPoint y: 346, endPoint x: 959, endPoint y: 338, distance: 105.3
click at [959, 338] on div "Pet Limit The maximum number of pets, including both cats and dogs, allowed per…" at bounding box center [1025, 306] width 978 height 92
type input "*"
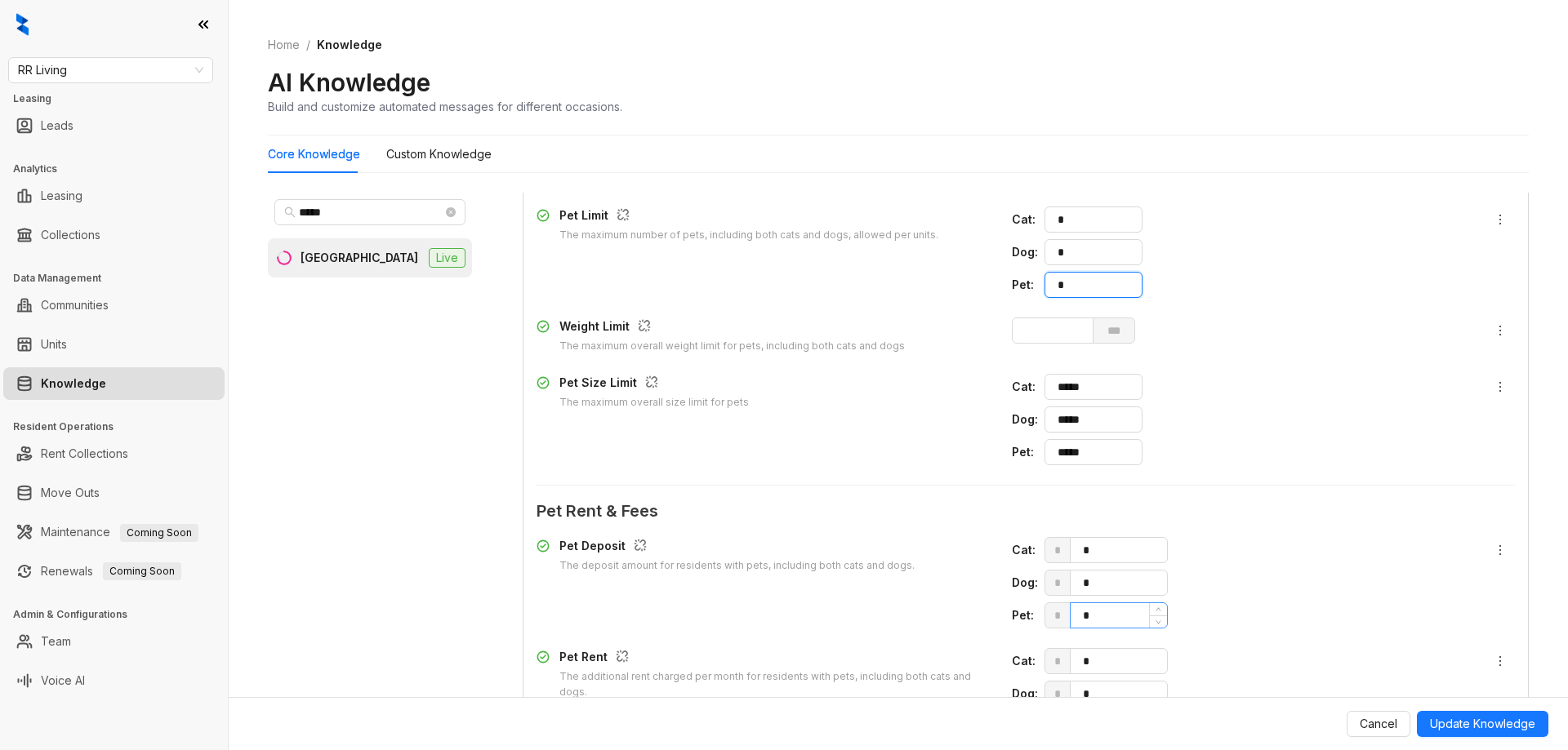
scroll to position [2122, 0]
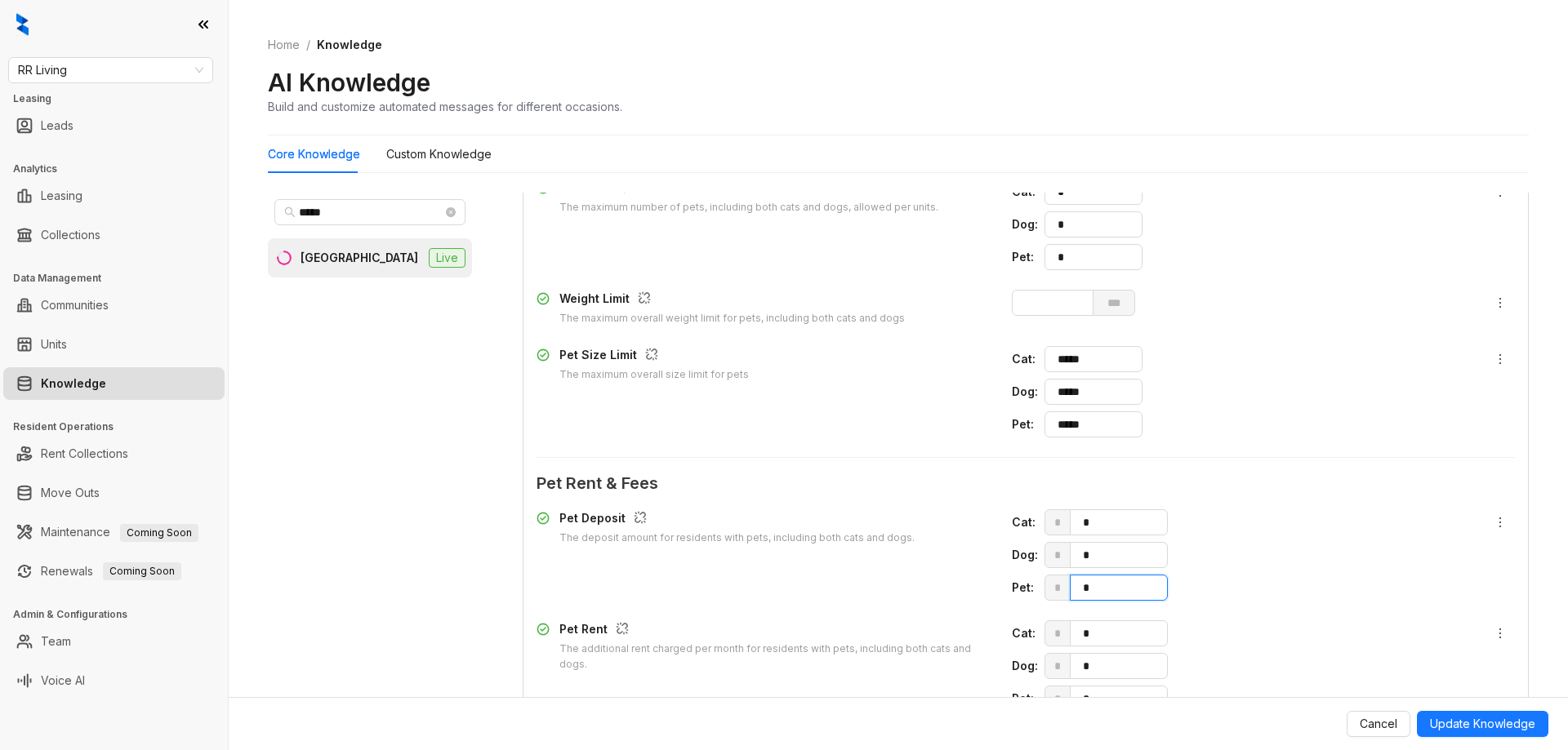
drag, startPoint x: 1005, startPoint y: 581, endPoint x: 990, endPoint y: 581, distance: 15.0
click at [990, 581] on div "Pet Deposit The deposit amount for residents with pets, including both cats and…" at bounding box center [1025, 555] width 978 height 92
type input "***"
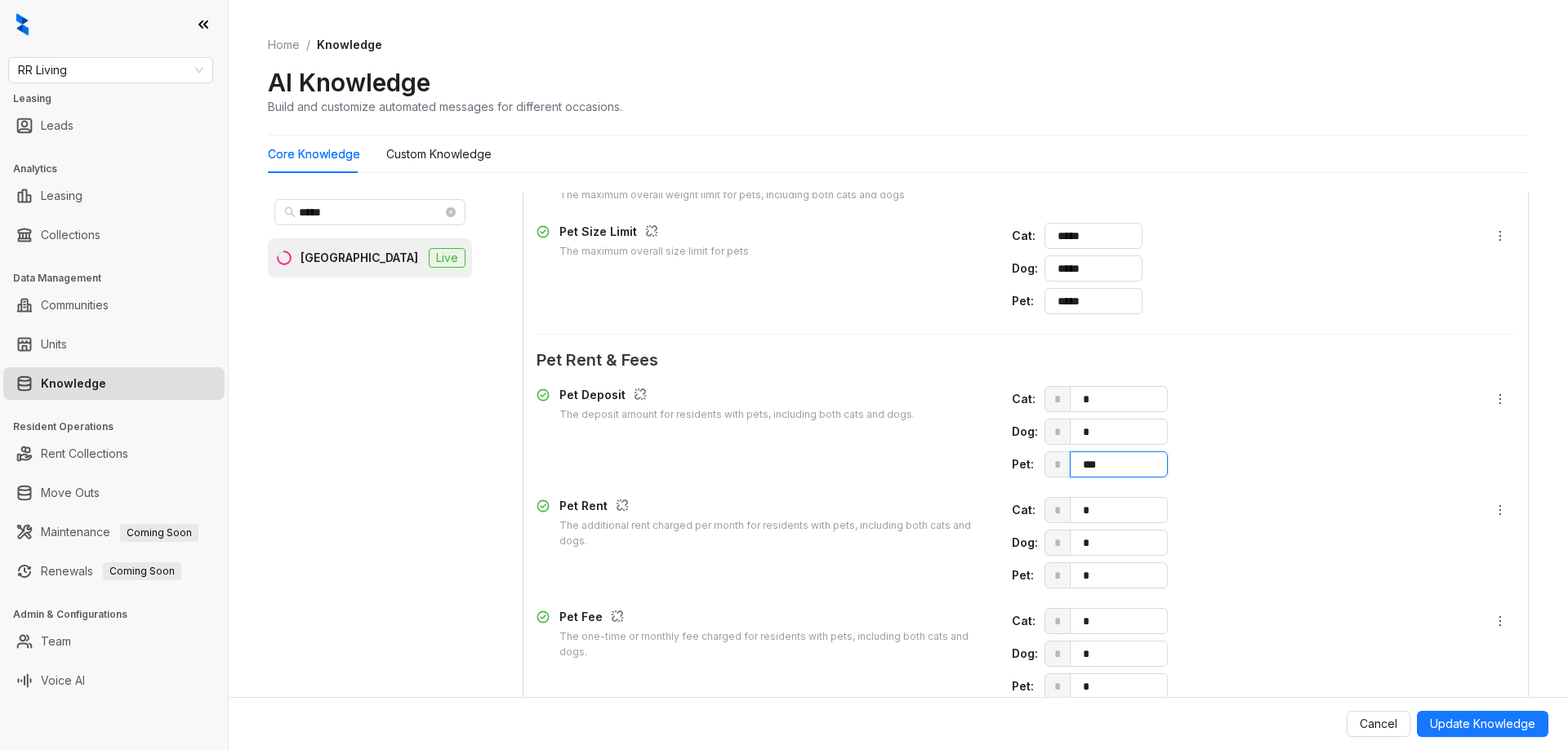
scroll to position [2367, 0]
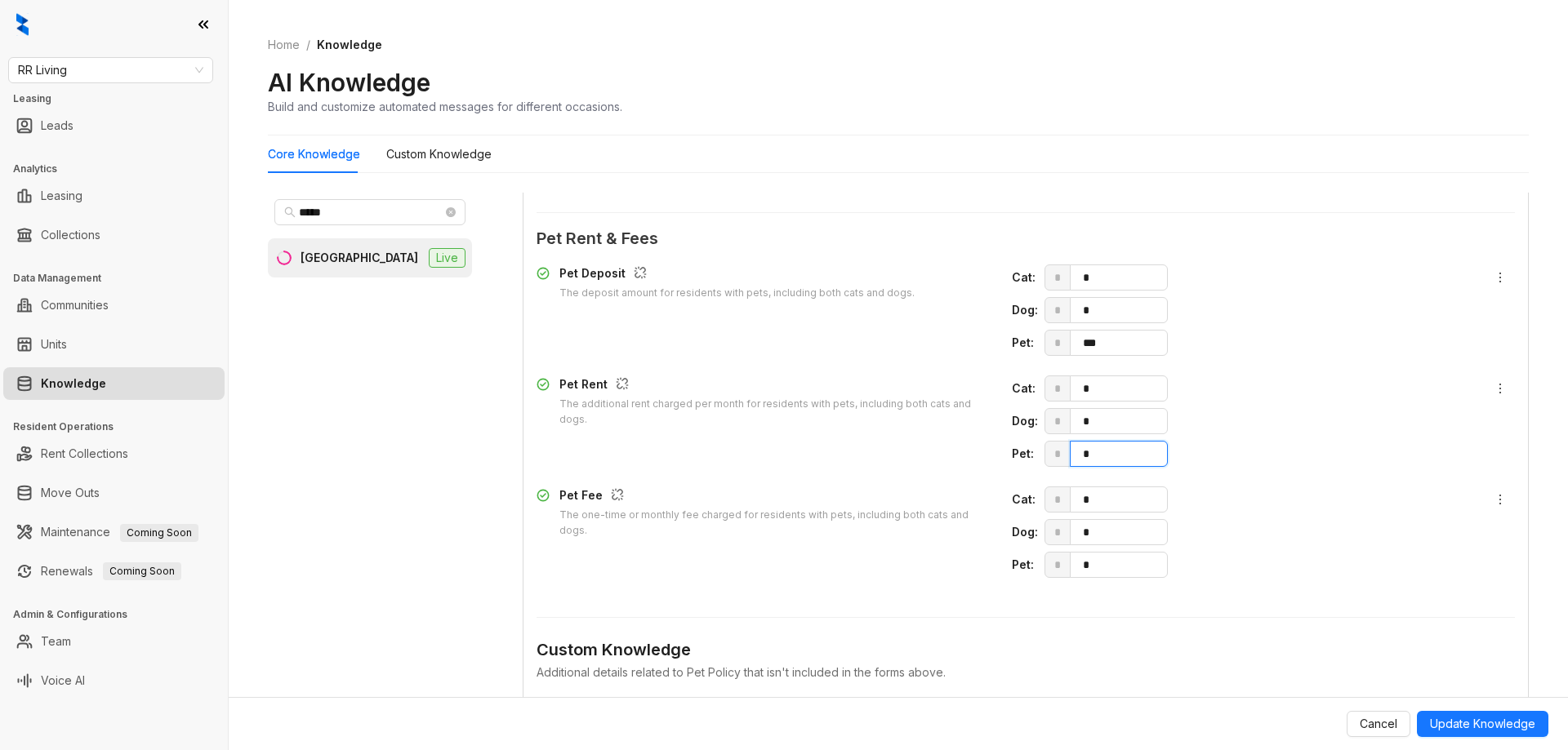
drag, startPoint x: 1093, startPoint y: 460, endPoint x: 972, endPoint y: 441, distance: 122.5
click at [981, 444] on div "Pet Rent The additional rent charged per month for residents with pets, includi…" at bounding box center [1025, 421] width 978 height 92
type input "**"
click at [1481, 724] on span "Update Knowledge" at bounding box center [1483, 724] width 105 height 18
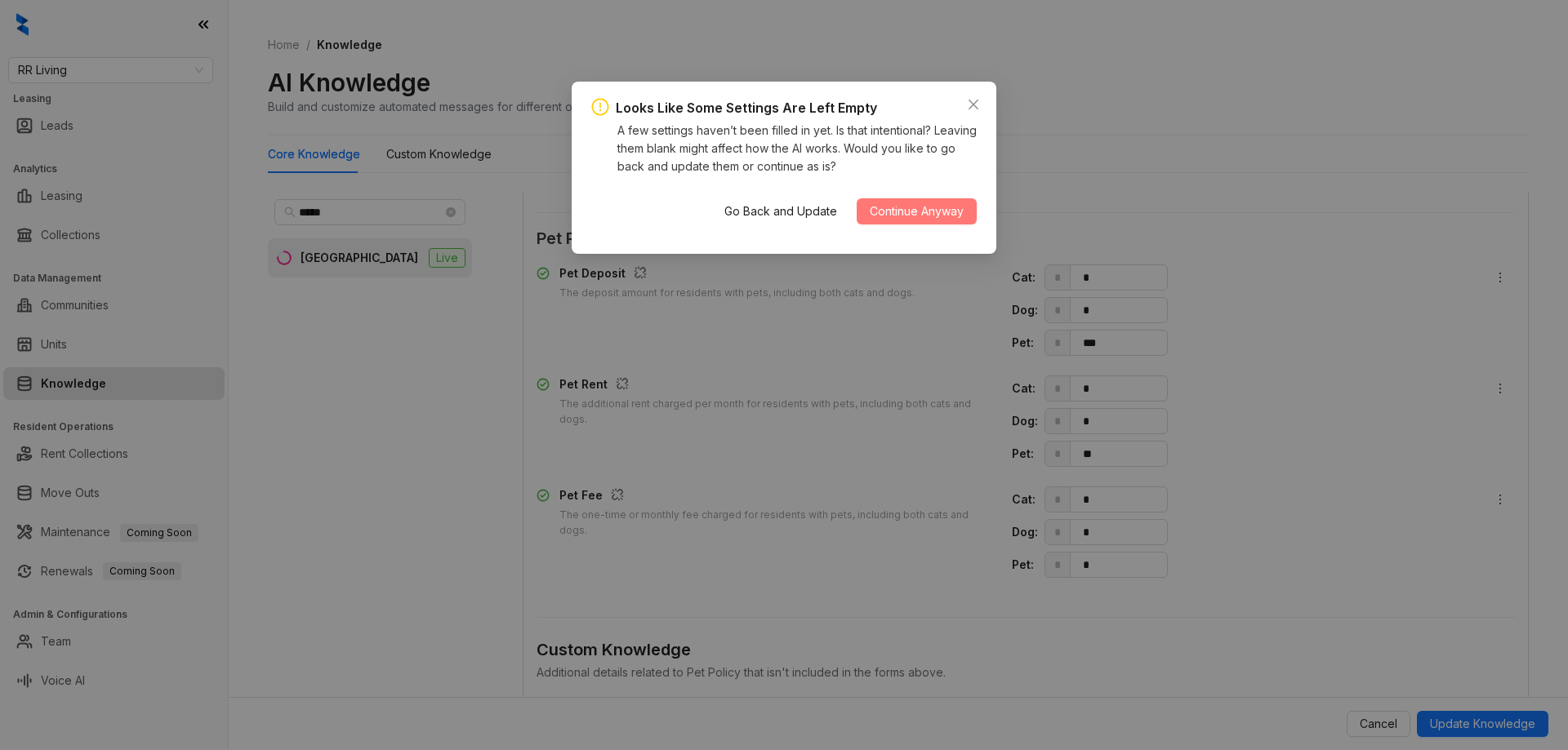
click at [907, 213] on span "Continue Anyway" at bounding box center [916, 211] width 93 height 18
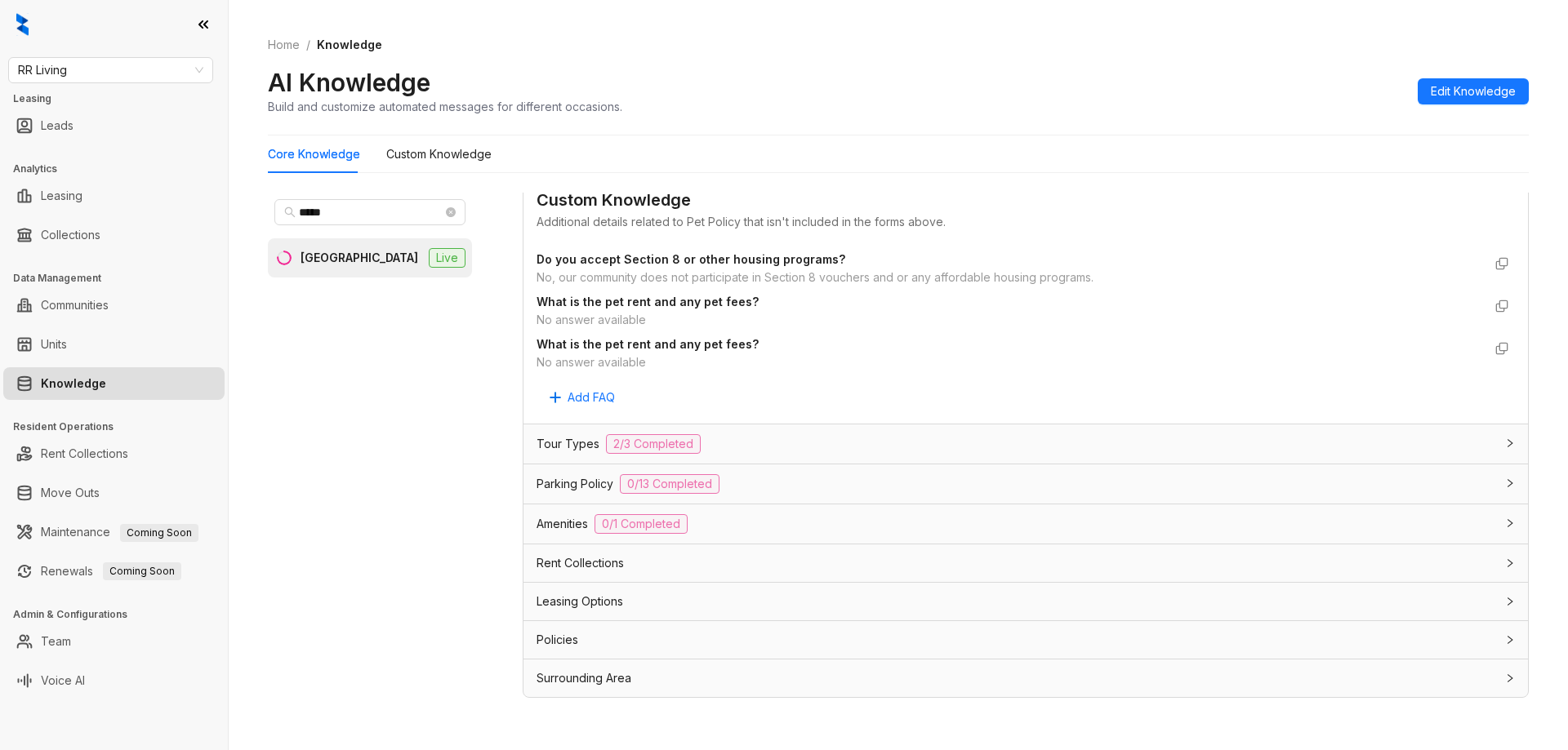
scroll to position [1933, 0]
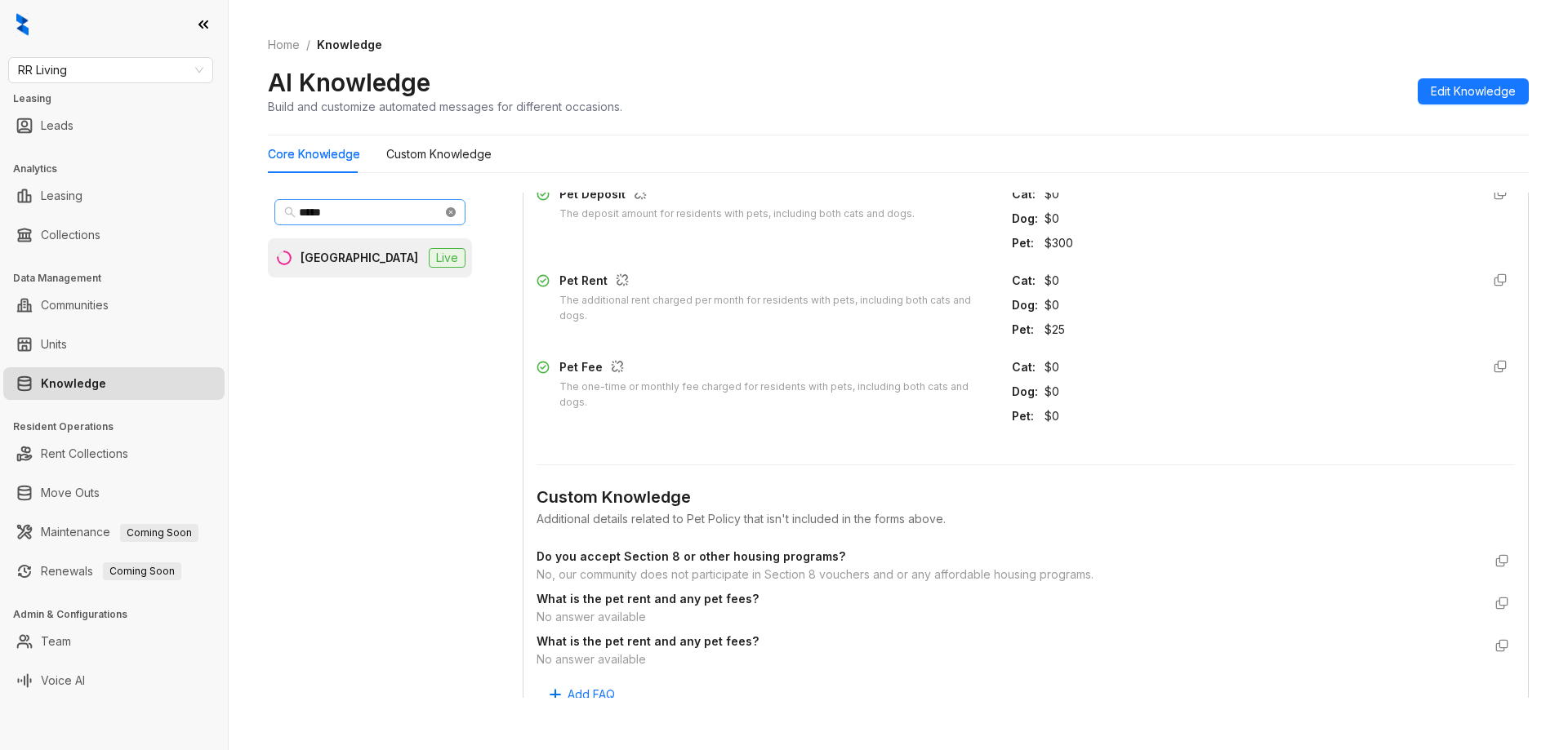
click at [454, 211] on icon "close-circle" at bounding box center [450, 212] width 10 height 10
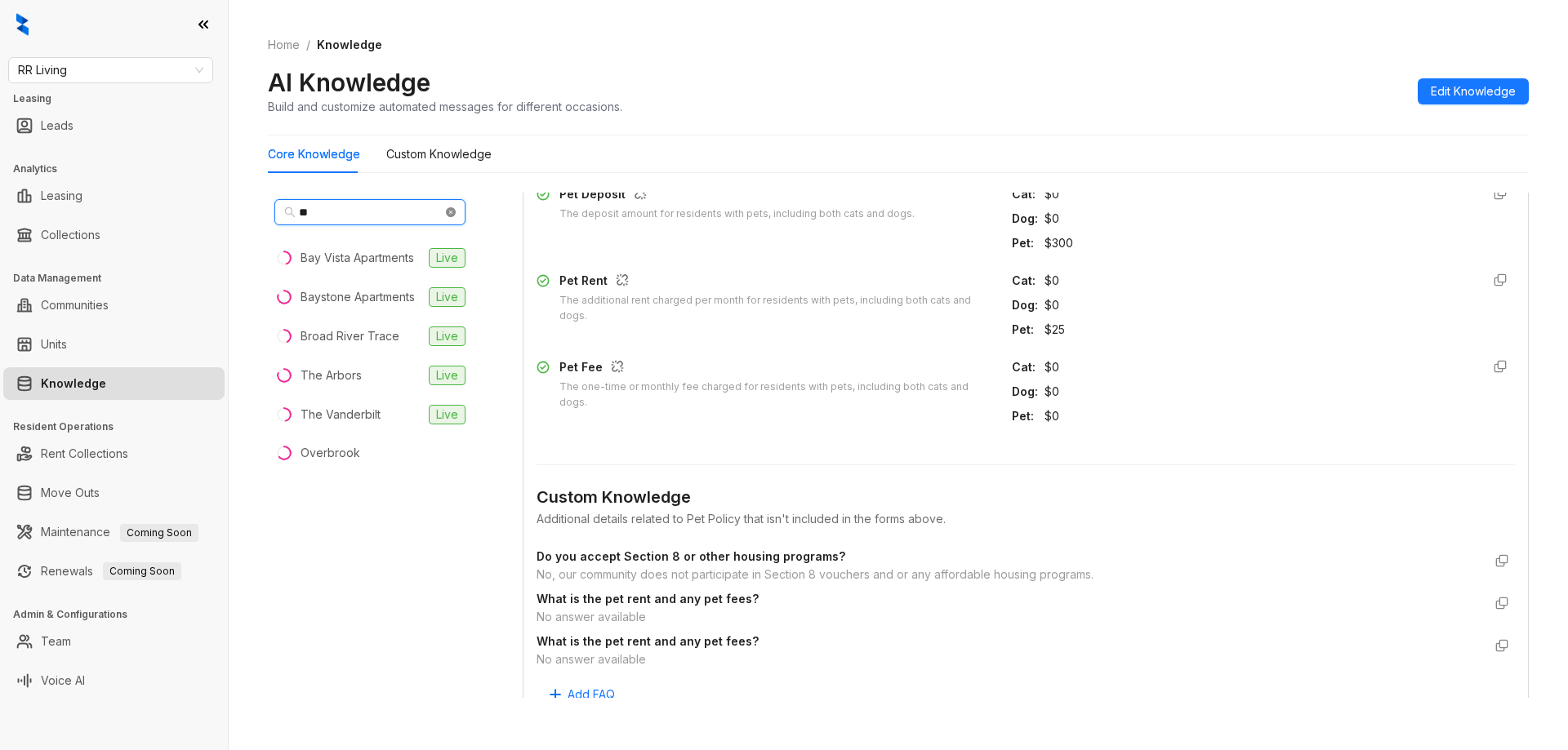
type input "***"
click at [446, 211] on icon "close-circle" at bounding box center [450, 212] width 10 height 10
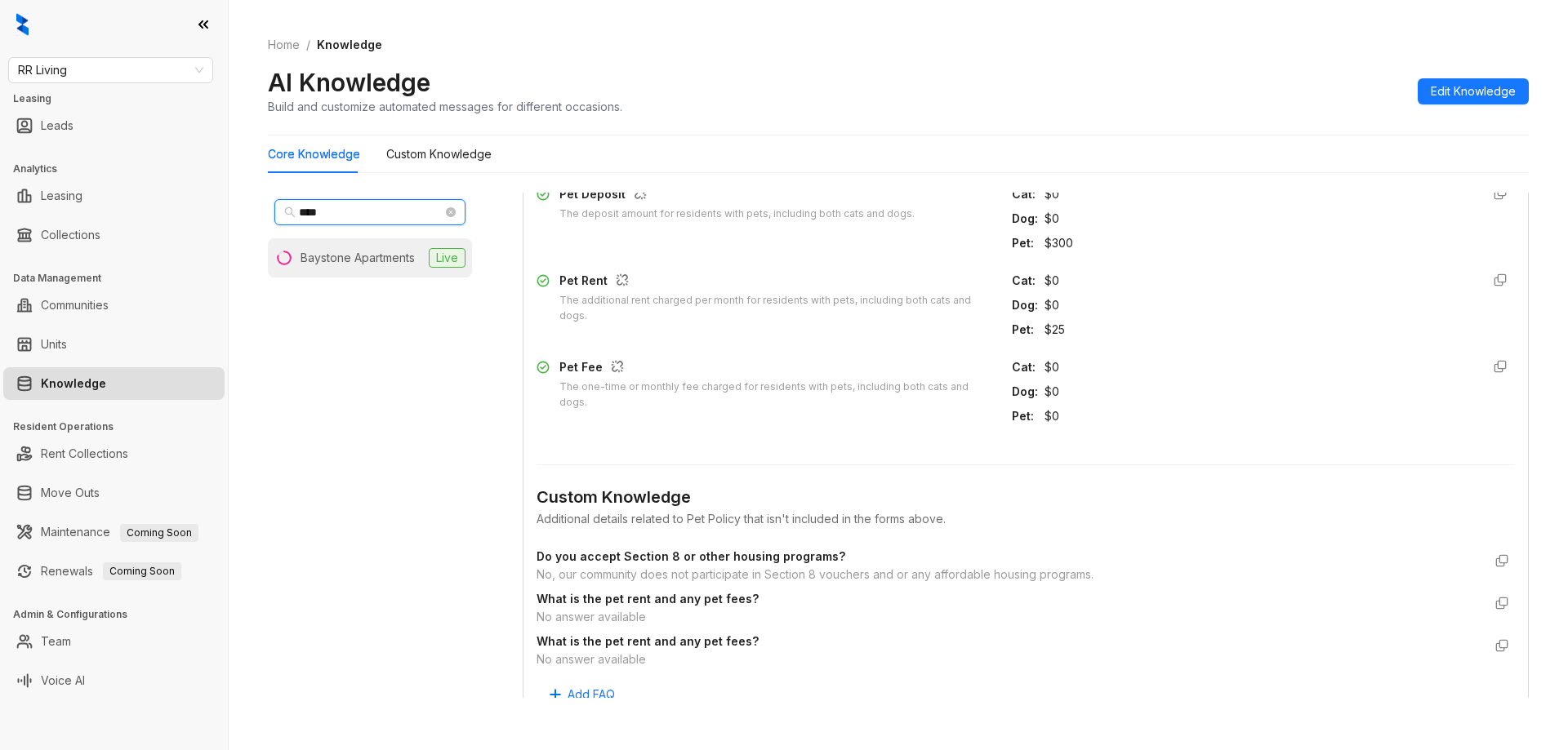
type input "****"
click at [371, 250] on div "Baystone Apartments" at bounding box center [358, 258] width 114 height 18
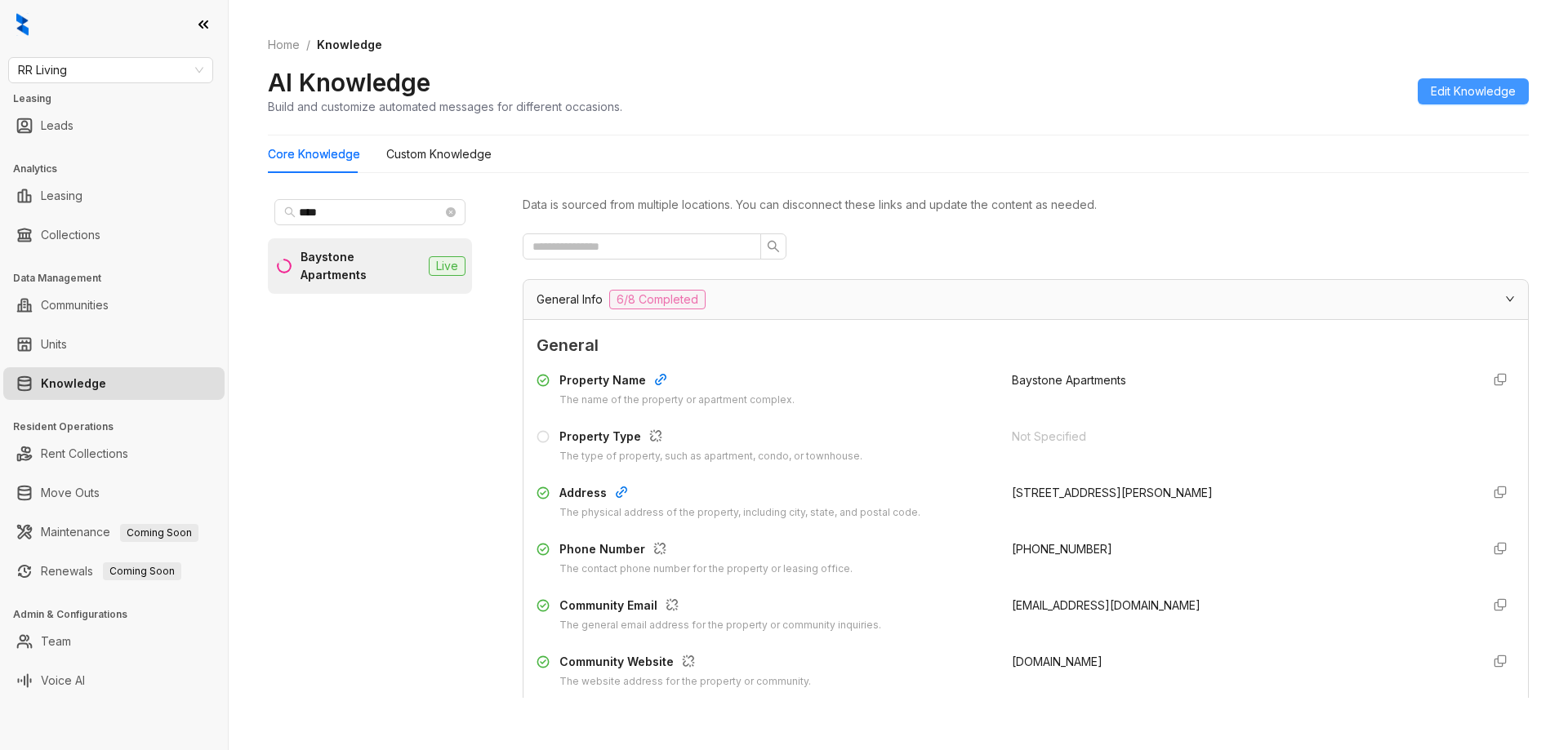
click at [1453, 81] on button "Edit Knowledge" at bounding box center [1473, 91] width 111 height 26
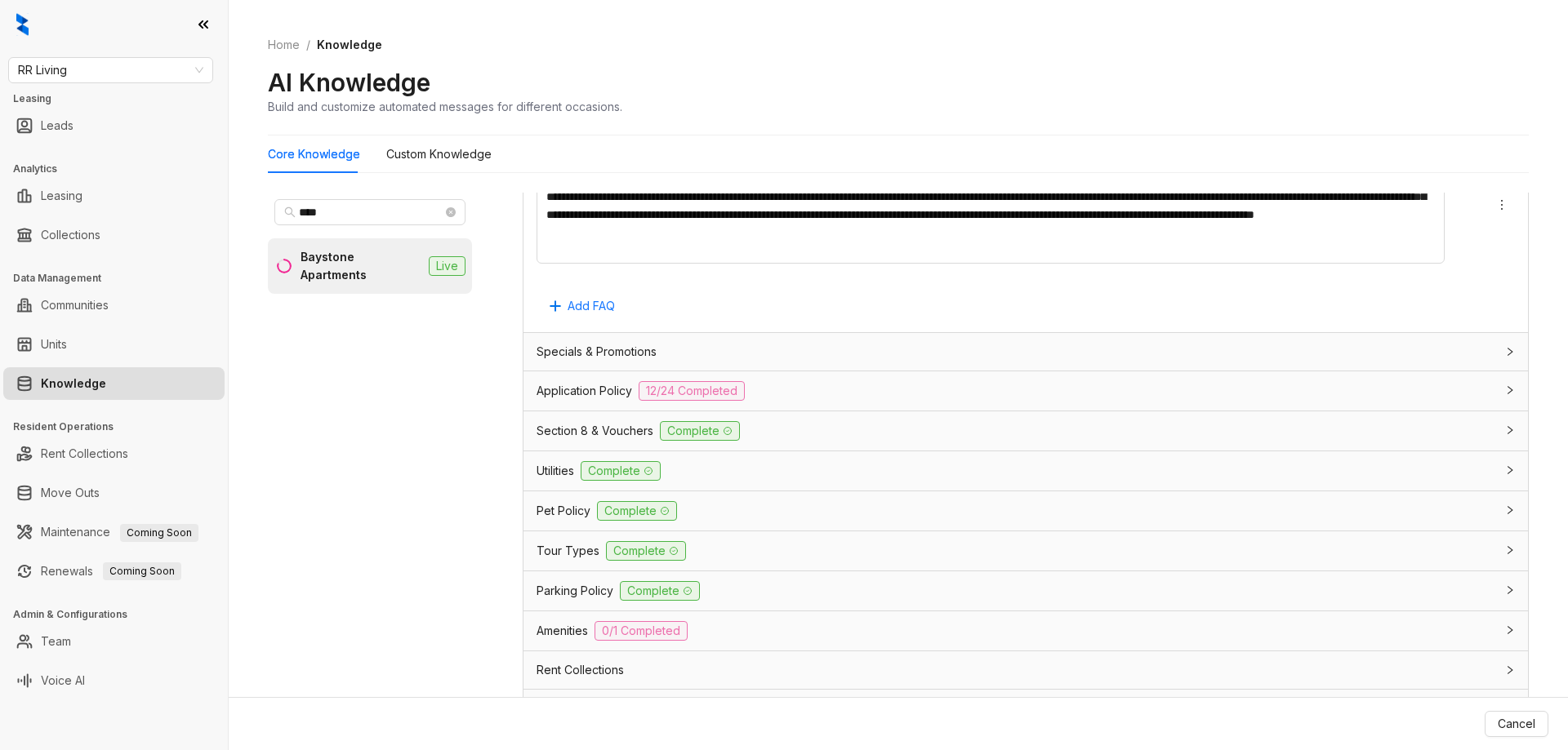
scroll to position [1293, 0]
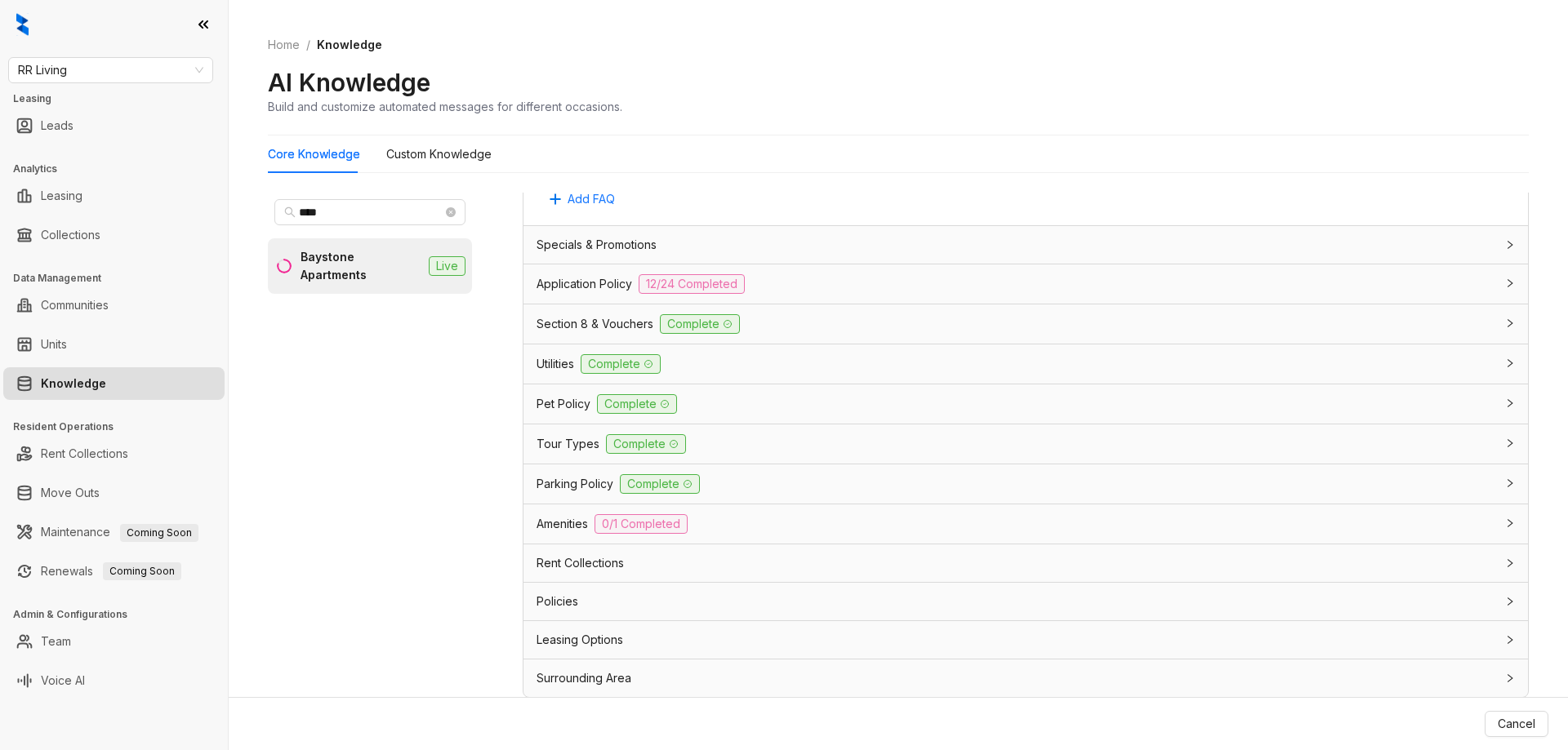
drag, startPoint x: 740, startPoint y: 409, endPoint x: 900, endPoint y: 452, distance: 165.7
click at [740, 410] on div "Pet Policy Complete" at bounding box center [1015, 404] width 959 height 20
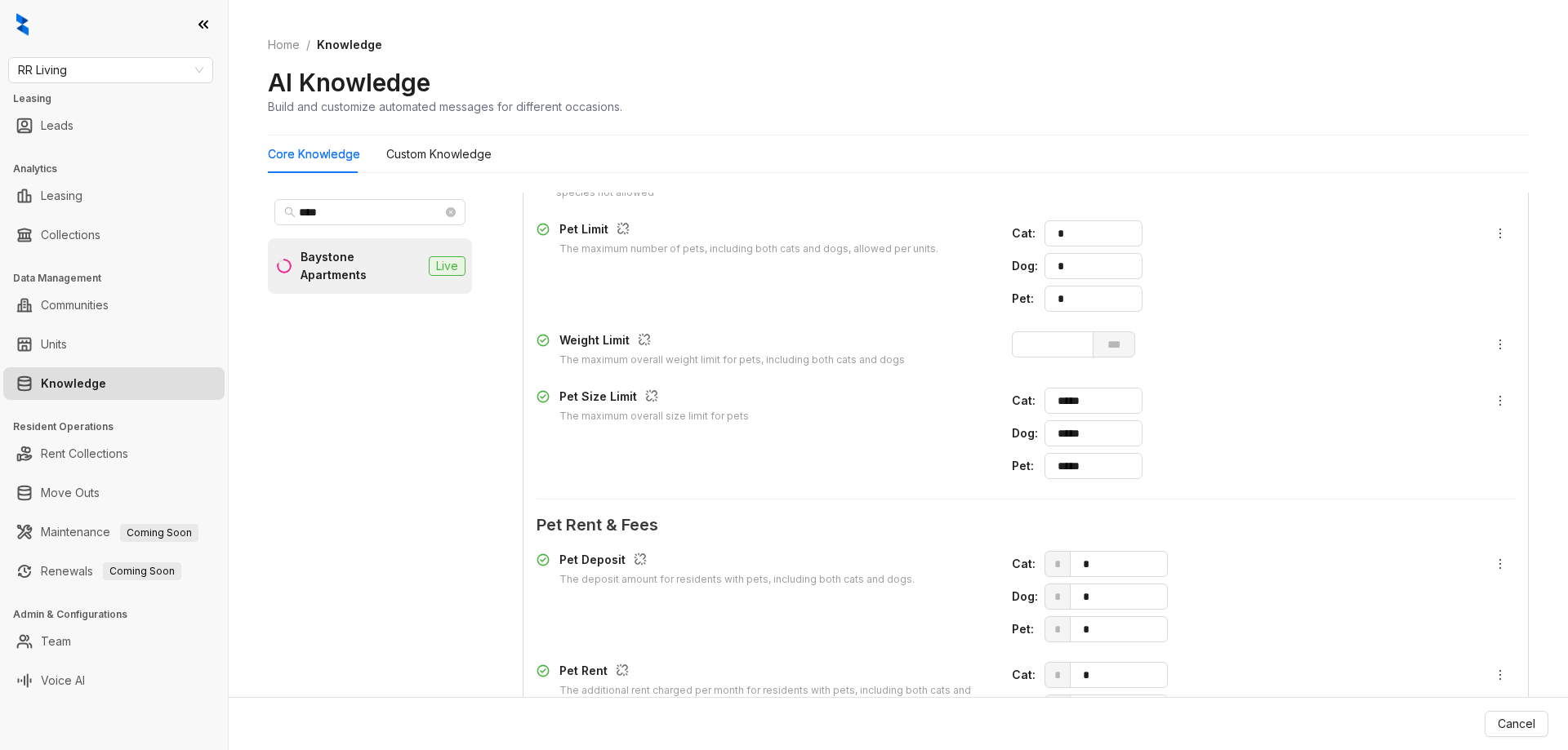
scroll to position [1620, 0]
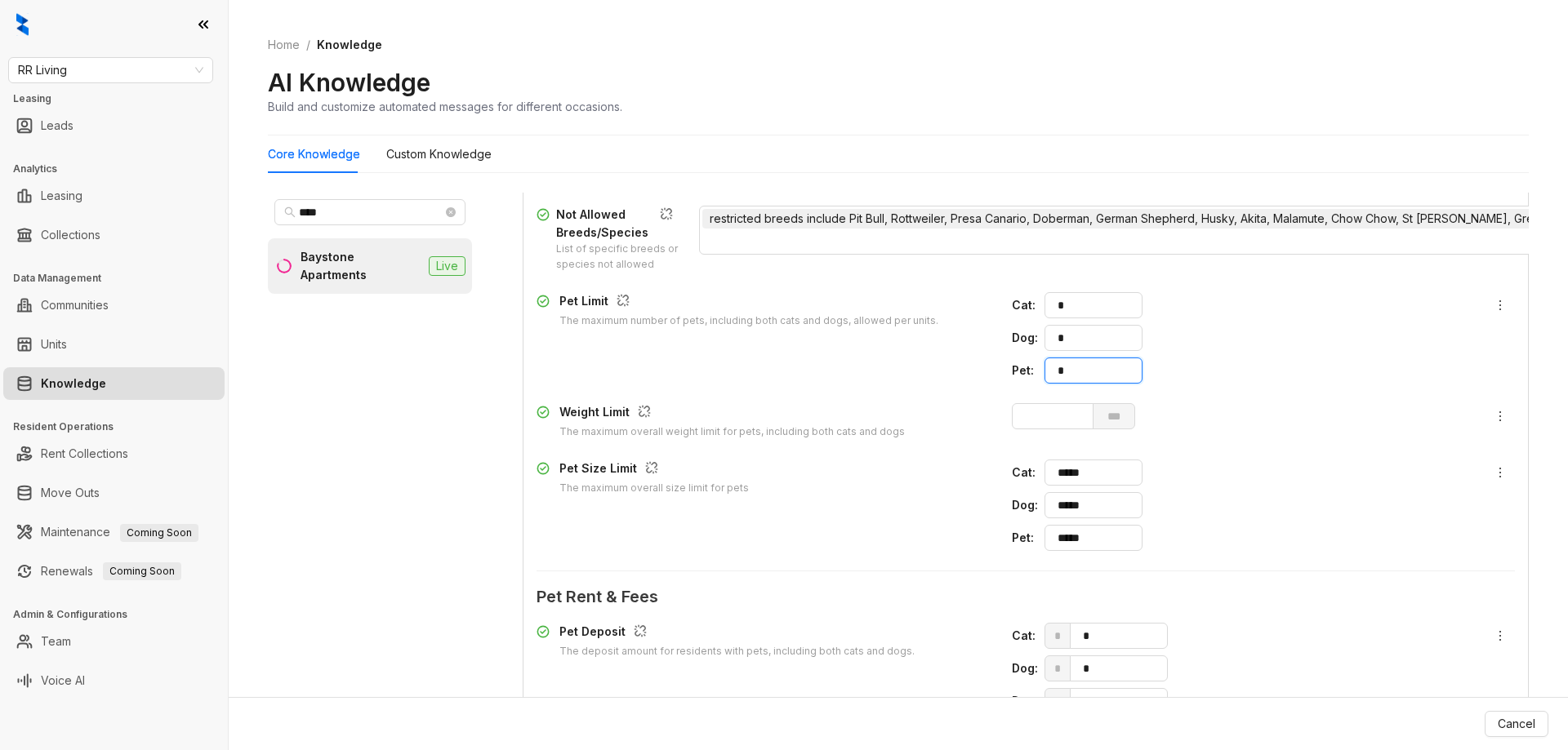
drag, startPoint x: 1059, startPoint y: 370, endPoint x: 1028, endPoint y: 366, distance: 31.3
click at [1028, 366] on div "Pet : *" at bounding box center [1240, 370] width 456 height 26
type input "*"
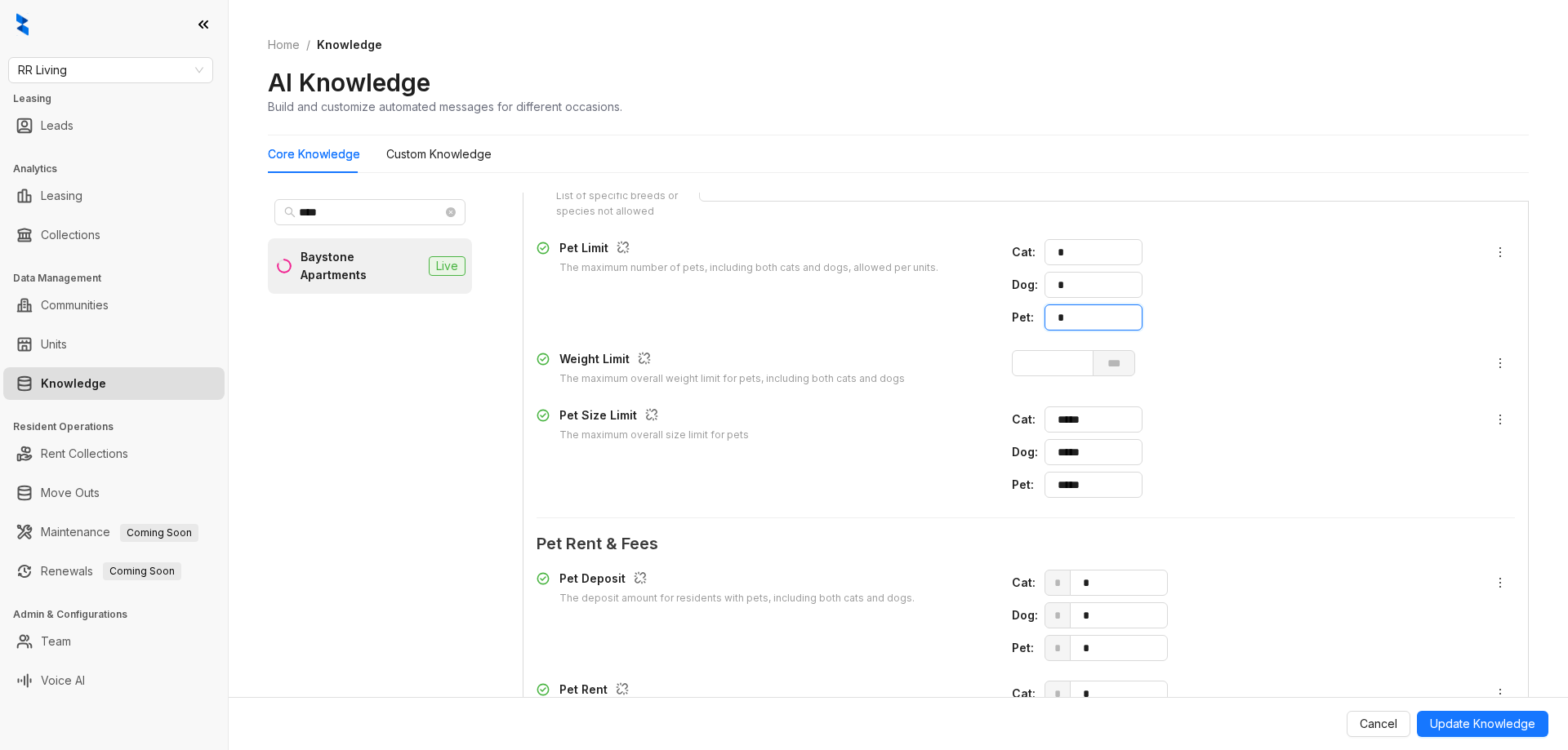
scroll to position [1865, 0]
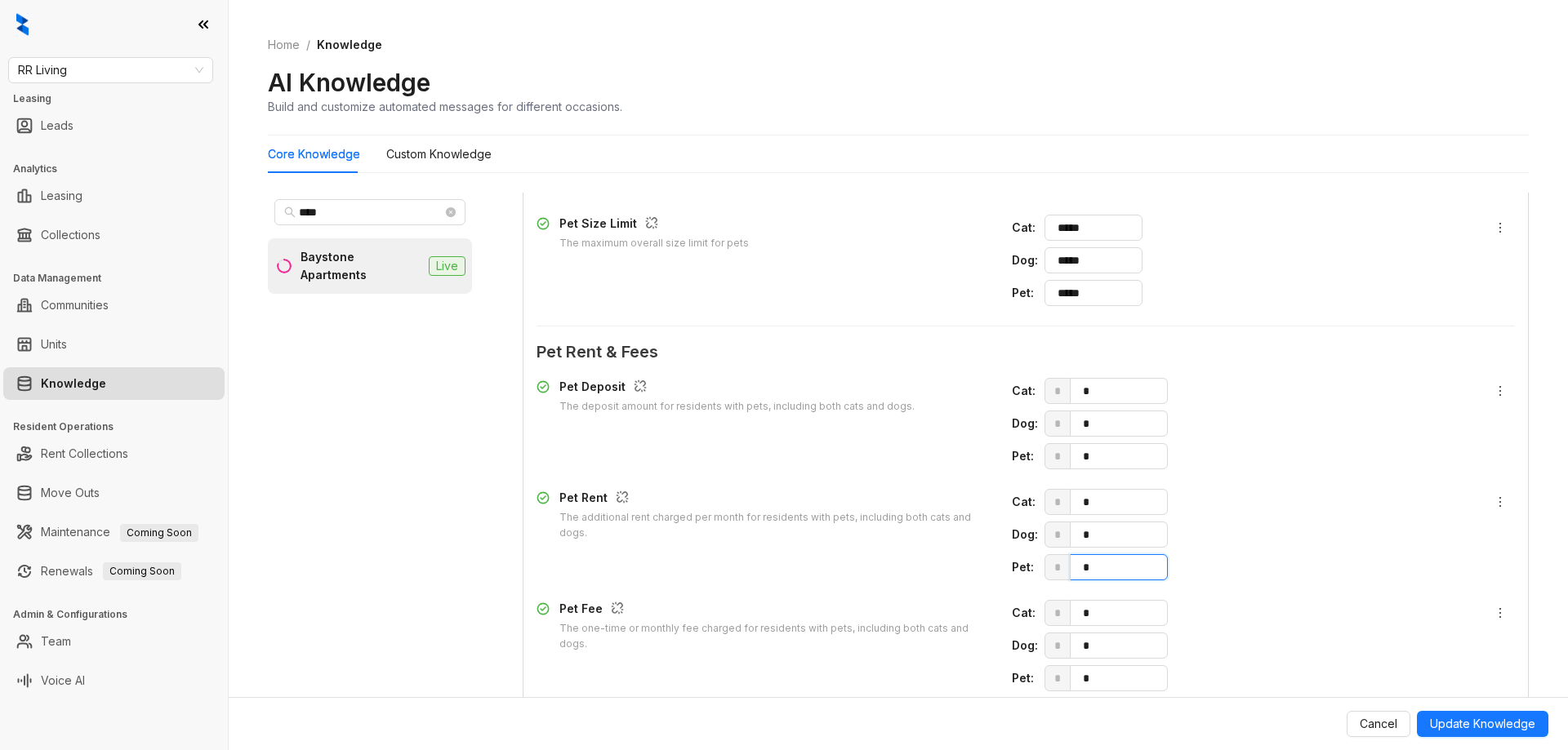
click at [1044, 567] on span "* *" at bounding box center [1256, 567] width 423 height 26
type input "**"
click at [1504, 724] on span "Update Knowledge" at bounding box center [1483, 724] width 105 height 18
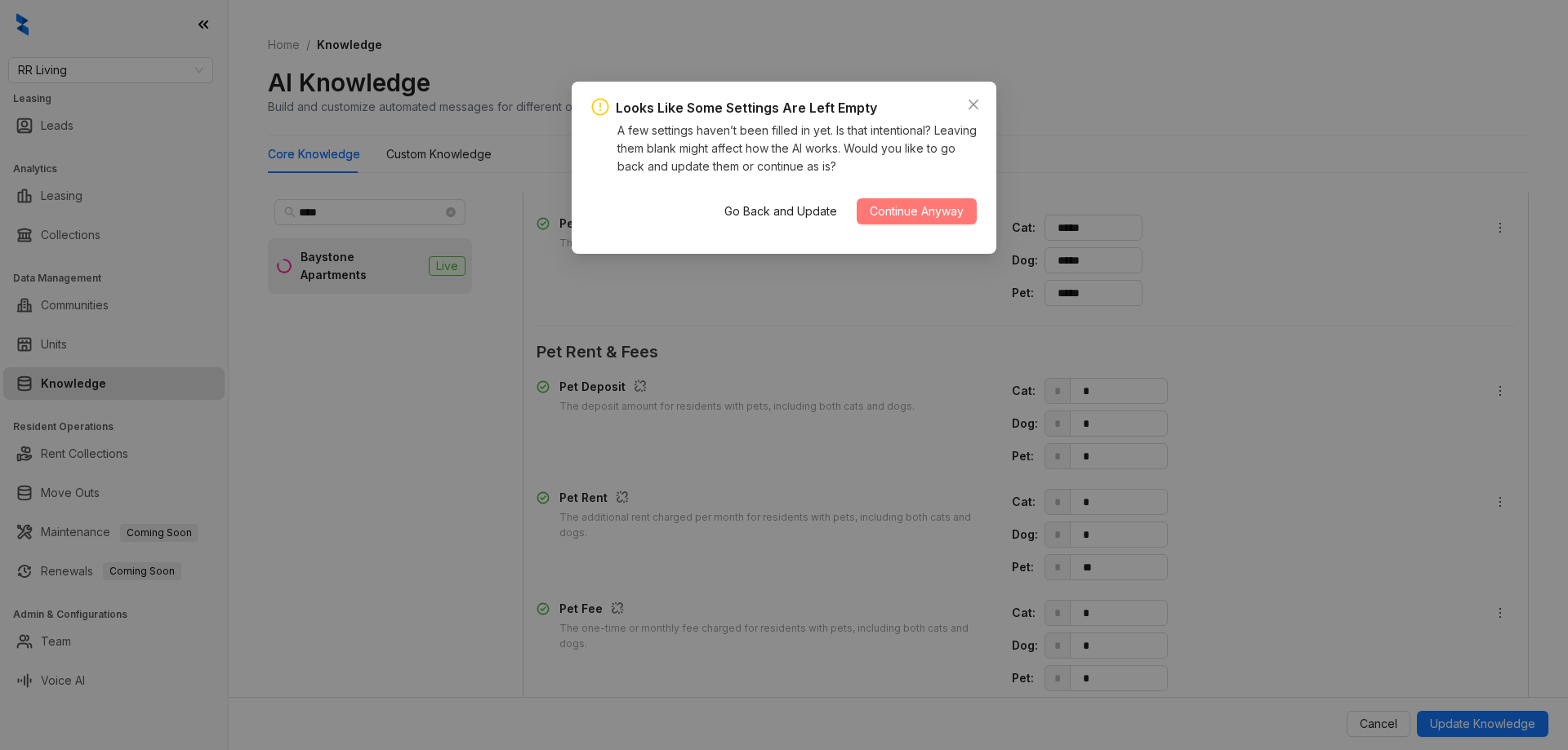
click at [925, 200] on button "Continue Anyway" at bounding box center [916, 211] width 120 height 26
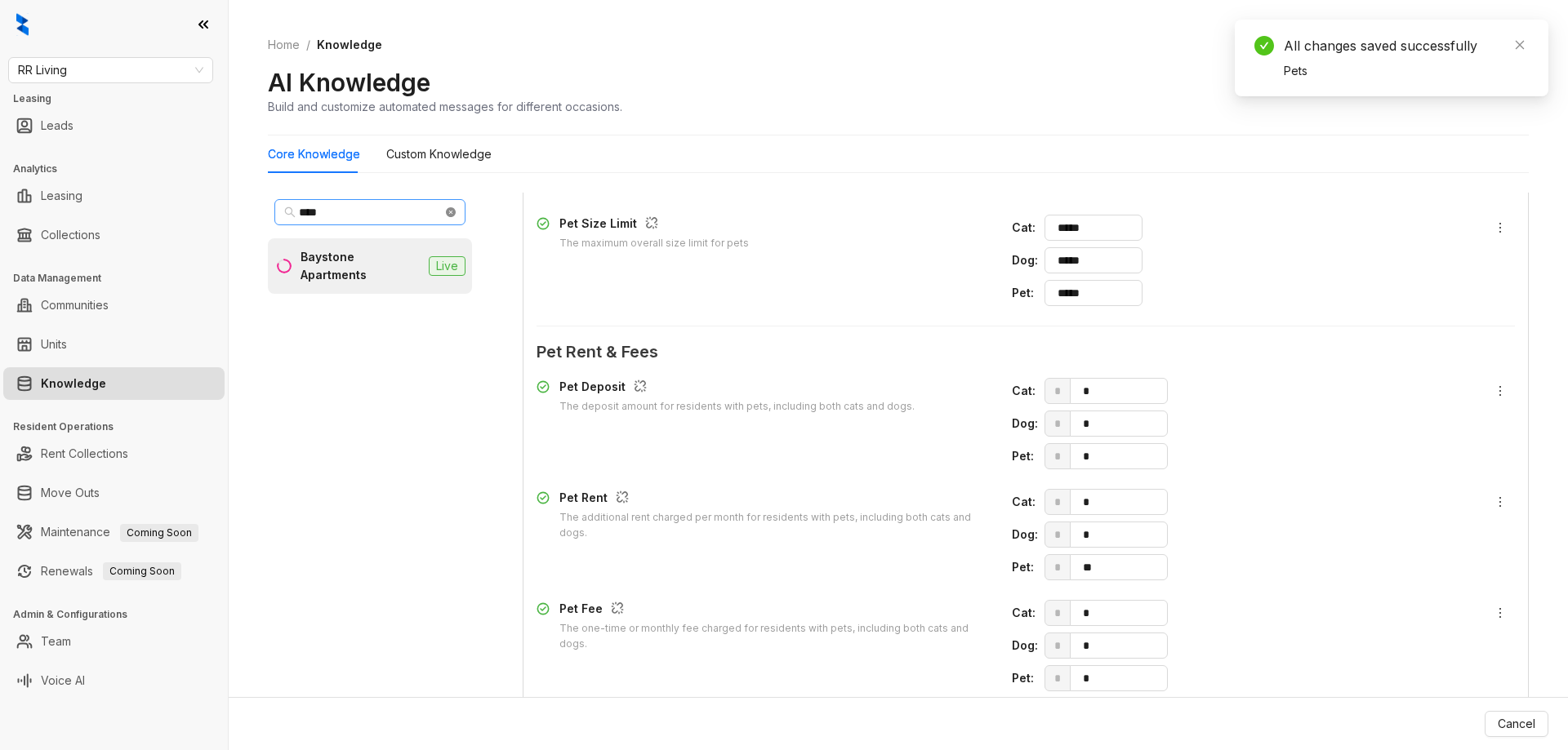
click at [446, 211] on icon "close-circle" at bounding box center [450, 212] width 10 height 10
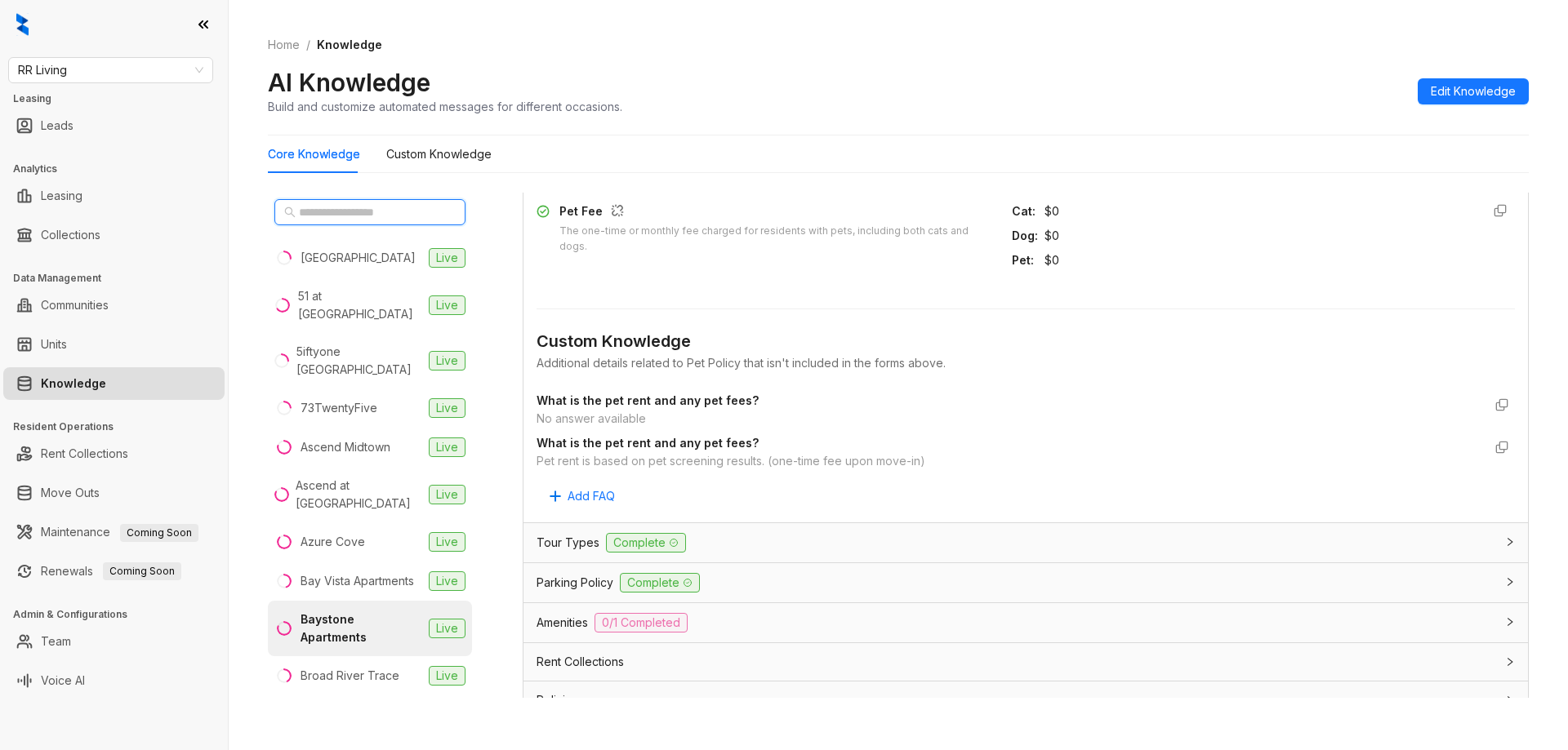
scroll to position [1541, 0]
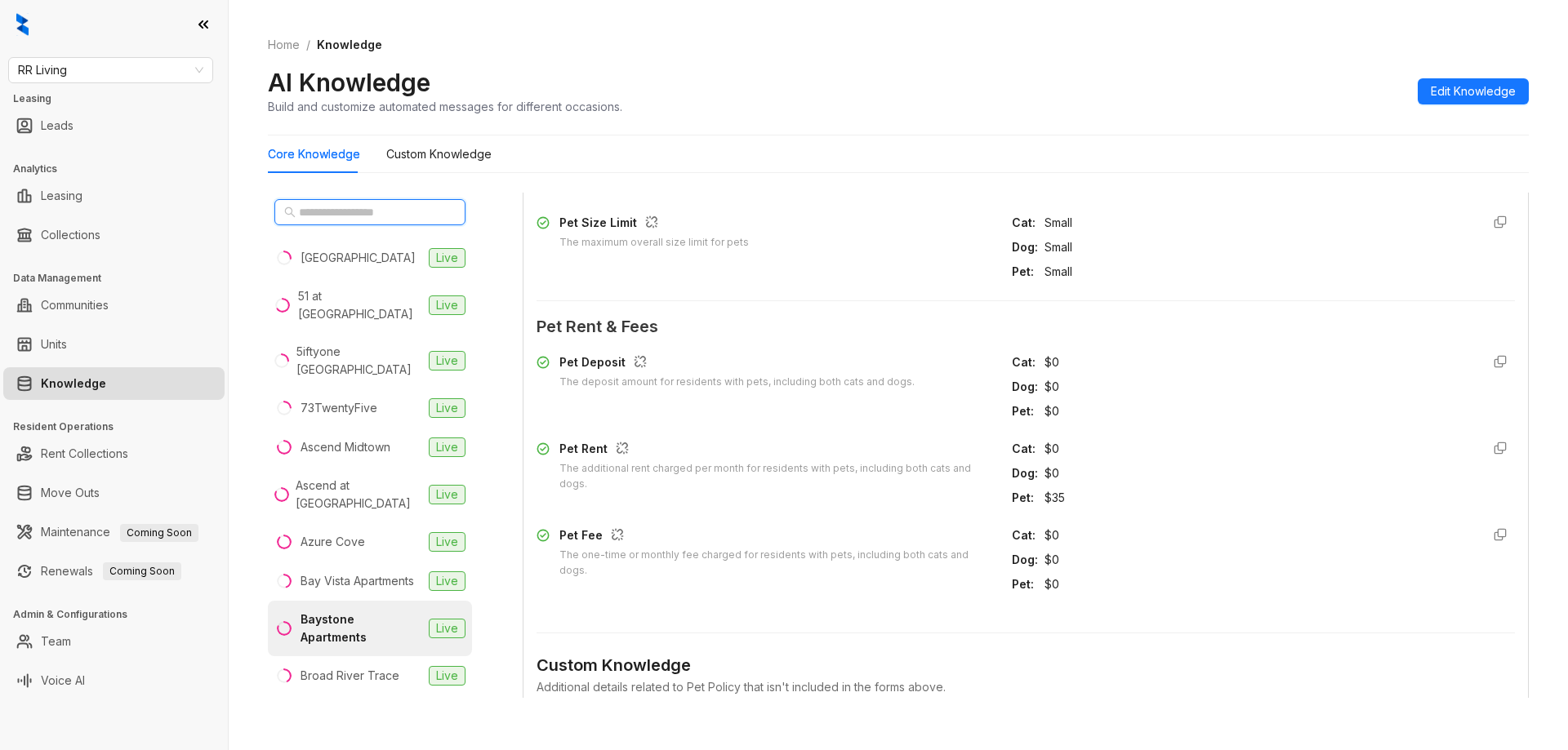
click at [400, 215] on input "text" at bounding box center [370, 212] width 143 height 18
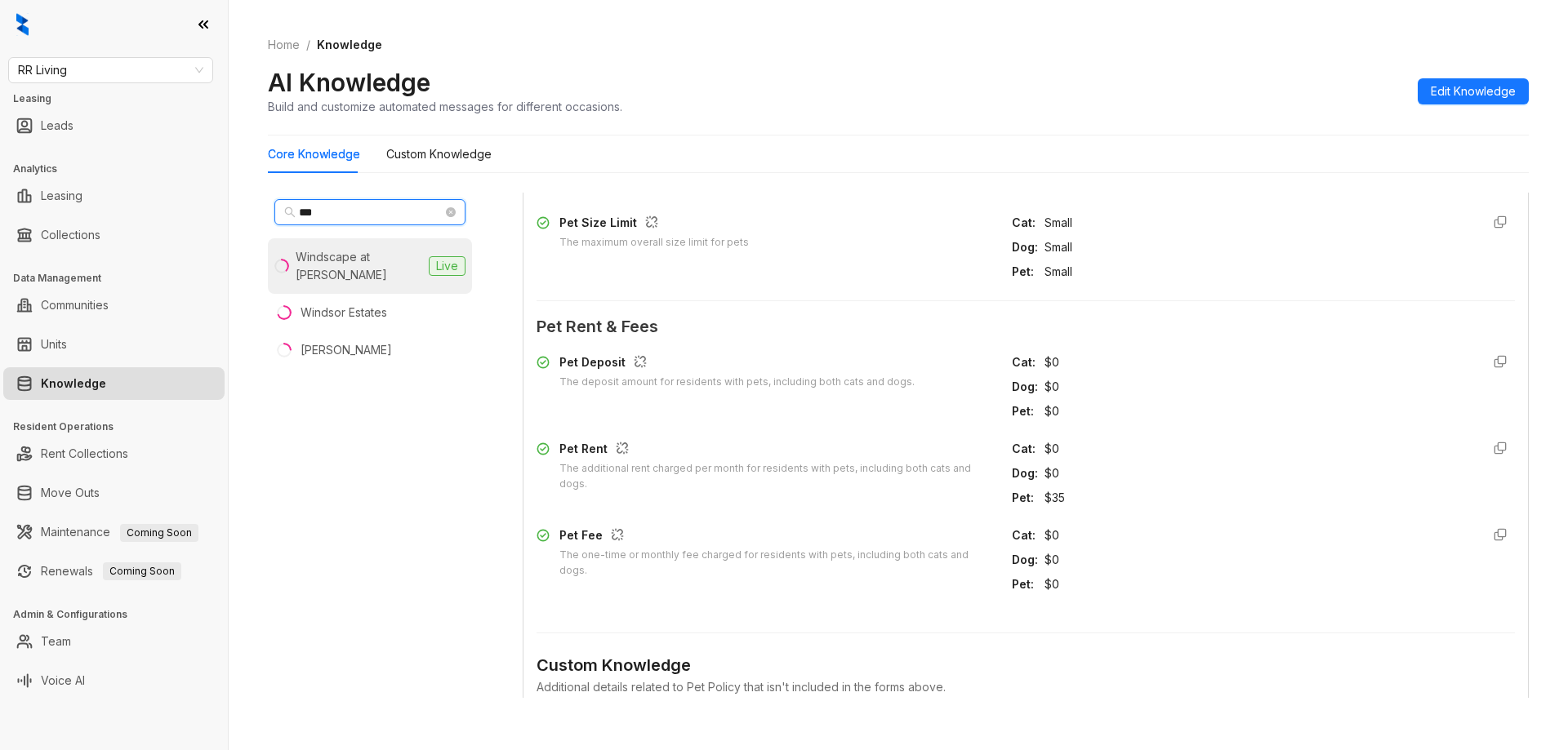
type input "***"
click at [374, 257] on div "Windscape at [PERSON_NAME]" at bounding box center [358, 267] width 126 height 36
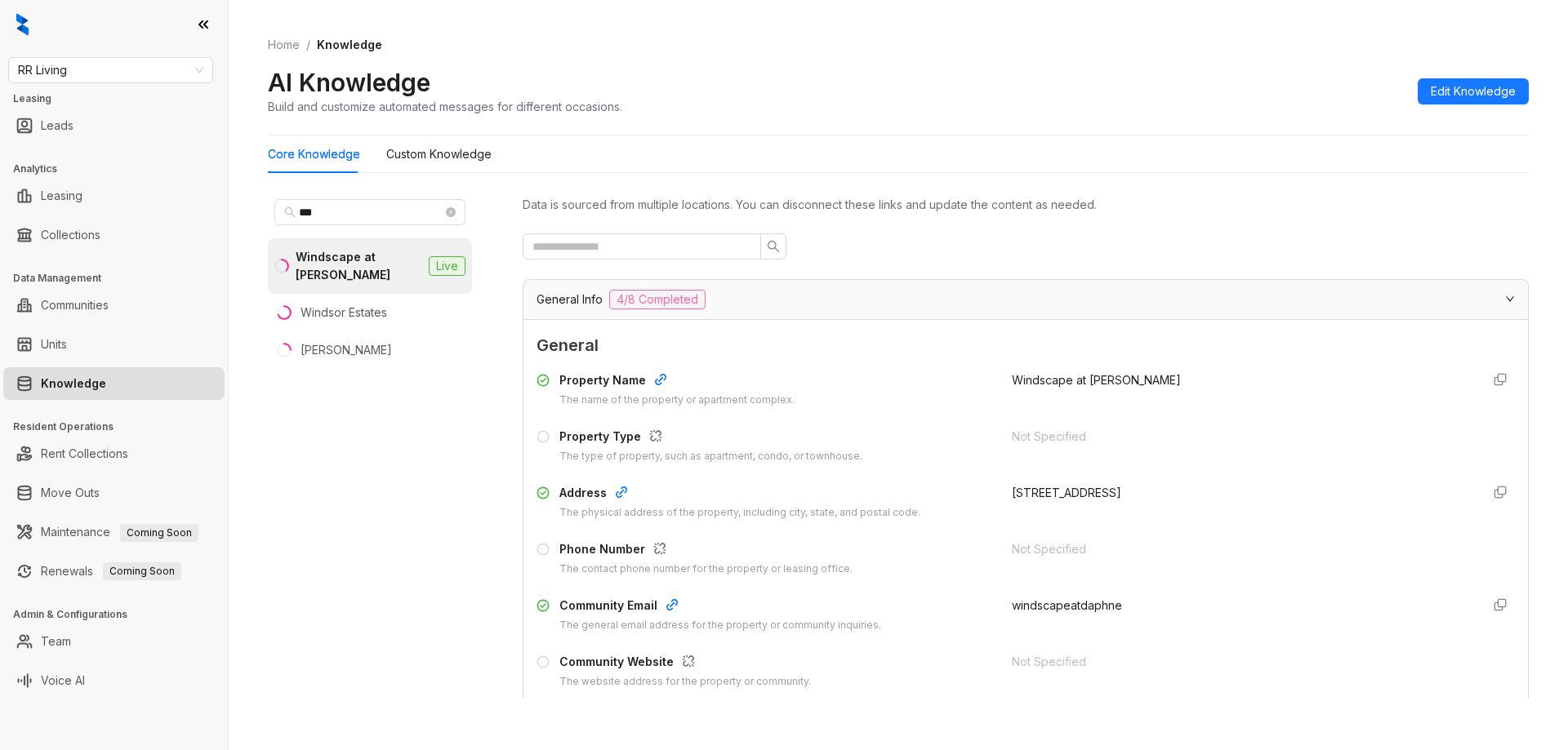
drag, startPoint x: 1441, startPoint y: 84, endPoint x: 894, endPoint y: 460, distance: 663.8
click at [1440, 84] on span "Edit Knowledge" at bounding box center [1474, 92] width 85 height 18
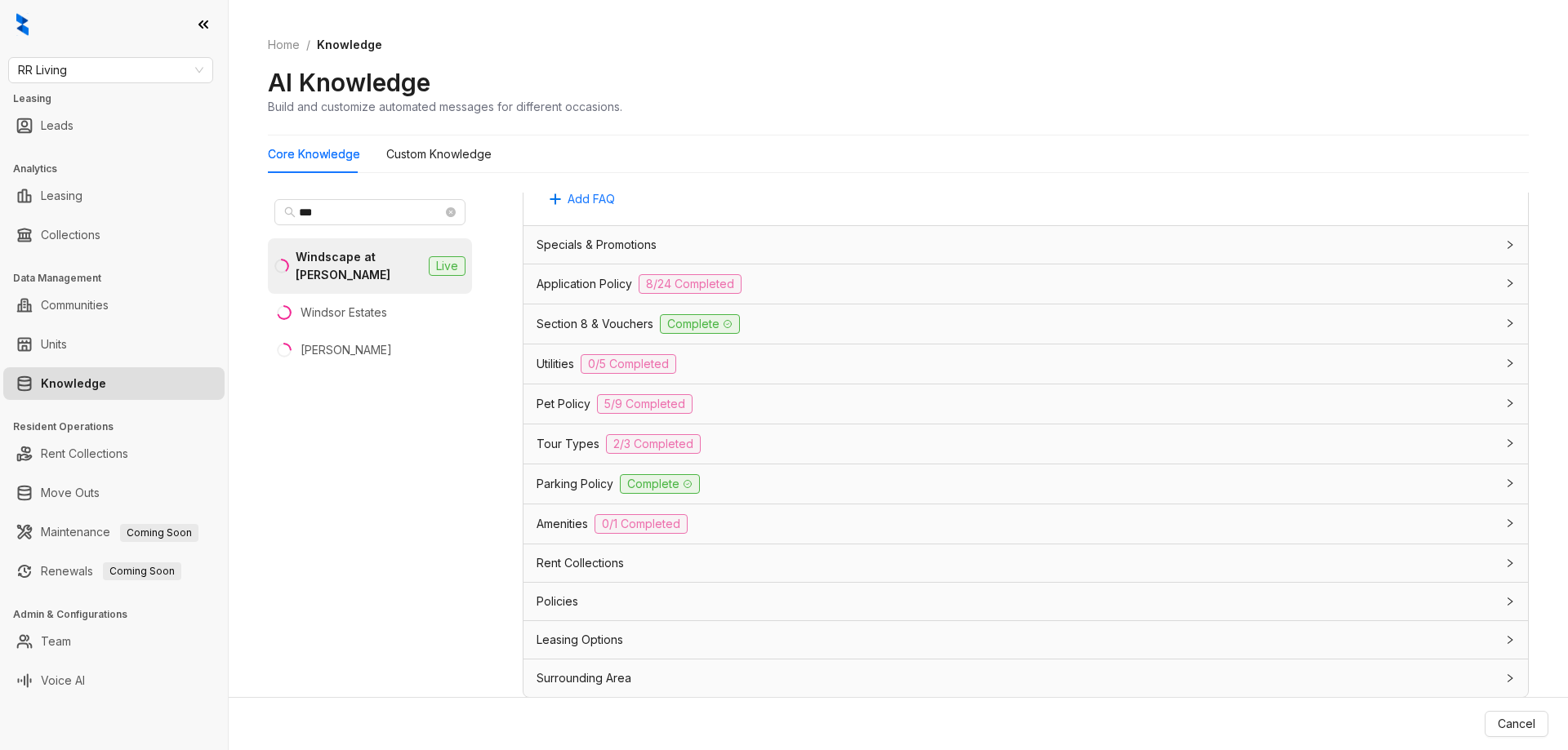
click at [789, 492] on div "Parking Policy Complete" at bounding box center [1015, 484] width 959 height 20
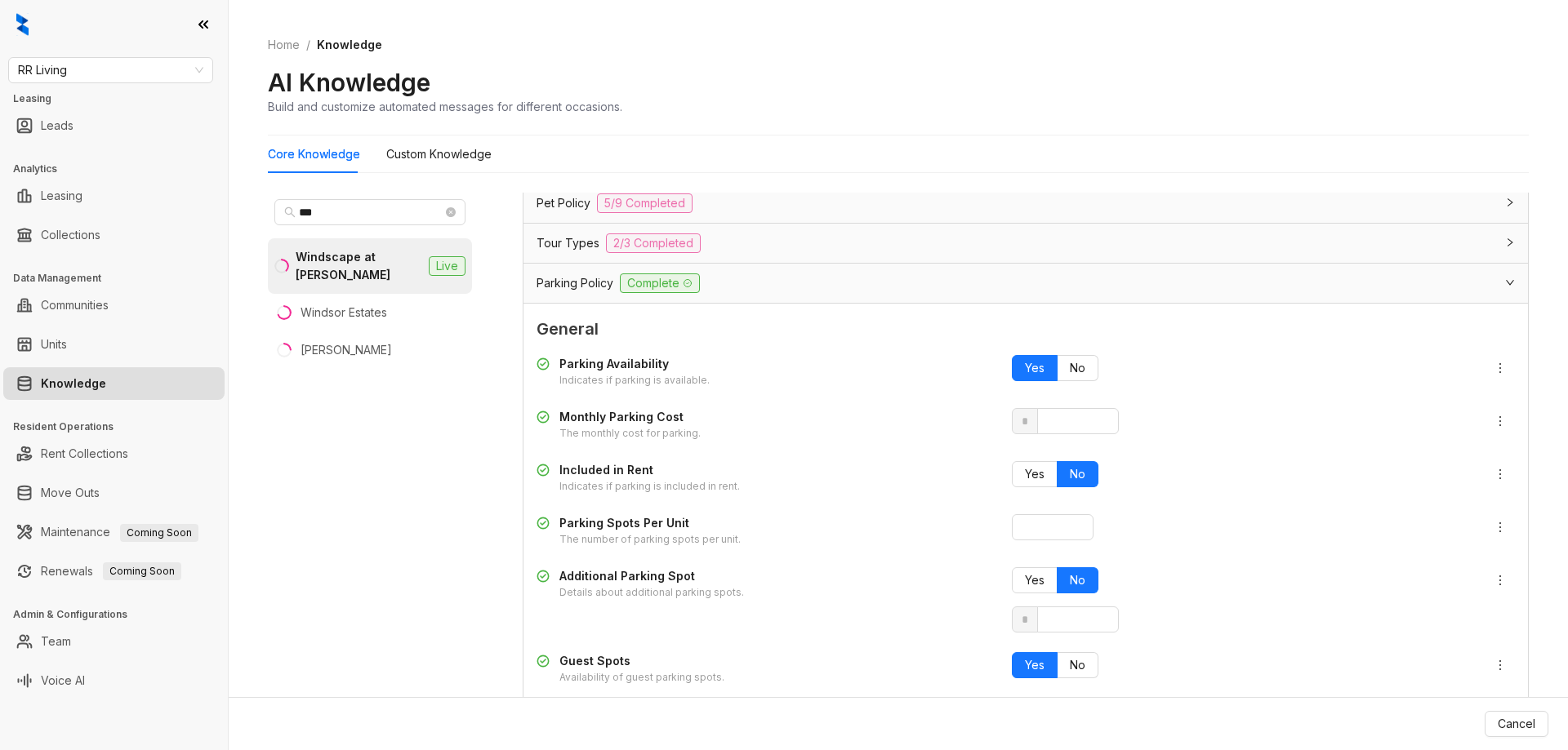
scroll to position [1375, 0]
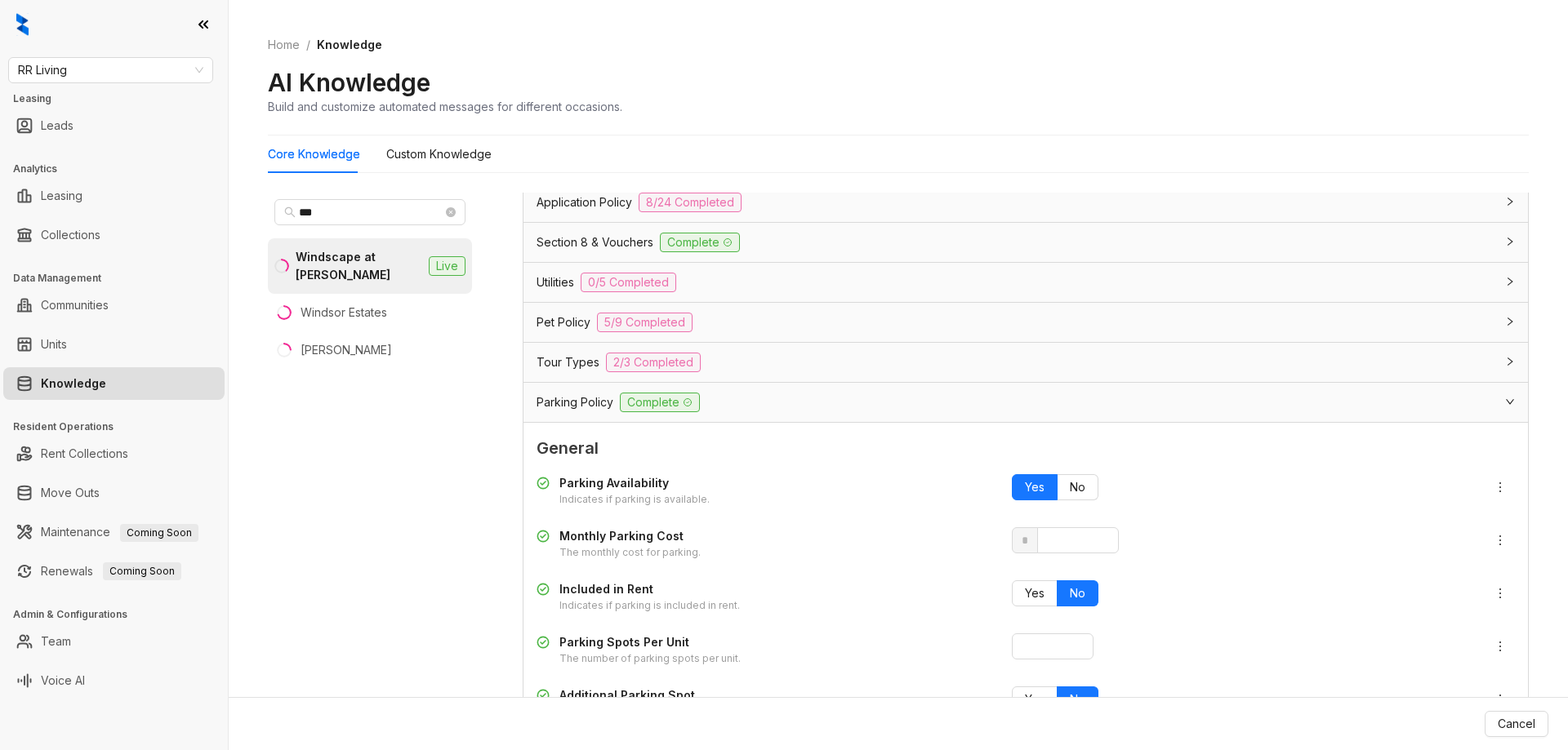
click at [760, 332] on div "Pet Policy 5/9 Completed" at bounding box center [1015, 323] width 959 height 20
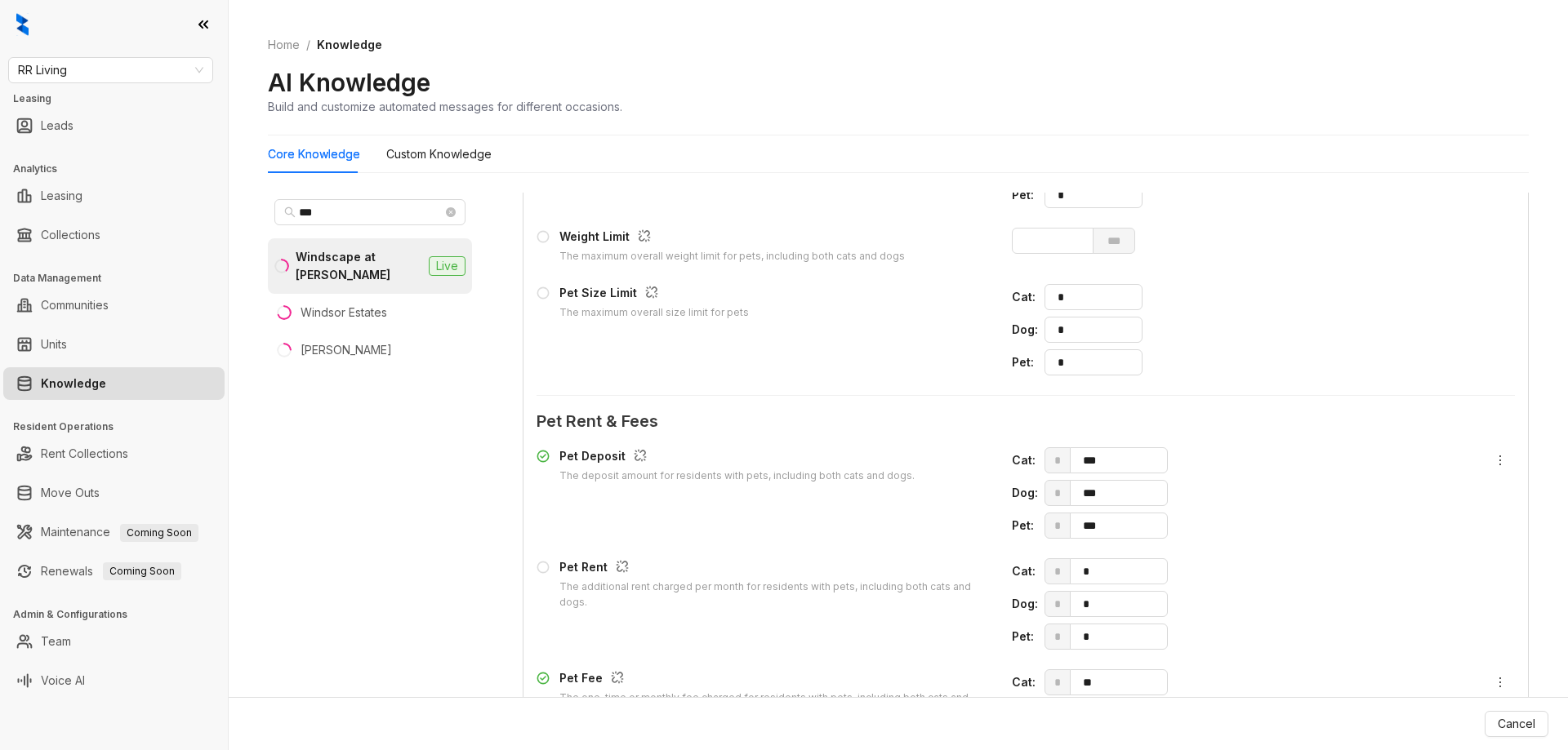
scroll to position [1620, 0]
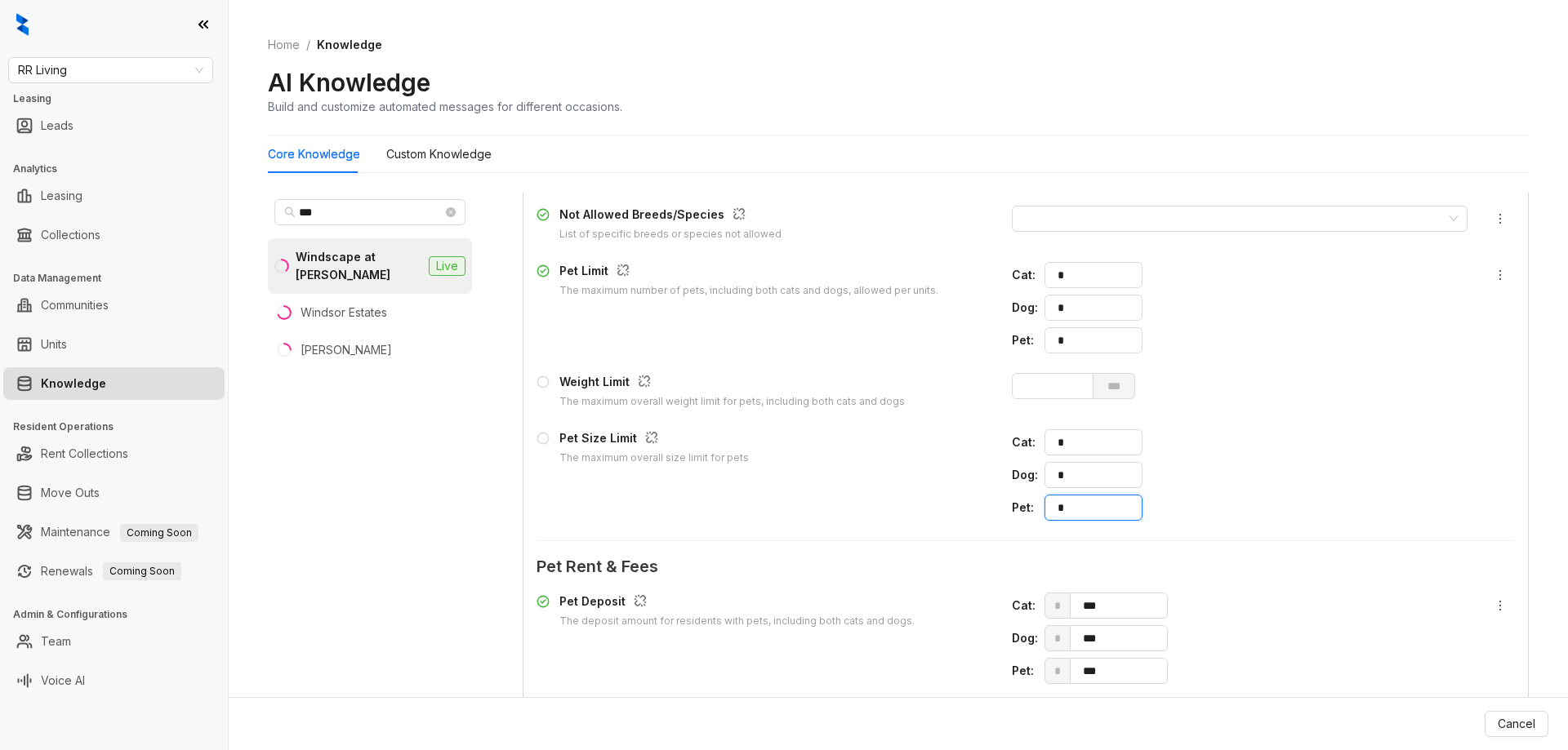
drag, startPoint x: 1049, startPoint y: 511, endPoint x: 1020, endPoint y: 510, distance: 29.0
click at [1020, 510] on div "Pet : *" at bounding box center [1240, 507] width 456 height 26
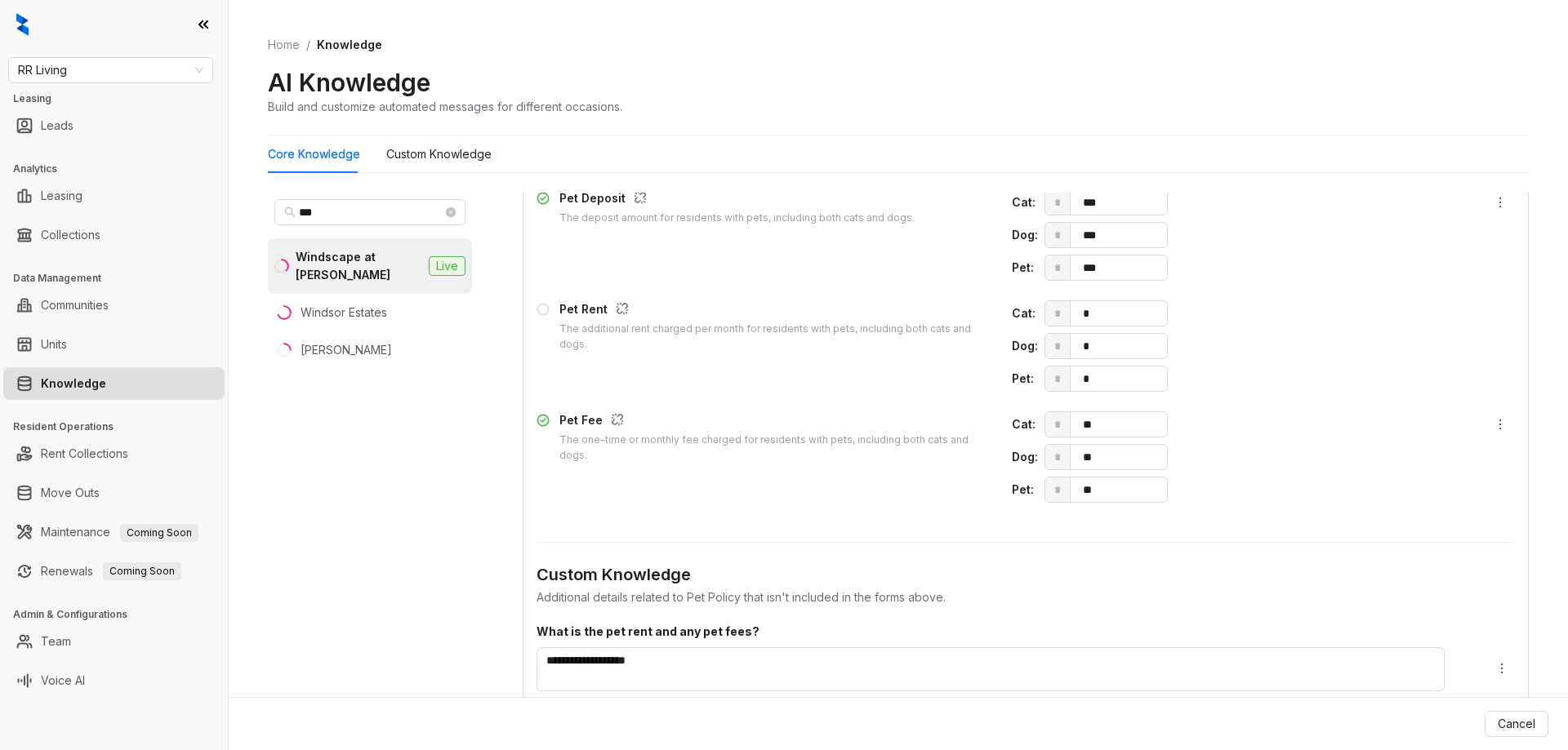
scroll to position [2028, 0]
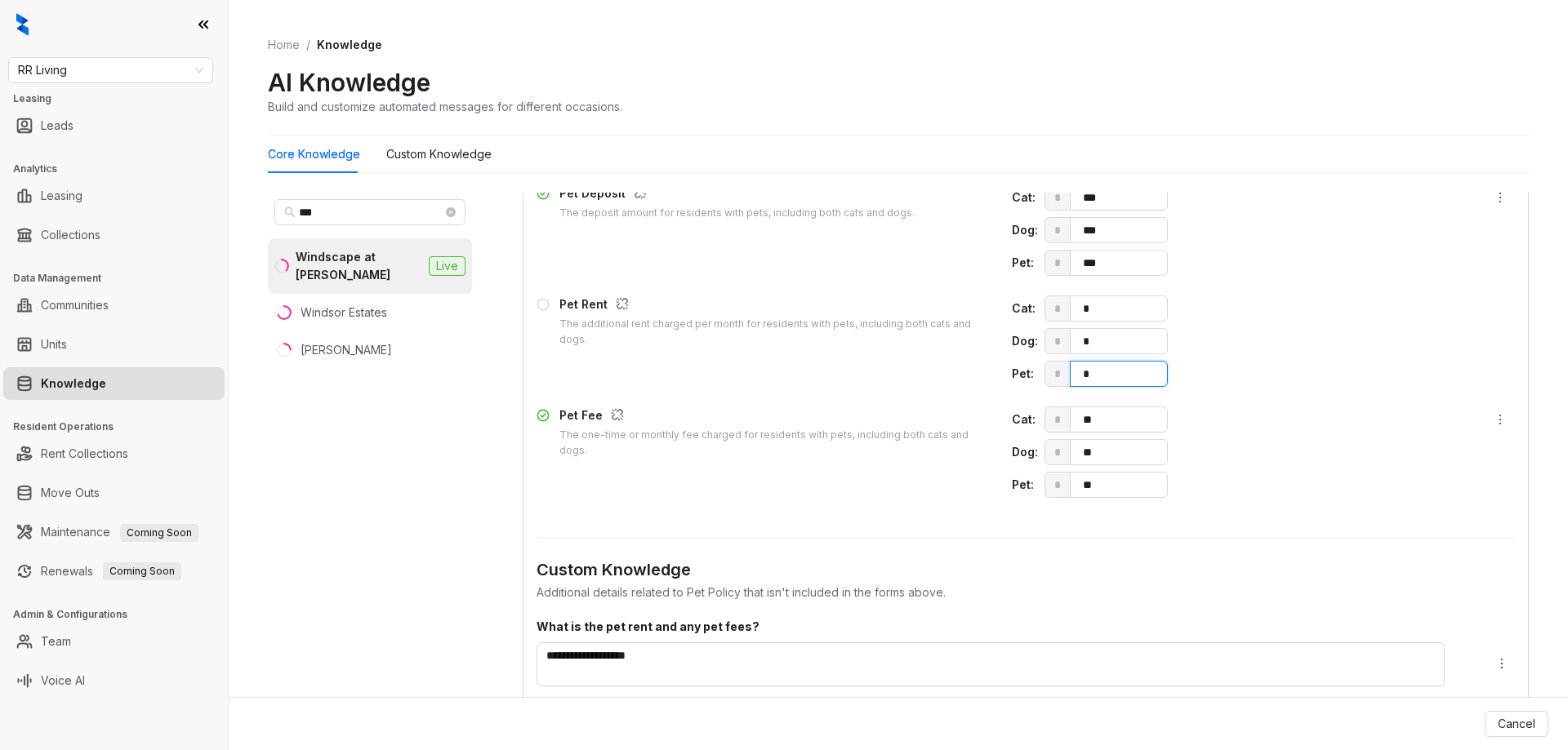
drag, startPoint x: 1072, startPoint y: 375, endPoint x: 1004, endPoint y: 368, distance: 68.4
click at [1012, 368] on div "Pet : * *" at bounding box center [1240, 374] width 456 height 26
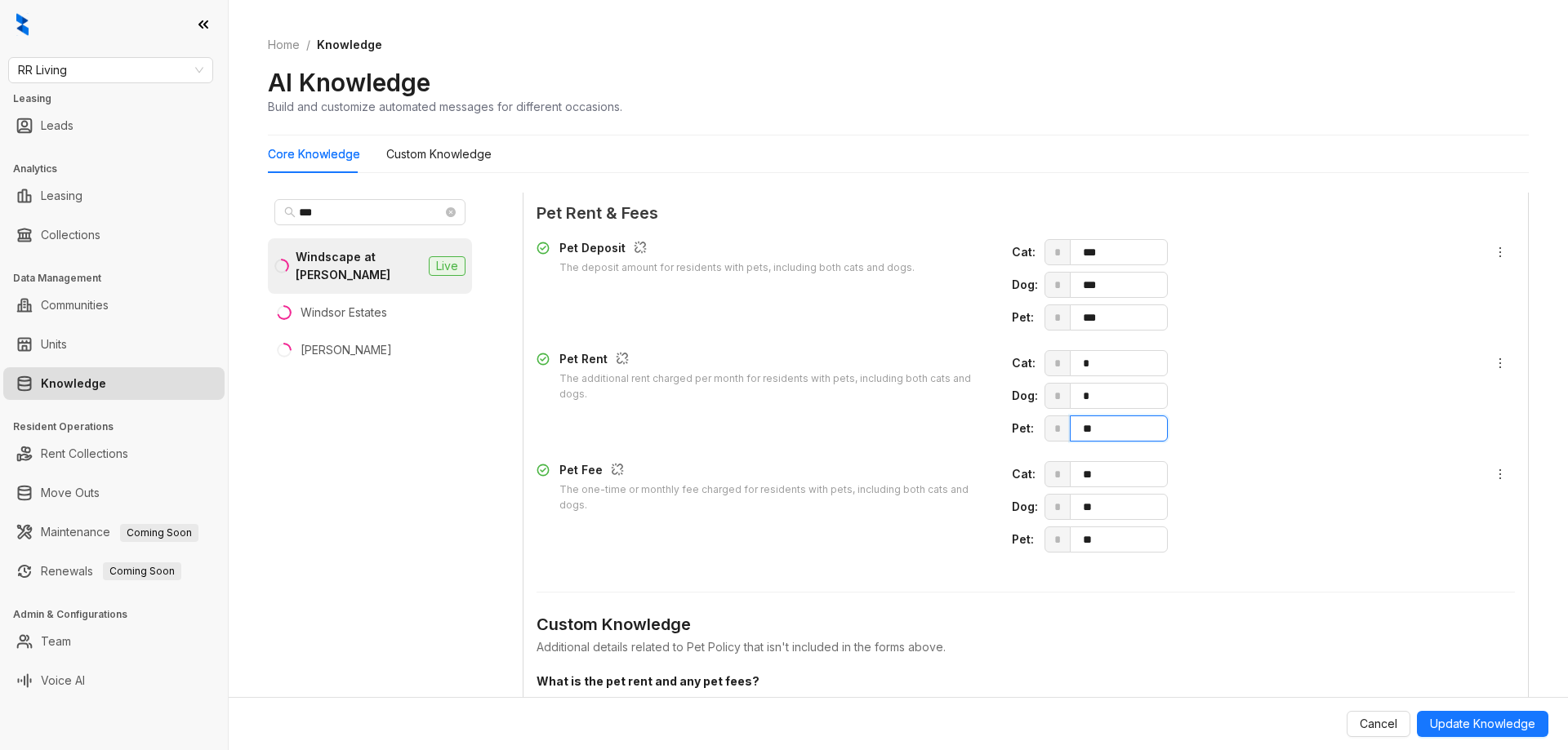
scroll to position [1946, 0]
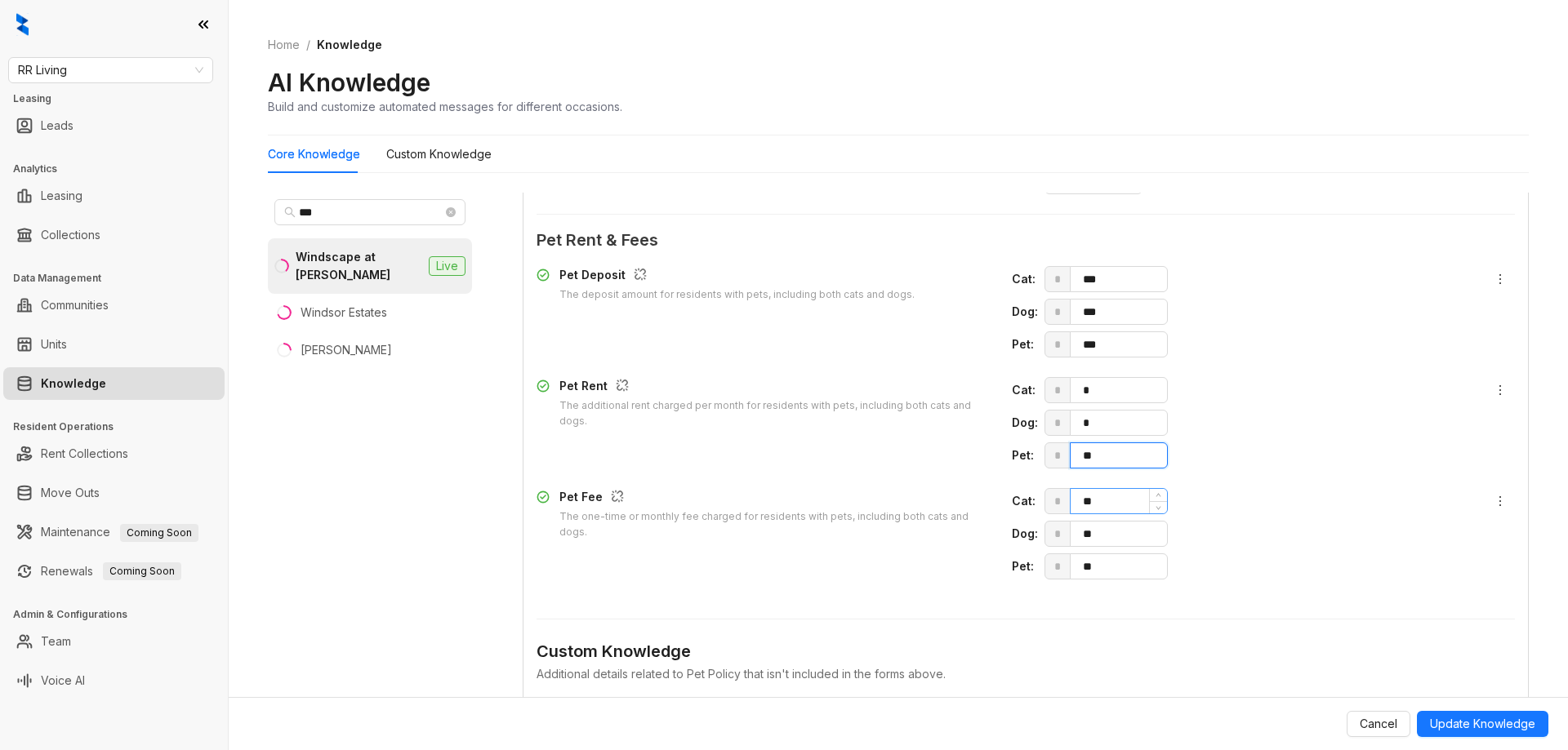
type input "**"
click at [454, 210] on icon "close-circle" at bounding box center [450, 212] width 10 height 10
type input "*****"
click at [376, 257] on div "Water's Edge Apartments" at bounding box center [360, 267] width 123 height 36
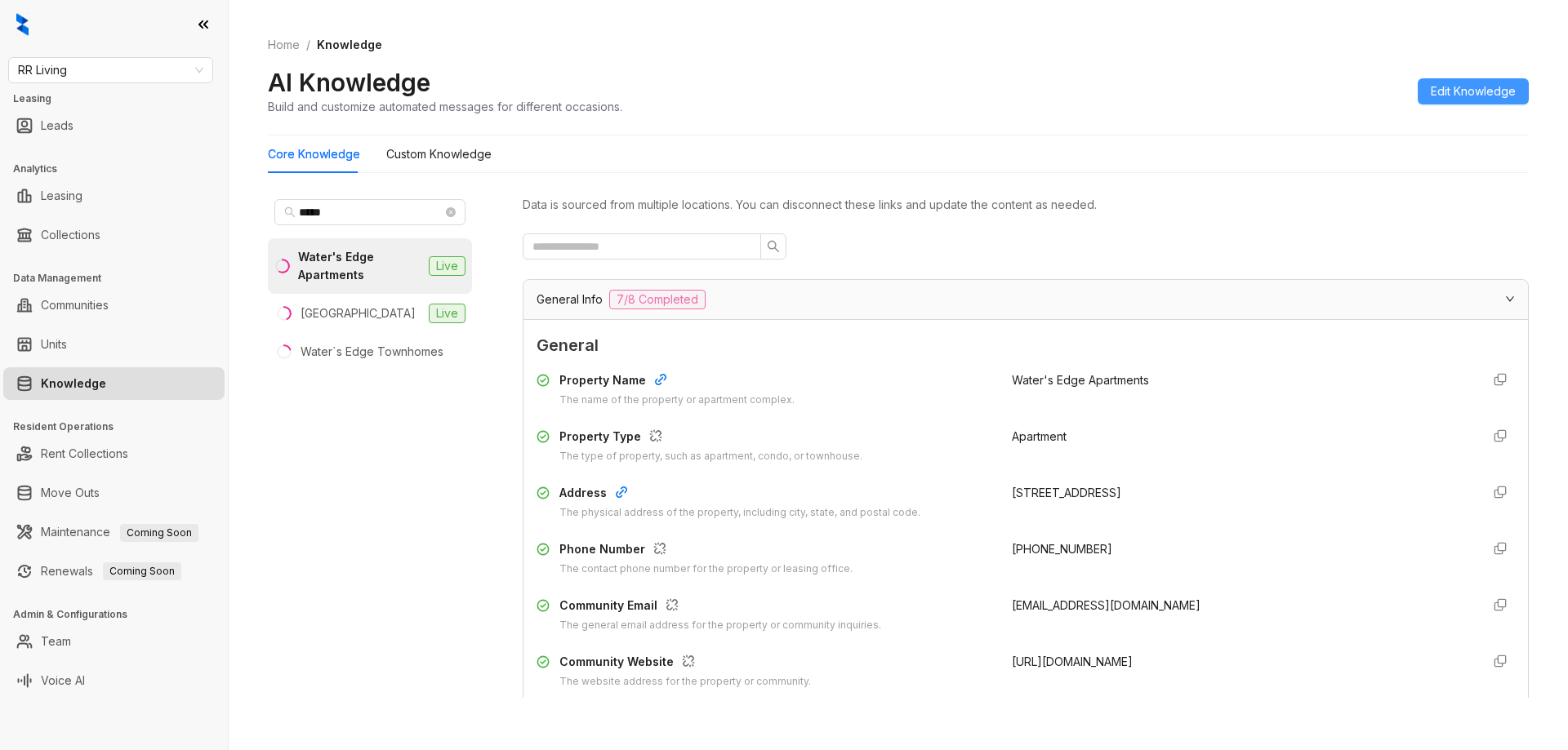
click at [1461, 94] on span "Edit Knowledge" at bounding box center [1474, 92] width 85 height 18
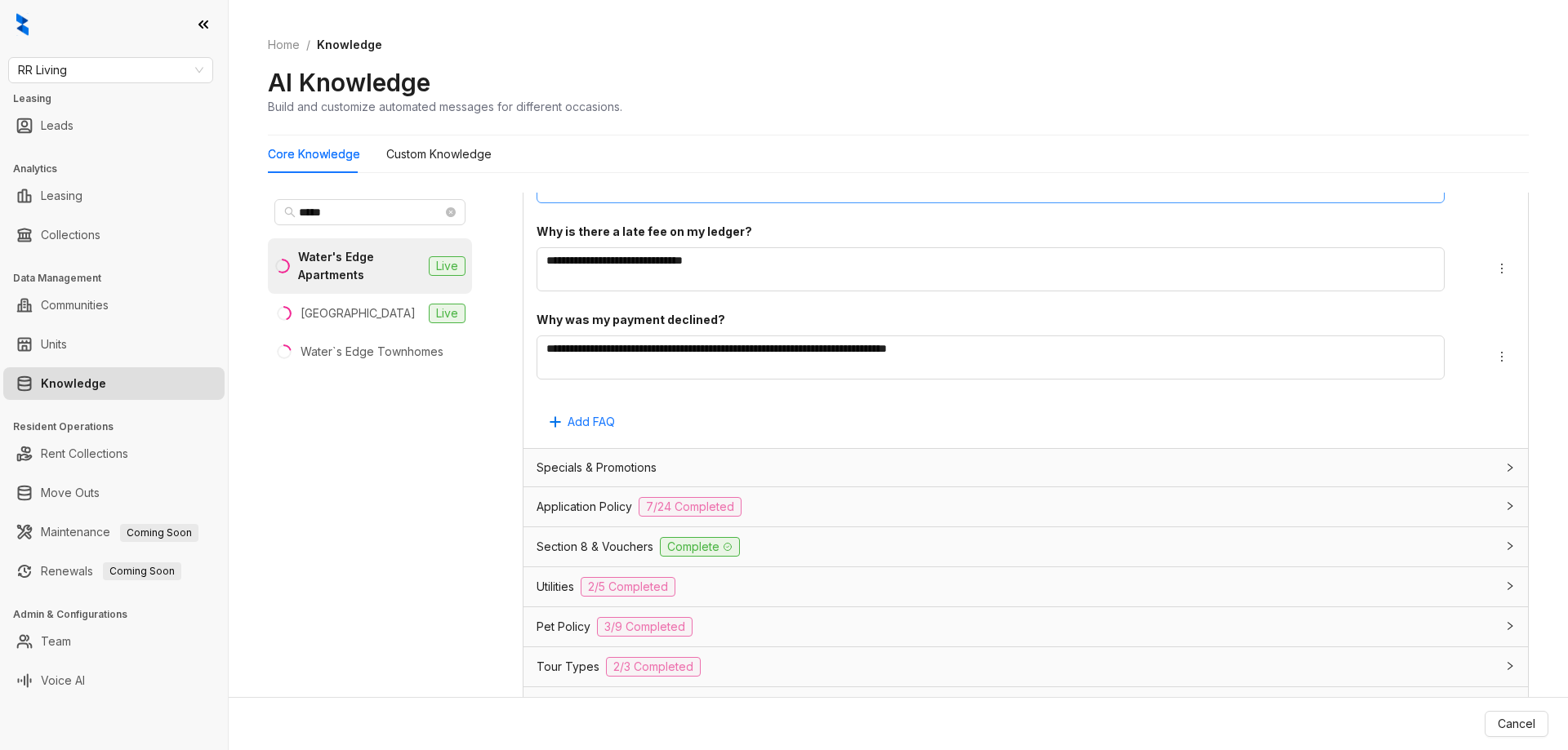
scroll to position [3497, 0]
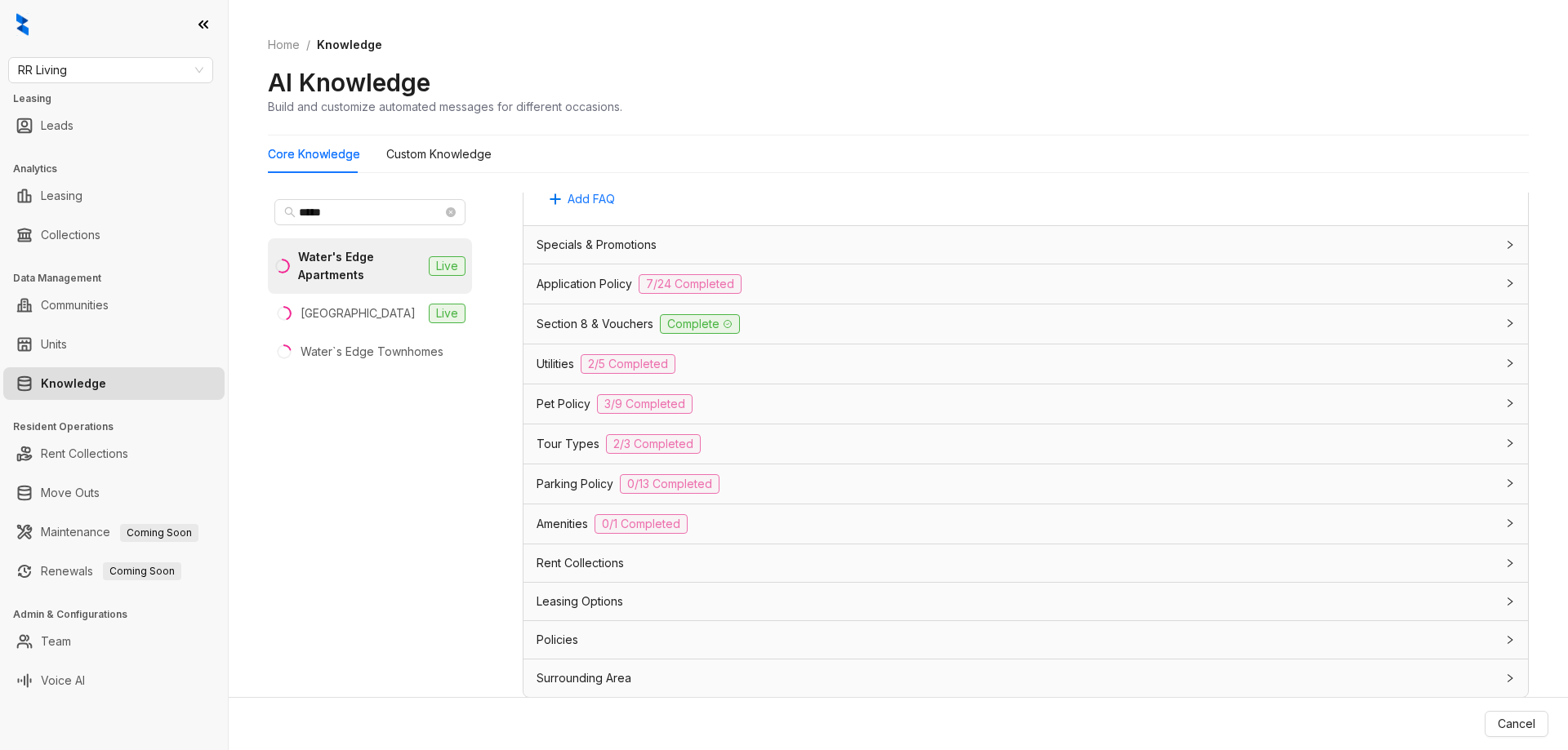
click at [773, 399] on div "Pet Policy 3/9 Completed" at bounding box center [1015, 404] width 959 height 20
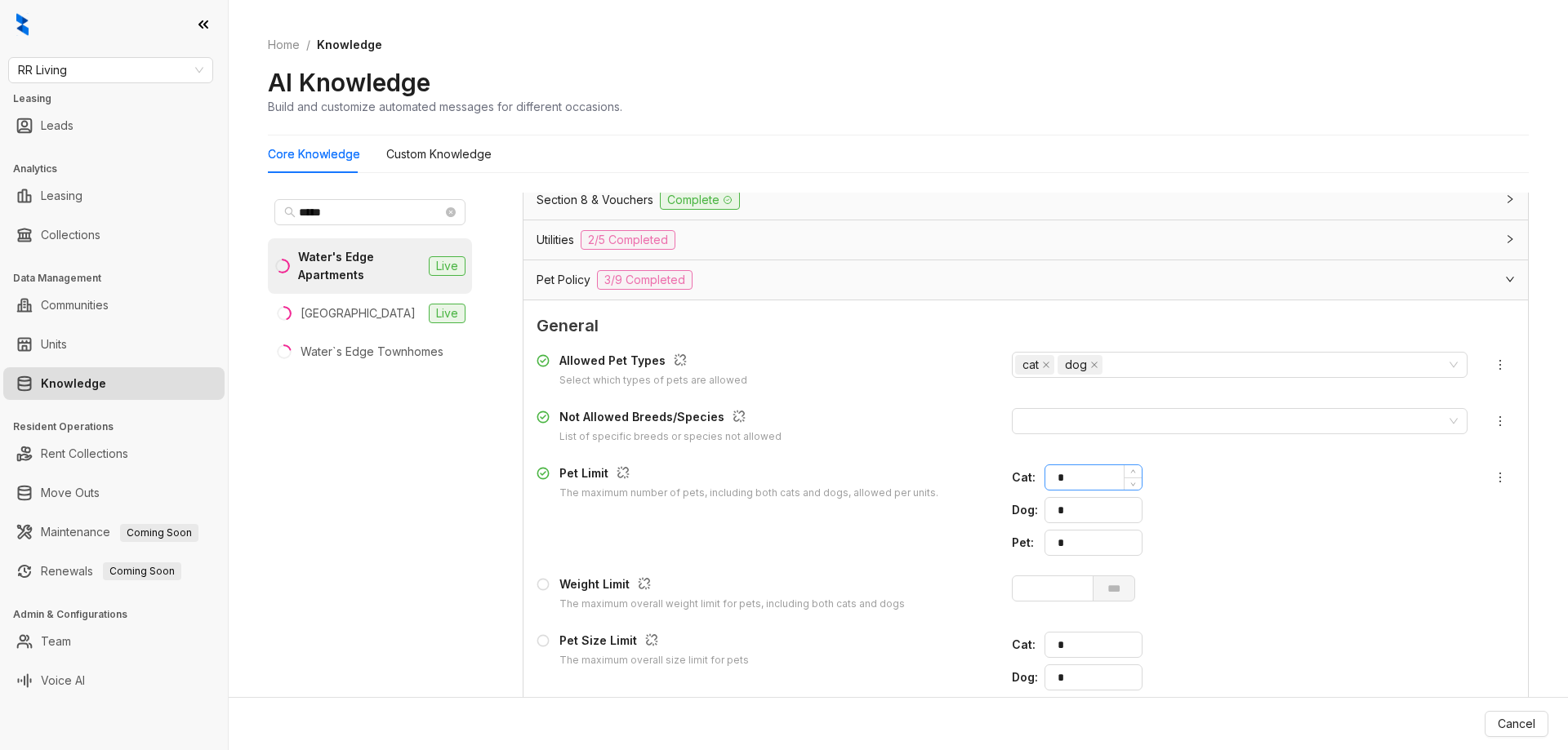
scroll to position [4029, 0]
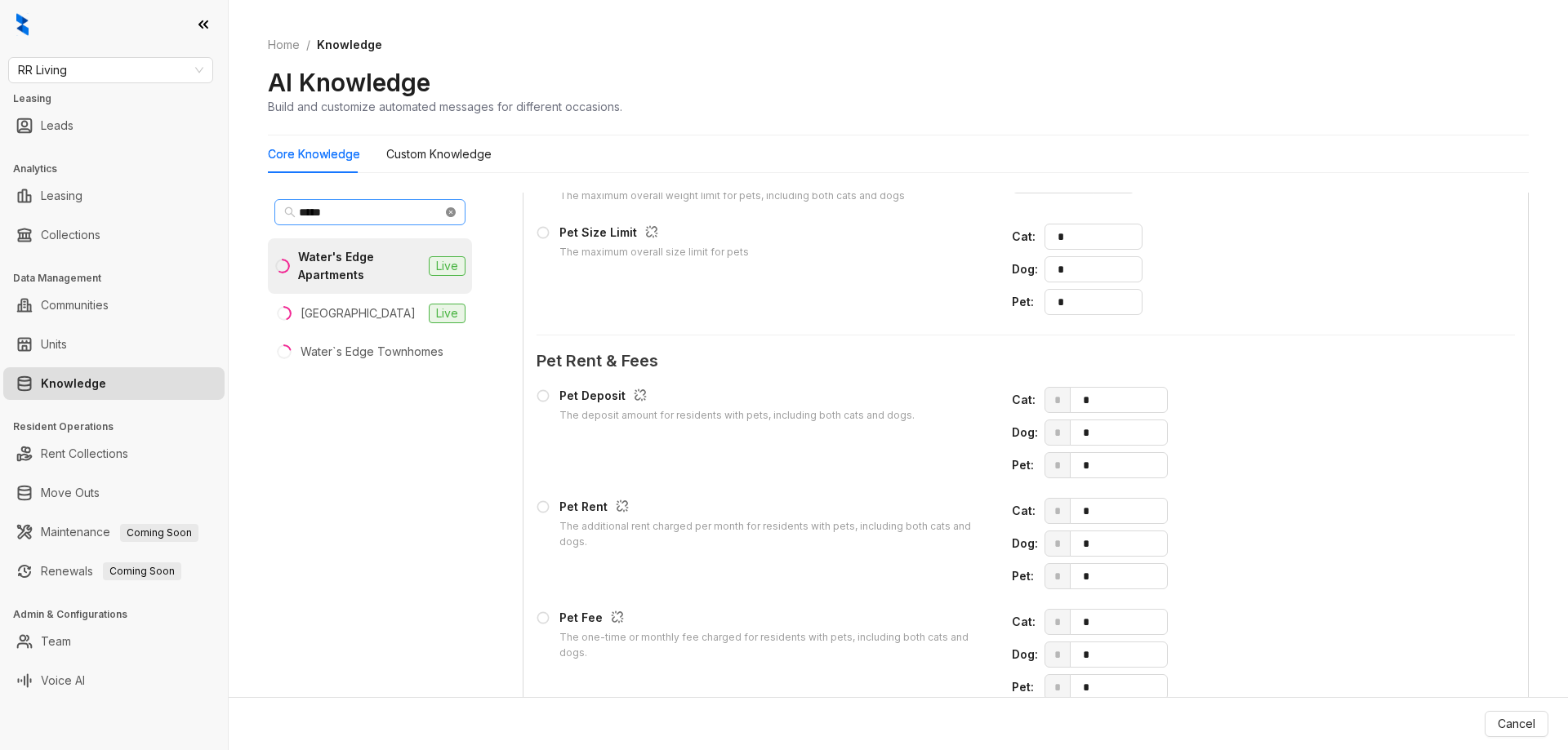
click at [453, 208] on icon "close-circle" at bounding box center [450, 212] width 10 height 10
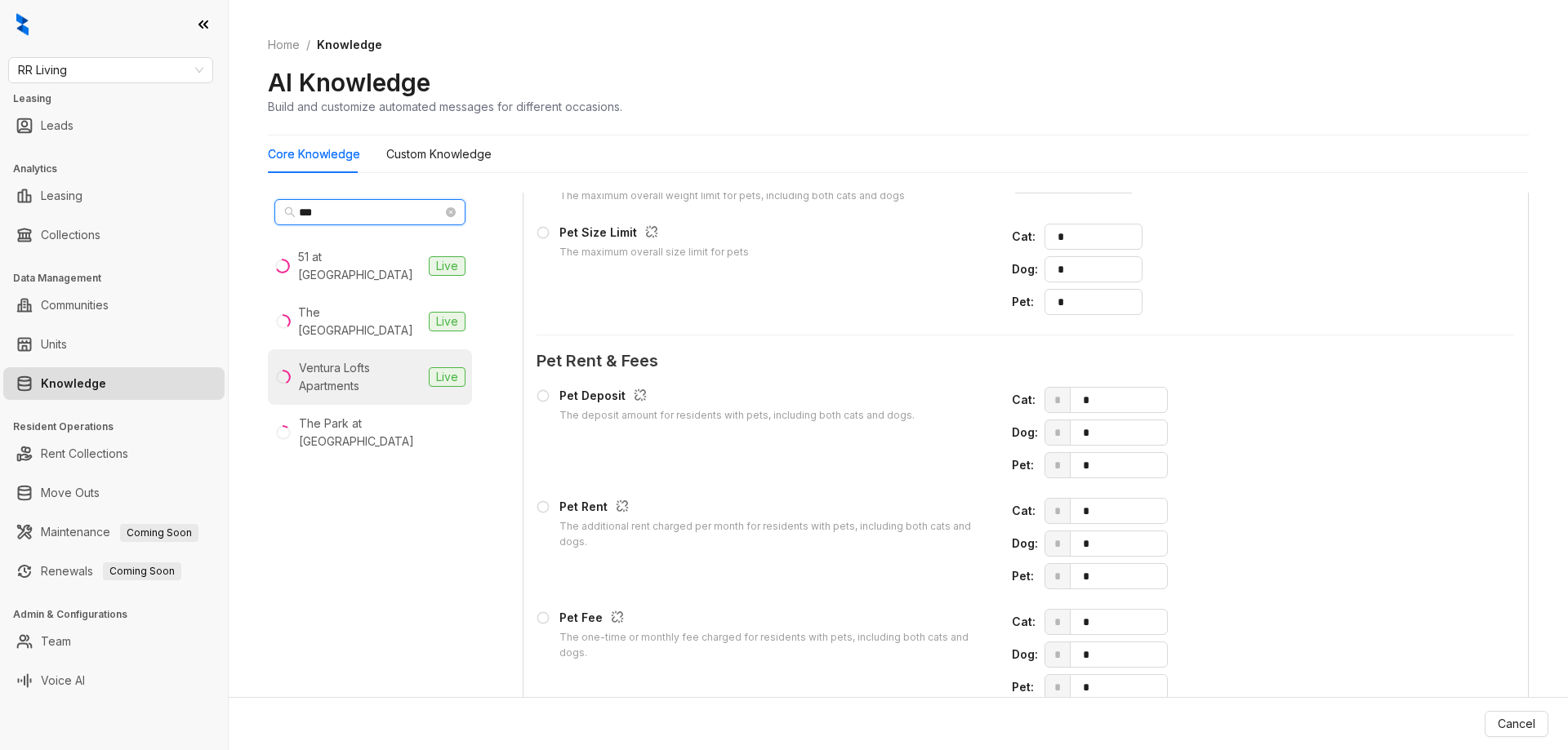
type input "***"
click at [338, 359] on div "Ventura Lofts Apartments" at bounding box center [360, 377] width 123 height 36
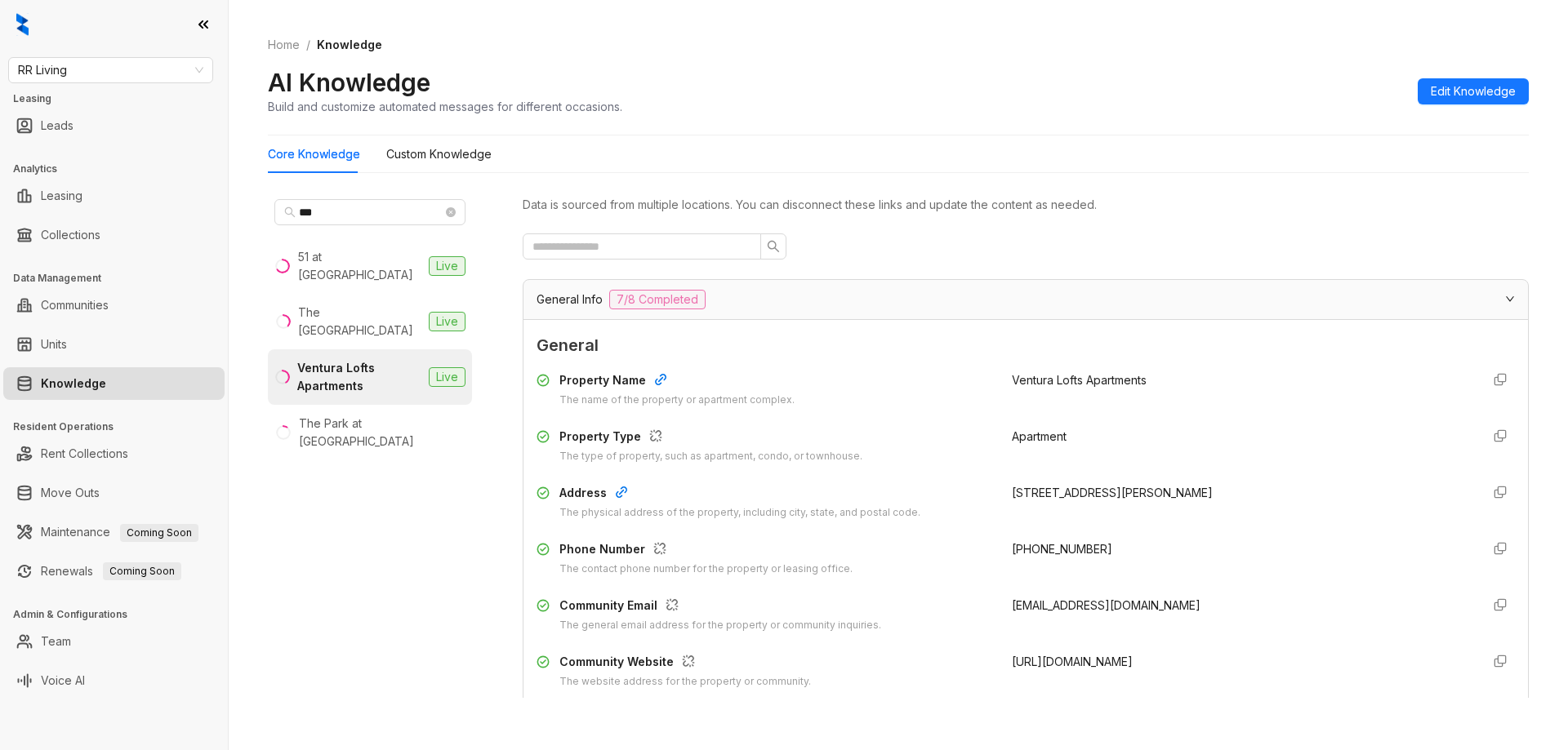
click at [1458, 110] on div "AI Knowledge Build and customize automated messages for different occasions. Ed…" at bounding box center [898, 91] width 1261 height 48
click at [1457, 102] on button "Edit Knowledge" at bounding box center [1473, 91] width 111 height 26
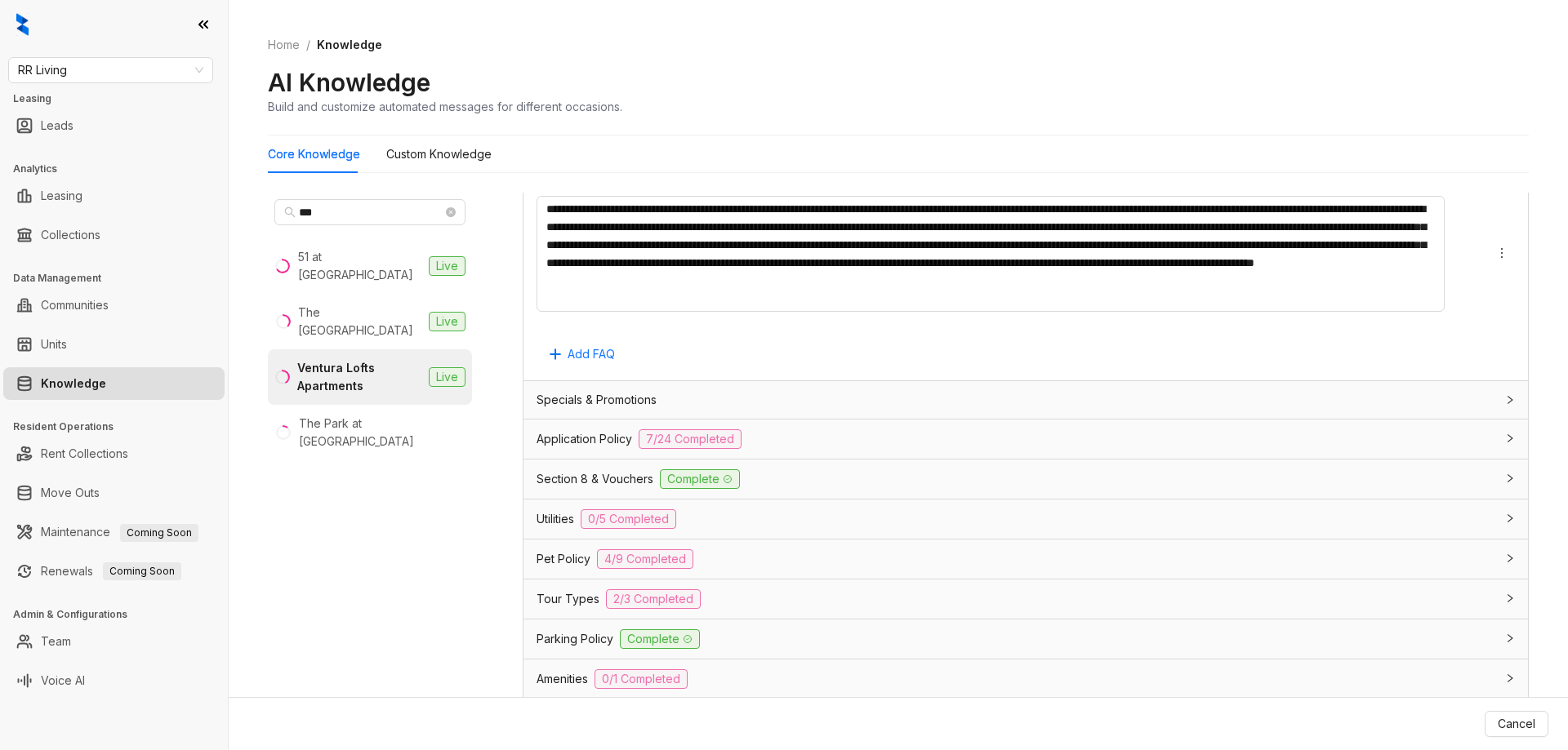
scroll to position [1293, 0]
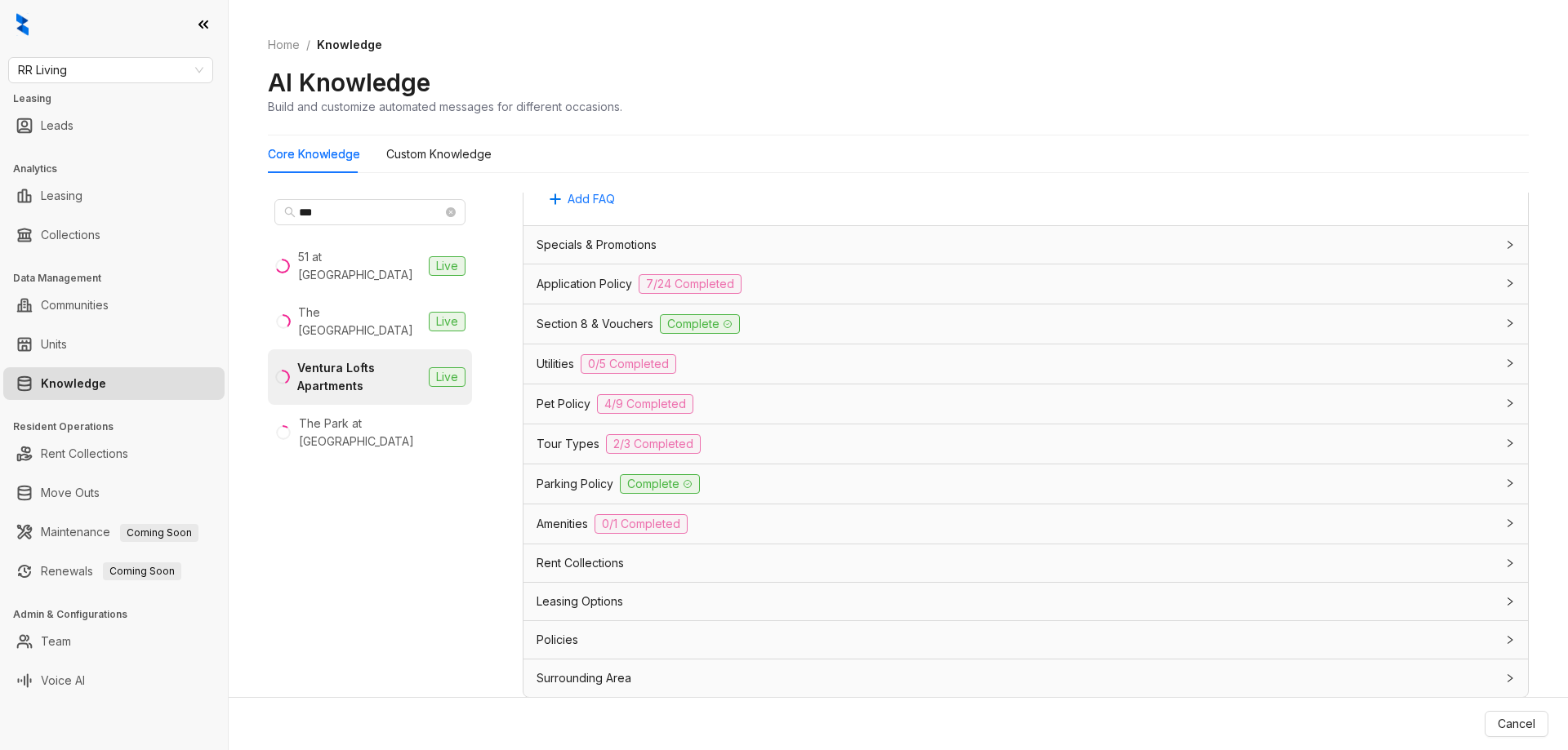
click at [751, 404] on div "Pet Policy 4/9 Completed" at bounding box center [1015, 404] width 959 height 20
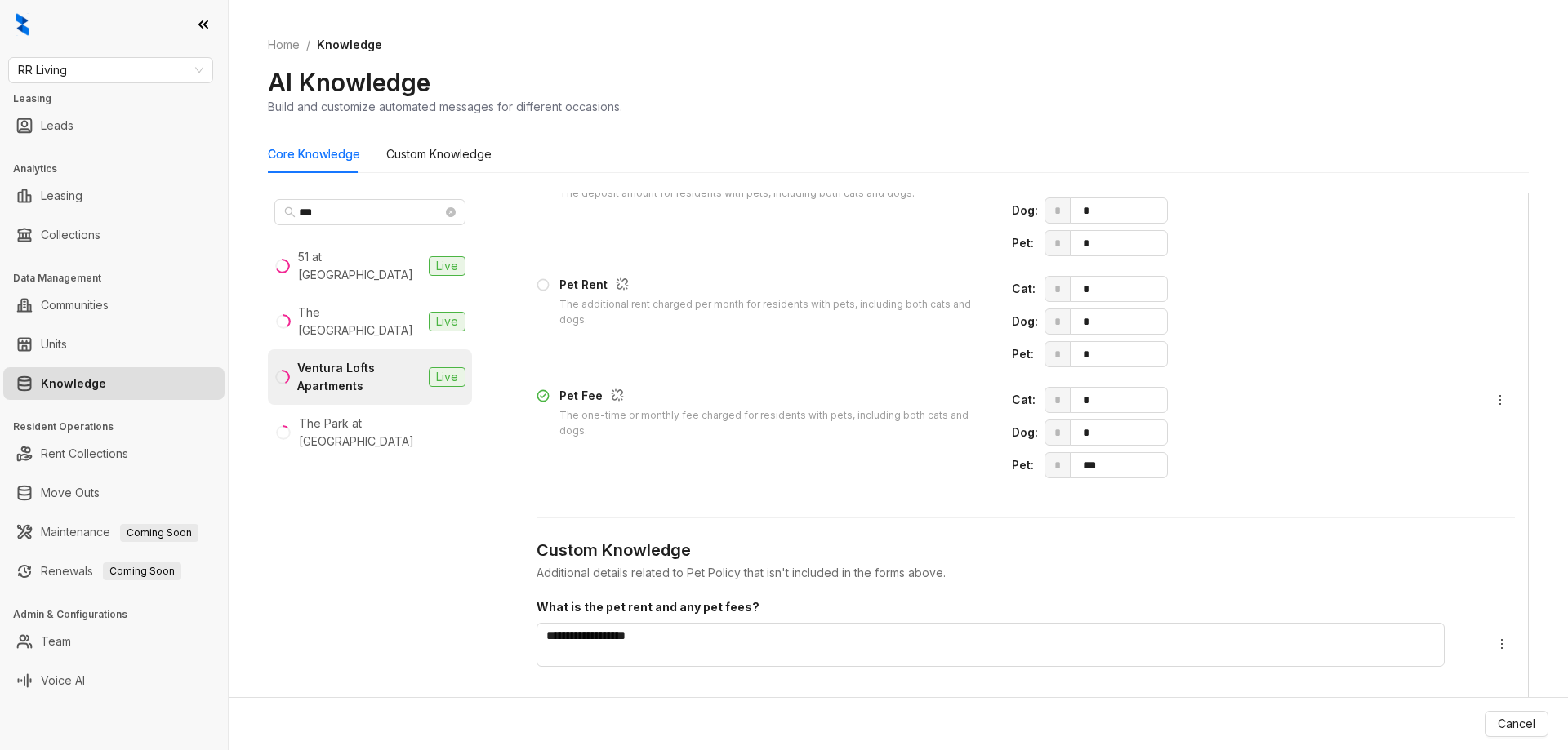
scroll to position [1946, 0]
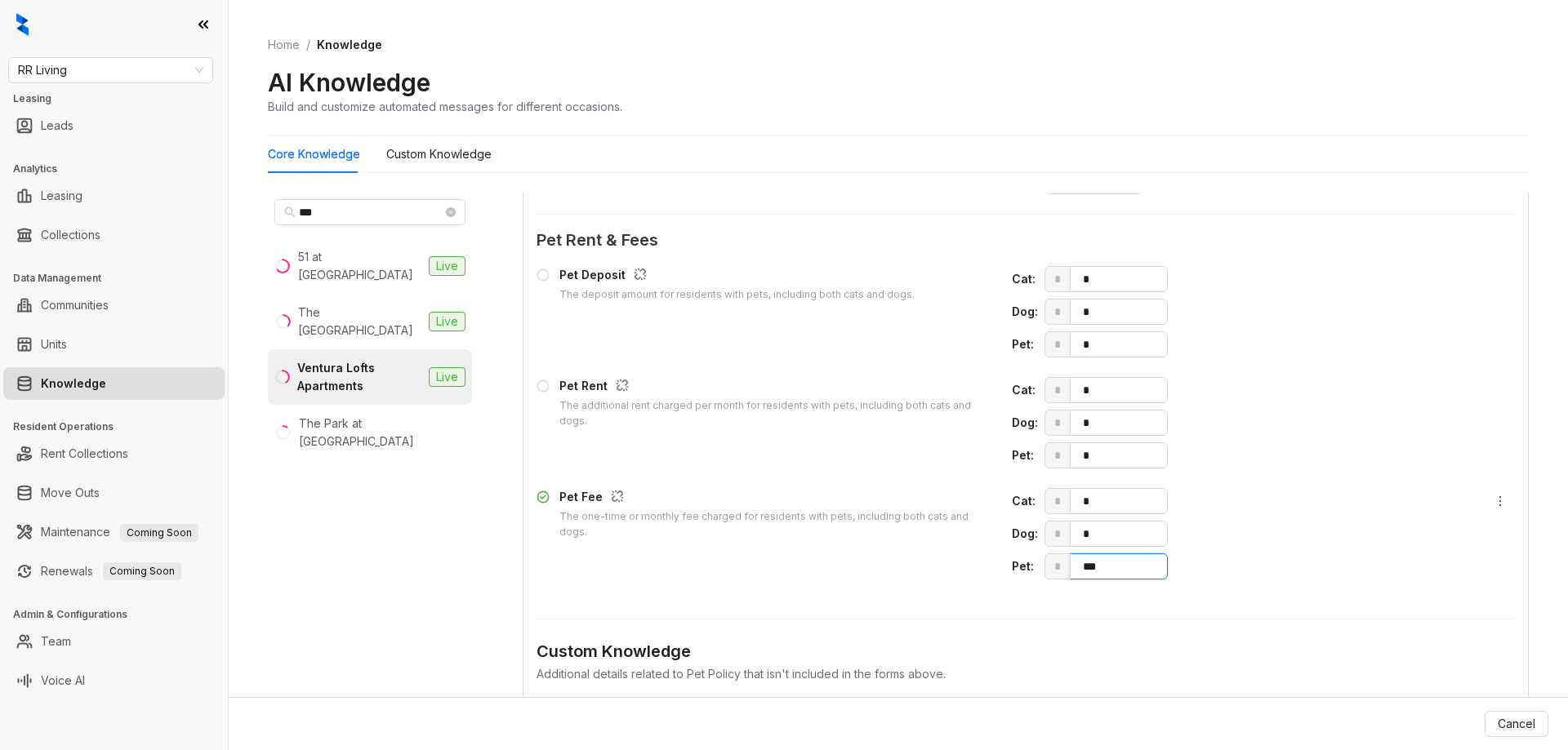
click at [1051, 568] on span "* ***" at bounding box center [1256, 566] width 423 height 26
type input "***"
click at [1044, 456] on span "* *" at bounding box center [1256, 455] width 423 height 26
type input "**"
click at [1514, 716] on span "Update Knowledge" at bounding box center [1483, 724] width 105 height 18
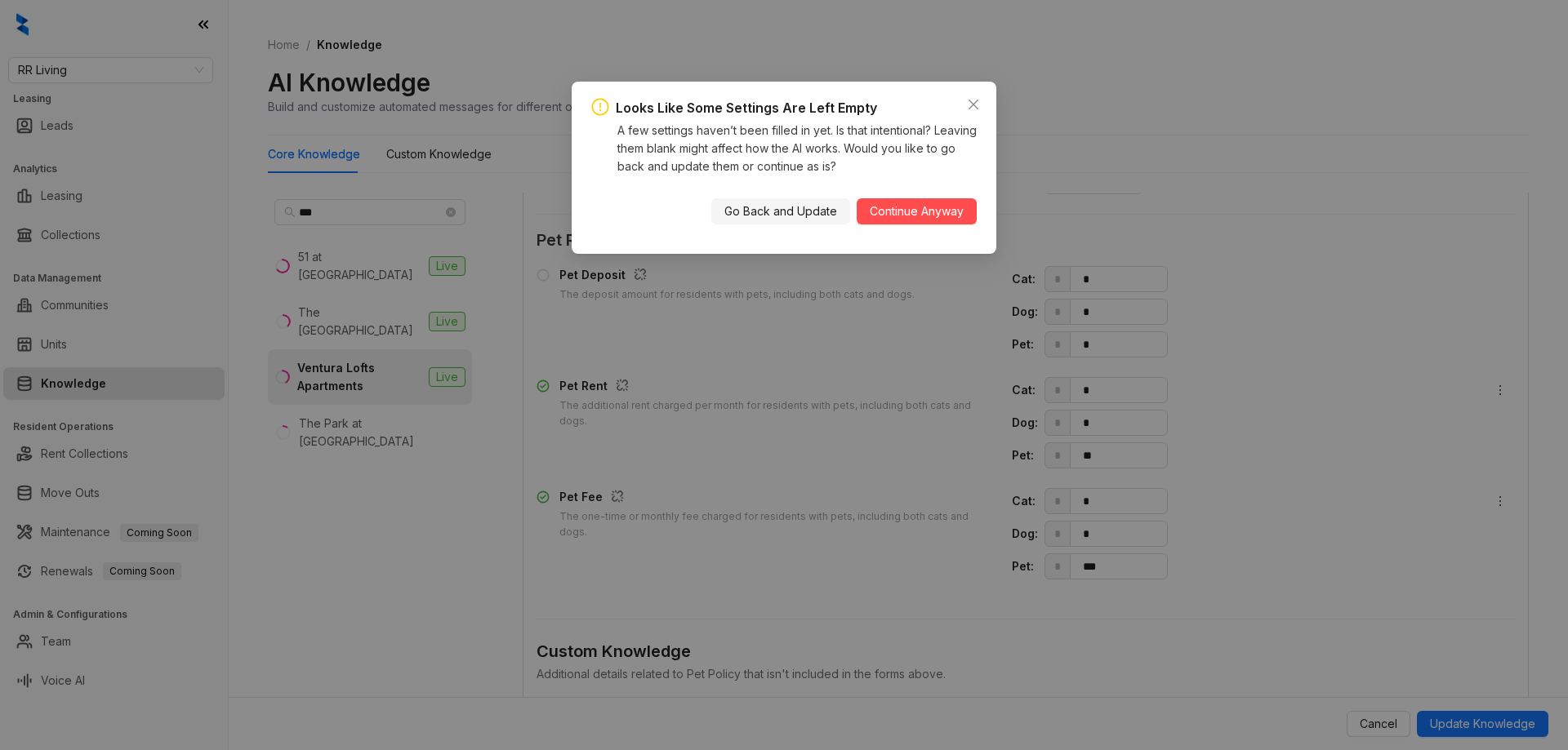
click at [751, 210] on span "Go Back and Update" at bounding box center [780, 211] width 113 height 18
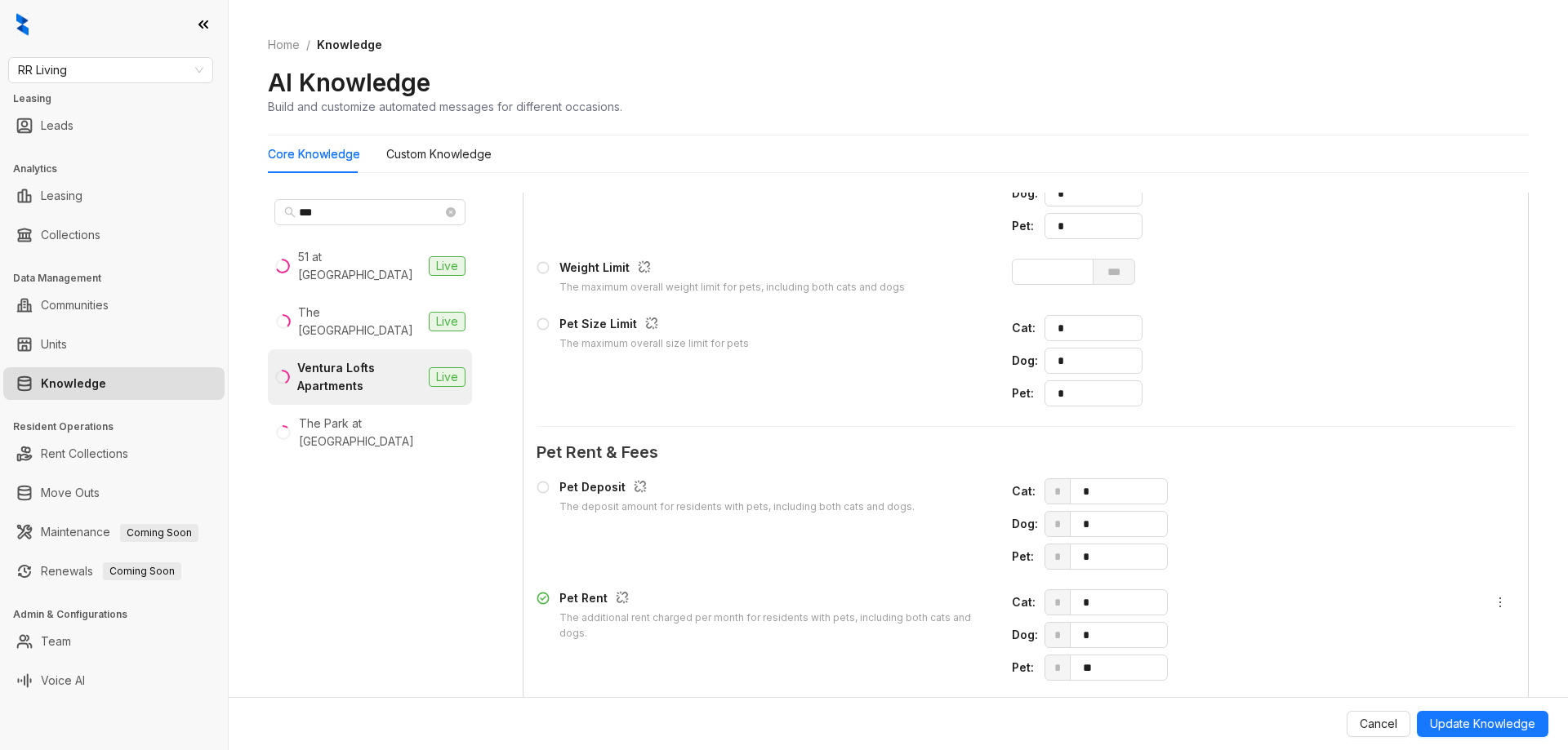
scroll to position [1620, 0]
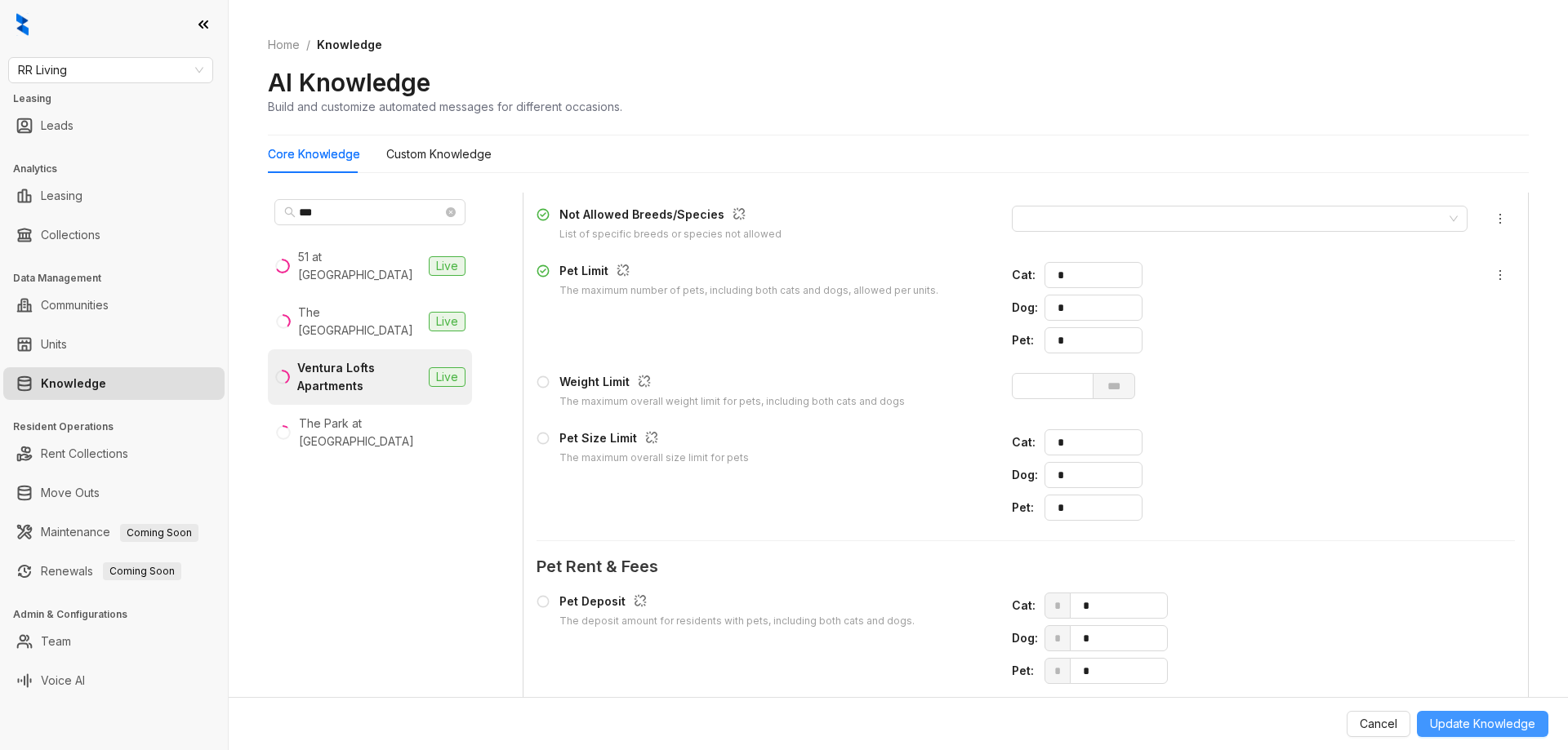
click at [1467, 714] on button "Update Knowledge" at bounding box center [1482, 724] width 132 height 26
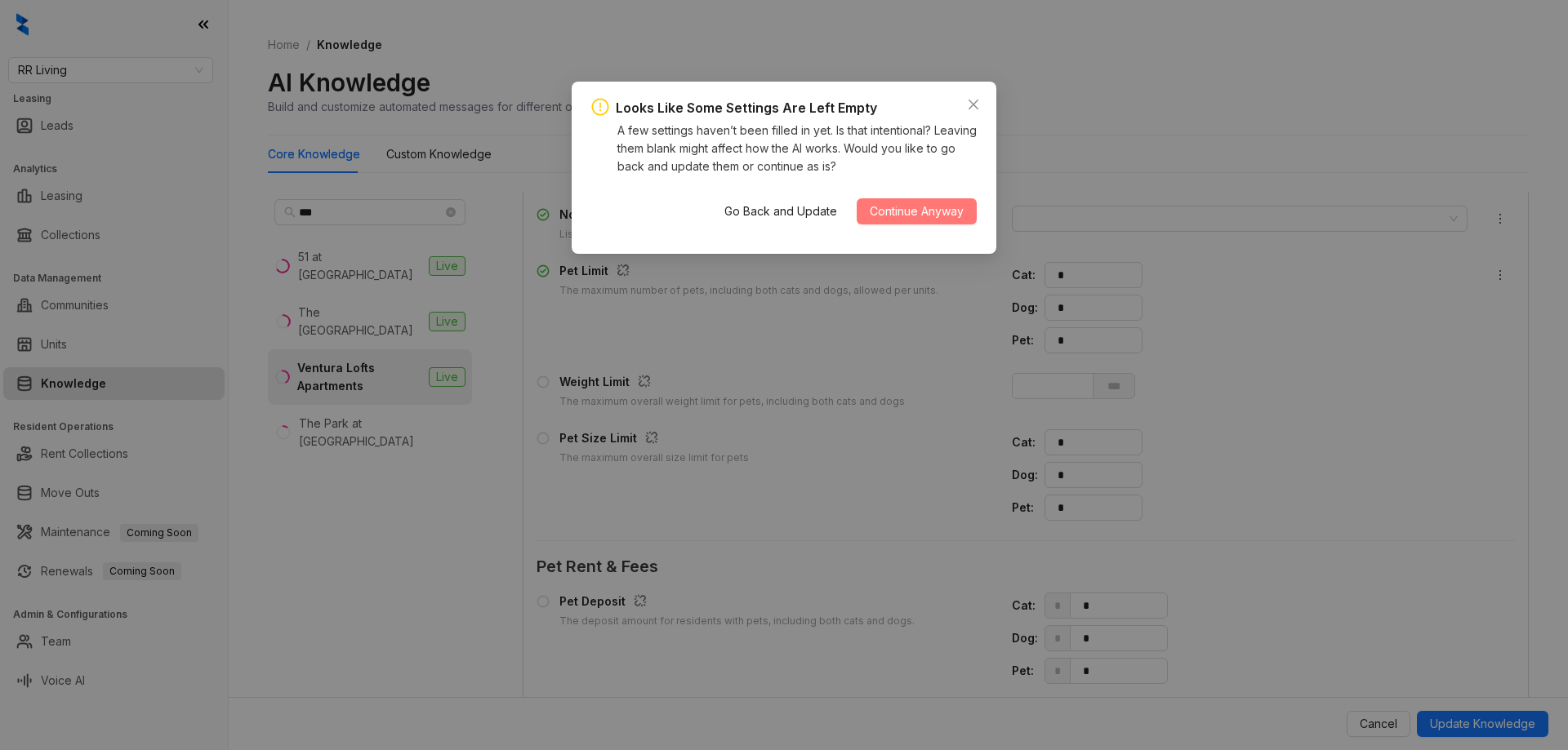
click at [940, 207] on span "Continue Anyway" at bounding box center [916, 211] width 93 height 18
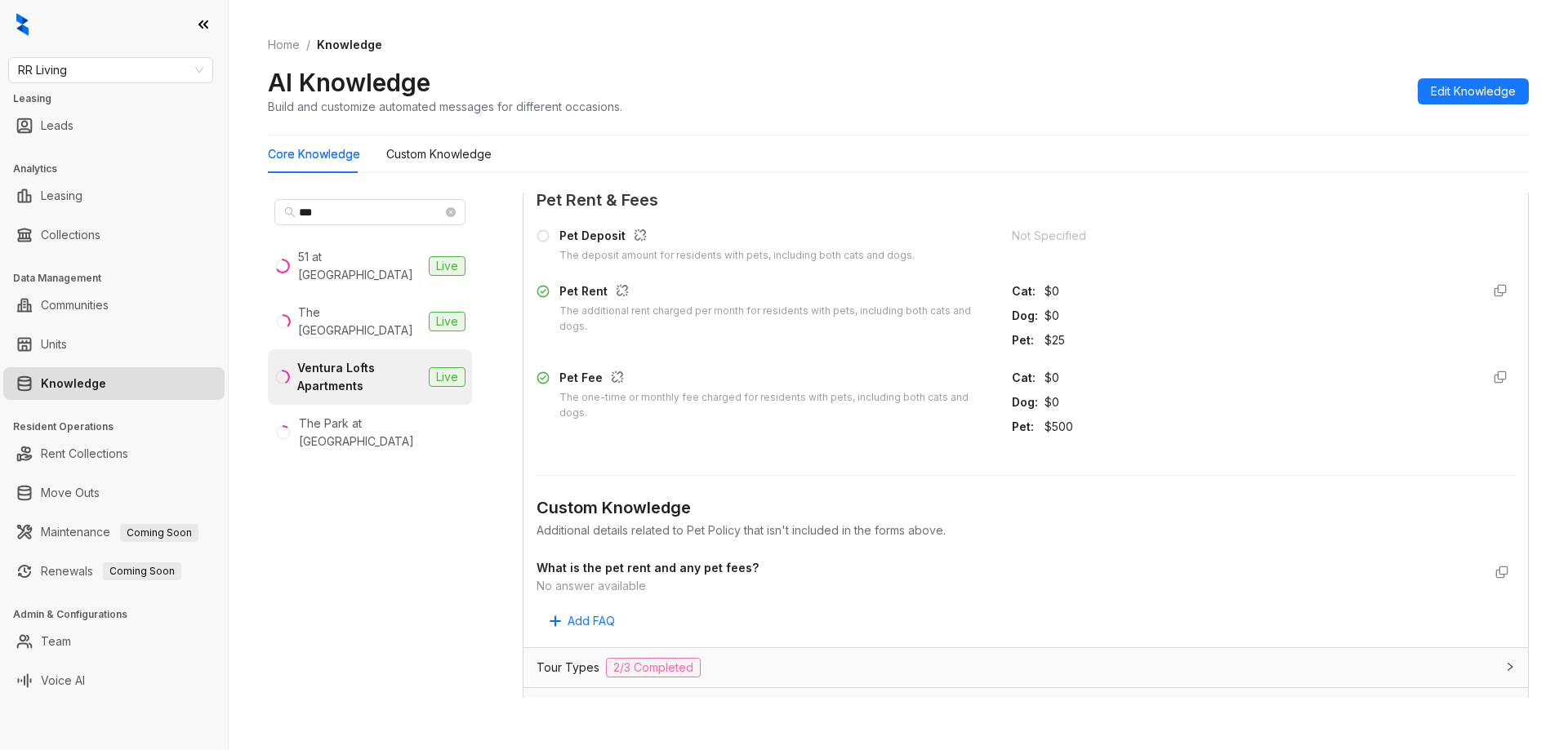
scroll to position [1334, 0]
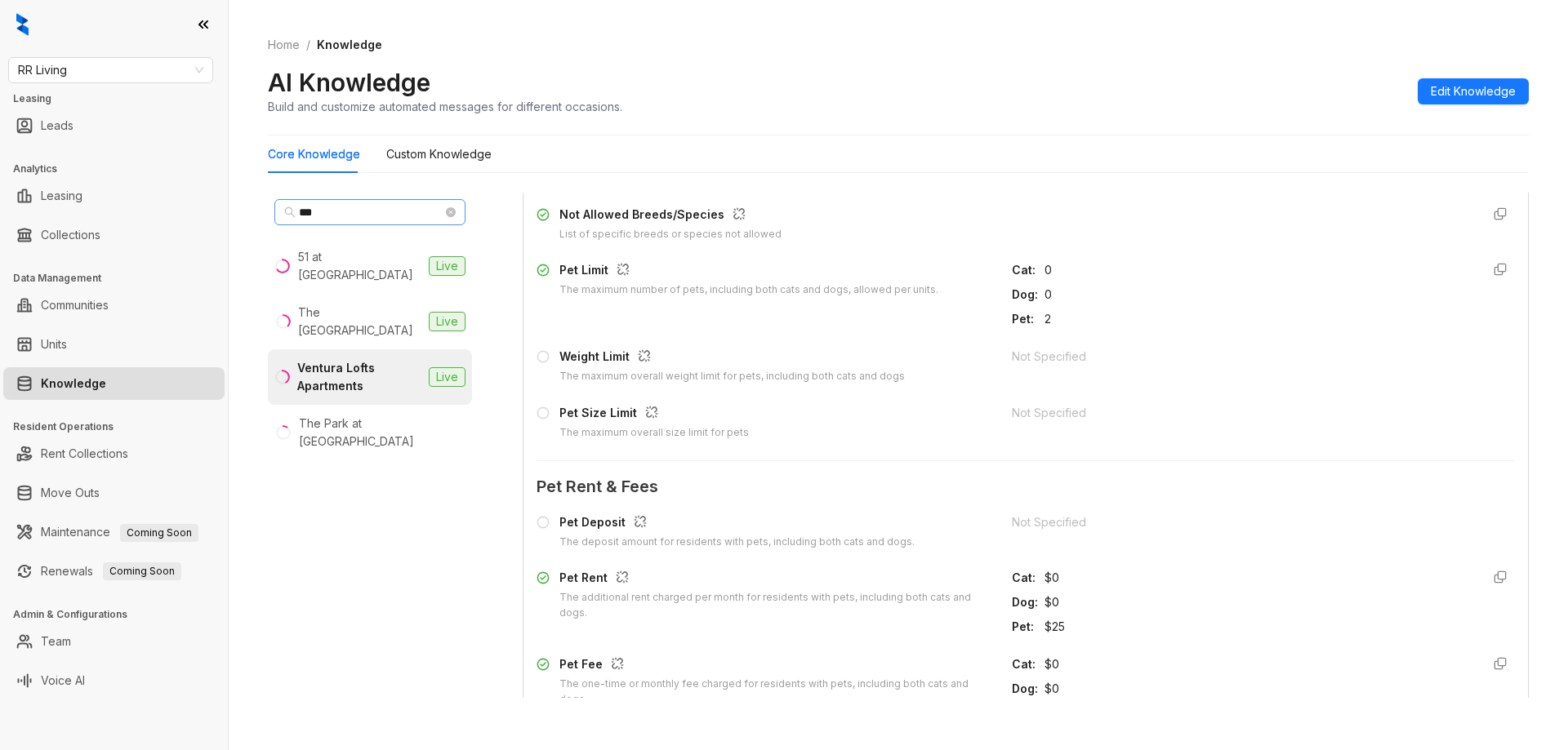
click at [447, 219] on span at bounding box center [450, 212] width 10 height 18
click at [450, 215] on icon "close-circle" at bounding box center [450, 212] width 10 height 10
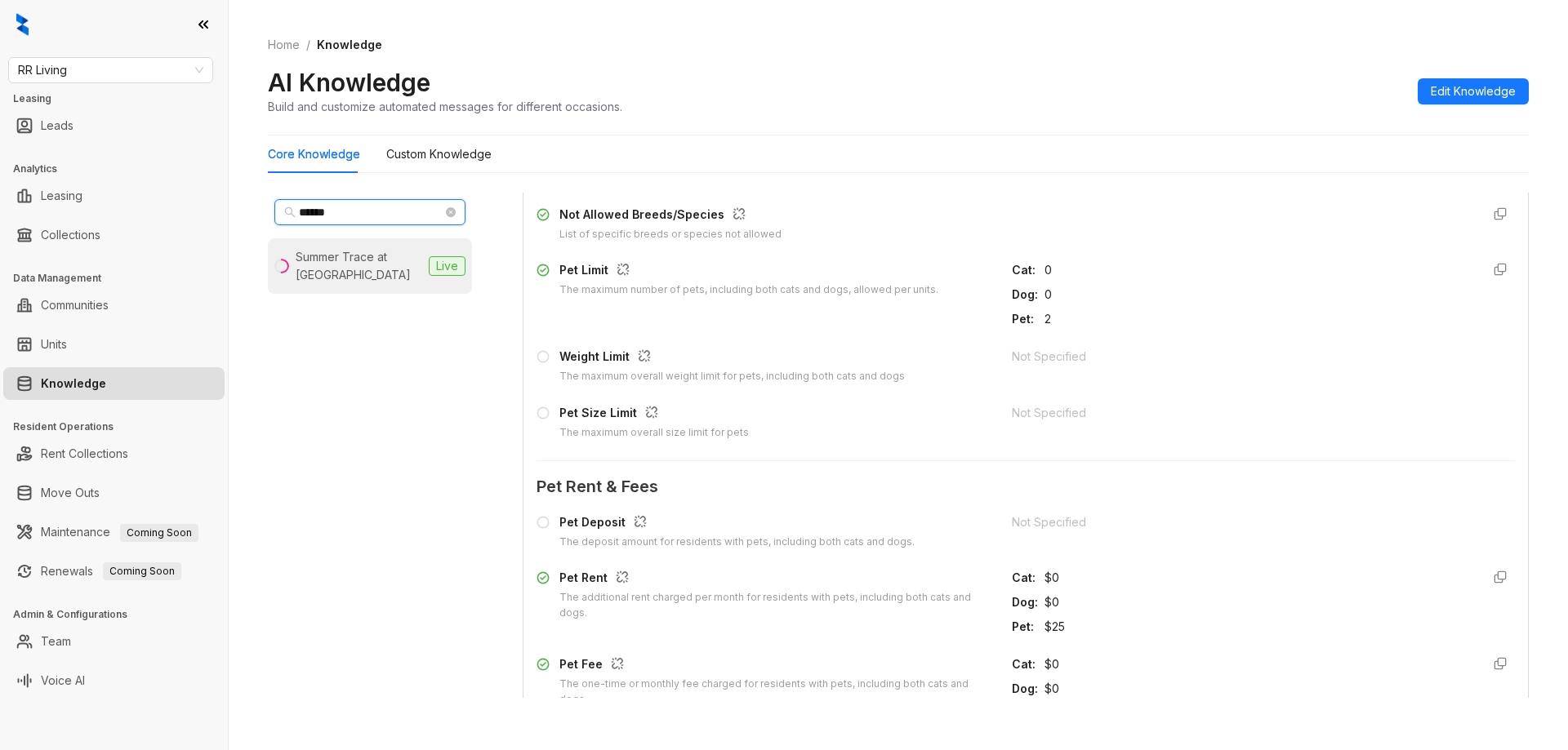
type input "******"
click at [411, 282] on div "Summer Trace at [GEOGRAPHIC_DATA]" at bounding box center [358, 267] width 126 height 36
